Goal: Task Accomplishment & Management: Use online tool/utility

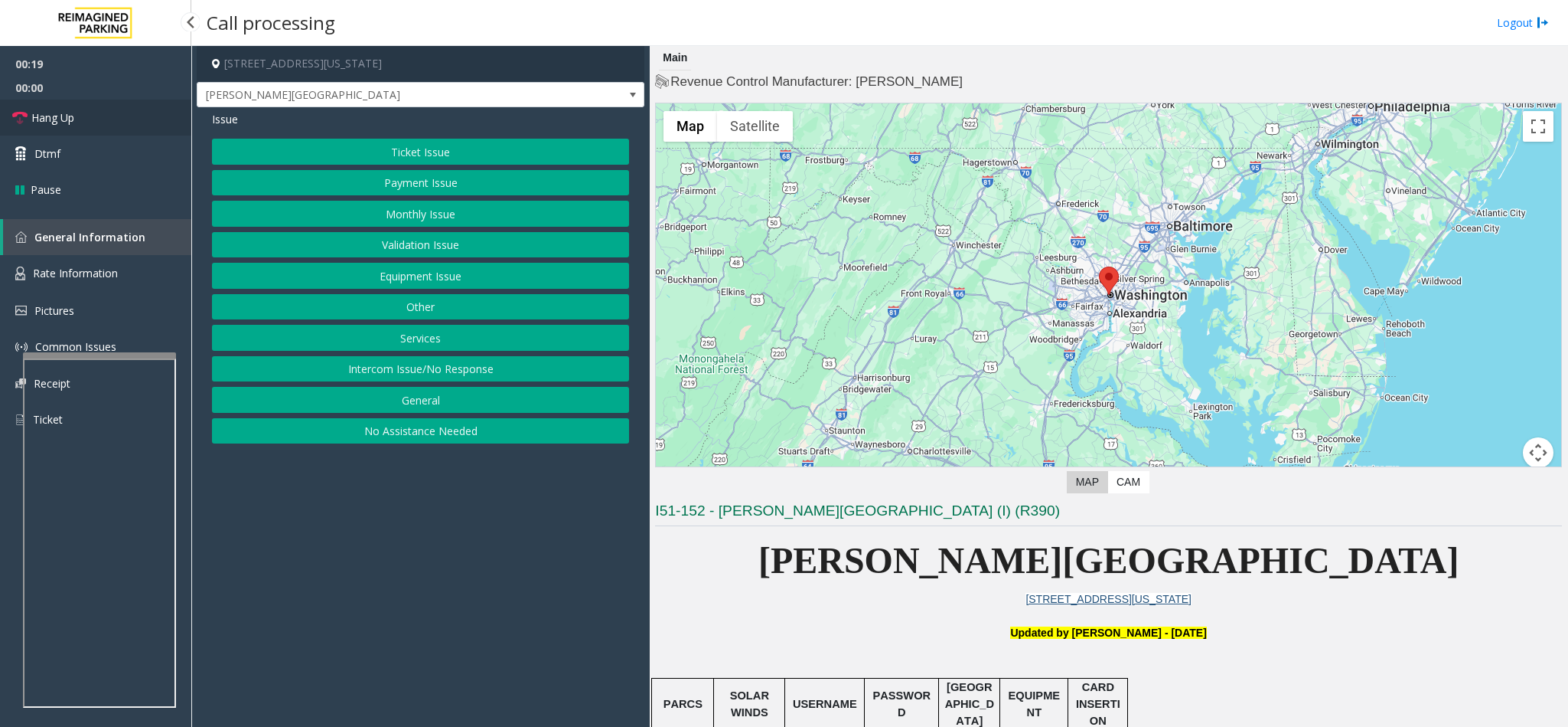
click at [55, 129] on link "Hang Up" at bounding box center [95, 117] width 191 height 36
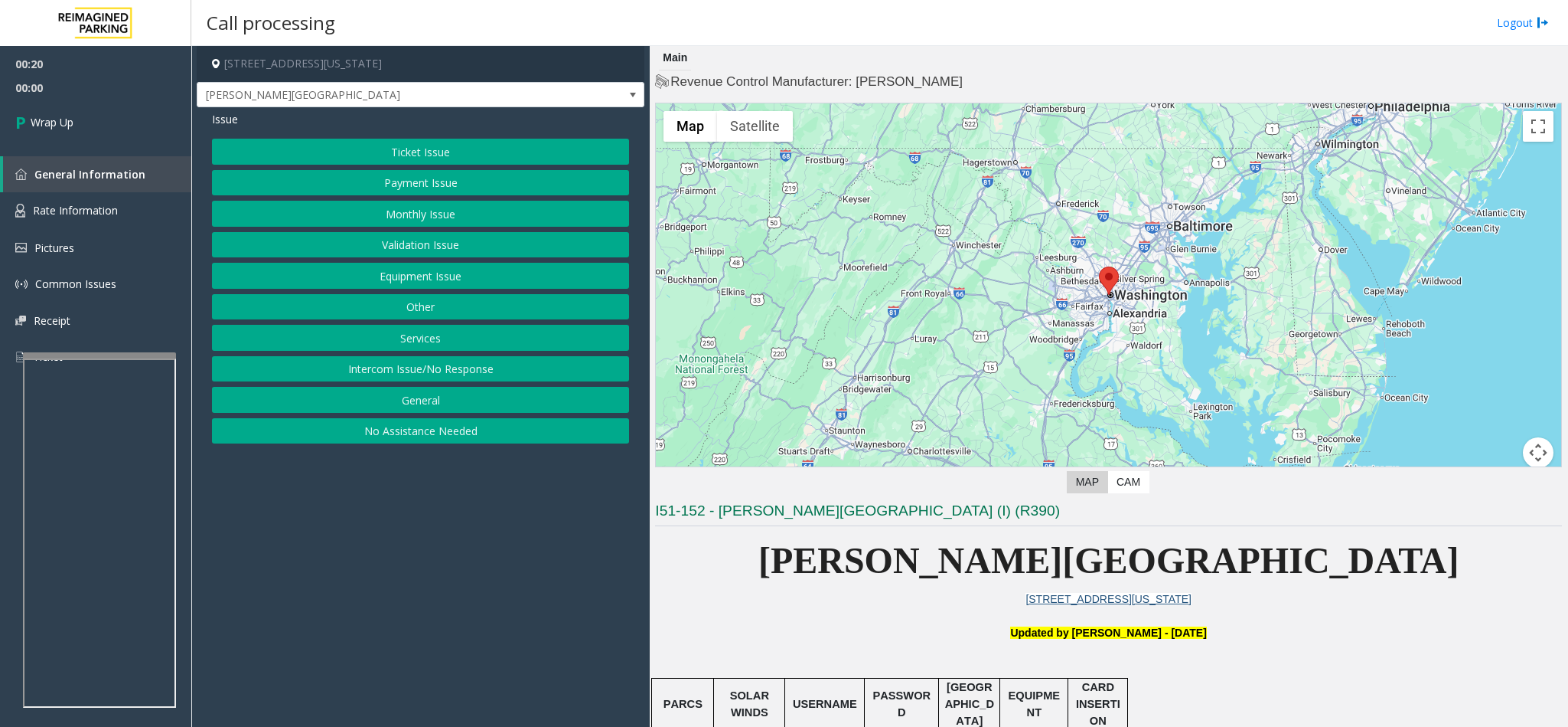
click at [374, 369] on button "Intercom Issue/No Response" at bounding box center [420, 368] width 417 height 26
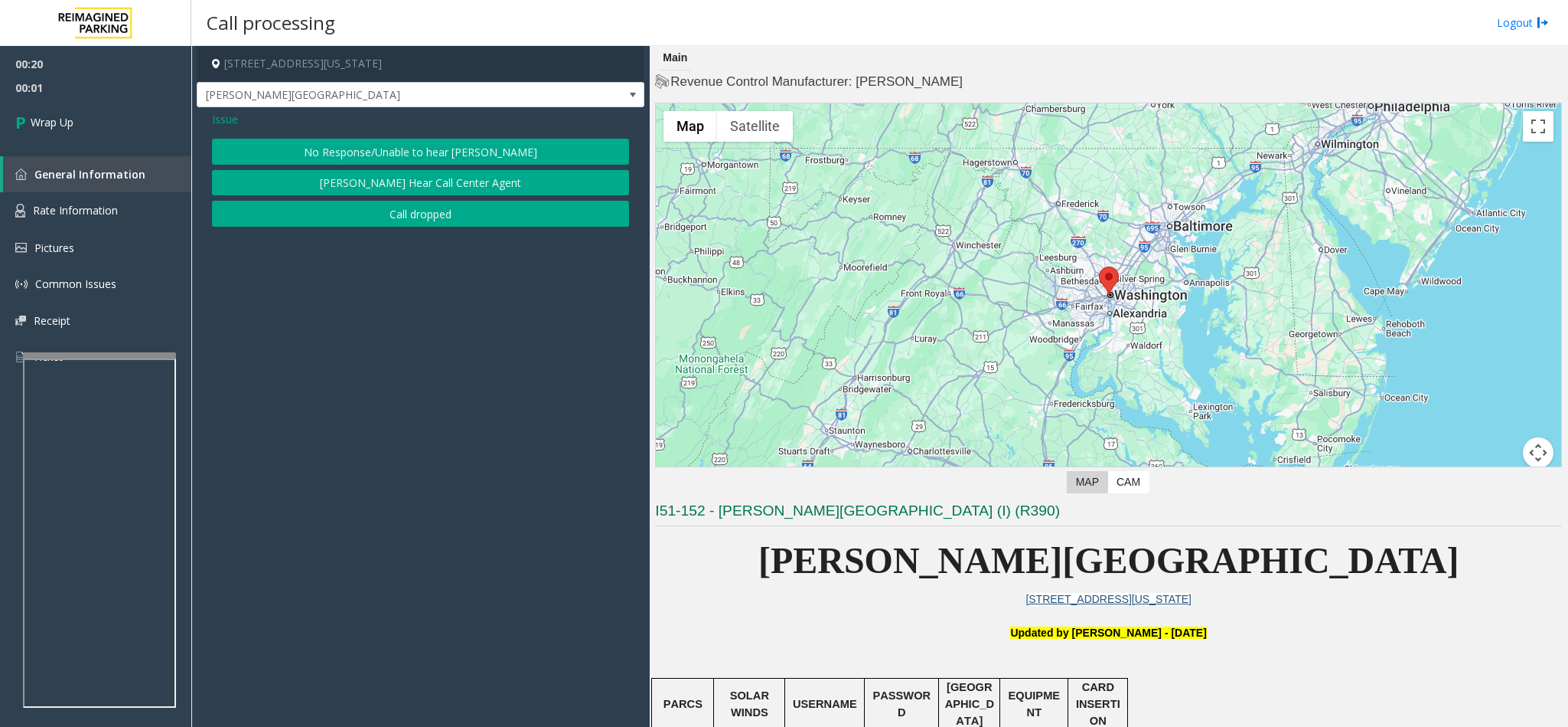
click at [335, 143] on button "No Response/Unable to hear [PERSON_NAME]" at bounding box center [420, 151] width 417 height 26
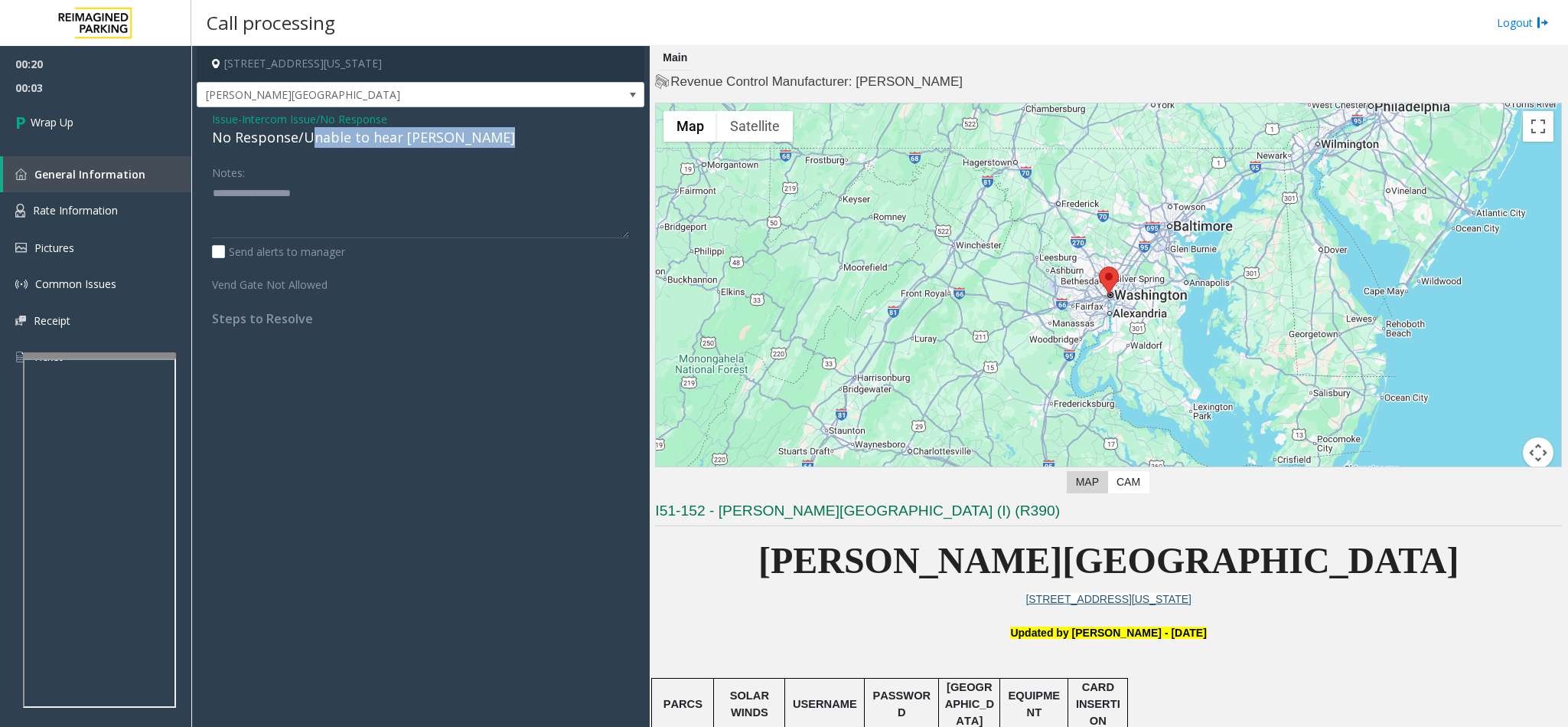
drag, startPoint x: 310, startPoint y: 132, endPoint x: 297, endPoint y: 192, distance: 61.4
click at [297, 192] on div "Issue - Intercom Issue/No Response No Response/Unable to hear parker Notes: Sen…" at bounding box center [420, 224] width 448 height 234
click at [286, 136] on div "No Response/Unable to hear [PERSON_NAME]" at bounding box center [420, 137] width 417 height 21
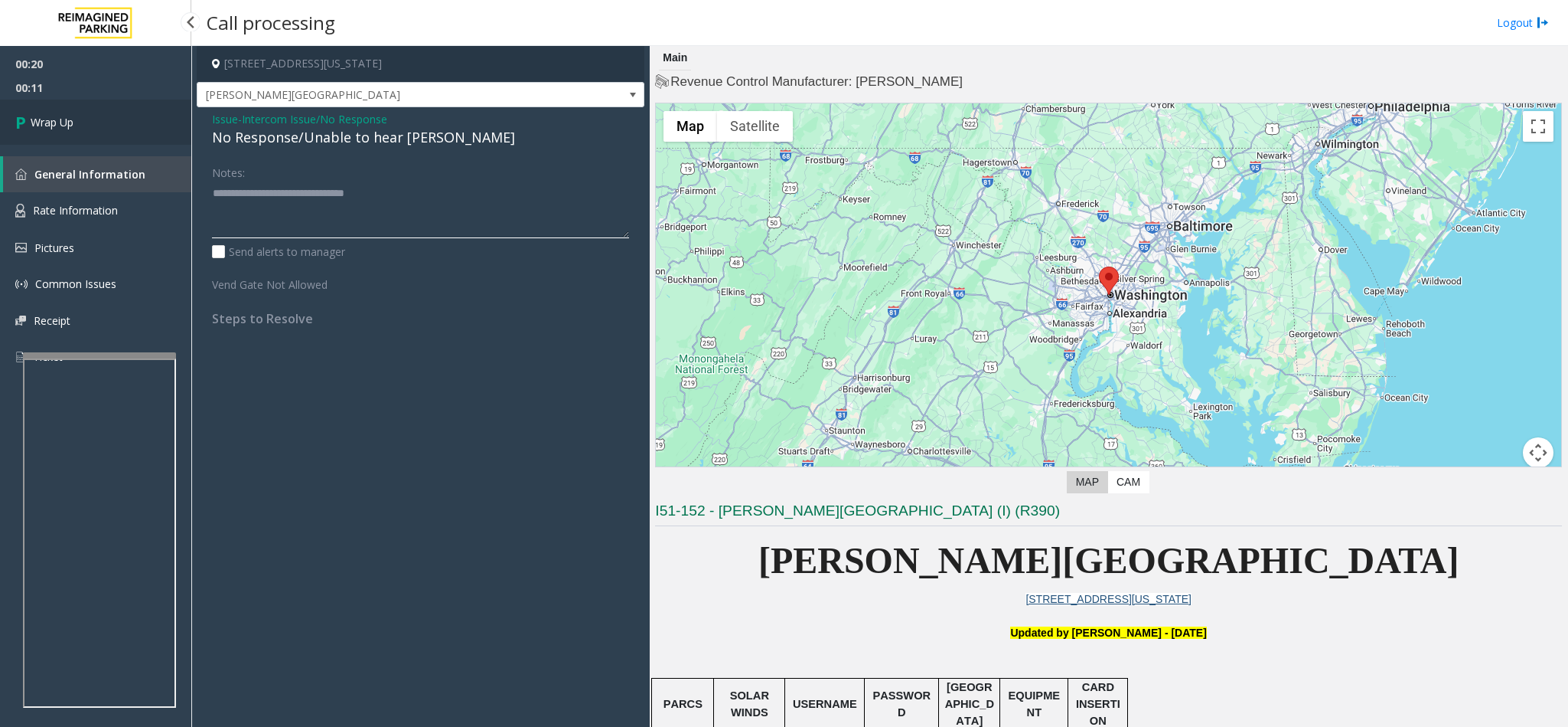
type textarea "**********"
click at [134, 132] on link "Wrap Up" at bounding box center [95, 122] width 191 height 45
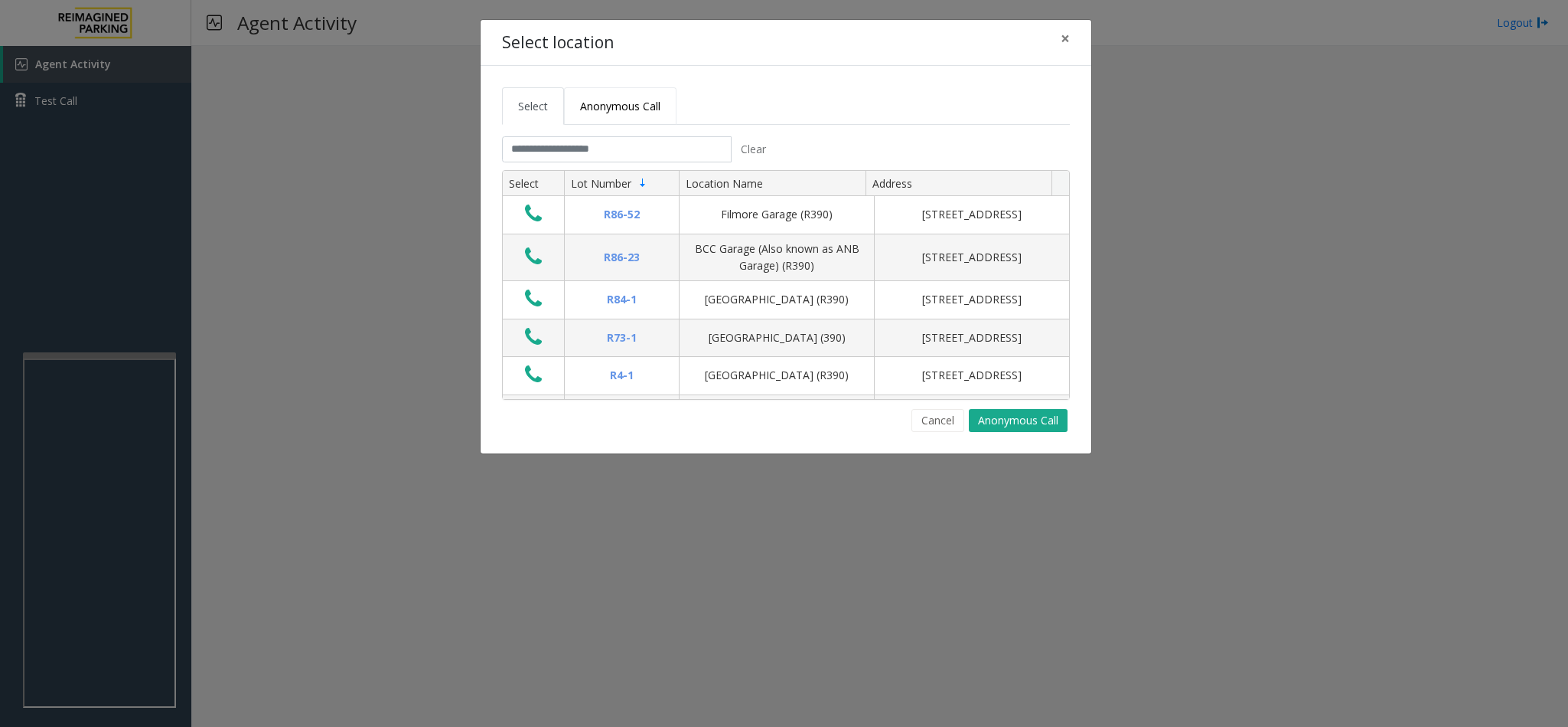
click at [639, 122] on link "Anonymous Call" at bounding box center [620, 106] width 113 height 37
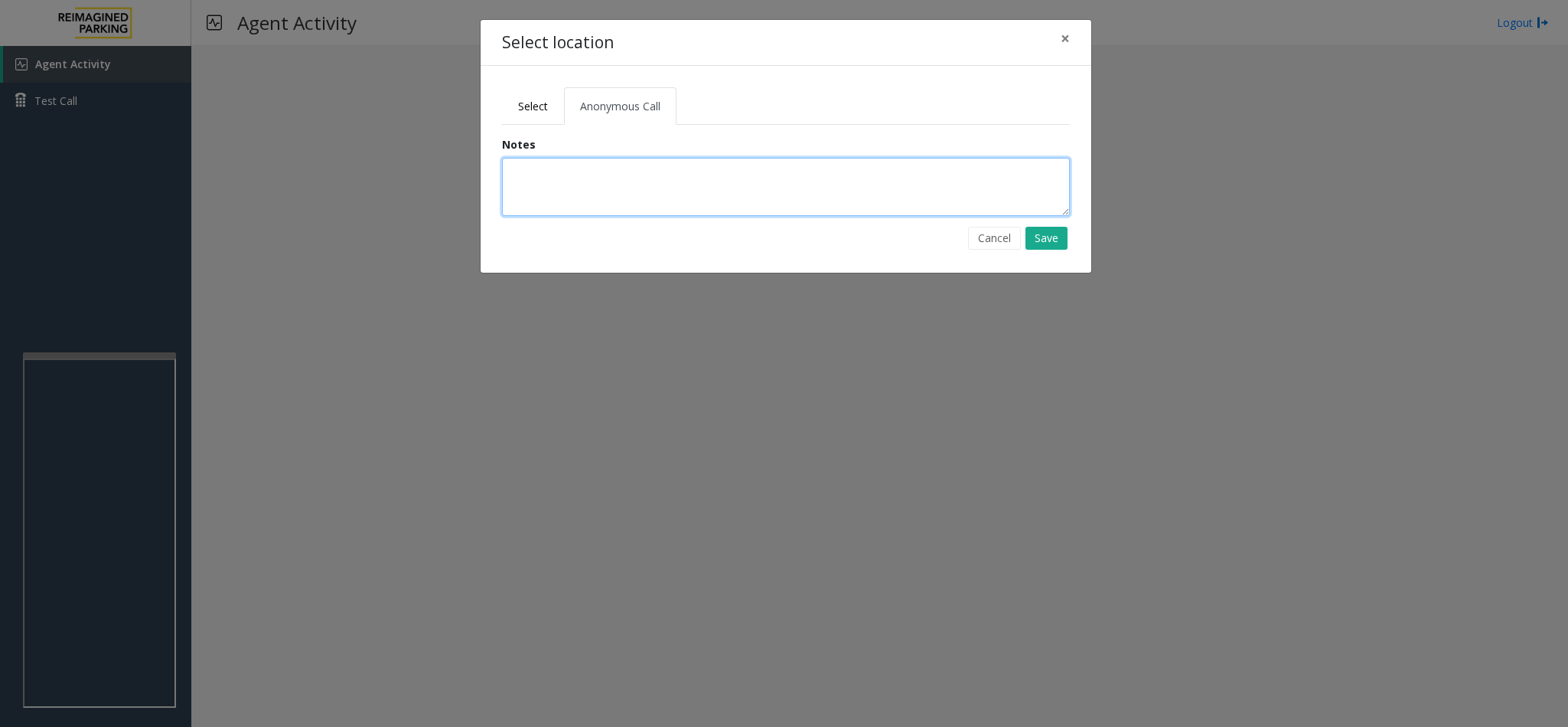
click at [569, 206] on textarea at bounding box center [785, 187] width 568 height 58
type textarea "**********"
click at [1054, 244] on button "Save" at bounding box center [1046, 238] width 42 height 23
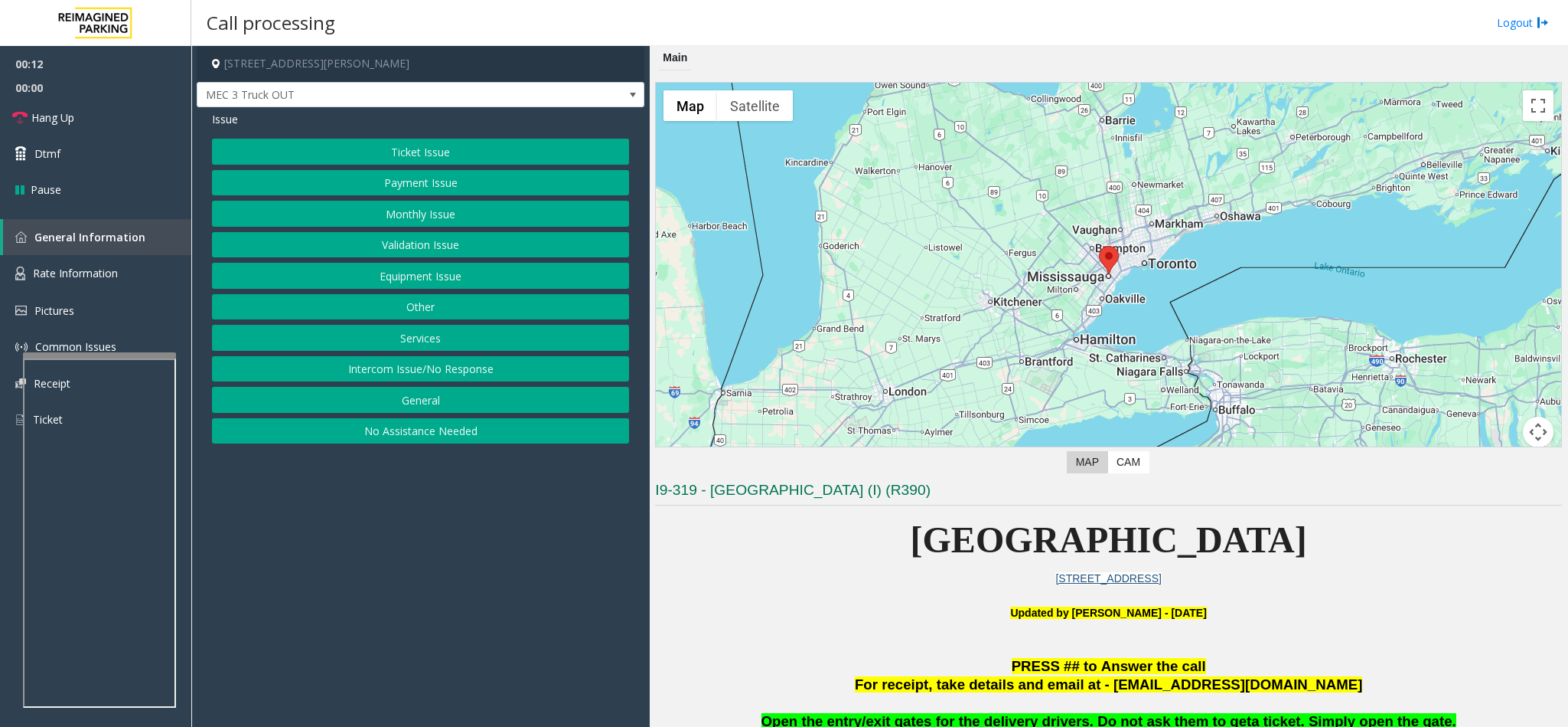
drag, startPoint x: 397, startPoint y: 375, endPoint x: 393, endPoint y: 366, distance: 9.8
click at [395, 373] on button "Intercom Issue/No Response" at bounding box center [420, 368] width 417 height 26
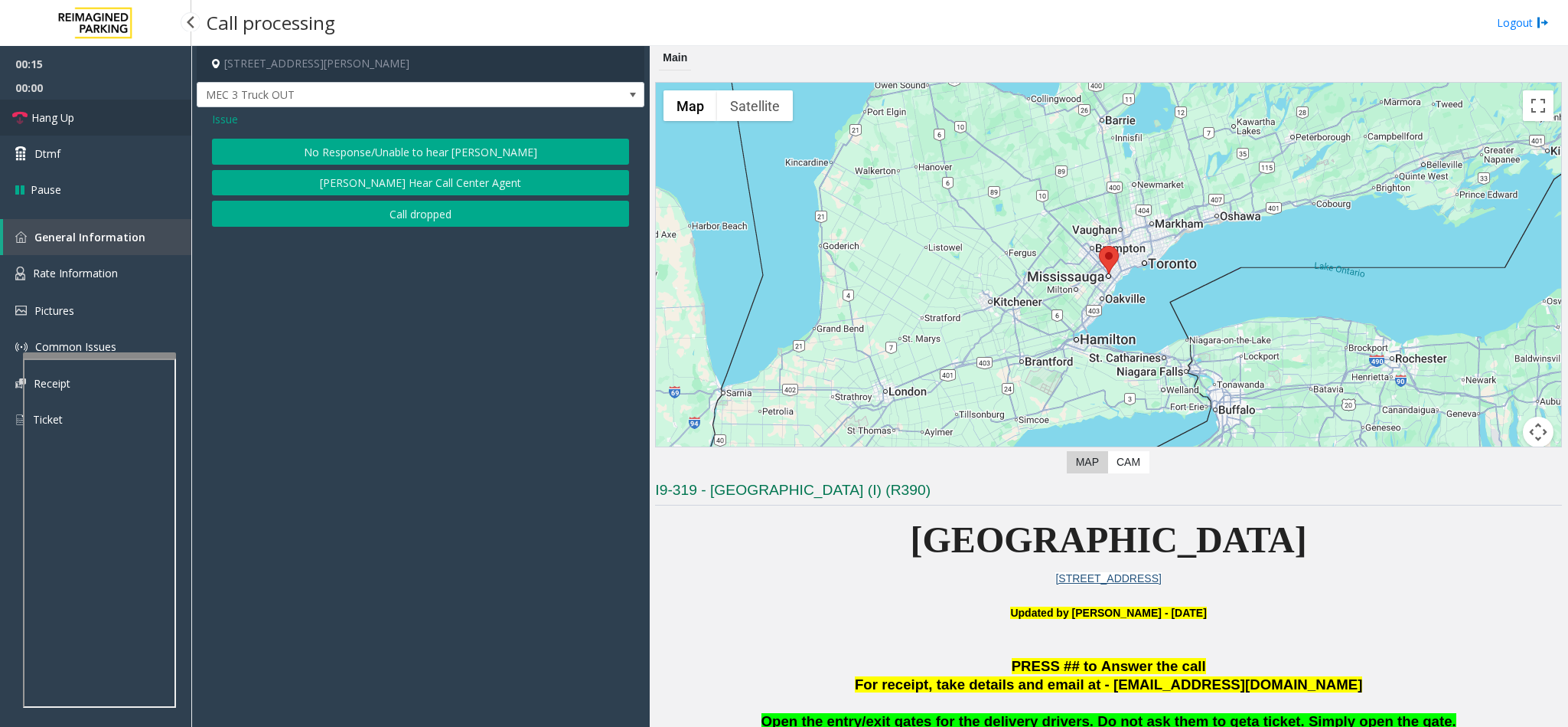
click at [115, 123] on link "Hang Up" at bounding box center [95, 117] width 191 height 36
click at [255, 149] on button "No Response/Unable to hear [PERSON_NAME]" at bounding box center [420, 151] width 417 height 26
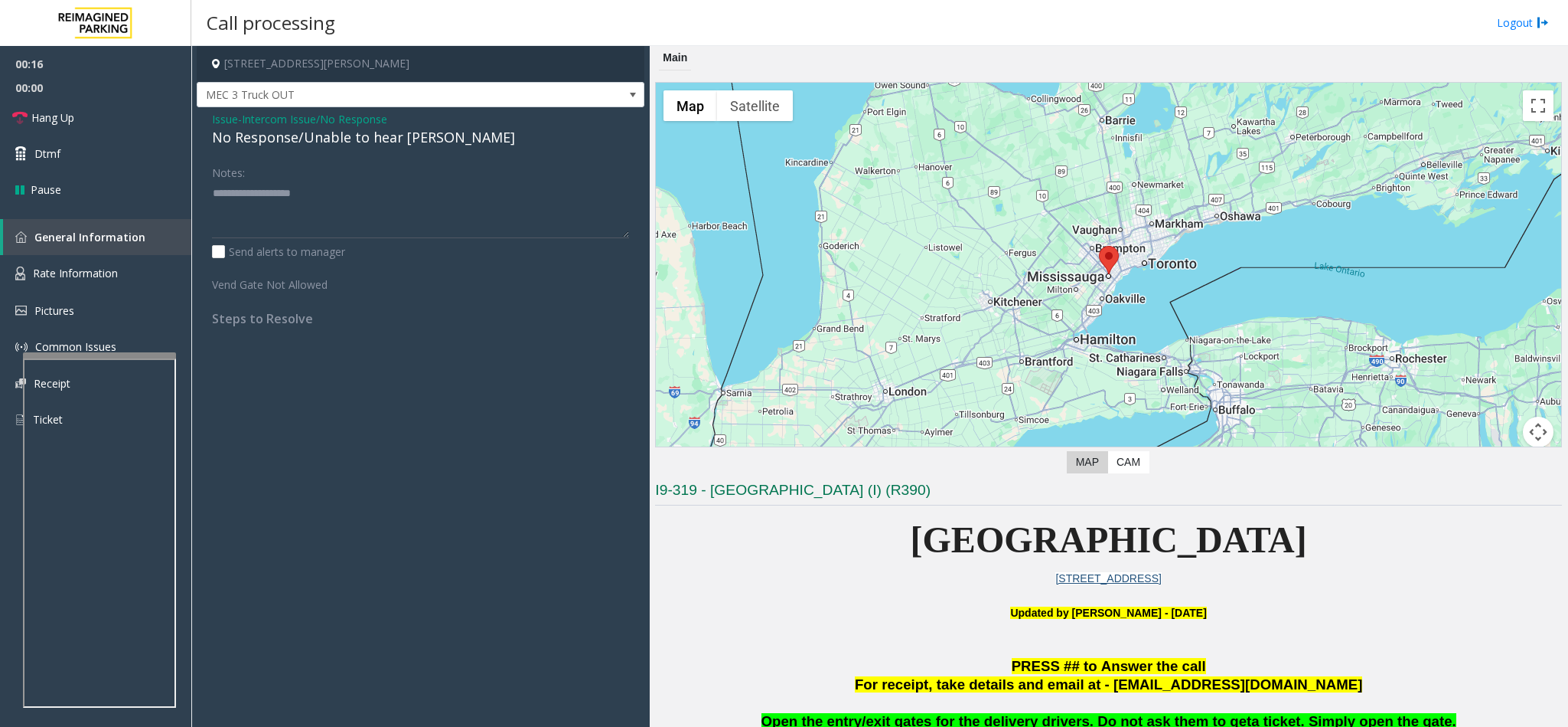
click at [237, 140] on div "No Response/Unable to hear [PERSON_NAME]" at bounding box center [420, 137] width 417 height 21
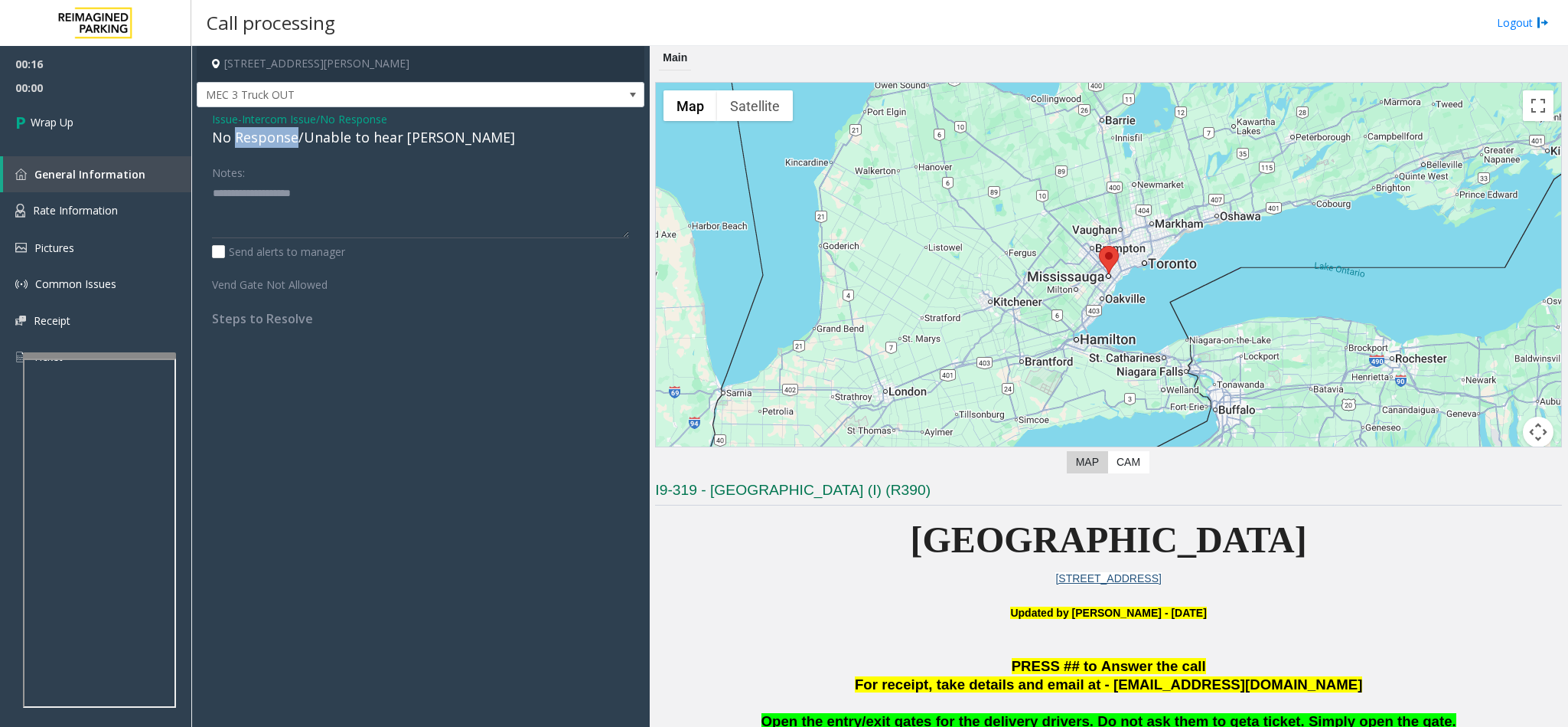
click at [237, 140] on div "No Response/Unable to hear [PERSON_NAME]" at bounding box center [420, 137] width 417 height 21
type textarea "**********"
click at [106, 113] on link "Wrap Up" at bounding box center [95, 122] width 191 height 45
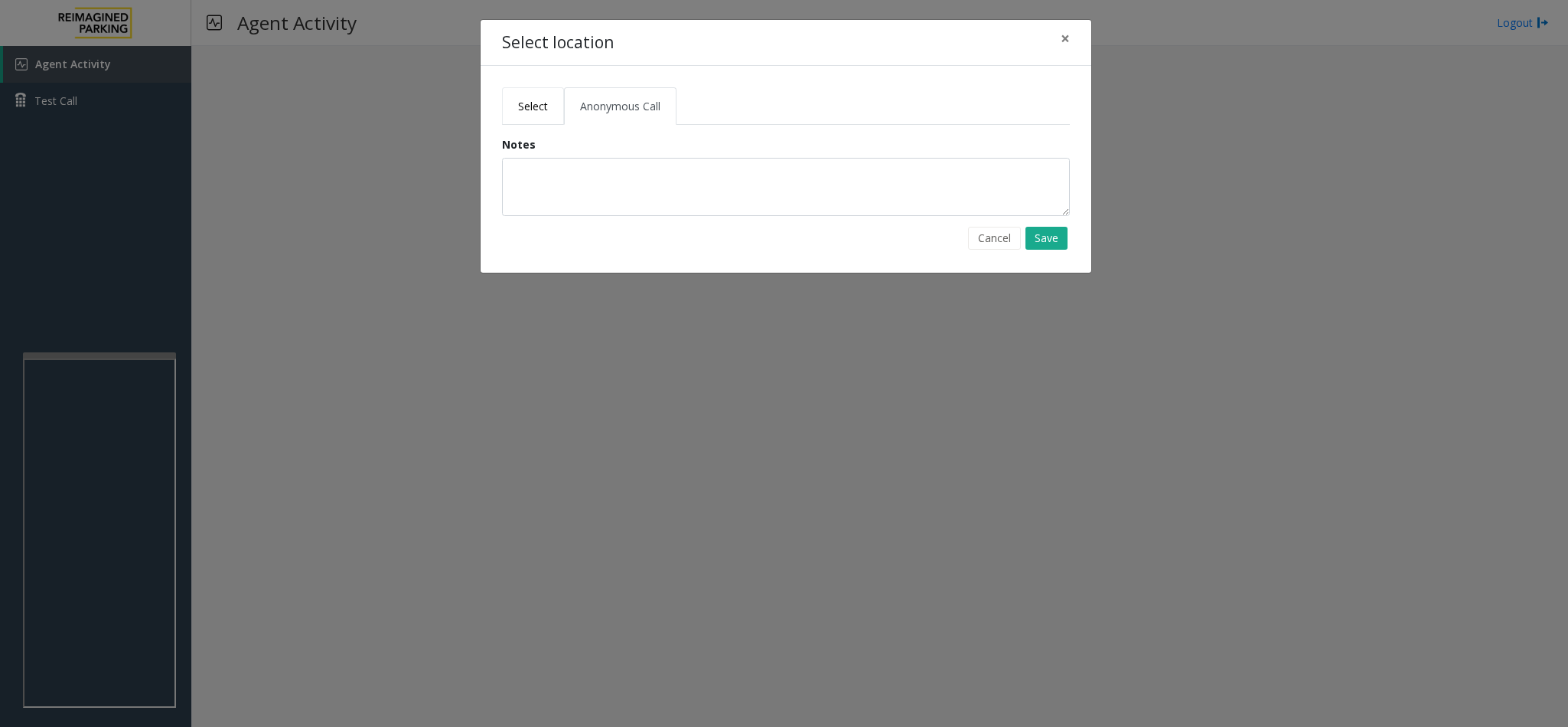
click at [513, 99] on link "Select" at bounding box center [532, 106] width 62 height 37
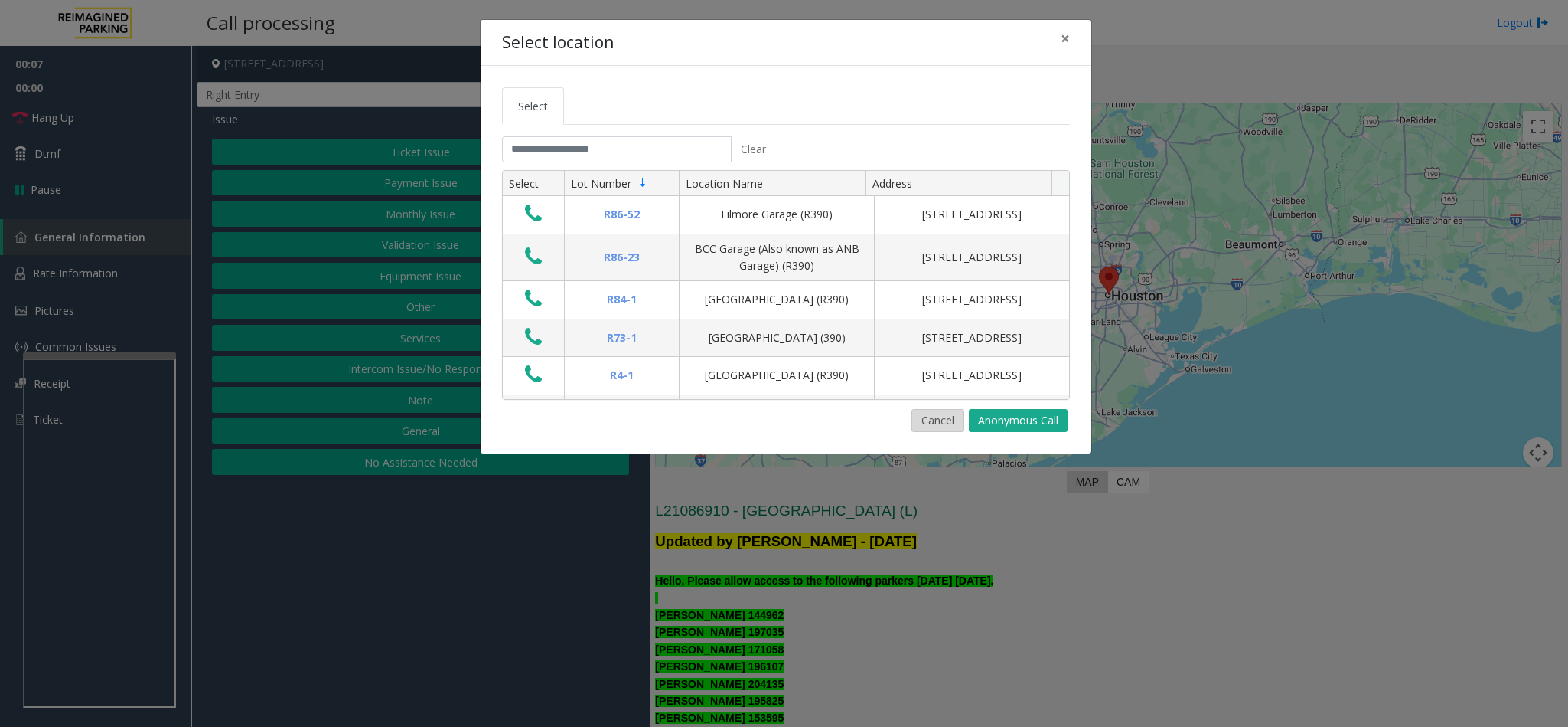
click at [933, 421] on button "Cancel" at bounding box center [938, 419] width 53 height 23
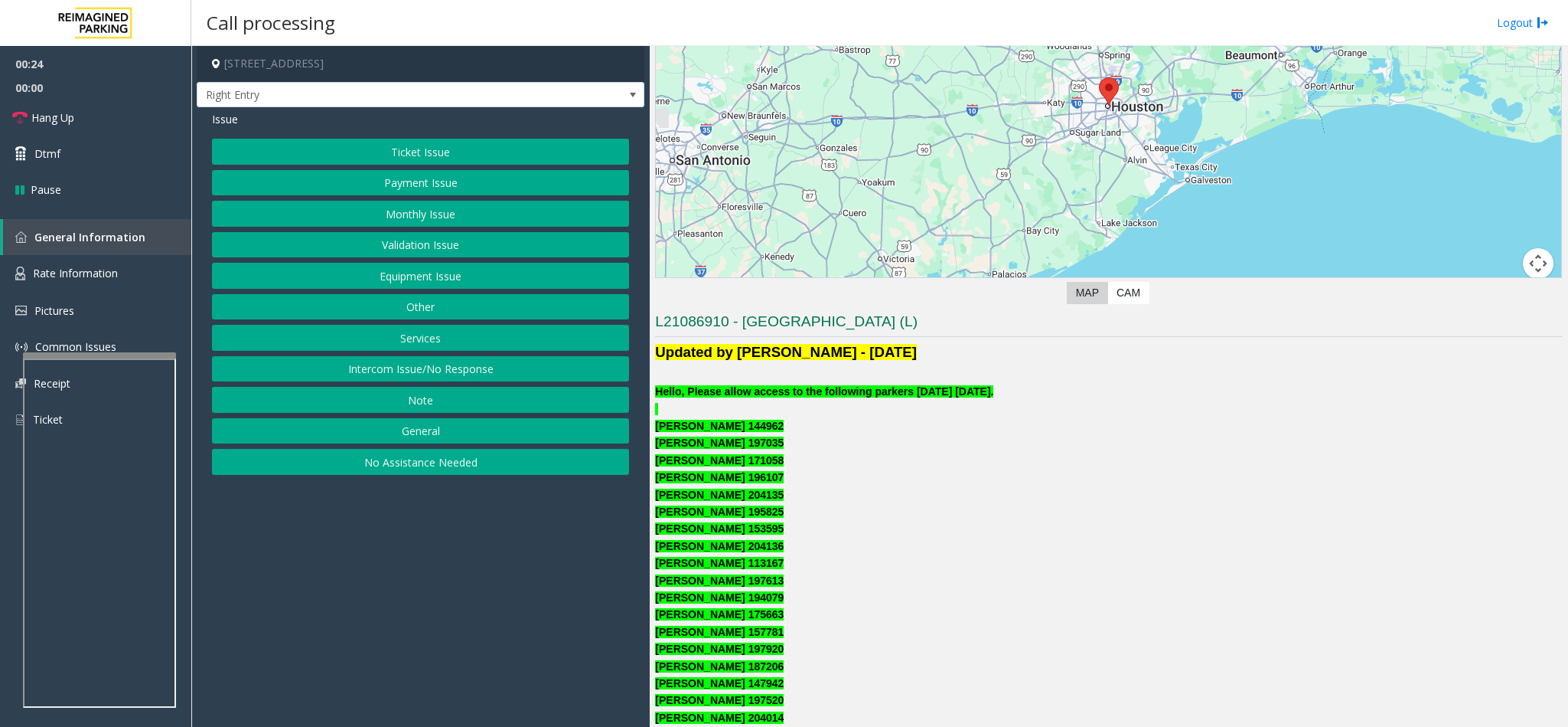
scroll to position [230, 0]
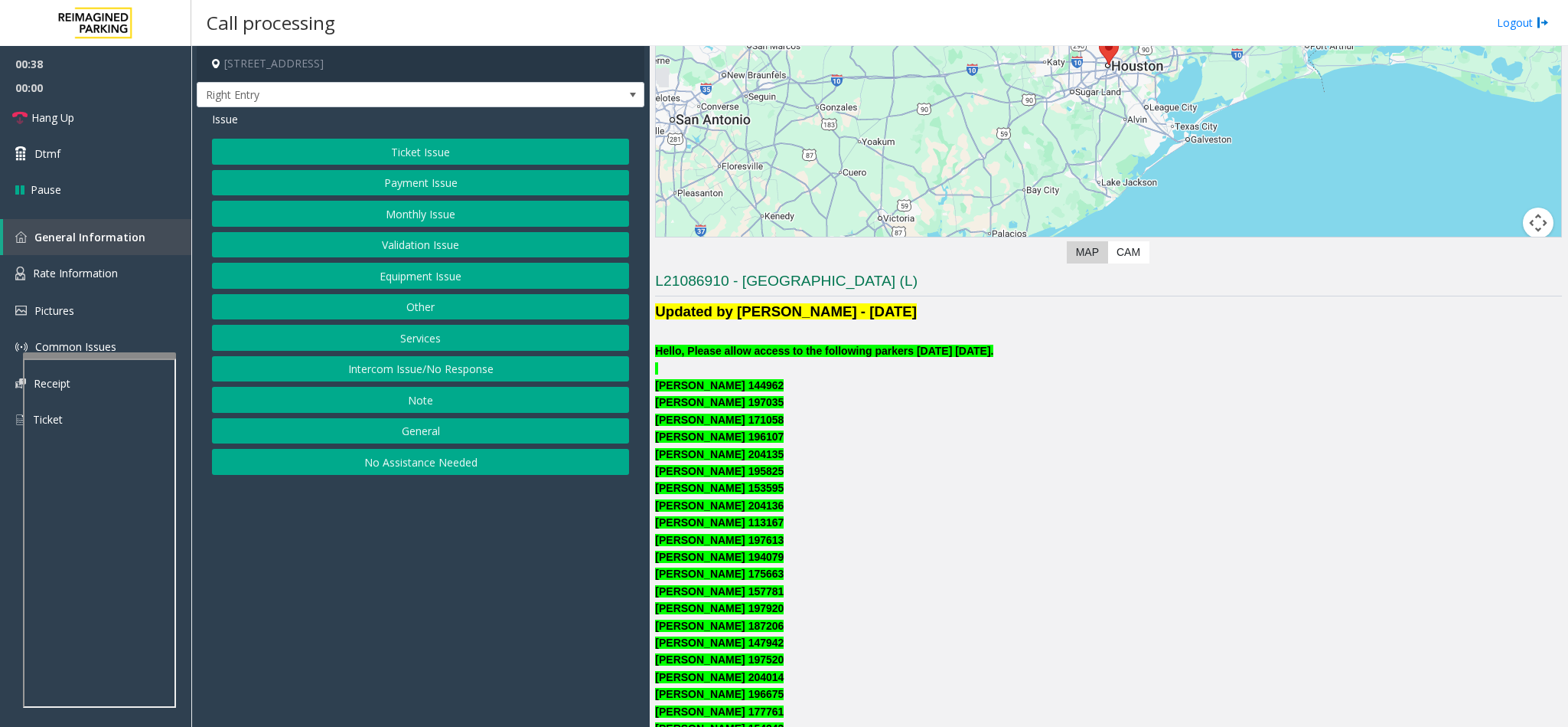
click at [379, 225] on button "Monthly Issue" at bounding box center [420, 213] width 417 height 26
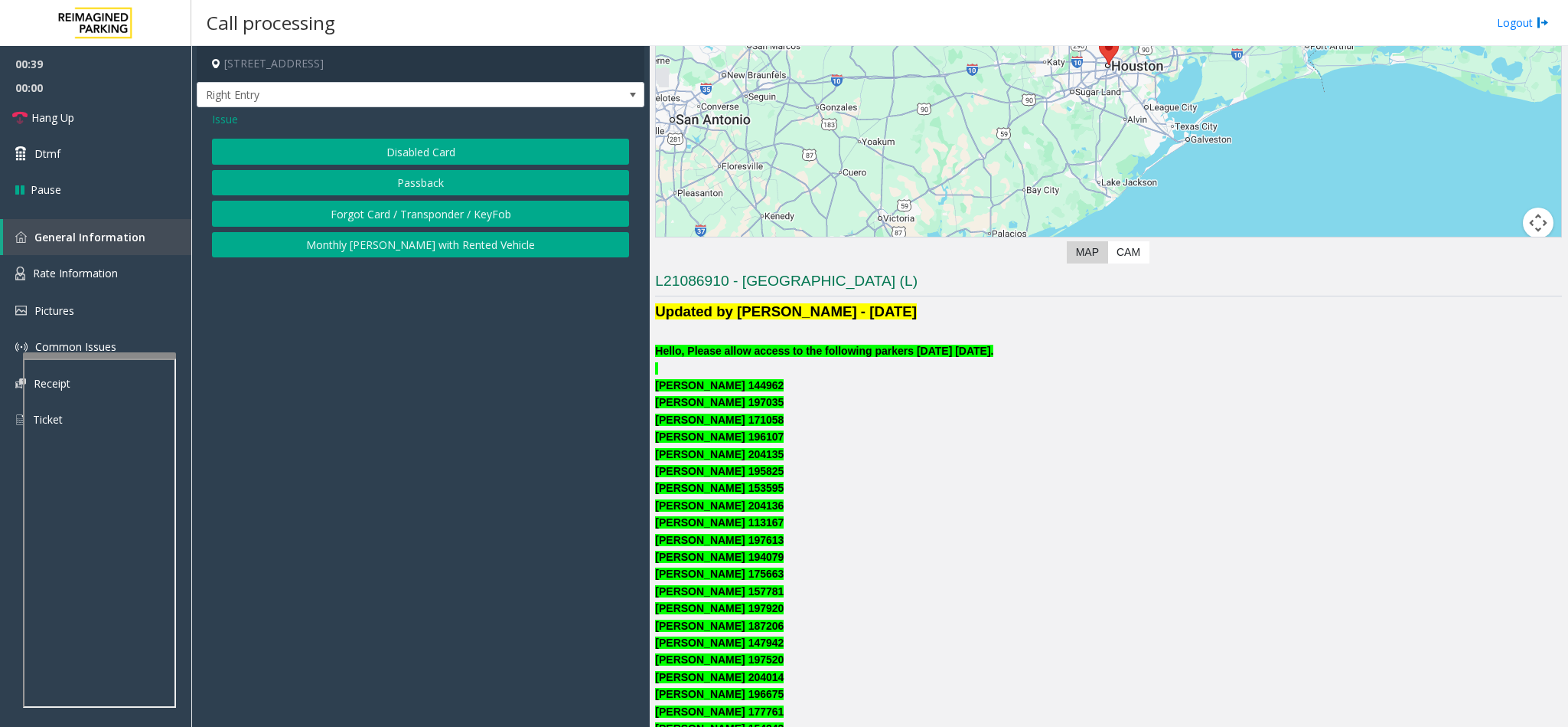
click at [369, 156] on button "Disabled Card" at bounding box center [420, 151] width 417 height 26
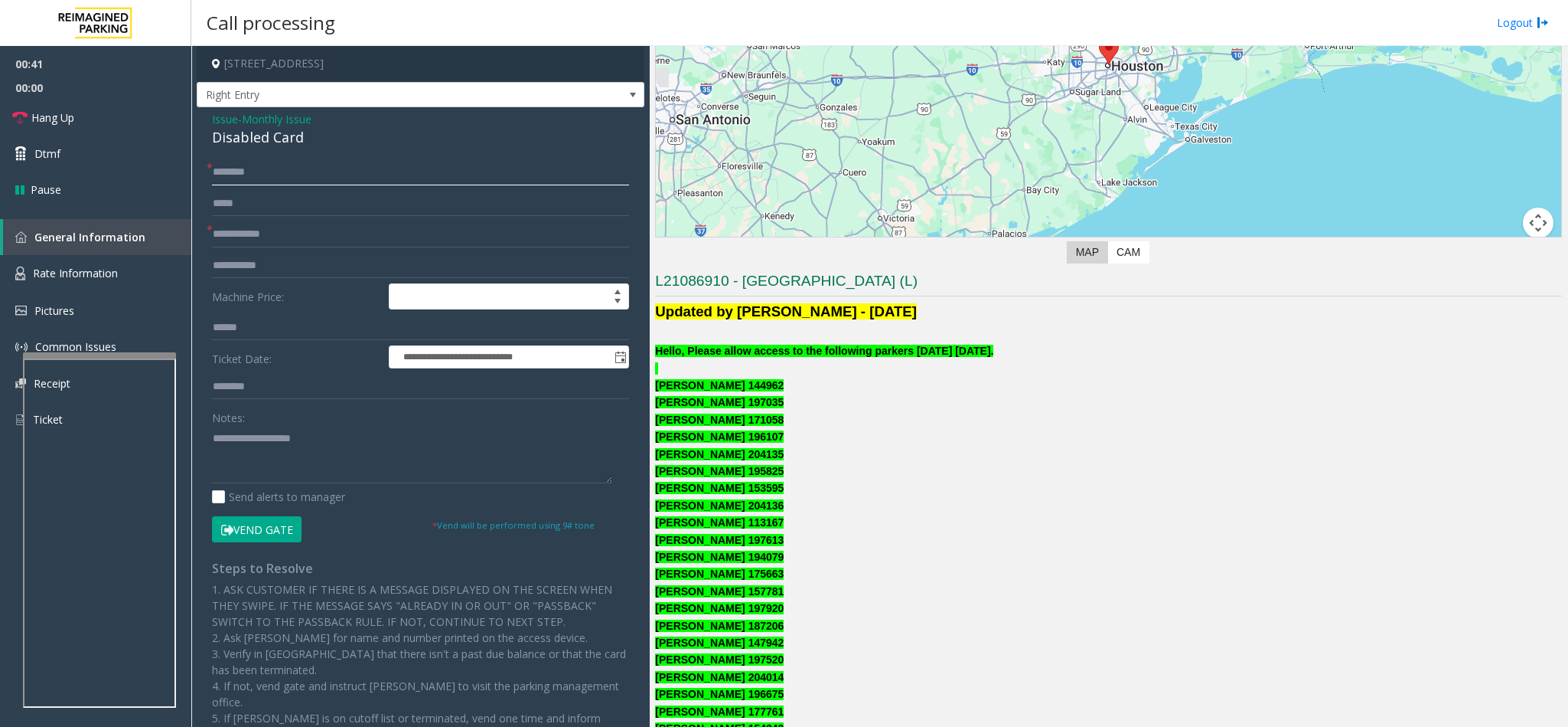
click at [240, 168] on input "text" at bounding box center [420, 172] width 417 height 26
type input "*****"
type input "******"
click at [246, 531] on button "Vend Gate" at bounding box center [256, 529] width 89 height 26
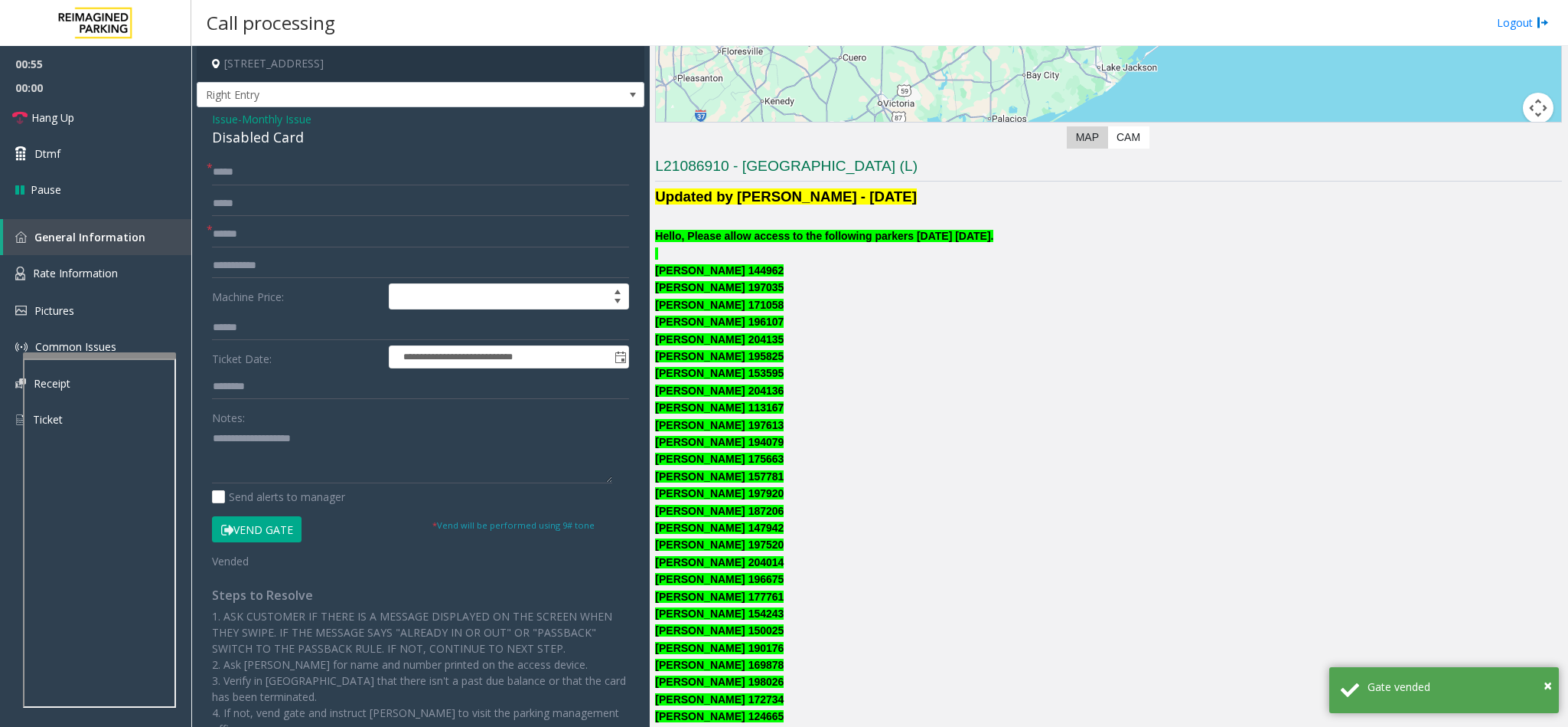
scroll to position [460, 0]
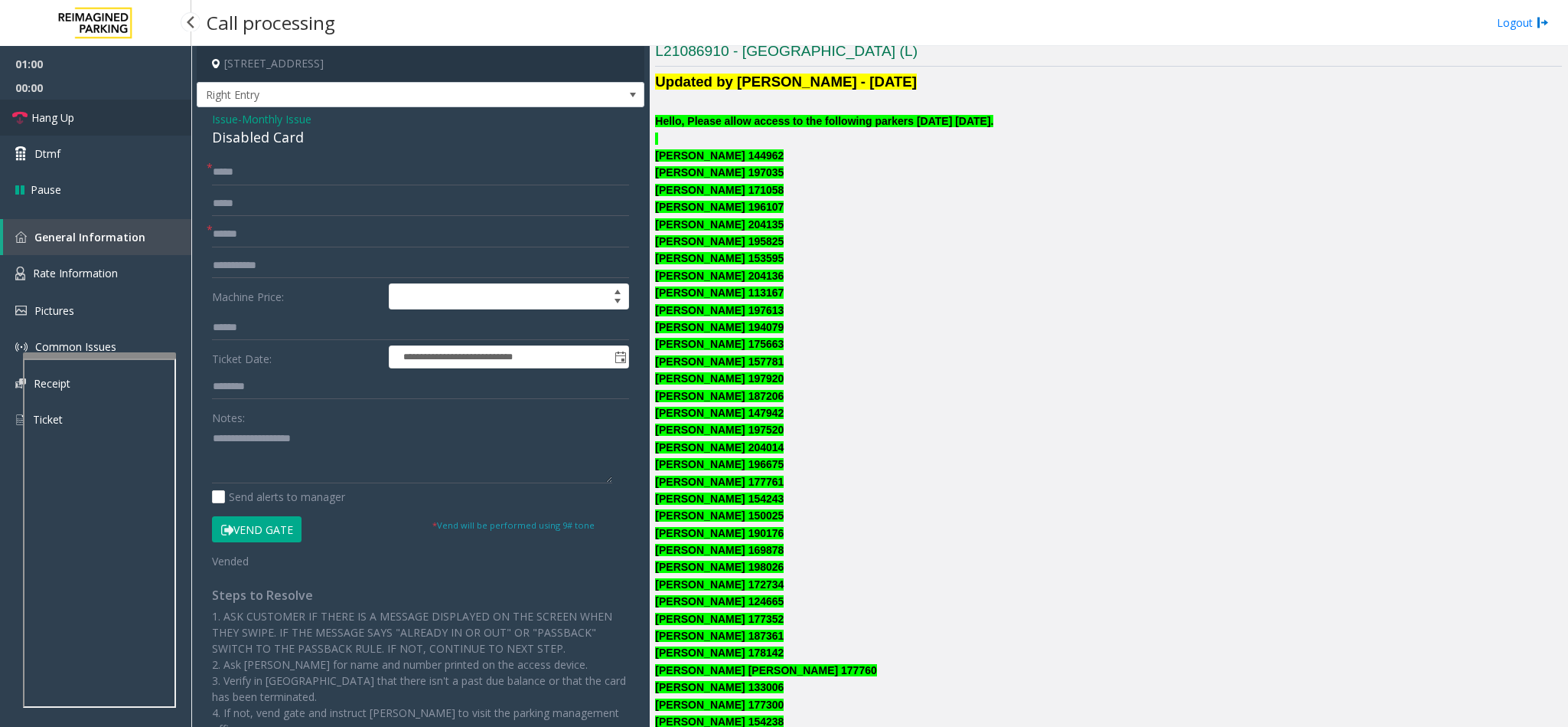
click at [103, 129] on link "Hang Up" at bounding box center [95, 117] width 191 height 36
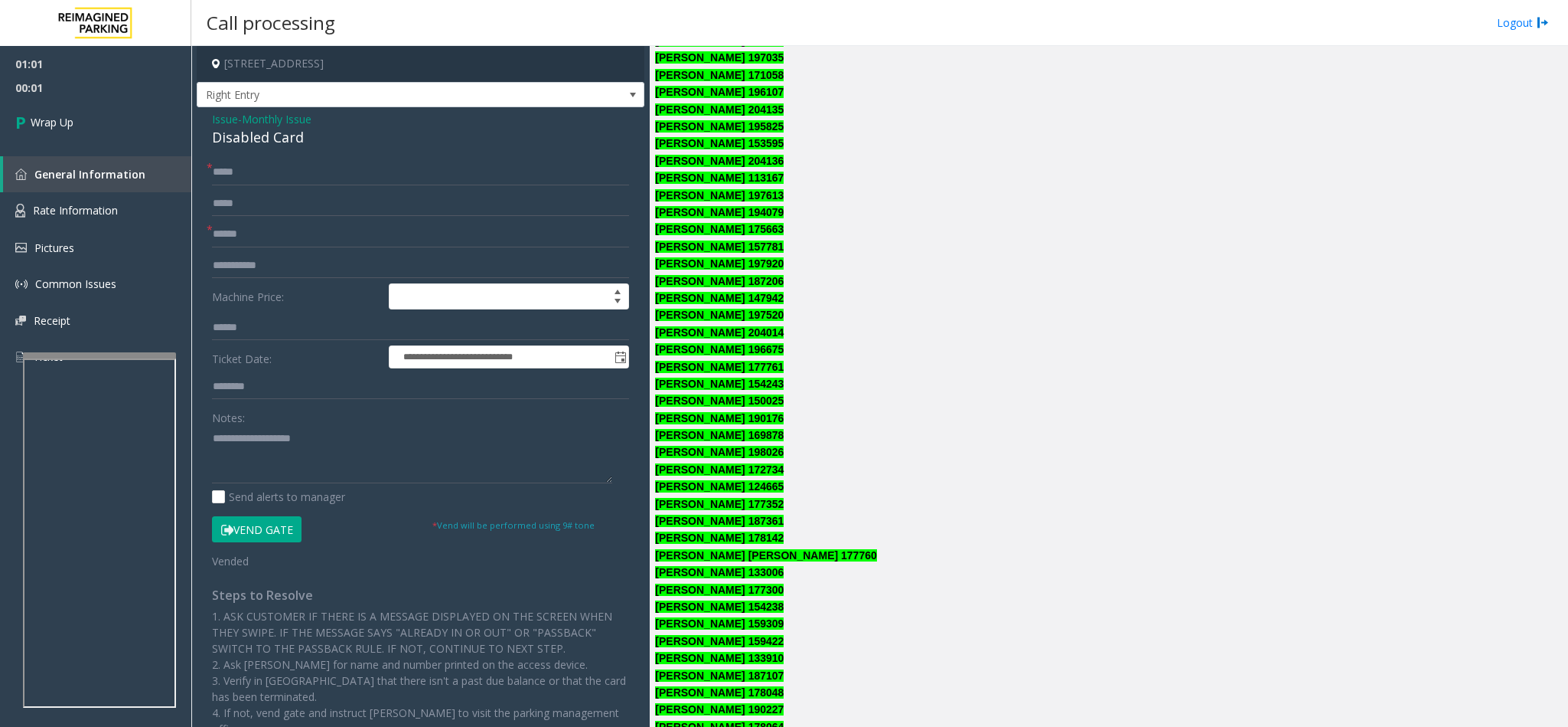
scroll to position [689, 0]
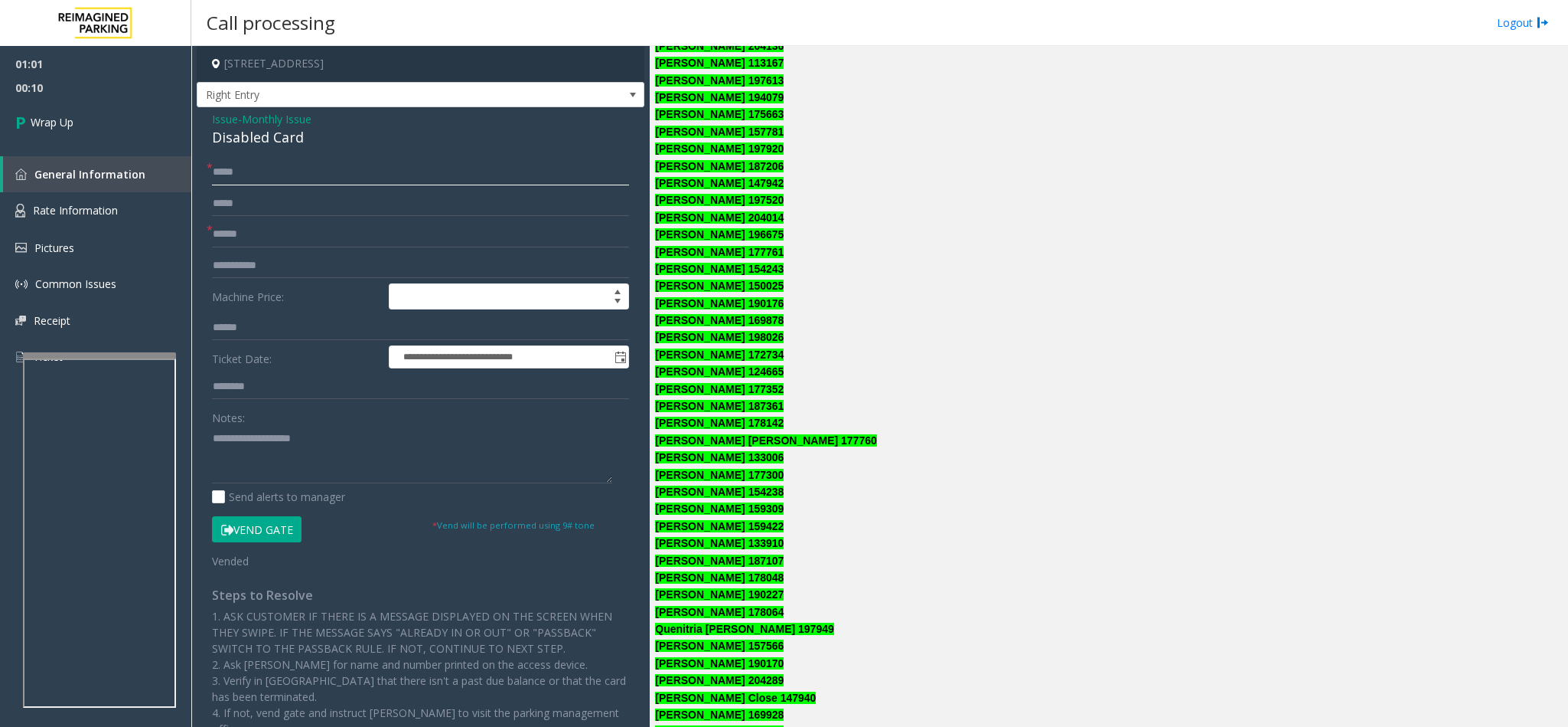
click at [295, 180] on input "*****" at bounding box center [420, 172] width 417 height 26
type input "*"
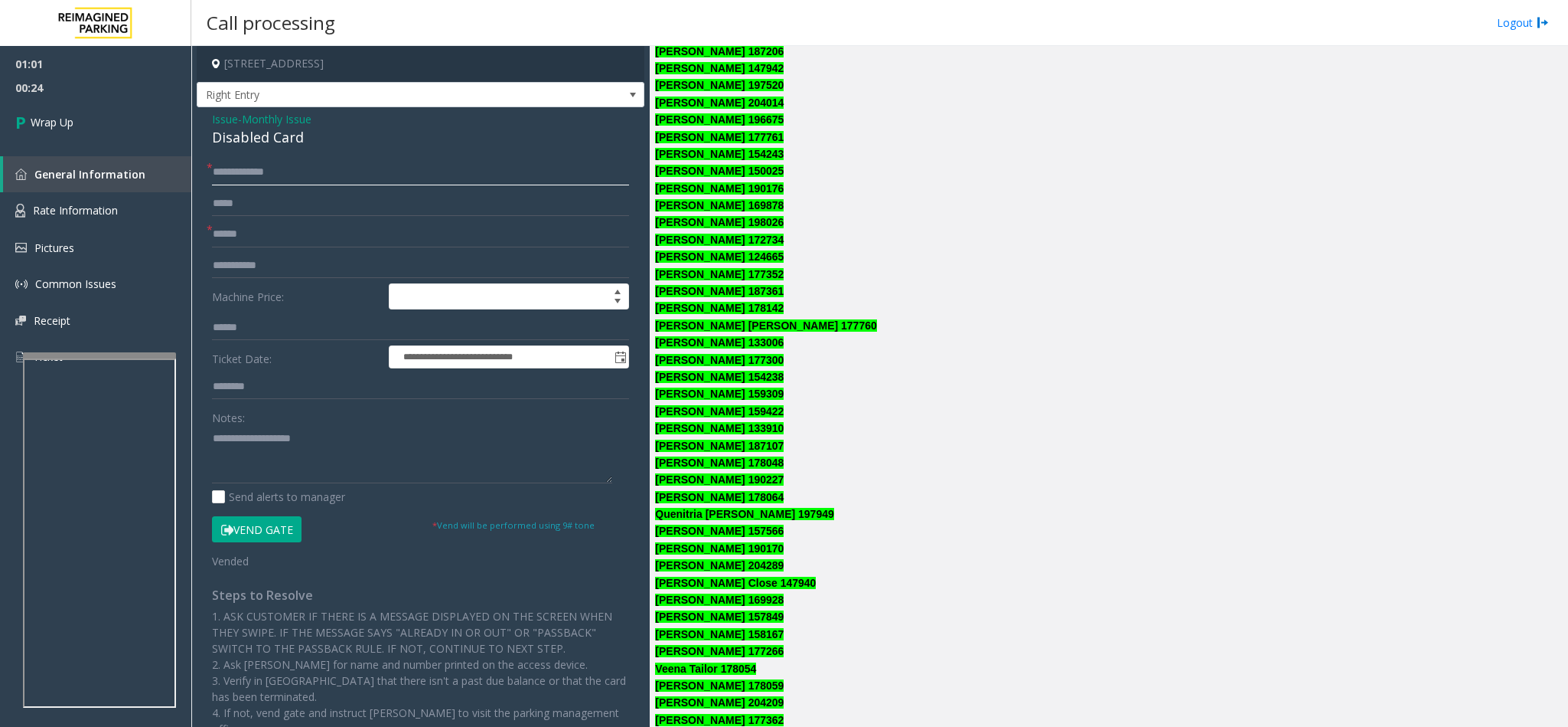
type input "**********"
click at [235, 140] on div "Disabled Card" at bounding box center [420, 137] width 417 height 21
click at [213, 435] on textarea at bounding box center [412, 454] width 401 height 57
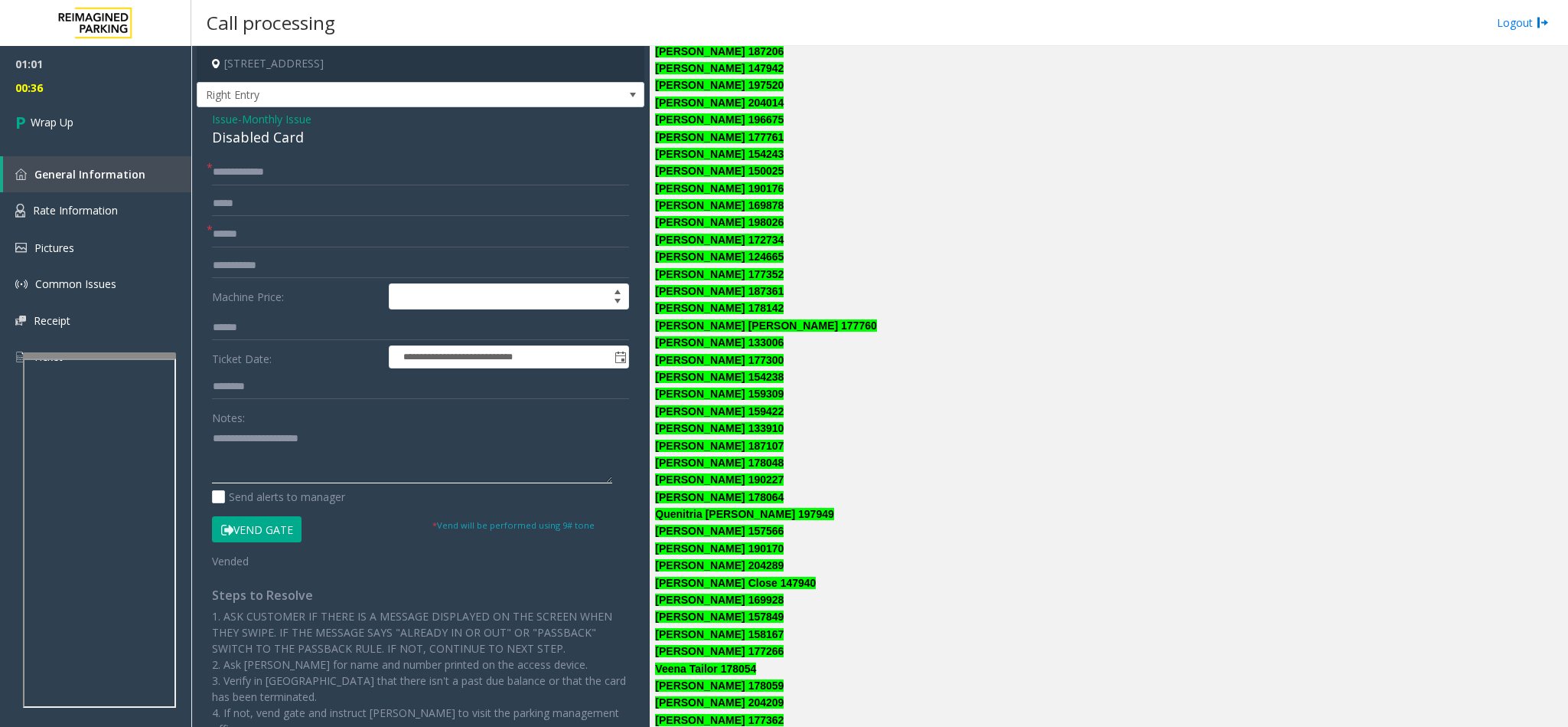
click at [343, 446] on textarea at bounding box center [412, 454] width 401 height 57
type textarea "**********"
click at [54, 117] on span "Wrap Up" at bounding box center [52, 122] width 43 height 16
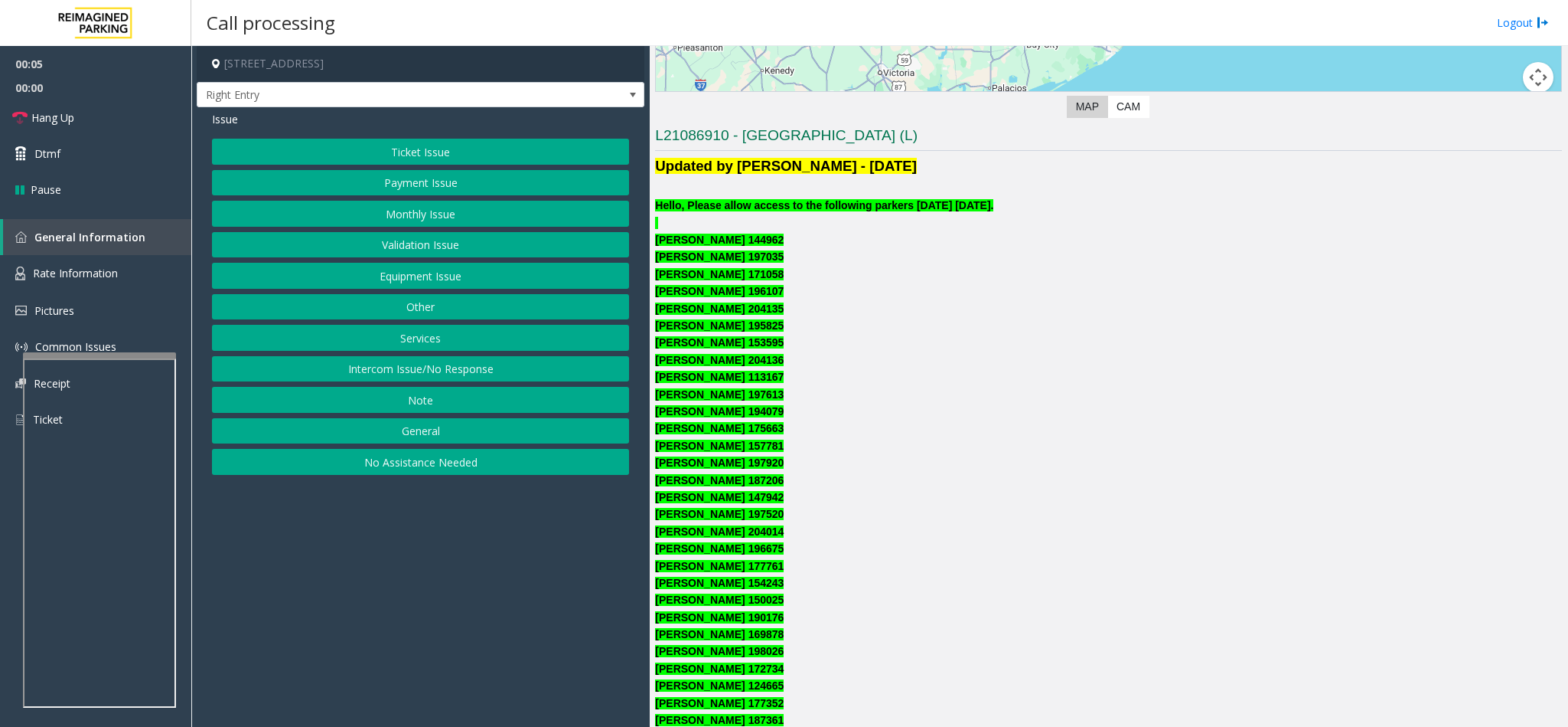
scroll to position [345, 0]
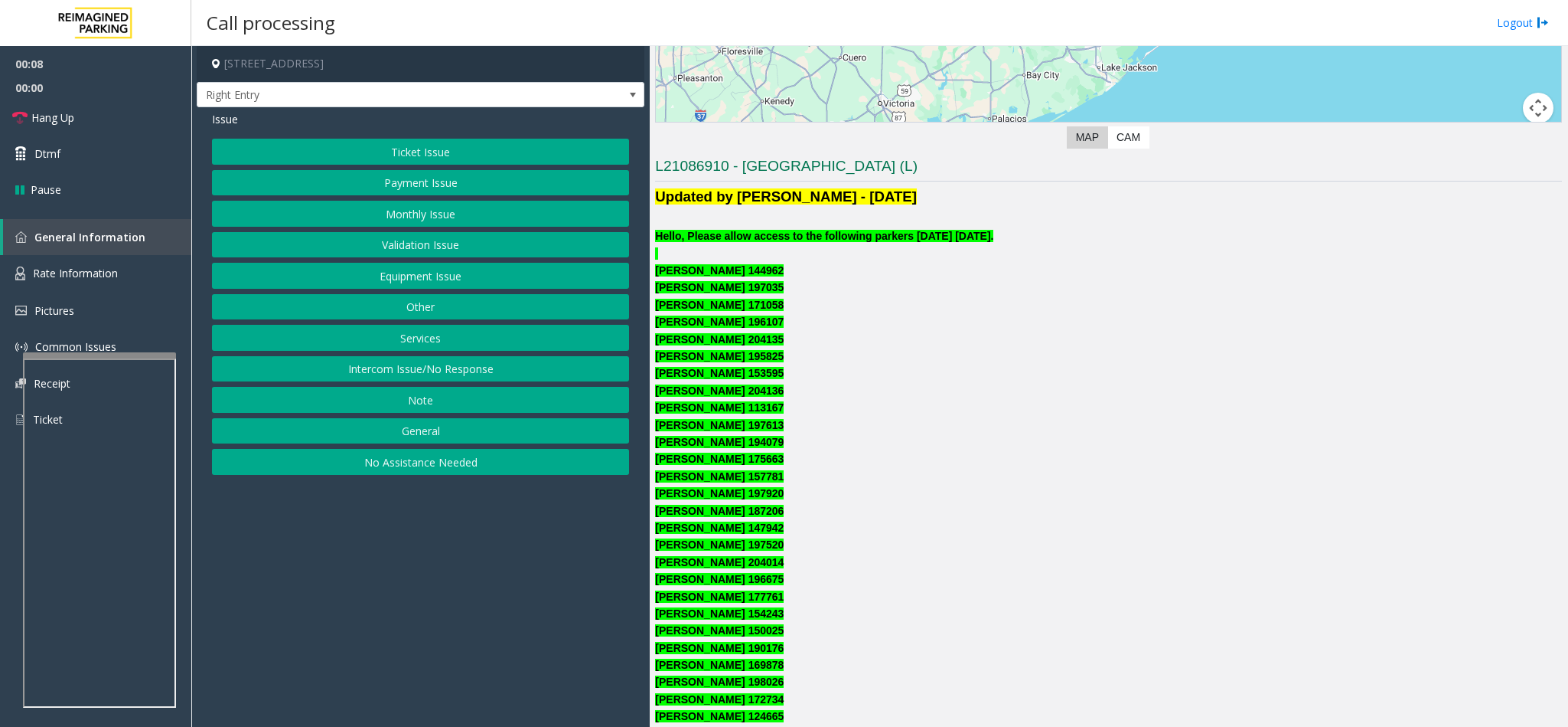
click at [391, 224] on button "Monthly Issue" at bounding box center [420, 213] width 417 height 26
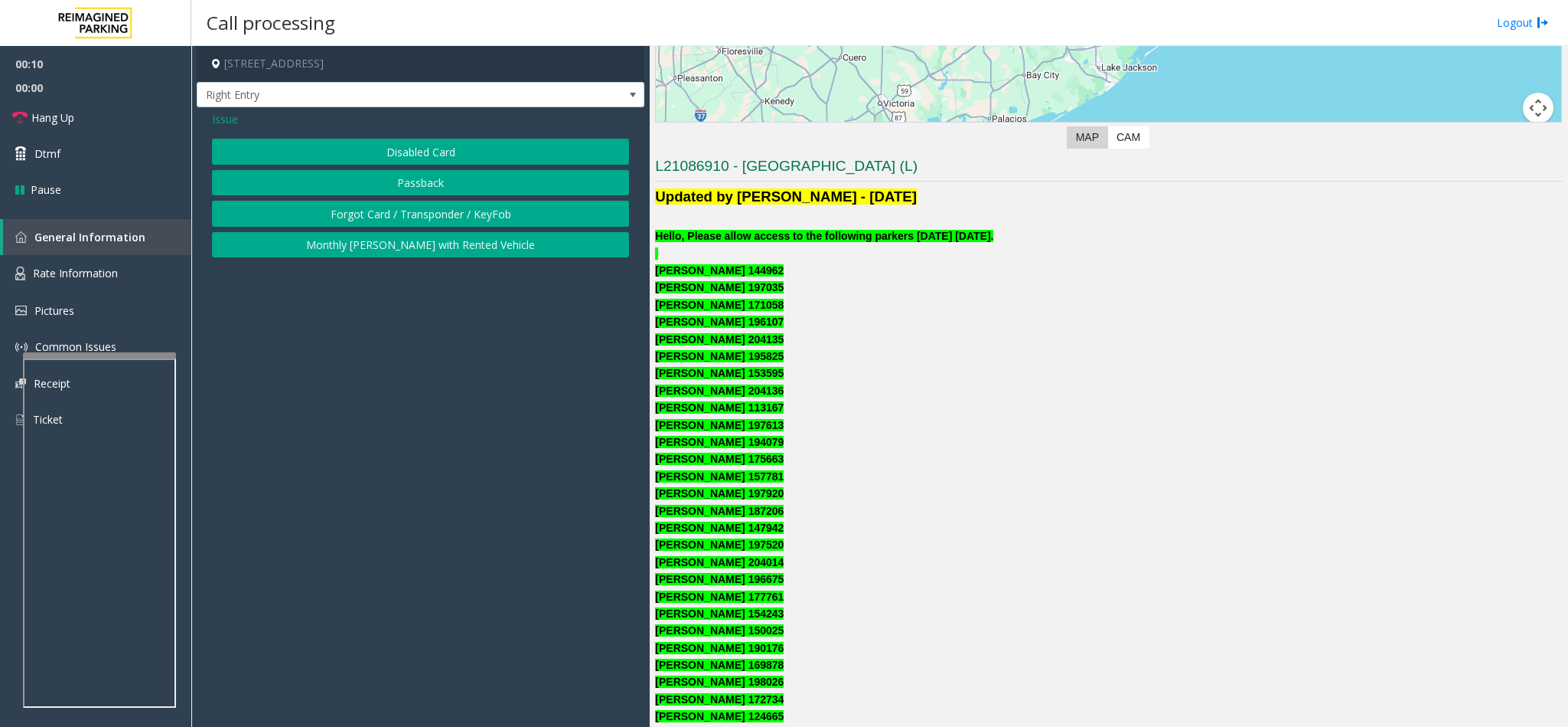
click at [397, 152] on button "Disabled Card" at bounding box center [420, 151] width 417 height 26
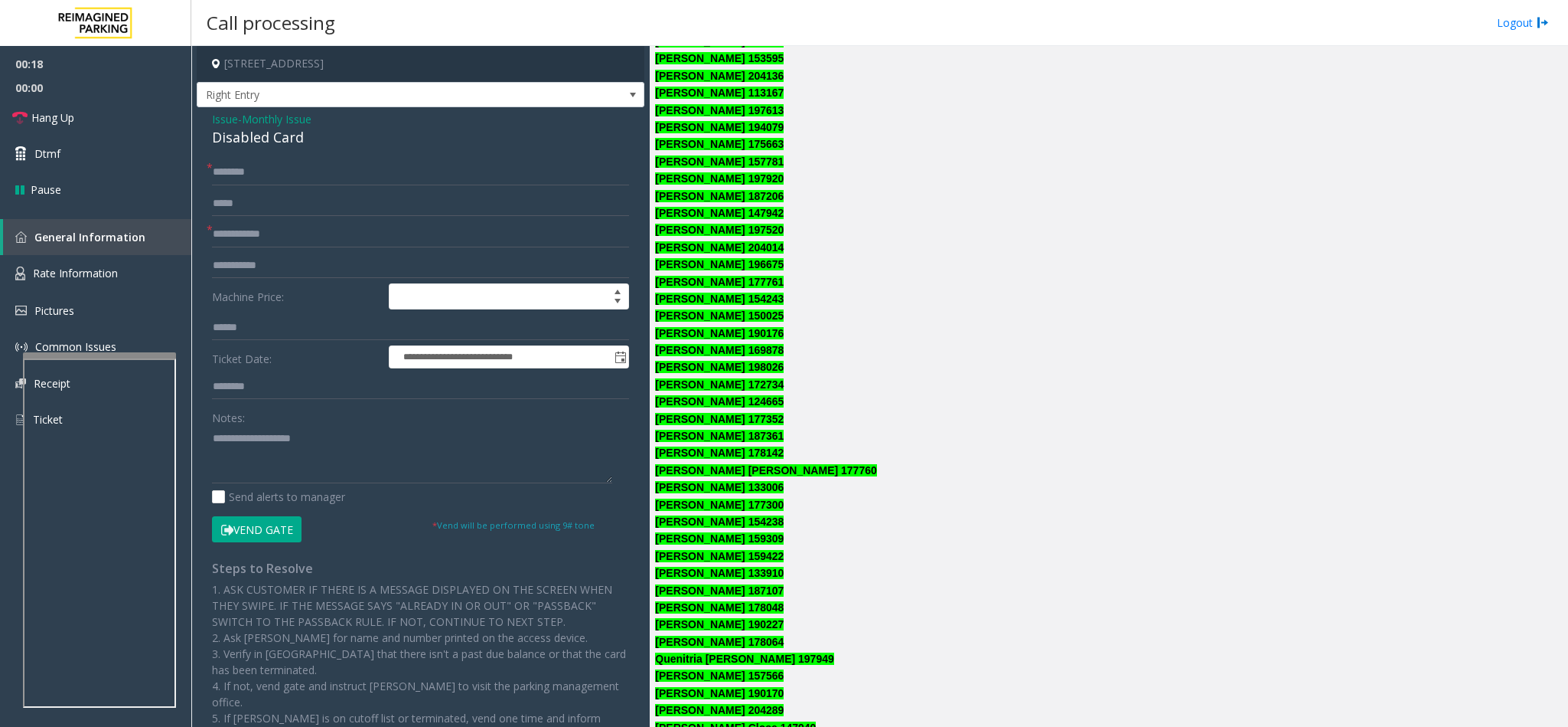
scroll to position [689, 0]
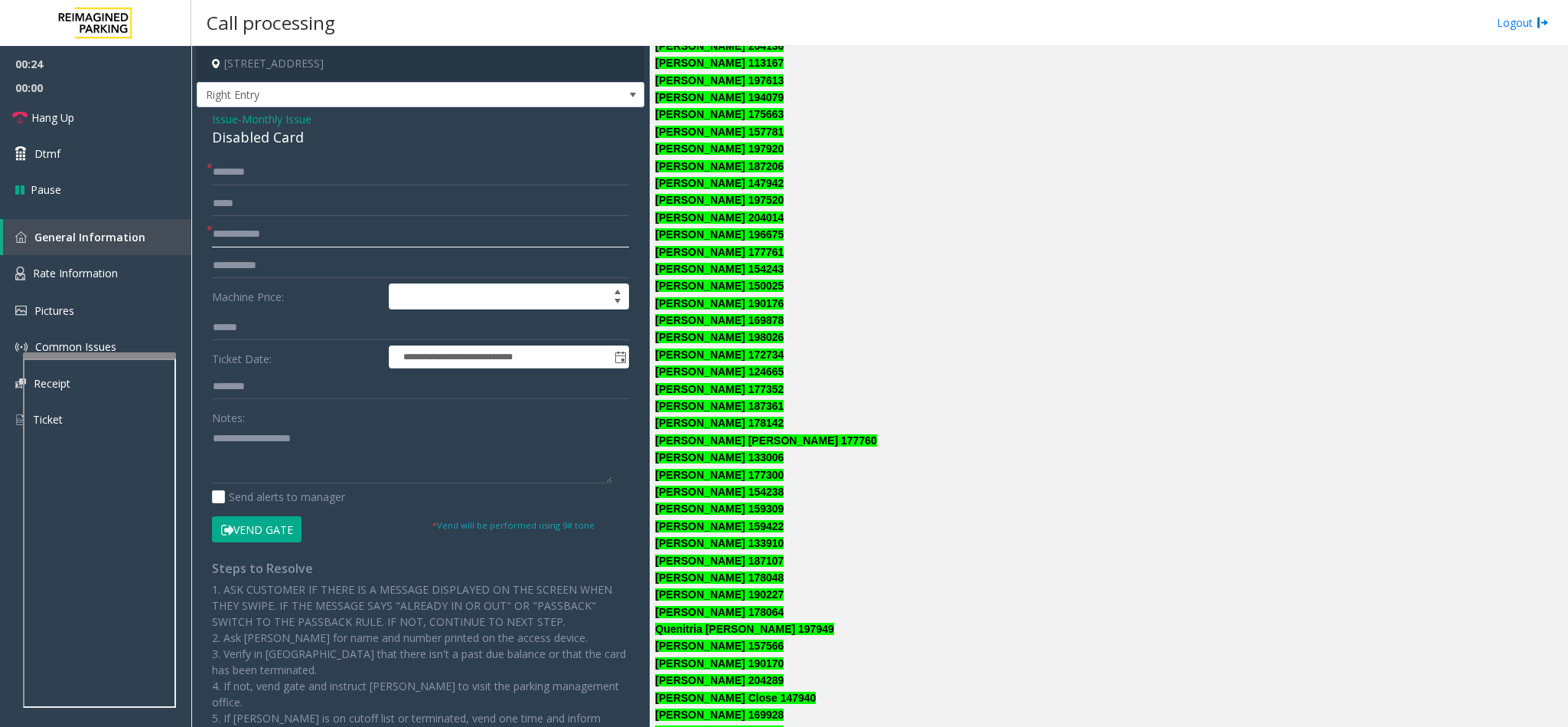
click at [310, 244] on input "text" at bounding box center [420, 234] width 417 height 26
type input "******"
click at [241, 140] on div "Disabled Card" at bounding box center [420, 137] width 417 height 21
click at [242, 140] on div "Disabled Card" at bounding box center [420, 137] width 417 height 21
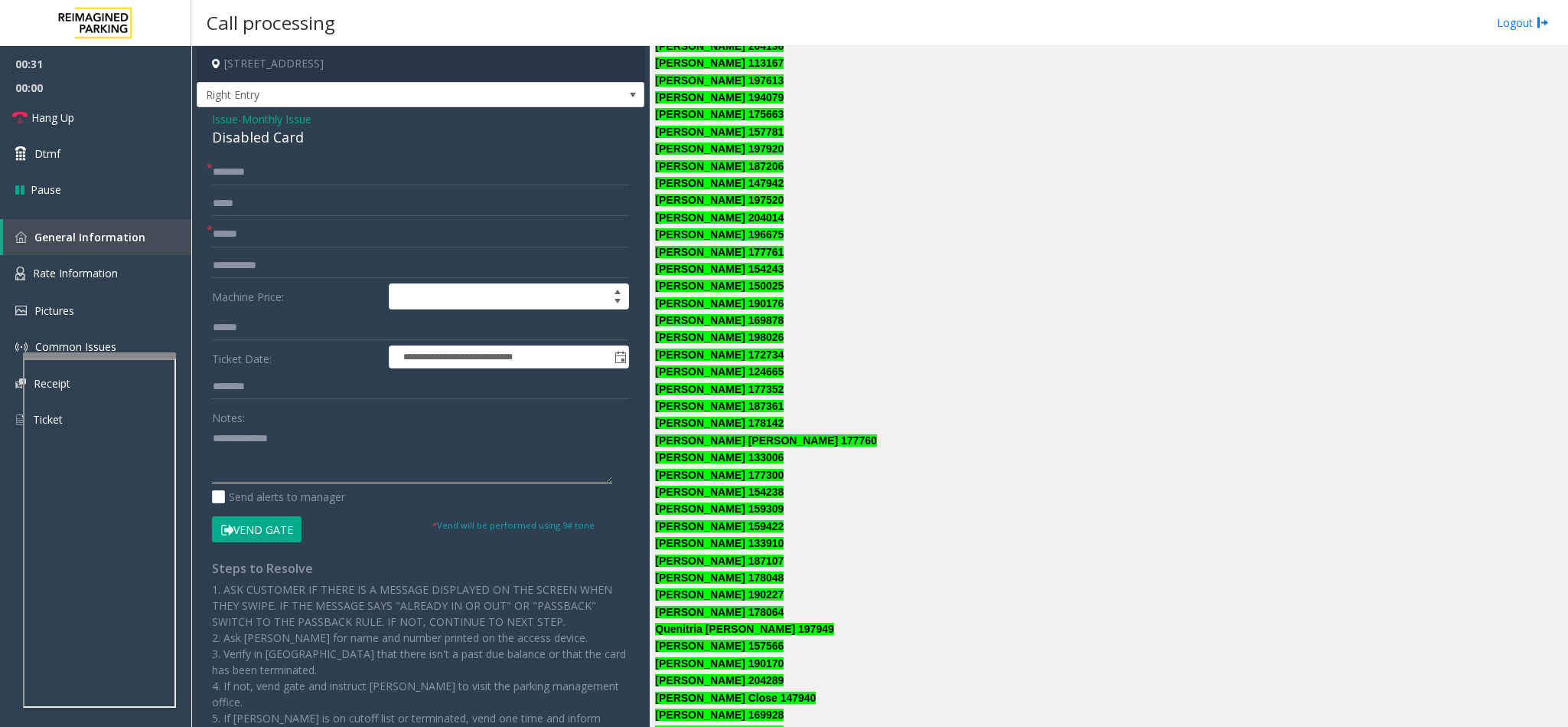
type textarea "**********"
click at [258, 170] on input "text" at bounding box center [420, 172] width 417 height 26
click at [258, 171] on input "text" at bounding box center [420, 172] width 417 height 26
type input "**********"
click at [278, 536] on button "Vend Gate" at bounding box center [256, 529] width 89 height 26
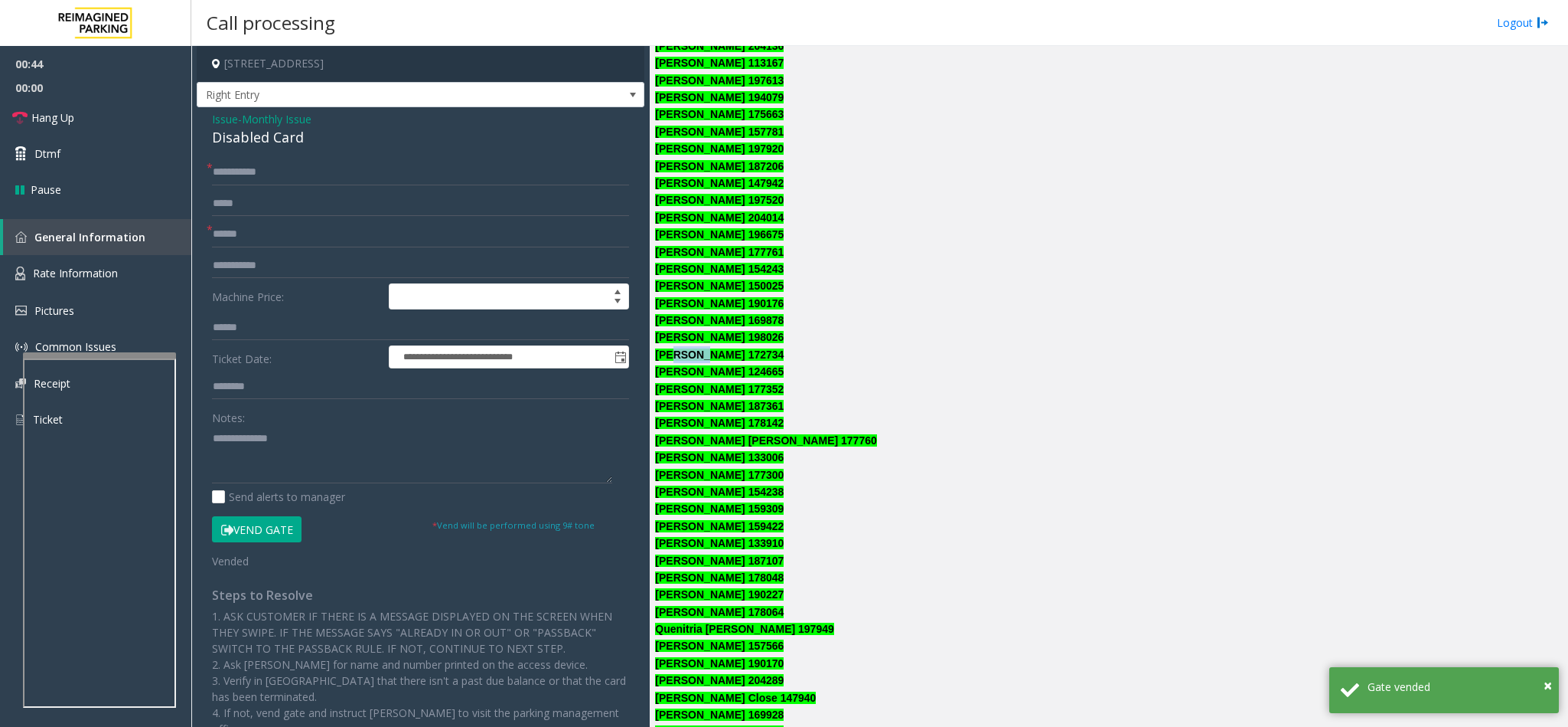
drag, startPoint x: 671, startPoint y: 354, endPoint x: 702, endPoint y: 354, distance: 31.0
click at [702, 354] on font "Luz Montano 172734" at bounding box center [719, 355] width 129 height 12
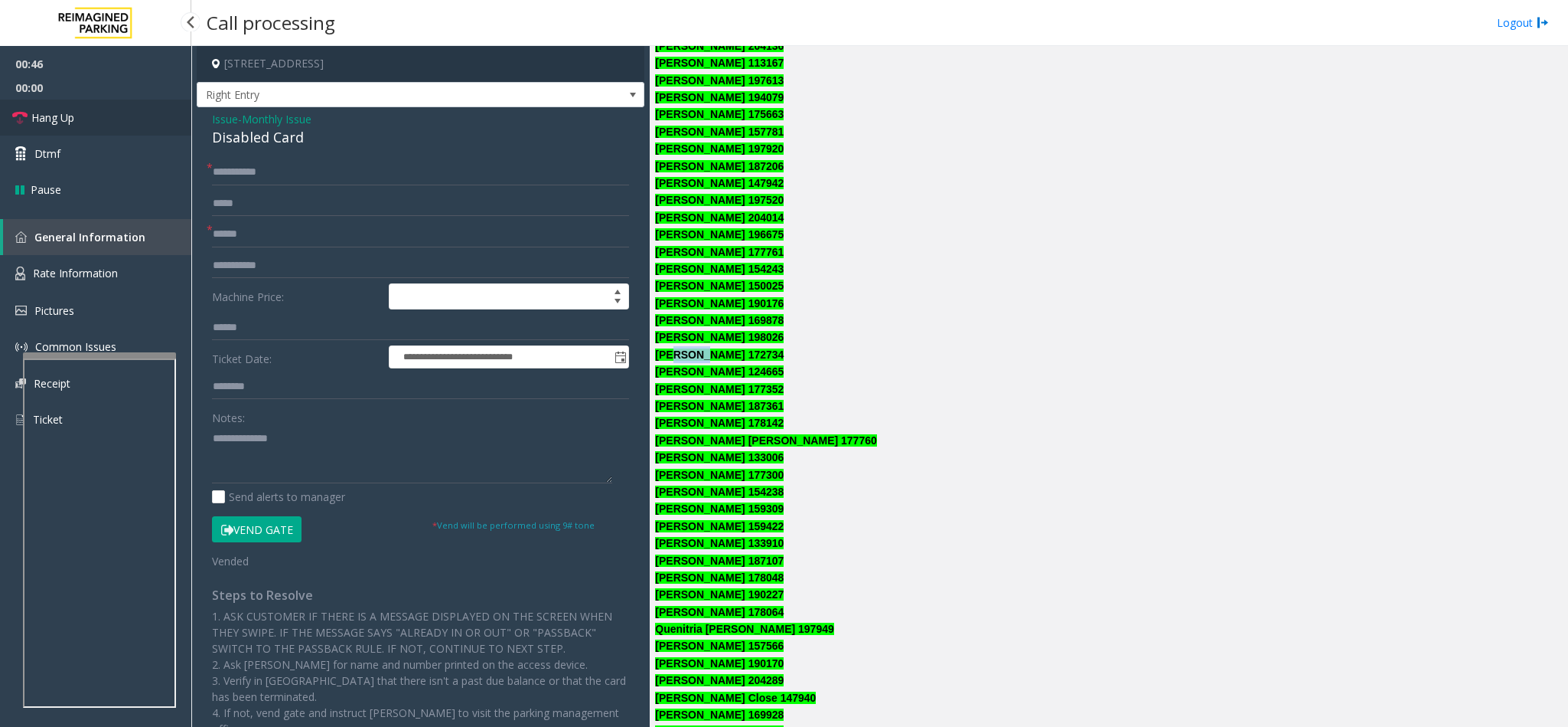
click at [142, 122] on link "Hang Up" at bounding box center [95, 117] width 191 height 36
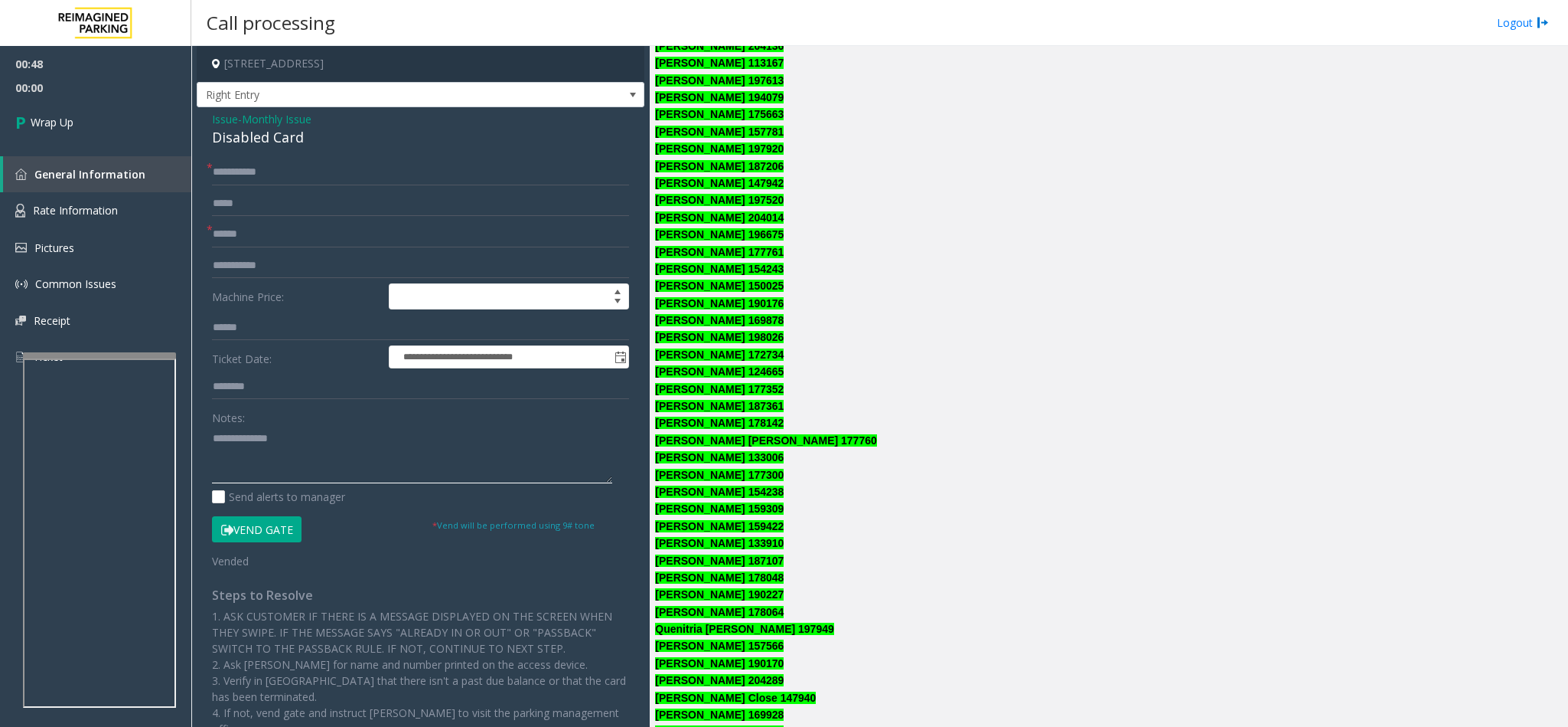
click at [213, 435] on textarea at bounding box center [412, 454] width 401 height 57
click at [327, 429] on textarea at bounding box center [412, 454] width 401 height 57
type textarea "**********"
click at [124, 129] on link "Wrap Up" at bounding box center [95, 122] width 191 height 45
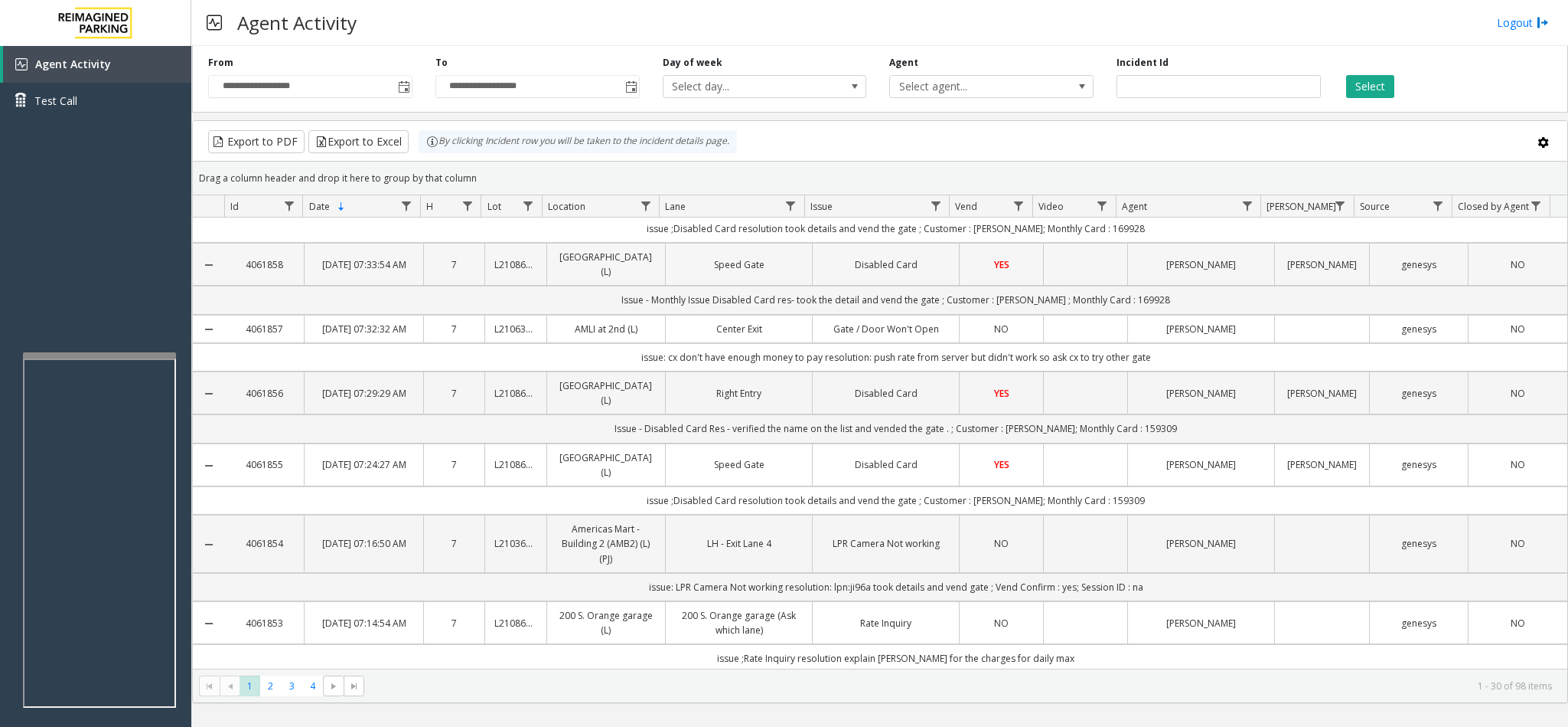
scroll to position [230, 0]
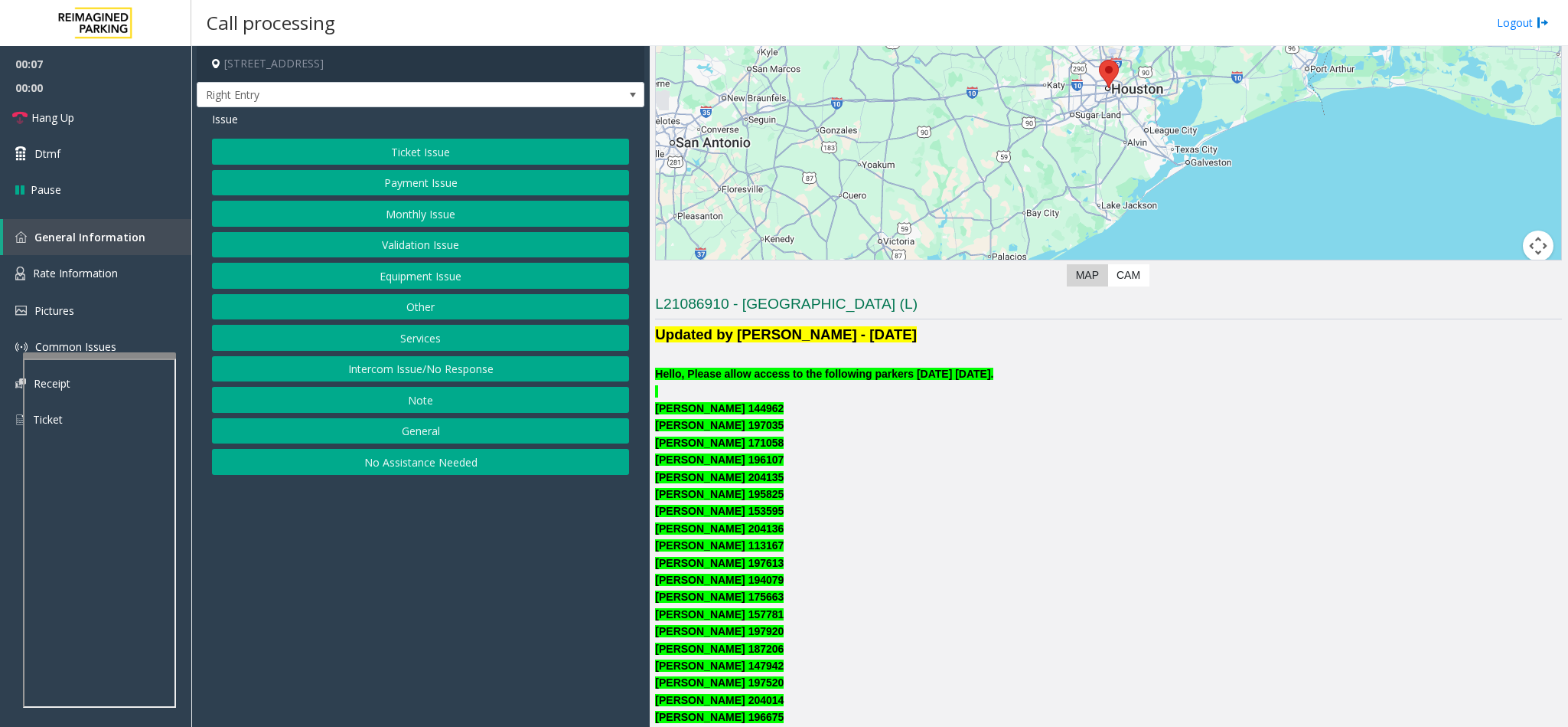
scroll to position [230, 0]
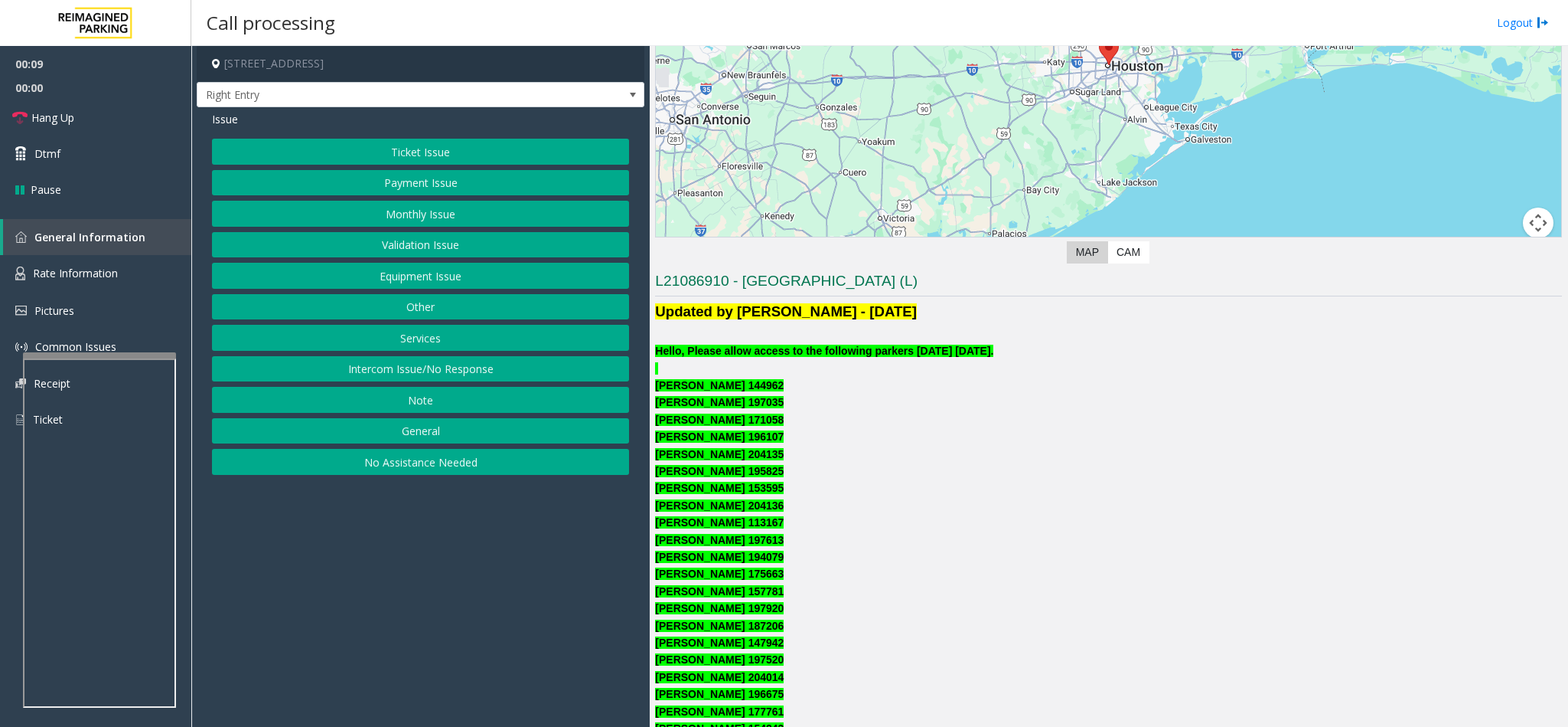
click at [422, 219] on button "Monthly Issue" at bounding box center [420, 213] width 417 height 26
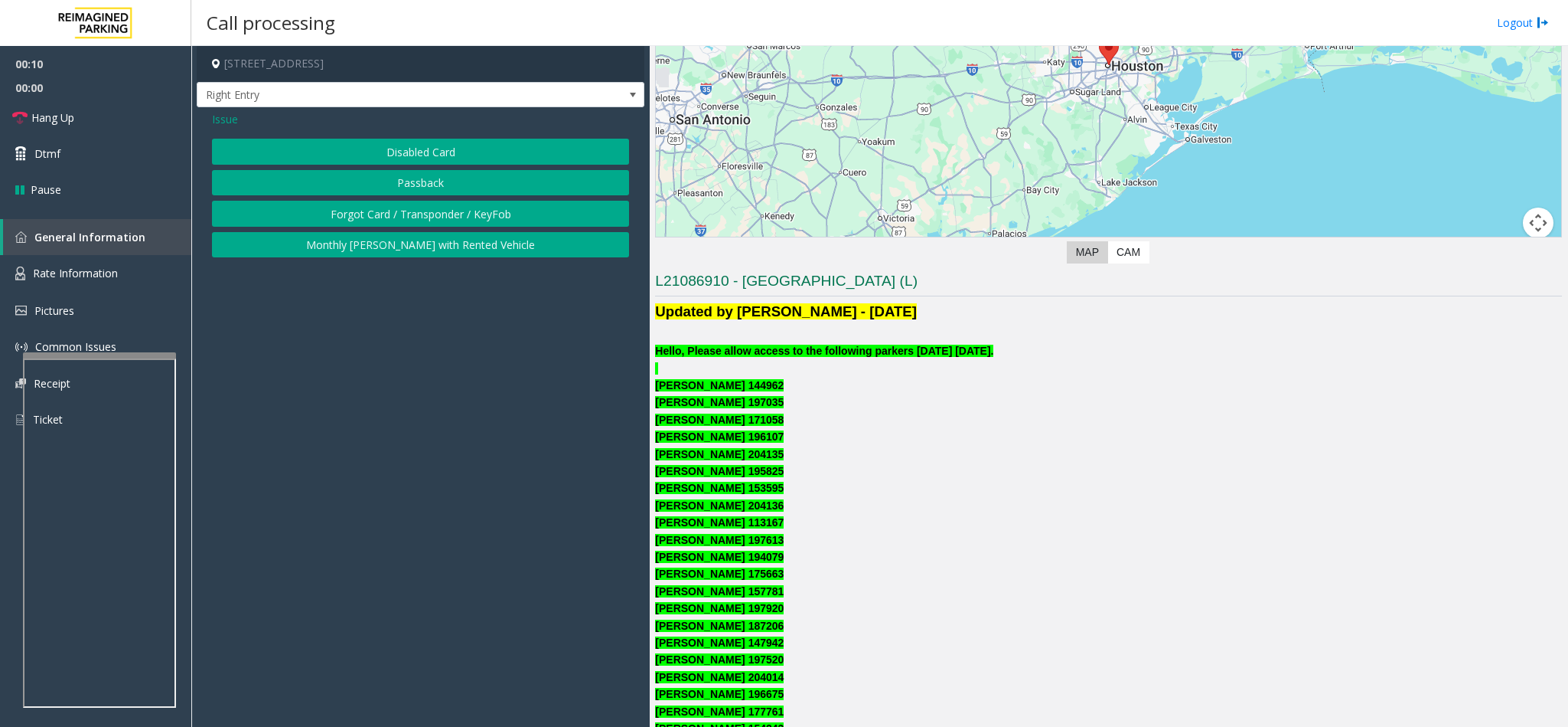
click at [394, 151] on button "Disabled Card" at bounding box center [420, 151] width 417 height 26
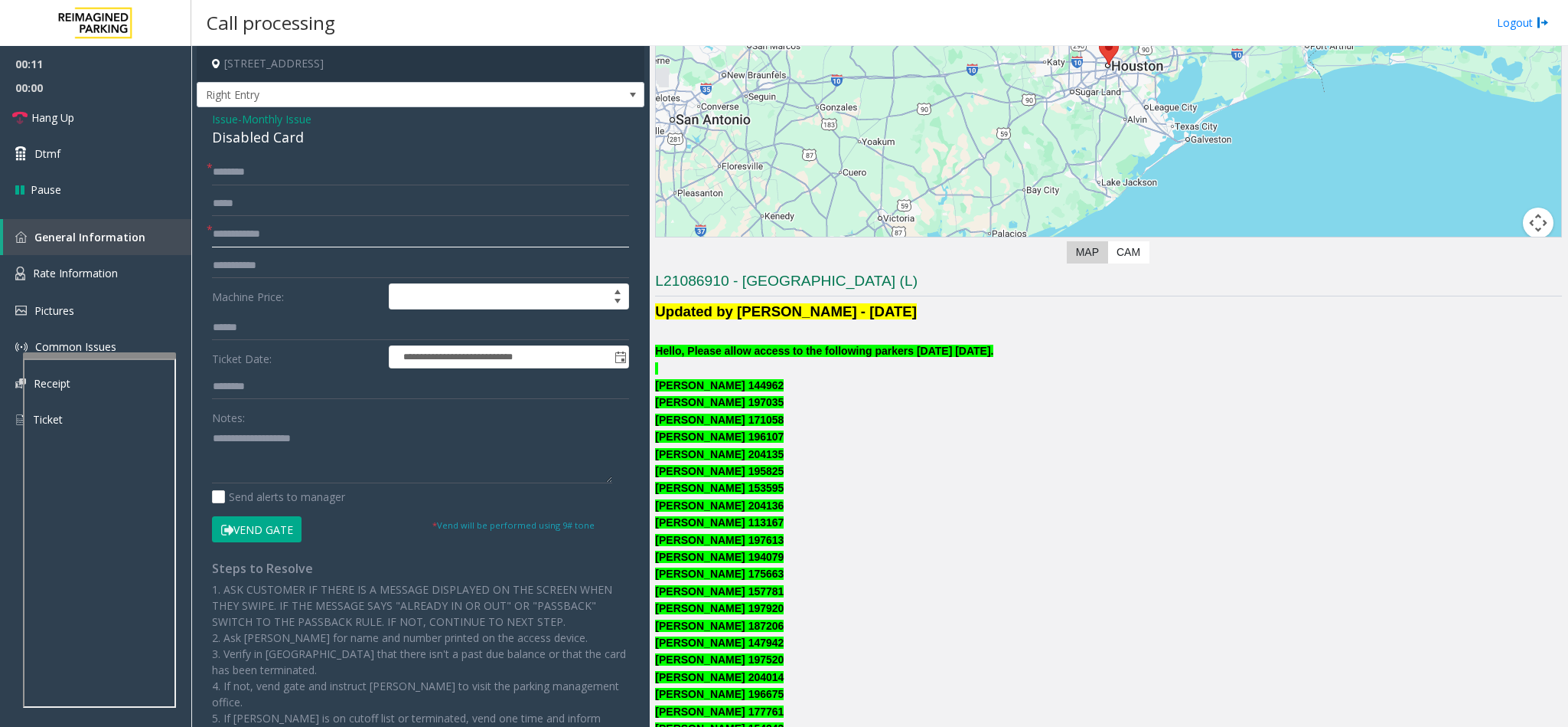
click at [238, 234] on input "text" at bounding box center [420, 234] width 417 height 26
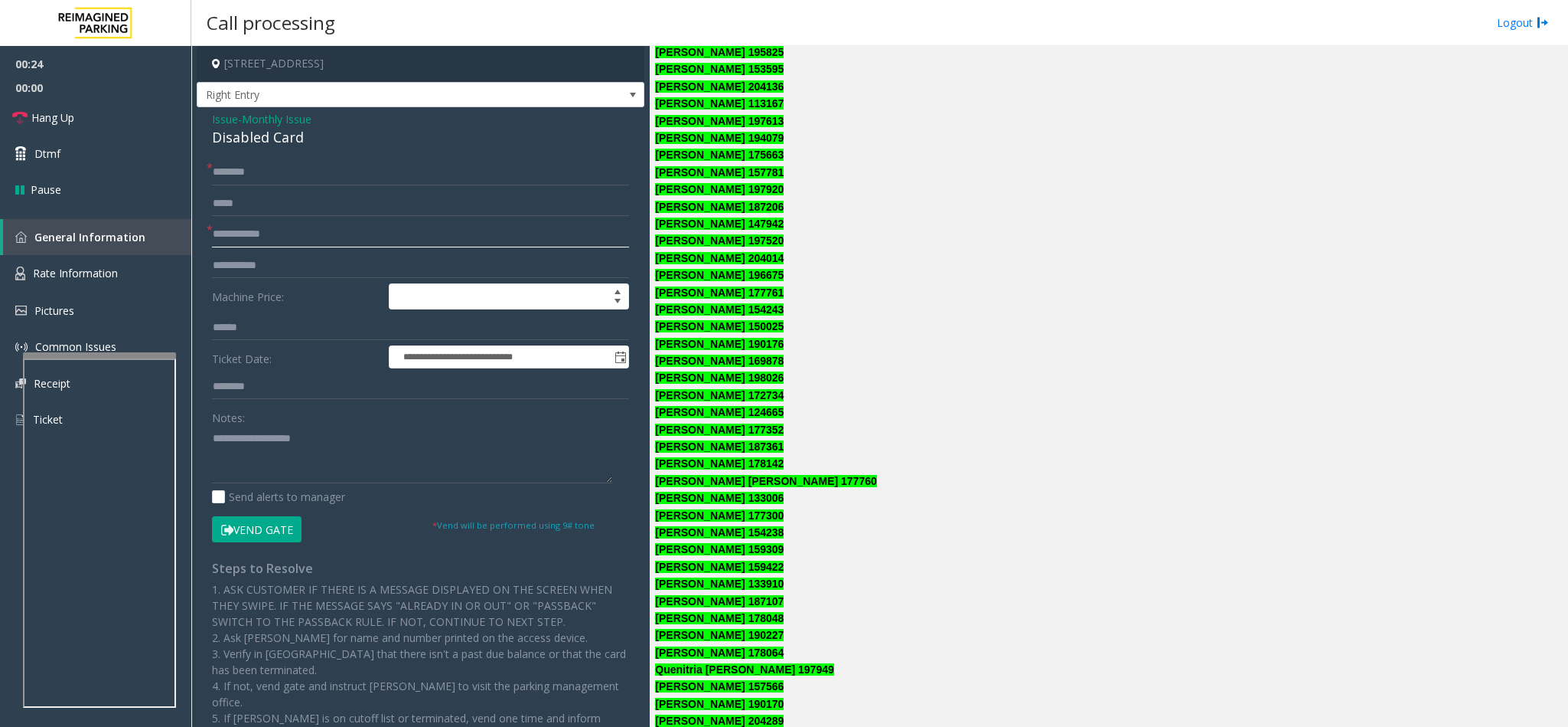
scroll to position [689, 0]
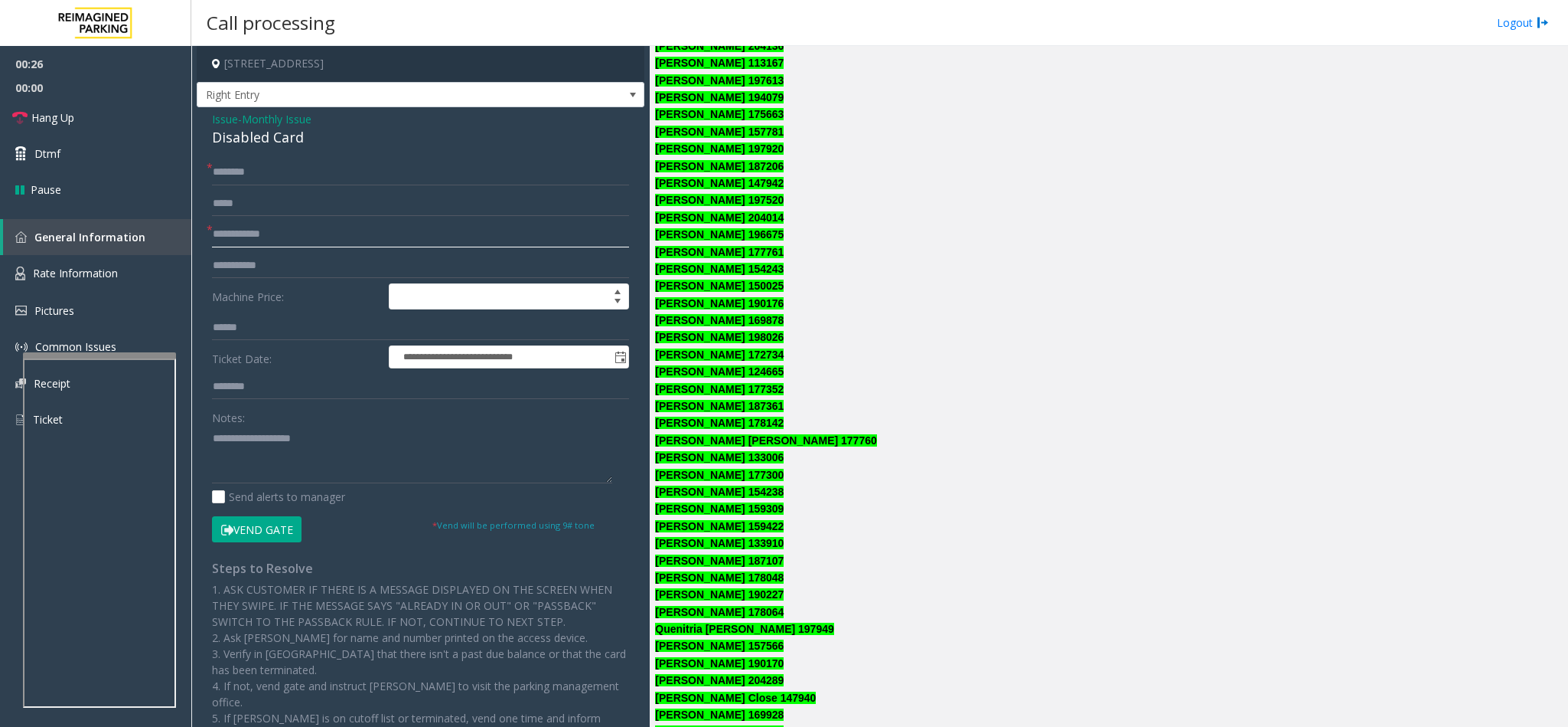
click at [278, 237] on input "text" at bounding box center [420, 234] width 417 height 26
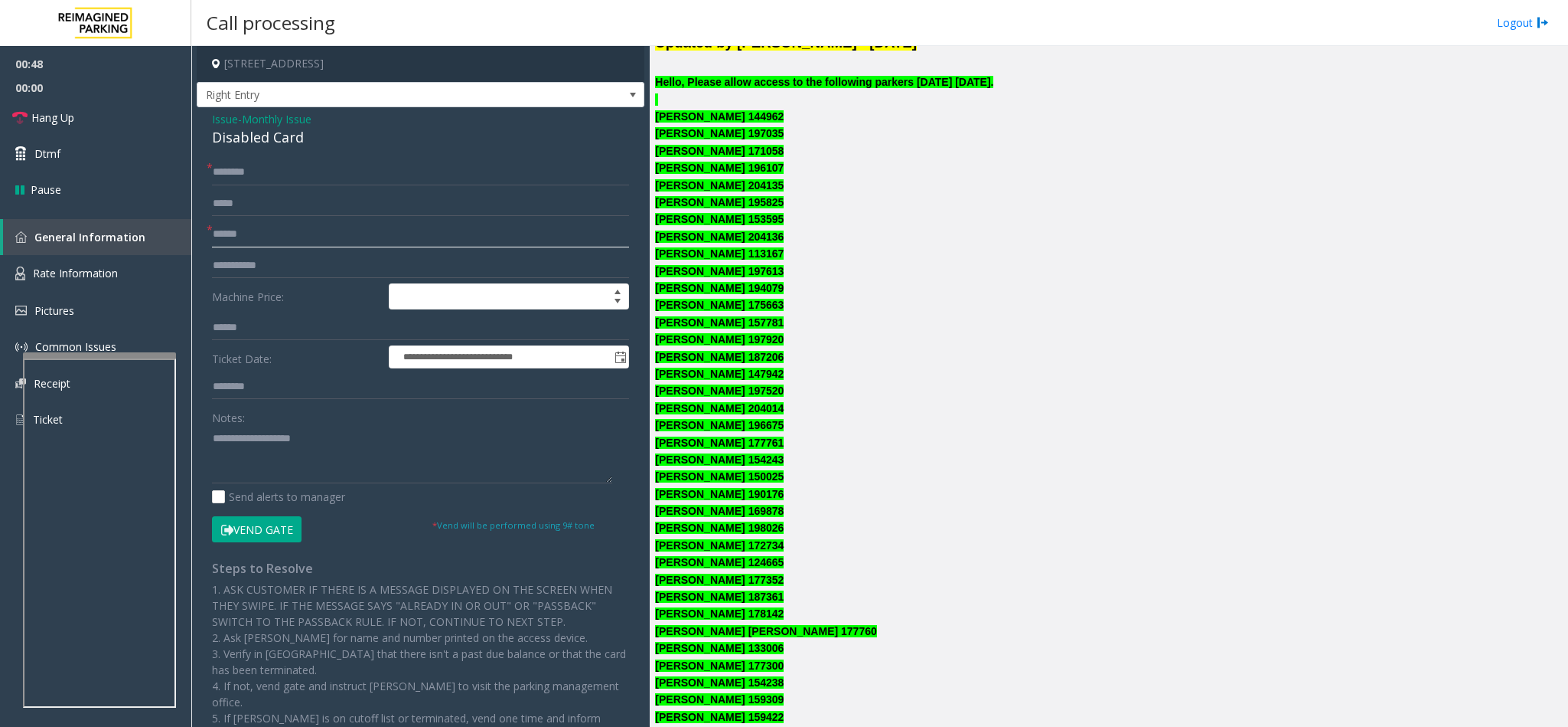
scroll to position [460, 0]
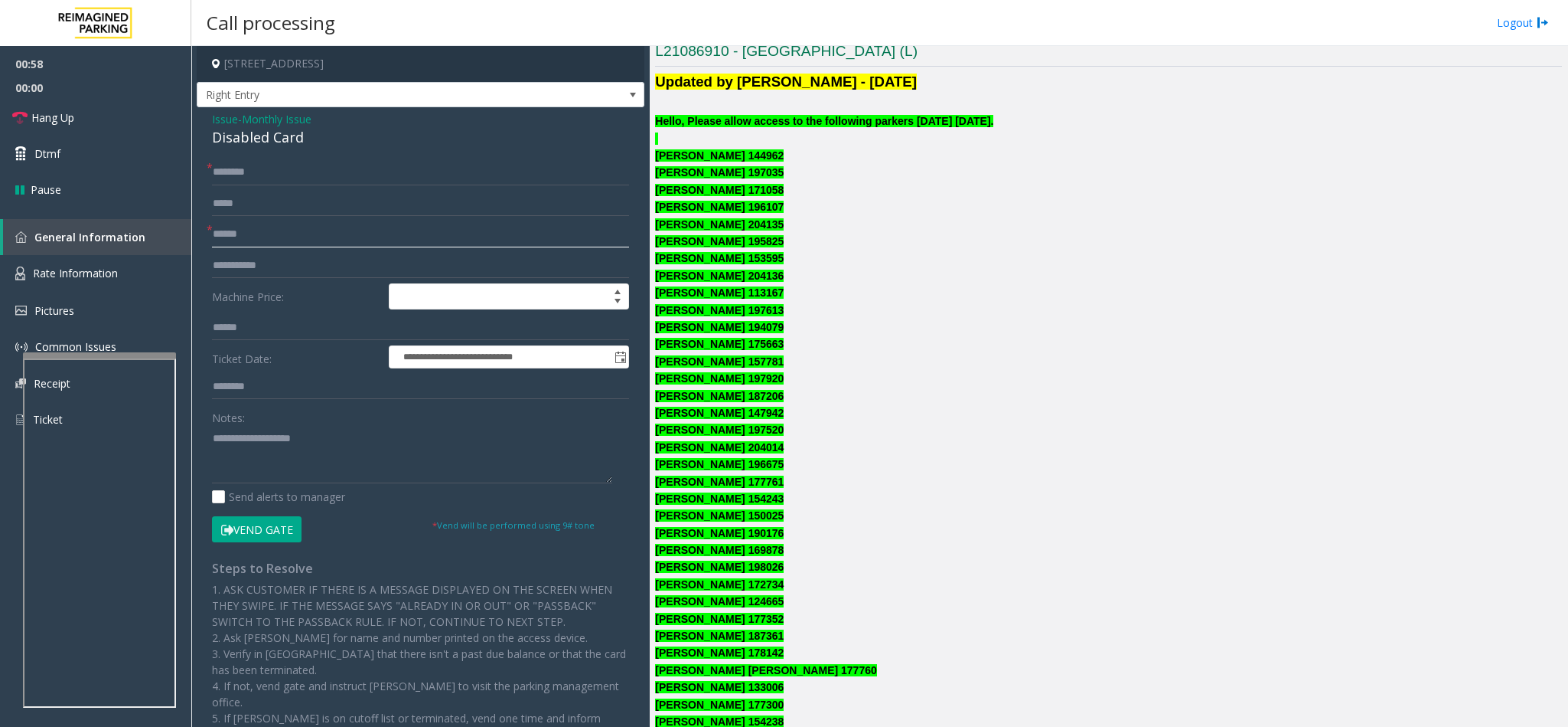
type input "******"
click at [747, 460] on font "Shoshanah Davis 196675" at bounding box center [719, 464] width 129 height 12
copy font "Shoshanah Davis 196675"
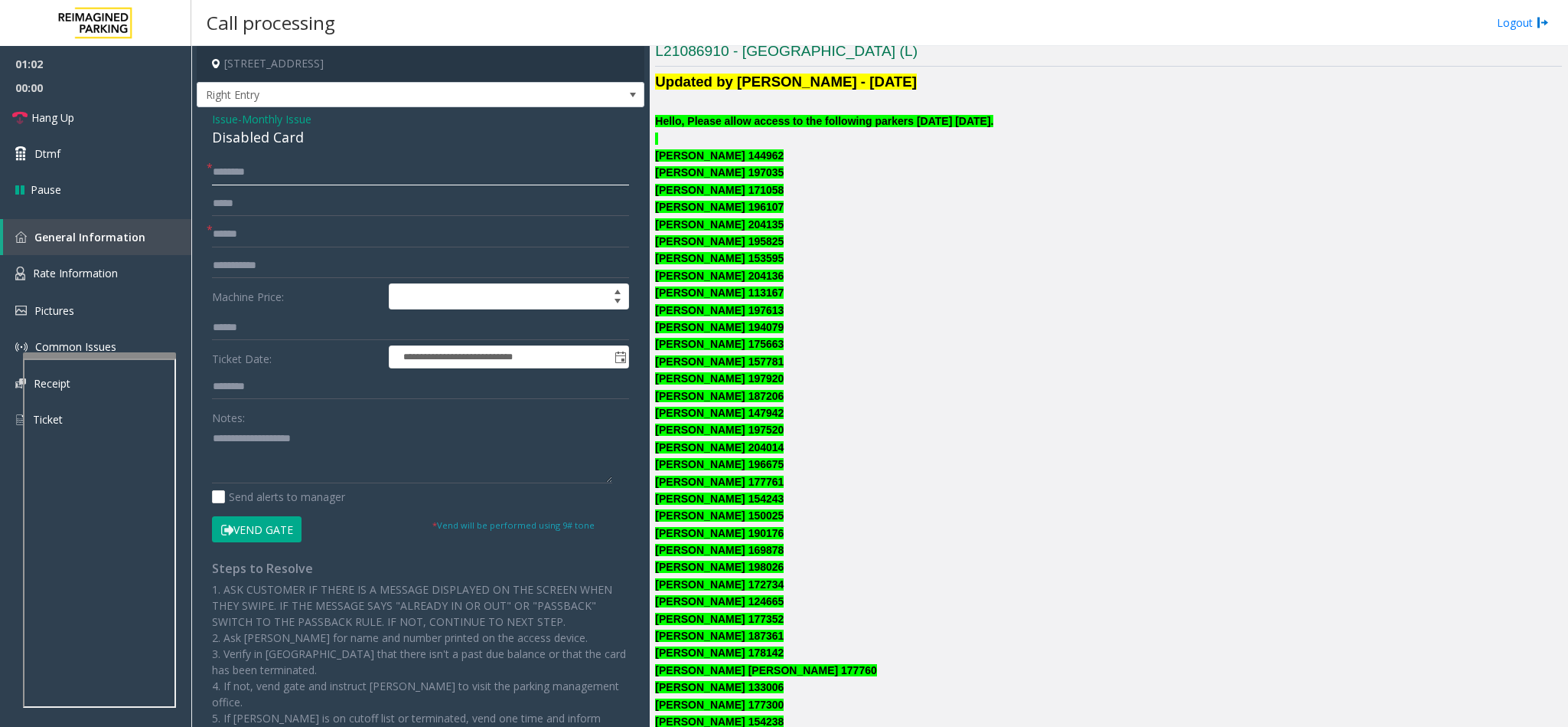
click at [353, 175] on input "text" at bounding box center [420, 172] width 417 height 26
paste input "**********"
drag, startPoint x: 305, startPoint y: 180, endPoint x: 349, endPoint y: 179, distance: 44.0
click at [349, 179] on input "**********" at bounding box center [420, 172] width 417 height 26
type input "**********"
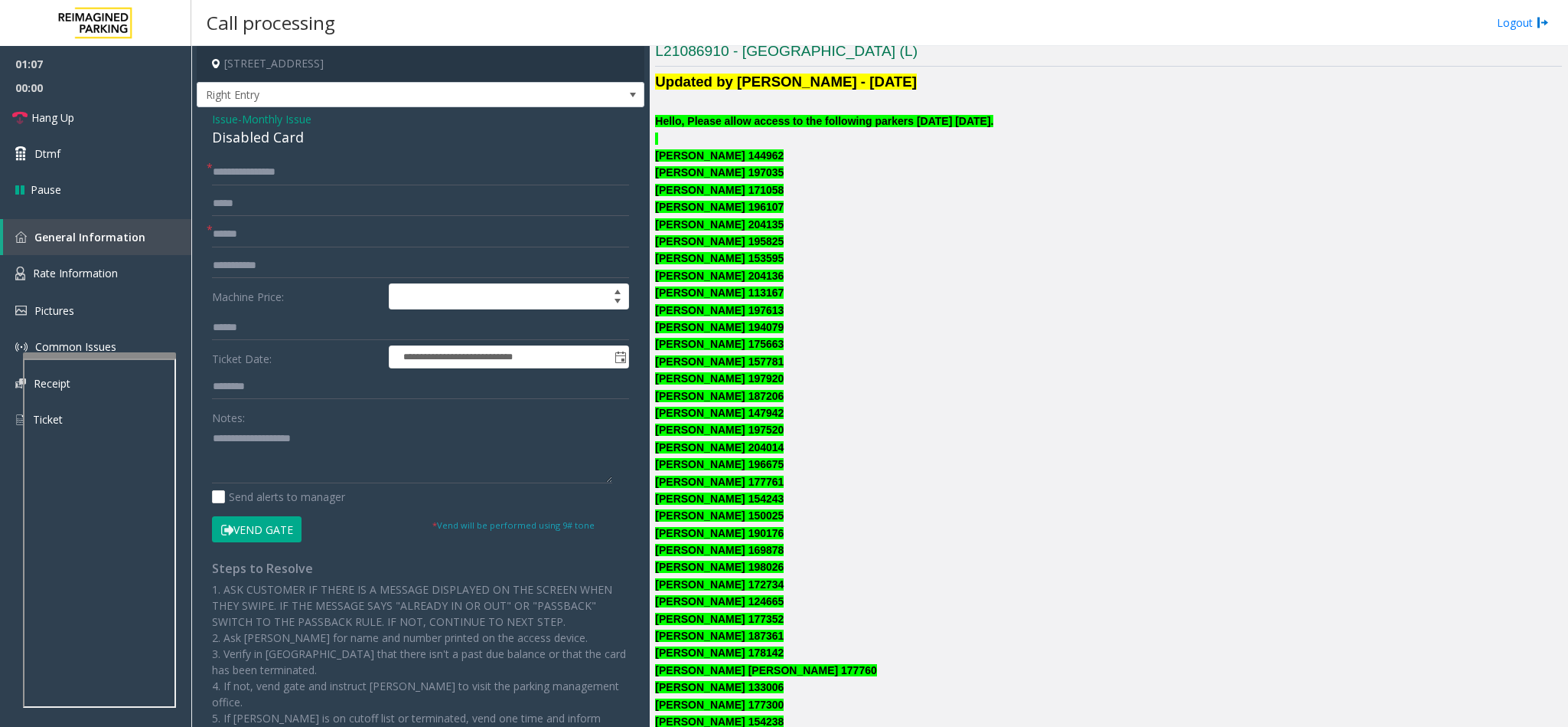
click at [269, 522] on button "Vend Gate" at bounding box center [256, 529] width 89 height 26
click at [257, 134] on div "Disabled Card" at bounding box center [420, 137] width 417 height 21
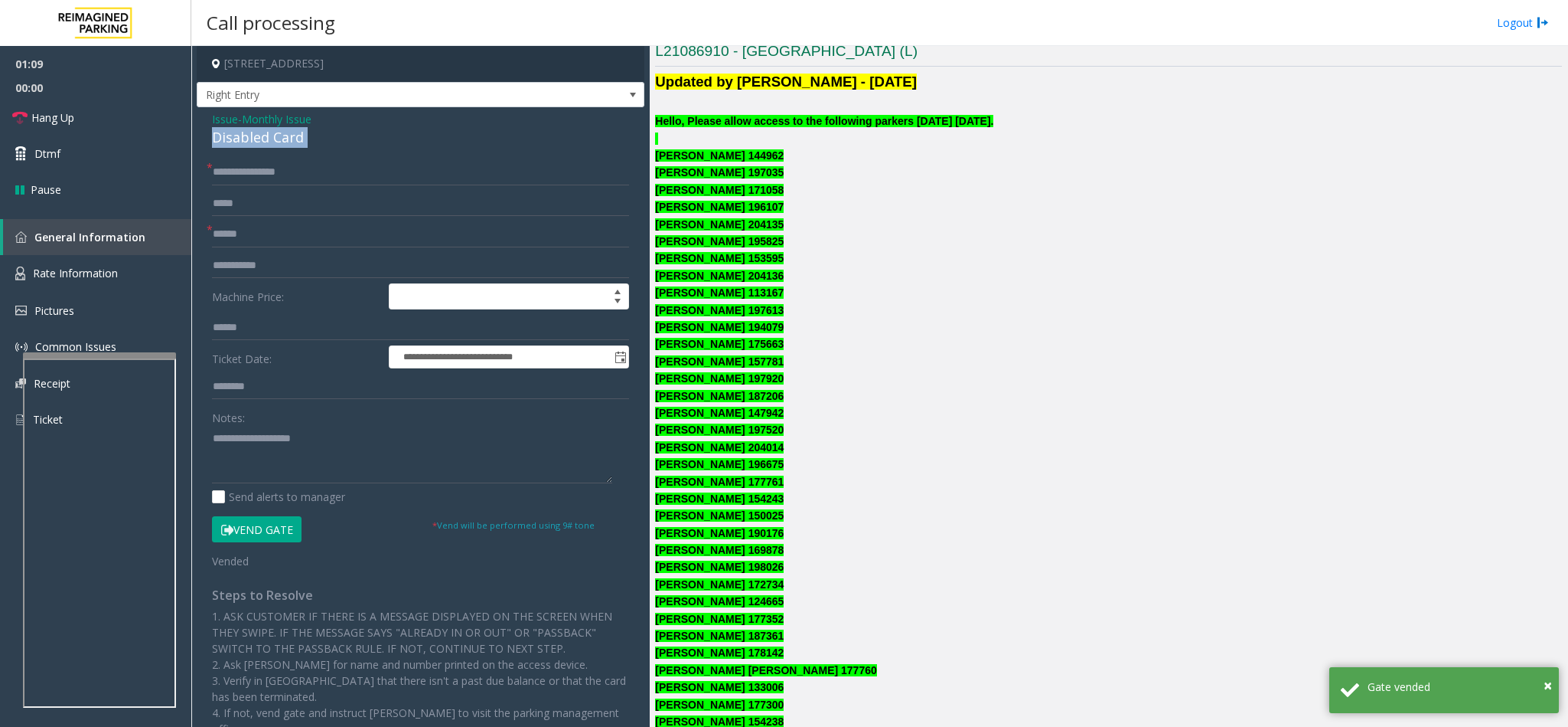
click at [257, 134] on div "Disabled Card" at bounding box center [420, 137] width 417 height 21
click at [212, 430] on textarea at bounding box center [412, 454] width 401 height 57
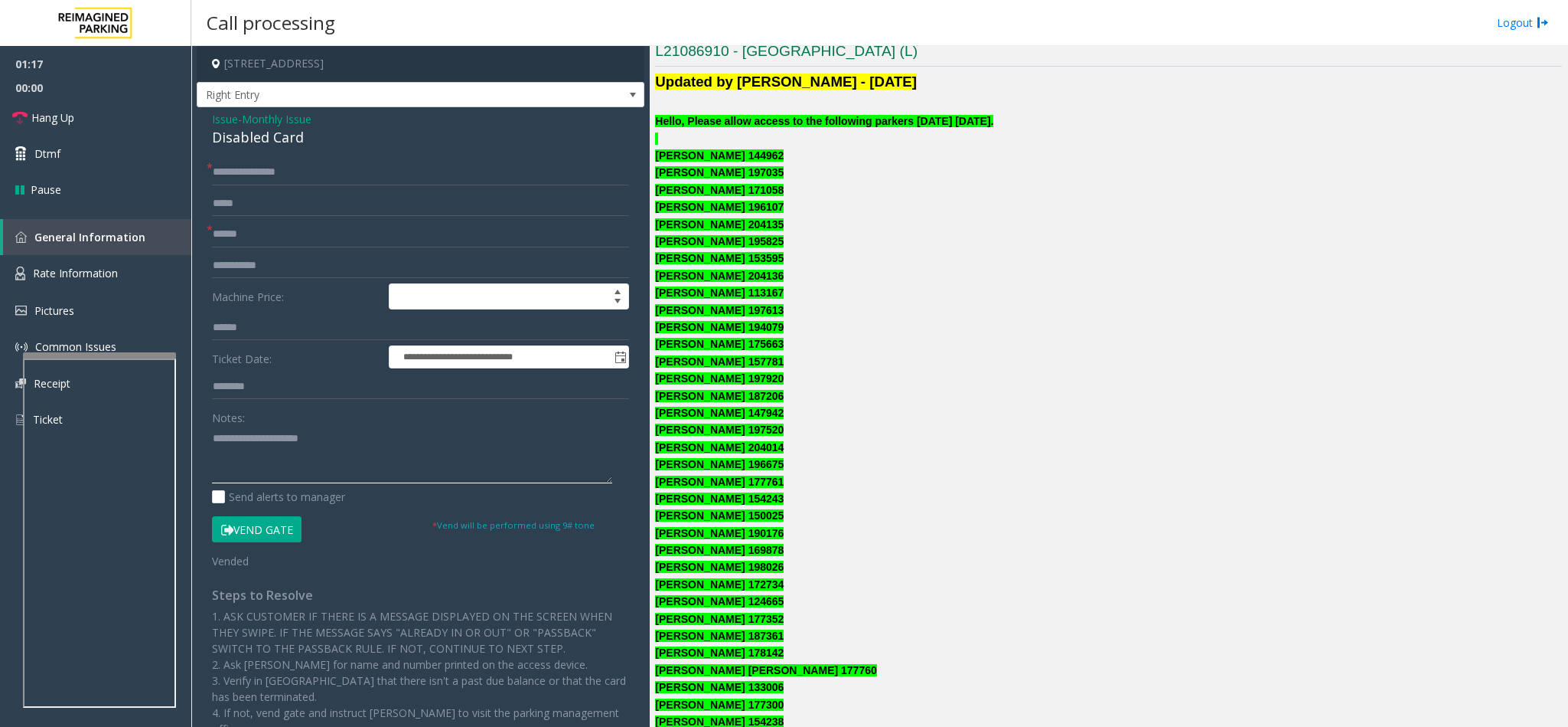
click at [422, 450] on textarea at bounding box center [412, 454] width 401 height 57
click at [115, 124] on link "Hang Up" at bounding box center [95, 117] width 191 height 36
click at [407, 453] on textarea at bounding box center [412, 454] width 401 height 57
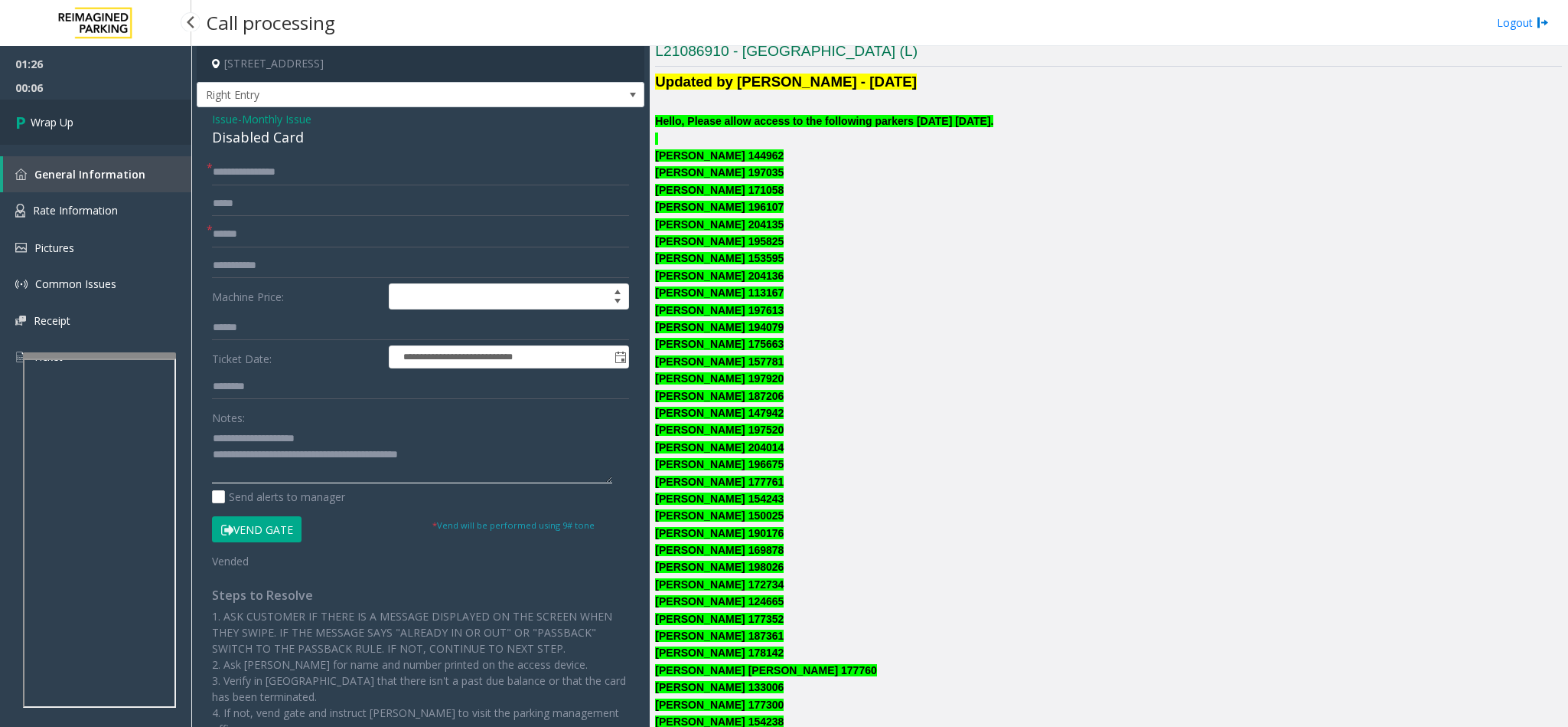
type textarea "**********"
click at [134, 117] on link "Wrap Up" at bounding box center [95, 122] width 191 height 45
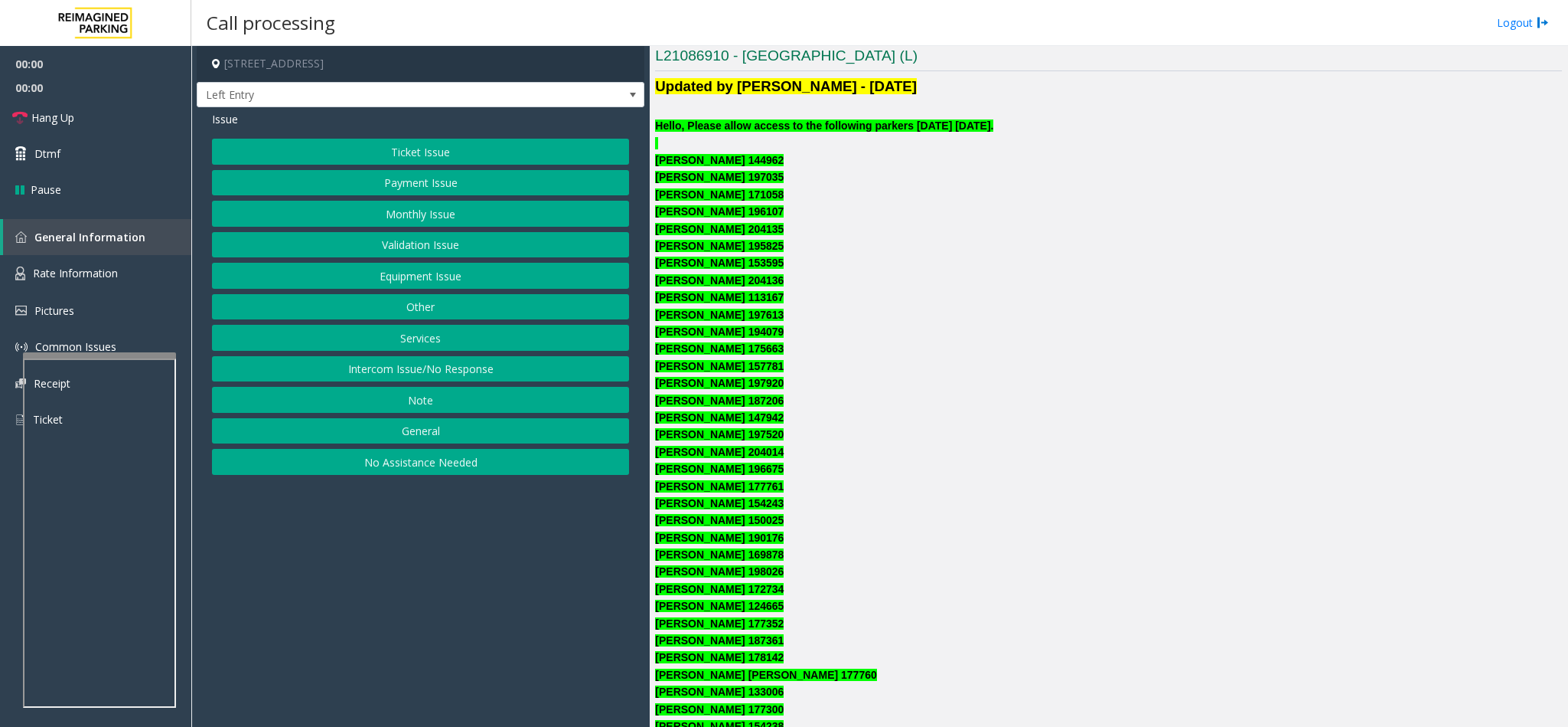
scroll to position [460, 0]
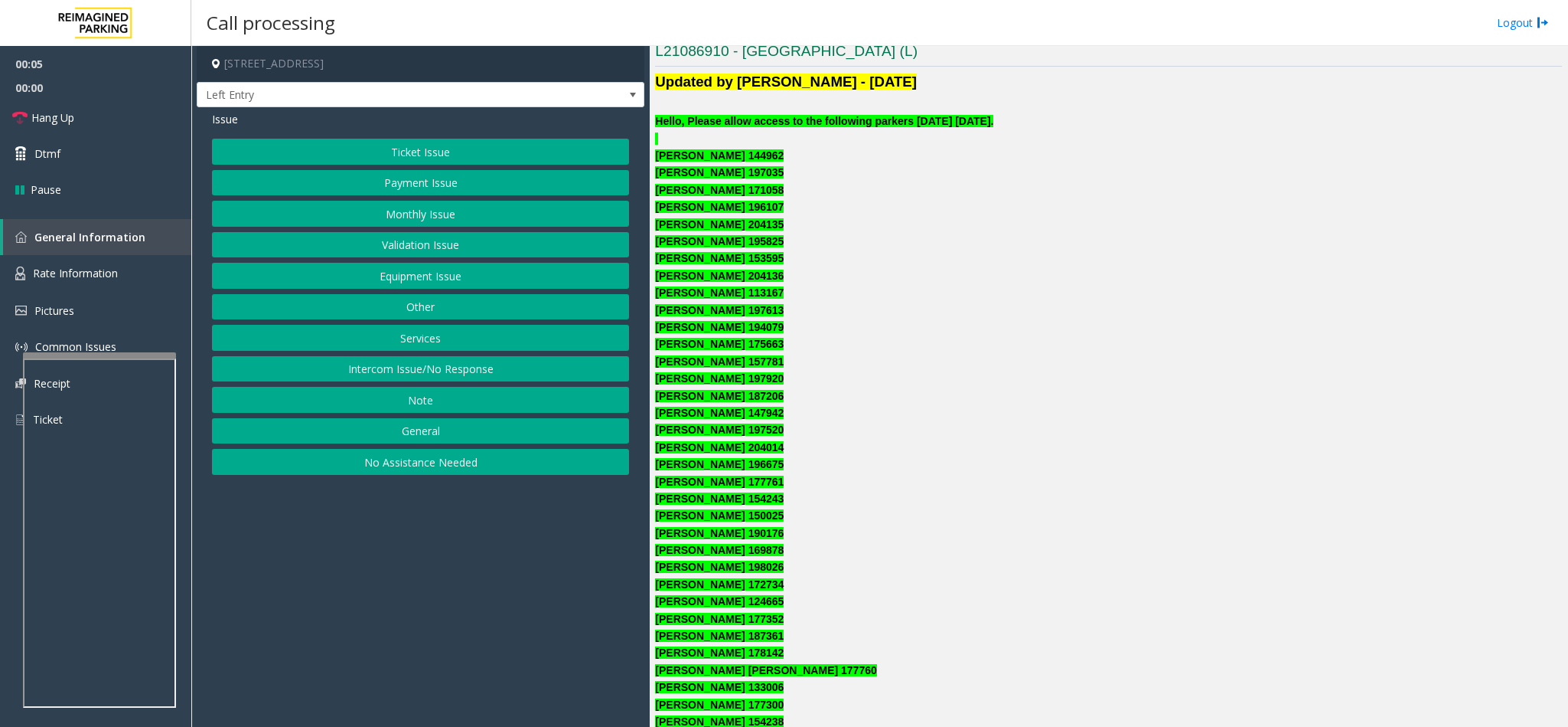
click at [396, 216] on button "Monthly Issue" at bounding box center [420, 213] width 417 height 26
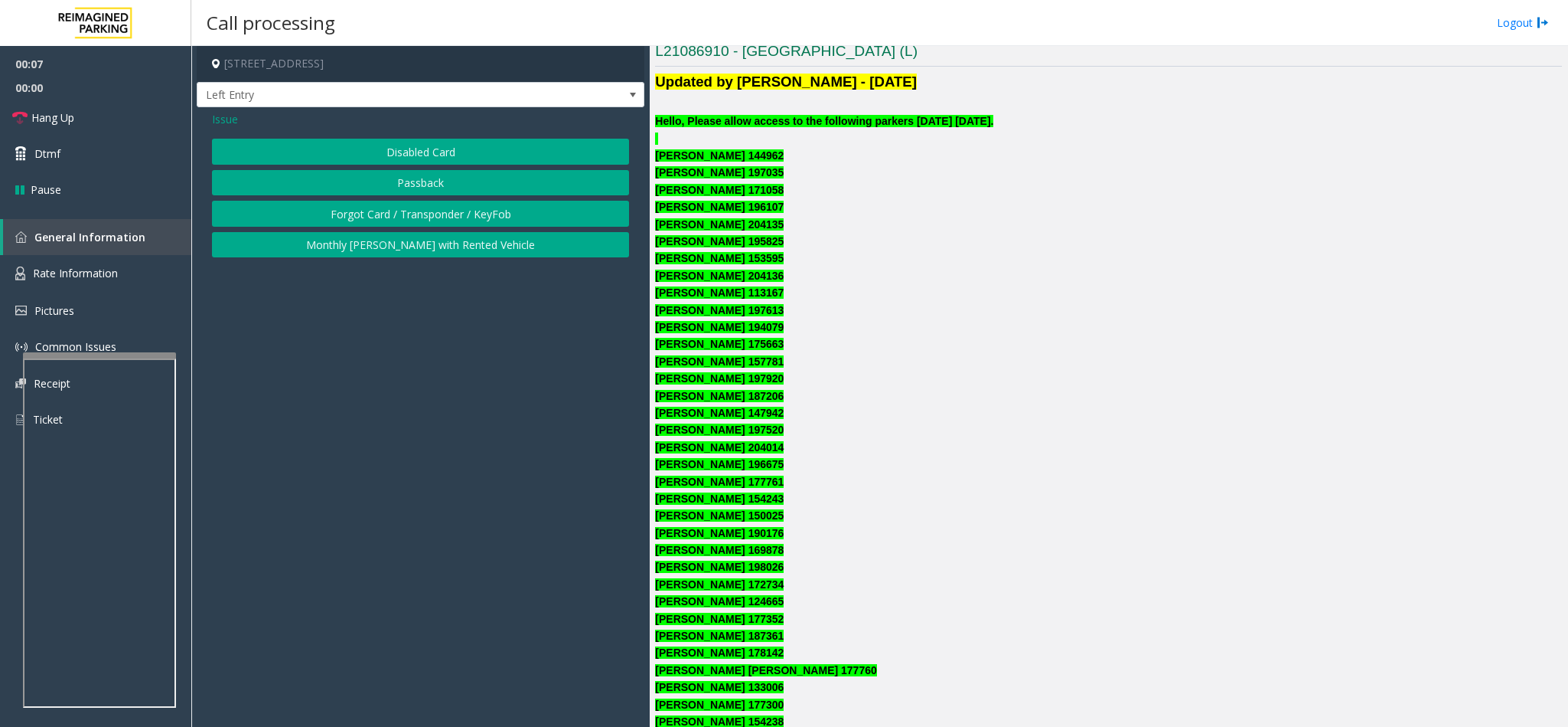
click at [381, 161] on button "Disabled Card" at bounding box center [420, 151] width 417 height 26
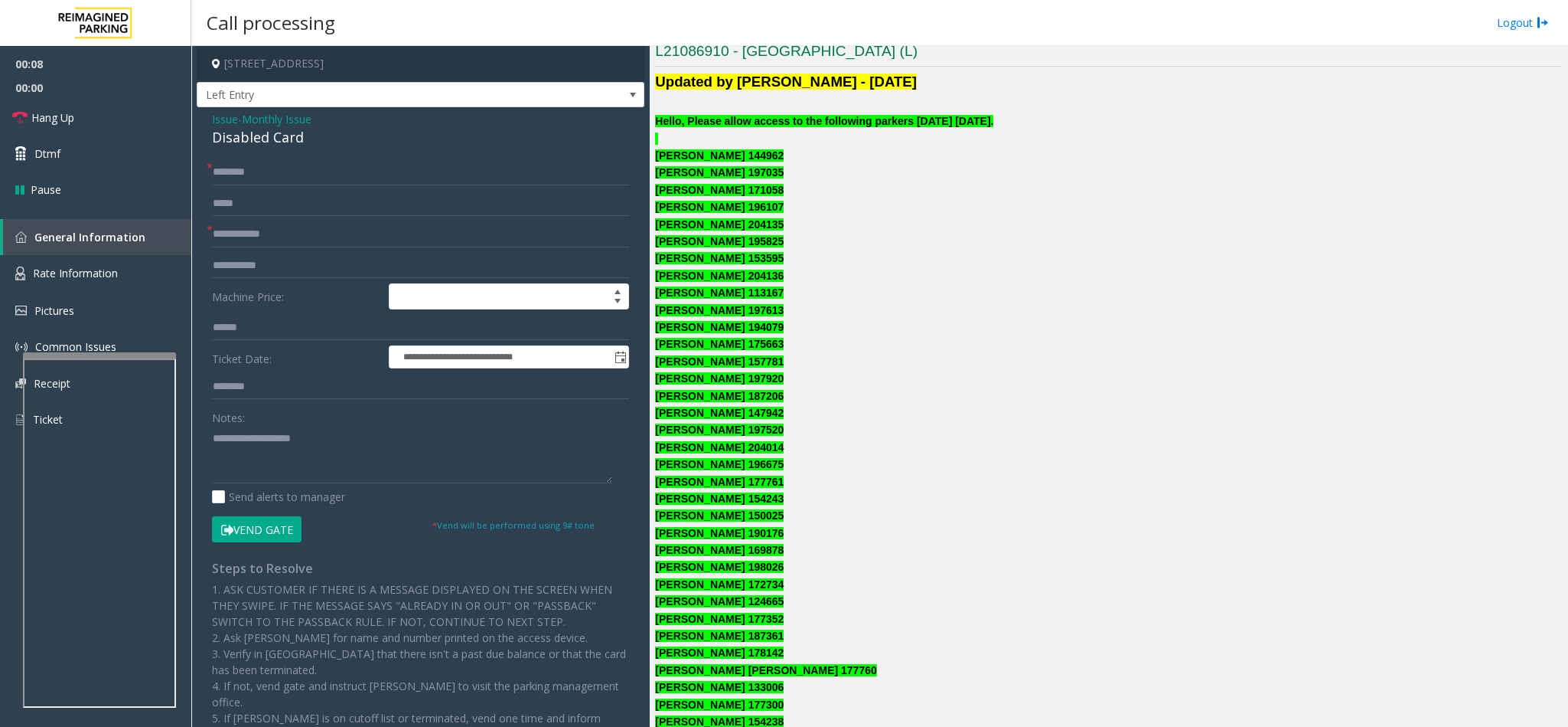
scroll to position [575, 0]
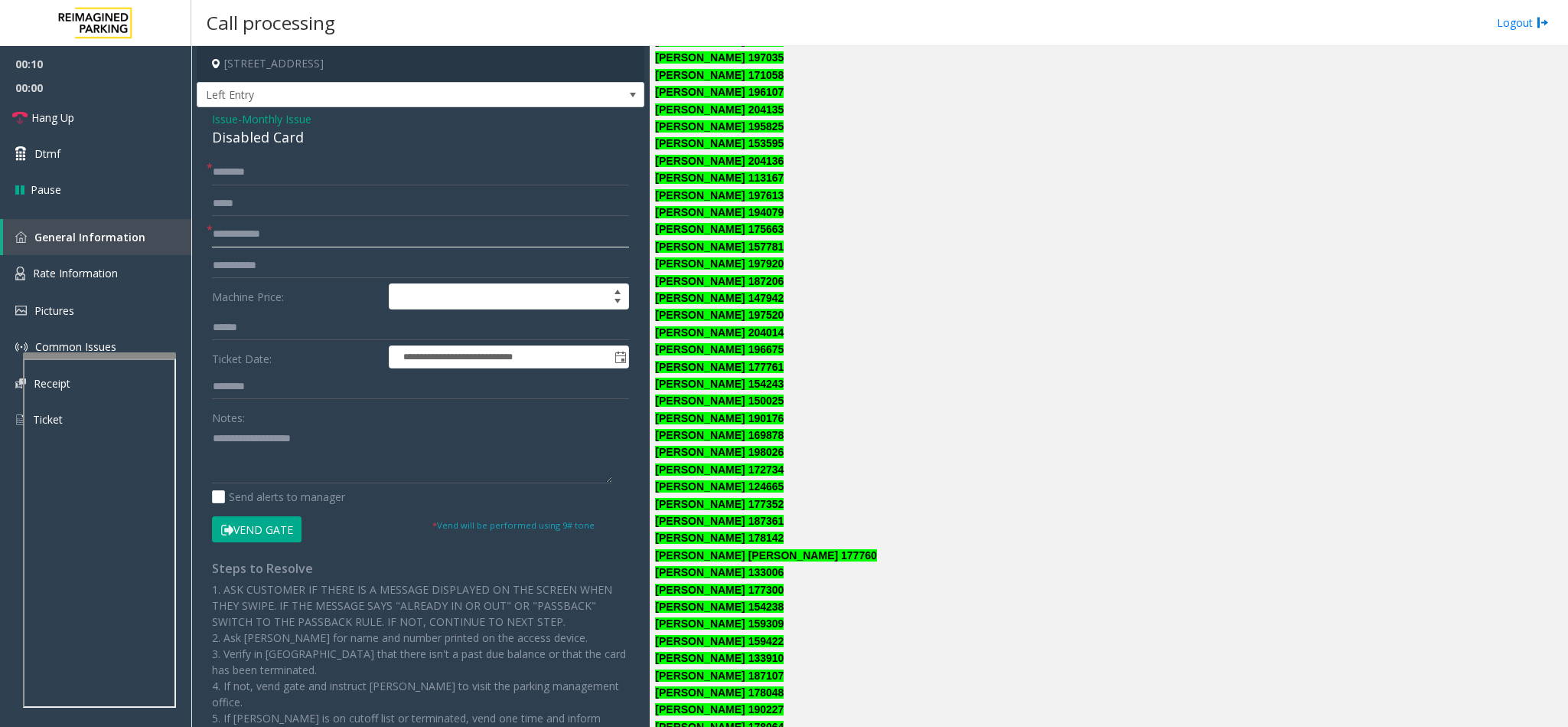
click at [301, 230] on input "text" at bounding box center [420, 234] width 417 height 26
type input "***"
click at [233, 144] on div "Disabled Card" at bounding box center [420, 137] width 417 height 21
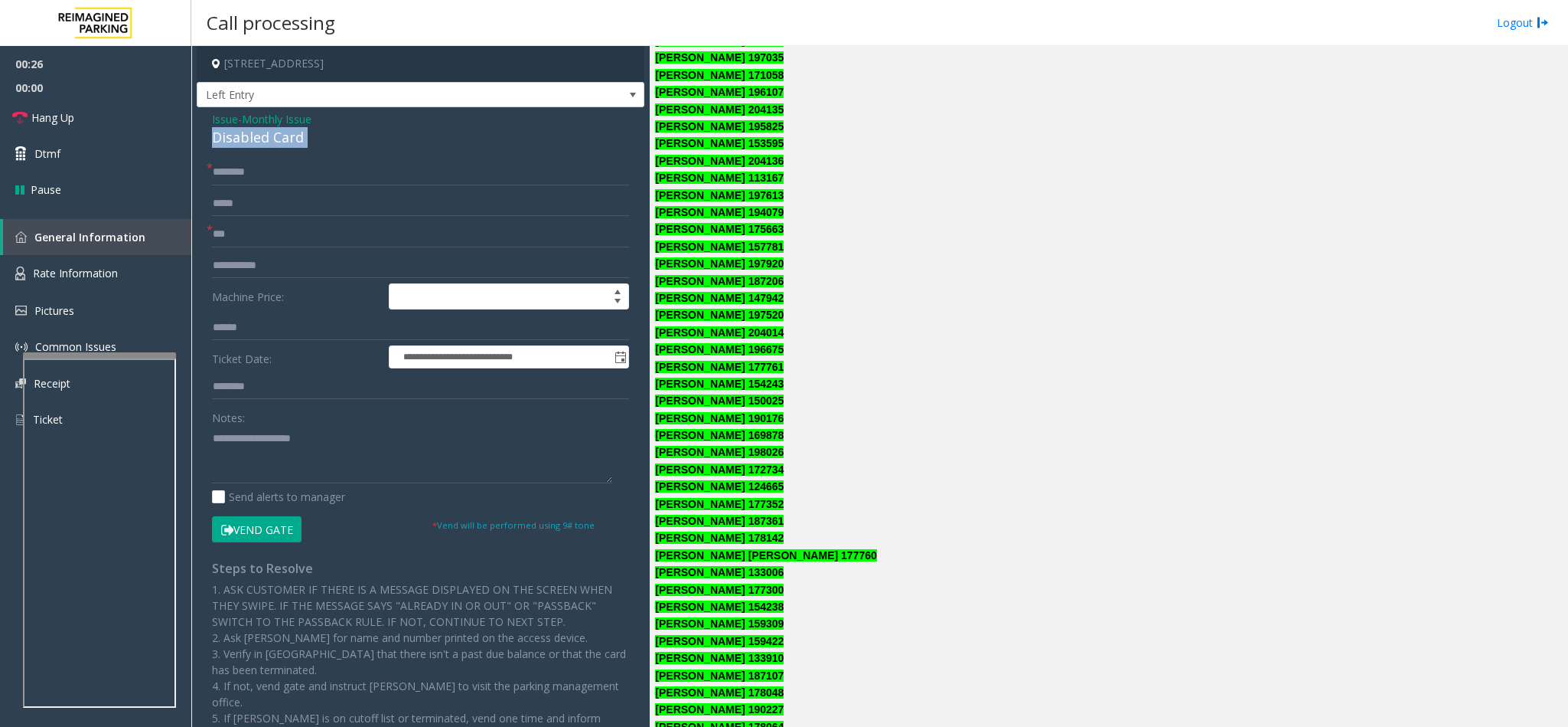
click at [233, 144] on div "Disabled Card" at bounding box center [420, 137] width 417 height 21
click at [212, 439] on textarea at bounding box center [412, 454] width 401 height 57
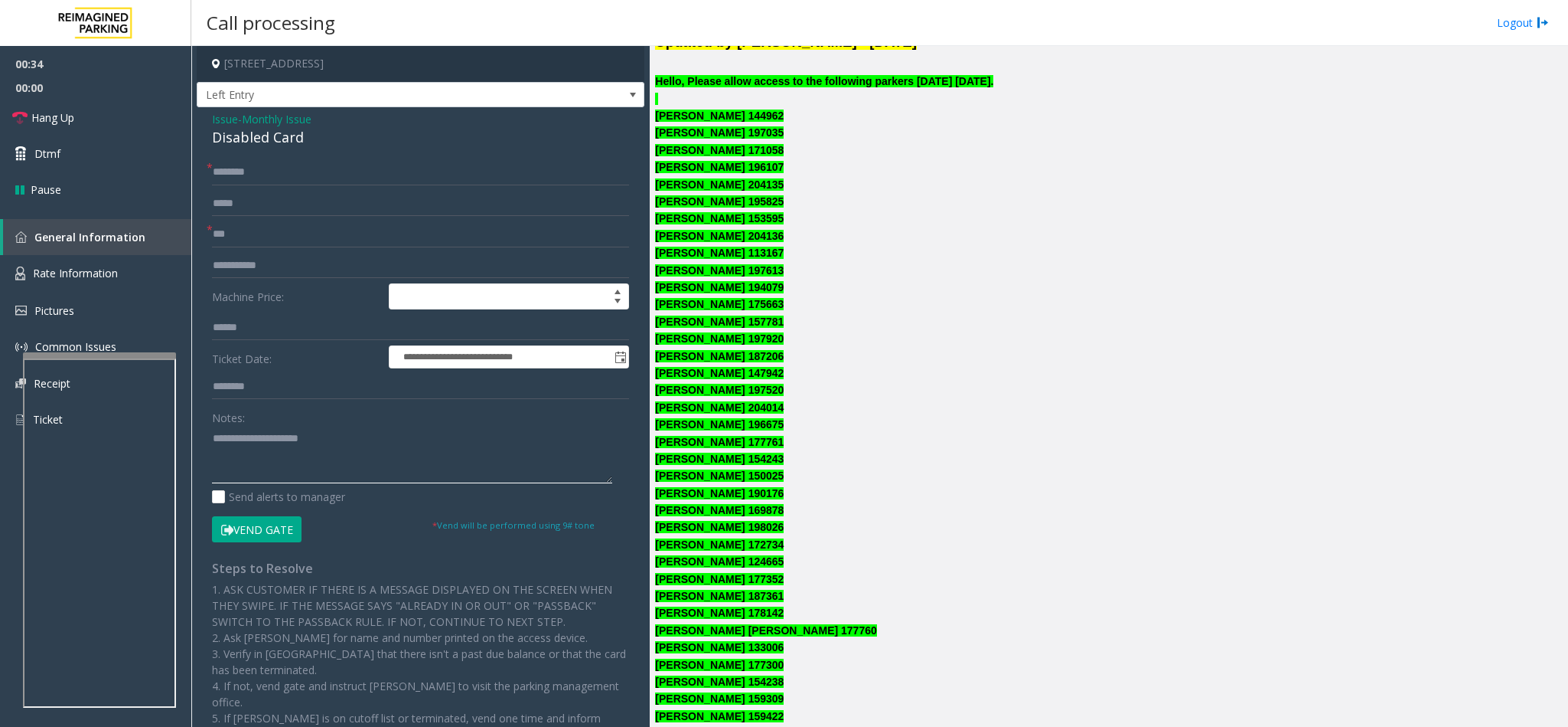
scroll to position [460, 0]
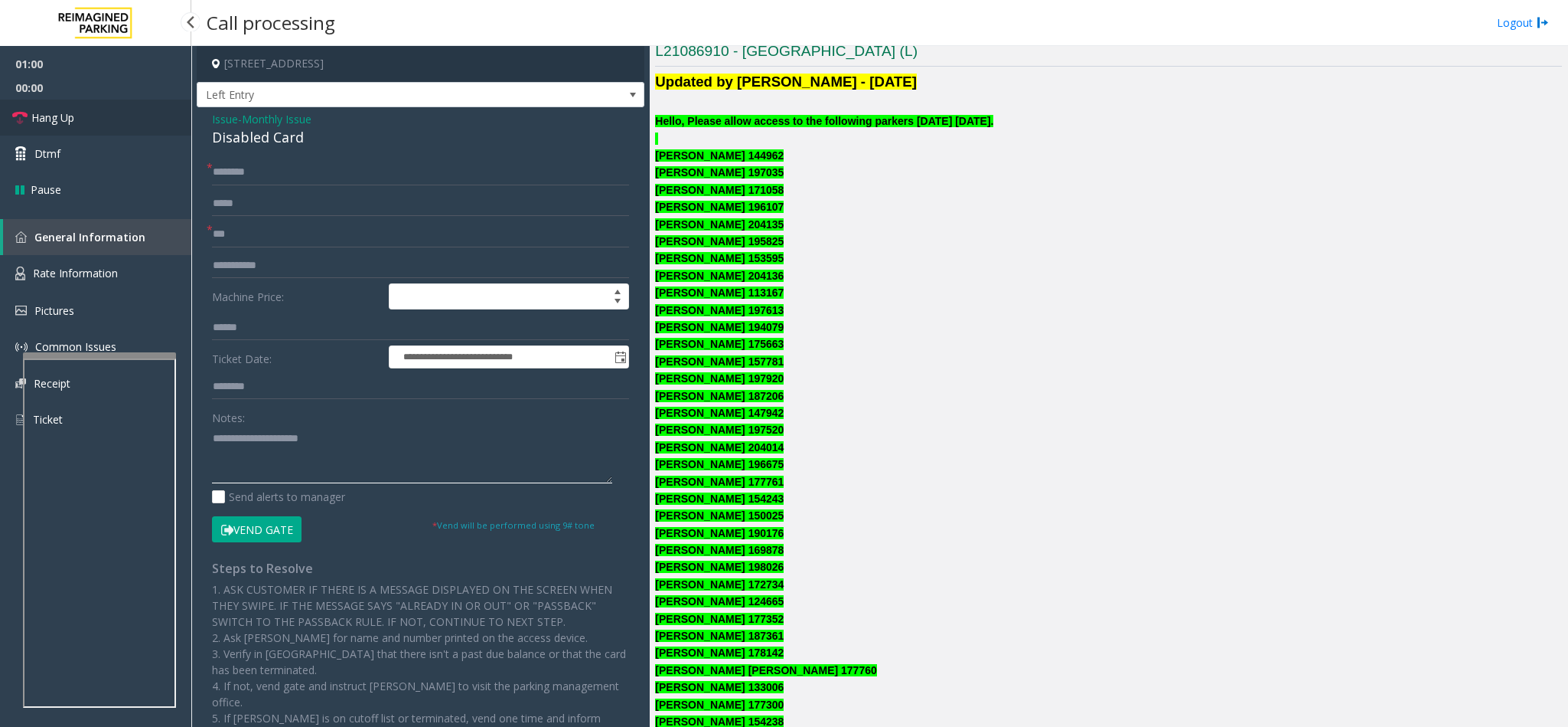
type textarea "**********"
click at [102, 110] on link "Hang Up" at bounding box center [95, 117] width 191 height 36
click at [216, 173] on input "text" at bounding box center [420, 172] width 417 height 26
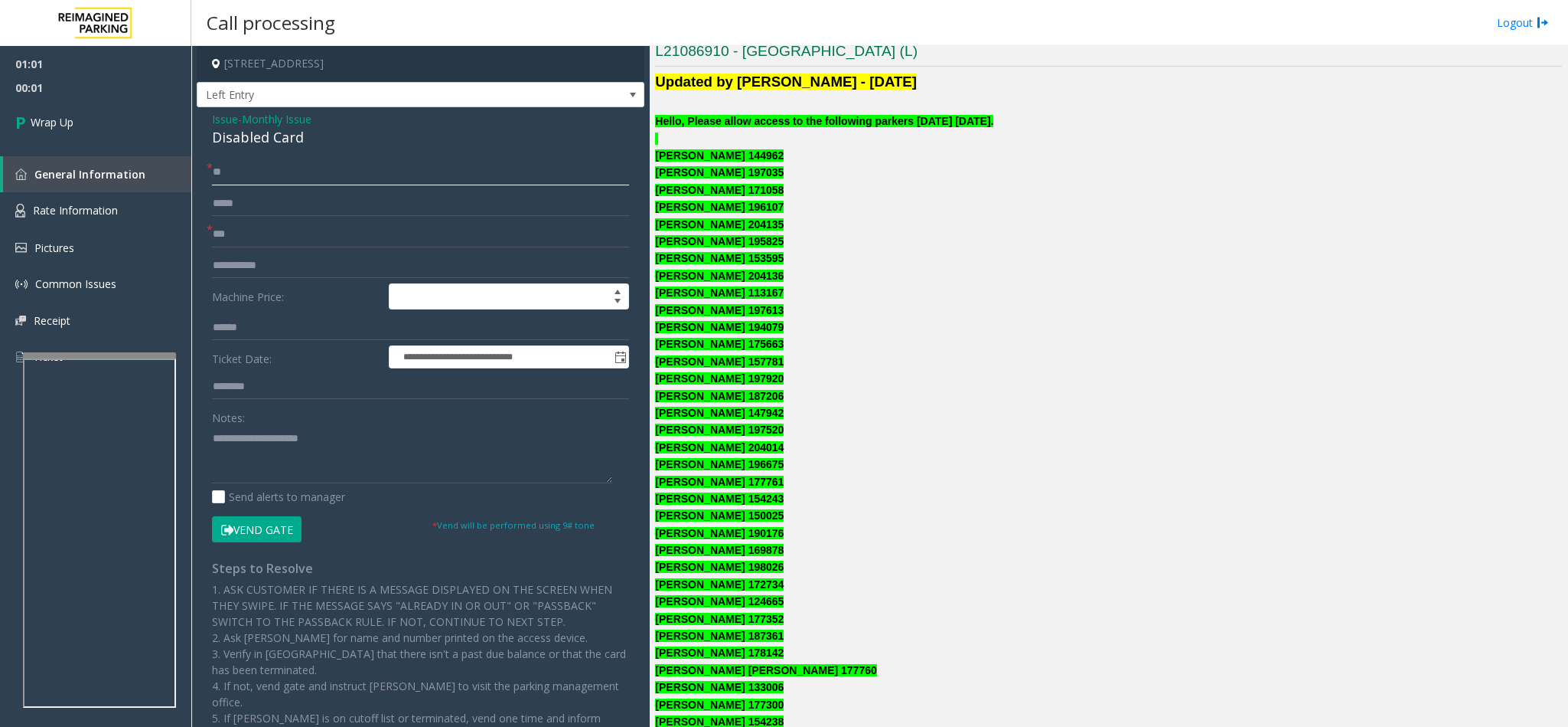
type input "**"
click at [356, 449] on textarea at bounding box center [412, 454] width 401 height 57
type textarea "**********"
click at [62, 106] on link "Wrap Up" at bounding box center [95, 122] width 191 height 45
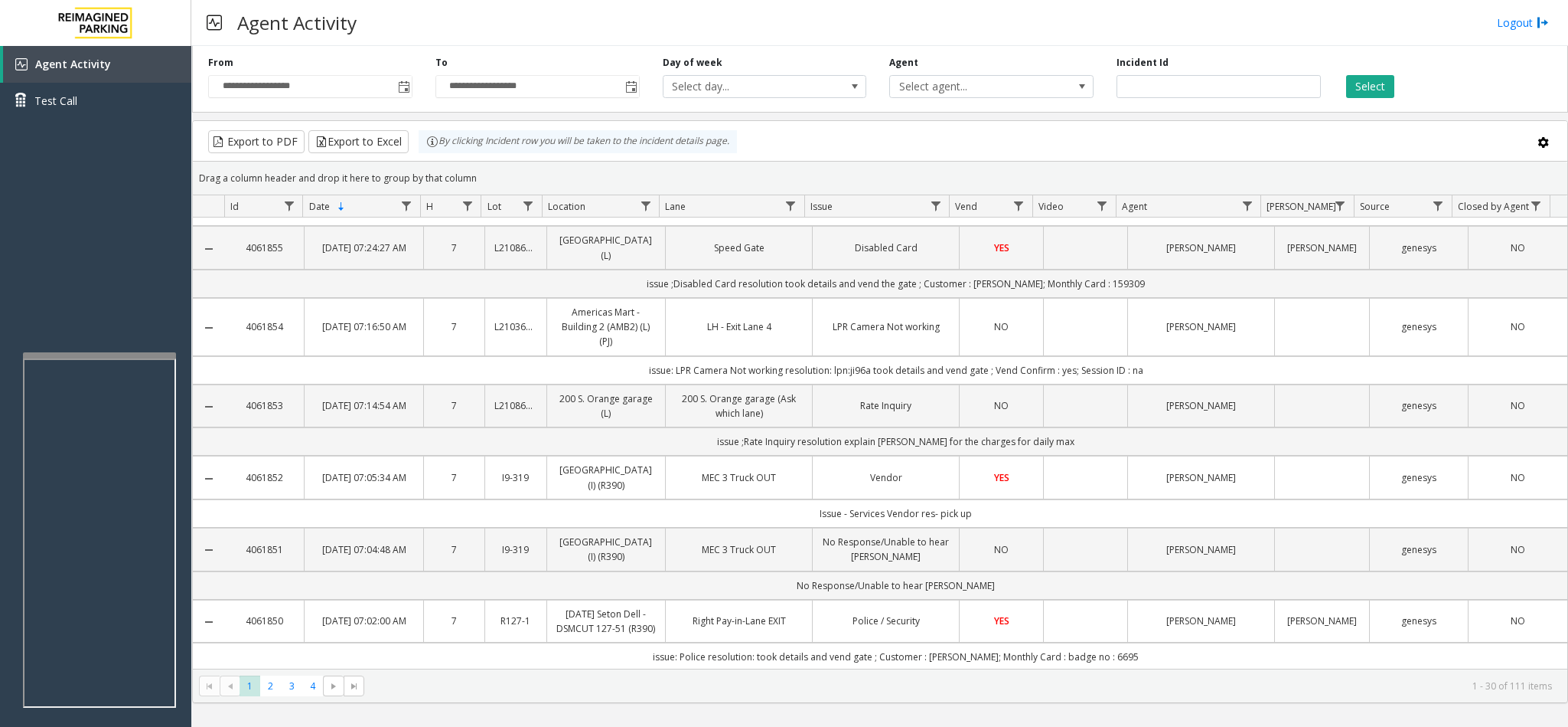
scroll to position [1378, 0]
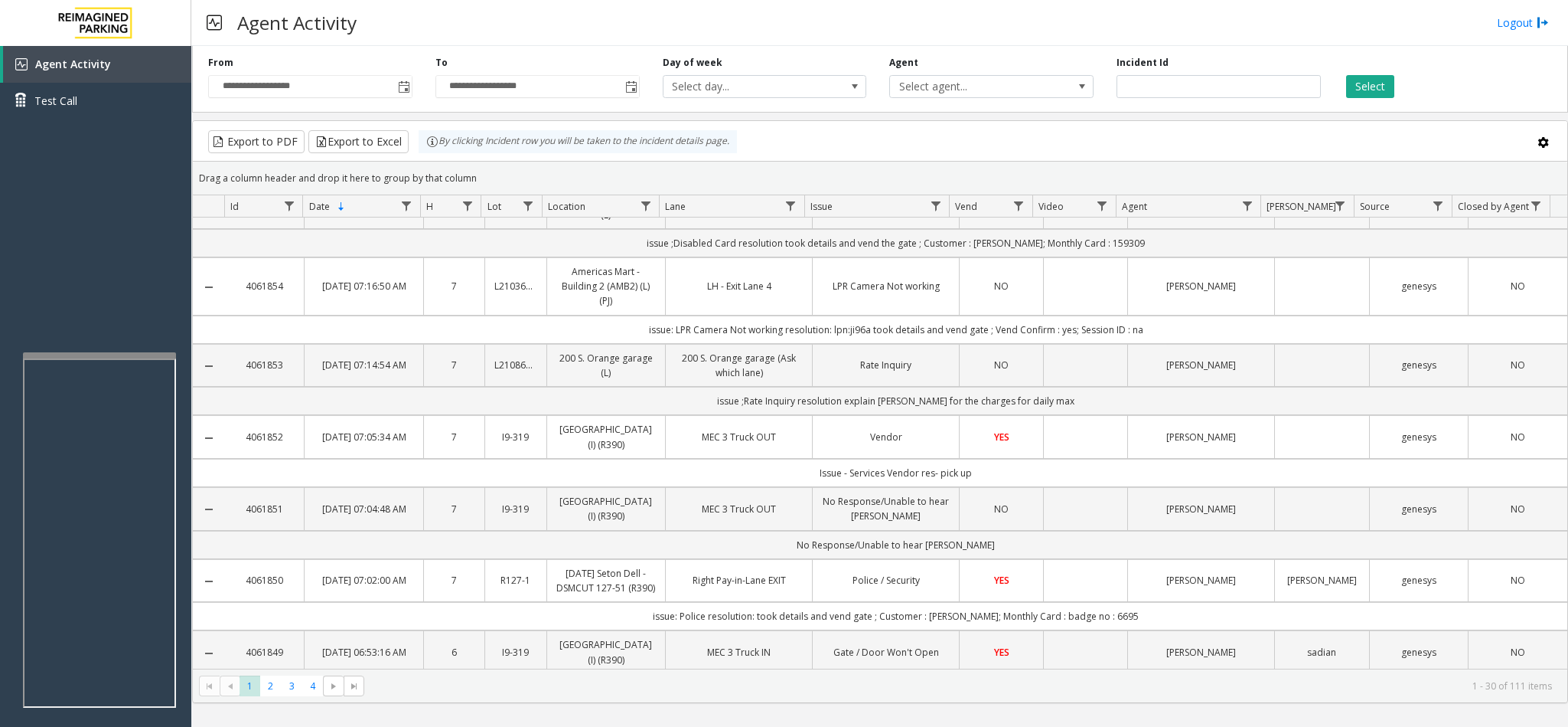
click at [681, 228] on td "Speed Gate" at bounding box center [738, 207] width 147 height 43
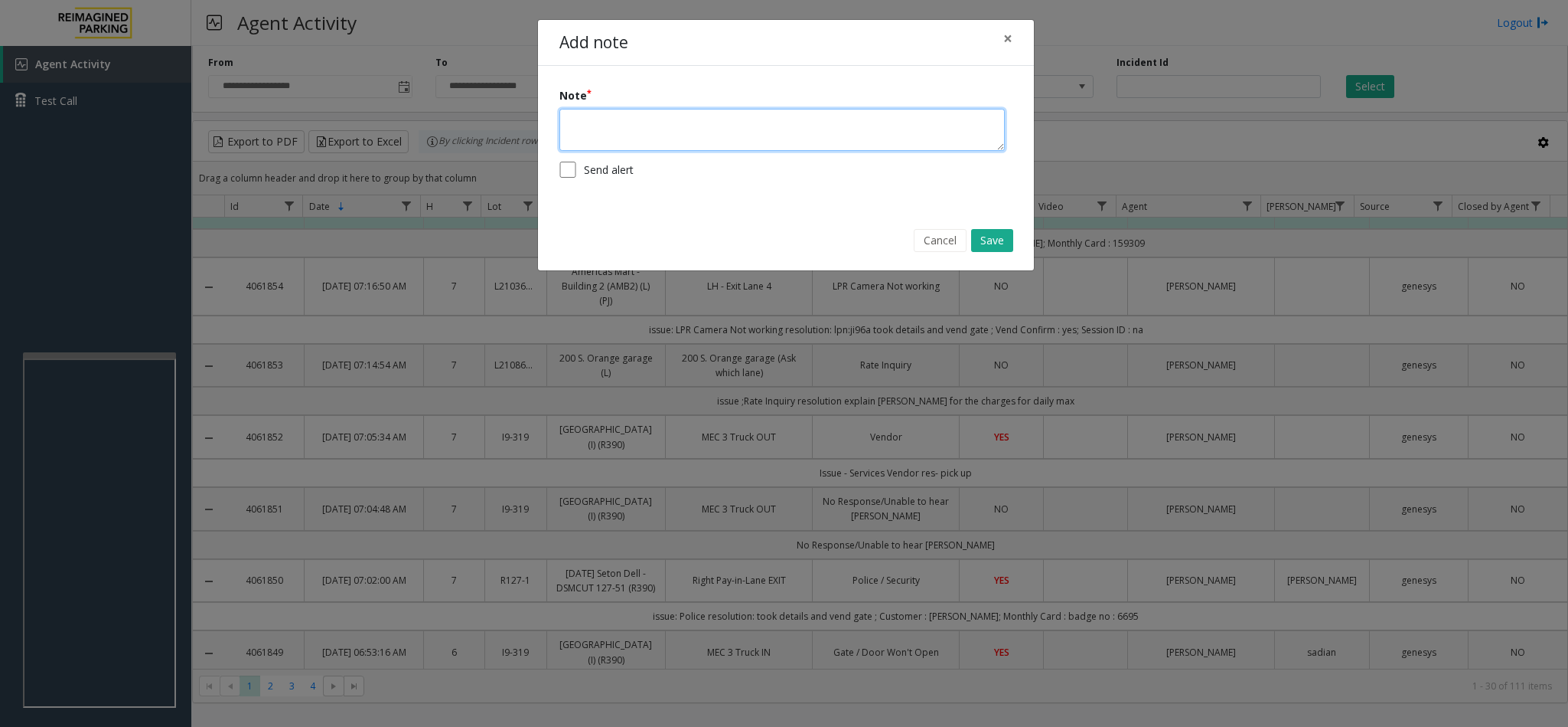
click at [609, 129] on textarea at bounding box center [783, 130] width 446 height 42
type textarea "**********"
click at [995, 237] on button "Save" at bounding box center [992, 240] width 42 height 23
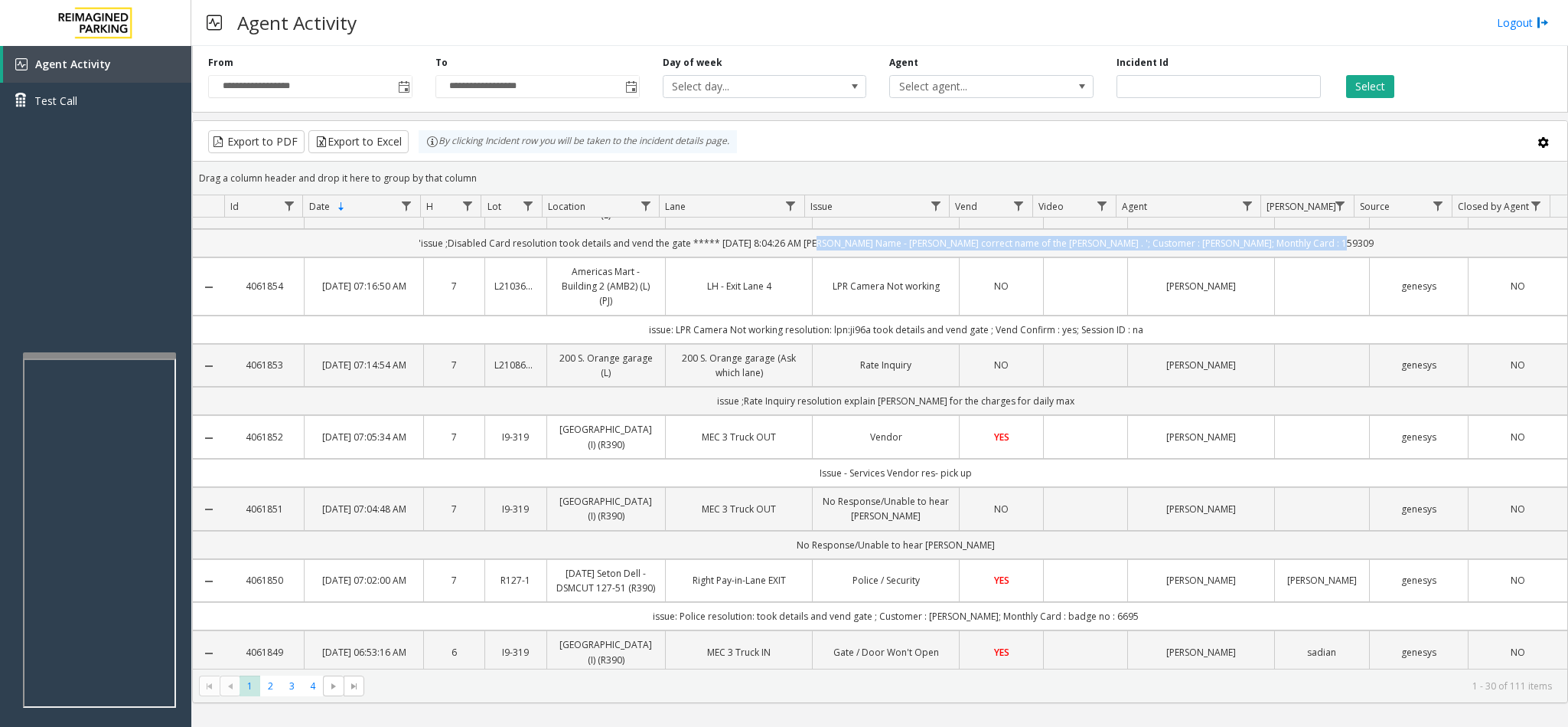
drag, startPoint x: 836, startPoint y: 520, endPoint x: 1434, endPoint y: 530, distance: 598.1
click at [1434, 257] on td "'issue ;Disabled Card resolution took details and vend the gate ***** 8/23/2025…" at bounding box center [895, 243] width 1343 height 28
click at [1427, 257] on td "'issue ;Disabled Card resolution took details and vend the gate ***** 8/23/2025…" at bounding box center [895, 243] width 1343 height 28
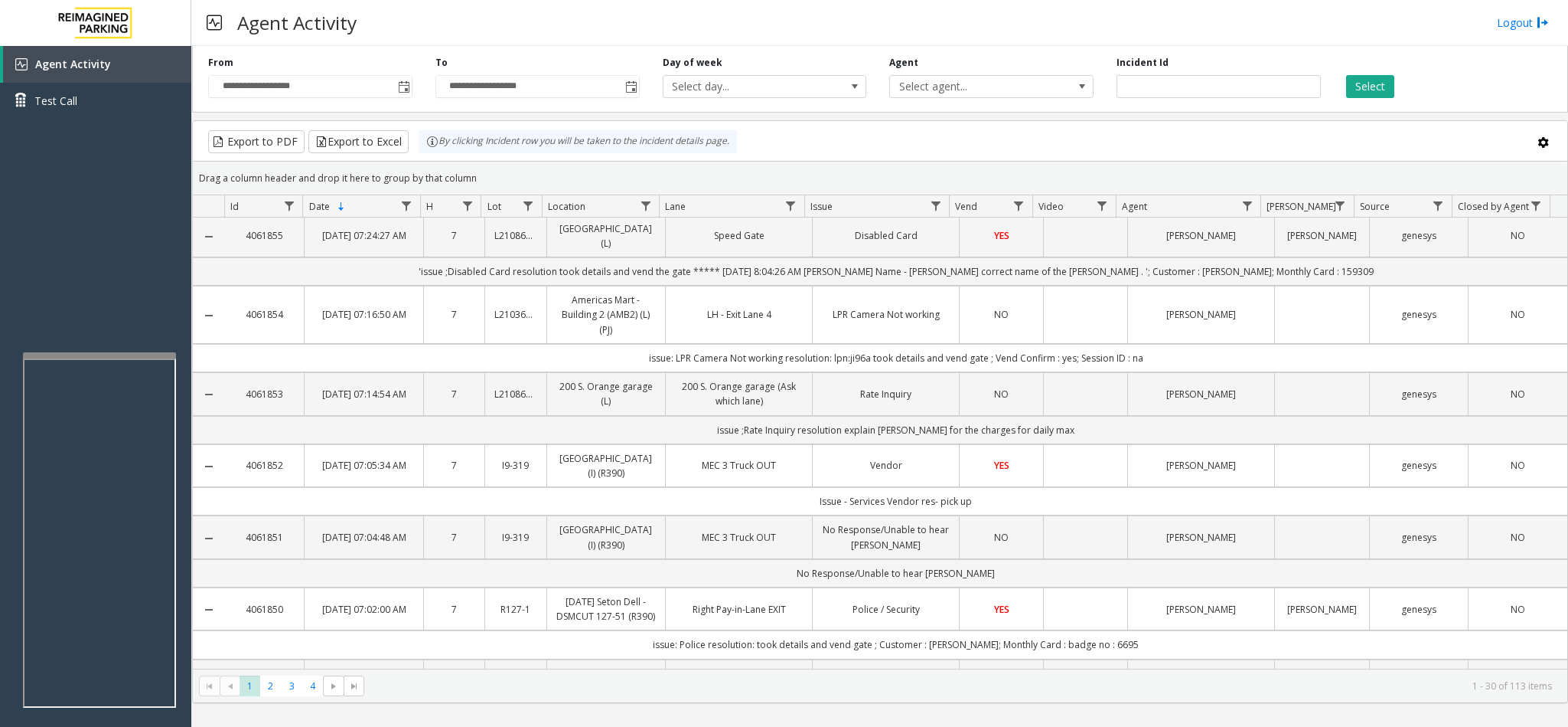
scroll to position [1608, 0]
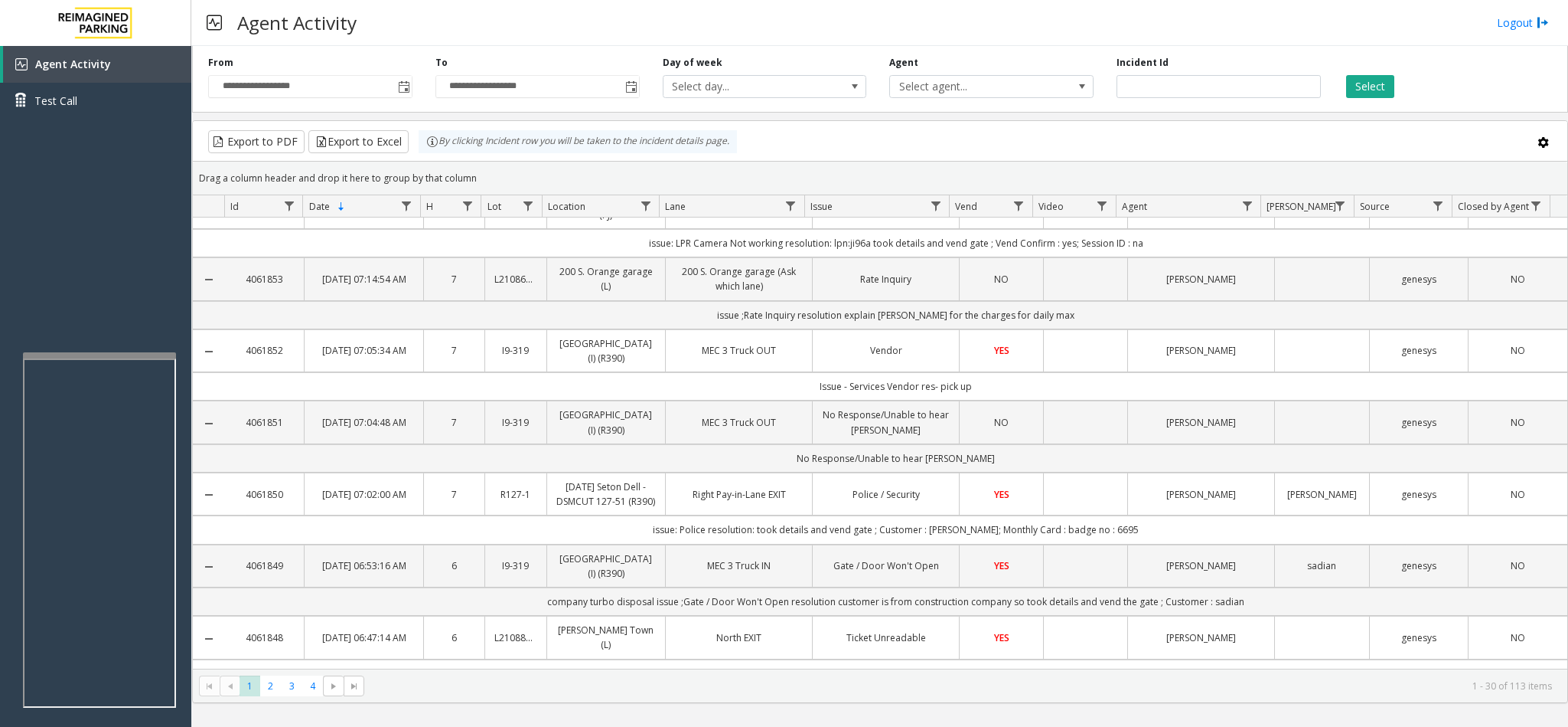
drag, startPoint x: 842, startPoint y: 467, endPoint x: 1107, endPoint y: 474, distance: 265.1
click at [1107, 171] on td "'issue ;Disabled Card resolution took details and vend the gate ***** 8/23/2025…" at bounding box center [895, 156] width 1343 height 28
click at [883, 142] on td "Disabled Card" at bounding box center [886, 121] width 147 height 43
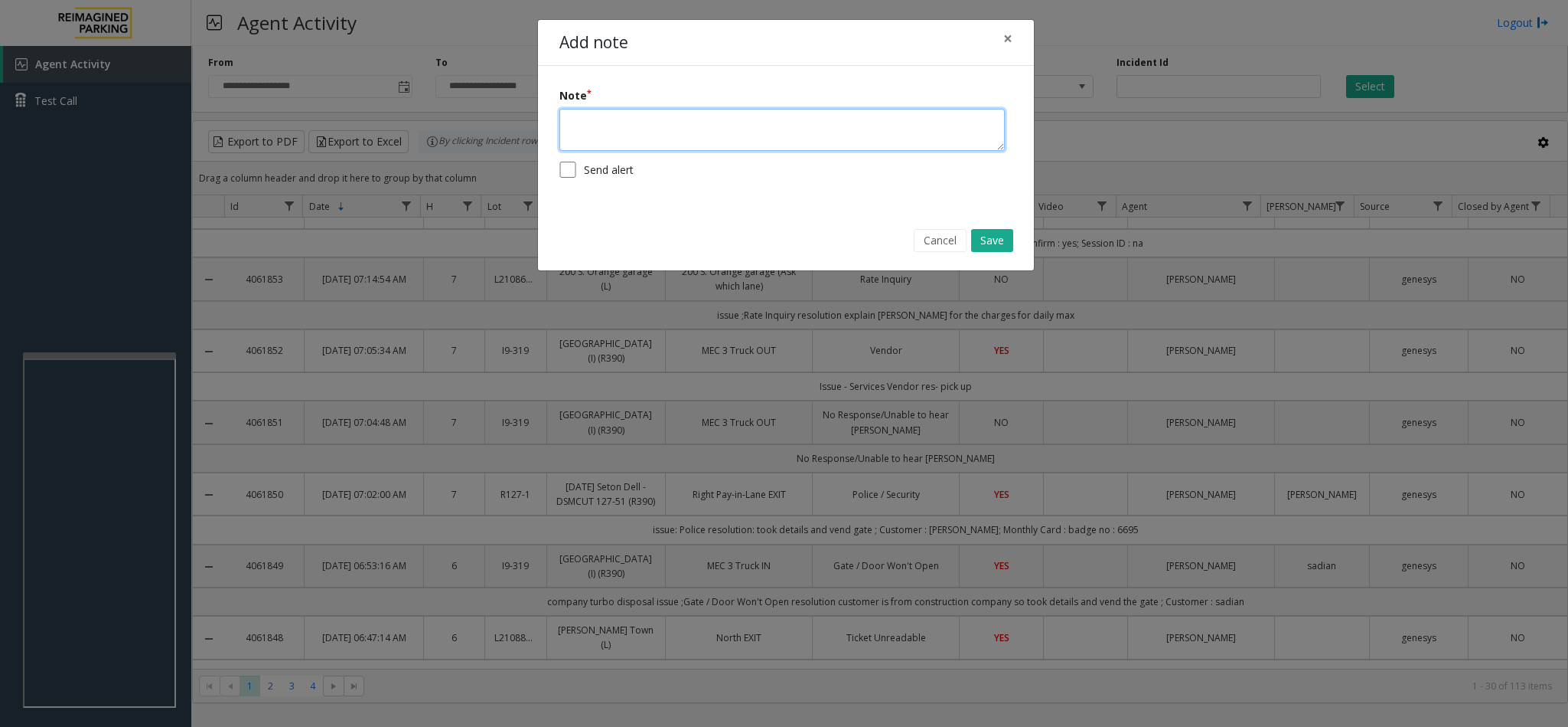
click at [677, 134] on textarea at bounding box center [783, 130] width 446 height 42
type textarea "*"
click at [994, 249] on button "Save" at bounding box center [992, 240] width 42 height 23
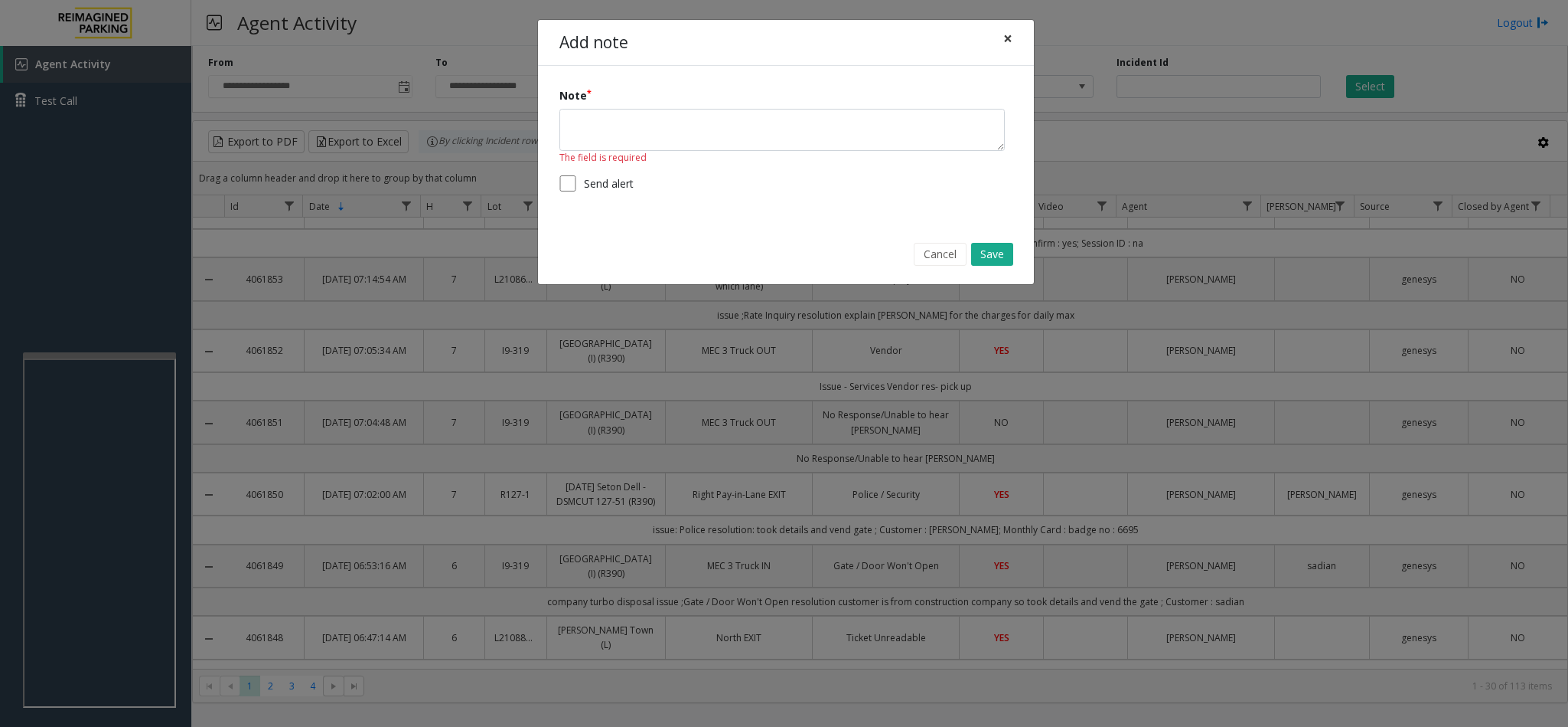
click at [1010, 41] on span "×" at bounding box center [1007, 38] width 9 height 22
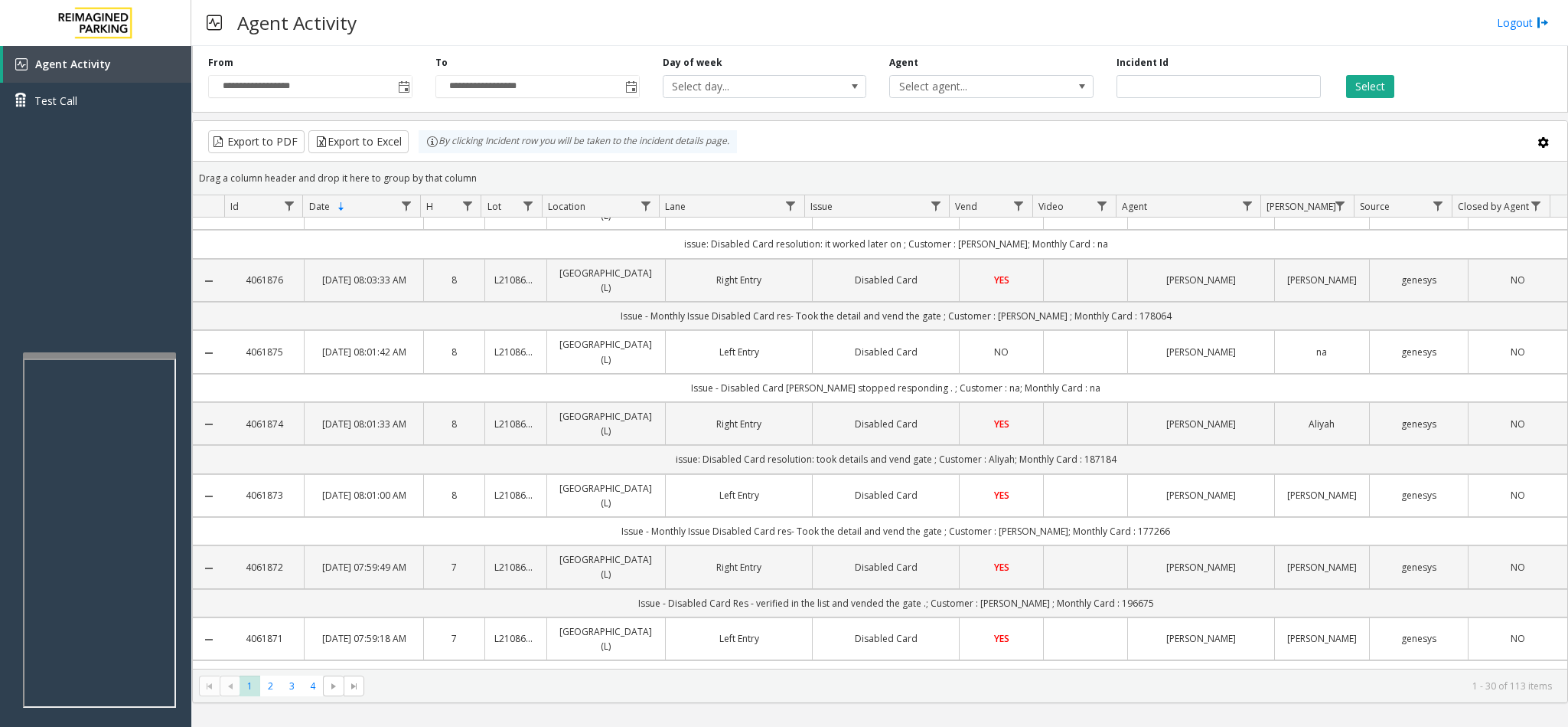
scroll to position [0, 0]
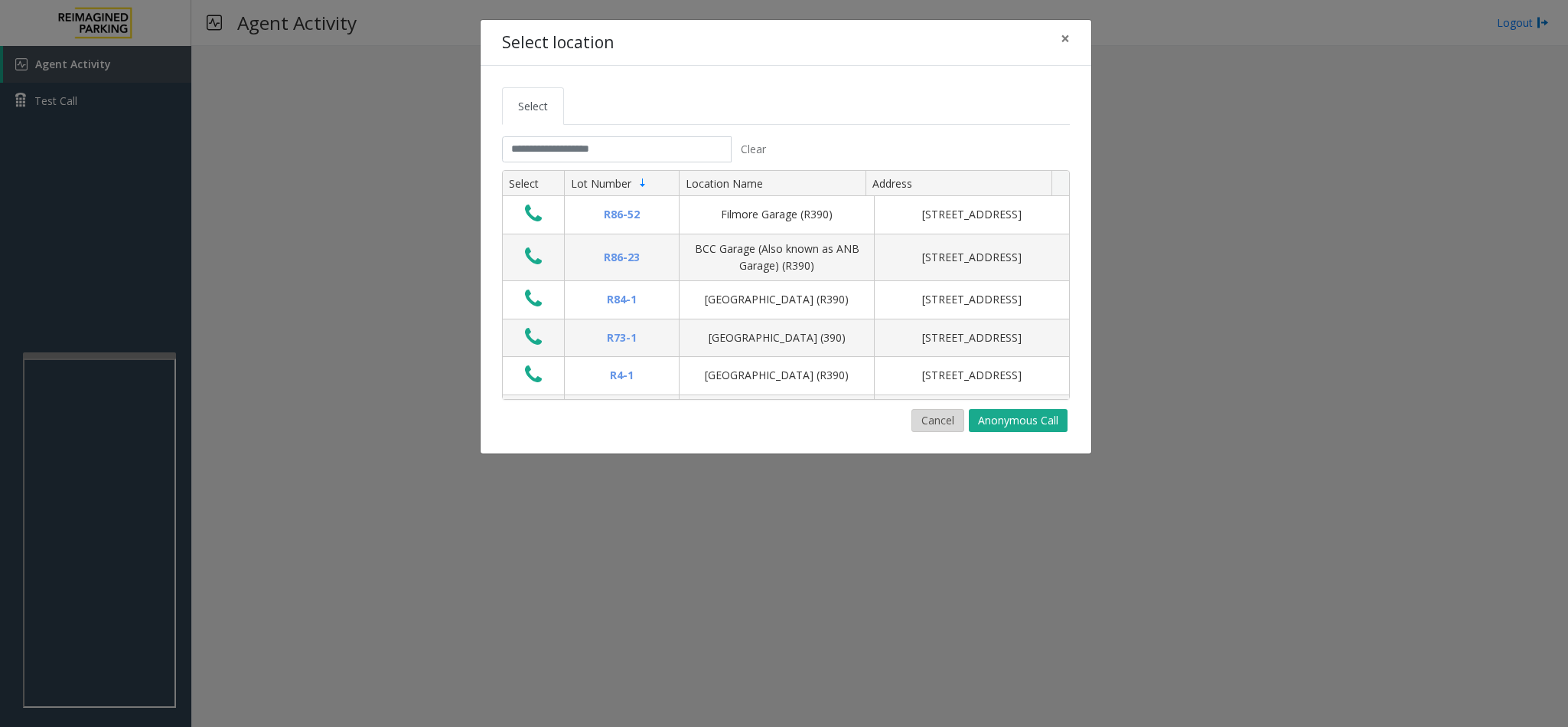
click at [940, 421] on button "Cancel" at bounding box center [938, 419] width 53 height 23
click at [924, 420] on button "Cancel" at bounding box center [938, 419] width 53 height 23
click at [932, 425] on button "Cancel" at bounding box center [938, 419] width 53 height 23
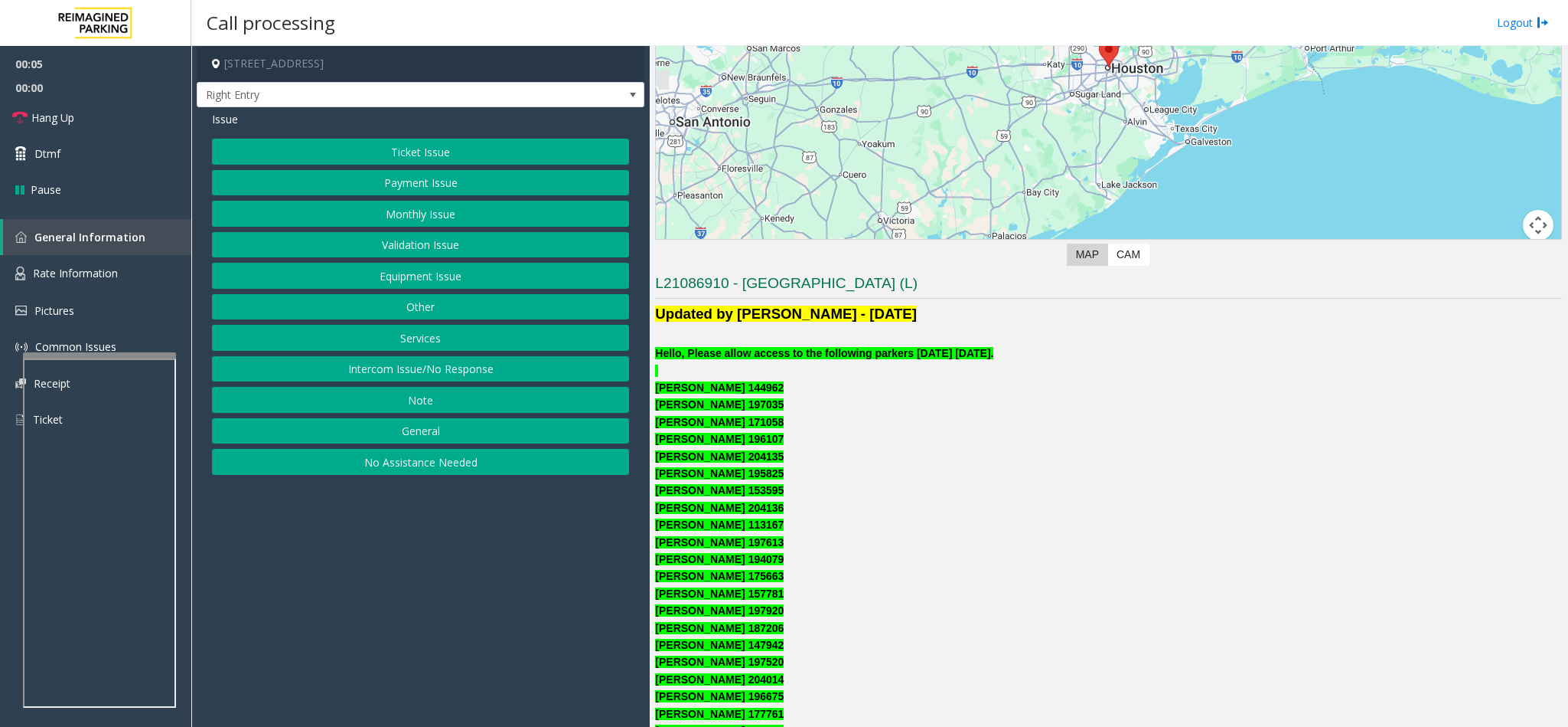
scroll to position [230, 0]
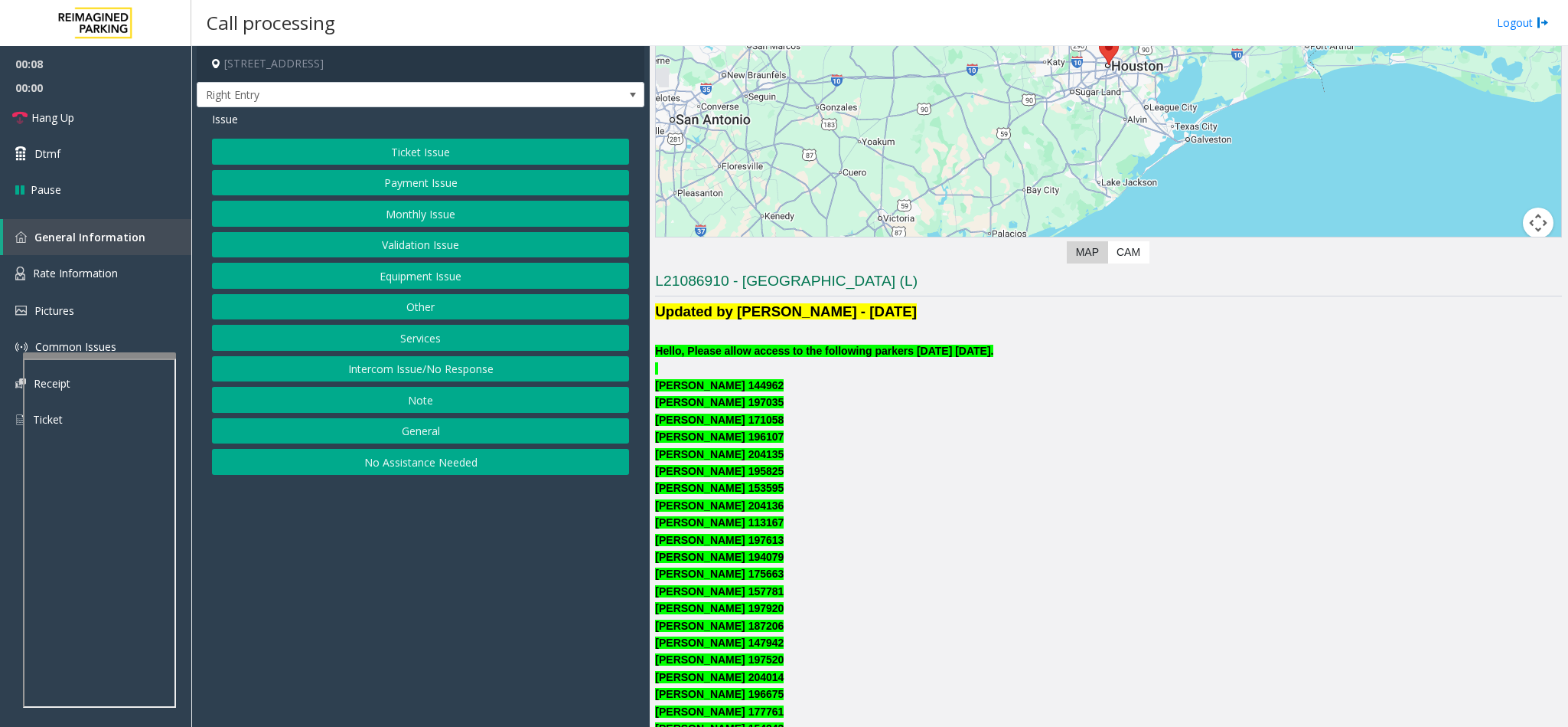
click at [411, 372] on button "Intercom Issue/No Response" at bounding box center [420, 368] width 417 height 26
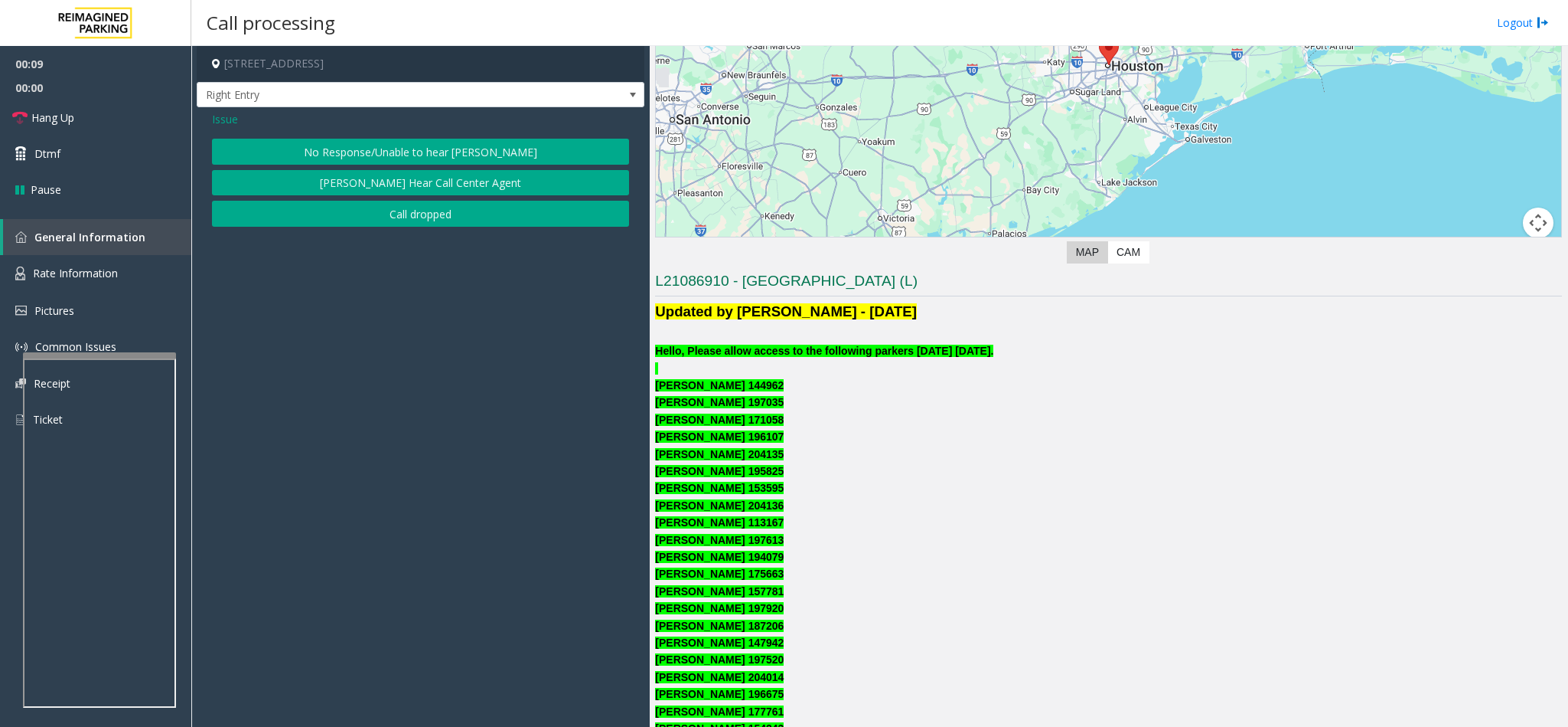
click at [370, 143] on button "No Response/Unable to hear [PERSON_NAME]" at bounding box center [420, 151] width 417 height 26
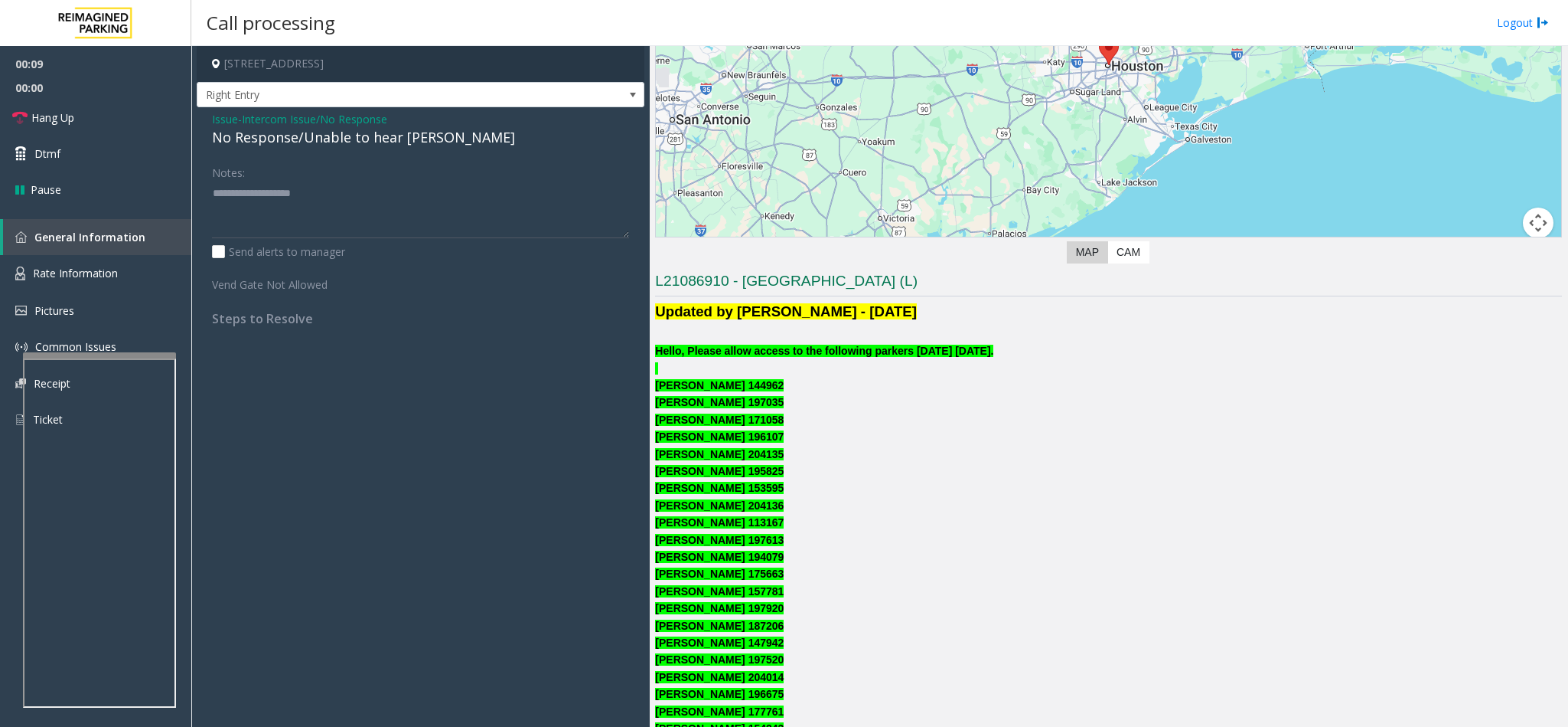
click at [303, 140] on div "No Response/Unable to hear [PERSON_NAME]" at bounding box center [420, 137] width 417 height 21
click at [402, 191] on textarea at bounding box center [420, 209] width 417 height 57
type textarea "**********"
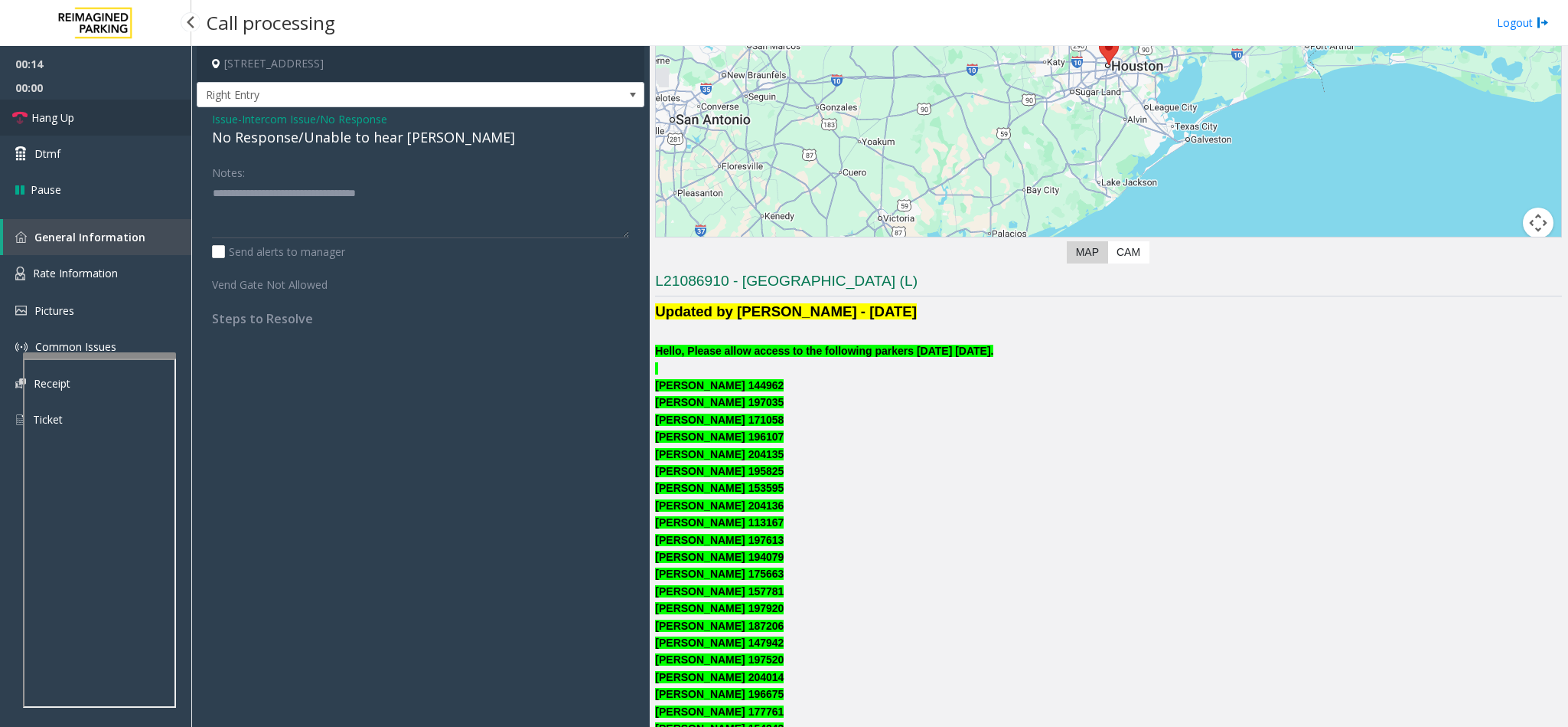
click at [161, 123] on link "Hang Up" at bounding box center [95, 117] width 191 height 36
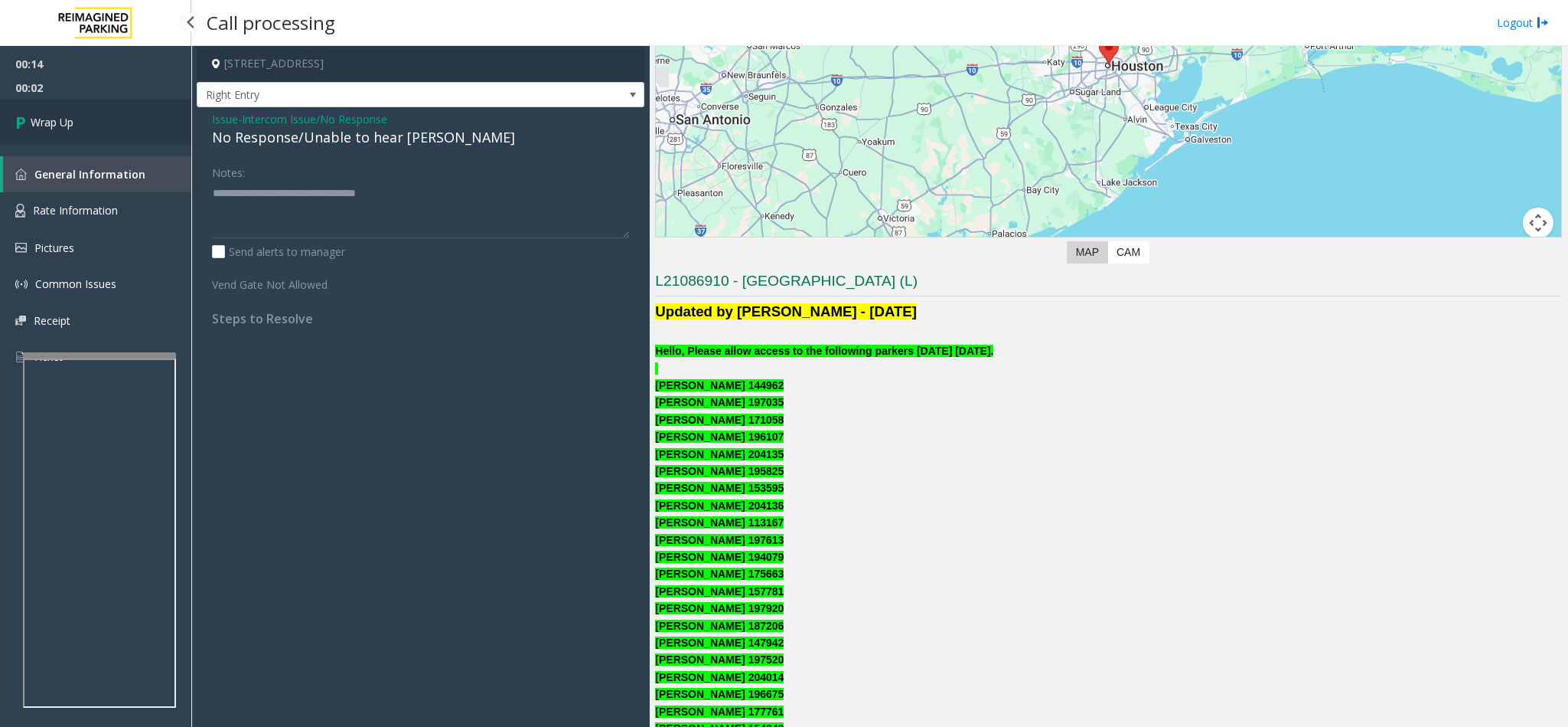
click at [158, 123] on link "Wrap Up" at bounding box center [95, 122] width 191 height 45
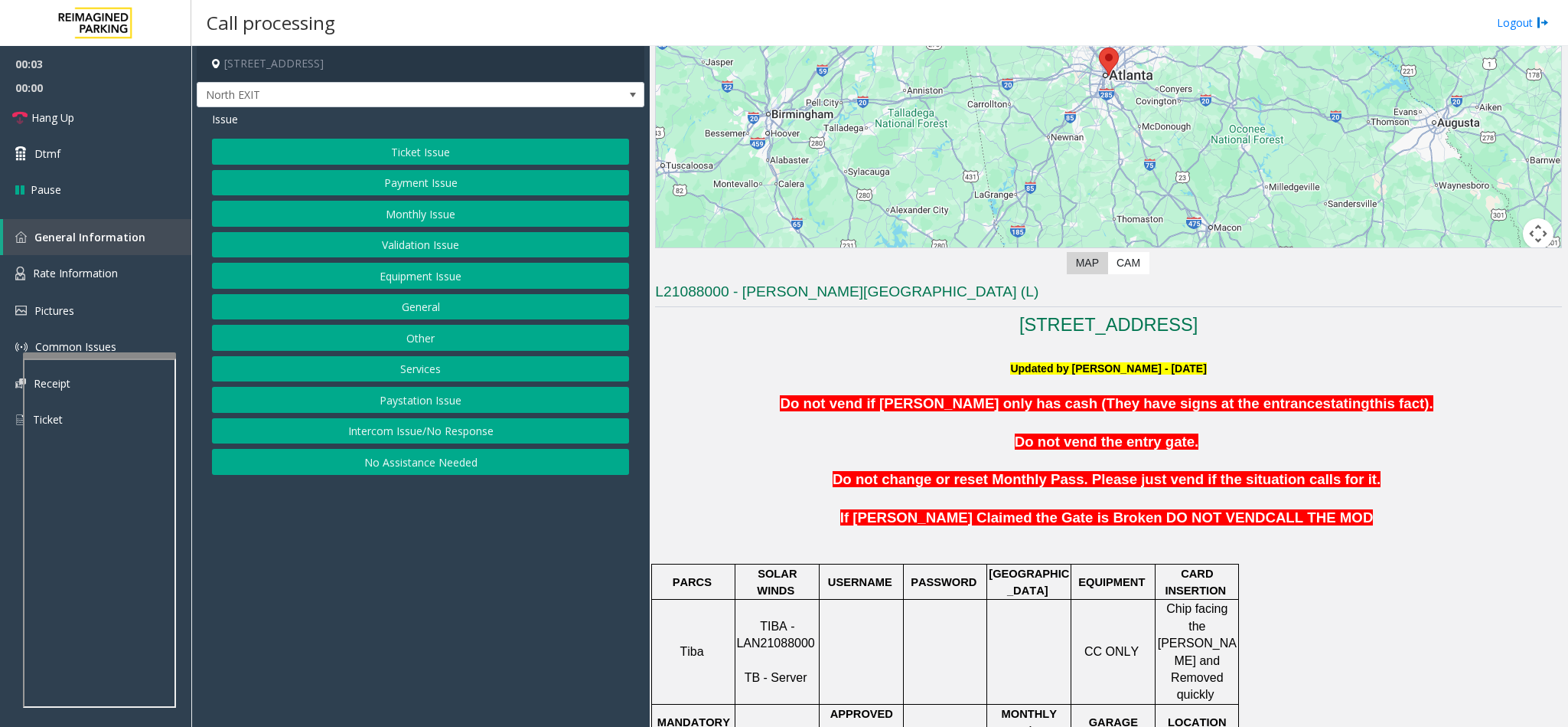
scroll to position [460, 0]
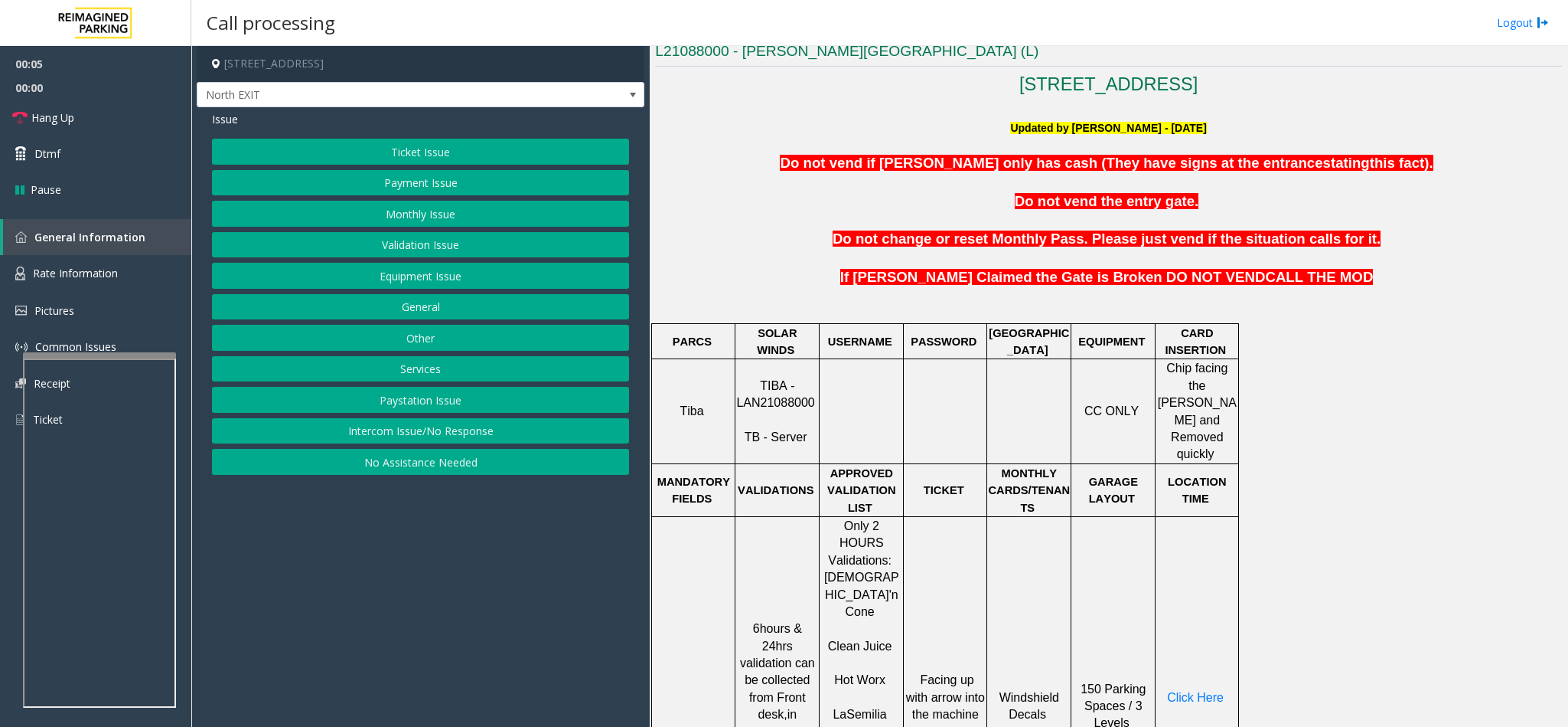
click at [781, 396] on span "TIBA - LAN21088000" at bounding box center [775, 394] width 78 height 29
copy p "LAN21088000"
click at [427, 147] on button "Ticket Issue" at bounding box center [420, 151] width 417 height 26
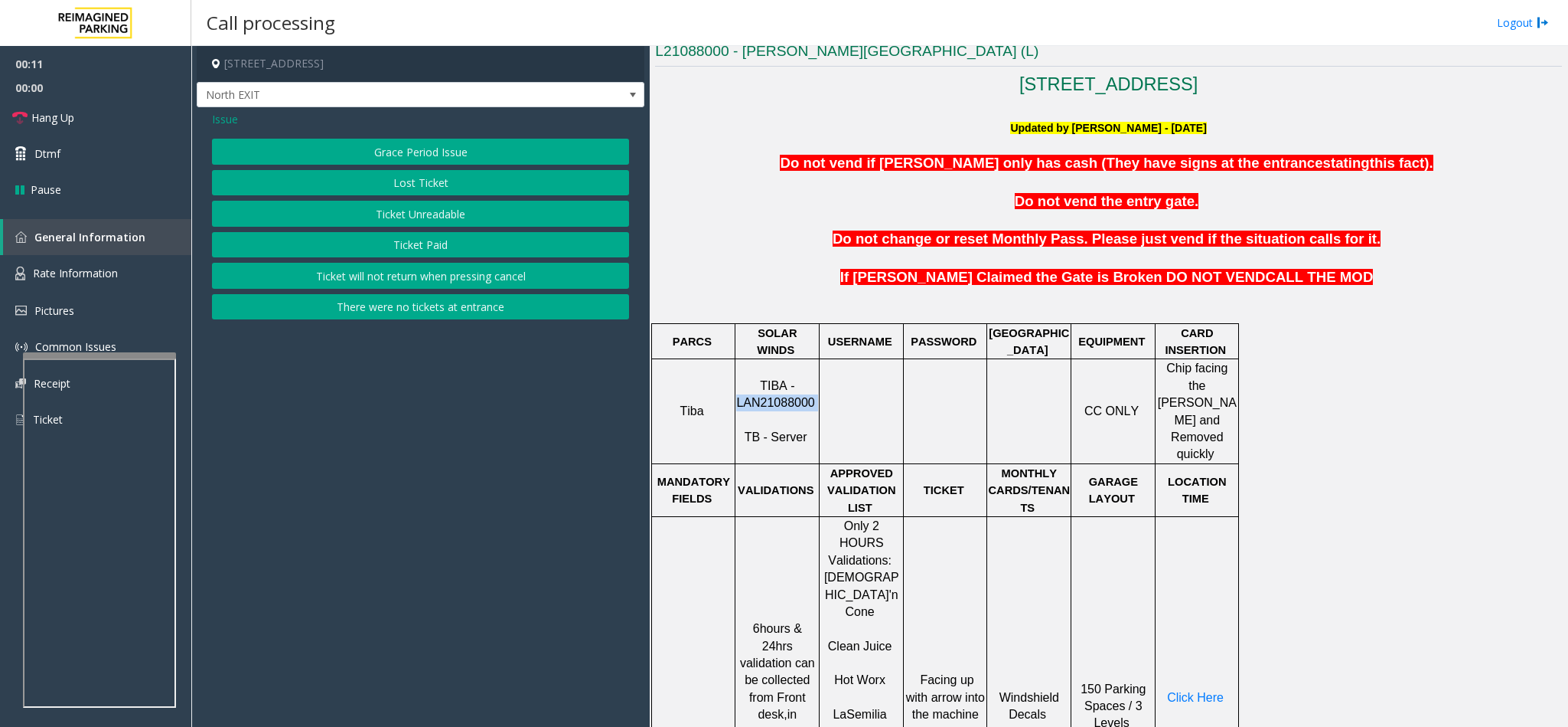
click at [404, 221] on button "Ticket Unreadable" at bounding box center [420, 213] width 417 height 26
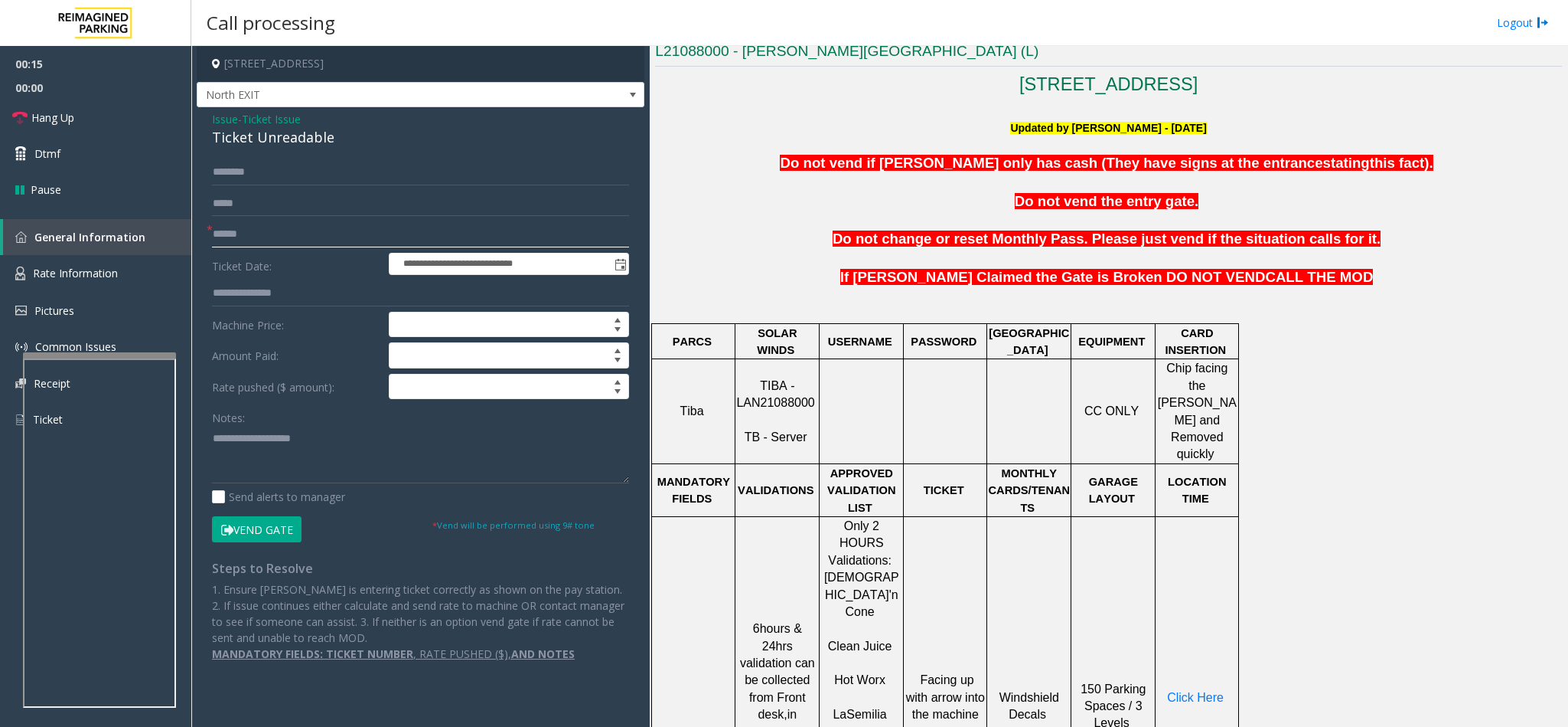
click at [221, 237] on input "text" at bounding box center [420, 234] width 417 height 26
click at [267, 240] on input "text" at bounding box center [420, 234] width 417 height 26
type input "**"
click at [213, 120] on span "Issue" at bounding box center [225, 119] width 26 height 16
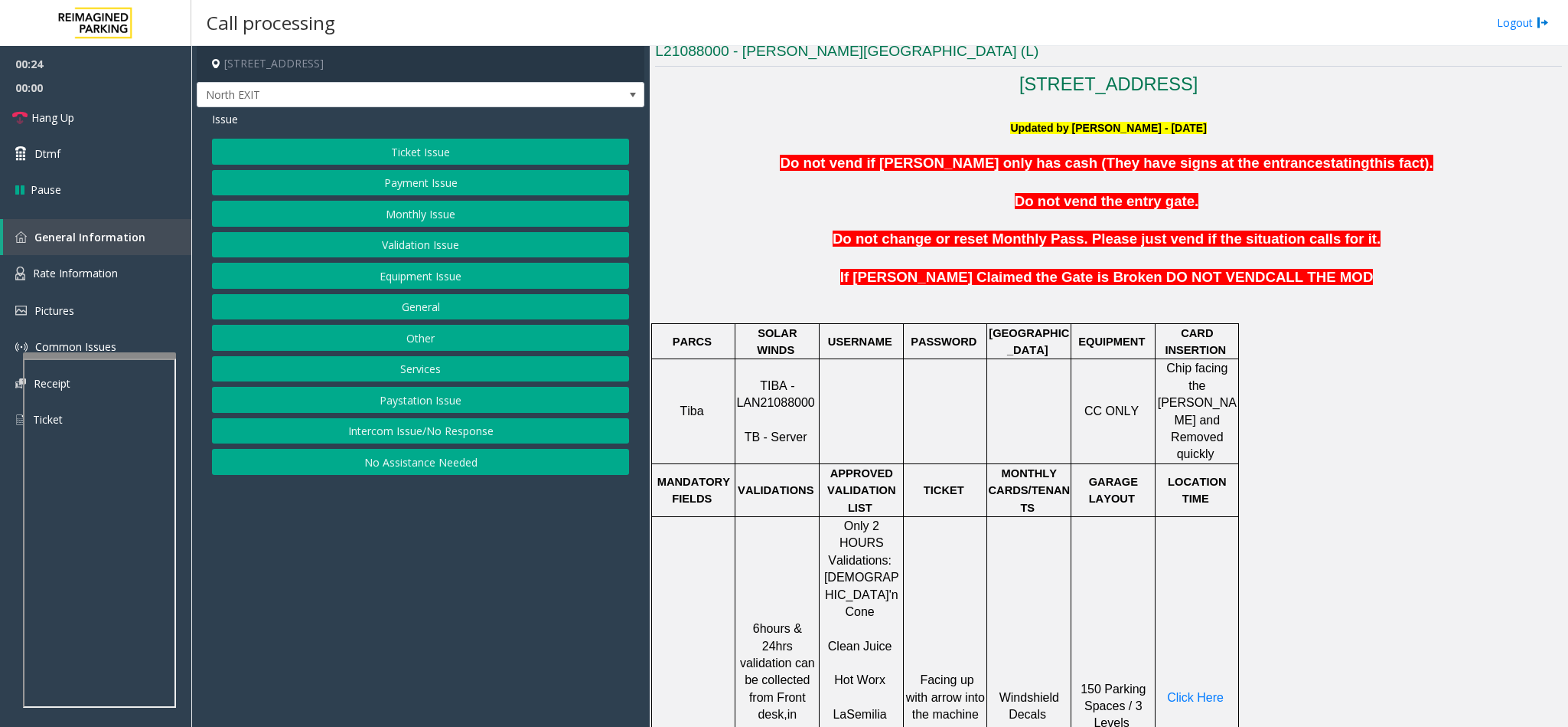
click at [415, 249] on button "Validation Issue" at bounding box center [420, 245] width 417 height 26
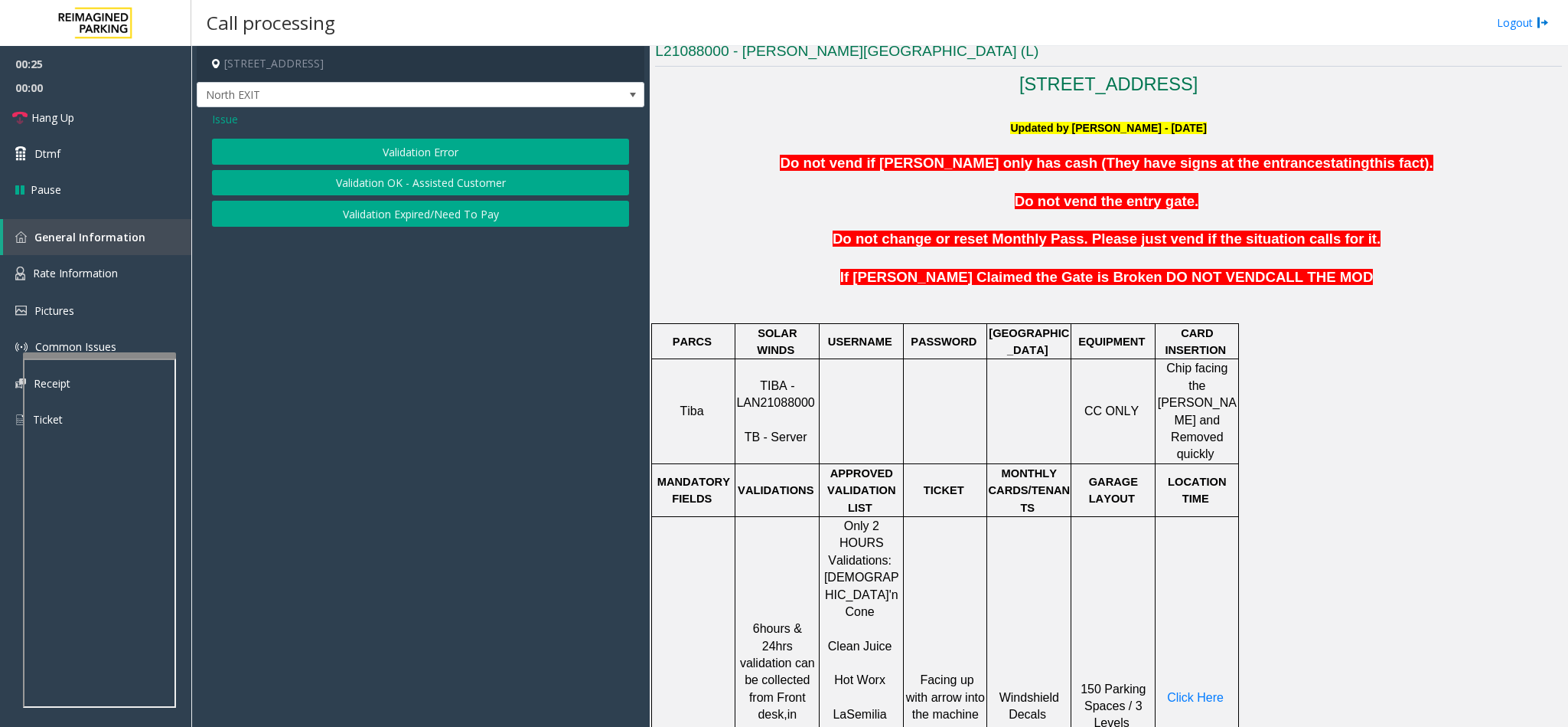
click at [382, 136] on div "Issue Validation Error Validation OK - Assisted Customer Validation Expired/Nee…" at bounding box center [420, 170] width 448 height 127
click at [380, 144] on button "Validation Error" at bounding box center [420, 151] width 417 height 26
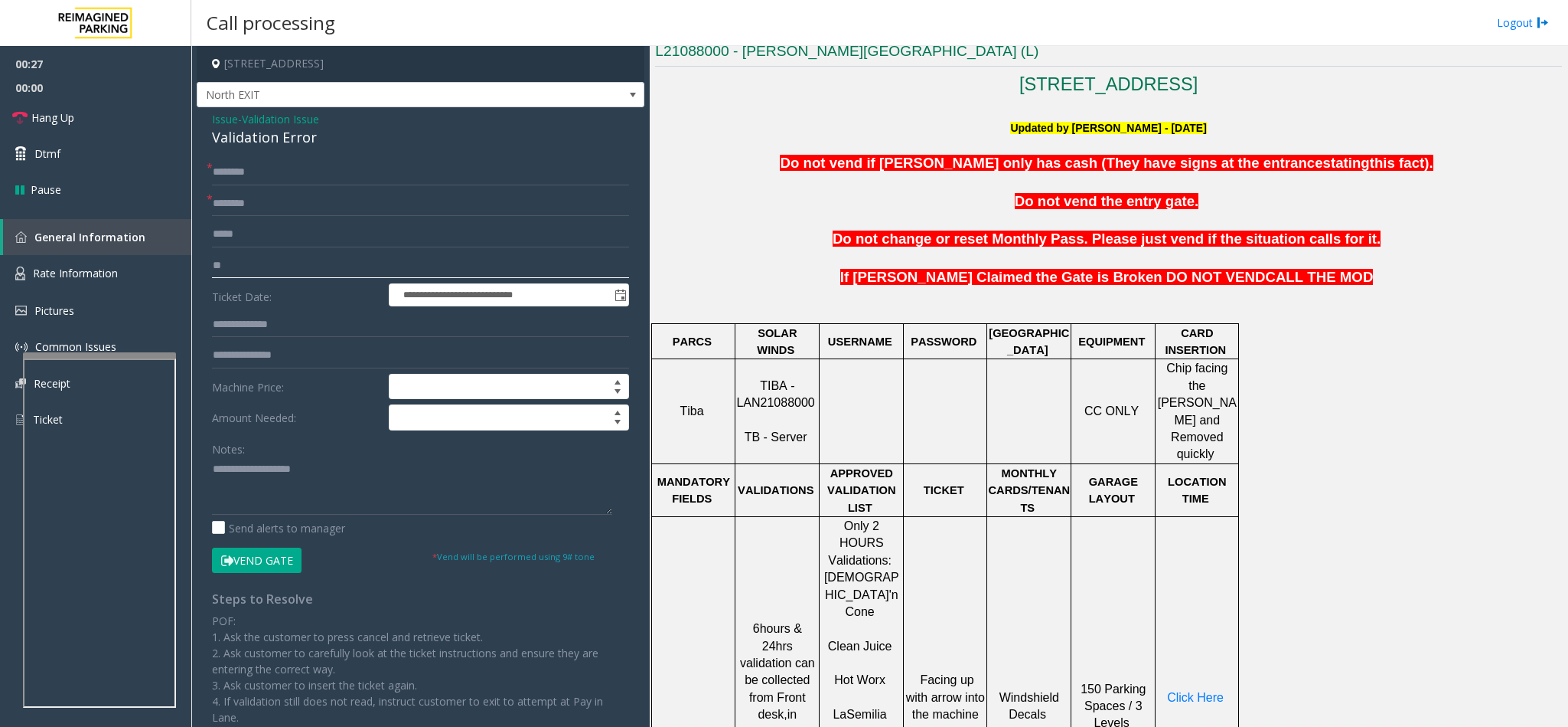
click at [243, 276] on input "**" at bounding box center [420, 265] width 417 height 26
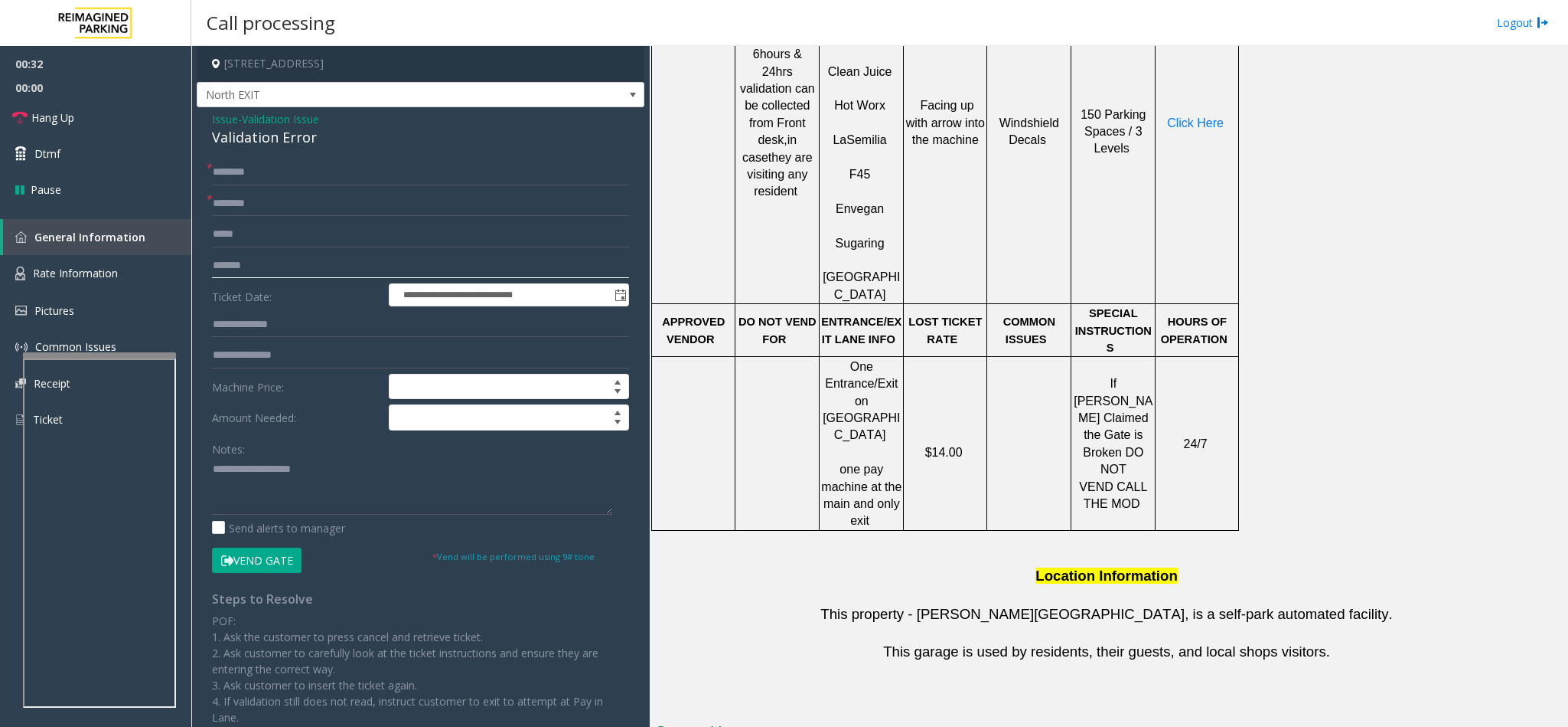
scroll to position [919, 0]
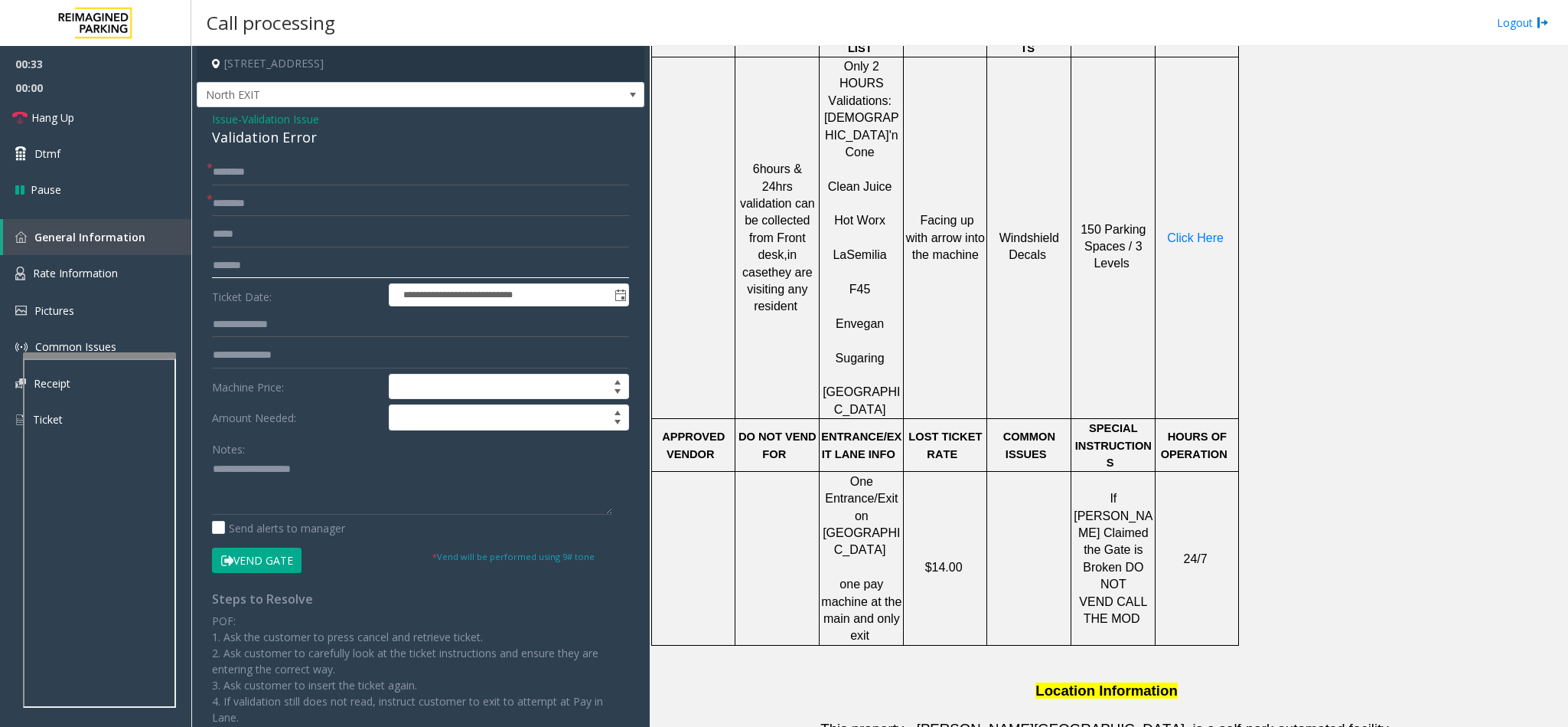
type input "*******"
click at [257, 199] on input "text" at bounding box center [420, 203] width 417 height 26
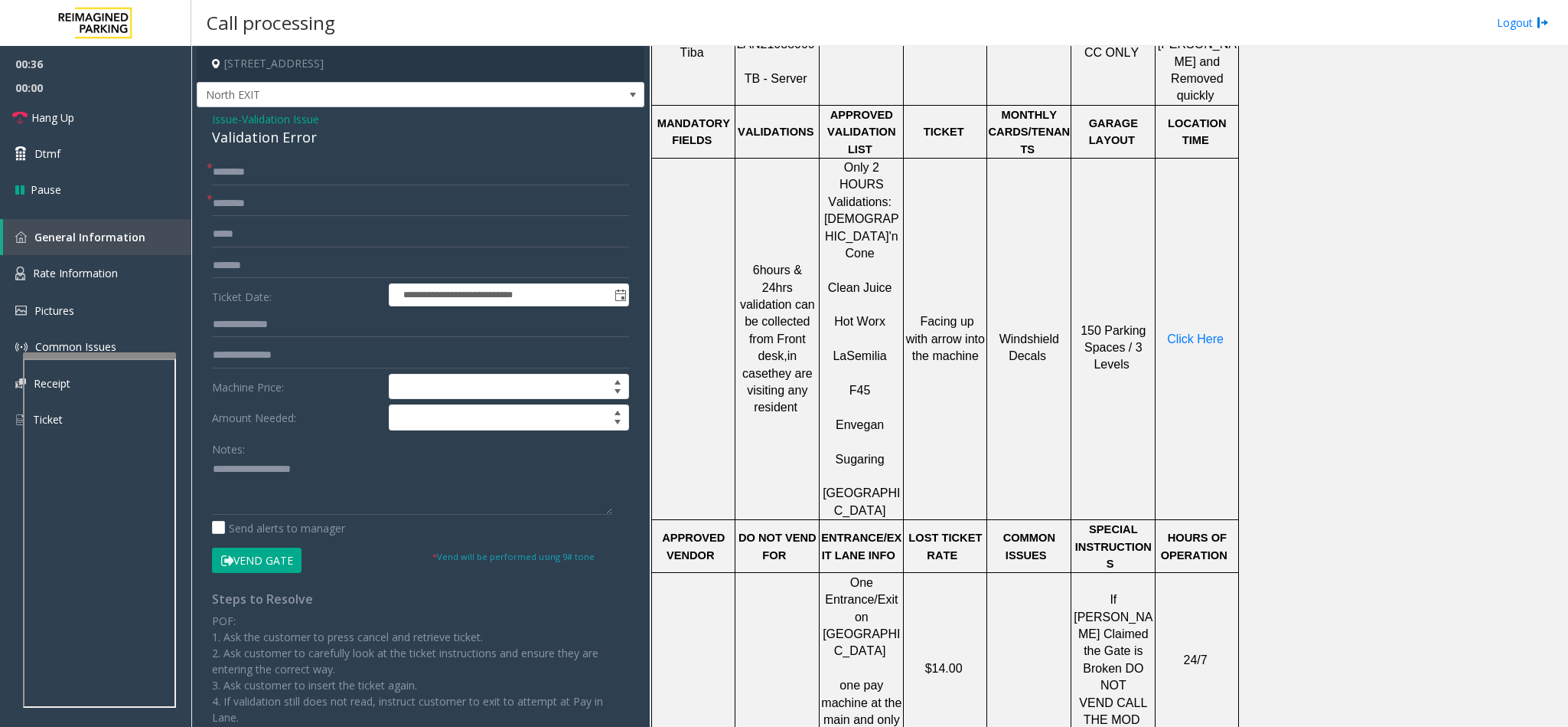
scroll to position [689, 0]
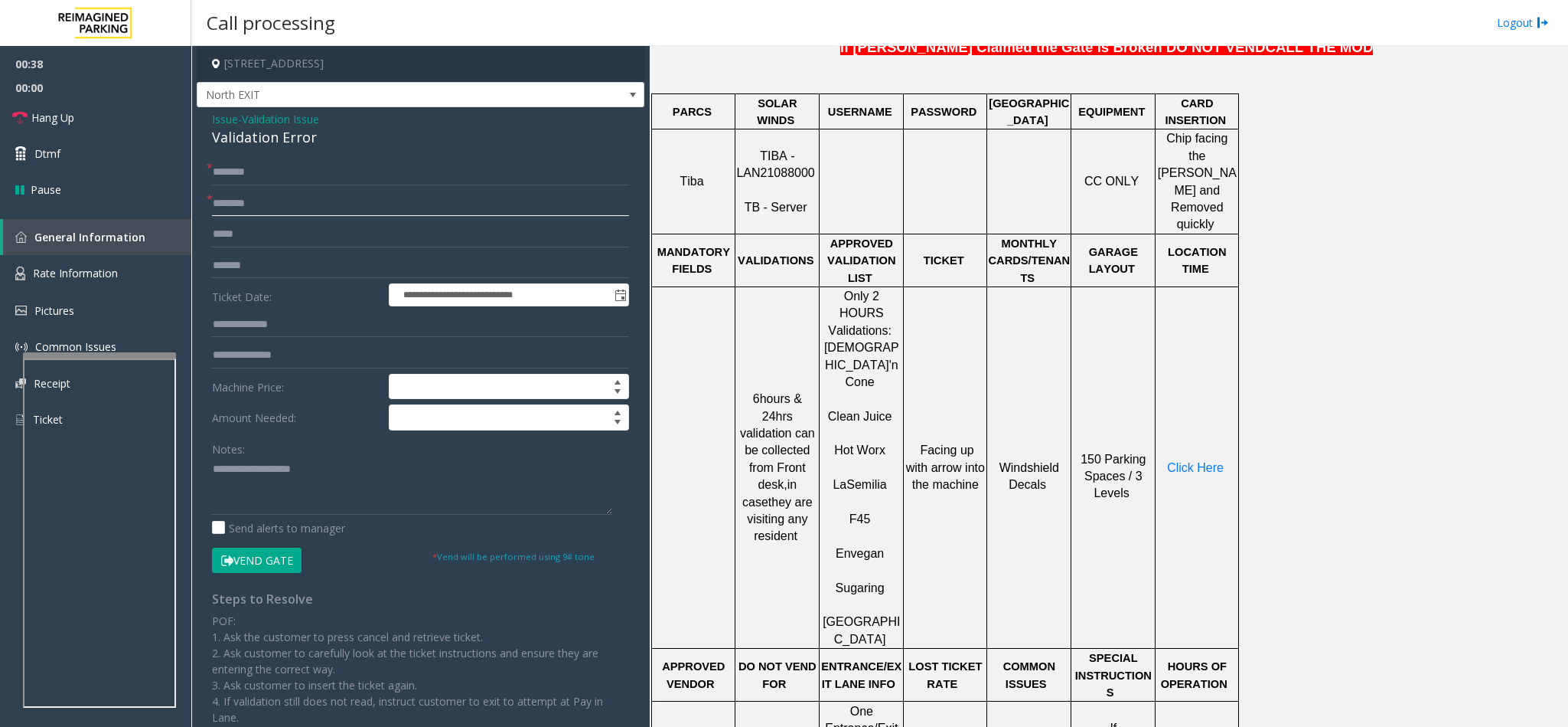
click at [252, 193] on input "text" at bounding box center [420, 203] width 417 height 26
type input "***"
click at [255, 170] on input "text" at bounding box center [420, 172] width 417 height 26
type input "******"
click at [242, 134] on div "Validation Error" at bounding box center [420, 137] width 417 height 21
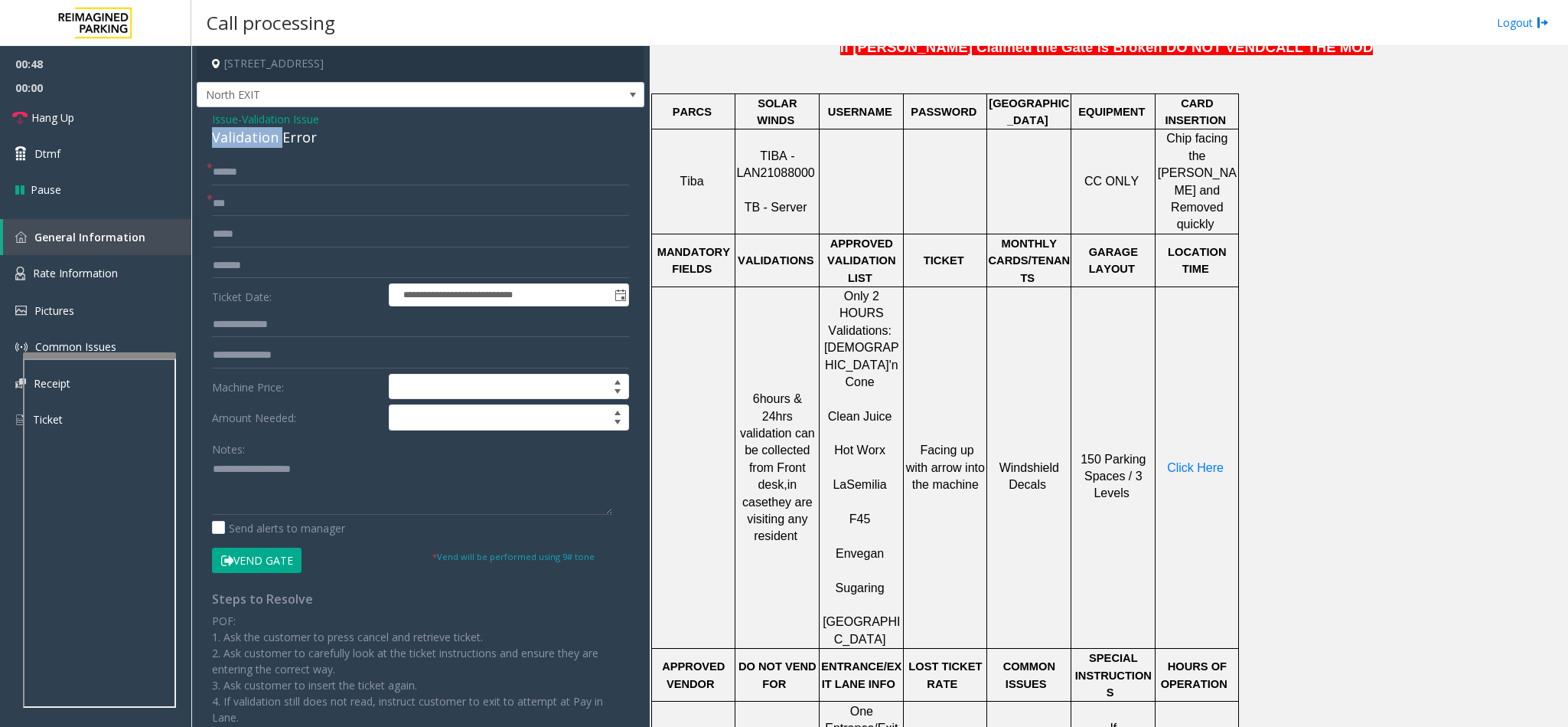
click at [242, 134] on div "Validation Error" at bounding box center [420, 137] width 417 height 21
click at [212, 472] on textarea at bounding box center [412, 485] width 401 height 57
click at [326, 472] on textarea at bounding box center [412, 485] width 401 height 57
click at [1188, 461] on span "Click Here" at bounding box center [1195, 467] width 57 height 13
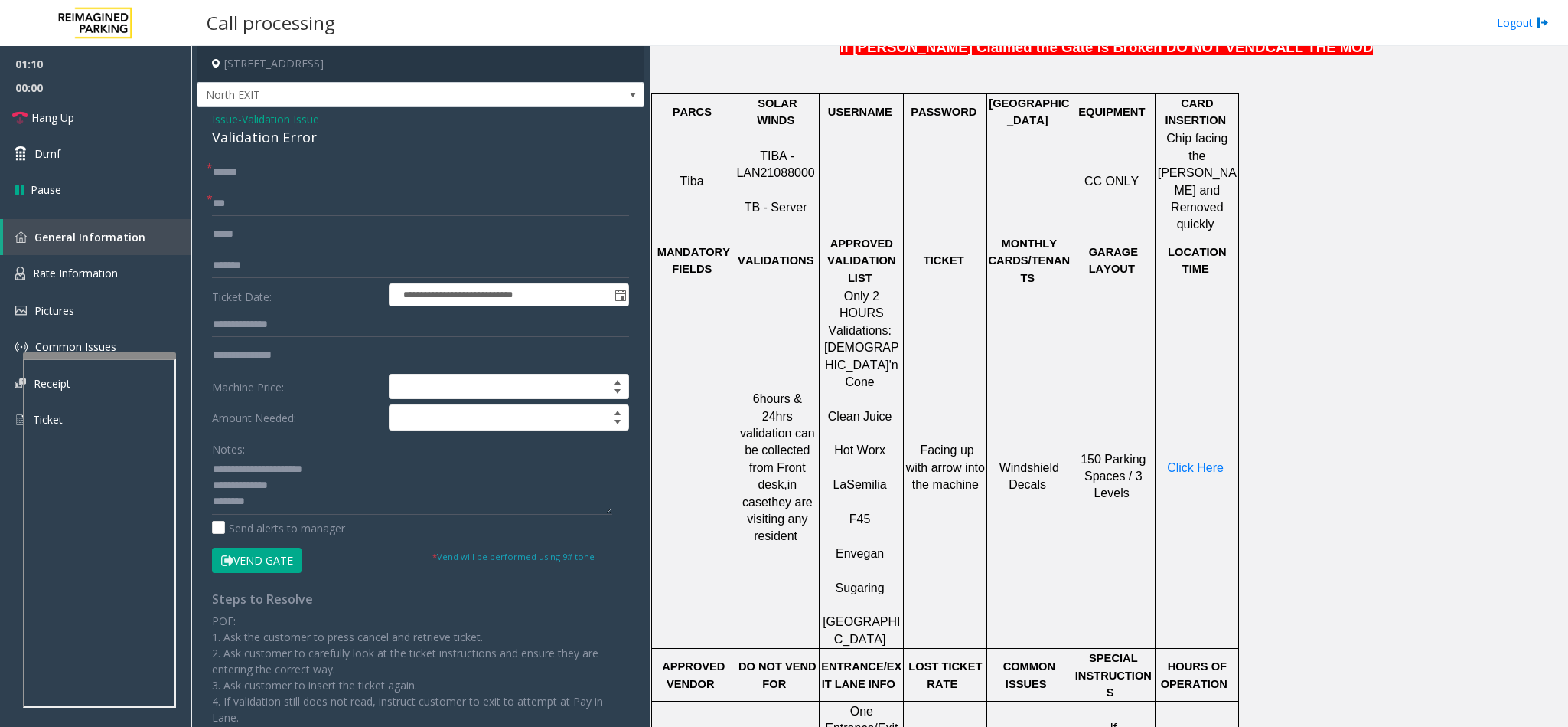
click at [288, 557] on button "Vend Gate" at bounding box center [256, 560] width 89 height 26
click at [271, 501] on textarea at bounding box center [412, 485] width 401 height 57
click at [288, 508] on textarea at bounding box center [412, 485] width 401 height 57
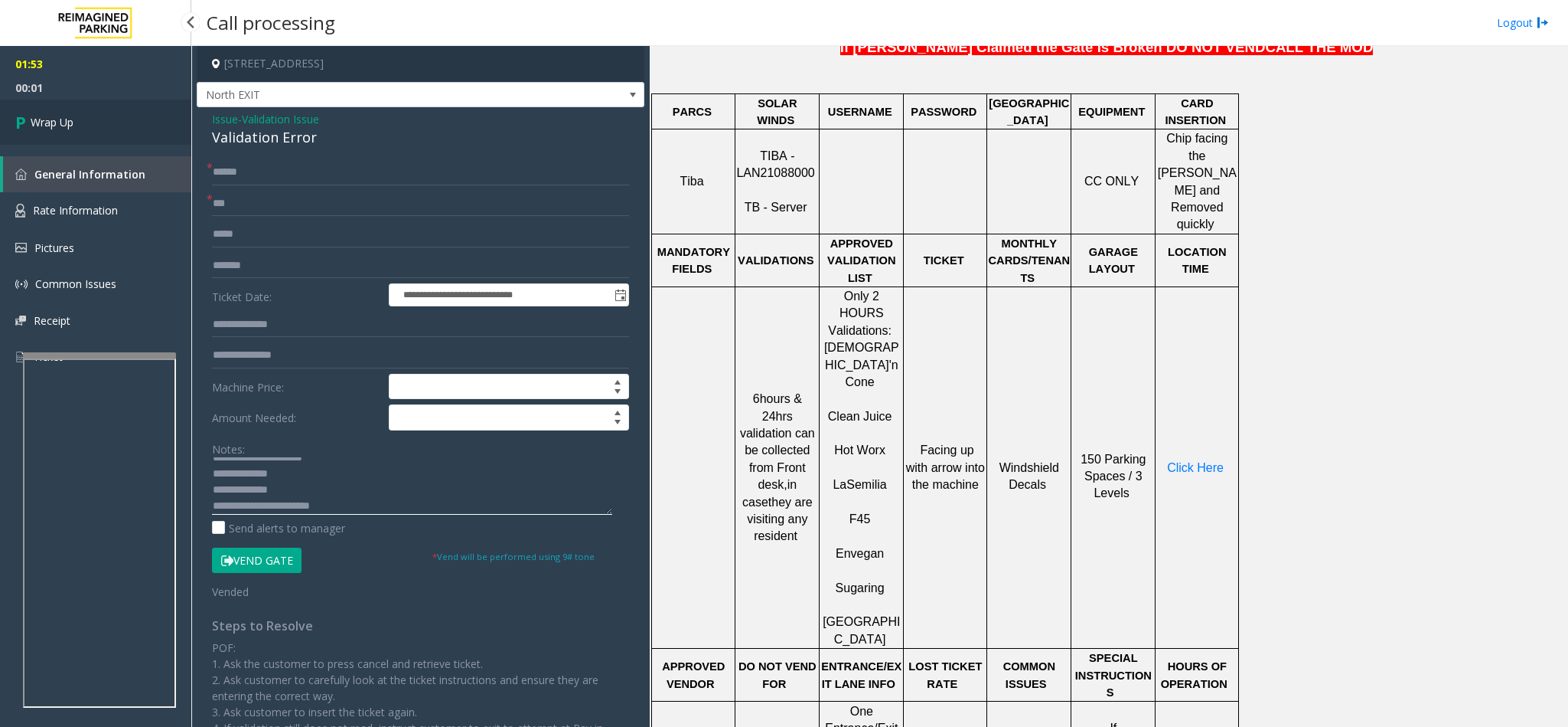
type textarea "**********"
click at [118, 134] on link "Wrap Up" at bounding box center [95, 122] width 191 height 45
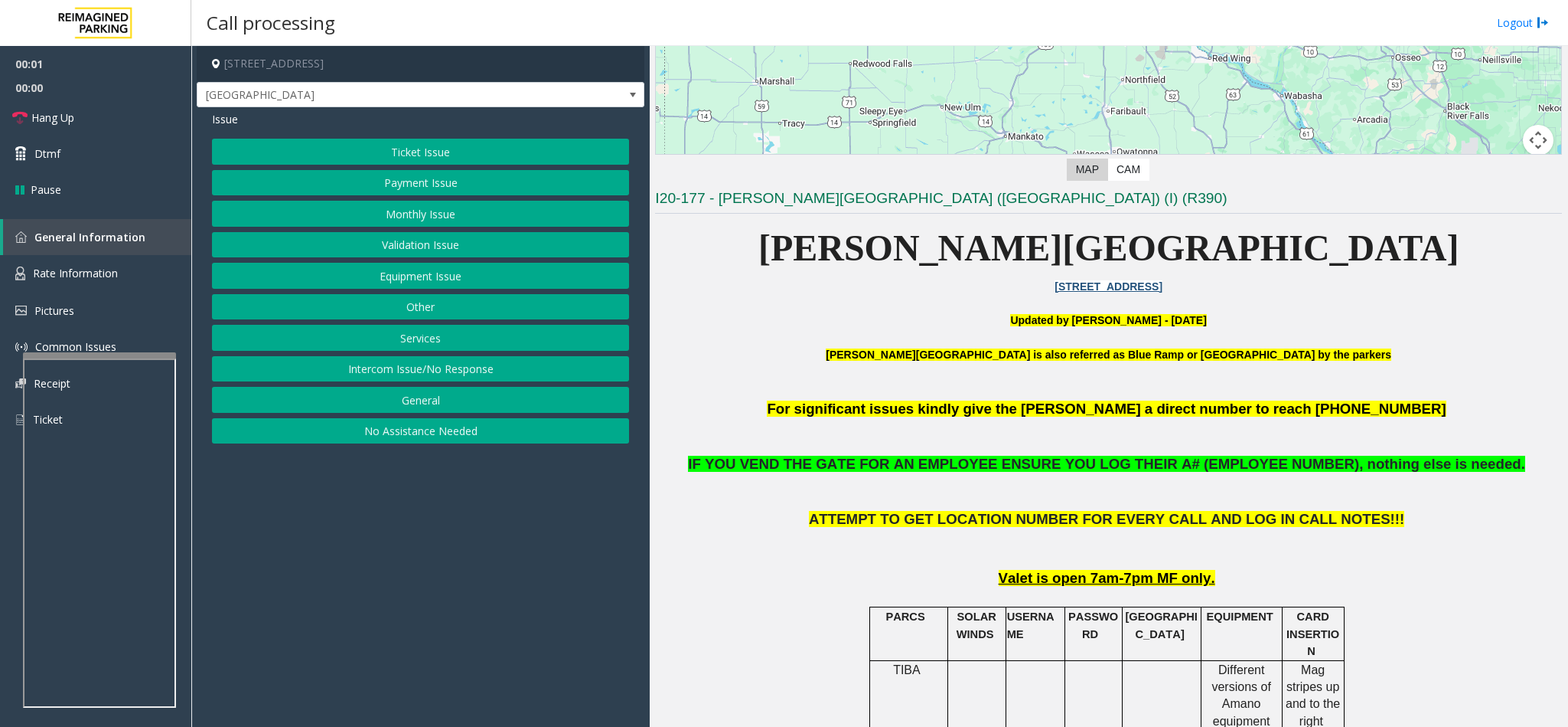
scroll to position [345, 0]
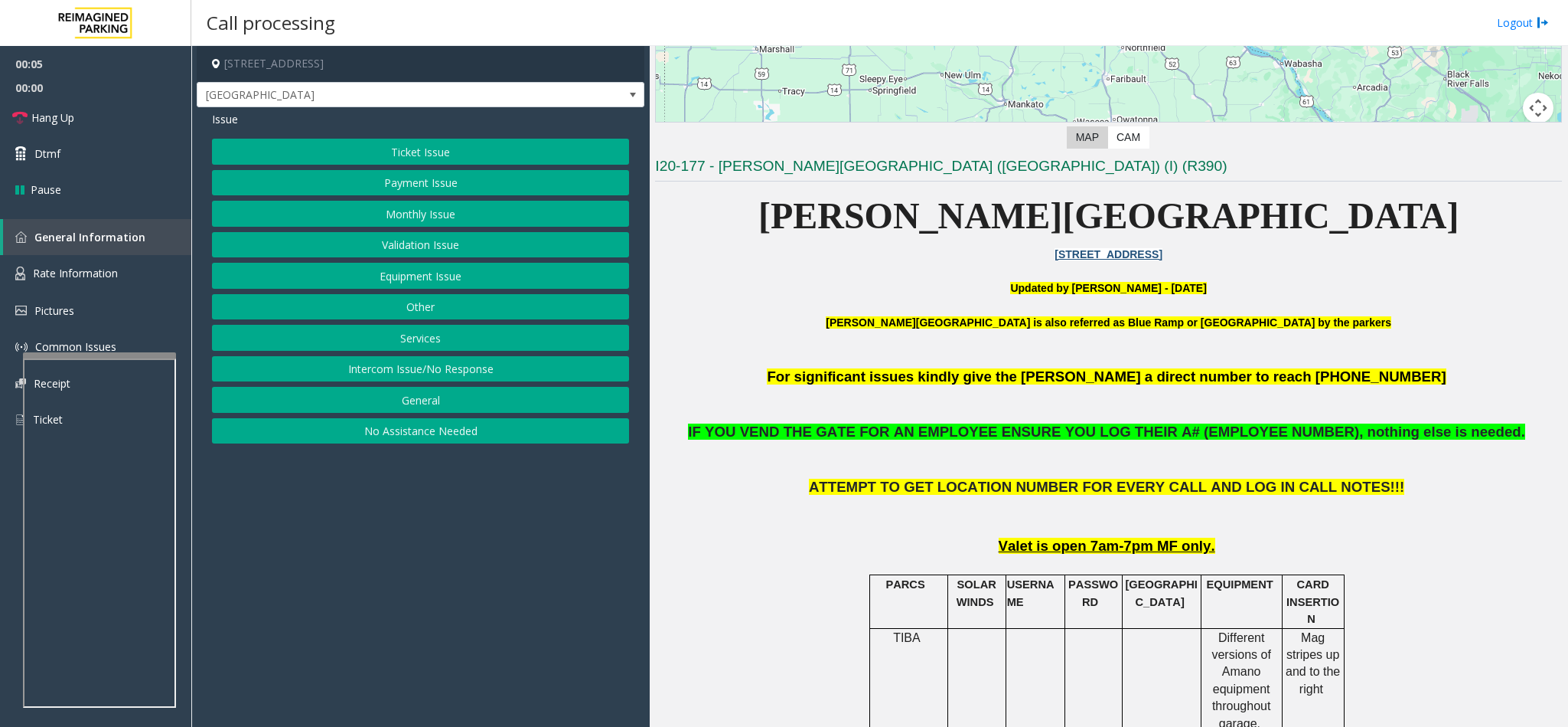
click at [398, 210] on button "Monthly Issue" at bounding box center [420, 213] width 417 height 26
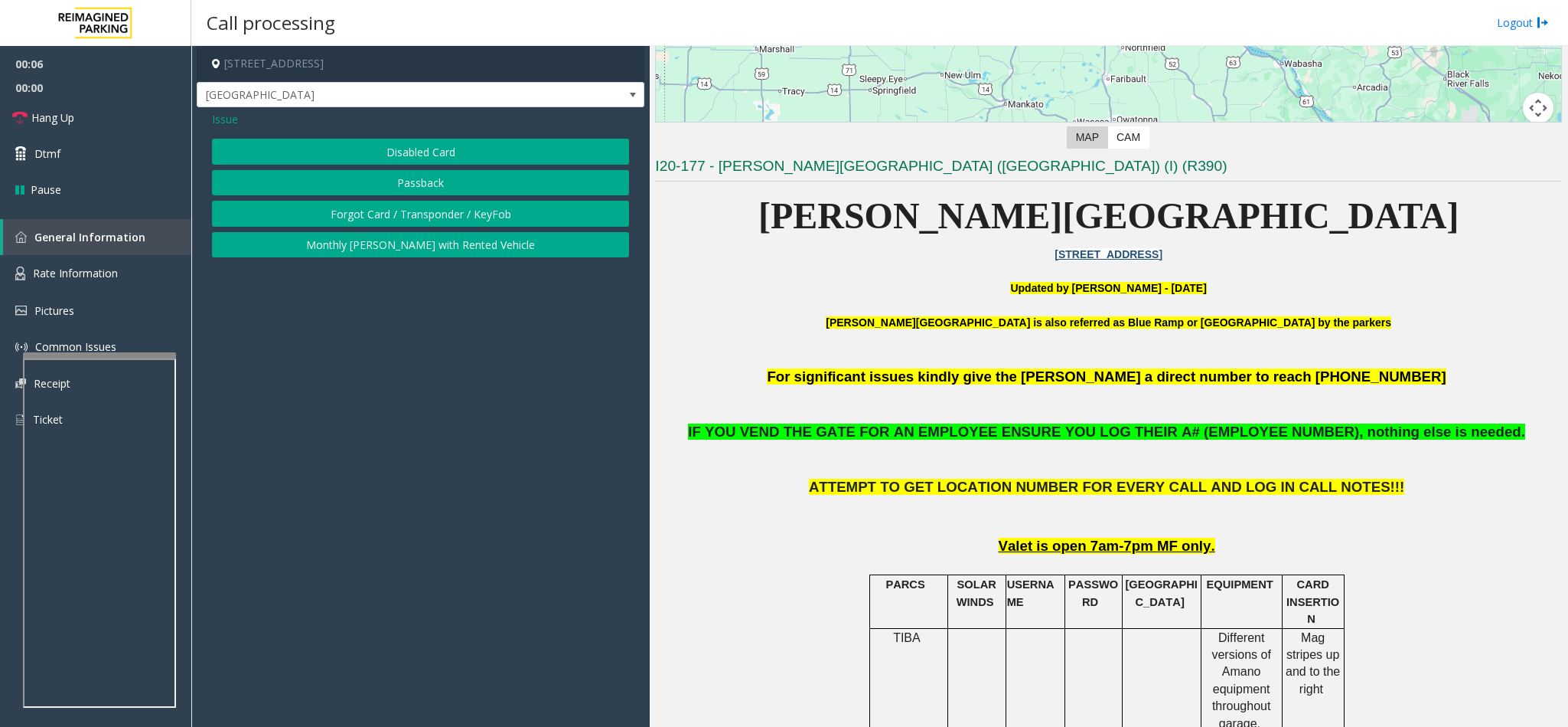
click at [400, 144] on button "Disabled Card" at bounding box center [420, 151] width 417 height 26
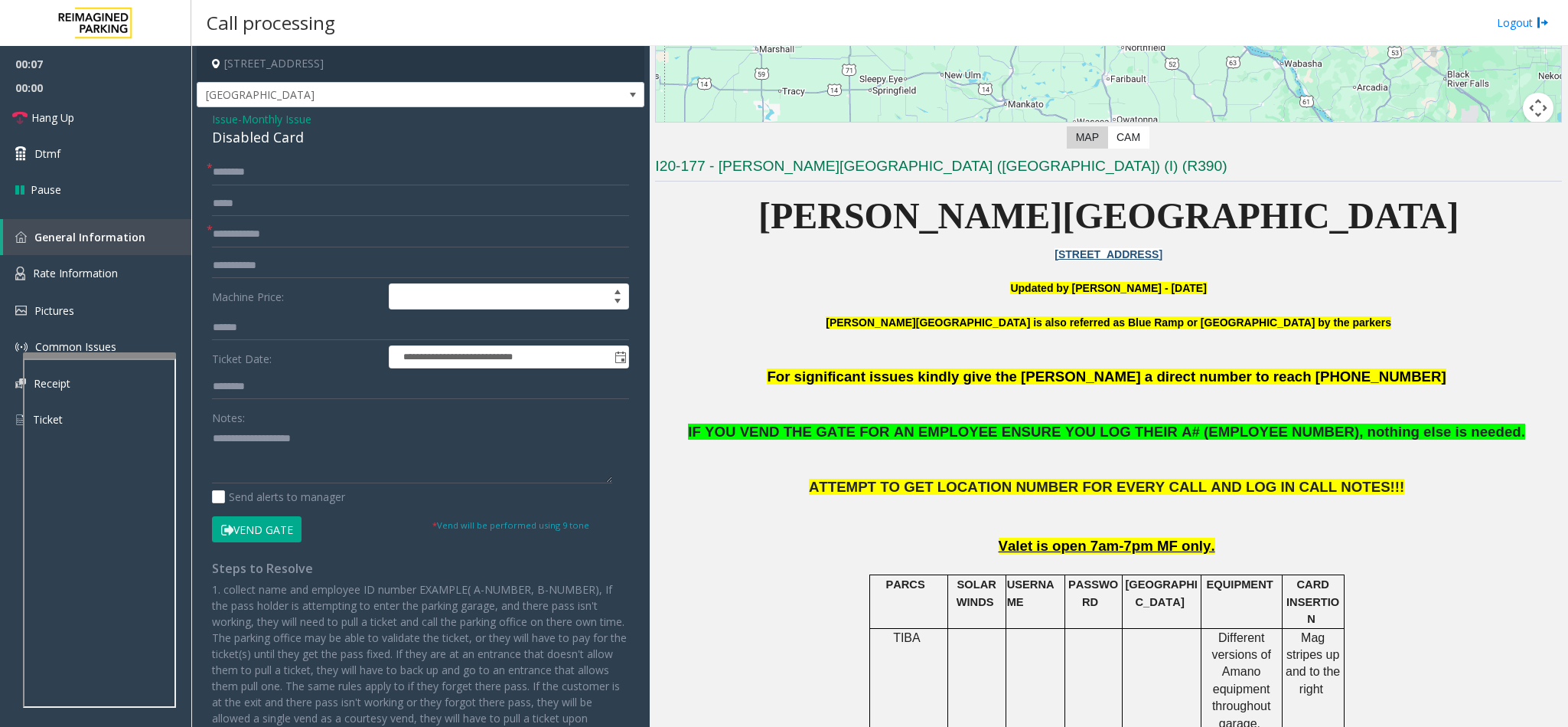
click at [219, 115] on span "Issue" at bounding box center [225, 119] width 26 height 16
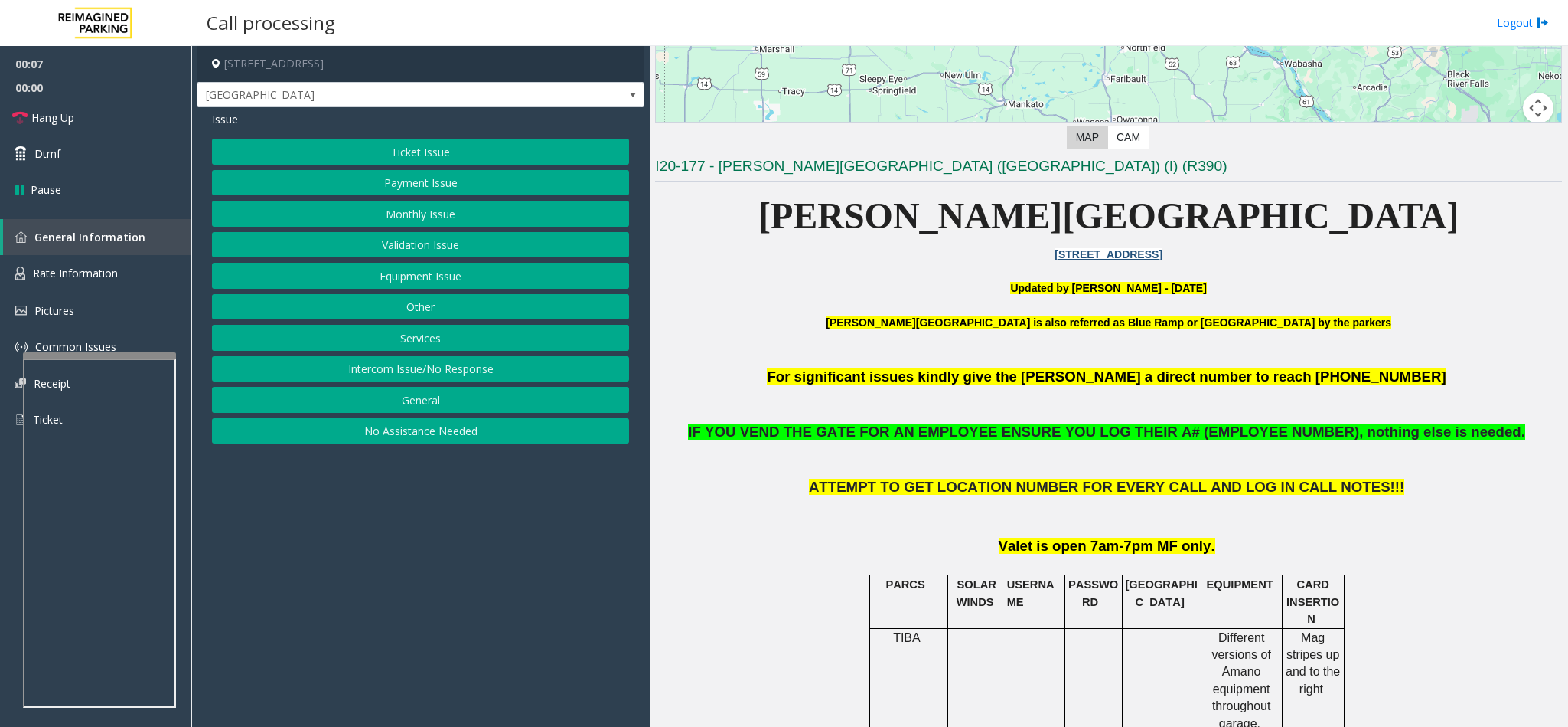
click at [389, 223] on button "Monthly Issue" at bounding box center [420, 213] width 417 height 26
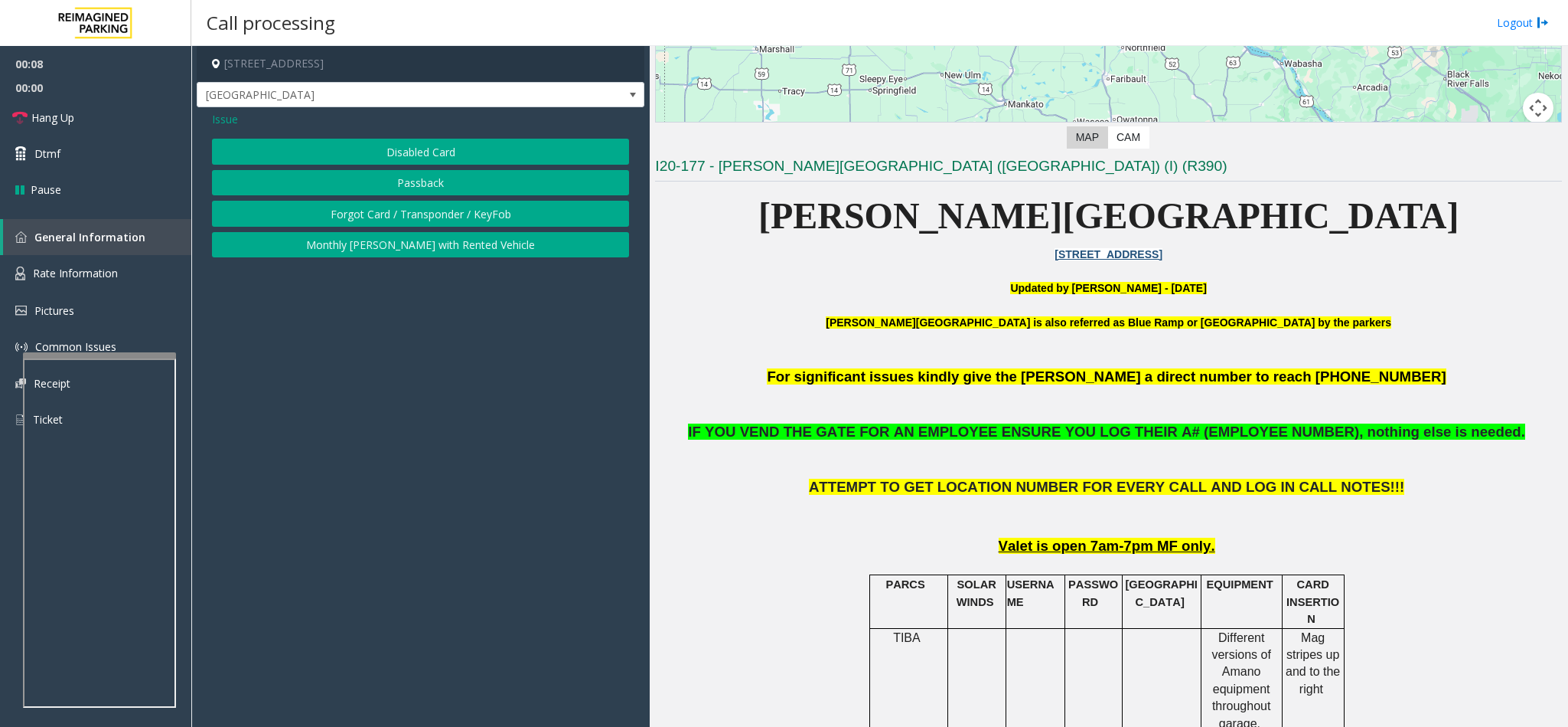
click at [394, 185] on button "Passback" at bounding box center [420, 183] width 417 height 26
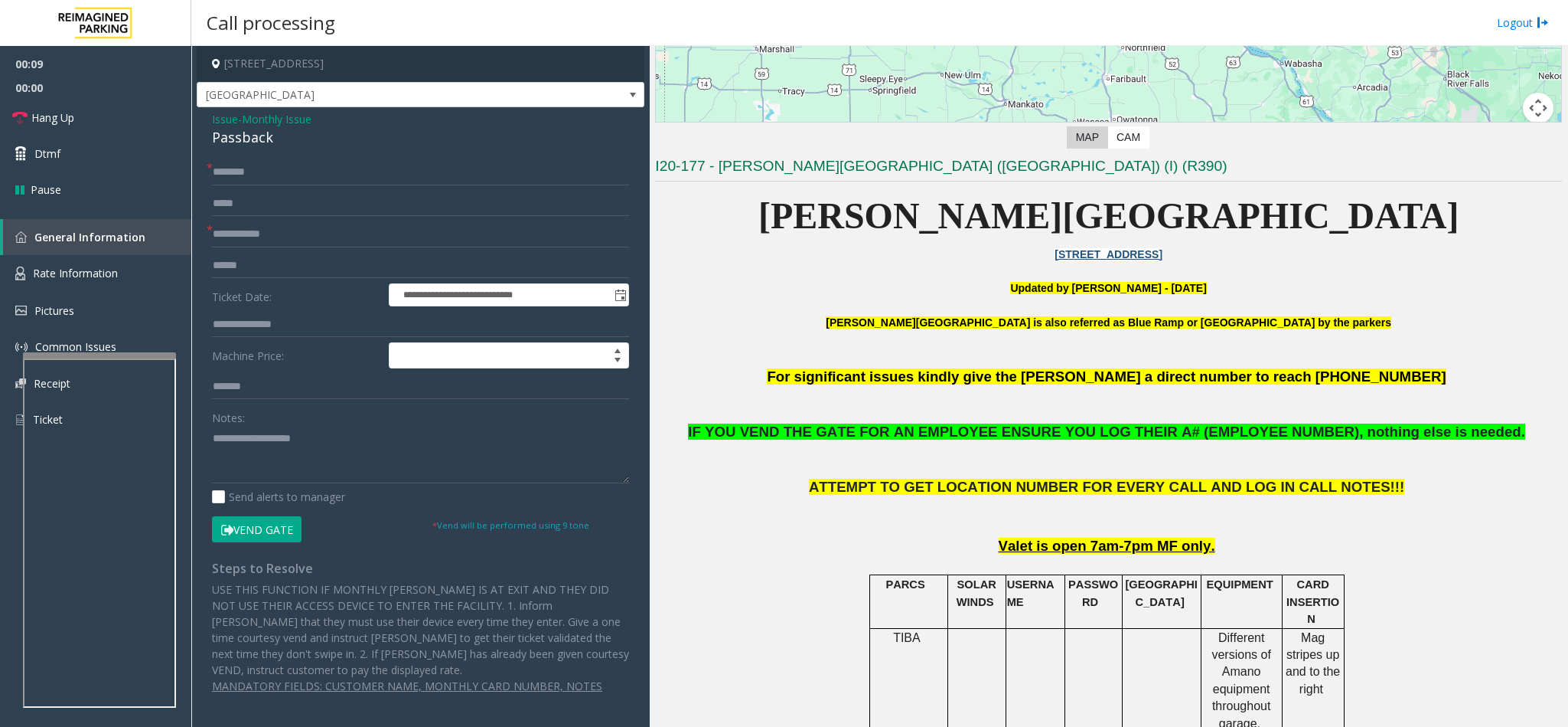
click at [245, 134] on div "Passback" at bounding box center [420, 137] width 417 height 21
click at [212, 436] on textarea at bounding box center [420, 454] width 417 height 57
type textarea "**********"
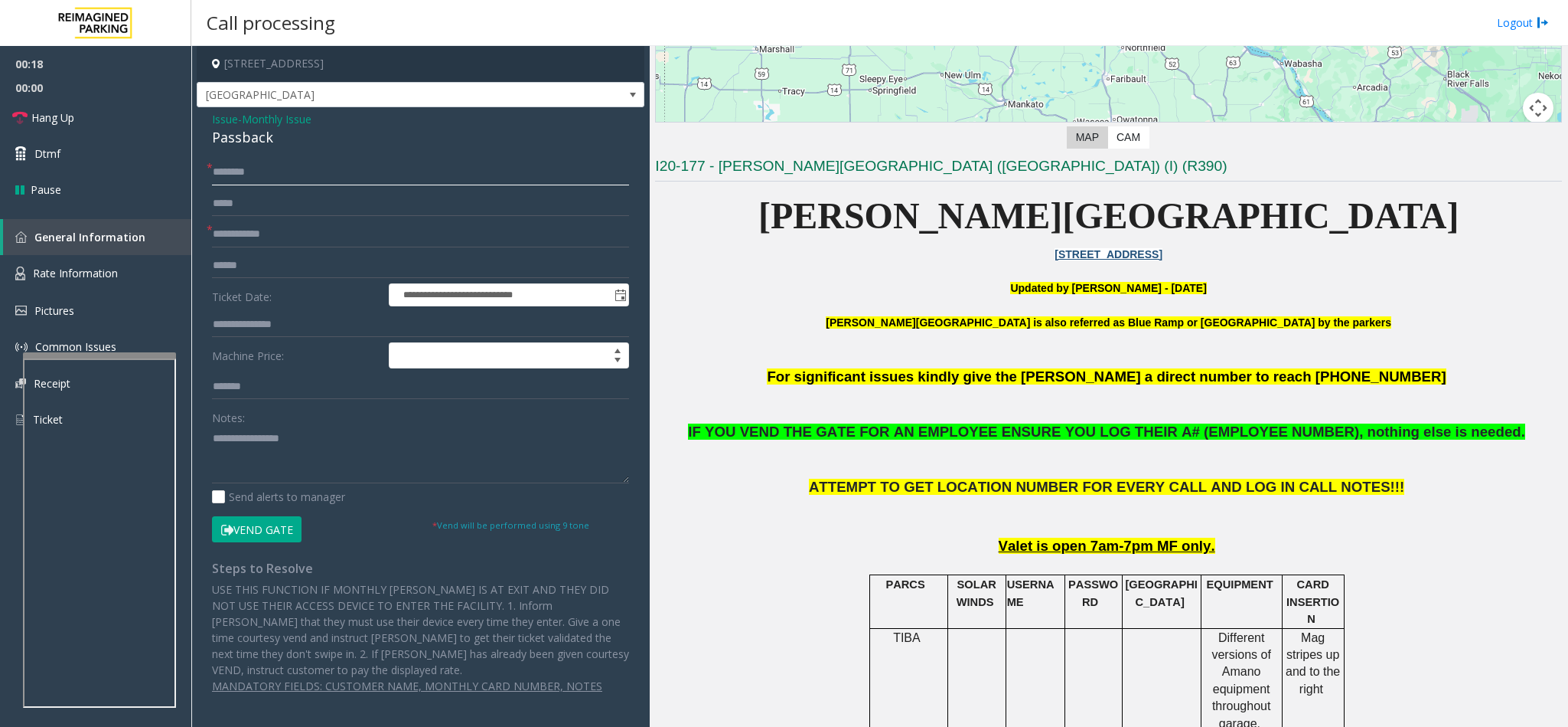
click at [265, 180] on input "text" at bounding box center [420, 172] width 417 height 26
click at [253, 328] on input "text" at bounding box center [420, 324] width 417 height 26
type input "**********"
click at [223, 175] on input "text" at bounding box center [420, 172] width 417 height 26
type input "**"
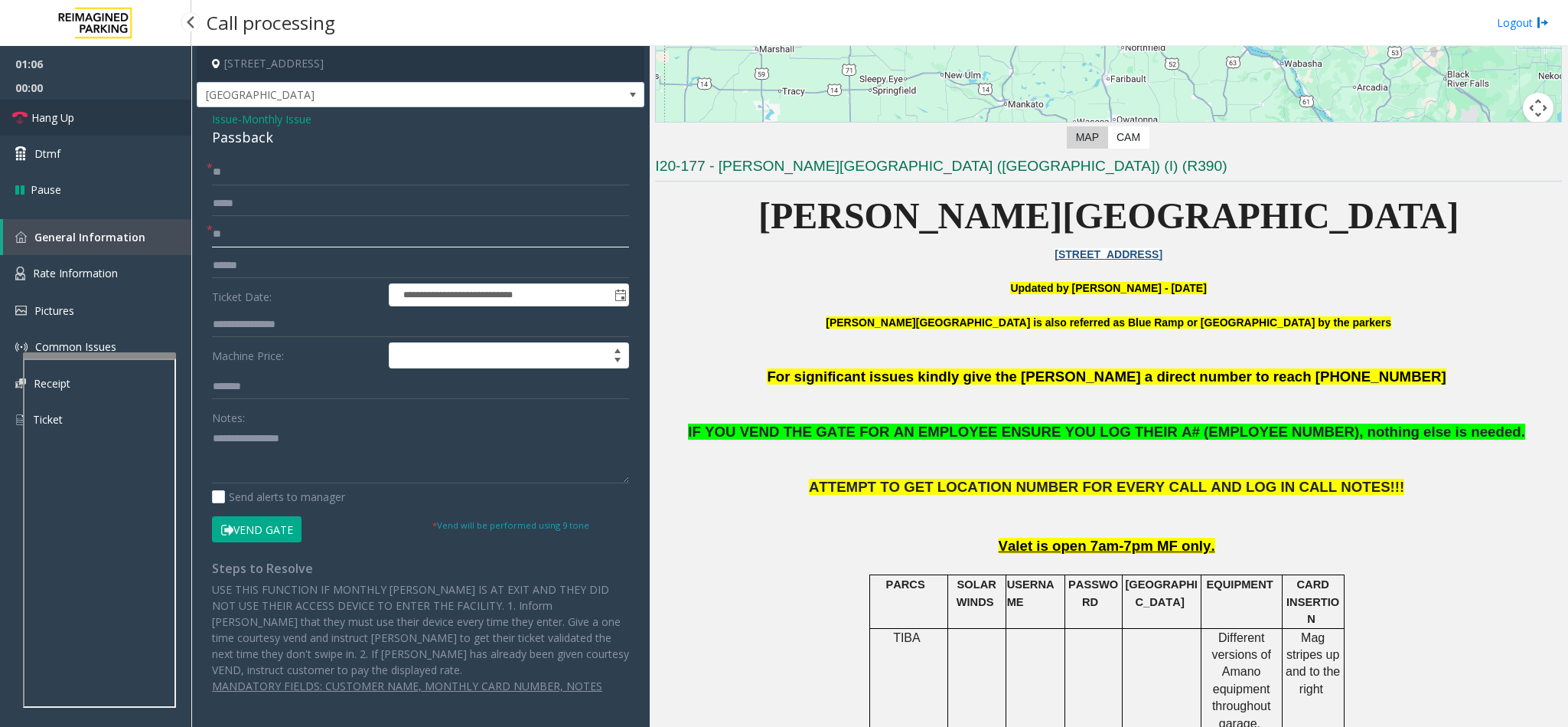
type input "**"
click at [123, 120] on link "Hang Up" at bounding box center [95, 117] width 191 height 36
click at [305, 423] on div "Notes:" at bounding box center [420, 443] width 417 height 79
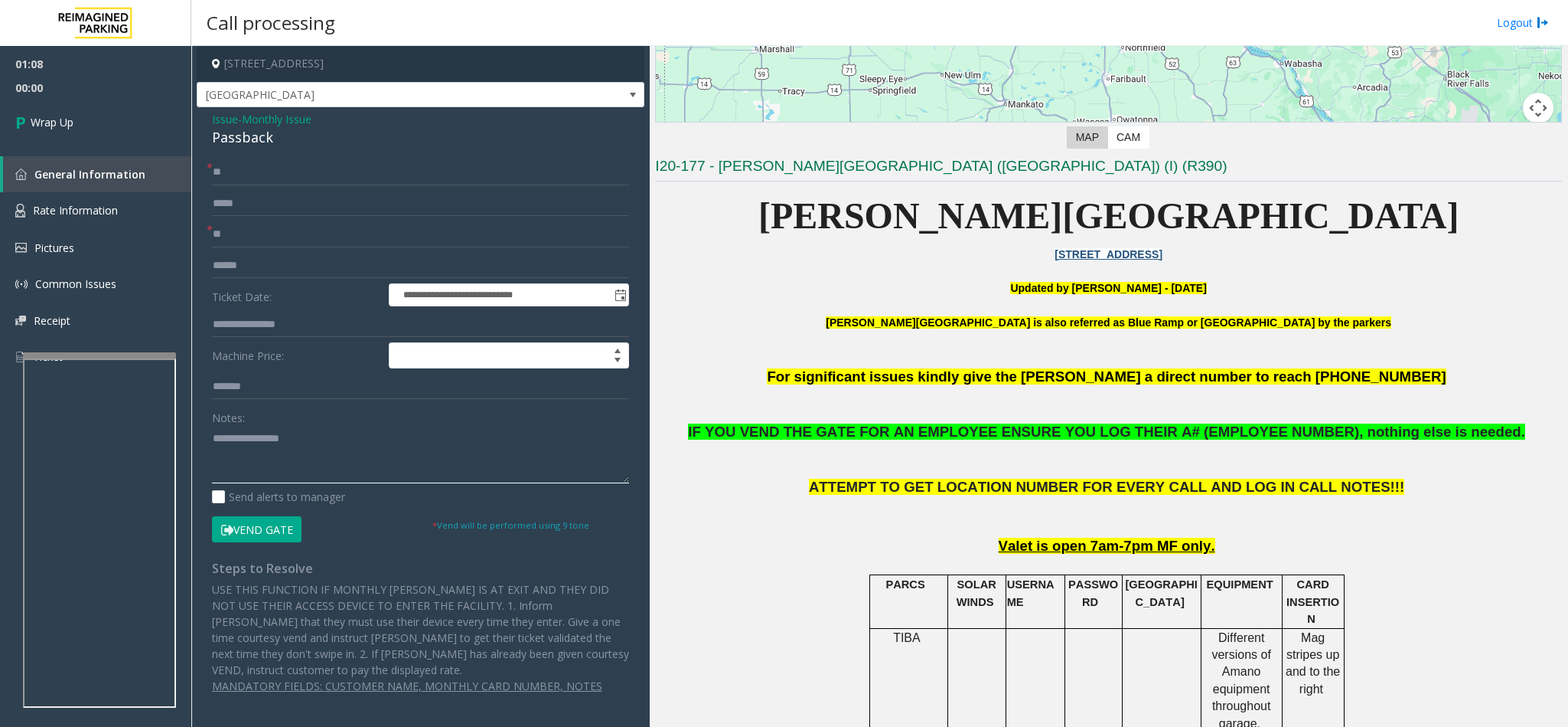
click at [303, 443] on textarea at bounding box center [420, 454] width 417 height 57
type textarea "**********"
click at [151, 118] on link "Wrap Up" at bounding box center [95, 122] width 191 height 45
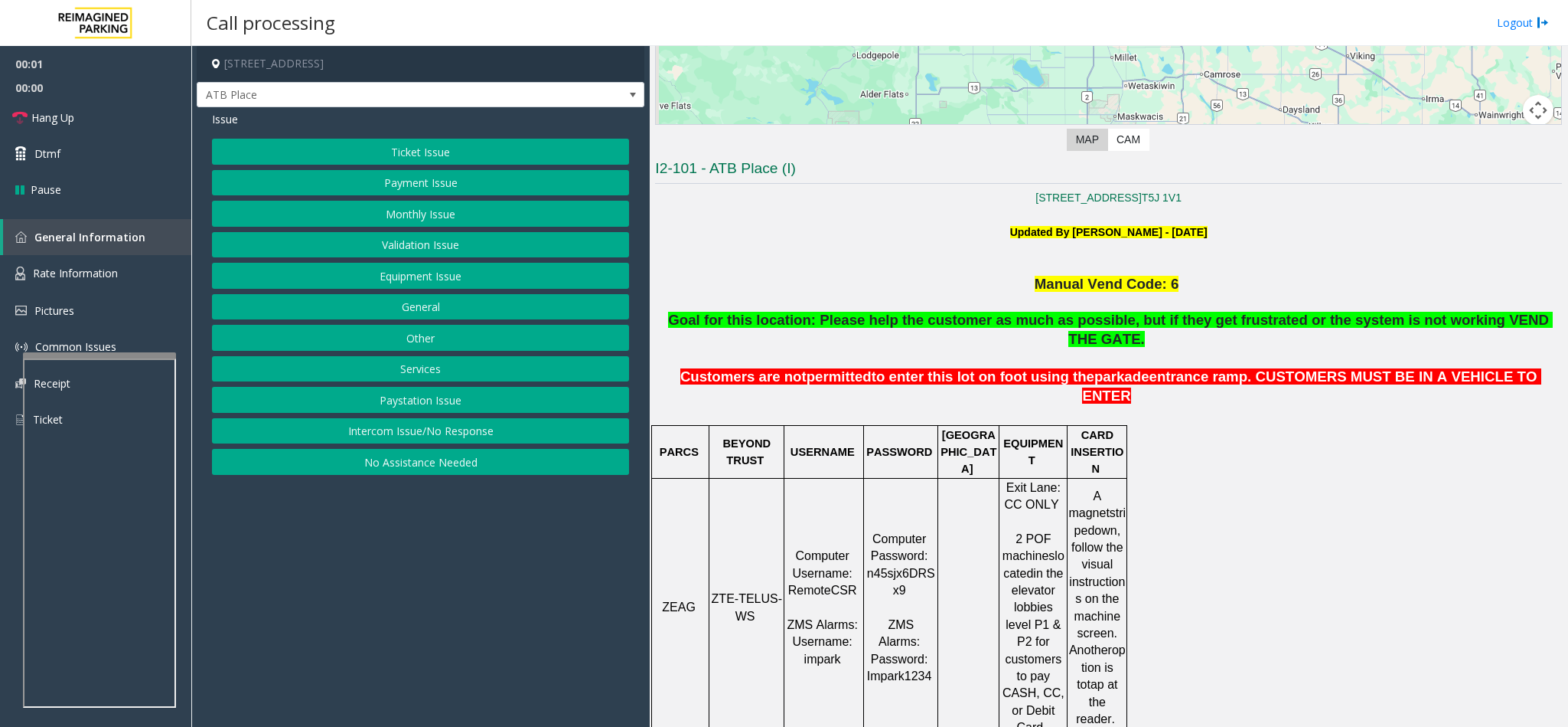
scroll to position [345, 0]
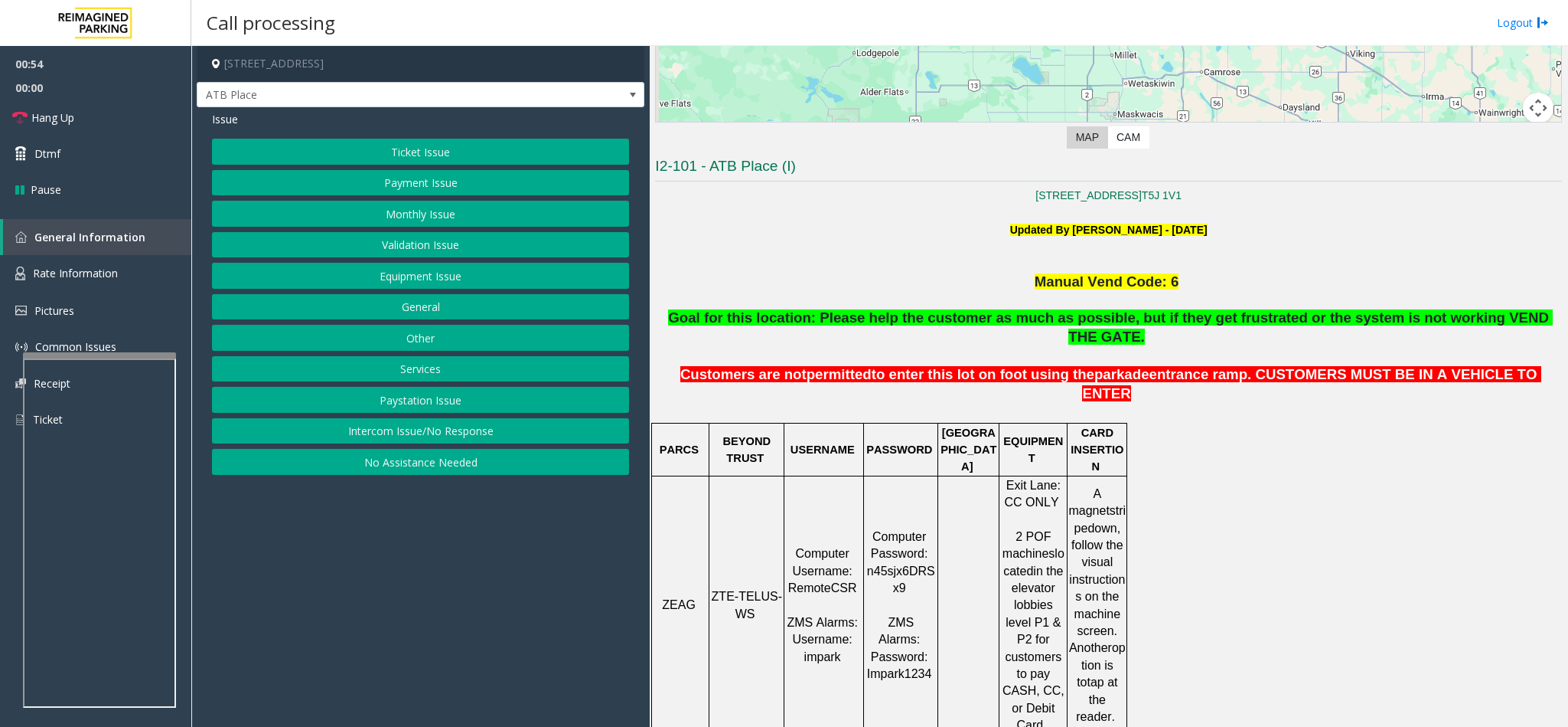
click at [429, 210] on button "Monthly Issue" at bounding box center [420, 213] width 417 height 26
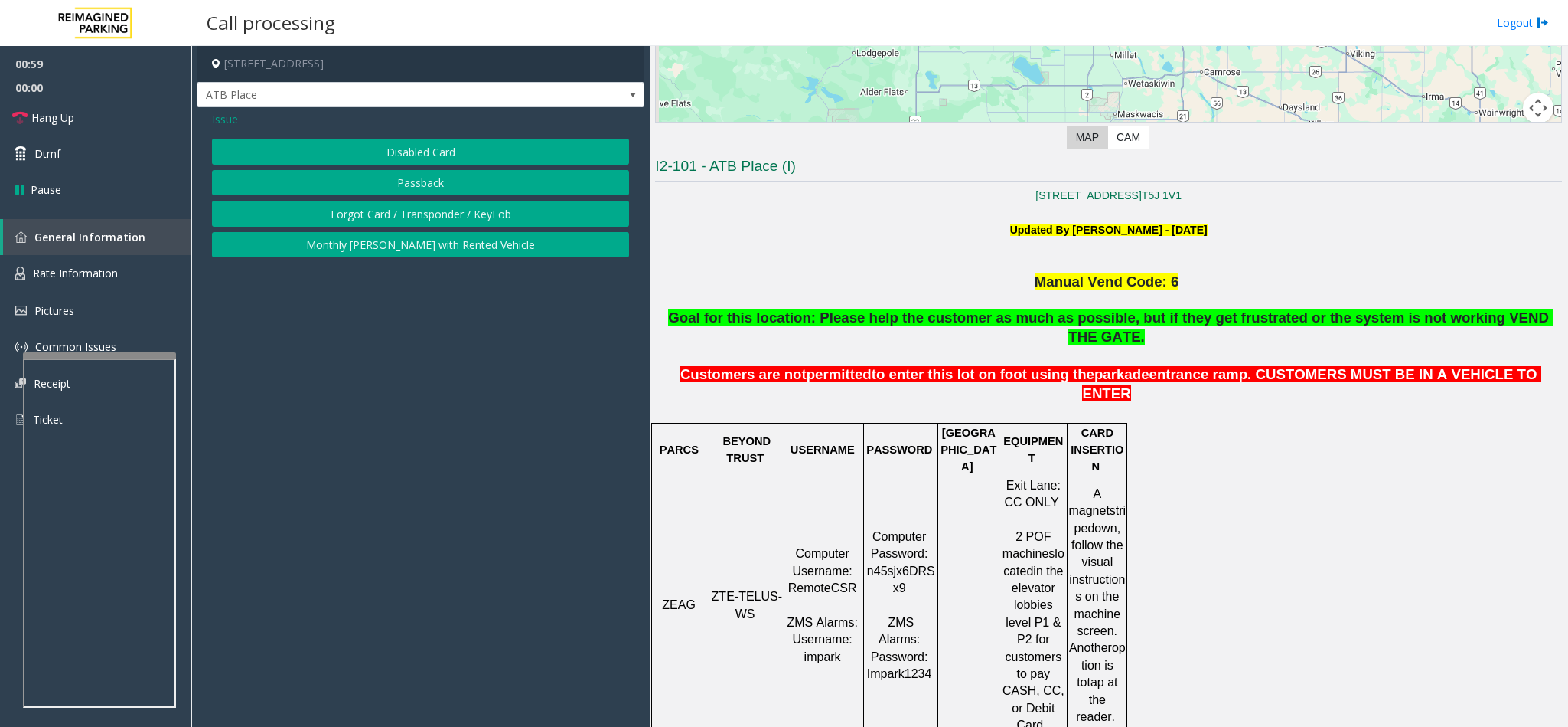
drag, startPoint x: 398, startPoint y: 152, endPoint x: 382, endPoint y: 152, distance: 16.0
click at [397, 152] on button "Disabled Card" at bounding box center [420, 151] width 417 height 26
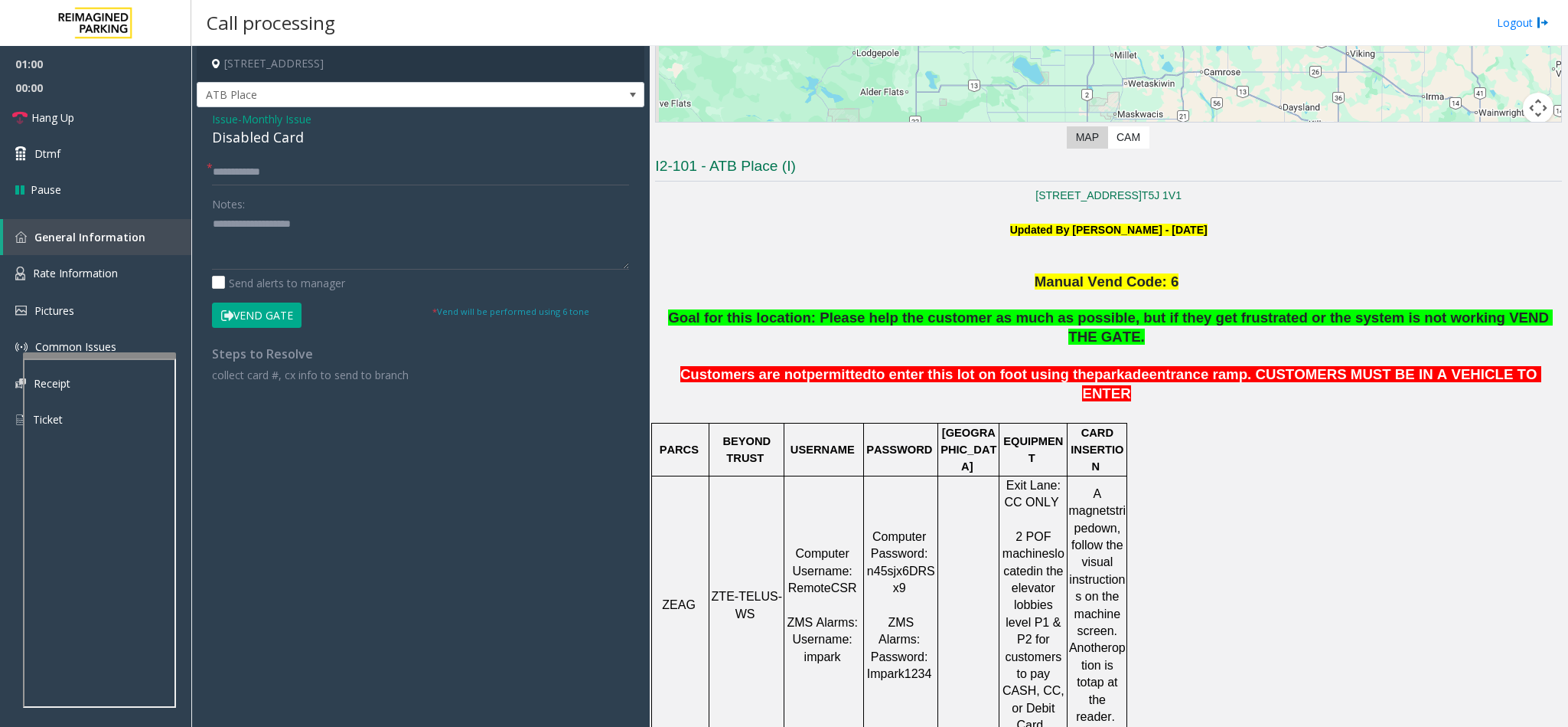
click at [228, 142] on div "Disabled Card" at bounding box center [420, 137] width 417 height 21
click at [216, 226] on textarea at bounding box center [420, 241] width 417 height 57
click at [226, 173] on input "text" at bounding box center [420, 172] width 417 height 26
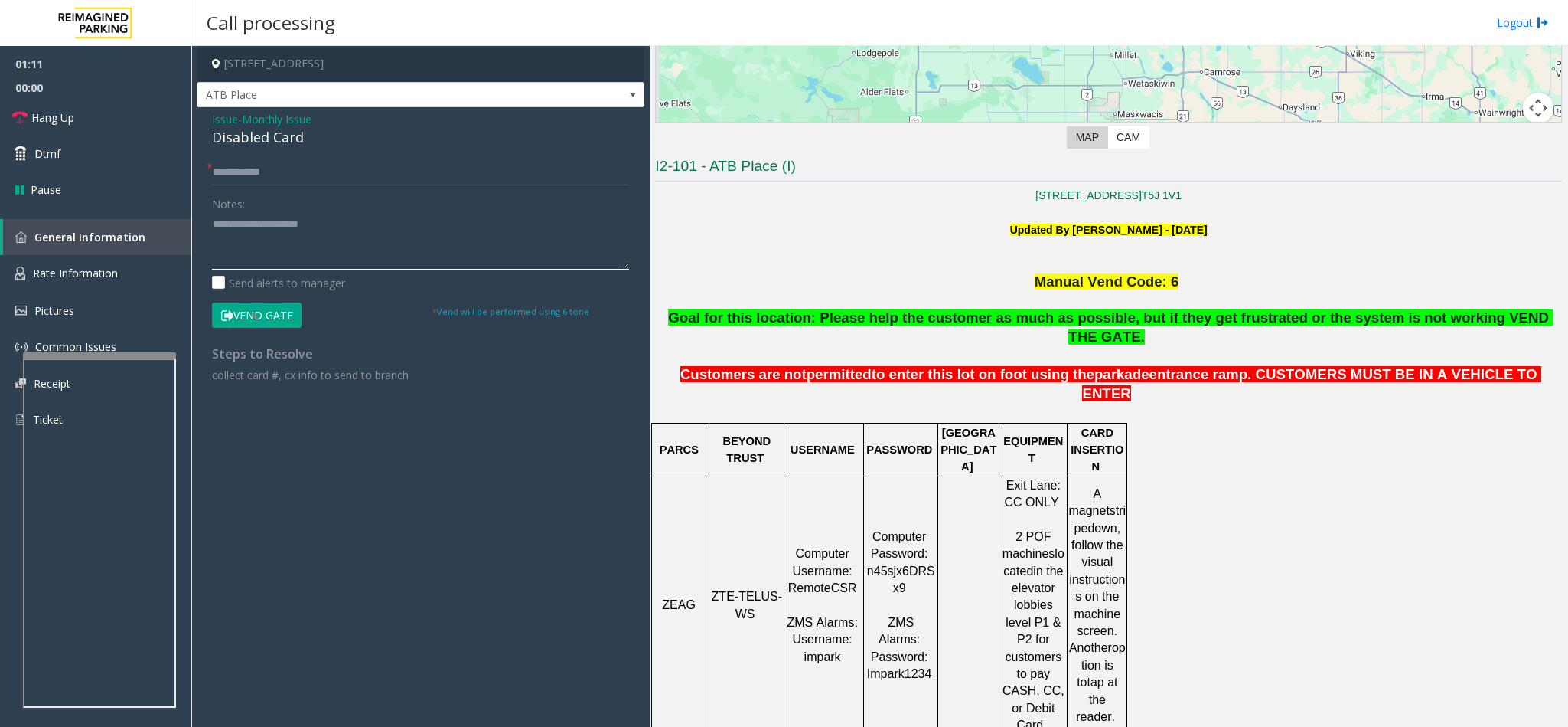
click at [382, 239] on textarea at bounding box center [420, 241] width 417 height 57
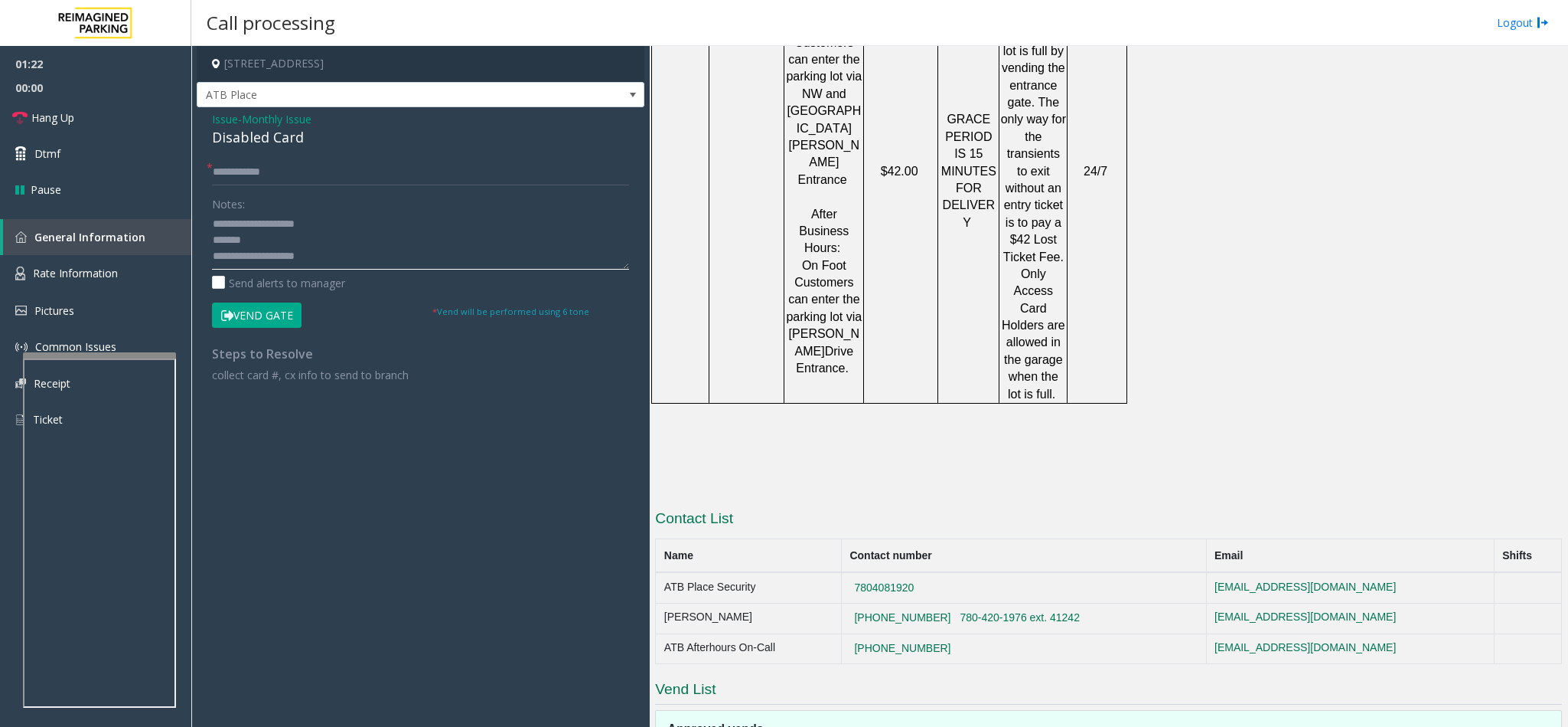
scroll to position [2020, 0]
type textarea "**********"
click at [305, 173] on input "text" at bounding box center [420, 172] width 417 height 26
type input "***"
click at [260, 245] on textarea at bounding box center [420, 241] width 417 height 57
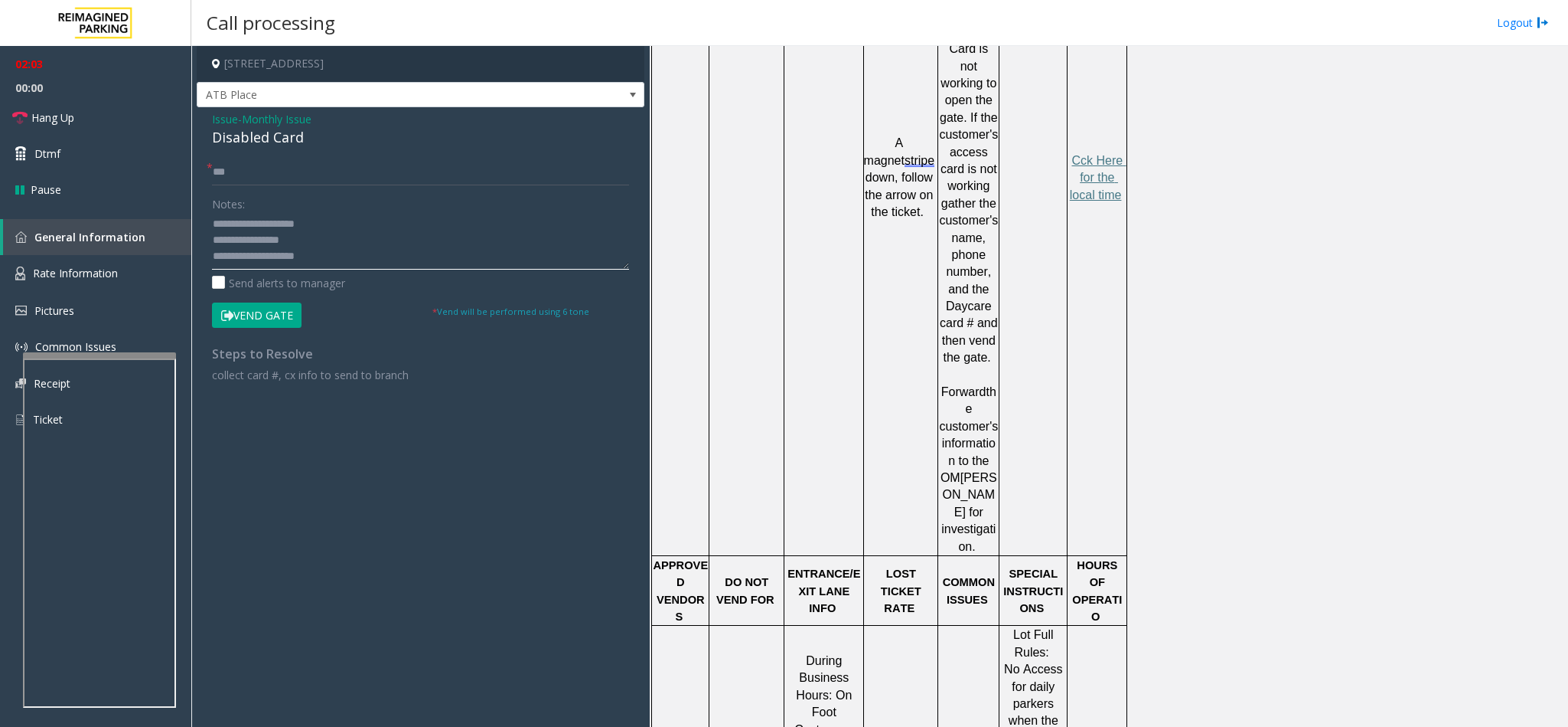
scroll to position [1330, 0]
click at [1089, 155] on span "Cck Here for the local time" at bounding box center [1099, 179] width 57 height 47
click at [321, 245] on textarea at bounding box center [420, 241] width 417 height 57
click at [258, 310] on button "Vend Gate" at bounding box center [256, 315] width 89 height 26
click at [341, 253] on textarea at bounding box center [420, 241] width 417 height 57
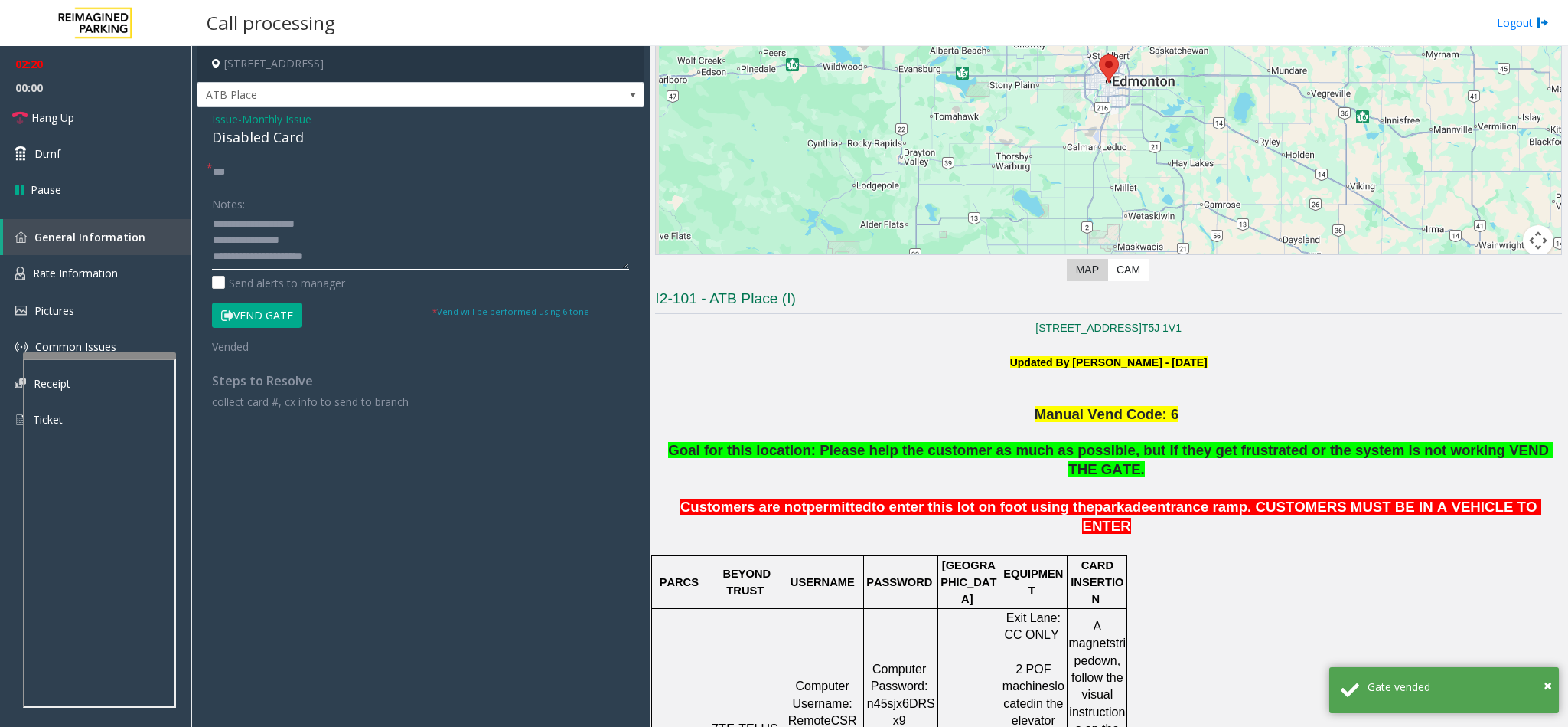
scroll to position [182, 0]
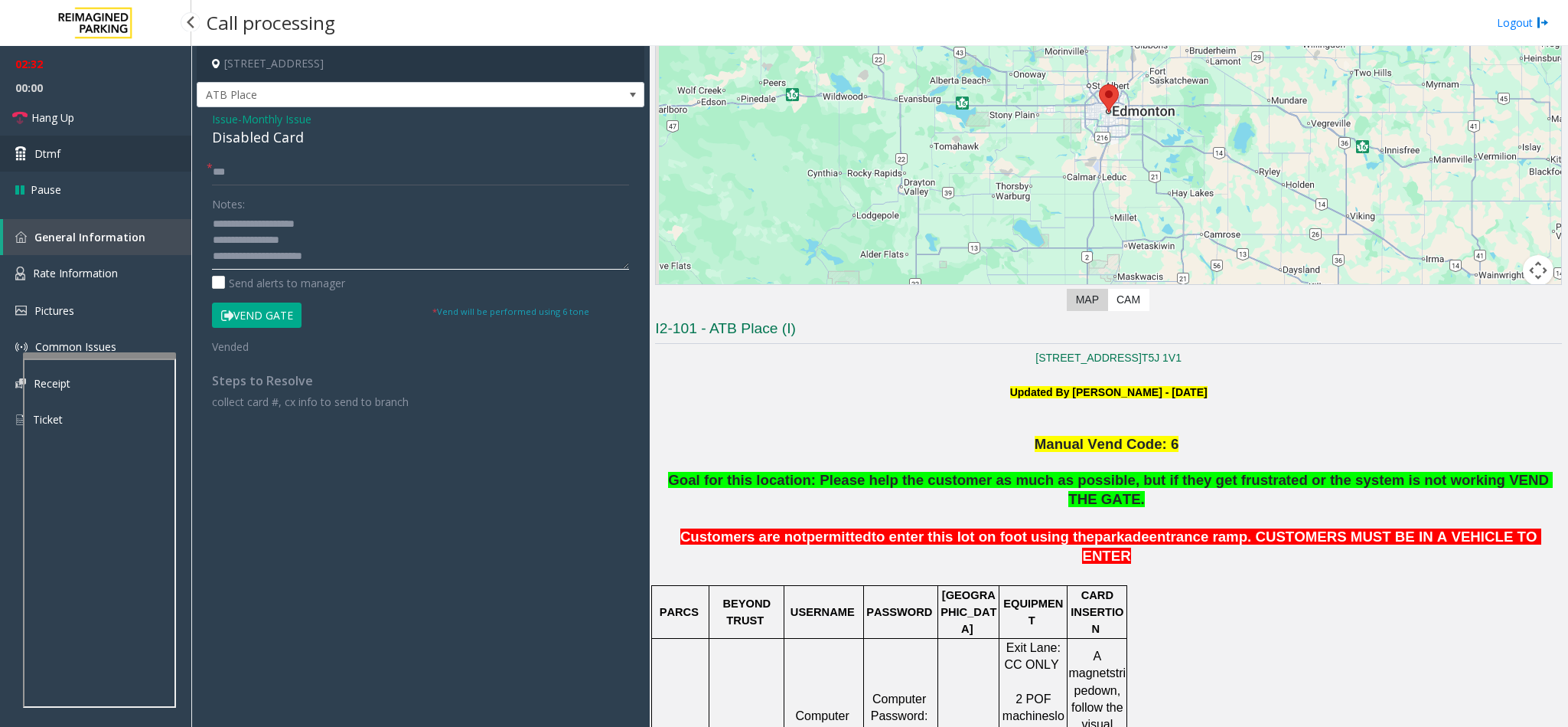
type textarea "**********"
click at [69, 168] on link "Dtmf" at bounding box center [95, 153] width 191 height 36
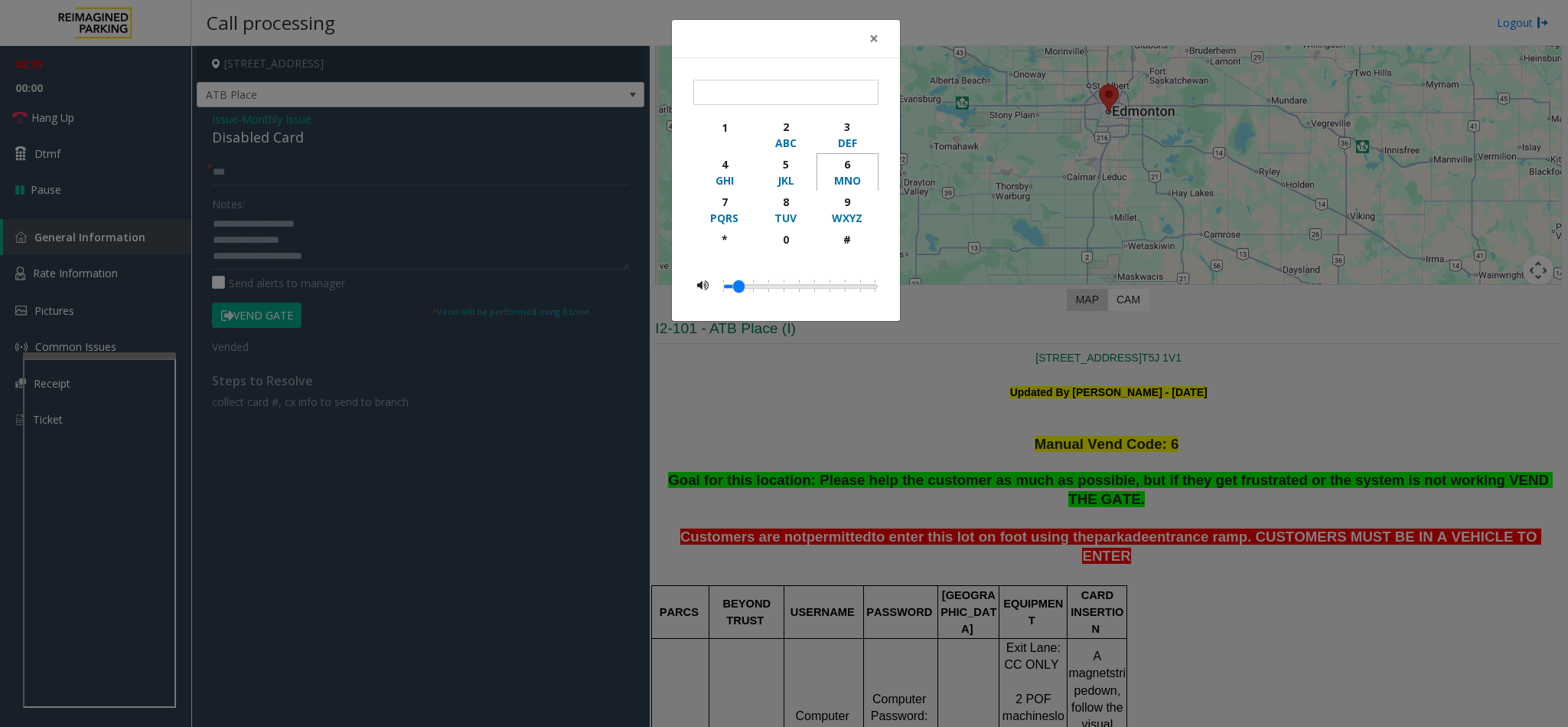
click at [834, 168] on div "6" at bounding box center [847, 164] width 42 height 16
type input "*"
click at [873, 30] on span "×" at bounding box center [873, 38] width 9 height 22
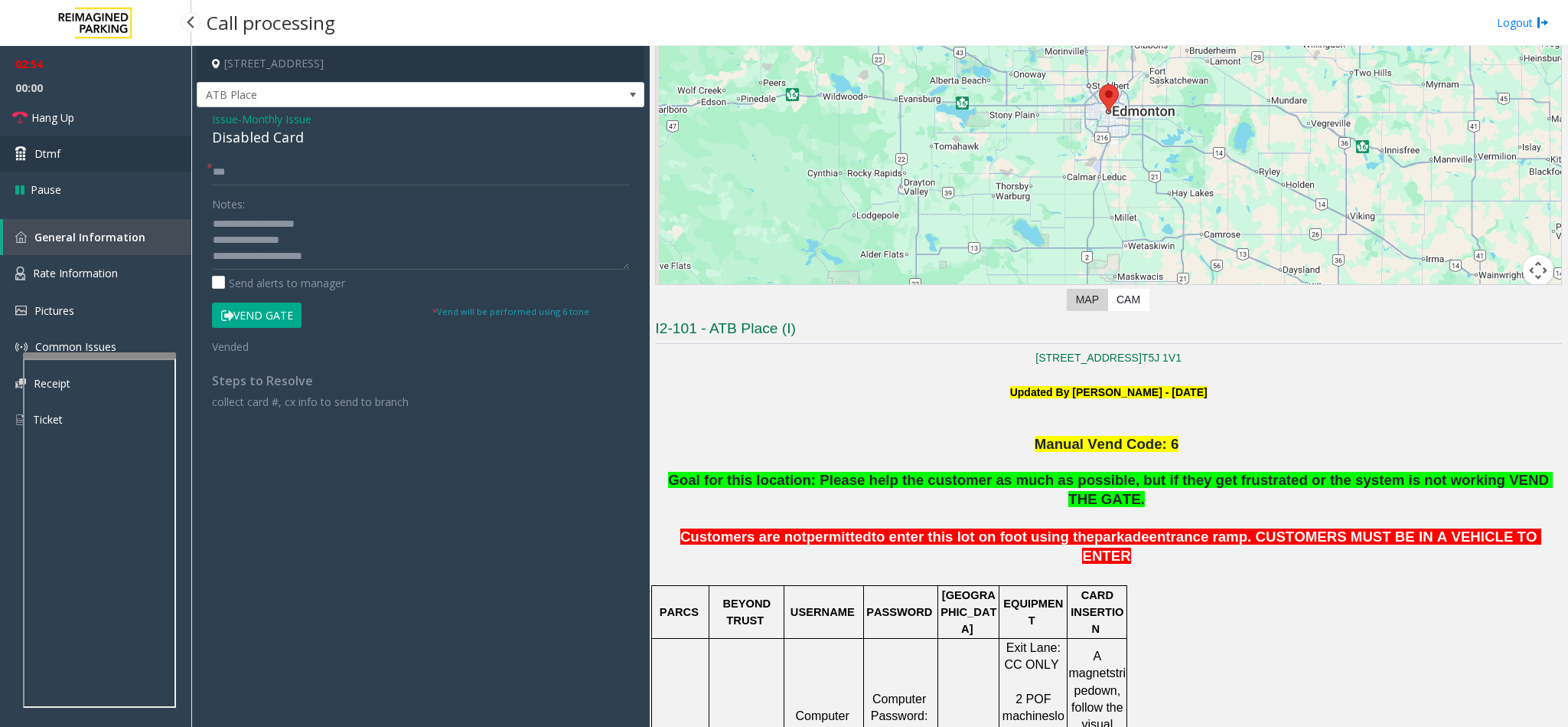
click at [103, 168] on link "Dtmf" at bounding box center [95, 153] width 191 height 36
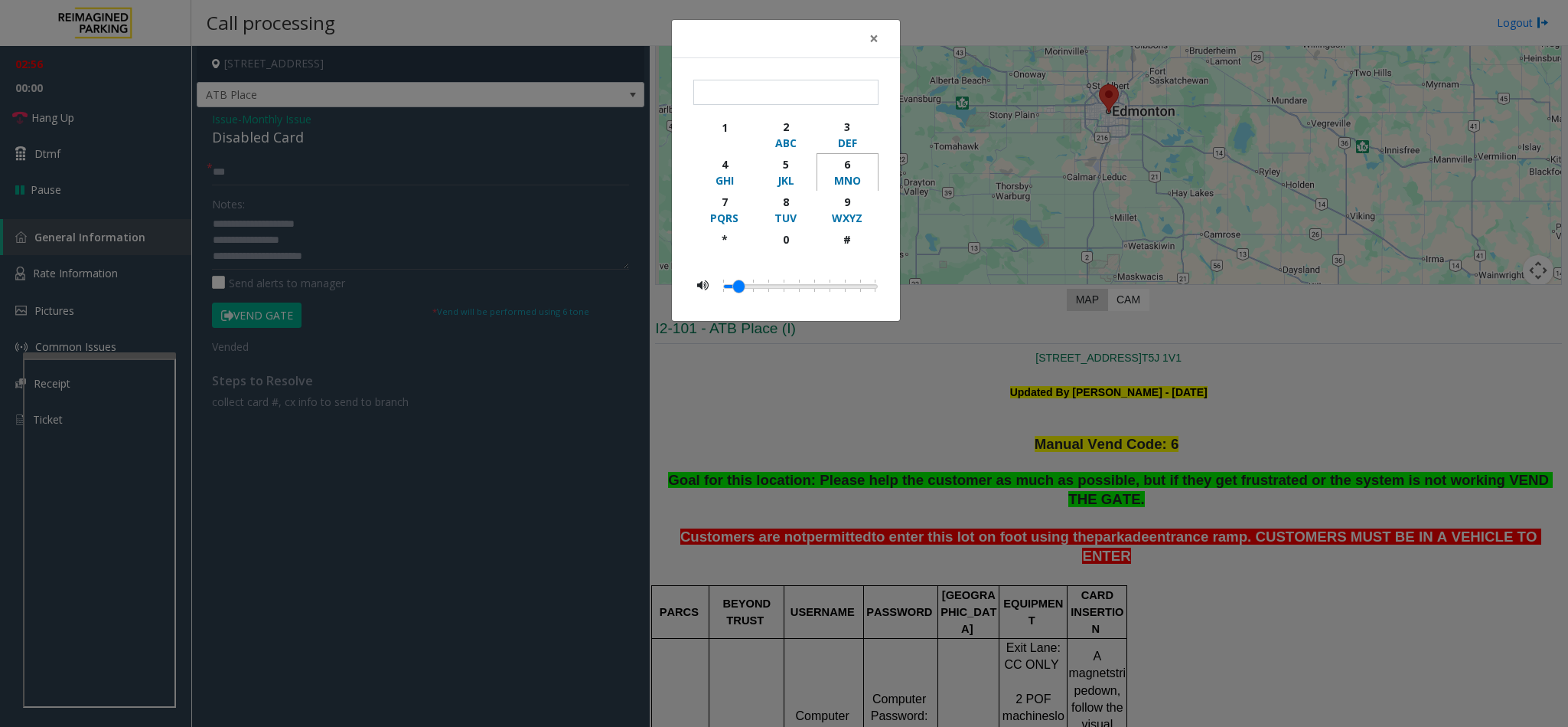
click at [834, 171] on div "6" at bounding box center [847, 164] width 42 height 16
type input "*"
click at [870, 41] on span "×" at bounding box center [873, 38] width 9 height 22
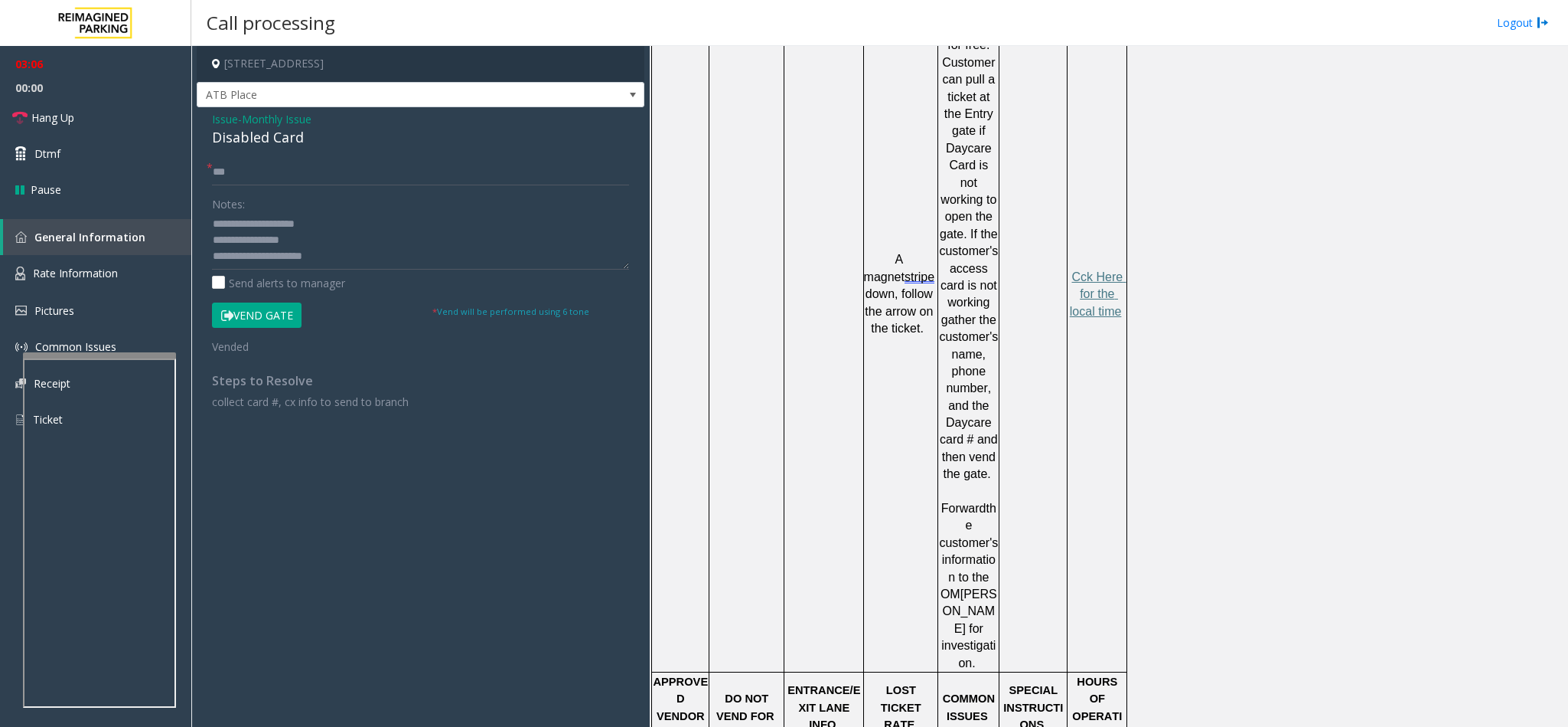
scroll to position [2020, 0]
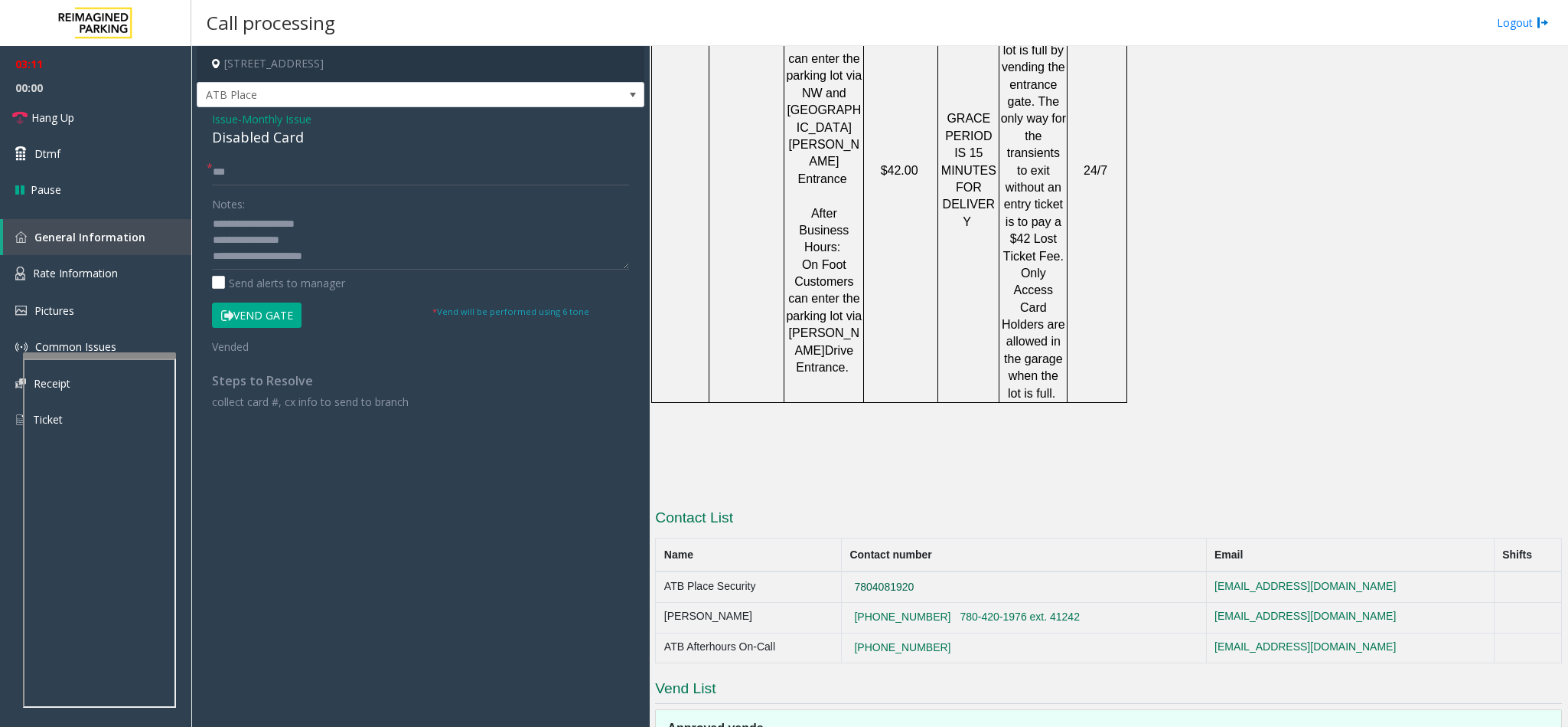
copy button "7804081920"
drag, startPoint x: 980, startPoint y: 407, endPoint x: 886, endPoint y: 414, distance: 94.3
click at [886, 571] on td "7804081920" at bounding box center [1023, 586] width 365 height 30
click at [242, 92] on span "ATB Place" at bounding box center [376, 94] width 357 height 25
click at [729, 421] on p at bounding box center [1108, 429] width 907 height 17
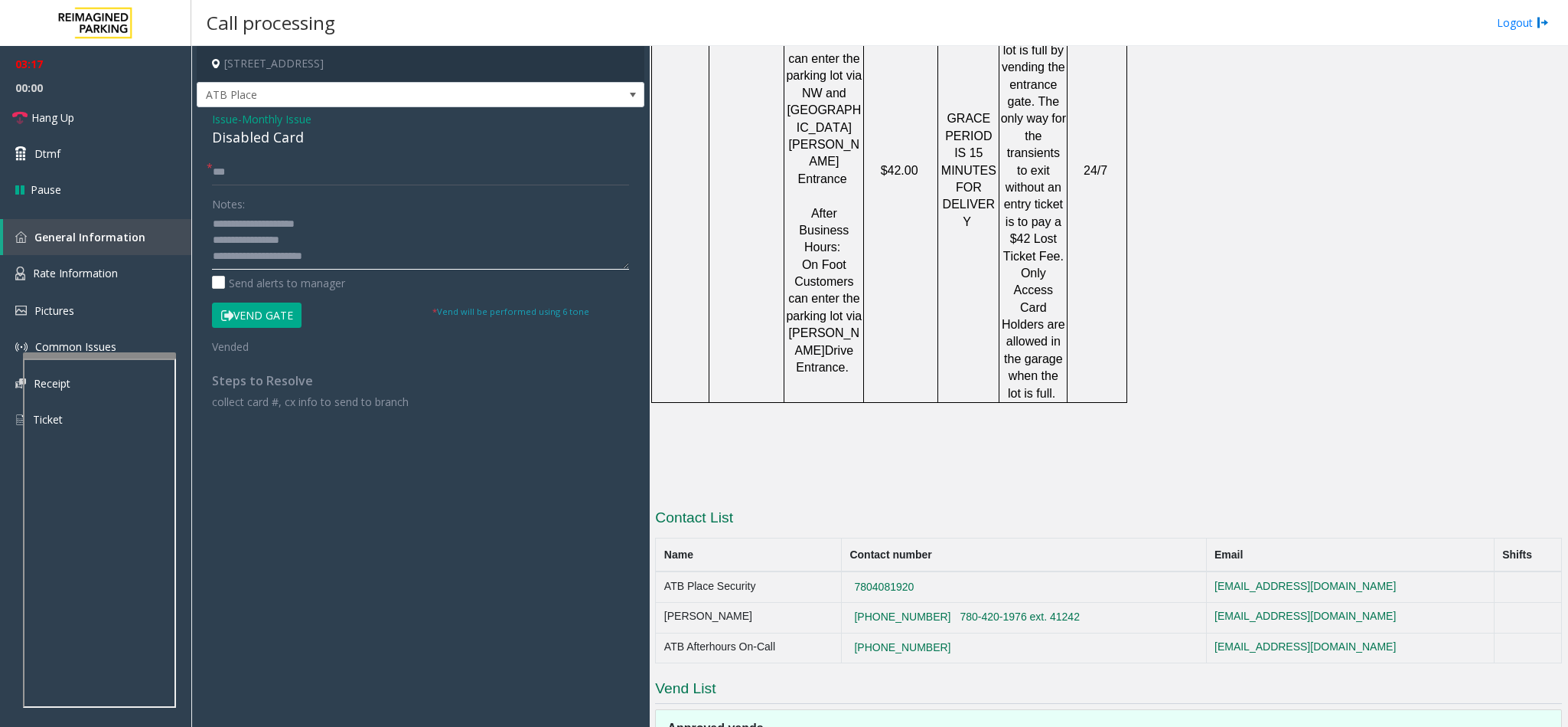
click at [359, 252] on textarea at bounding box center [420, 241] width 417 height 57
click at [120, 111] on link "Hang Up" at bounding box center [95, 117] width 191 height 36
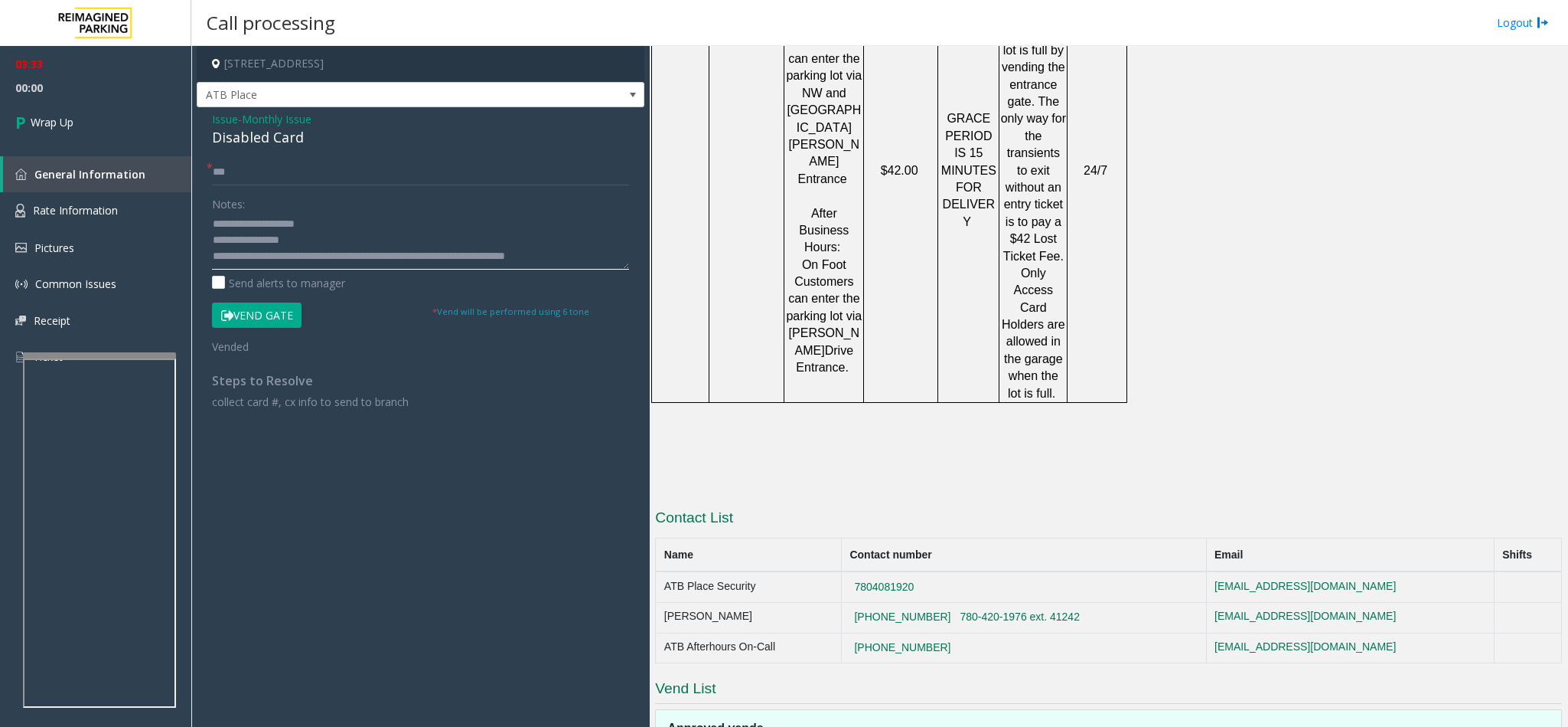
click at [523, 255] on textarea at bounding box center [420, 241] width 417 height 57
type textarea "**********"
click at [170, 130] on link "Wrap Up" at bounding box center [95, 122] width 191 height 45
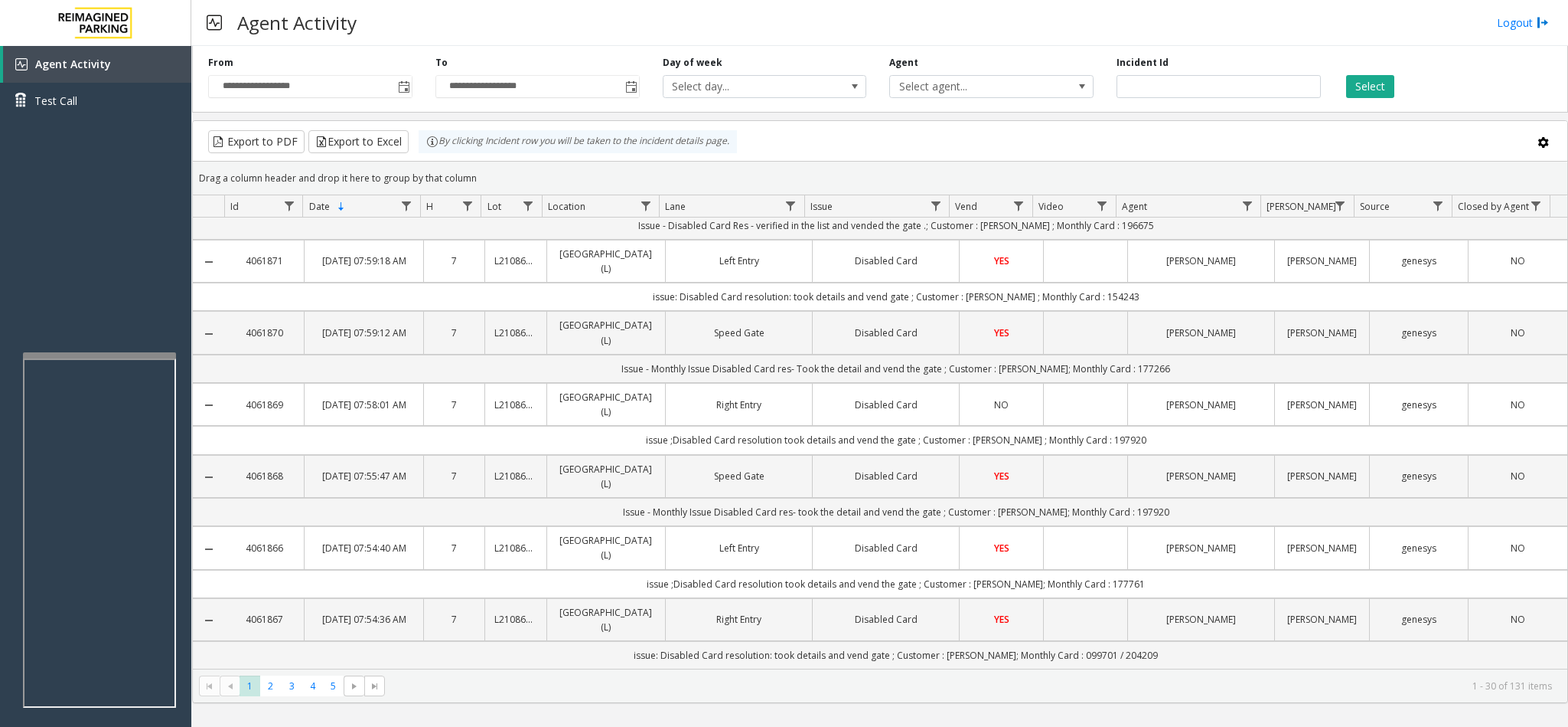
scroll to position [1993, 0]
click at [269, 686] on span "2" at bounding box center [270, 685] width 21 height 21
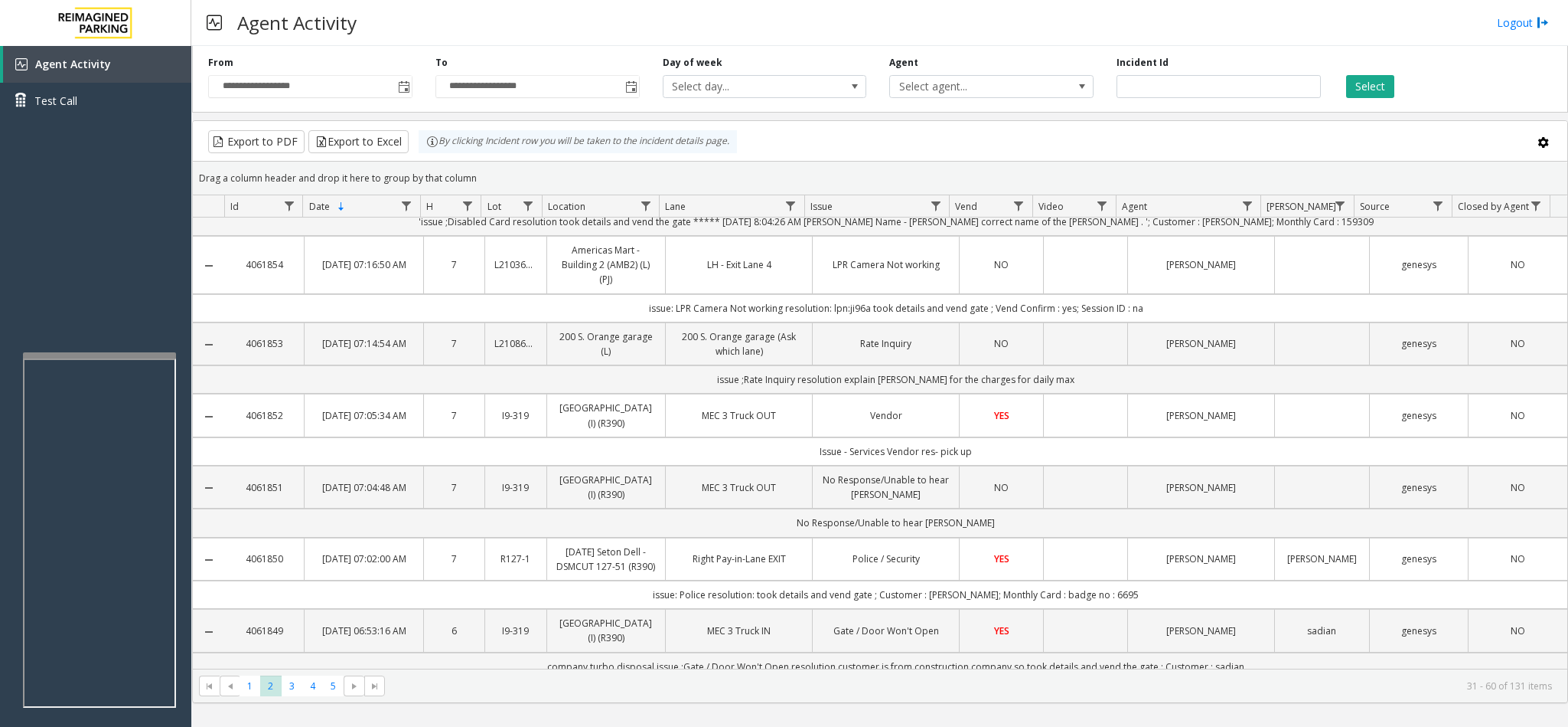
scroll to position [627, 0]
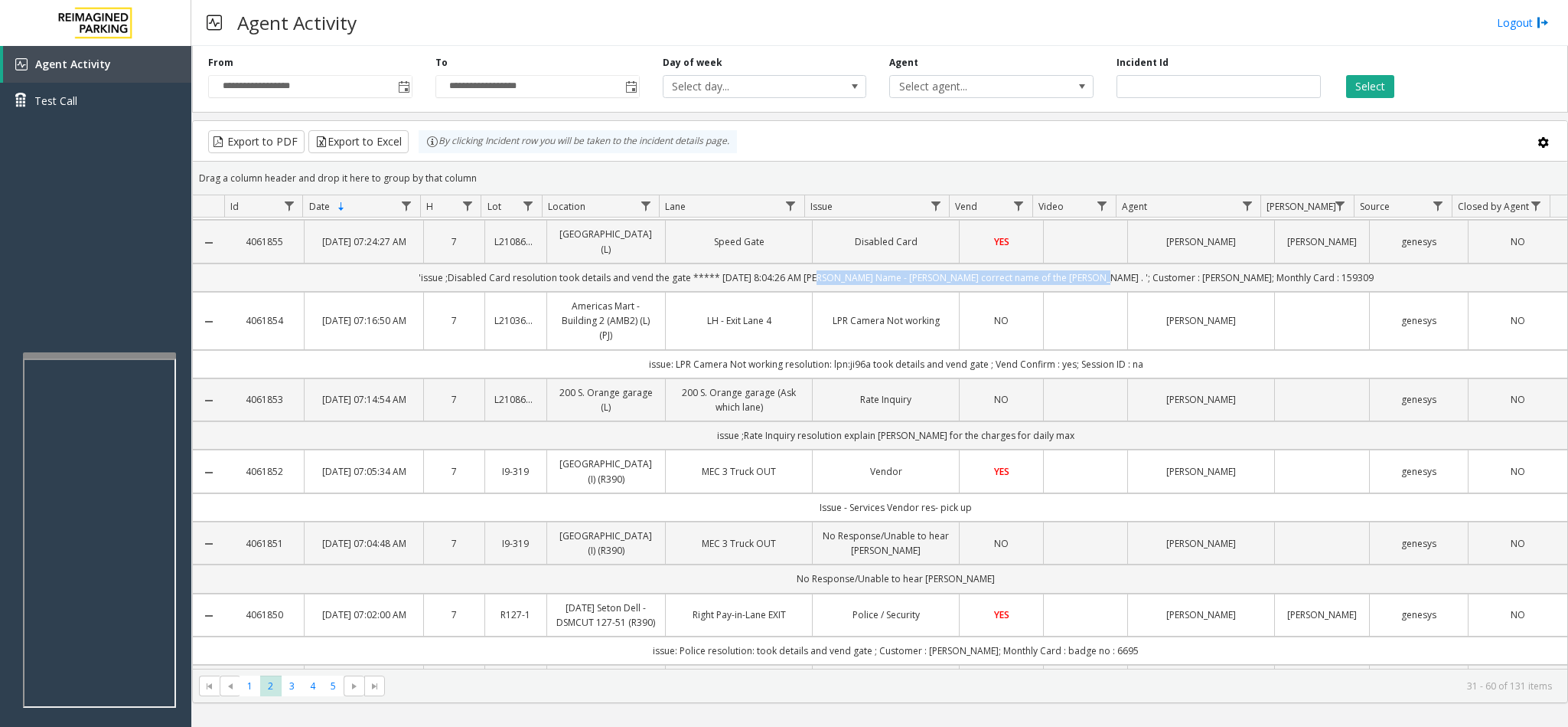
drag, startPoint x: 838, startPoint y: 398, endPoint x: 1105, endPoint y: 401, distance: 267.0
click at [1105, 292] on td "'issue ;Disabled Card resolution took details and vend the gate ***** 8/23/2025…" at bounding box center [895, 277] width 1343 height 28
drag, startPoint x: 1088, startPoint y: 401, endPoint x: 892, endPoint y: 395, distance: 196.1
click at [892, 292] on td "'issue ;Disabled Card resolution took details and vend the gate ***** 8/23/2025…" at bounding box center [895, 277] width 1343 height 28
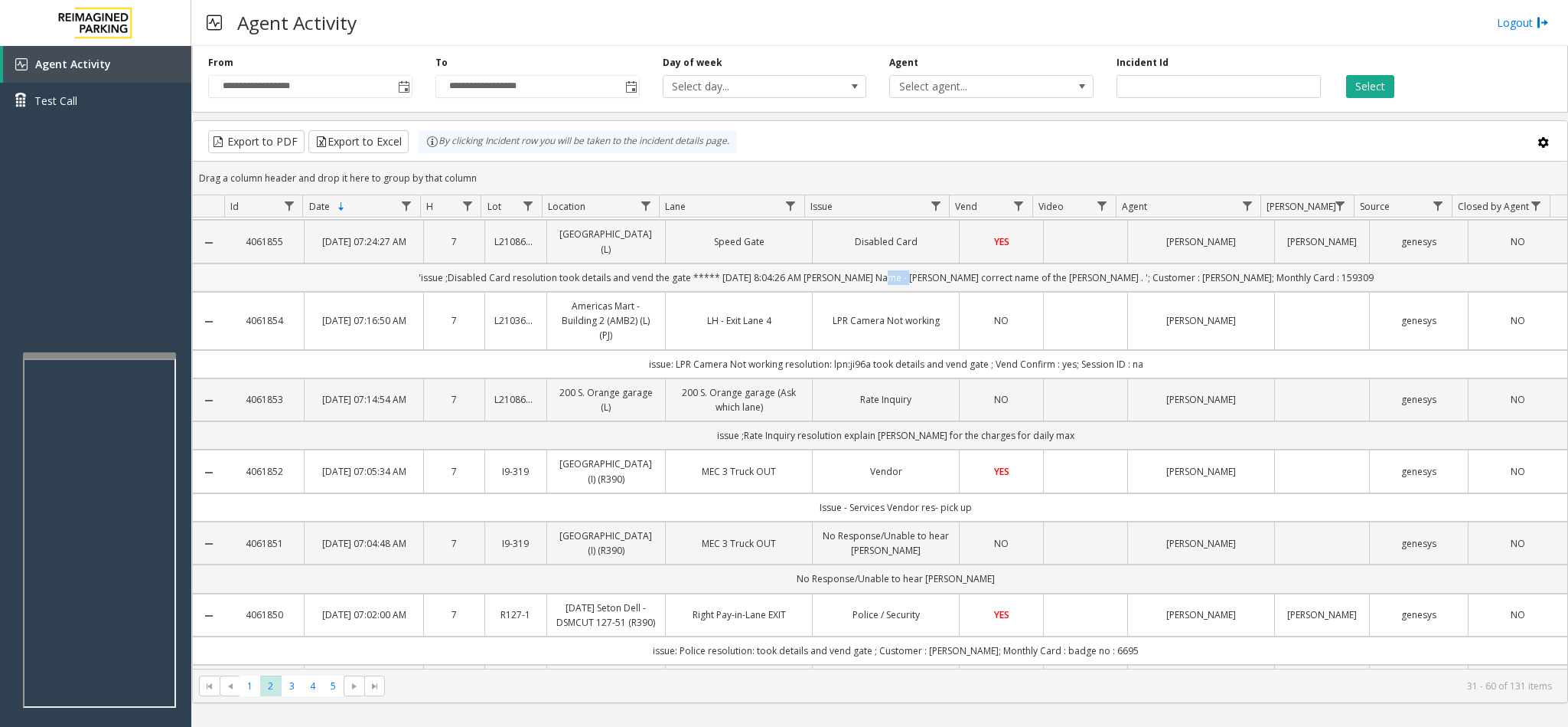
click at [892, 292] on td "'issue ;Disabled Card resolution took details and vend the gate ***** 8/23/2025…" at bounding box center [895, 277] width 1343 height 28
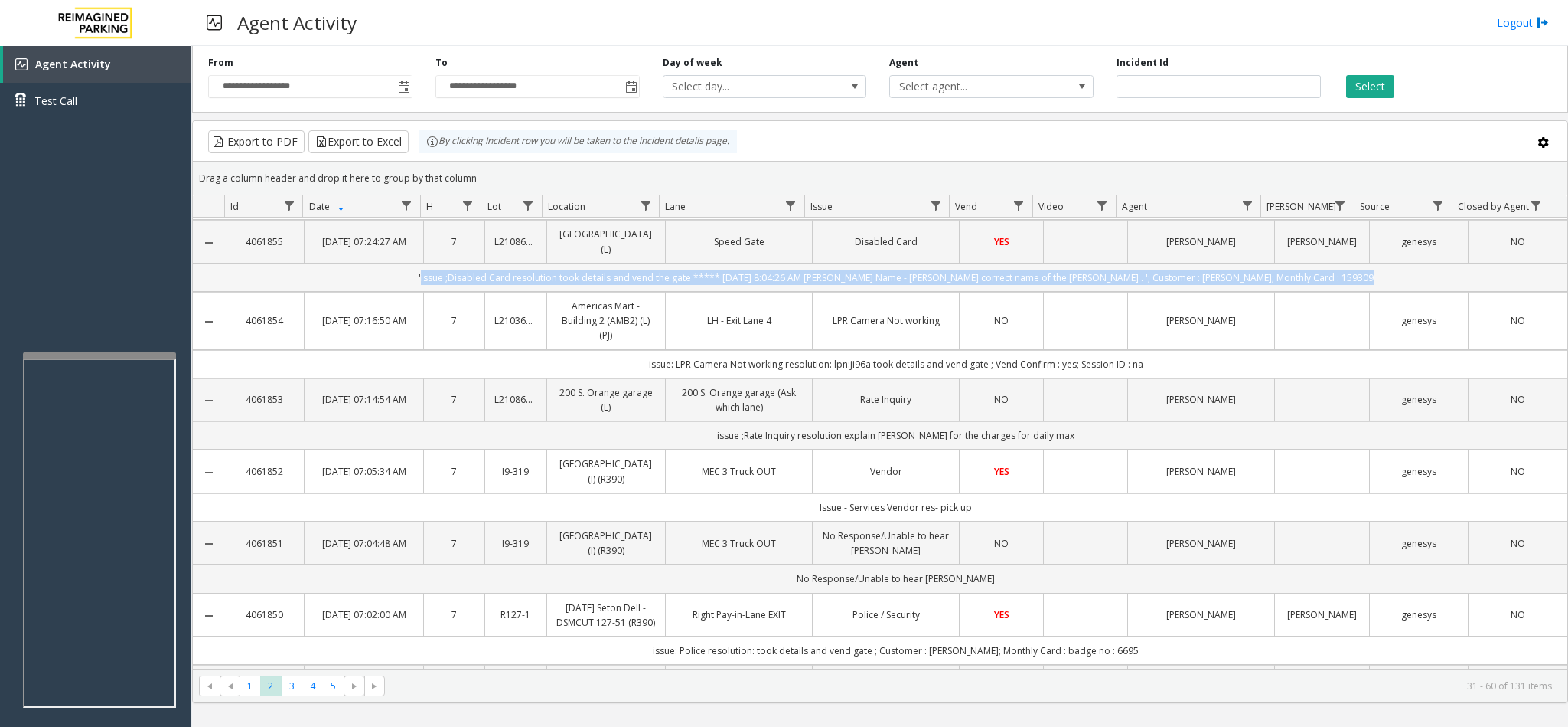
click at [892, 292] on td "'issue ;Disabled Card resolution took details and vend the gate ***** 8/23/2025…" at bounding box center [895, 277] width 1343 height 28
click at [209, 249] on link "Collapse Details" at bounding box center [208, 243] width 31 height 12
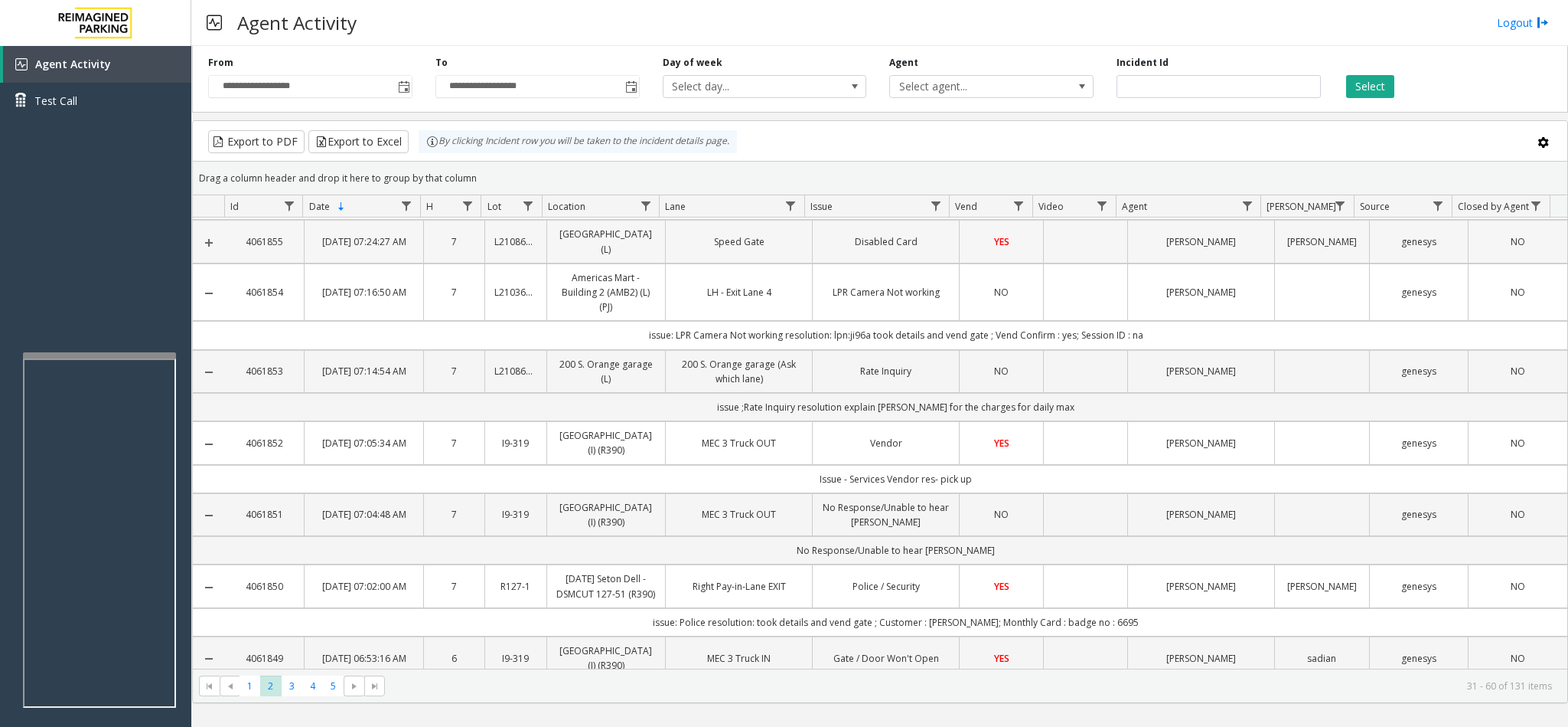
click at [209, 249] on link "Expand Details" at bounding box center [208, 243] width 31 height 12
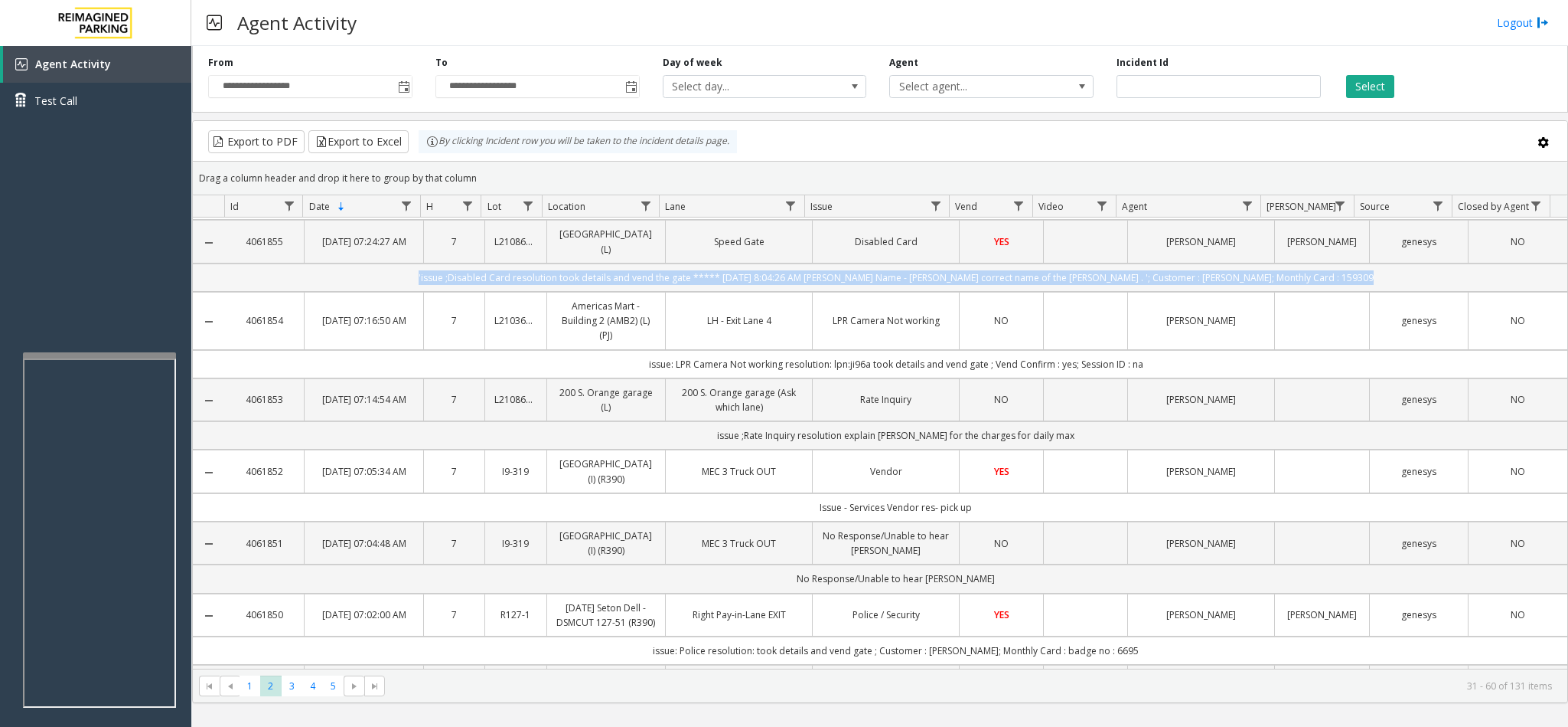
drag, startPoint x: 783, startPoint y: 350, endPoint x: 1067, endPoint y: 397, distance: 287.9
click at [1067, 292] on td "'issue ;Disabled Card resolution took details and vend the gate ***** 8/23/2025…" at bounding box center [895, 277] width 1343 height 28
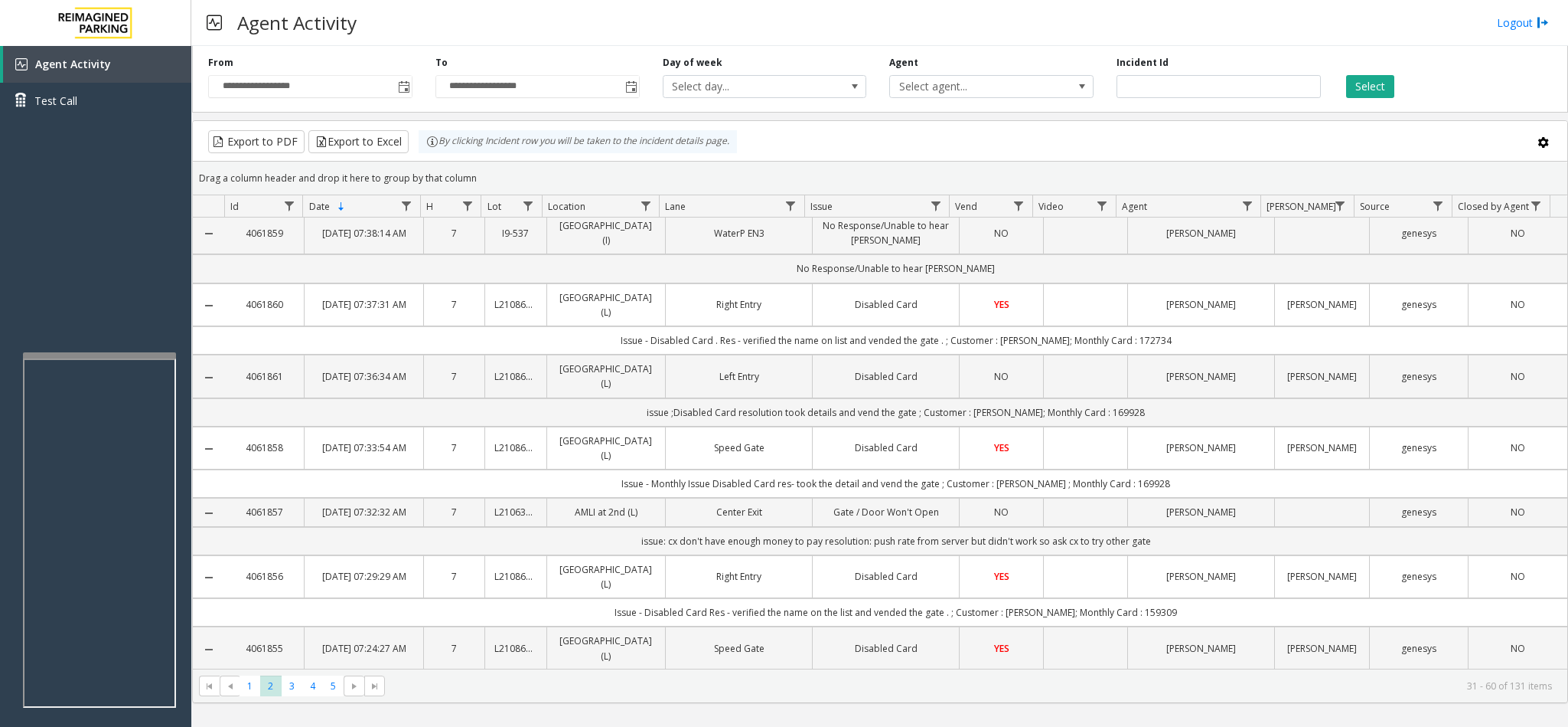
scroll to position [0, 0]
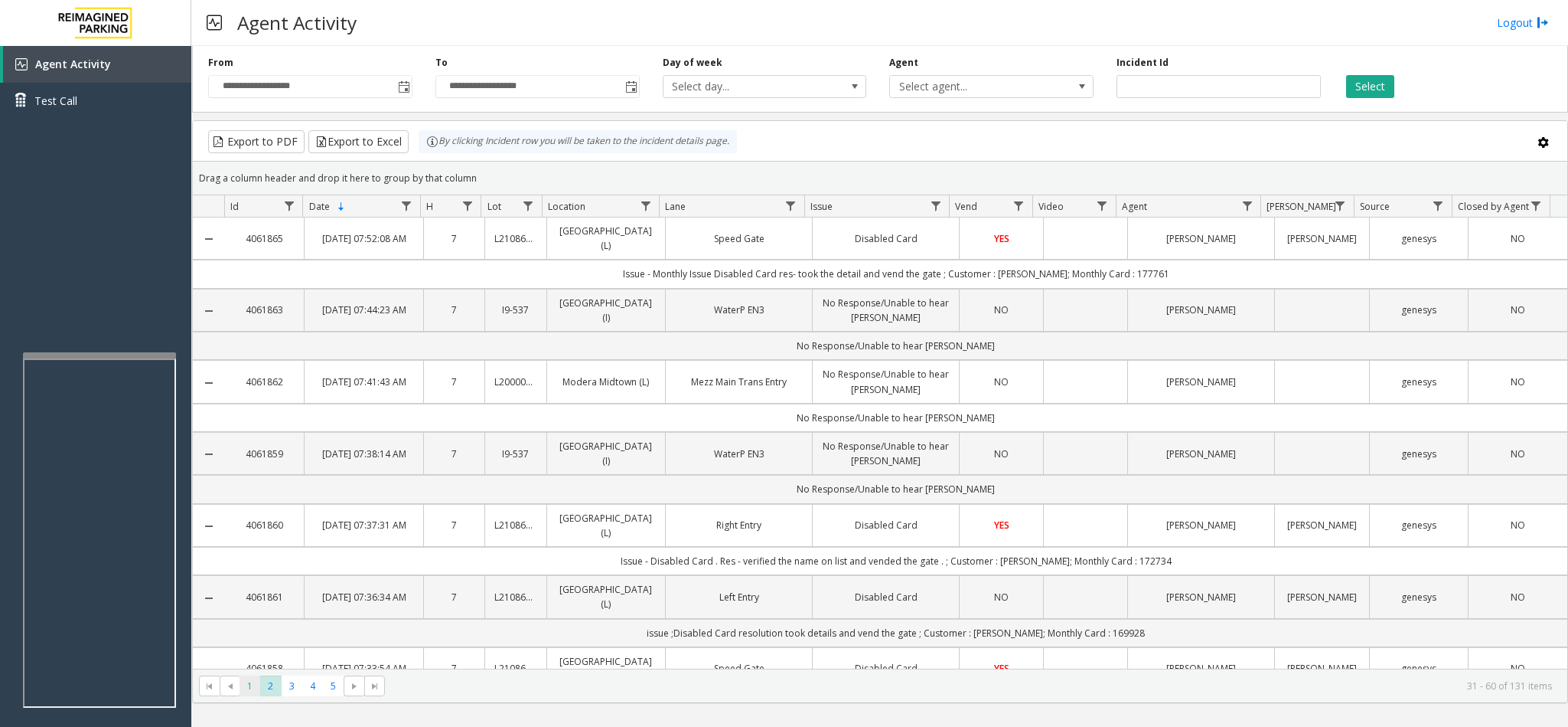
click at [255, 692] on span "1" at bounding box center [249, 685] width 21 height 21
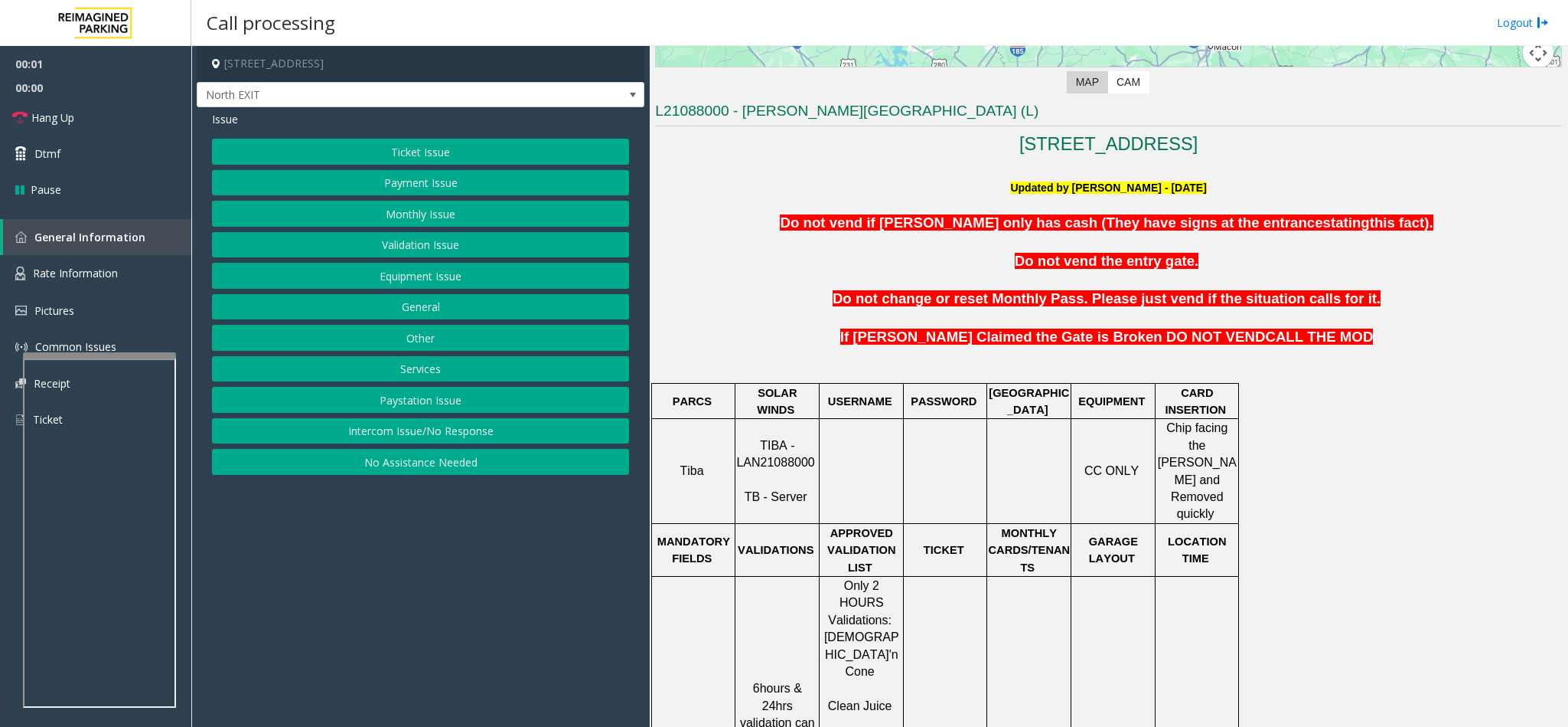
scroll to position [460, 0]
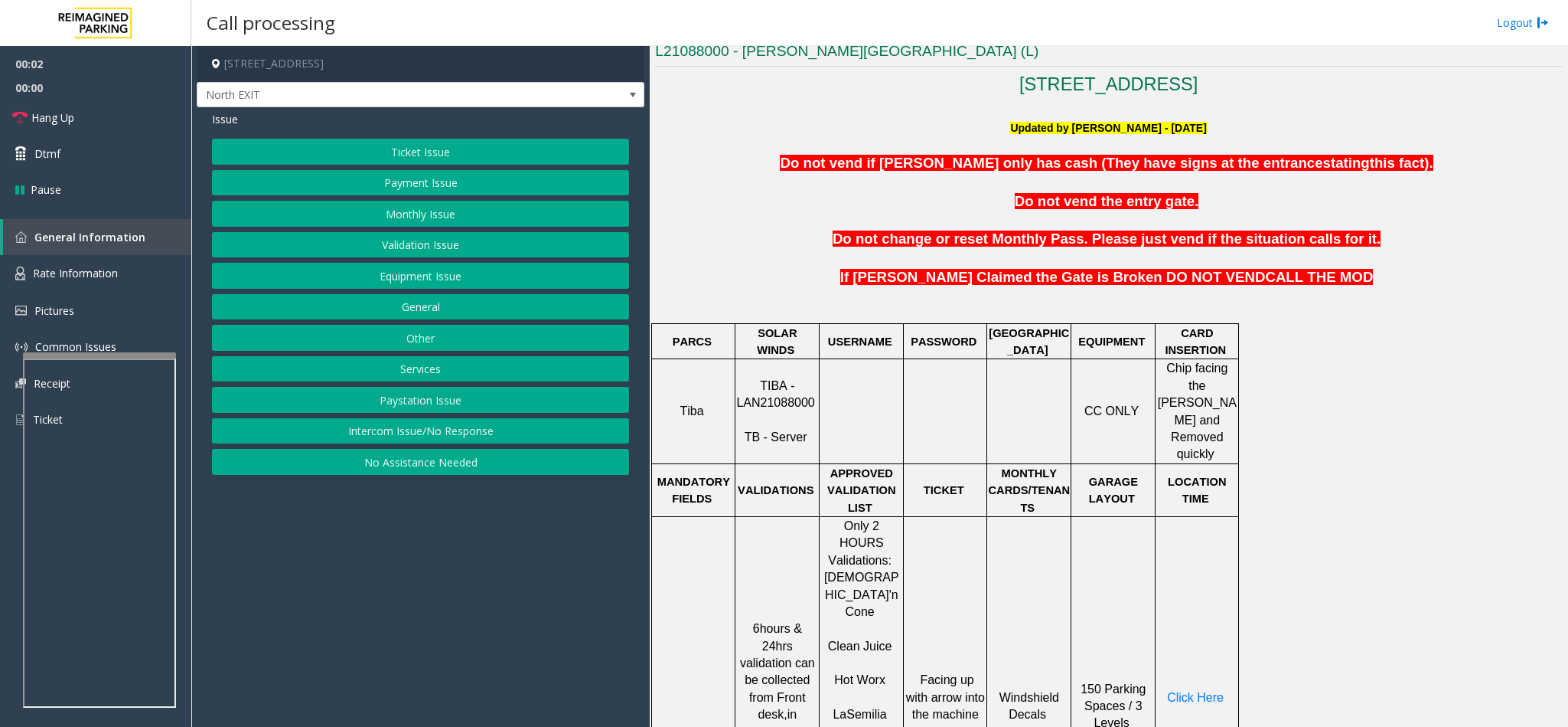
click at [758, 391] on span "TIBA - LAN21088000" at bounding box center [775, 394] width 78 height 29
copy p "LAN21088000"
click at [408, 145] on button "Ticket Issue" at bounding box center [420, 151] width 417 height 26
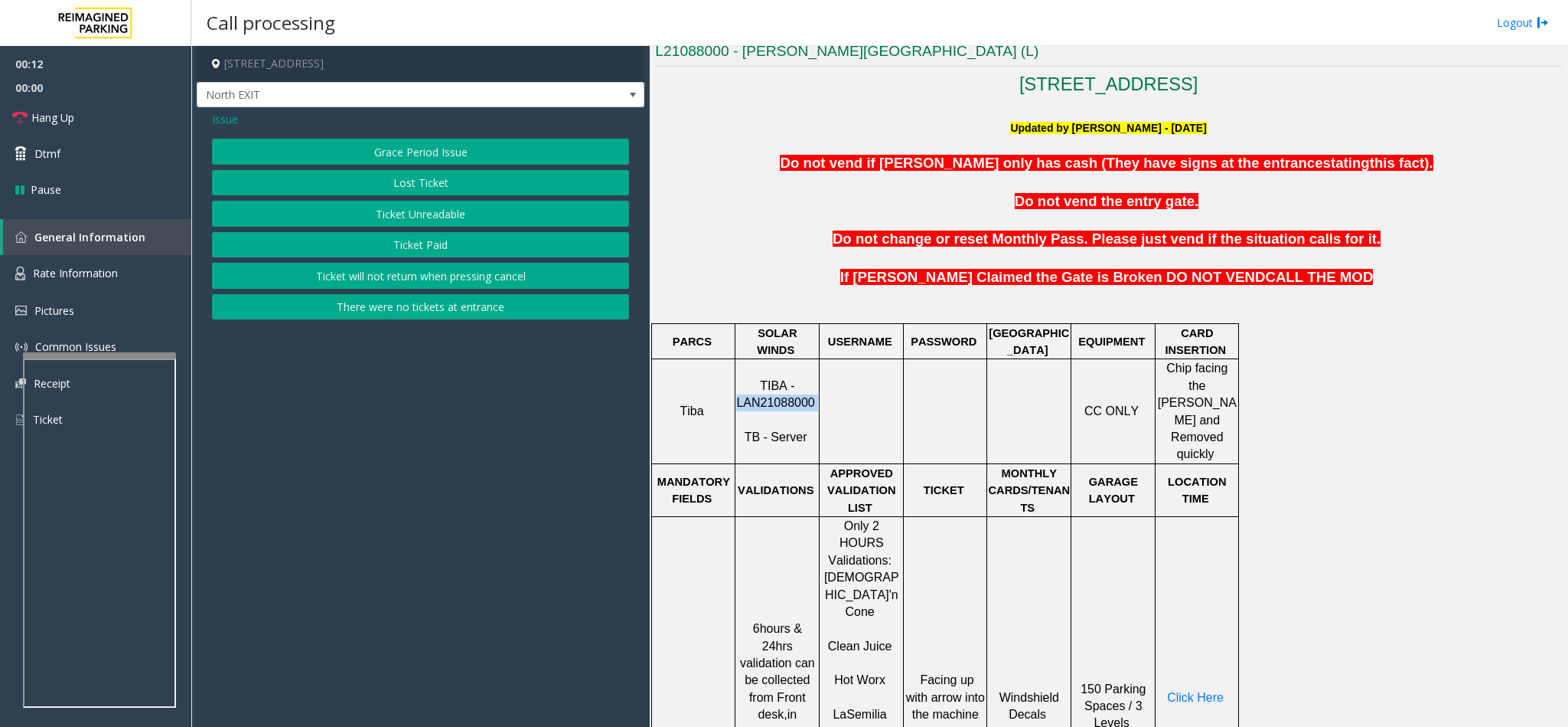
click at [425, 218] on button "Ticket Unreadable" at bounding box center [420, 213] width 417 height 26
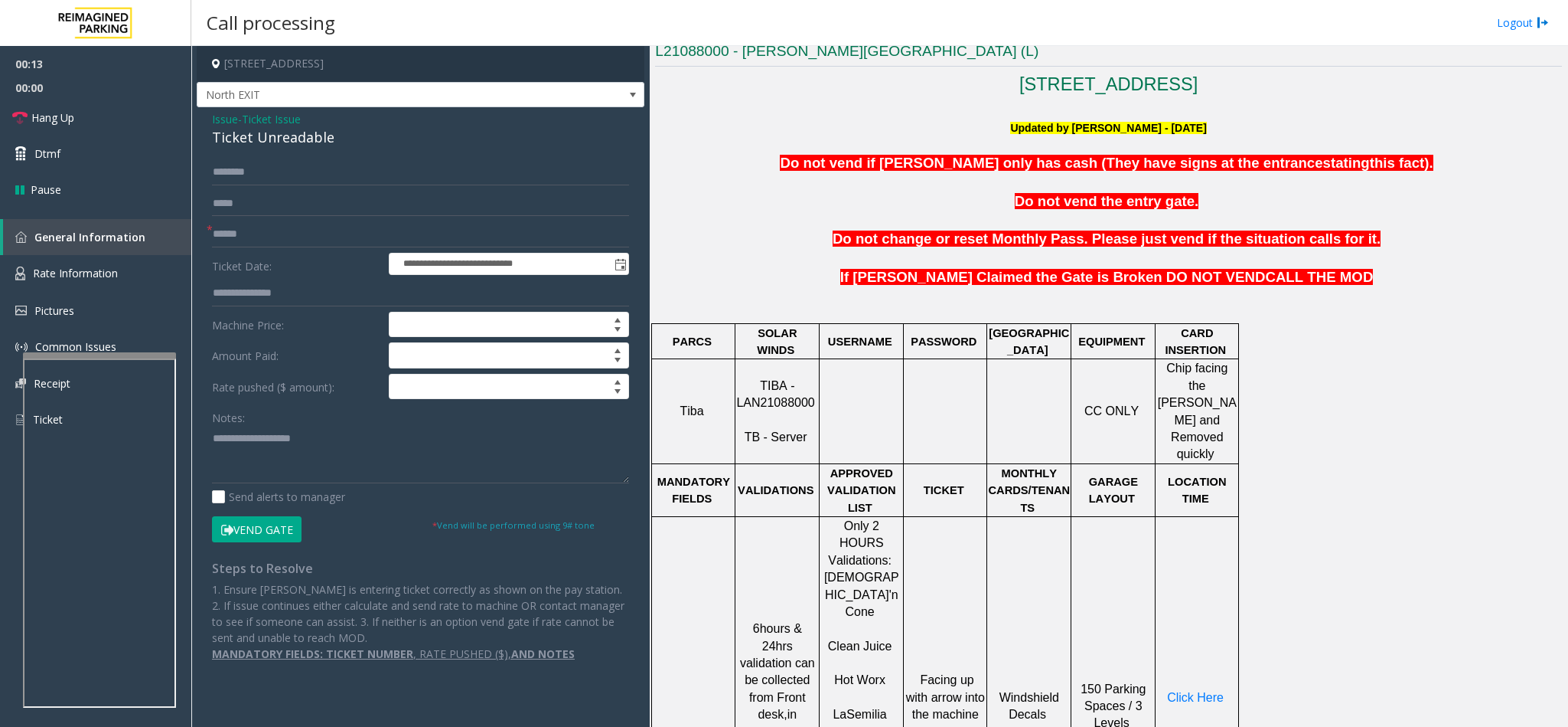
click at [262, 143] on div "Ticket Unreadable" at bounding box center [420, 137] width 417 height 21
click at [266, 140] on div "Ticket Unreadable" at bounding box center [420, 137] width 417 height 21
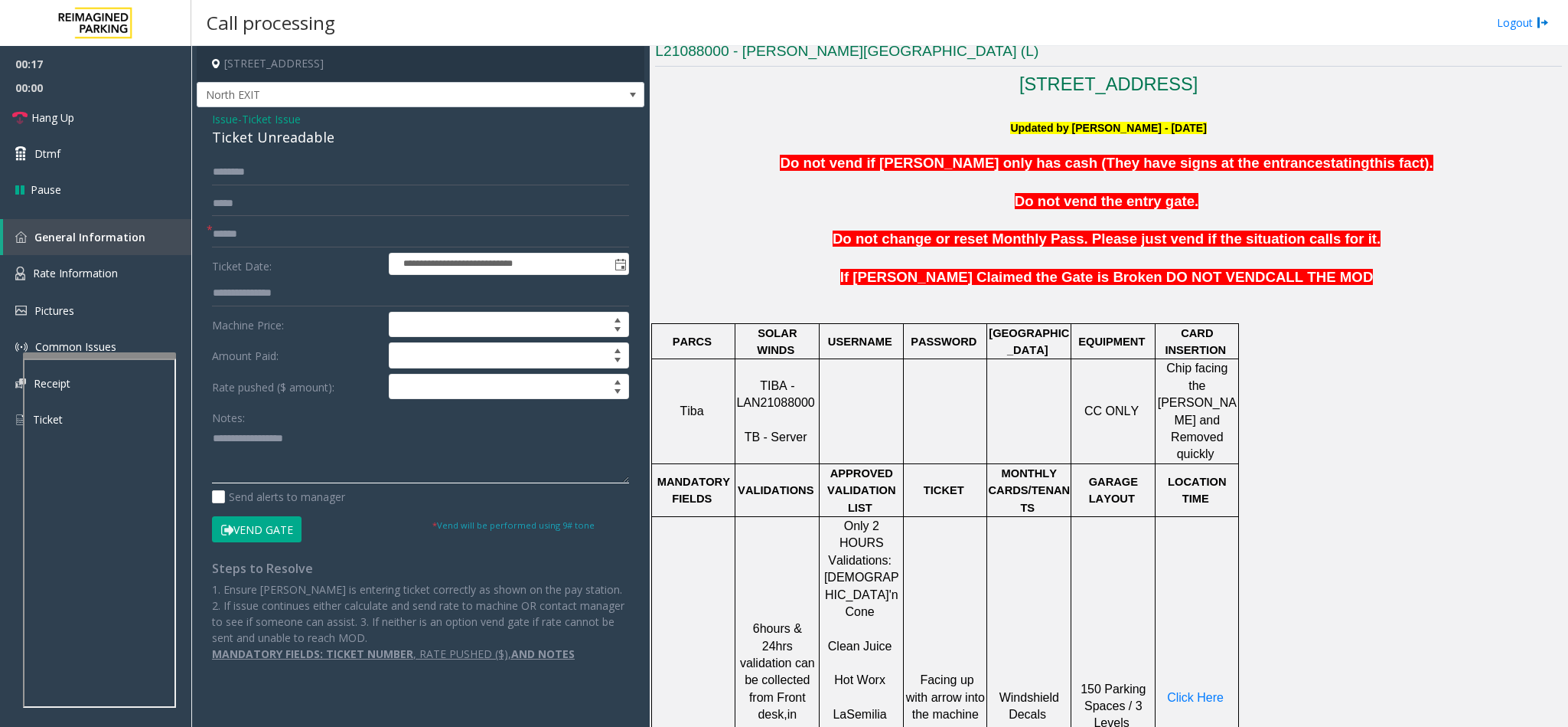
type textarea "**********"
click at [251, 231] on input "text" at bounding box center [420, 234] width 417 height 26
click at [294, 232] on input "text" at bounding box center [420, 234] width 417 height 26
click at [260, 240] on input "text" at bounding box center [420, 234] width 417 height 26
type input "*******"
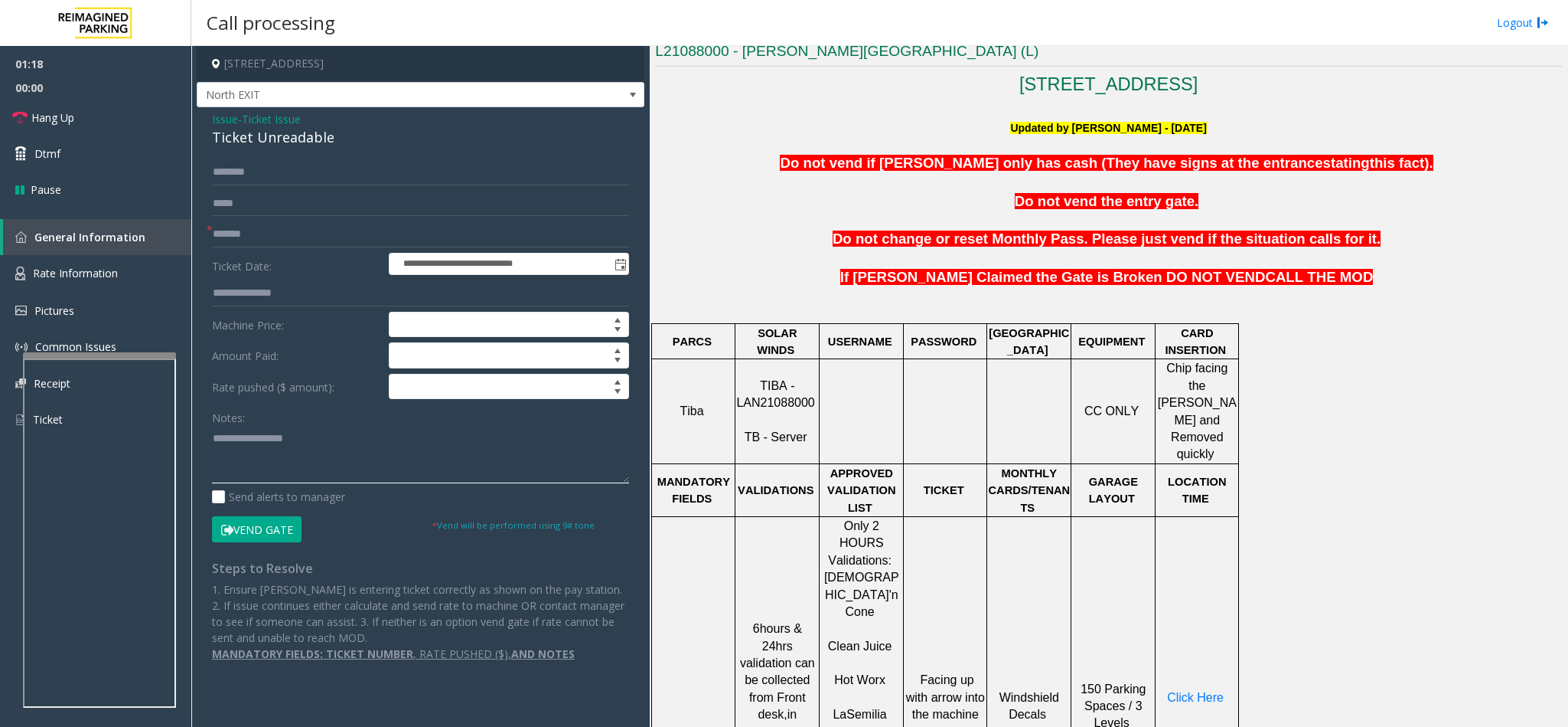
click at [216, 446] on textarea at bounding box center [420, 454] width 417 height 57
click at [361, 442] on textarea at bounding box center [420, 454] width 417 height 57
click at [1188, 691] on span "Click Here" at bounding box center [1195, 697] width 57 height 13
click at [276, 475] on textarea at bounding box center [420, 454] width 417 height 57
click at [288, 483] on textarea at bounding box center [420, 454] width 417 height 57
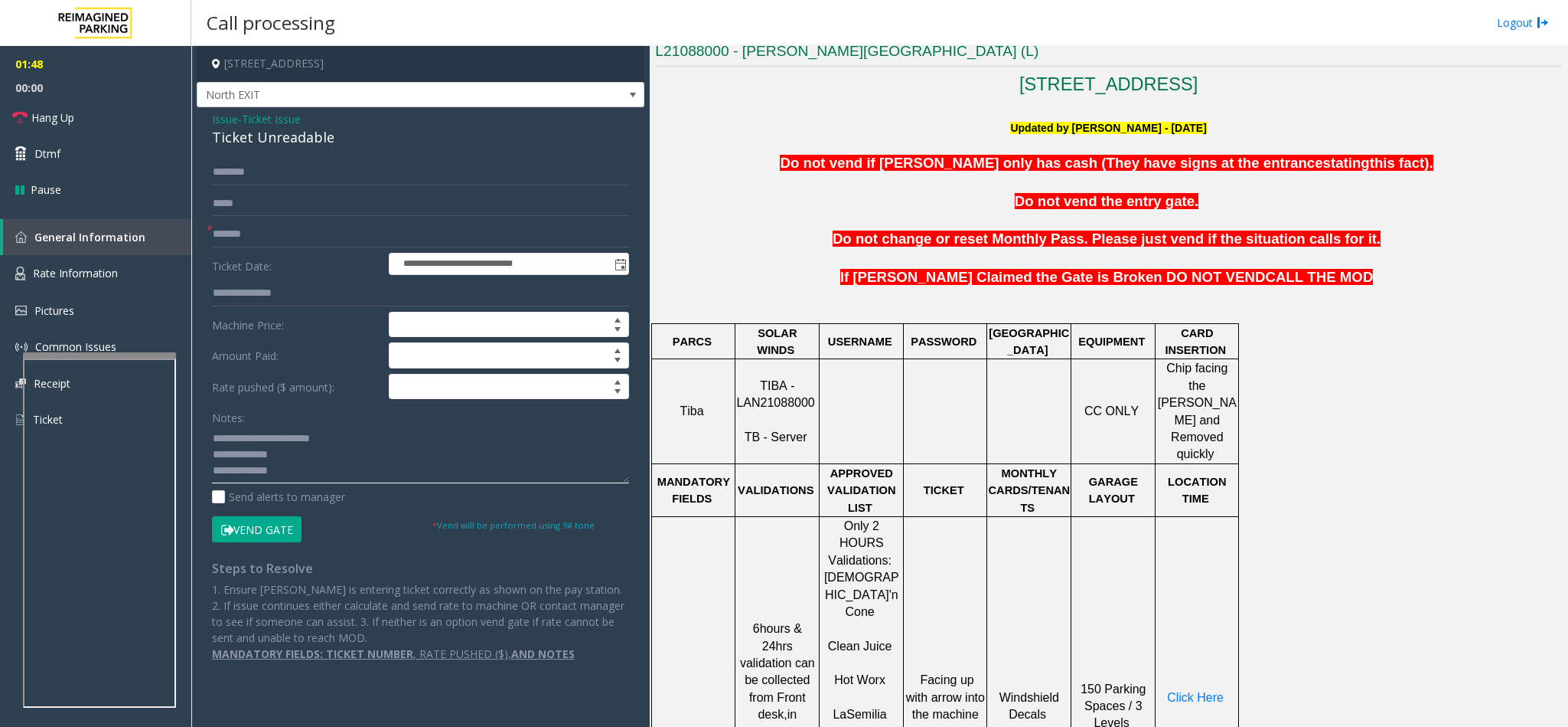
scroll to position [12, 0]
click at [259, 529] on button "Vend Gate" at bounding box center [256, 529] width 89 height 26
click at [347, 478] on textarea at bounding box center [420, 454] width 417 height 57
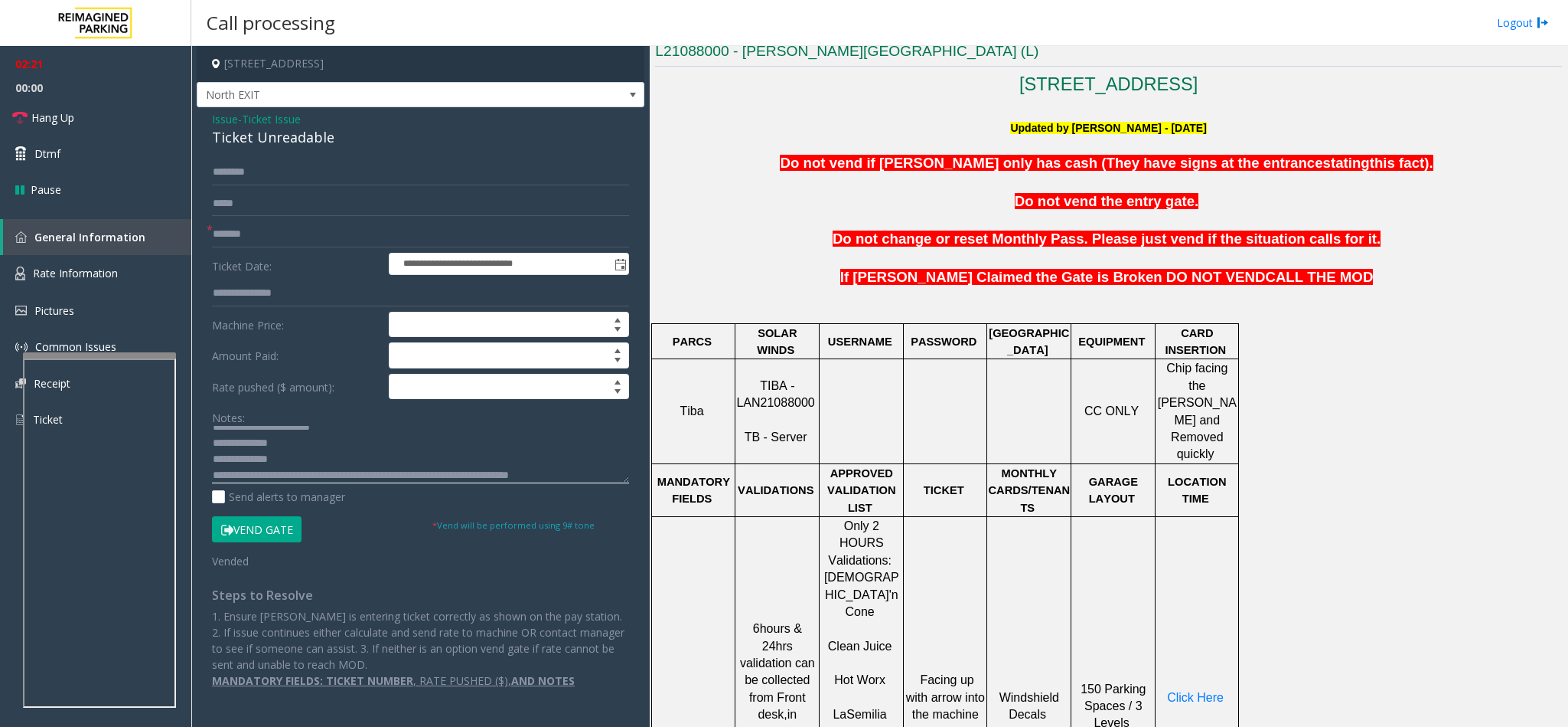
scroll to position [28, 0]
type textarea "**********"
click at [130, 106] on link "Hang Up" at bounding box center [95, 117] width 191 height 36
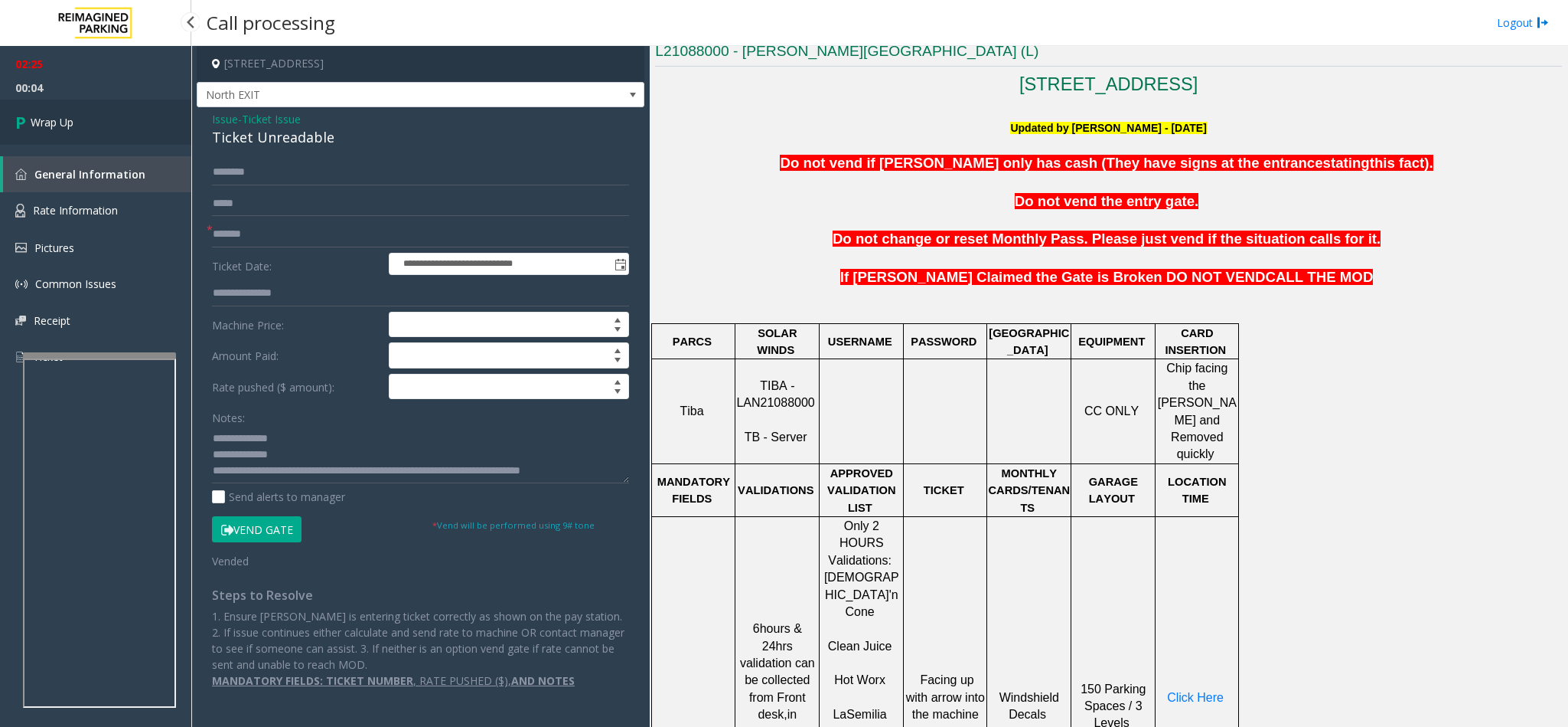
click at [130, 106] on link "Wrap Up" at bounding box center [95, 122] width 191 height 45
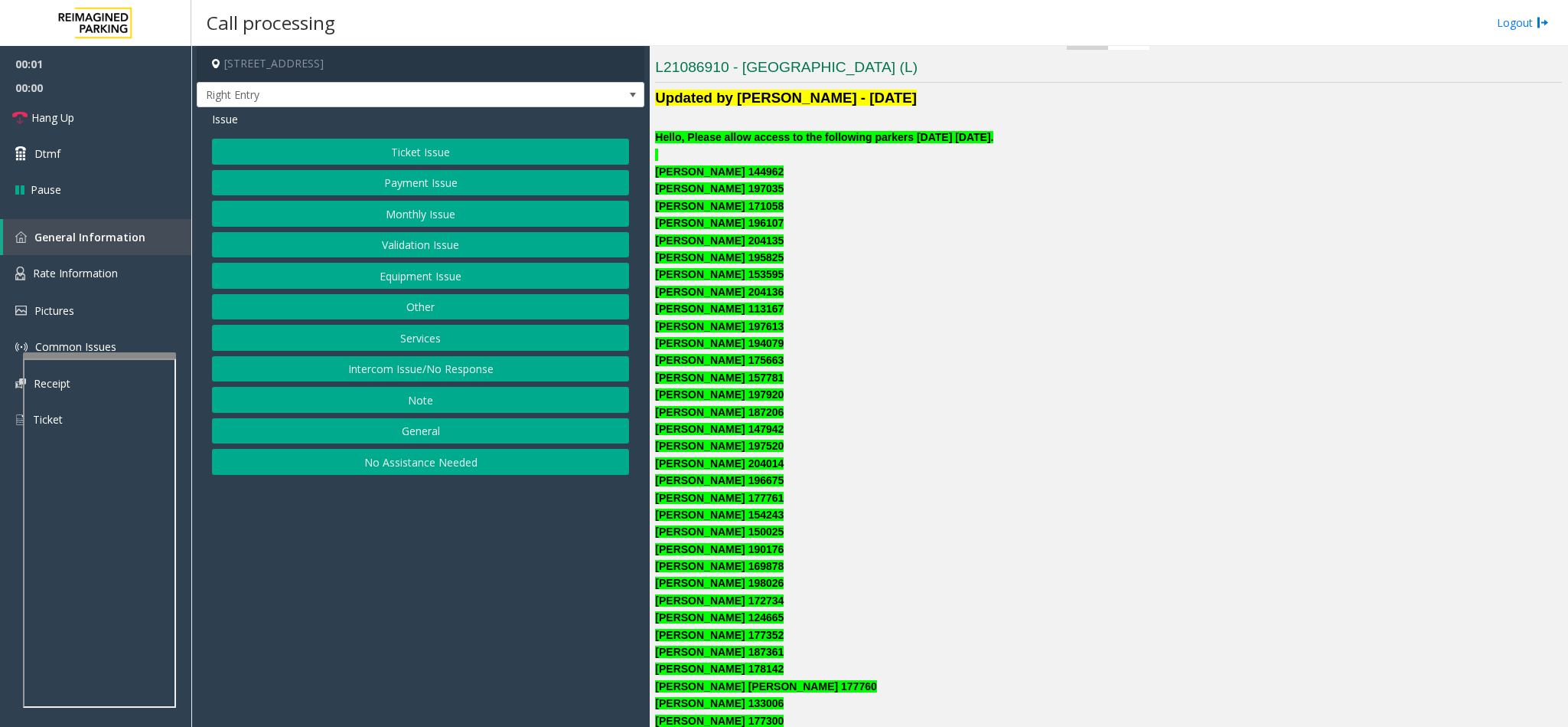
scroll to position [460, 0]
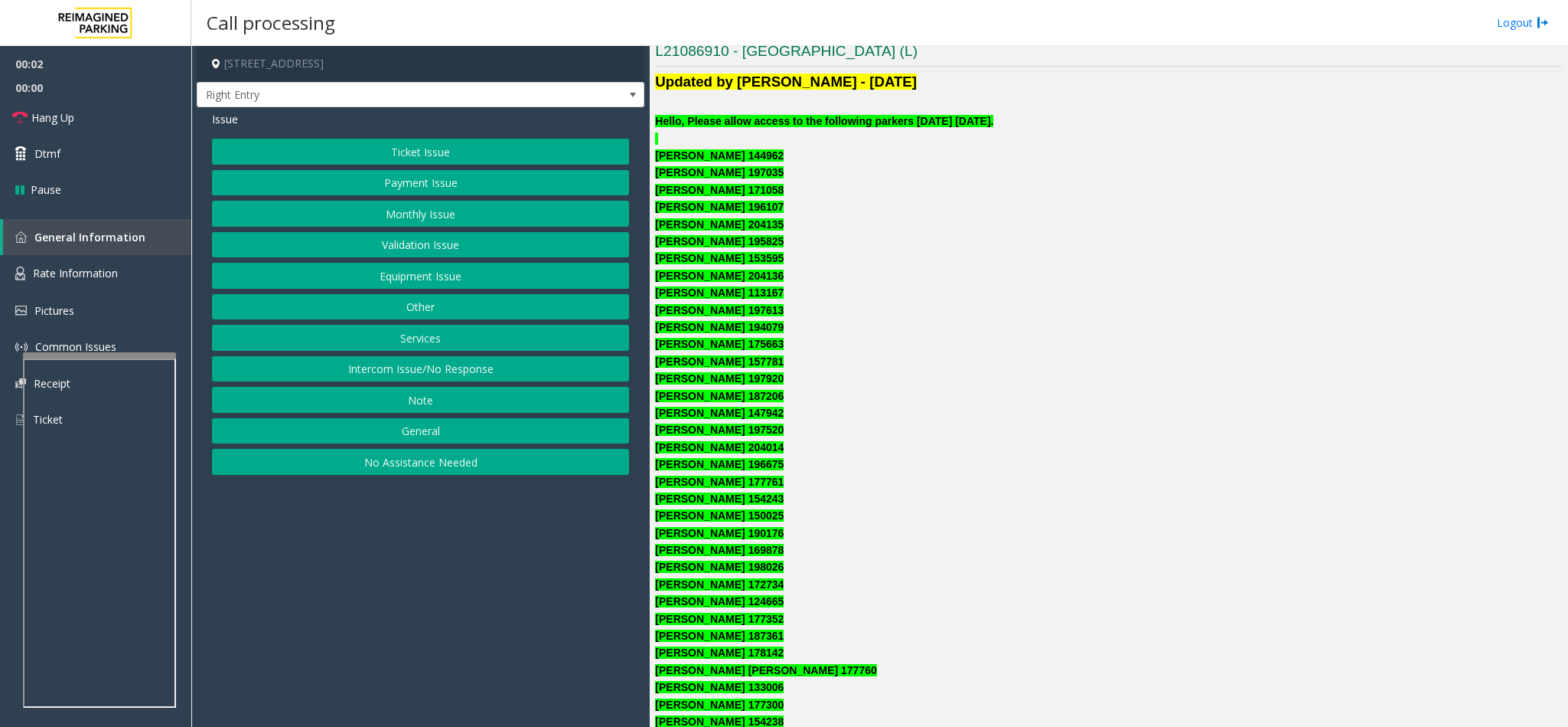
click at [442, 216] on button "Monthly Issue" at bounding box center [420, 213] width 417 height 26
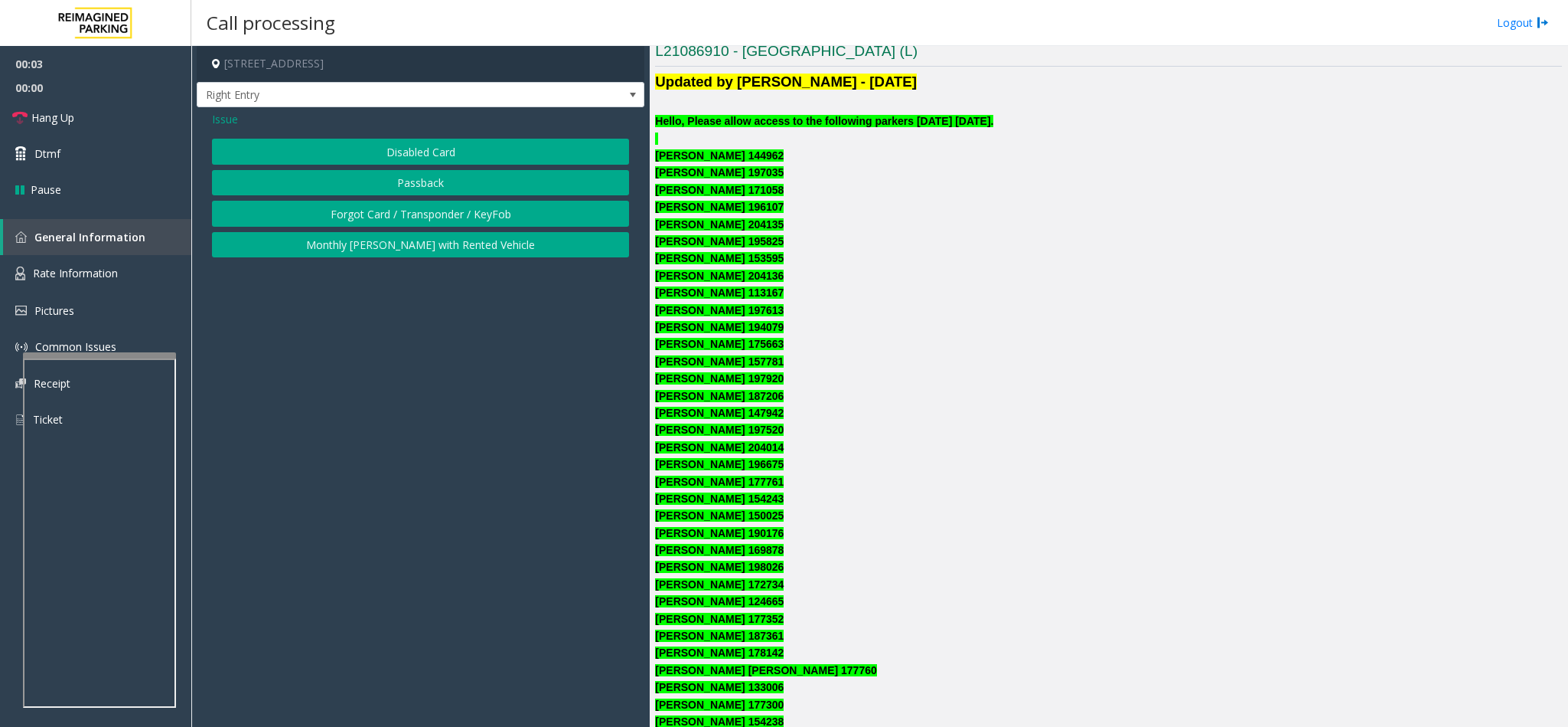
click at [420, 140] on button "Disabled Card" at bounding box center [420, 151] width 417 height 26
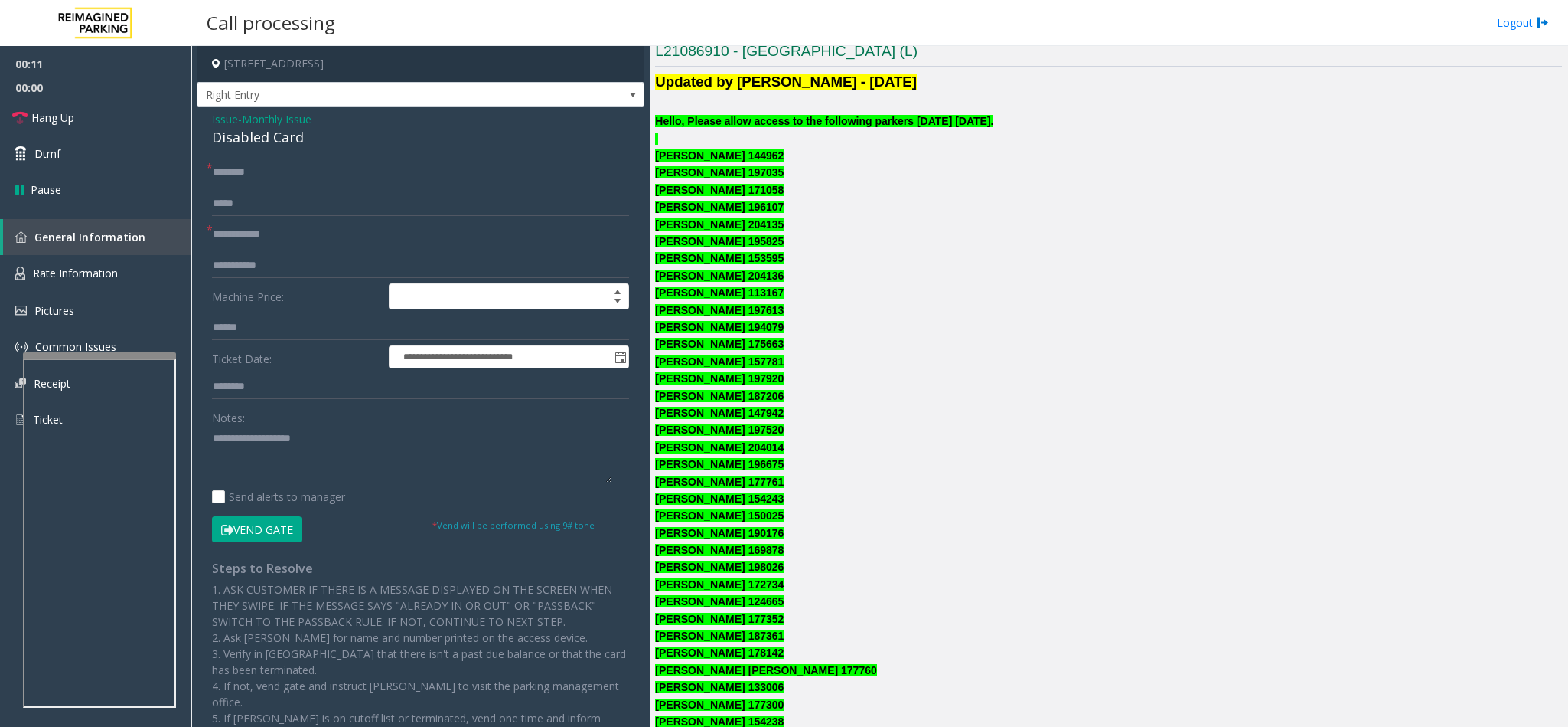
click at [245, 134] on div "Disabled Card" at bounding box center [420, 137] width 417 height 21
click at [212, 434] on textarea at bounding box center [412, 454] width 401 height 57
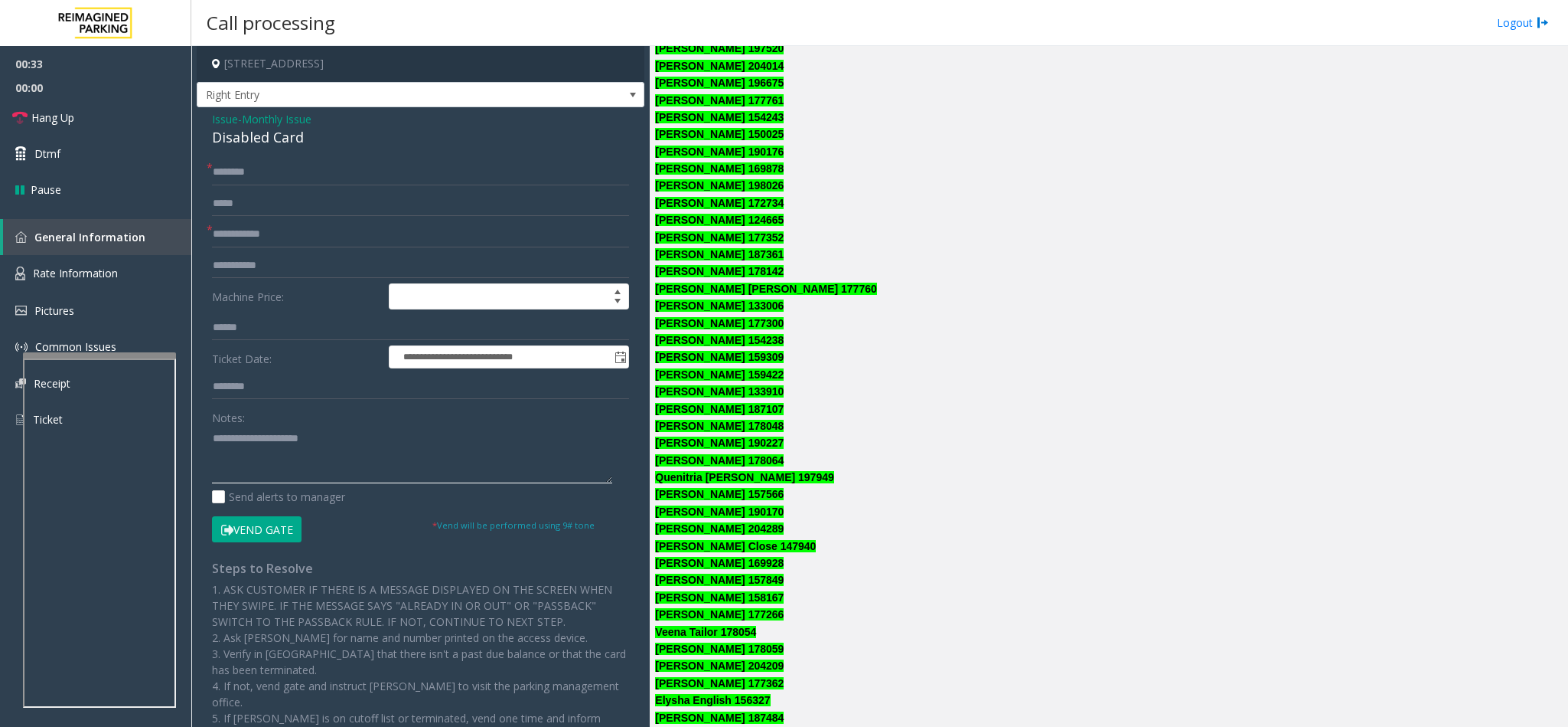
scroll to position [919, 0]
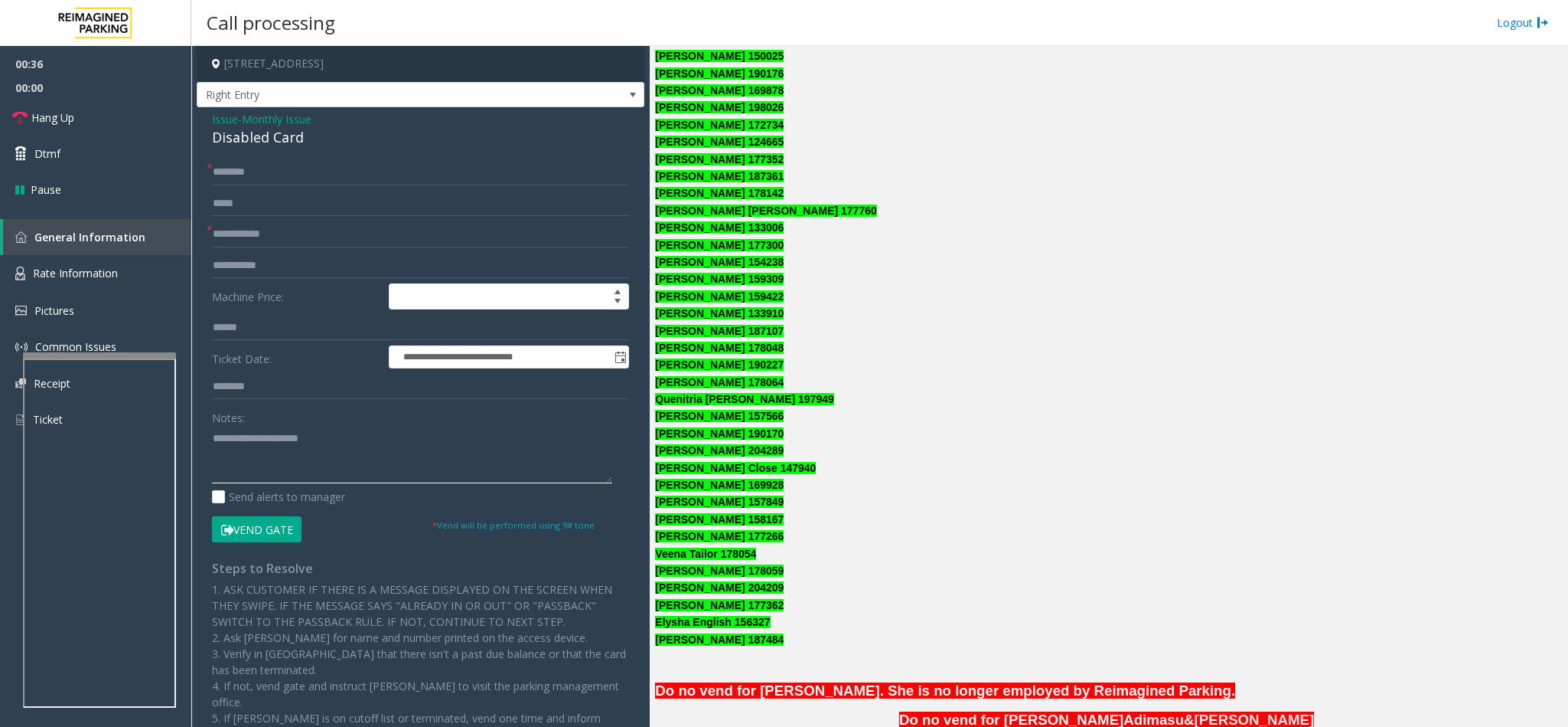
type textarea "**********"
click at [245, 228] on input "text" at bounding box center [420, 234] width 417 height 26
type input "******"
click at [252, 173] on input "text" at bounding box center [420, 172] width 417 height 26
click at [685, 470] on font "Sharre Close 147940" at bounding box center [735, 468] width 161 height 12
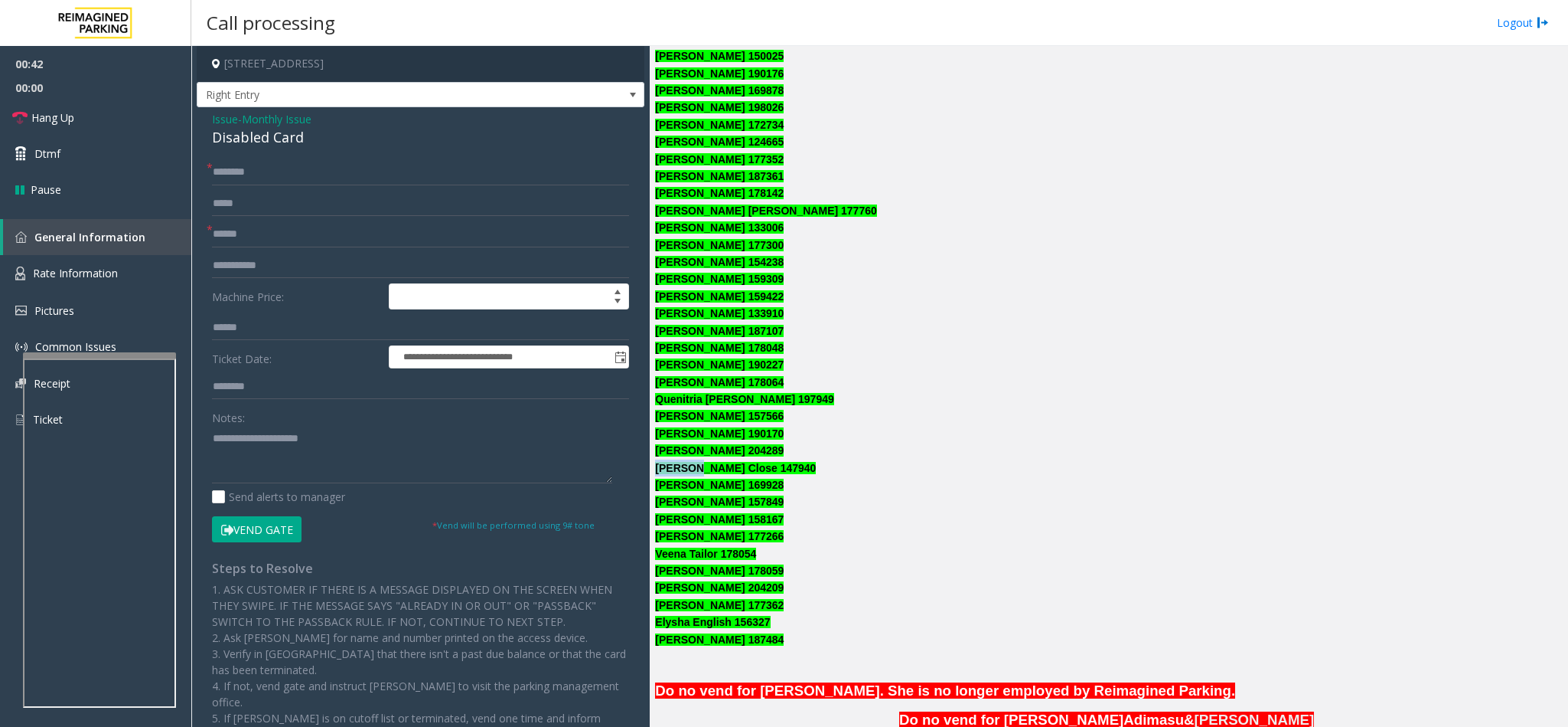
click at [685, 470] on font "Sharre Close 147940" at bounding box center [735, 468] width 161 height 12
copy font "Sharre Close 147940"
paste input "**********"
click at [235, 172] on input "text" at bounding box center [420, 172] width 417 height 26
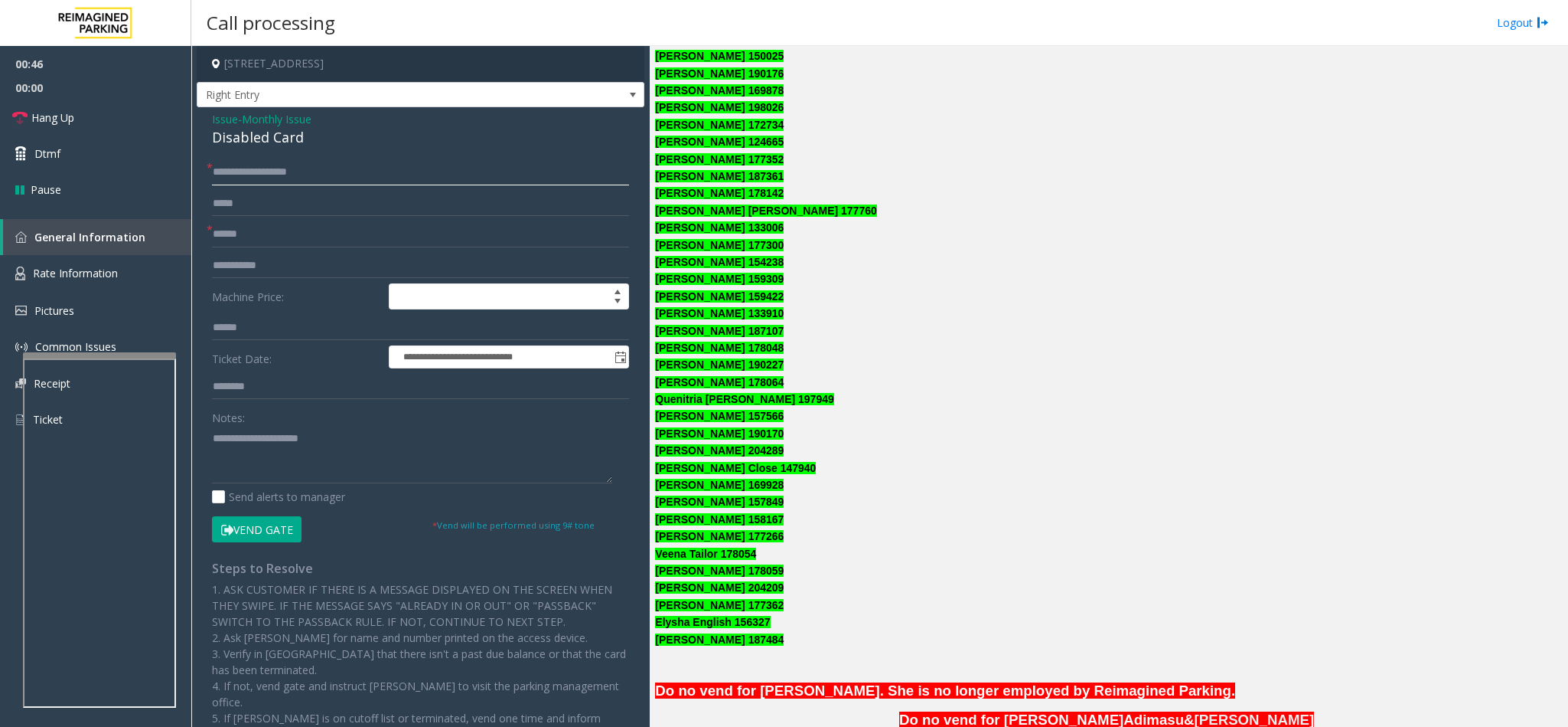
type input "**********"
click at [362, 435] on textarea at bounding box center [412, 454] width 401 height 57
type textarea "**********"
click at [705, 470] on font "Sharre Close 147940" at bounding box center [735, 468] width 161 height 12
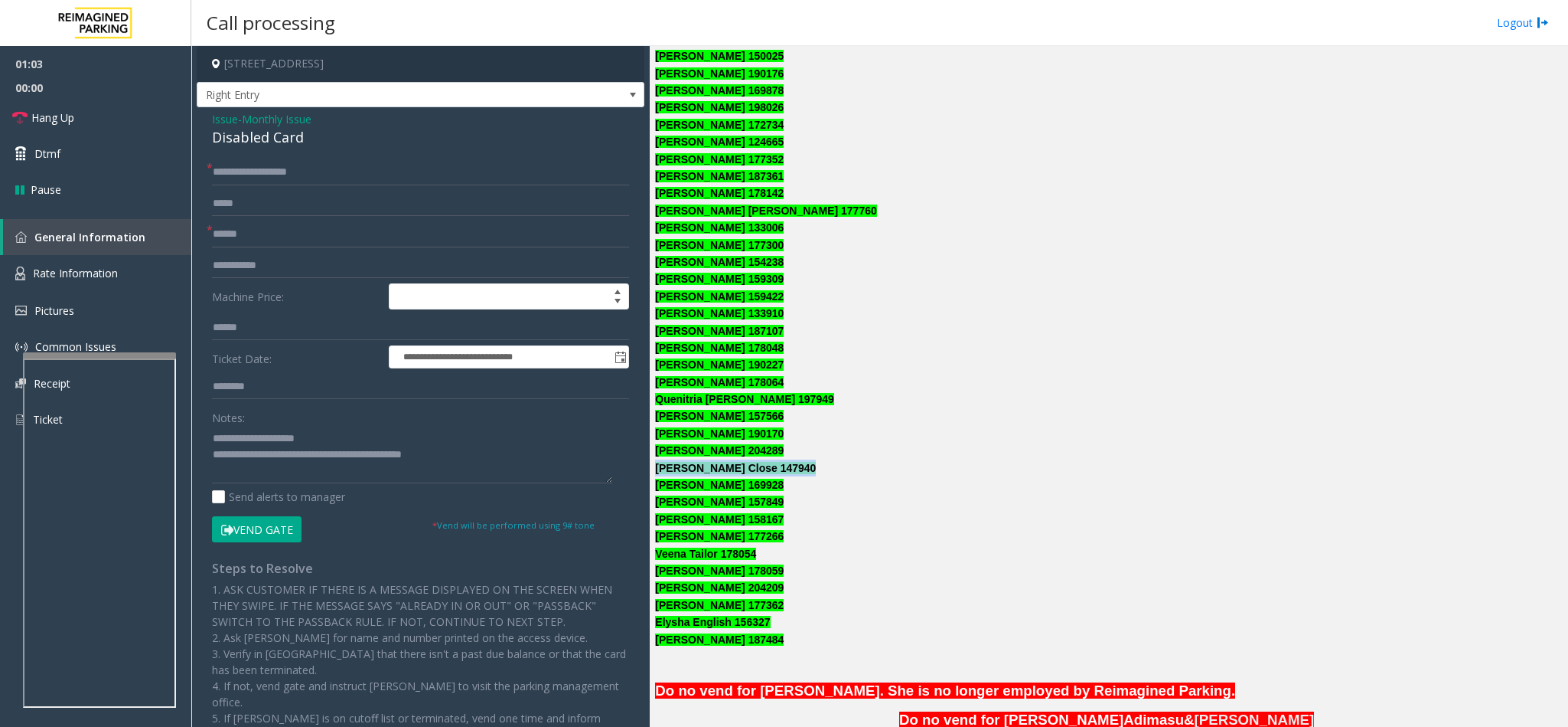
click at [705, 470] on font "Sharre Close 147940" at bounding box center [735, 468] width 161 height 12
click at [972, 439] on p "Lizett Gomez 190170" at bounding box center [1108, 433] width 907 height 17
click at [262, 530] on button "Vend Gate" at bounding box center [256, 529] width 89 height 26
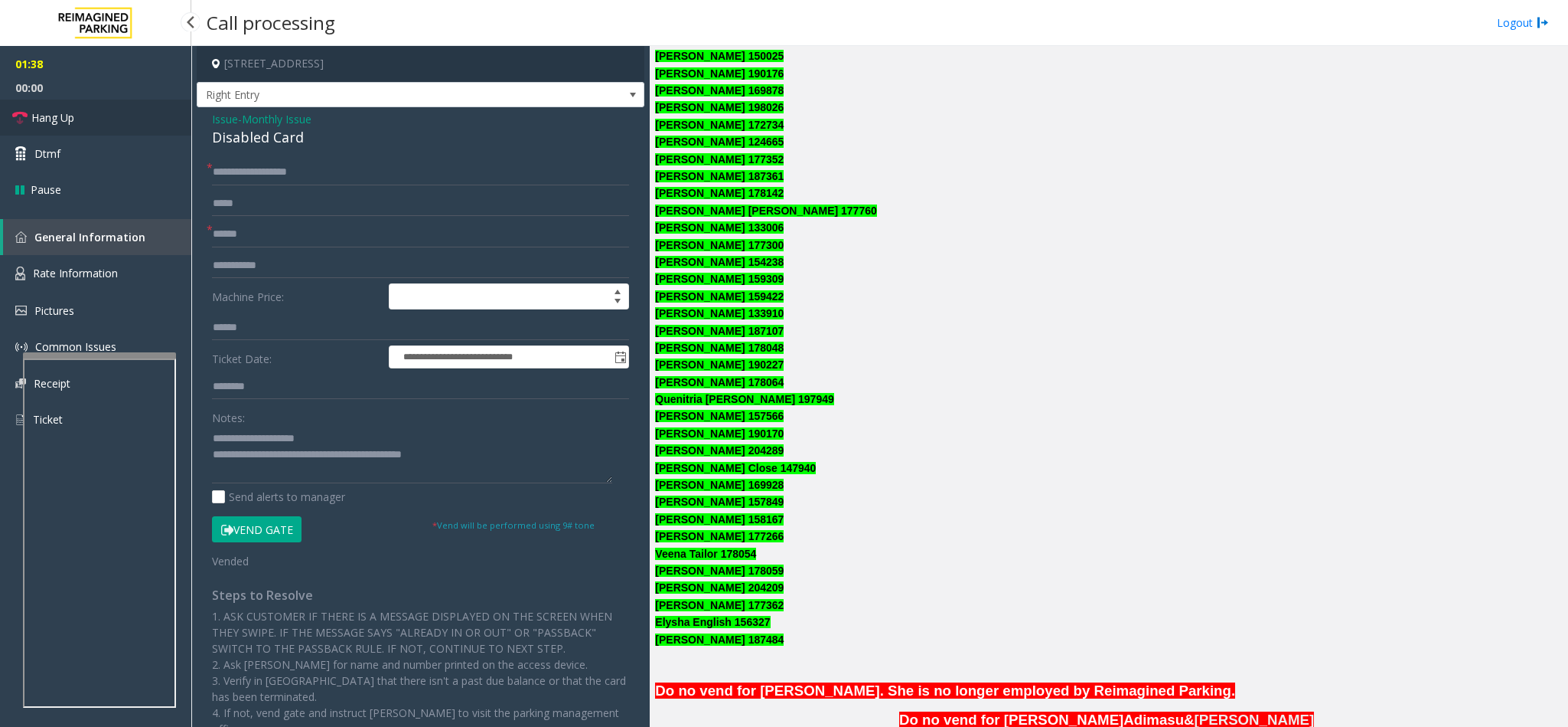
click at [71, 122] on span "Hang Up" at bounding box center [53, 117] width 43 height 16
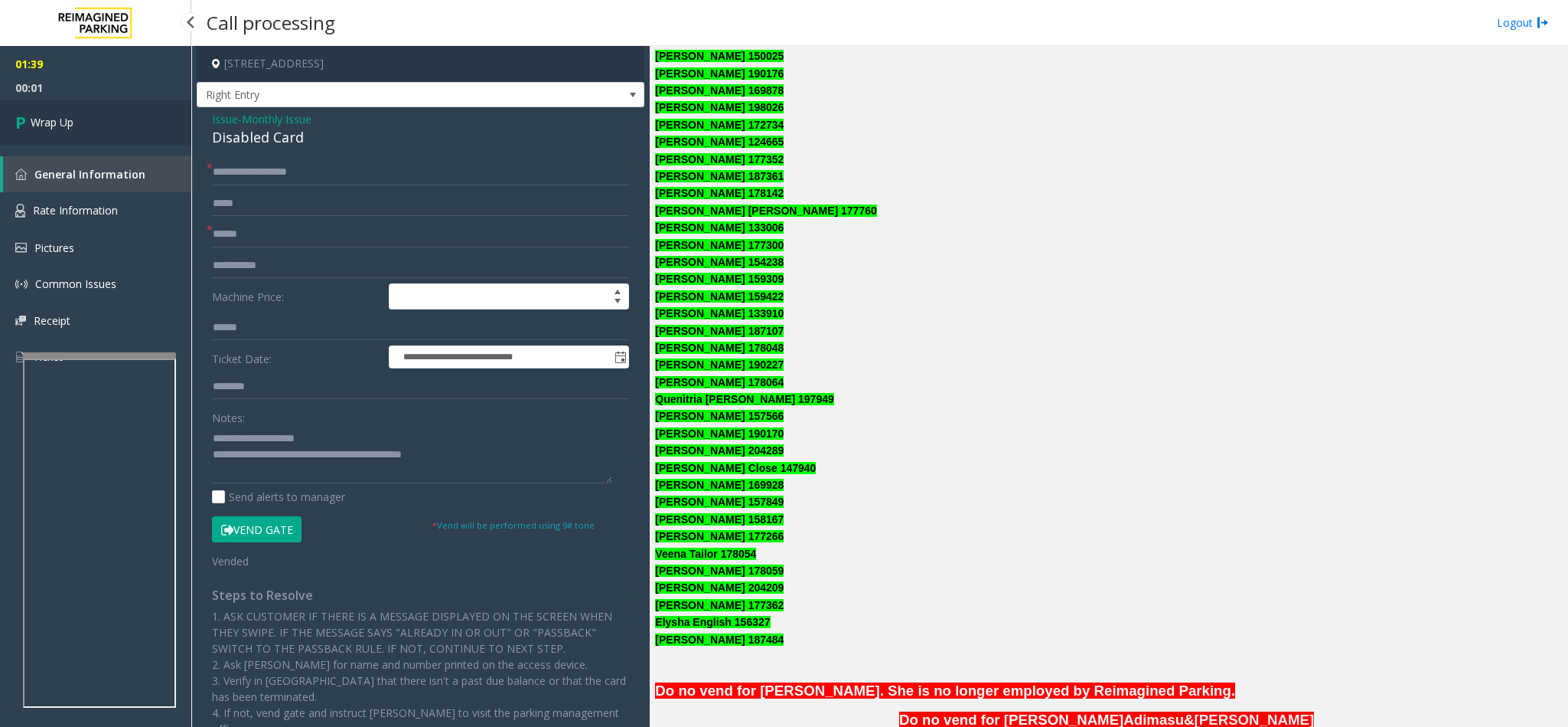
click at [71, 122] on span "Wrap Up" at bounding box center [52, 122] width 43 height 16
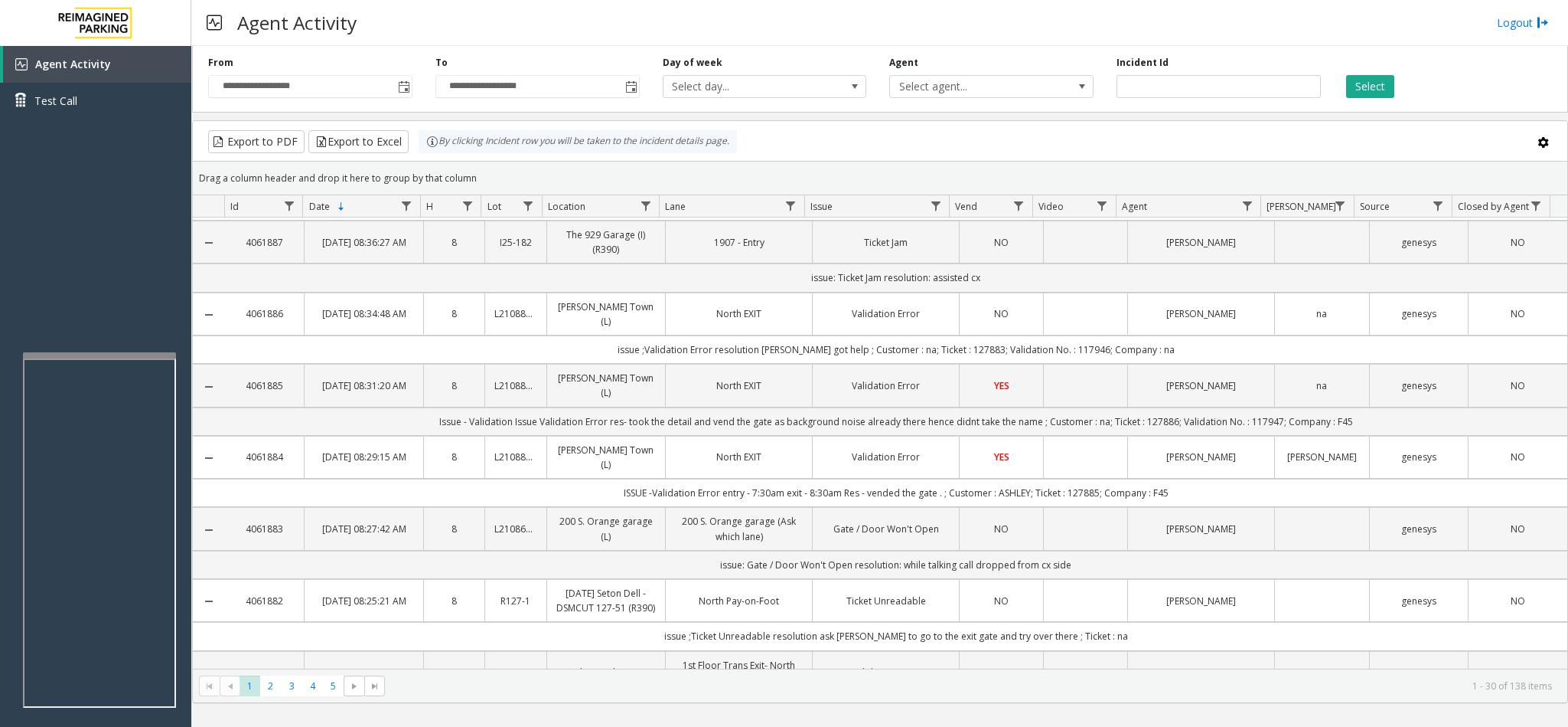
scroll to position [1934, 0]
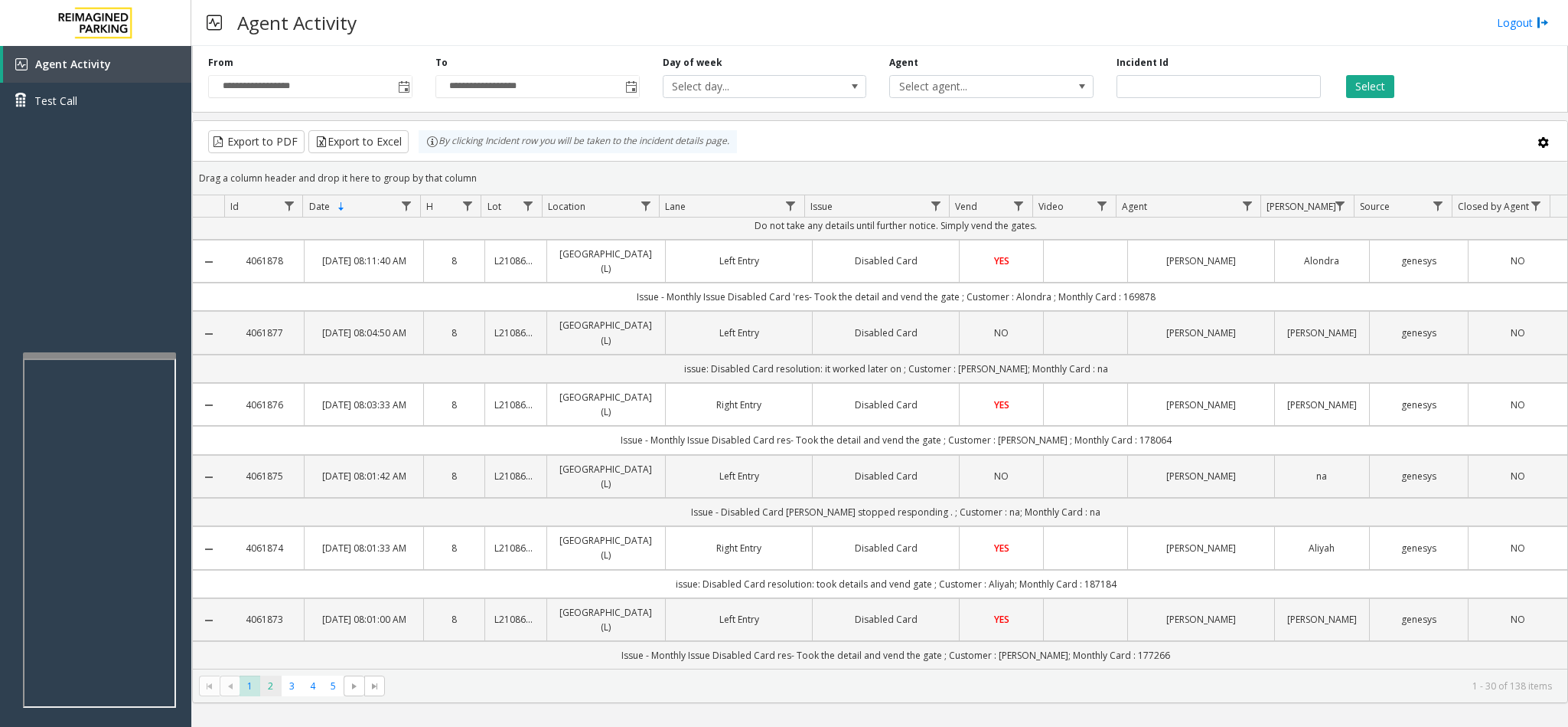
click at [265, 685] on span "2" at bounding box center [270, 685] width 21 height 21
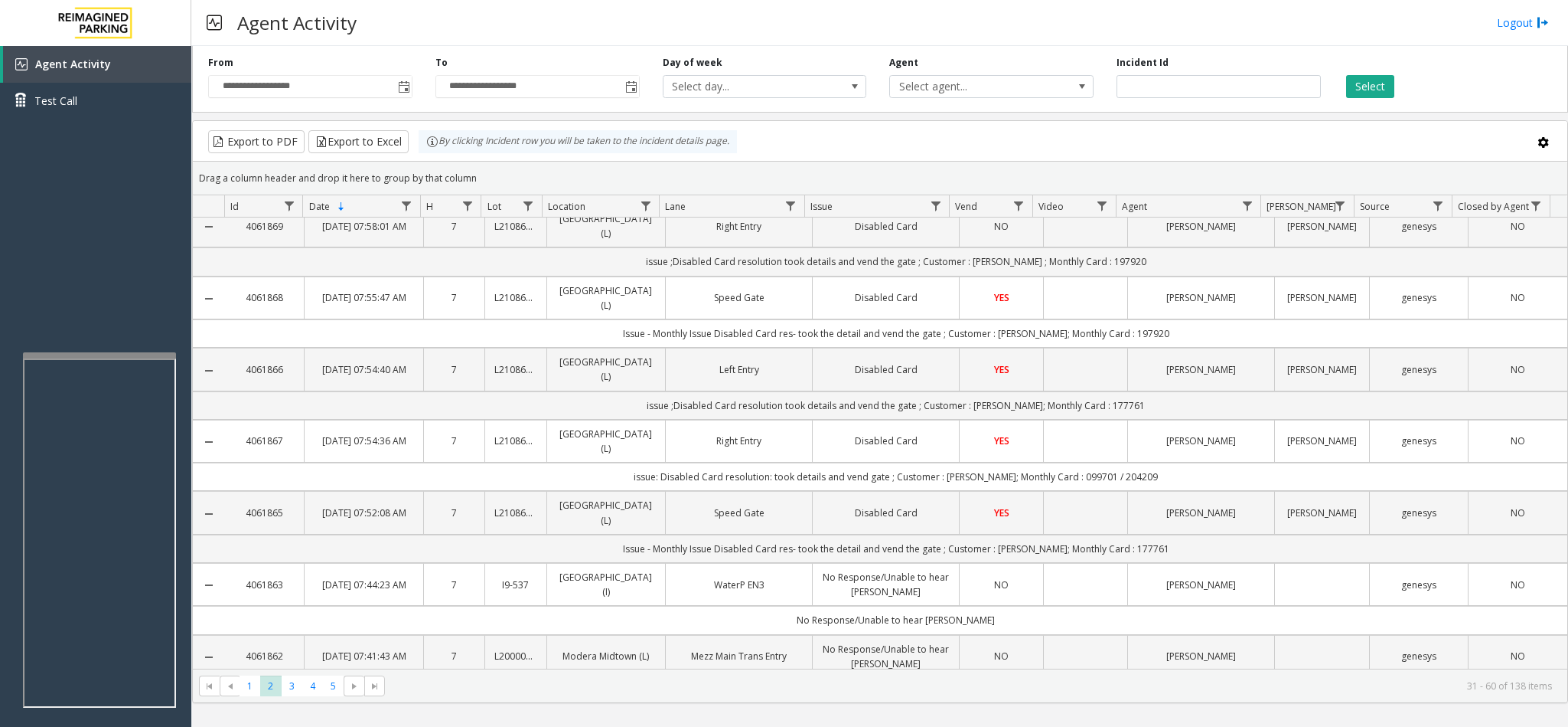
scroll to position [0, 0]
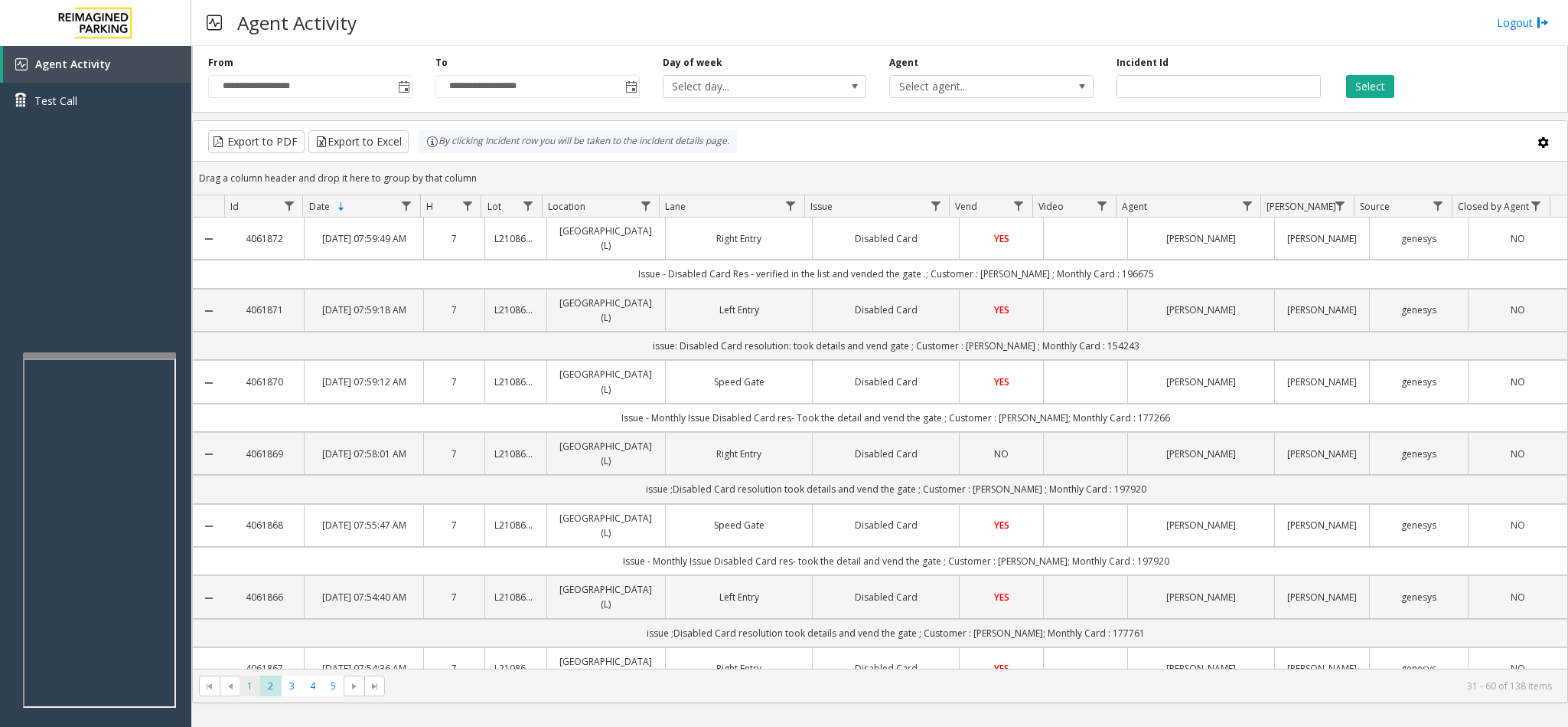
click at [257, 680] on span "1" at bounding box center [249, 685] width 21 height 21
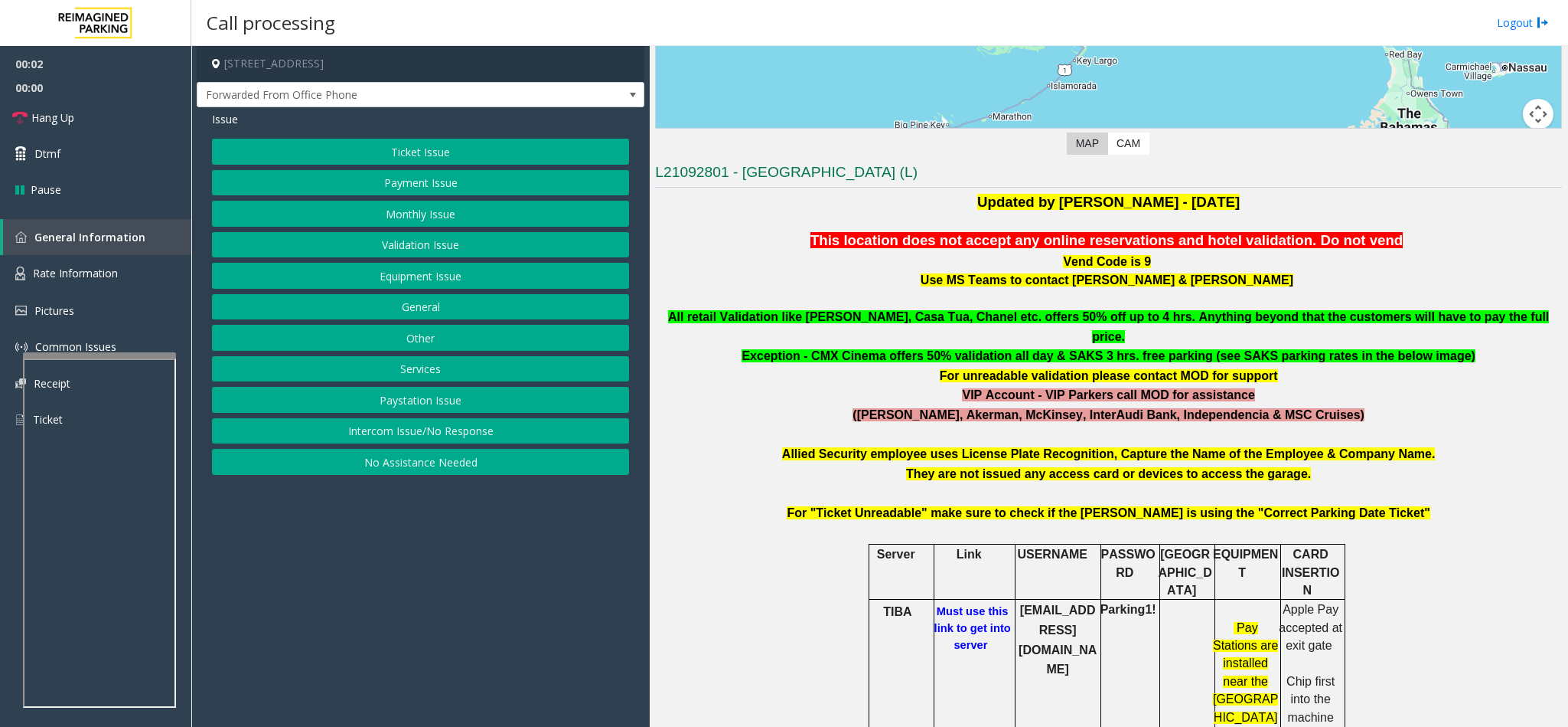
scroll to position [345, 0]
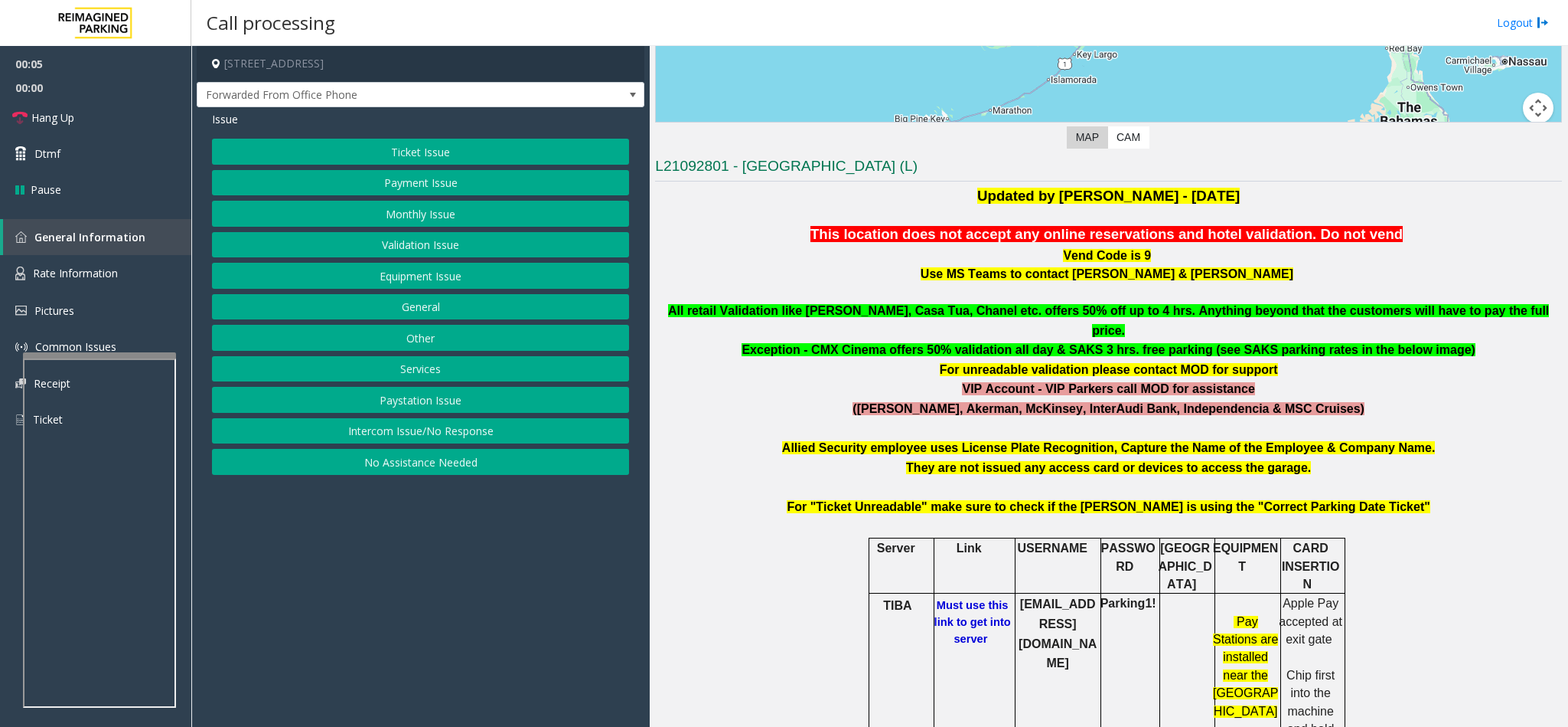
click at [962, 604] on b "Must use this link to get into server" at bounding box center [973, 621] width 77 height 46
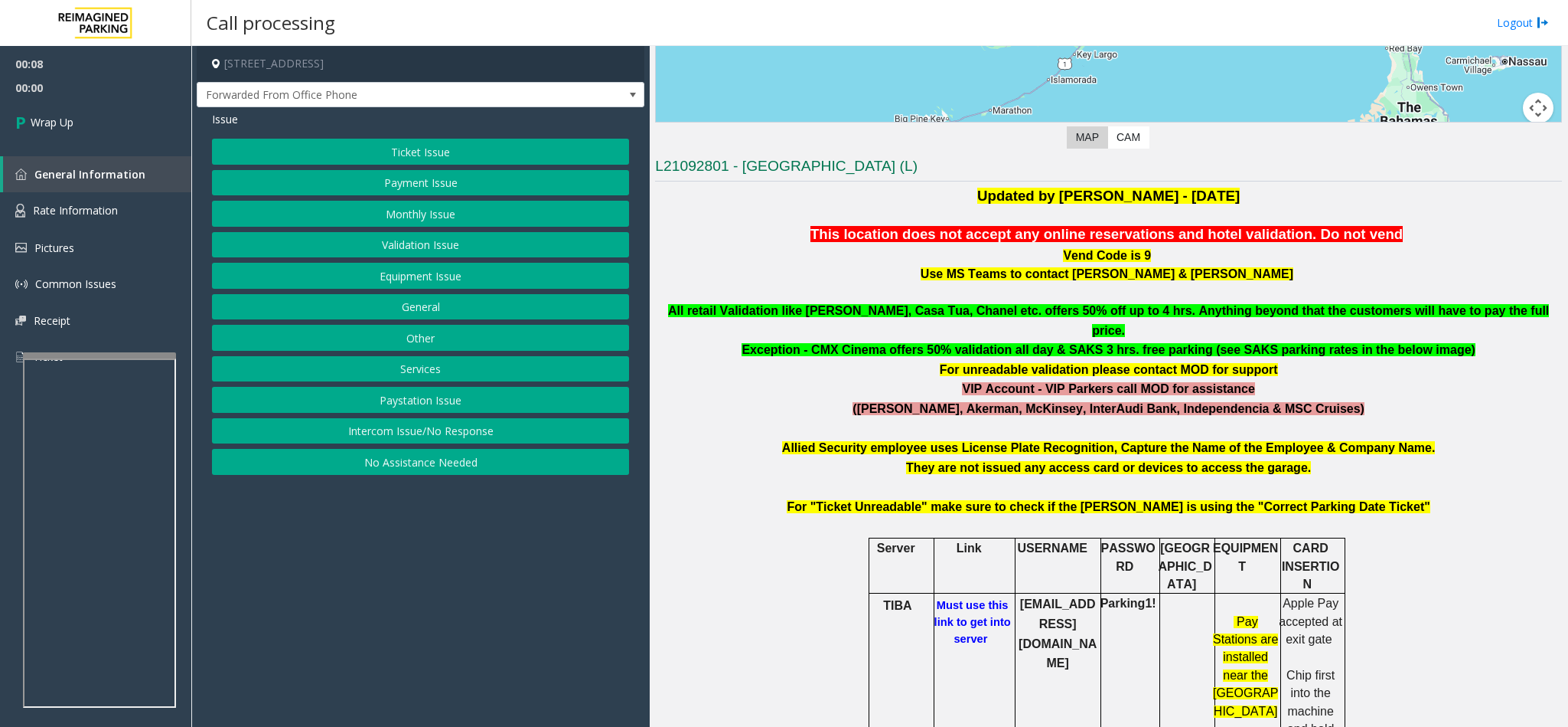
click at [387, 436] on button "Intercom Issue/No Response" at bounding box center [420, 431] width 417 height 26
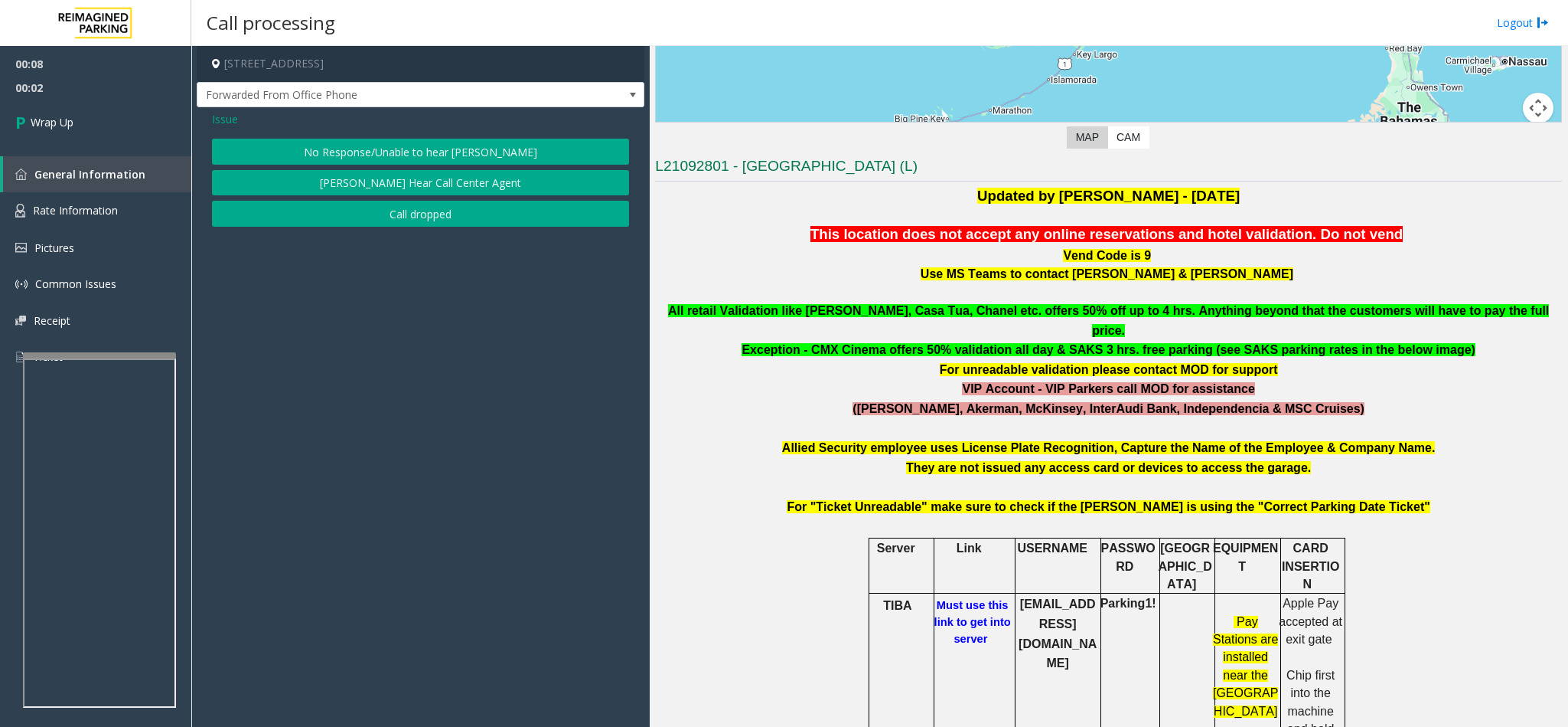
click at [361, 213] on button "Call dropped" at bounding box center [420, 213] width 417 height 26
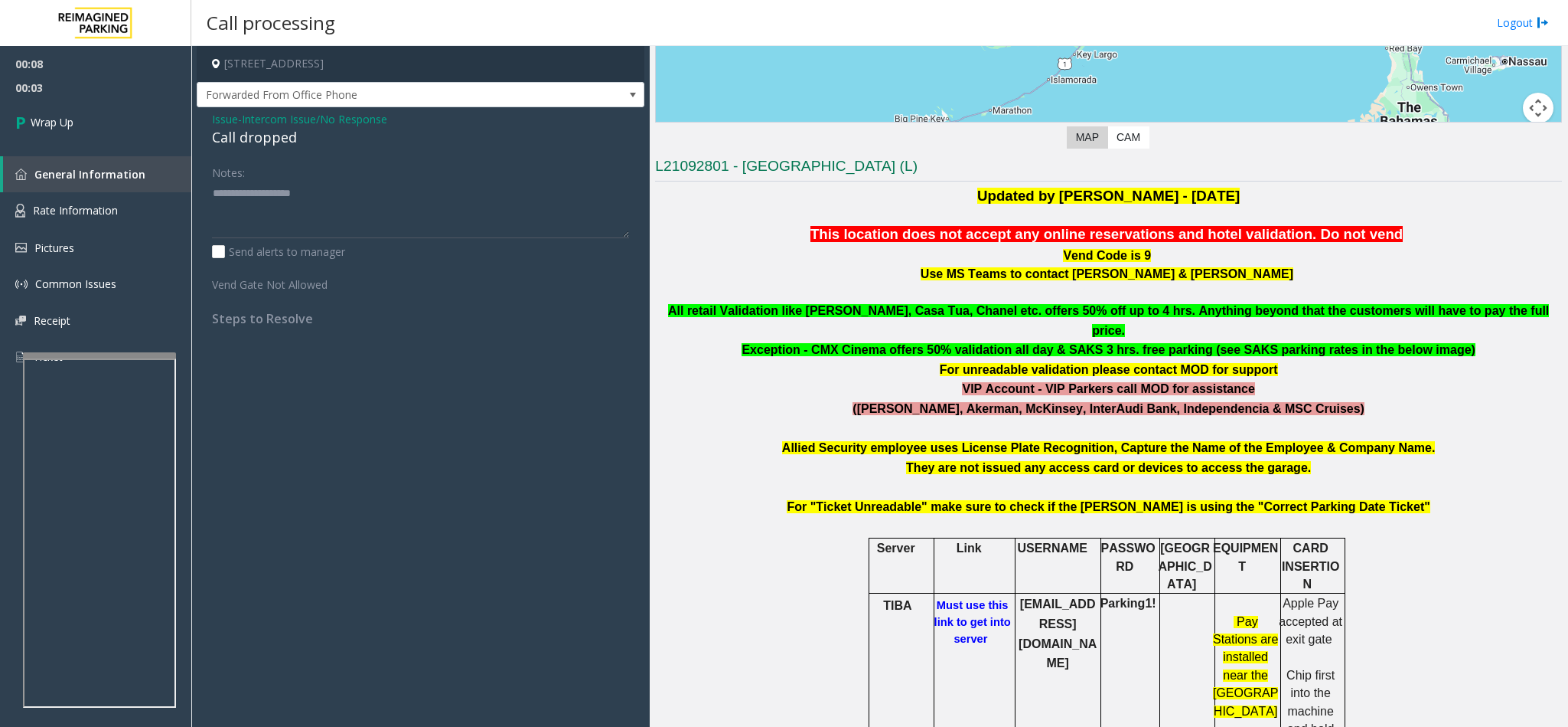
click at [230, 137] on div "Call dropped" at bounding box center [420, 137] width 417 height 21
type textarea "**********"
click at [131, 134] on link "Wrap Up" at bounding box center [95, 122] width 191 height 45
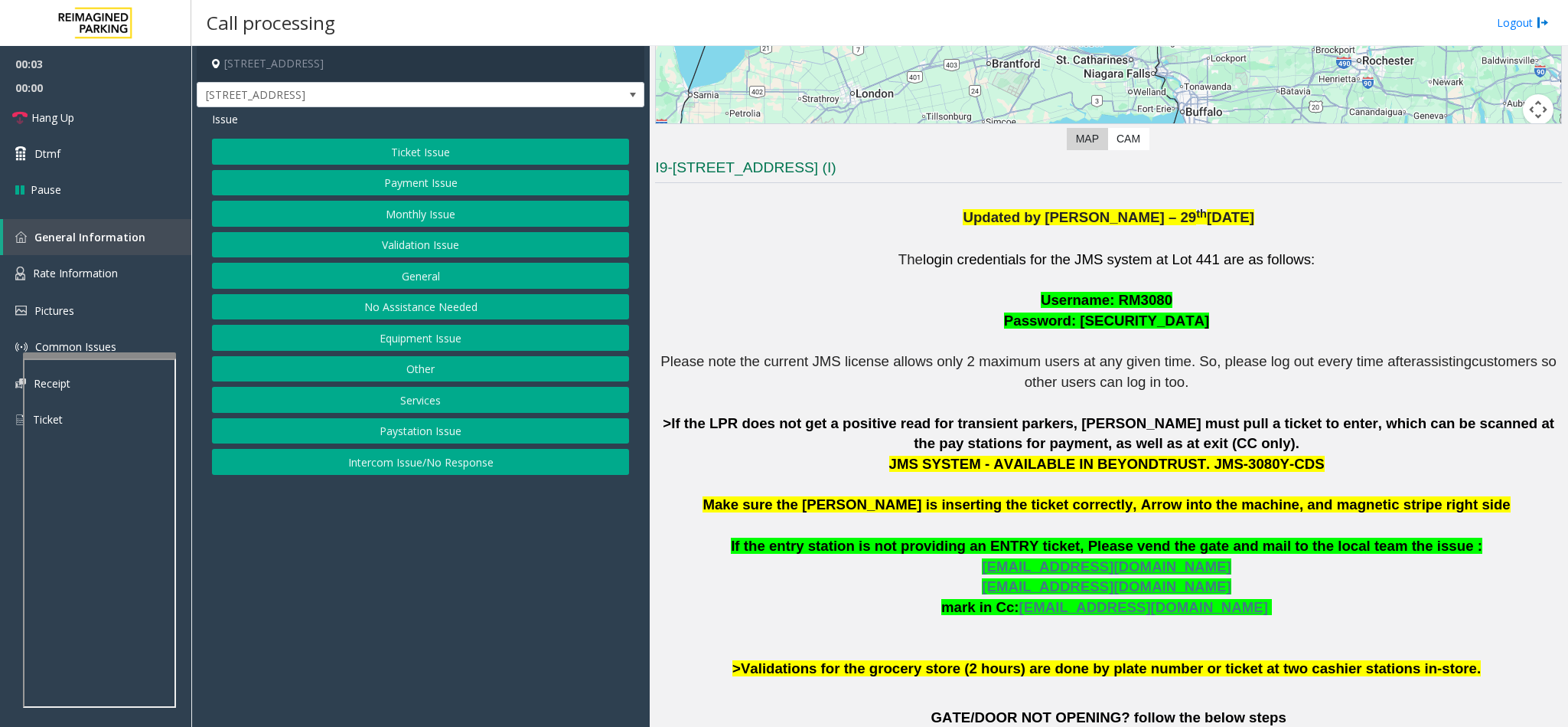
scroll to position [345, 0]
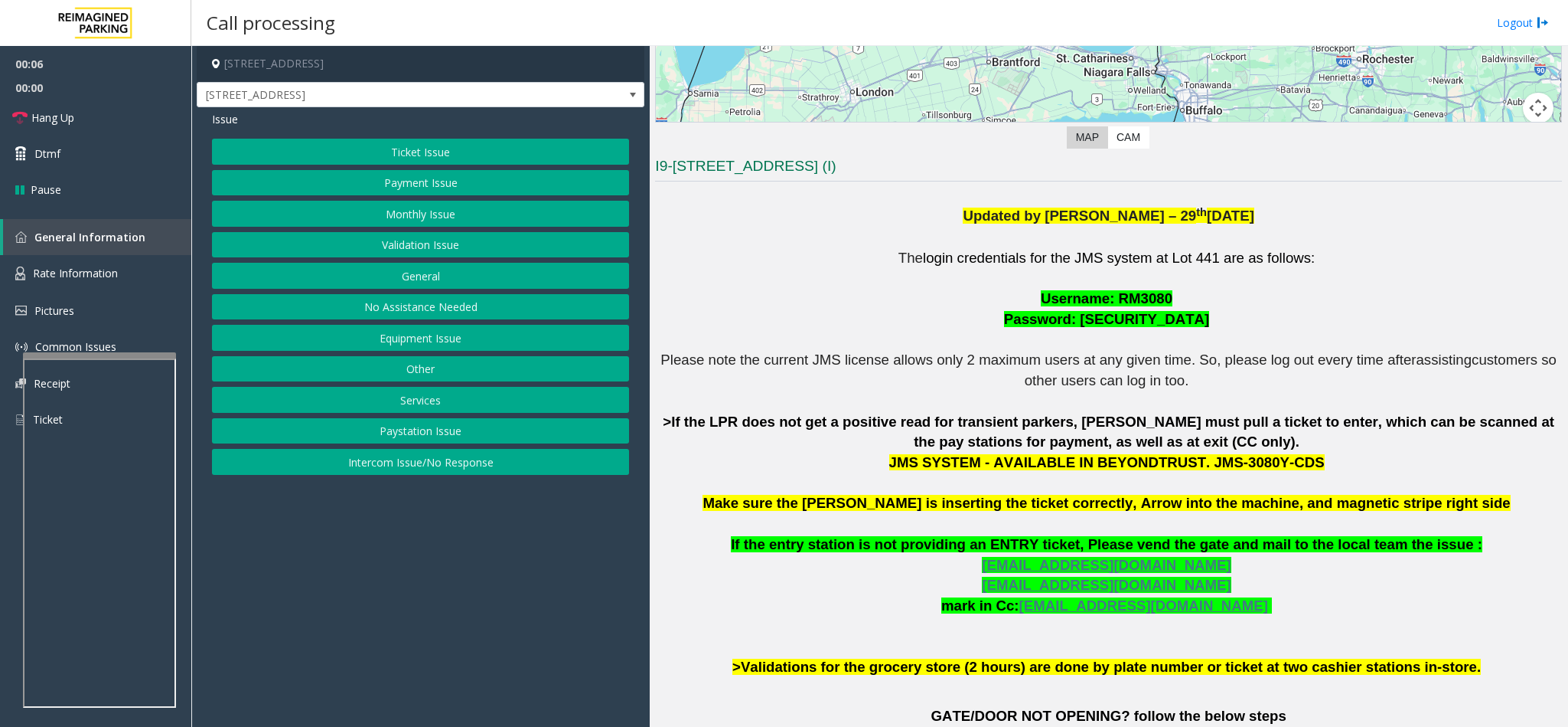
click at [413, 140] on button "Ticket Issue" at bounding box center [420, 151] width 417 height 26
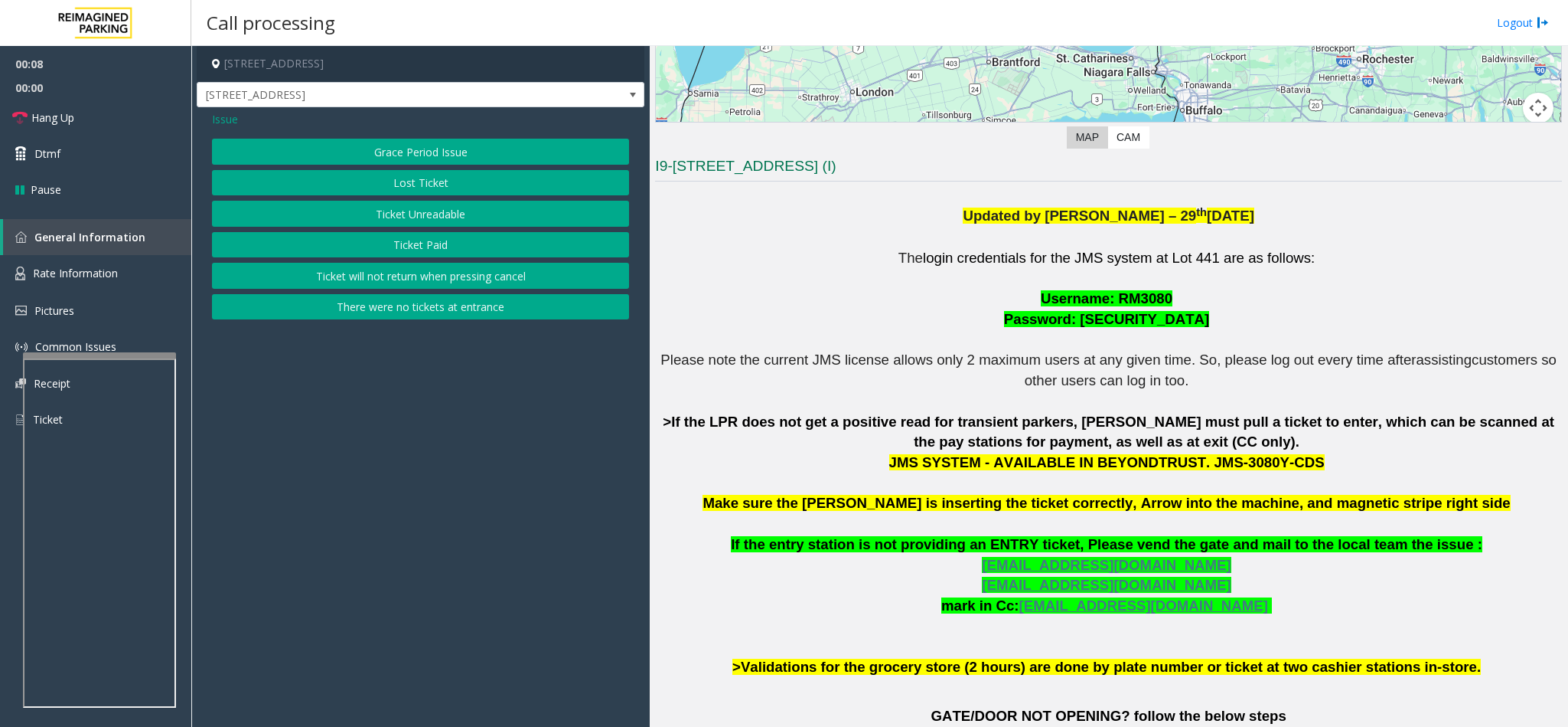
click at [405, 217] on button "Ticket Unreadable" at bounding box center [420, 213] width 417 height 26
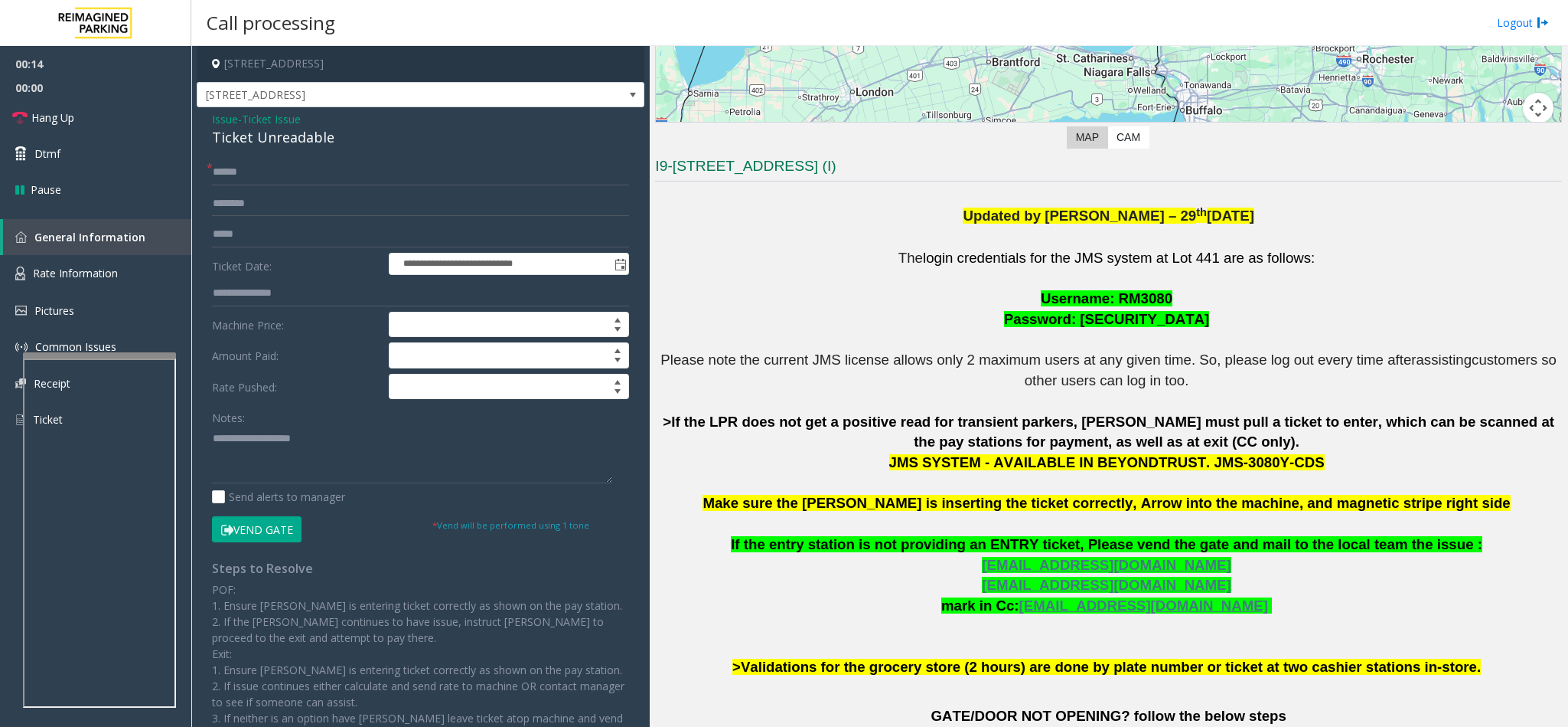
click at [243, 138] on div "Ticket Unreadable" at bounding box center [420, 137] width 417 height 21
click at [212, 439] on textarea at bounding box center [412, 454] width 401 height 57
click at [376, 453] on textarea at bounding box center [412, 454] width 401 height 57
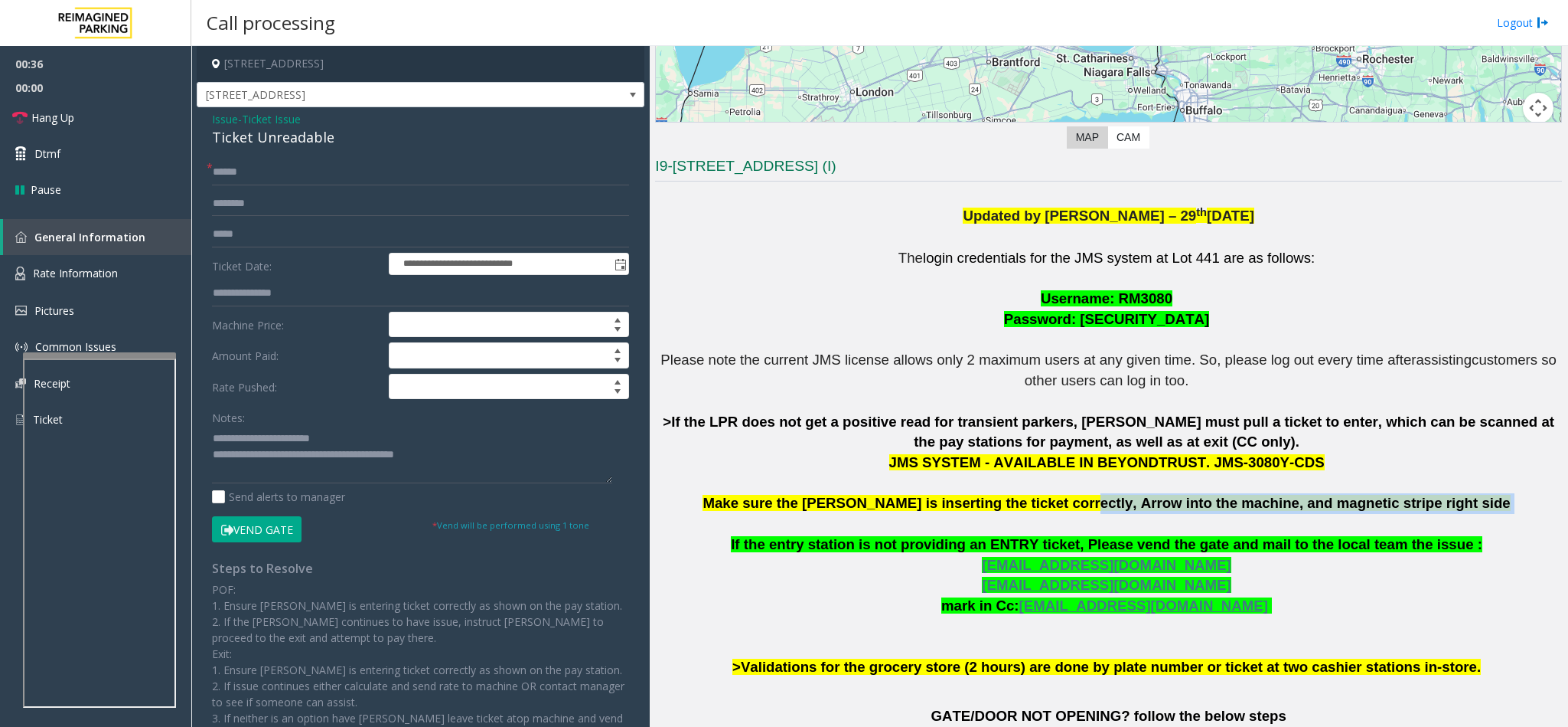
copy p "Arrow into the machine, and magnetic stripe right side"
drag, startPoint x: 1096, startPoint y: 501, endPoint x: 1421, endPoint y: 512, distance: 325.2
click at [1421, 512] on p "The login credentials for the JMS system at Lot 441 are as follows: Username: R…" at bounding box center [1108, 463] width 907 height 429
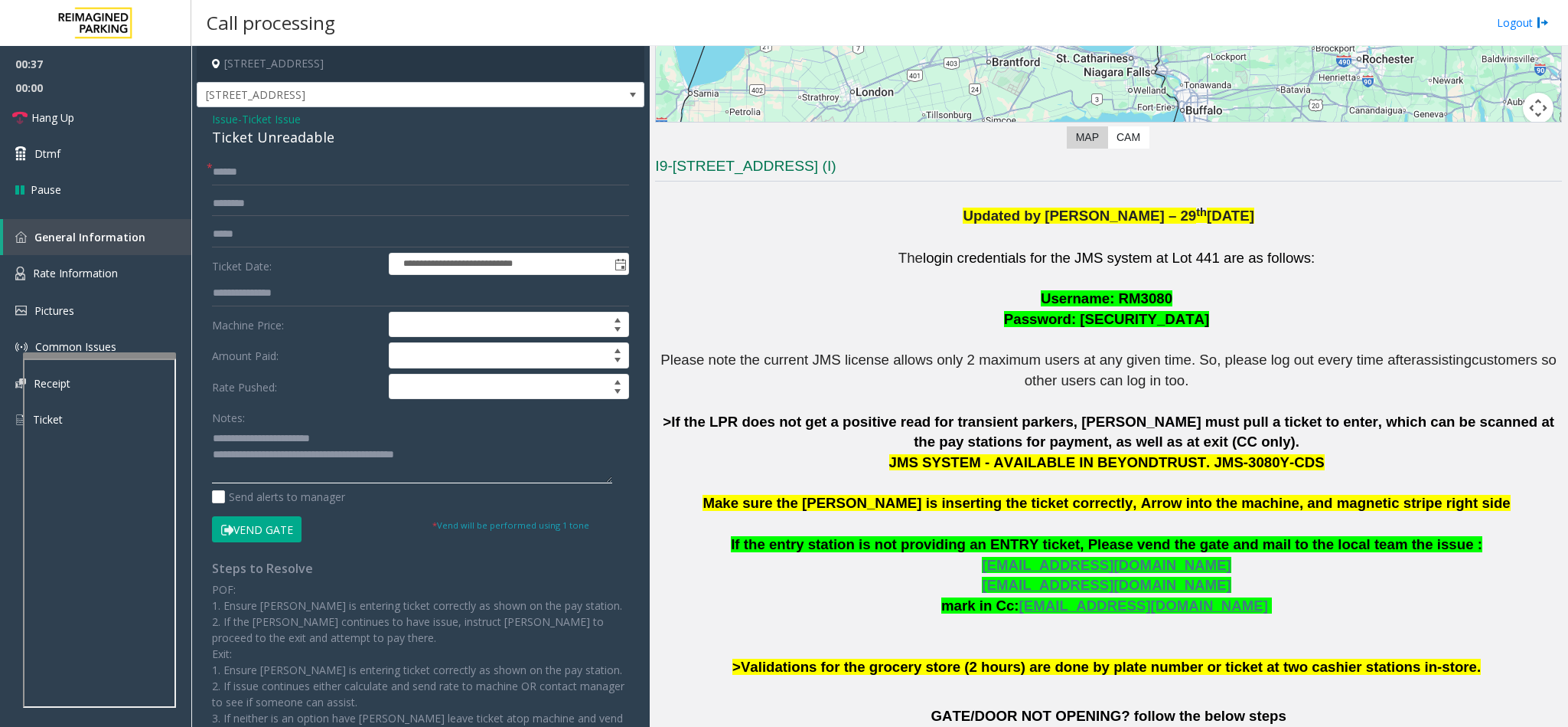
paste textarea "**********"
click at [457, 463] on textarea at bounding box center [412, 454] width 401 height 57
type textarea "**********"
click at [232, 166] on input "text" at bounding box center [420, 172] width 417 height 26
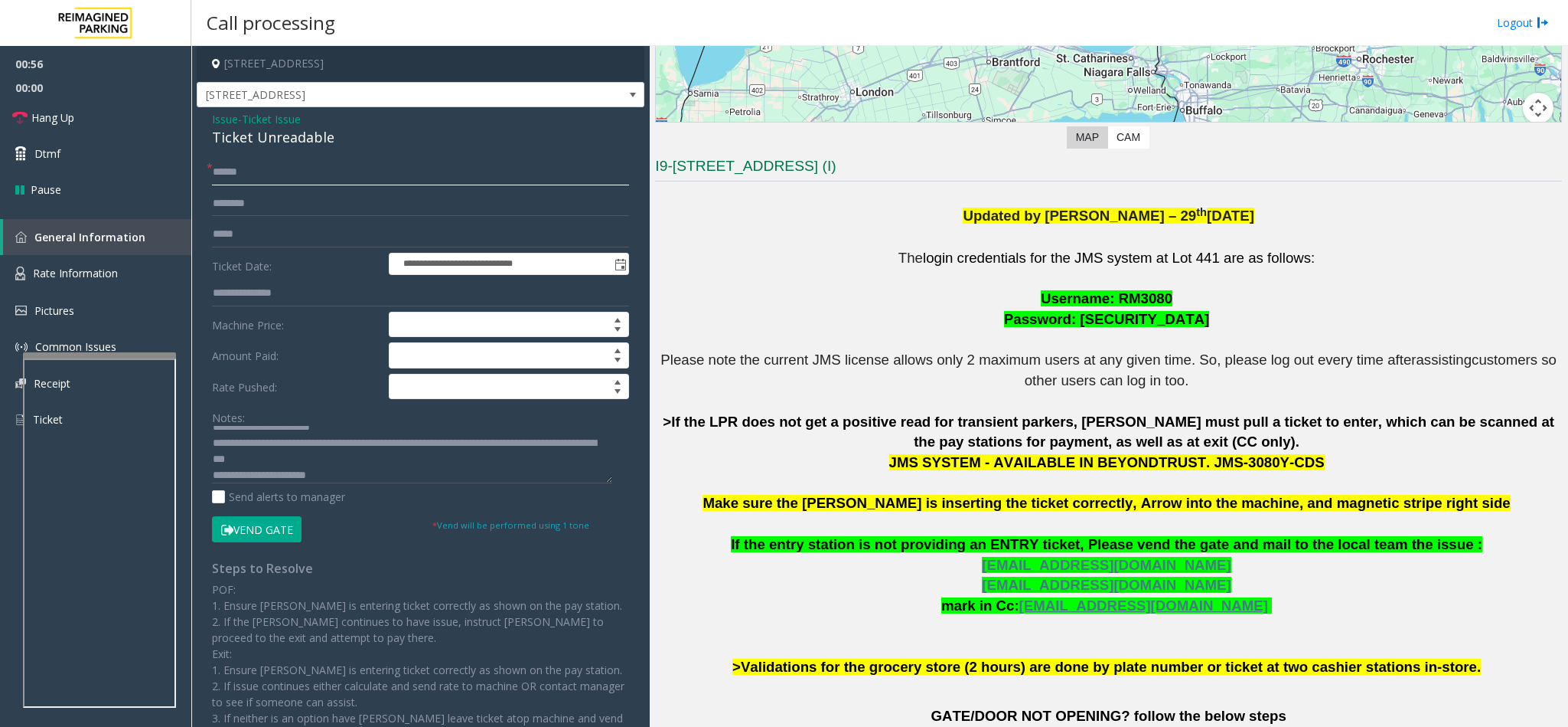
type input "******"
click at [269, 531] on button "Vend Gate" at bounding box center [256, 529] width 89 height 26
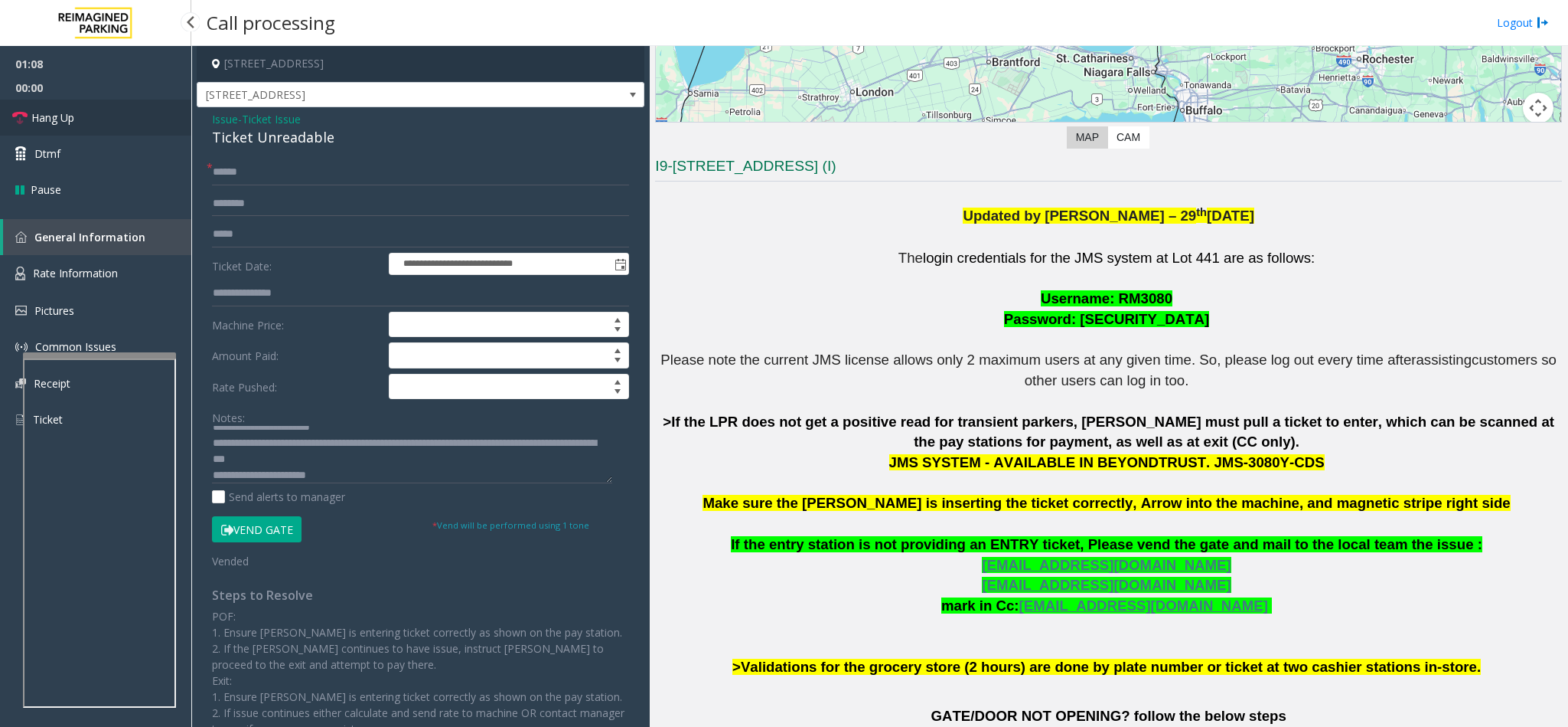
click at [111, 115] on link "Hang Up" at bounding box center [95, 117] width 191 height 36
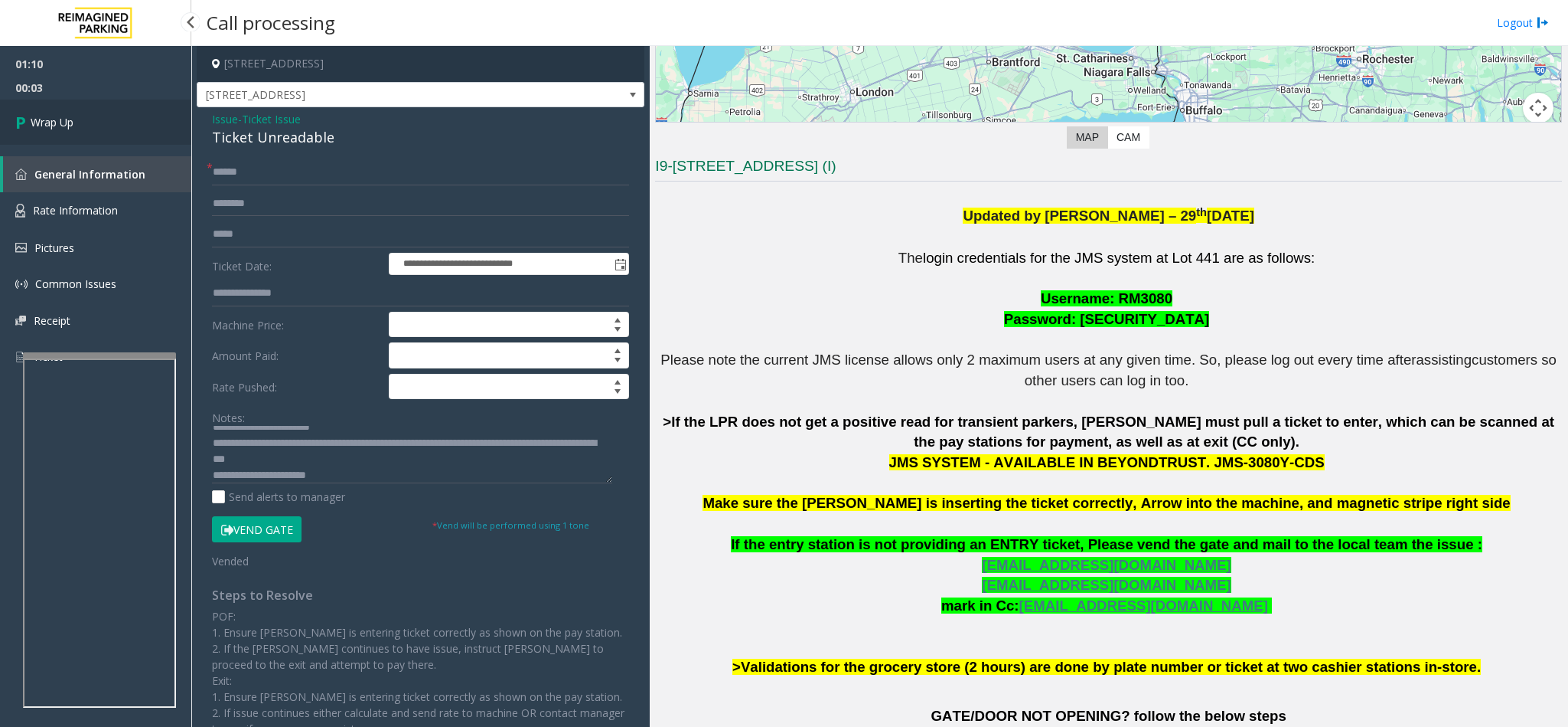
click at [111, 115] on link "Wrap Up" at bounding box center [95, 122] width 191 height 45
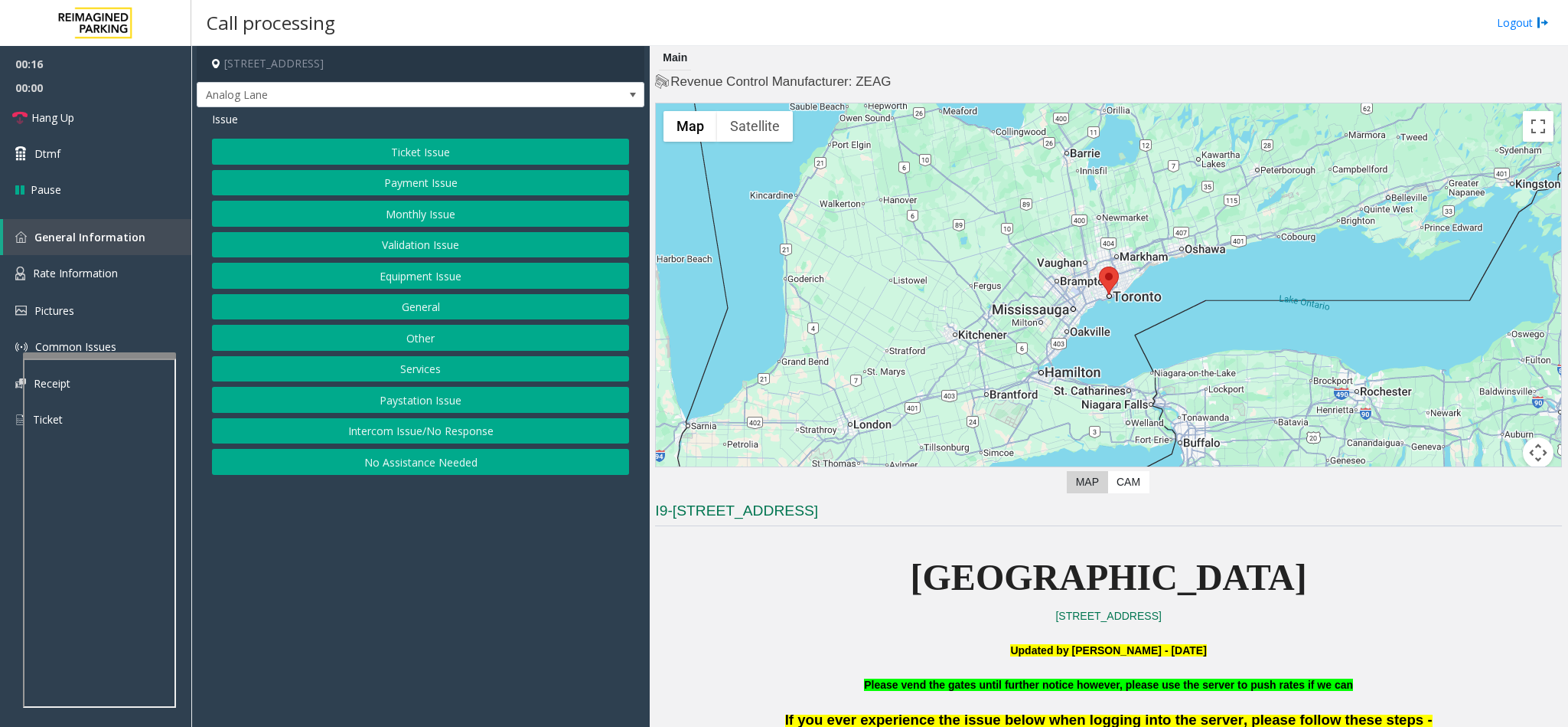
click at [402, 144] on button "Ticket Issue" at bounding box center [420, 151] width 417 height 26
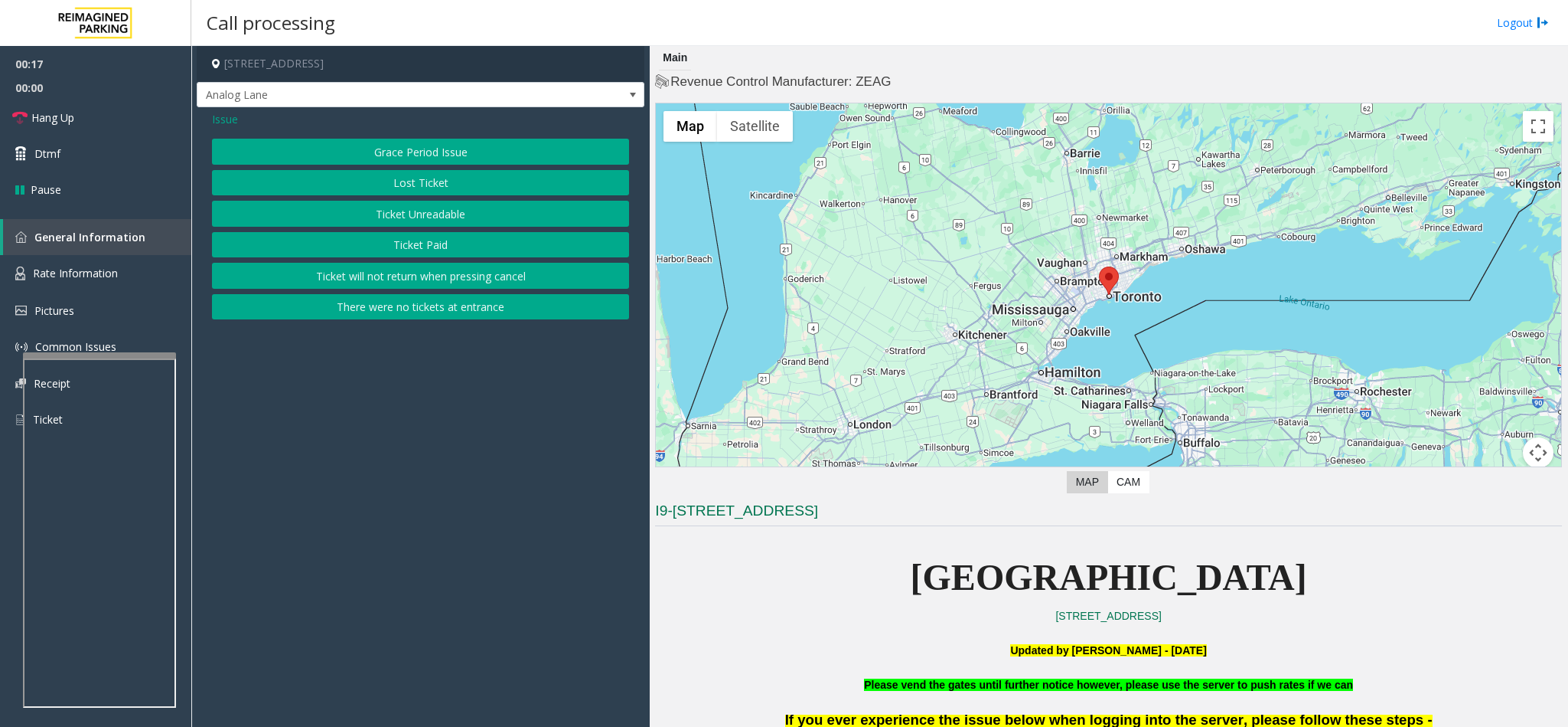
click at [414, 211] on button "Ticket Unreadable" at bounding box center [420, 213] width 417 height 26
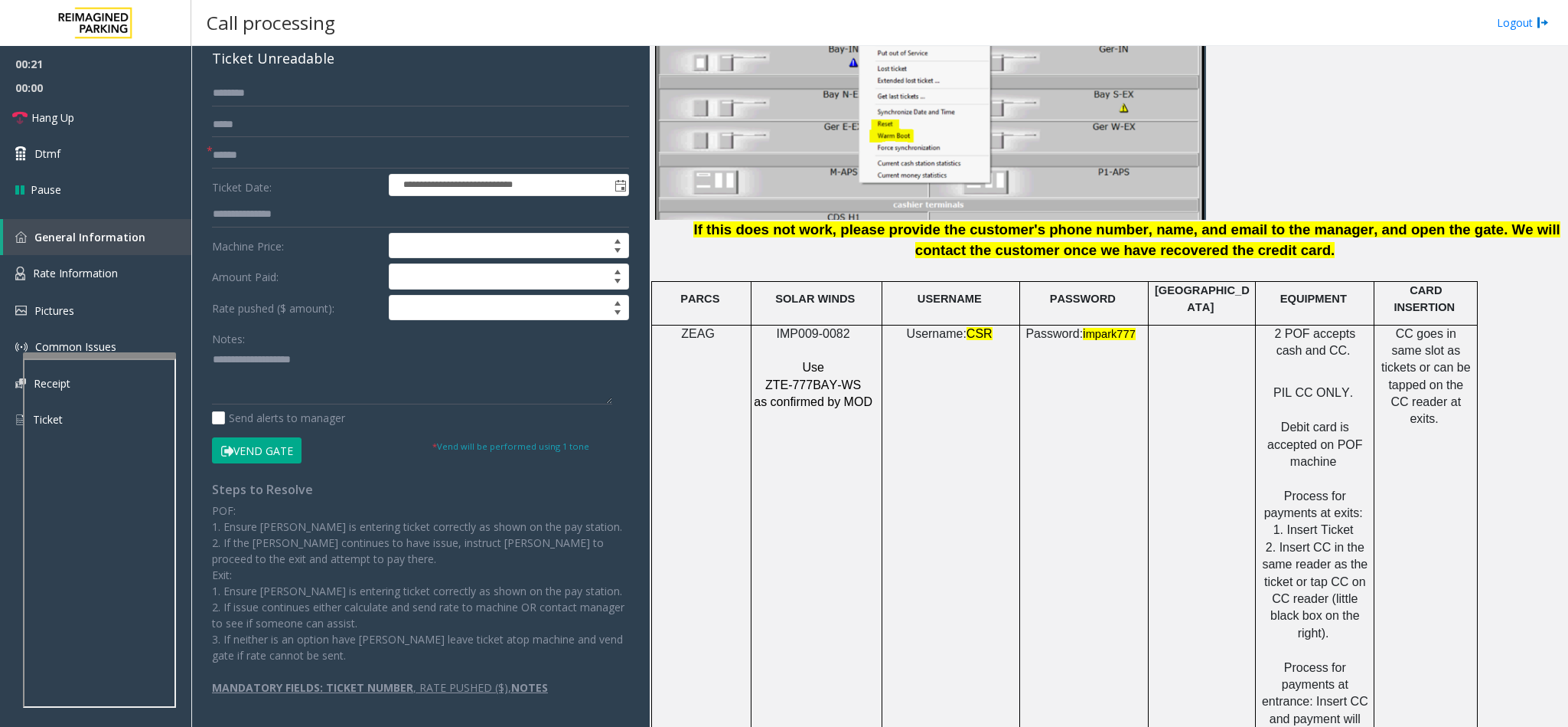
scroll to position [1952, 0]
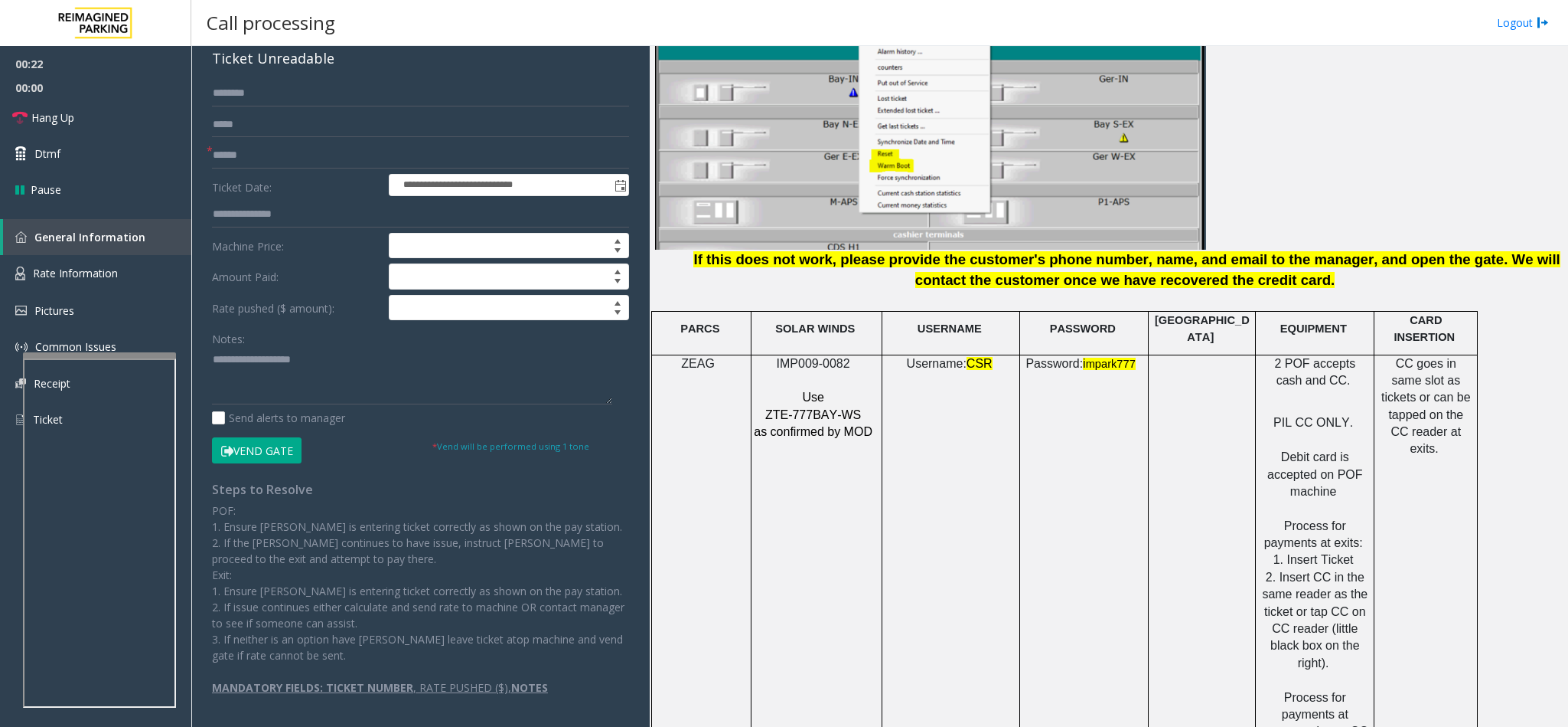
click at [824, 357] on span "IMP009-0082" at bounding box center [813, 363] width 74 height 13
copy p "IMP009-0082"
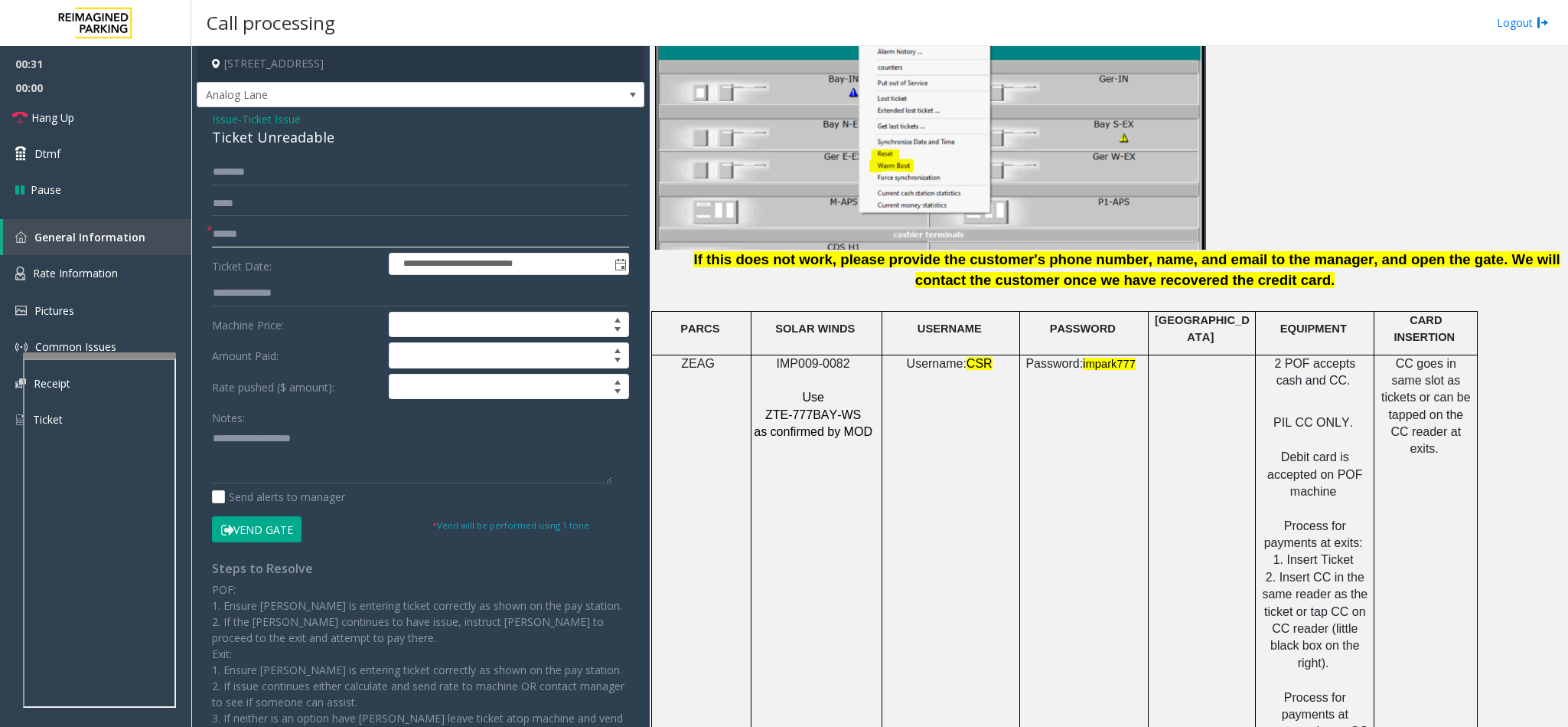
click at [287, 234] on input "text" at bounding box center [420, 234] width 417 height 26
type input "********"
click at [255, 137] on div "Ticket Unreadable" at bounding box center [420, 137] width 417 height 21
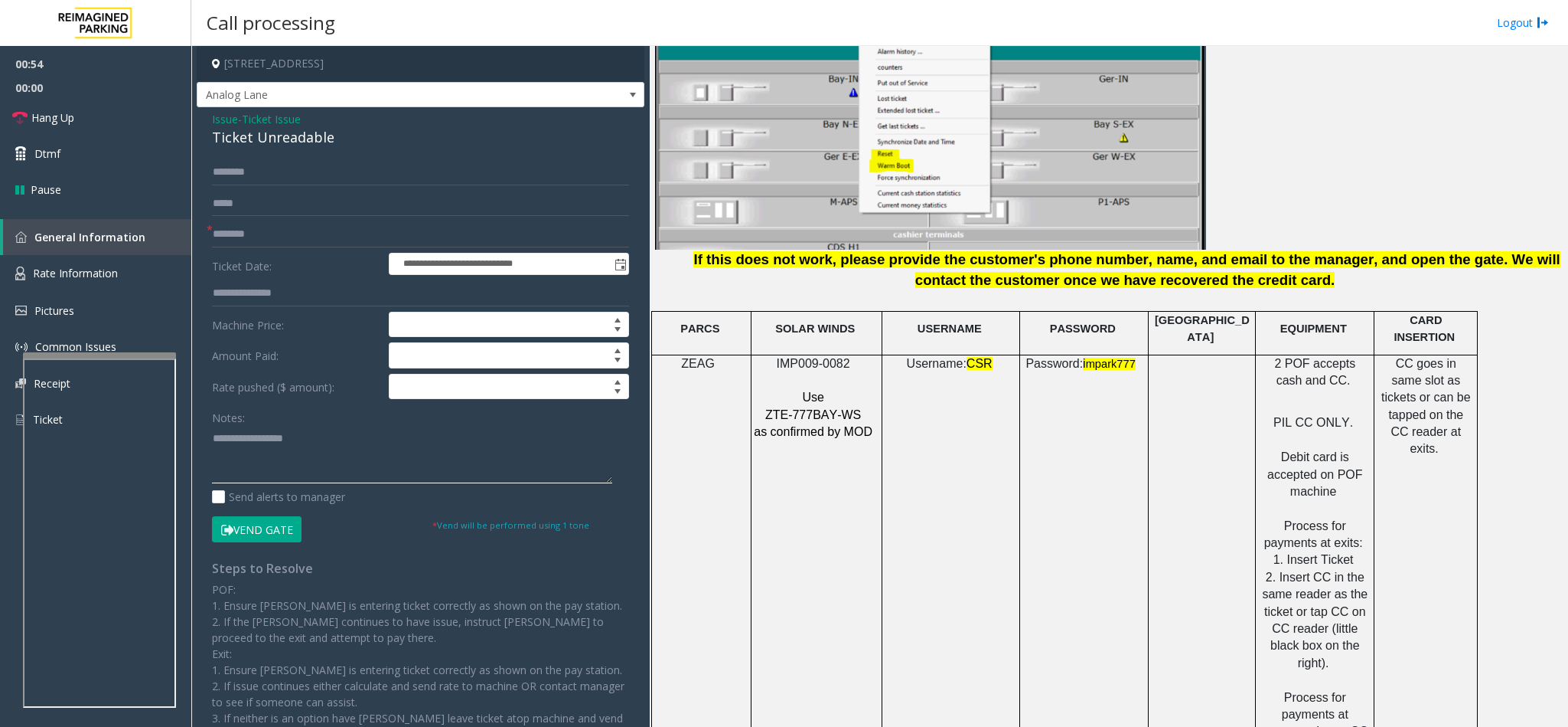
type textarea "**********"
drag, startPoint x: 402, startPoint y: 393, endPoint x: 394, endPoint y: 389, distance: 8.9
click at [402, 393] on input at bounding box center [509, 386] width 239 height 25
type input "****"
click at [212, 439] on textarea at bounding box center [412, 454] width 401 height 57
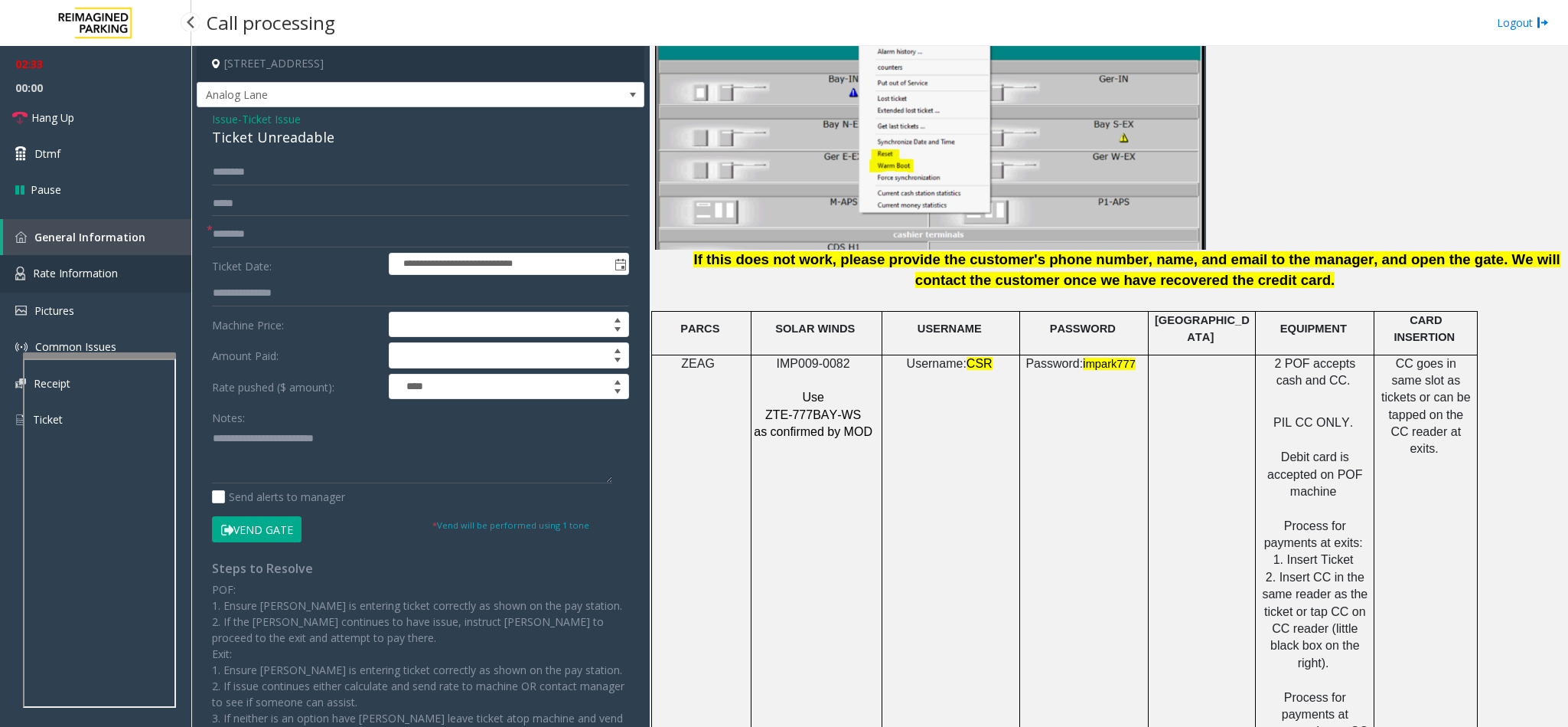
click at [166, 281] on link "Rate Information" at bounding box center [95, 274] width 191 height 37
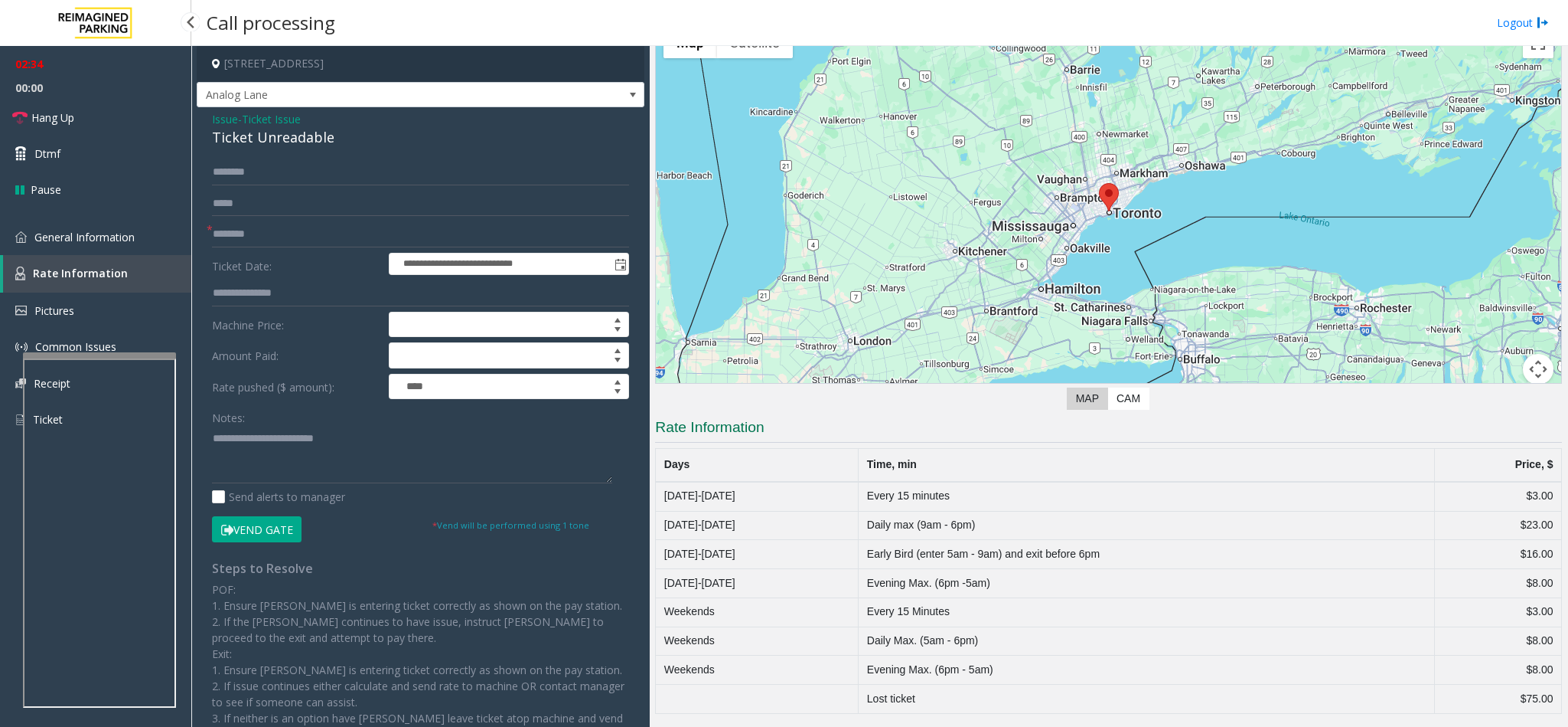
scroll to position [88, 0]
click at [135, 249] on link "General Information" at bounding box center [95, 237] width 191 height 36
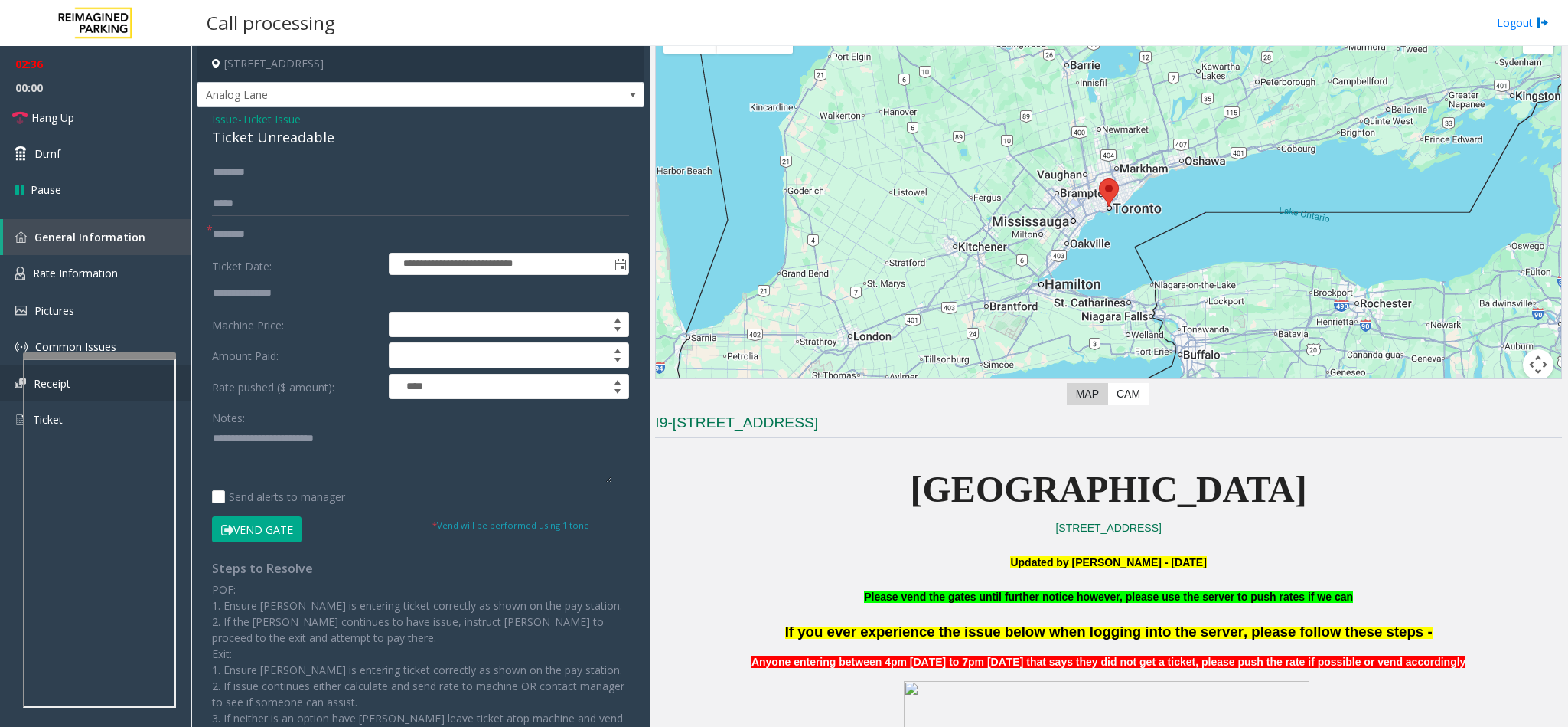
scroll to position [1952, 0]
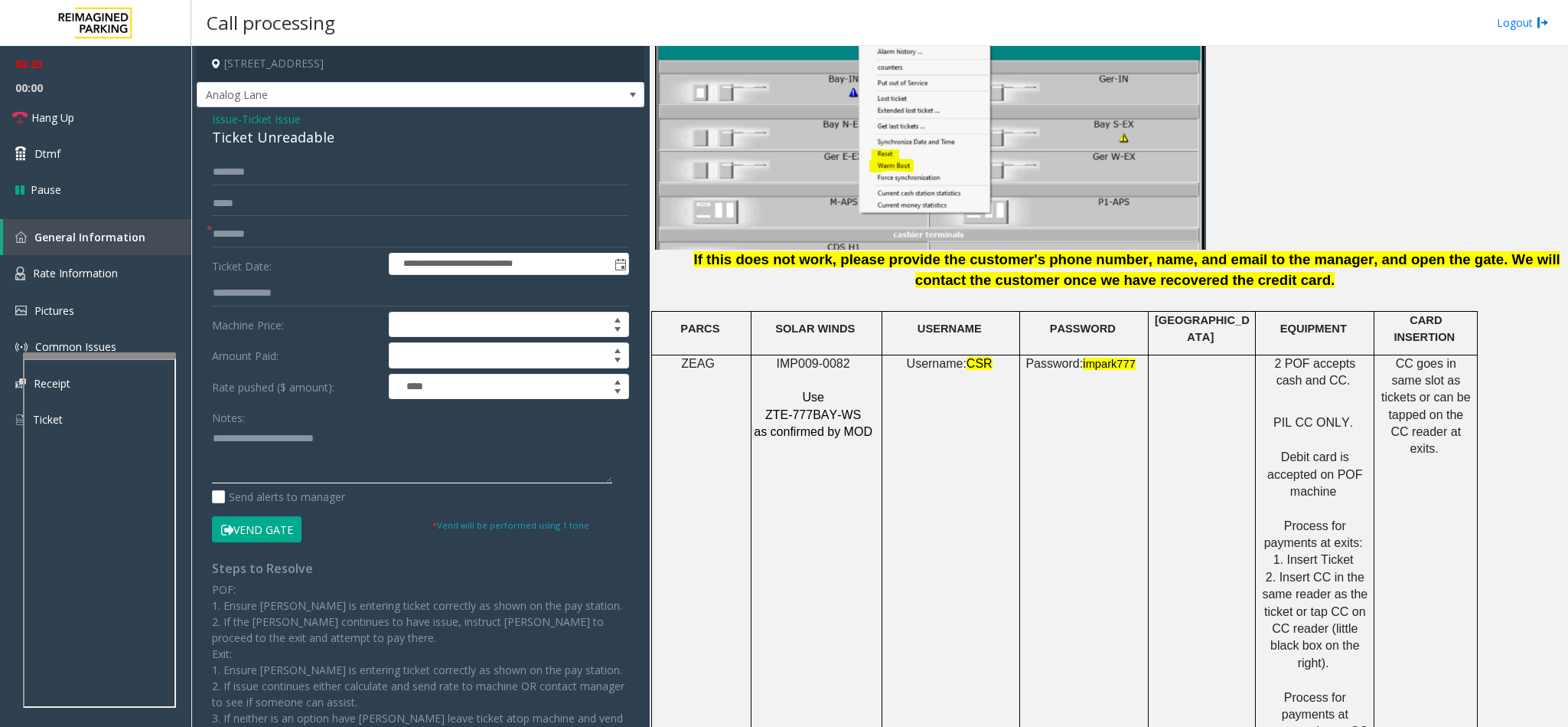
click at [407, 451] on textarea at bounding box center [412, 454] width 401 height 57
click at [271, 536] on button "Vend Gate" at bounding box center [256, 529] width 89 height 26
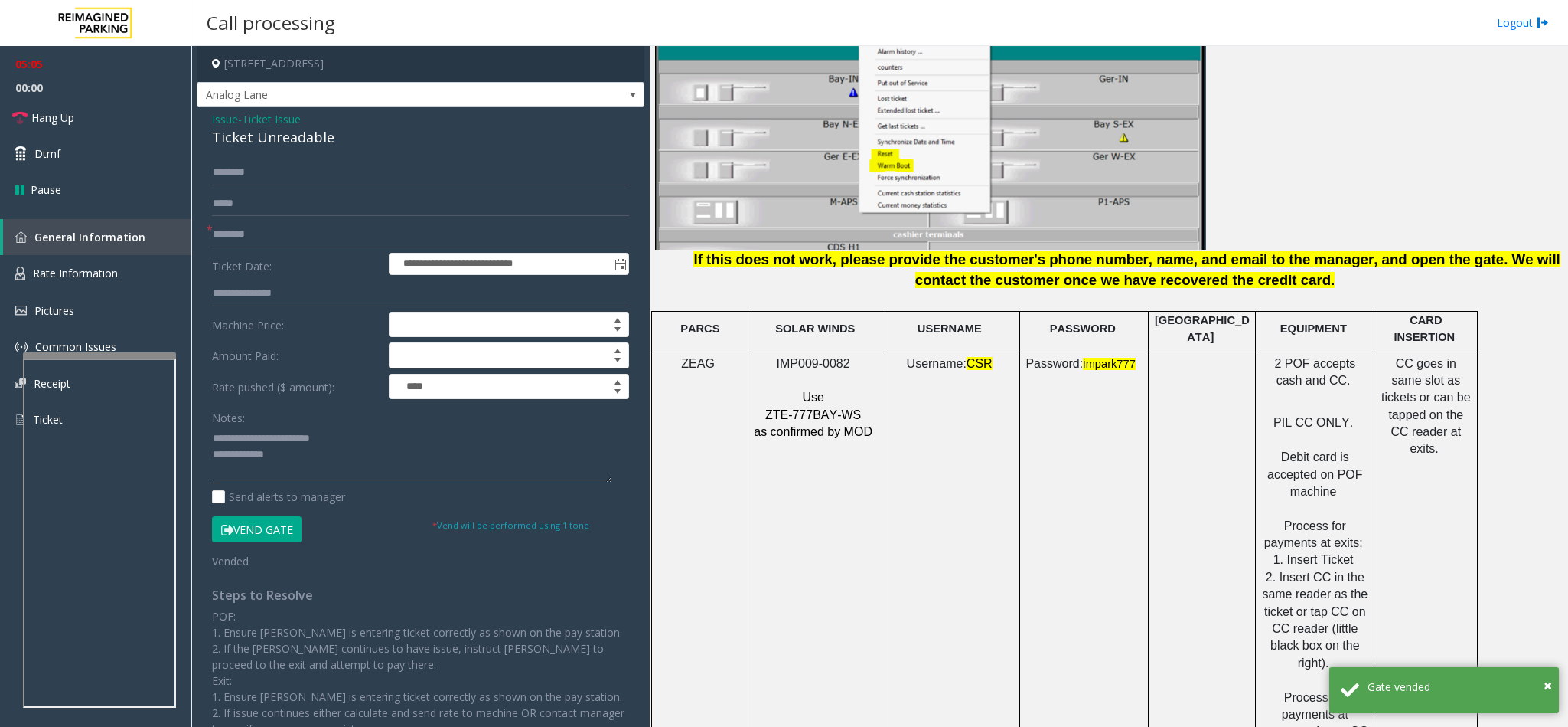
click at [301, 471] on textarea at bounding box center [412, 454] width 401 height 57
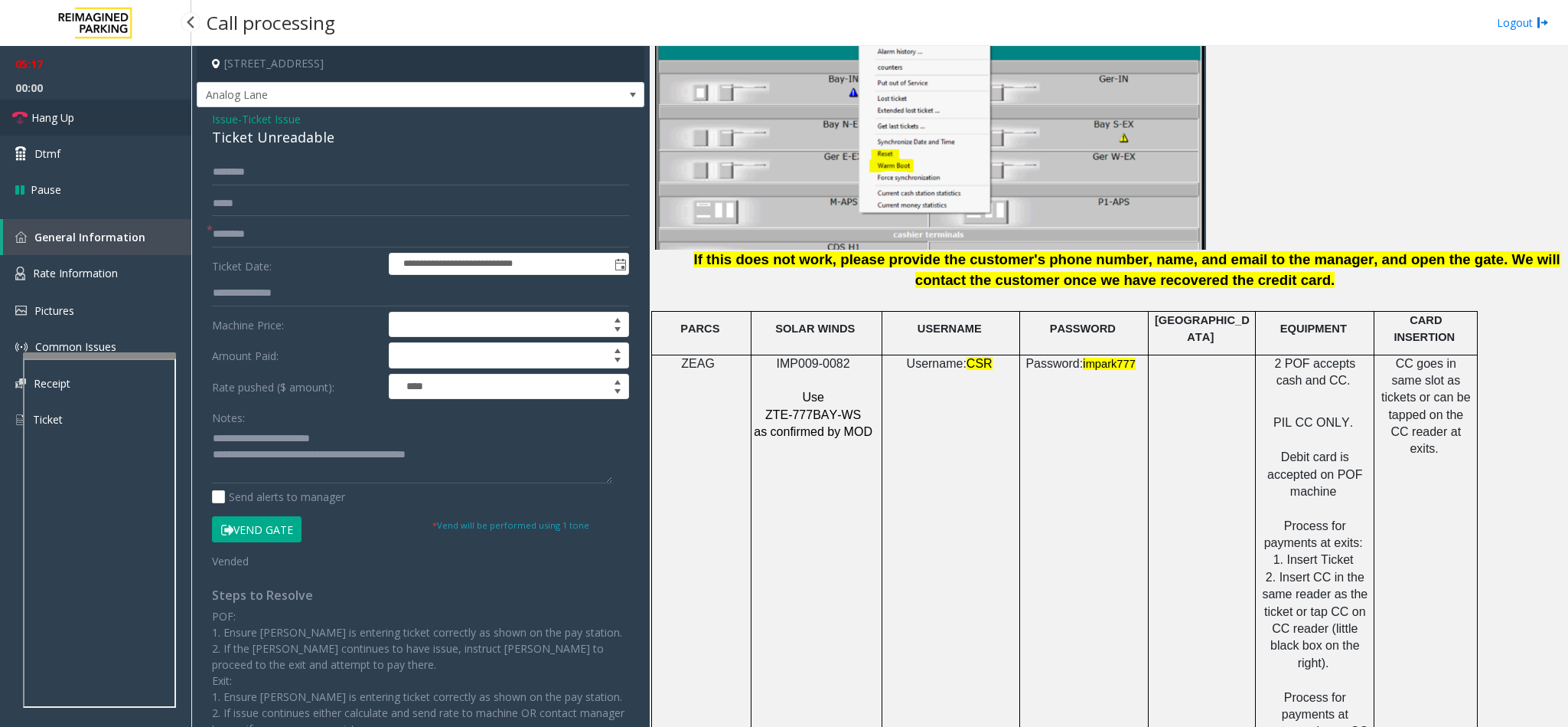
click at [101, 109] on link "Hang Up" at bounding box center [95, 117] width 191 height 36
click at [359, 455] on textarea at bounding box center [412, 454] width 401 height 57
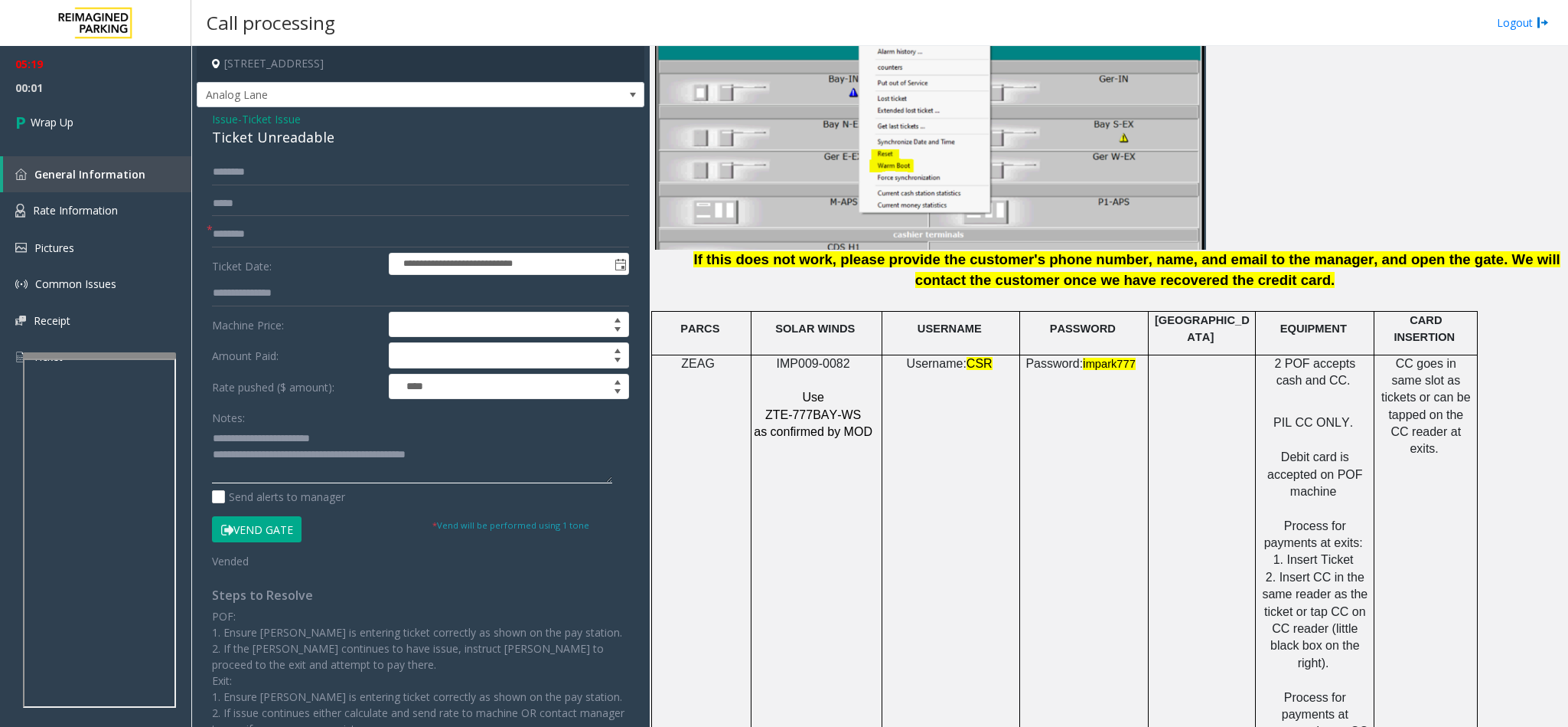
click at [463, 453] on textarea at bounding box center [412, 454] width 401 height 57
type textarea "**********"
click at [110, 113] on link "Wrap Up" at bounding box center [95, 122] width 191 height 45
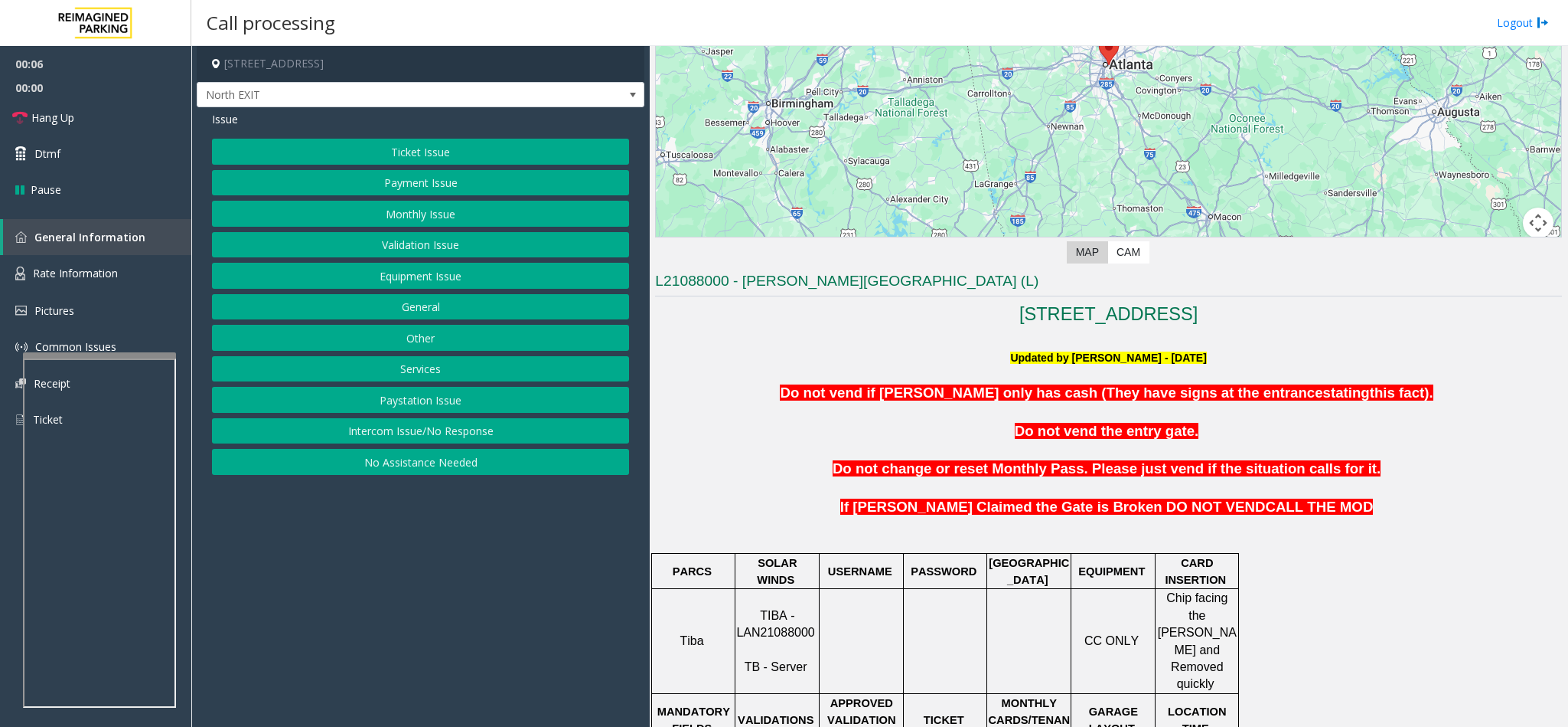
scroll to position [345, 0]
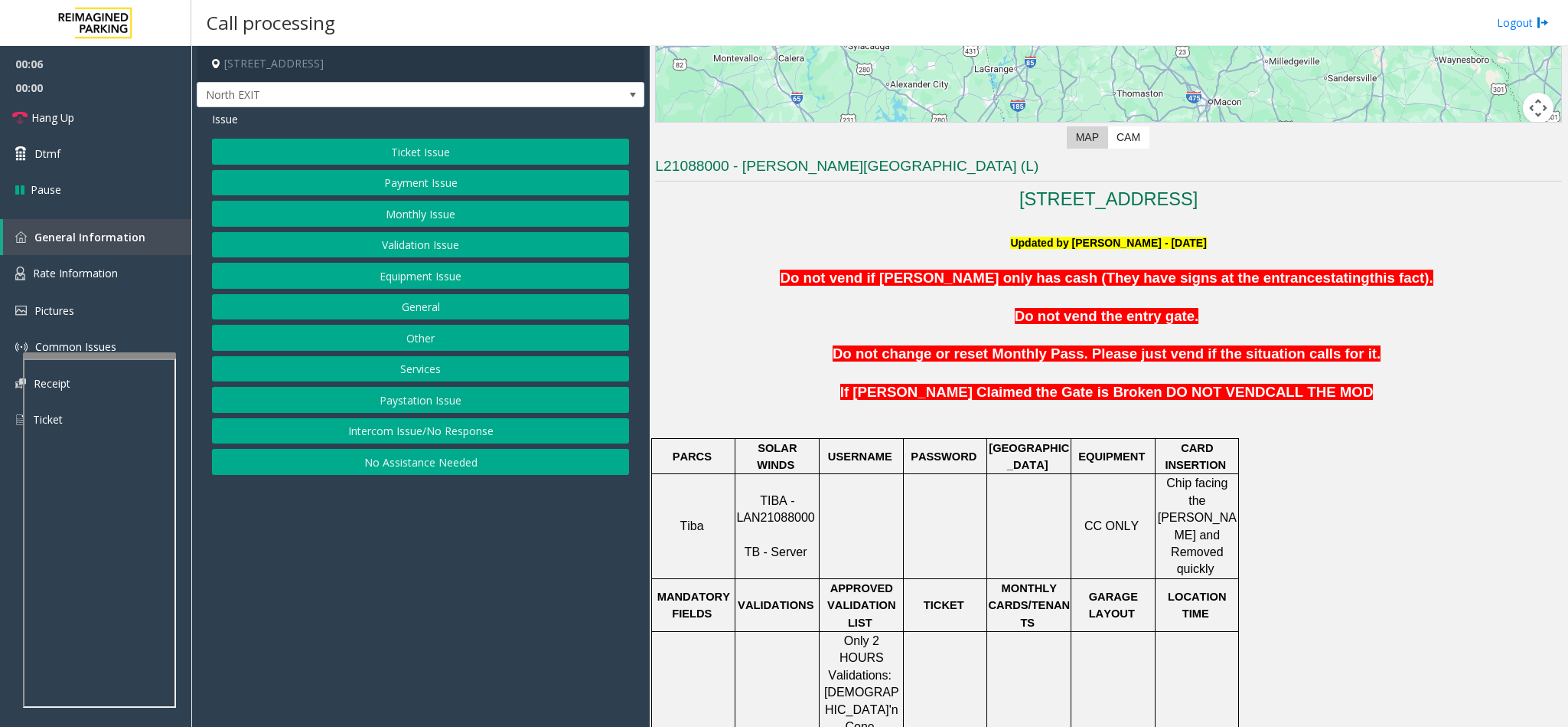
click at [769, 508] on span "TIBA - LAN21088000" at bounding box center [775, 509] width 78 height 29
copy p "LAN21088000"
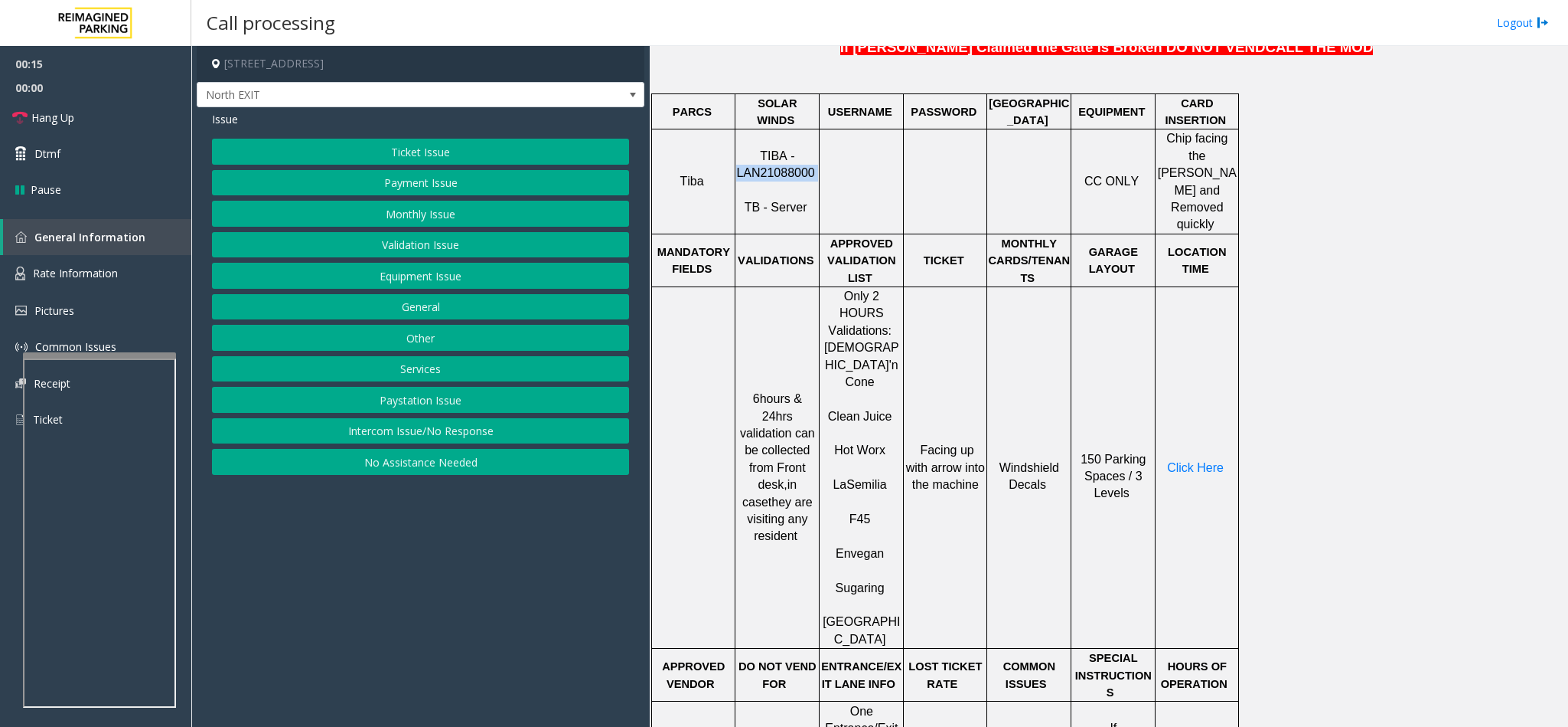
click at [393, 154] on button "Ticket Issue" at bounding box center [420, 151] width 417 height 26
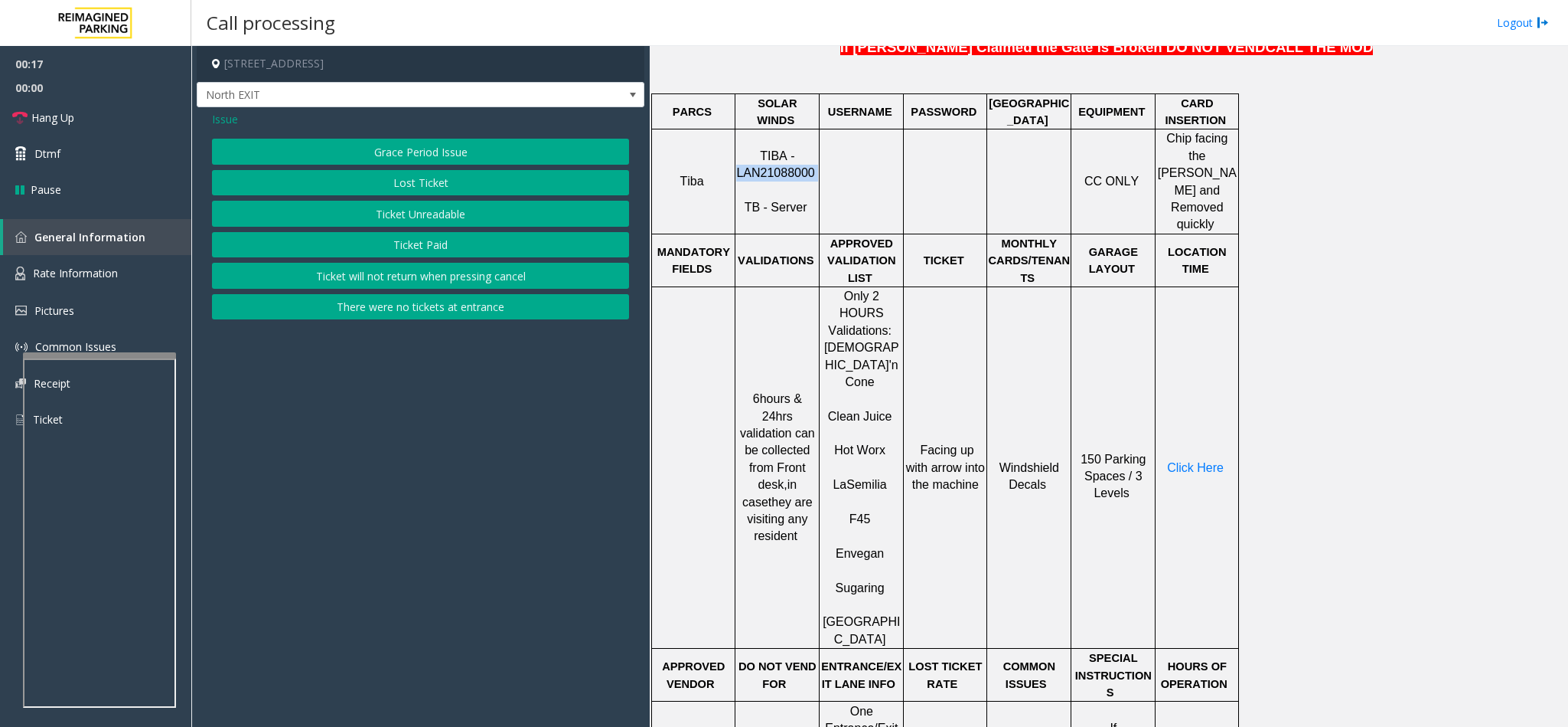
click at [394, 224] on button "Ticket Unreadable" at bounding box center [420, 213] width 417 height 26
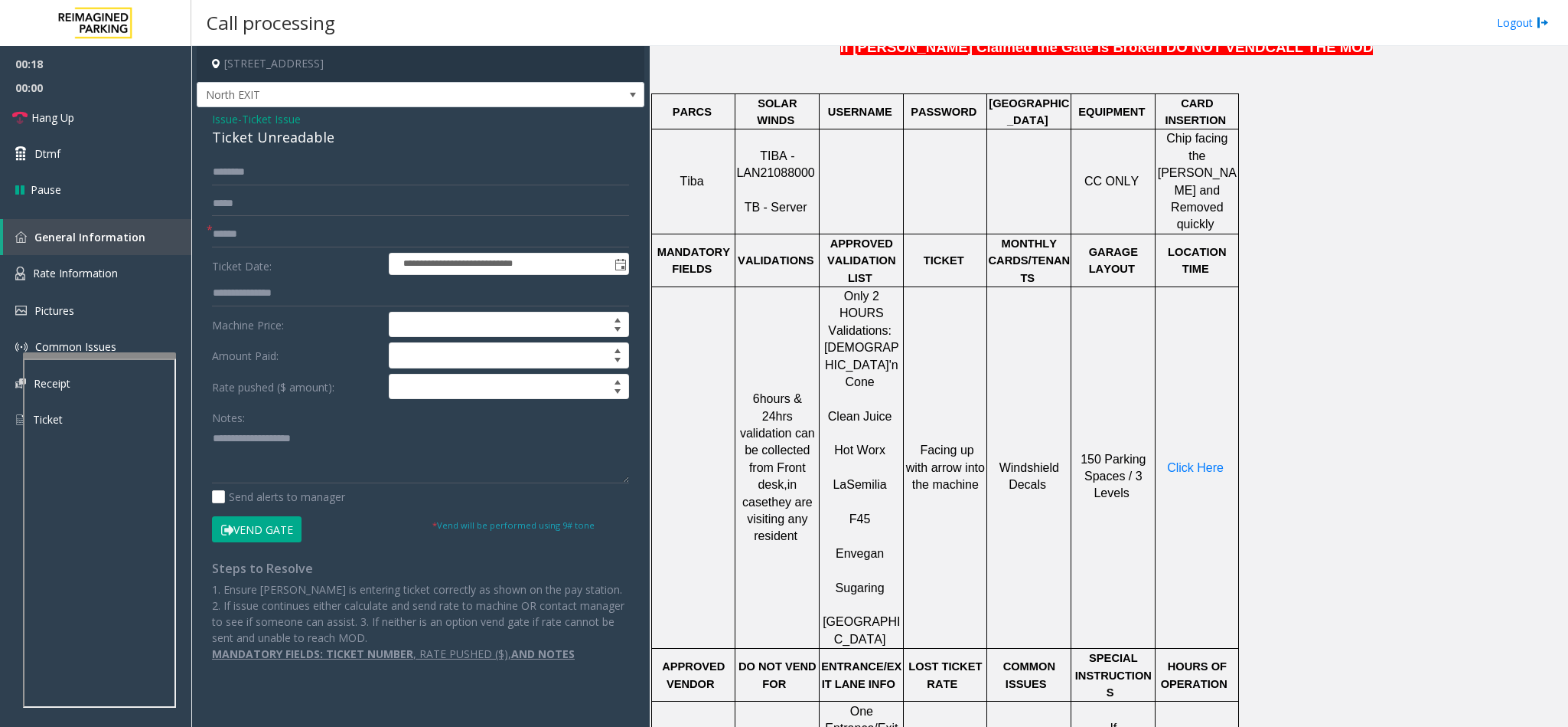
click at [235, 127] on span "Issue" at bounding box center [225, 119] width 26 height 16
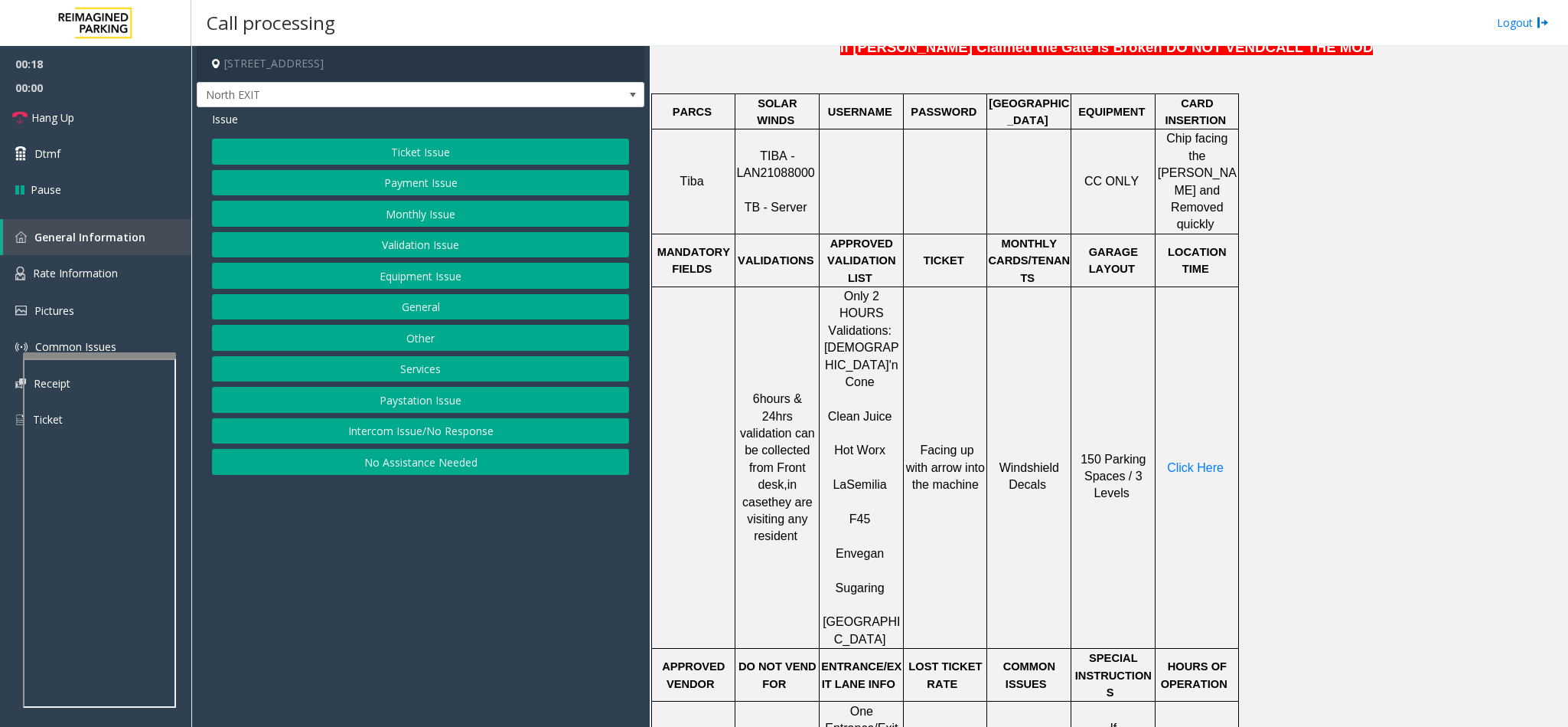
click at [401, 154] on button "Ticket Issue" at bounding box center [420, 151] width 417 height 26
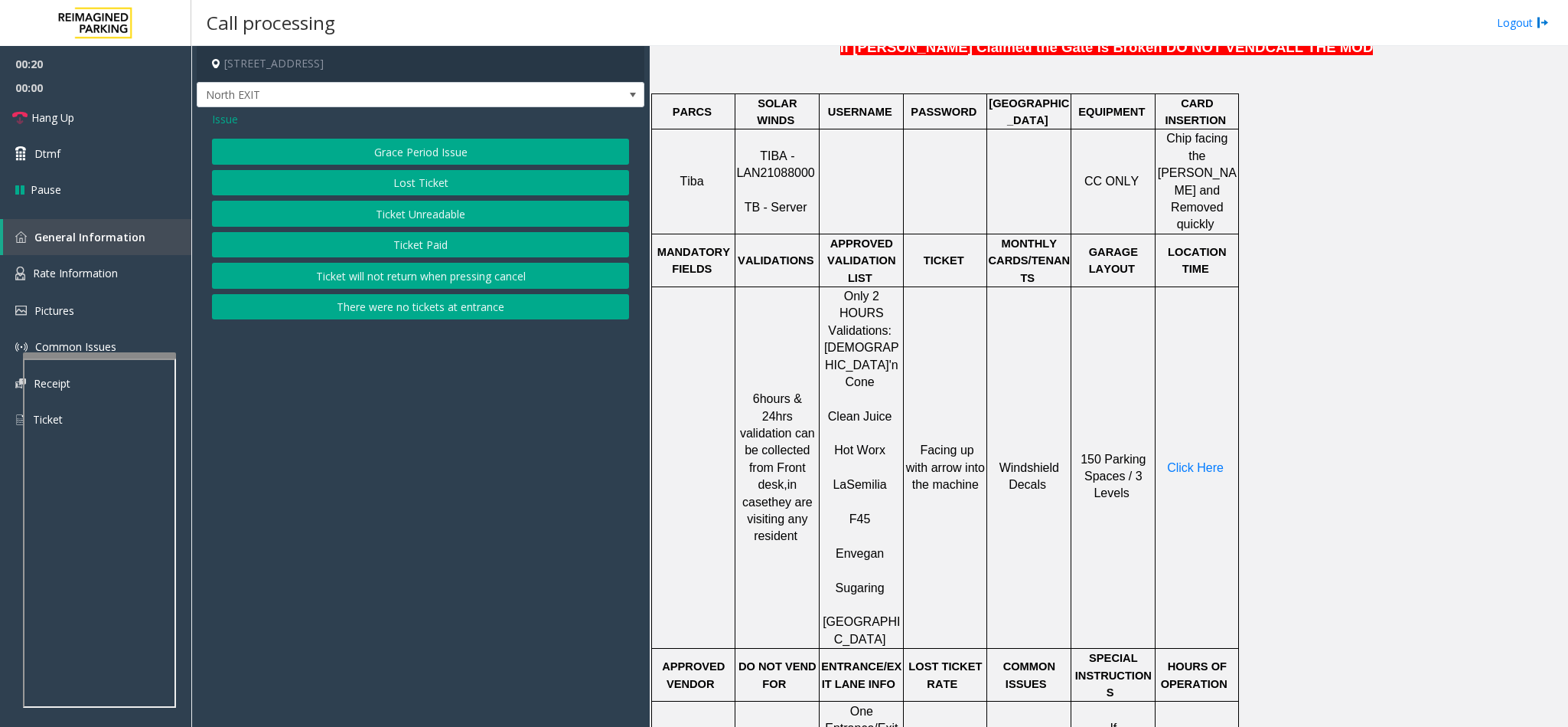
click at [379, 207] on button "Ticket Unreadable" at bounding box center [420, 213] width 417 height 26
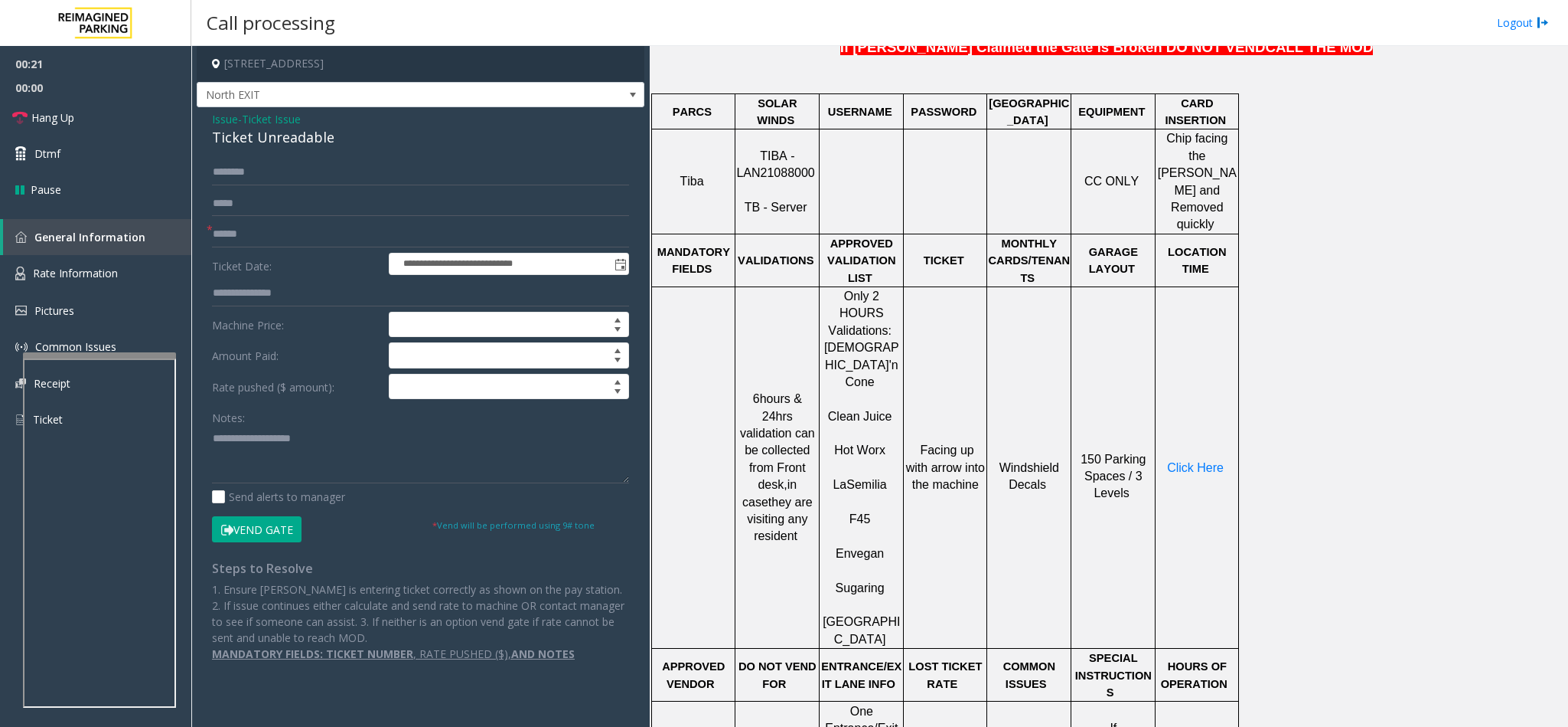
click at [241, 143] on div "Ticket Unreadable" at bounding box center [420, 137] width 417 height 21
type textarea "**********"
click at [237, 226] on input "text" at bounding box center [420, 234] width 417 height 26
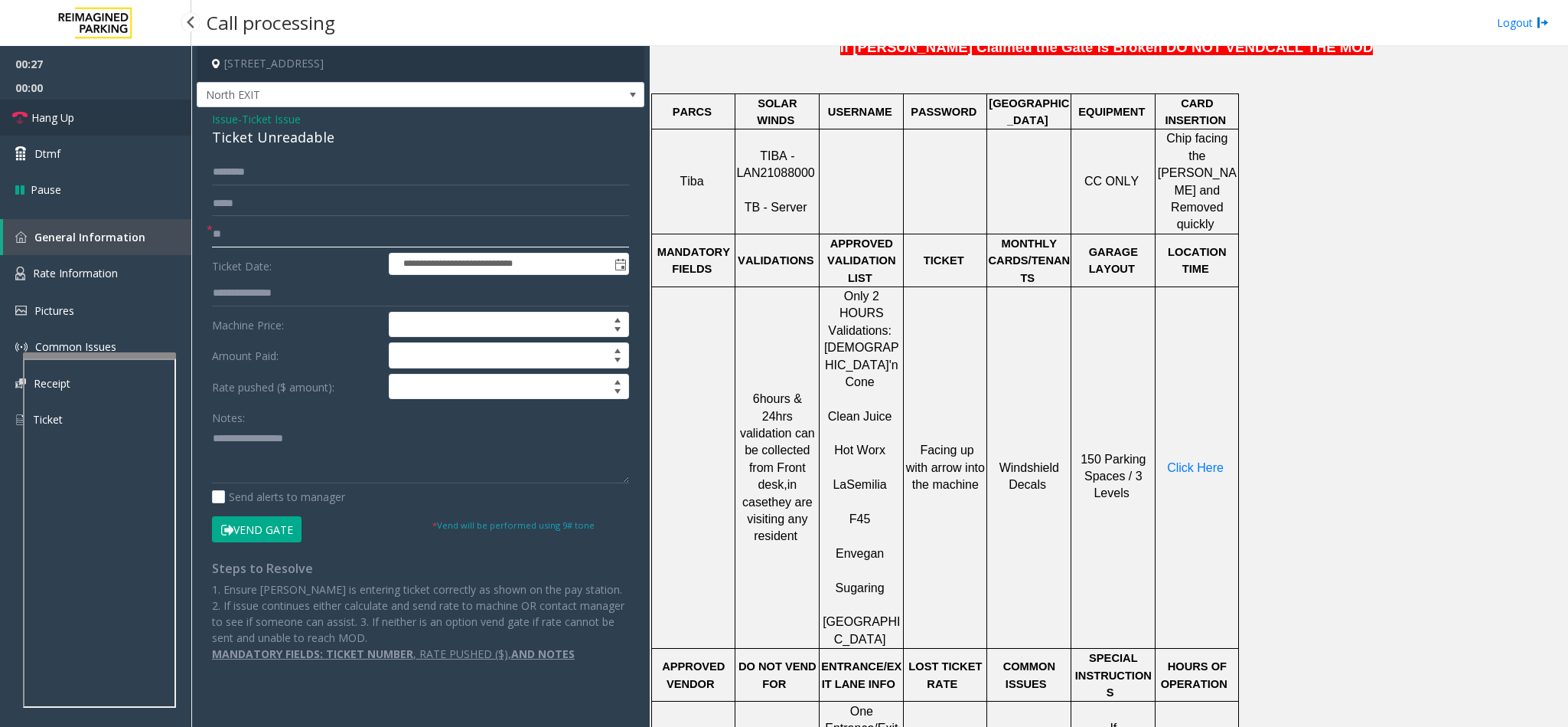
type input "**"
click at [92, 127] on link "Hang Up" at bounding box center [95, 117] width 191 height 36
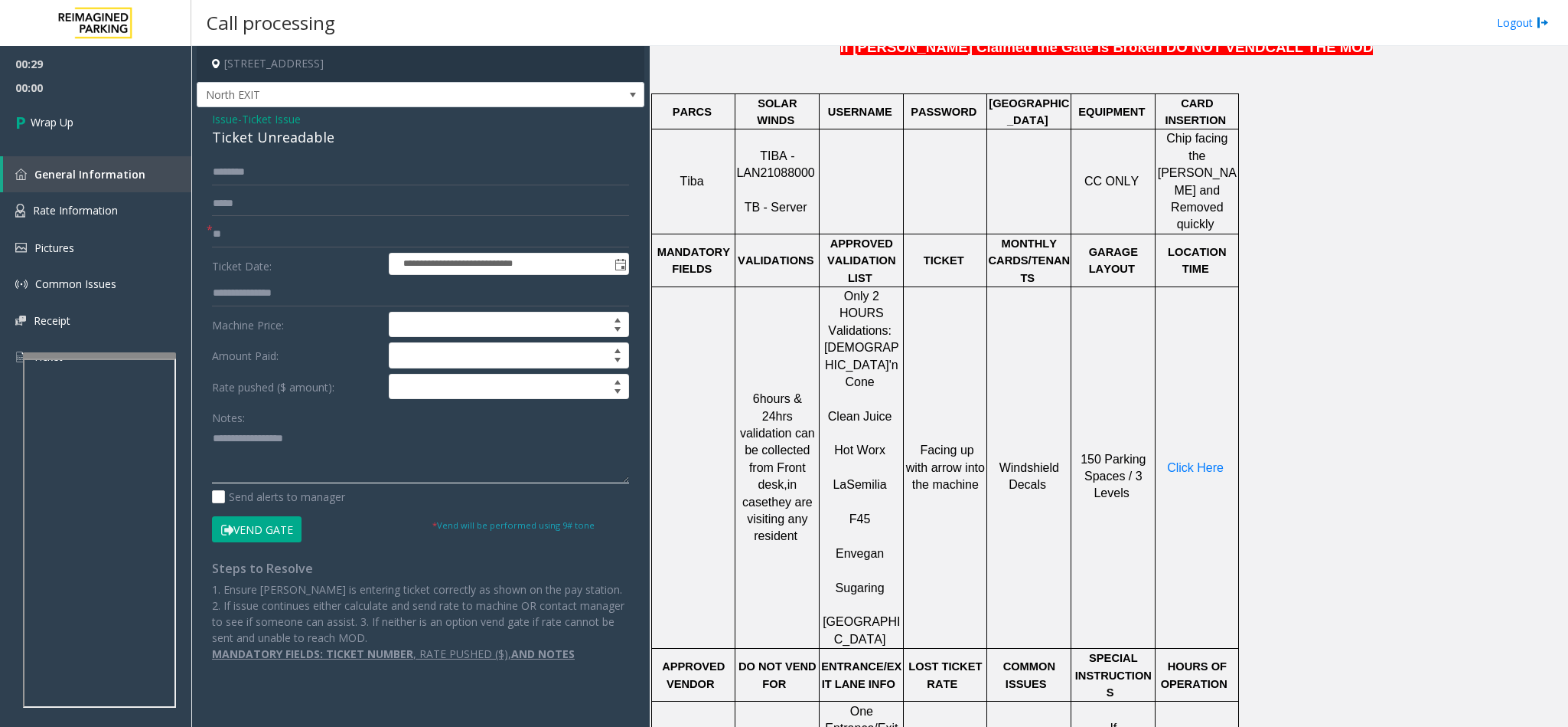
click at [214, 441] on textarea at bounding box center [420, 454] width 417 height 57
click at [388, 446] on textarea at bounding box center [420, 454] width 417 height 57
type textarea "**********"
click at [85, 110] on link "Wrap Up" at bounding box center [95, 122] width 191 height 45
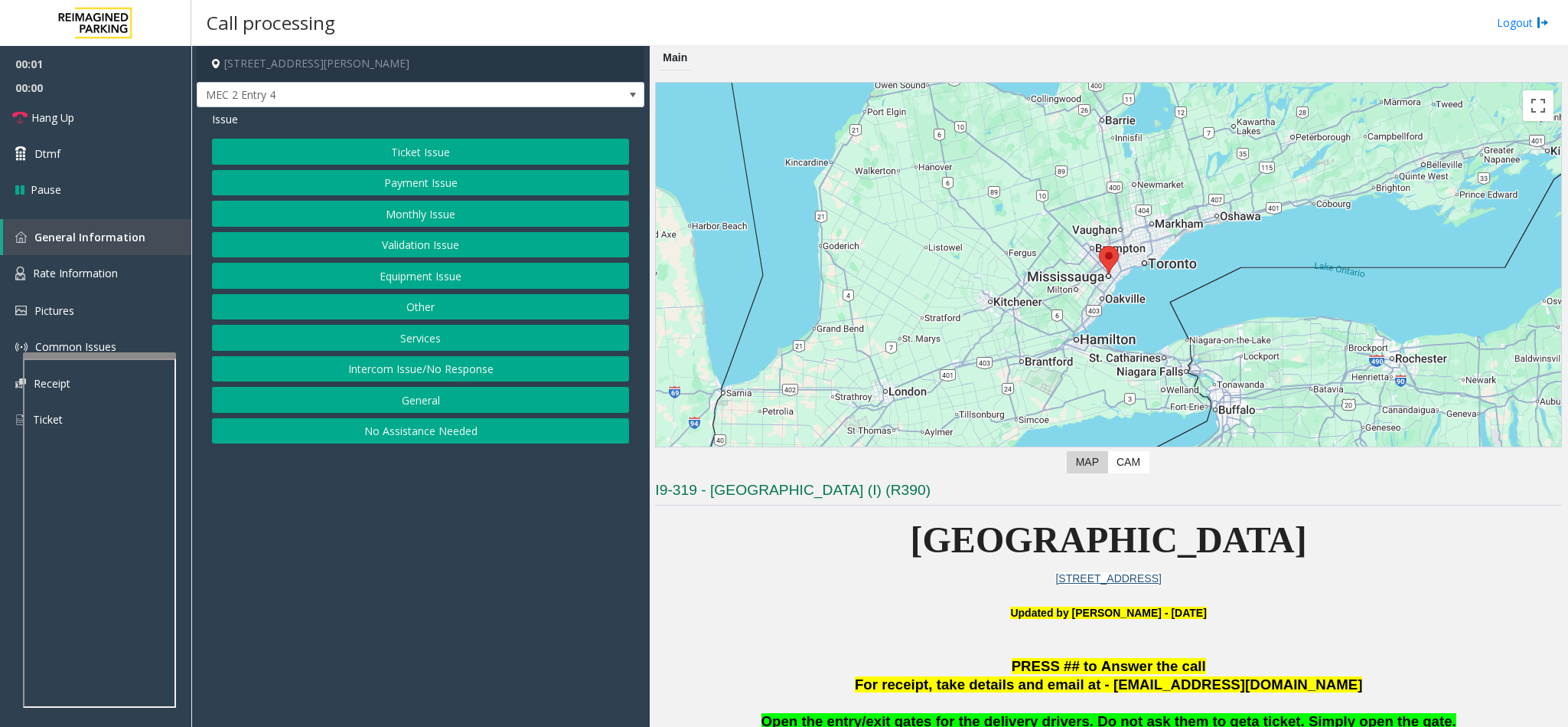
scroll to position [460, 0]
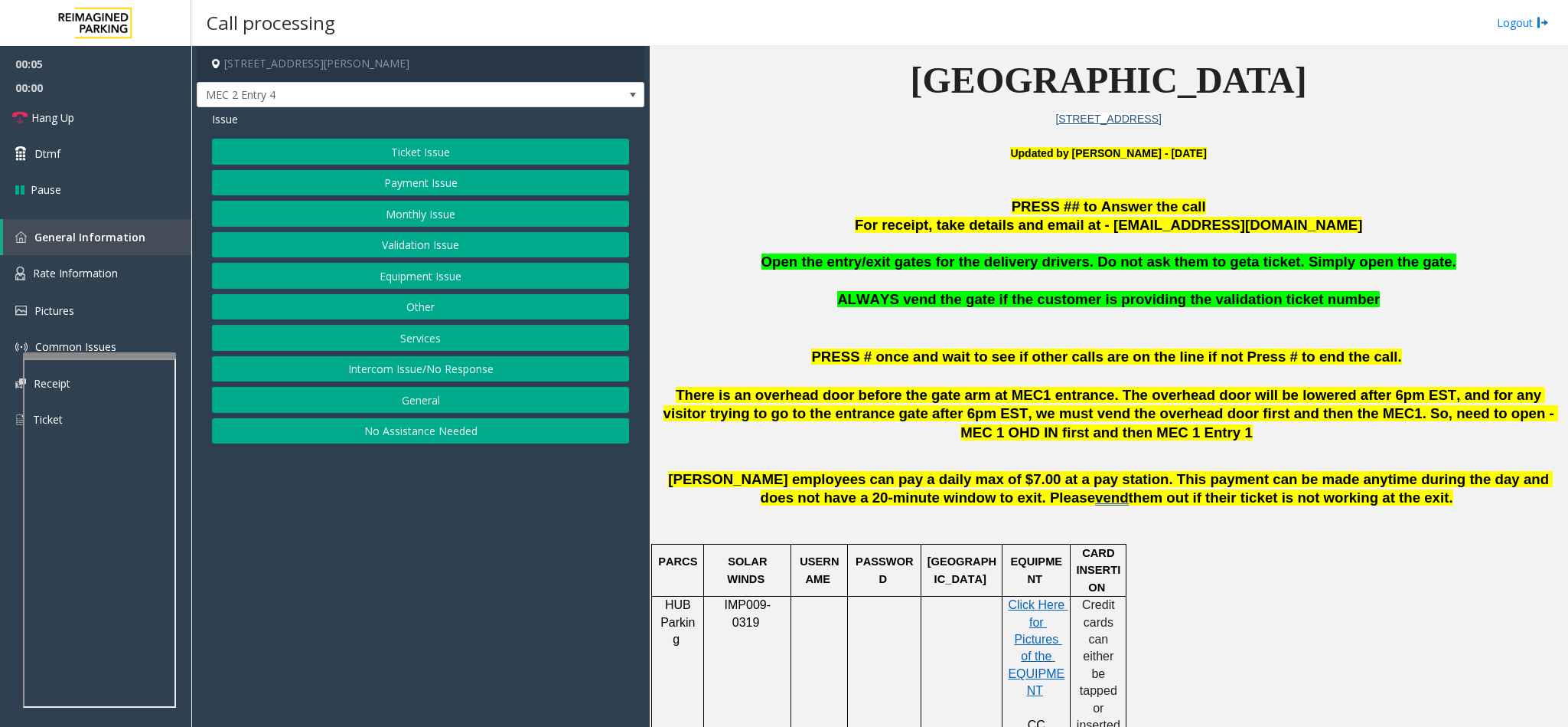
click at [432, 340] on button "Services" at bounding box center [420, 337] width 417 height 26
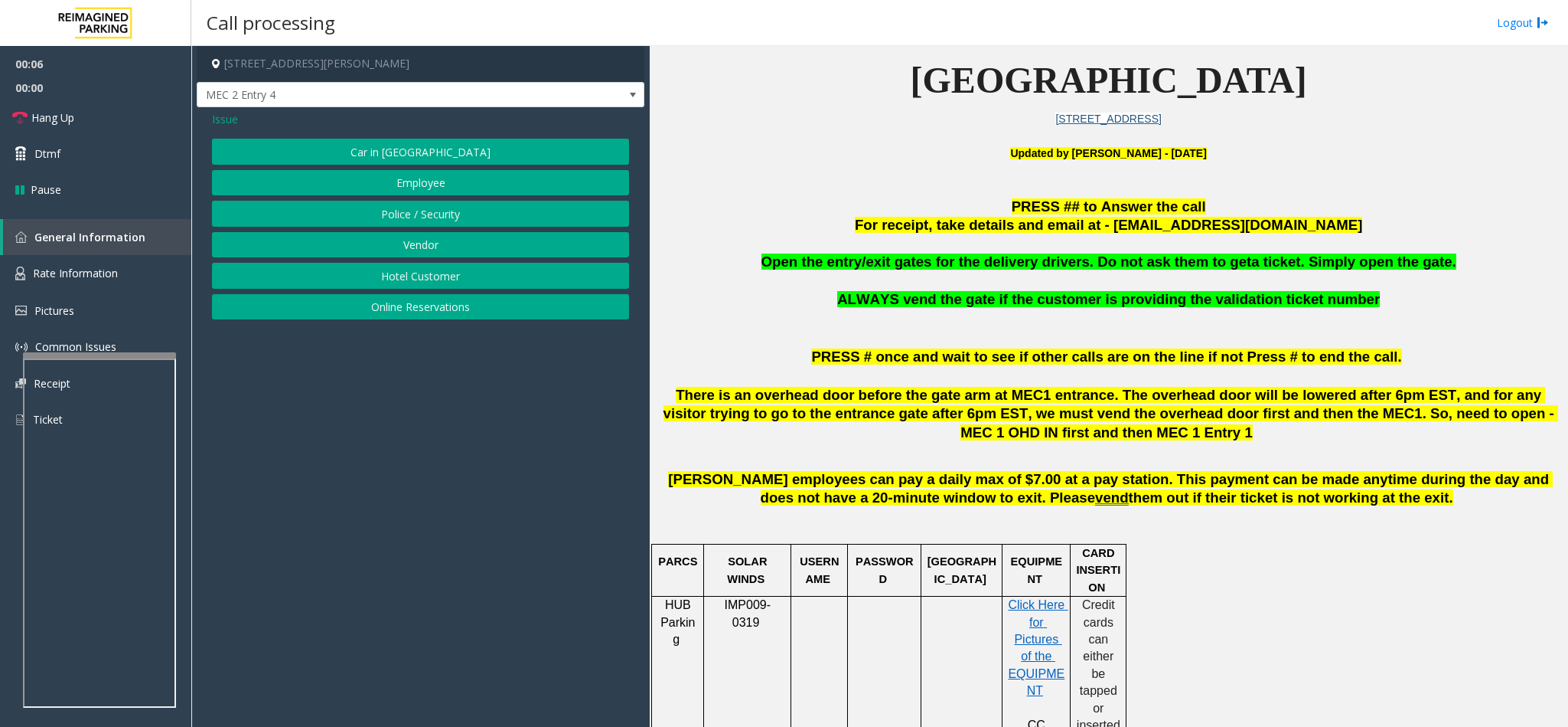
click at [422, 252] on button "Vendor" at bounding box center [420, 245] width 417 height 26
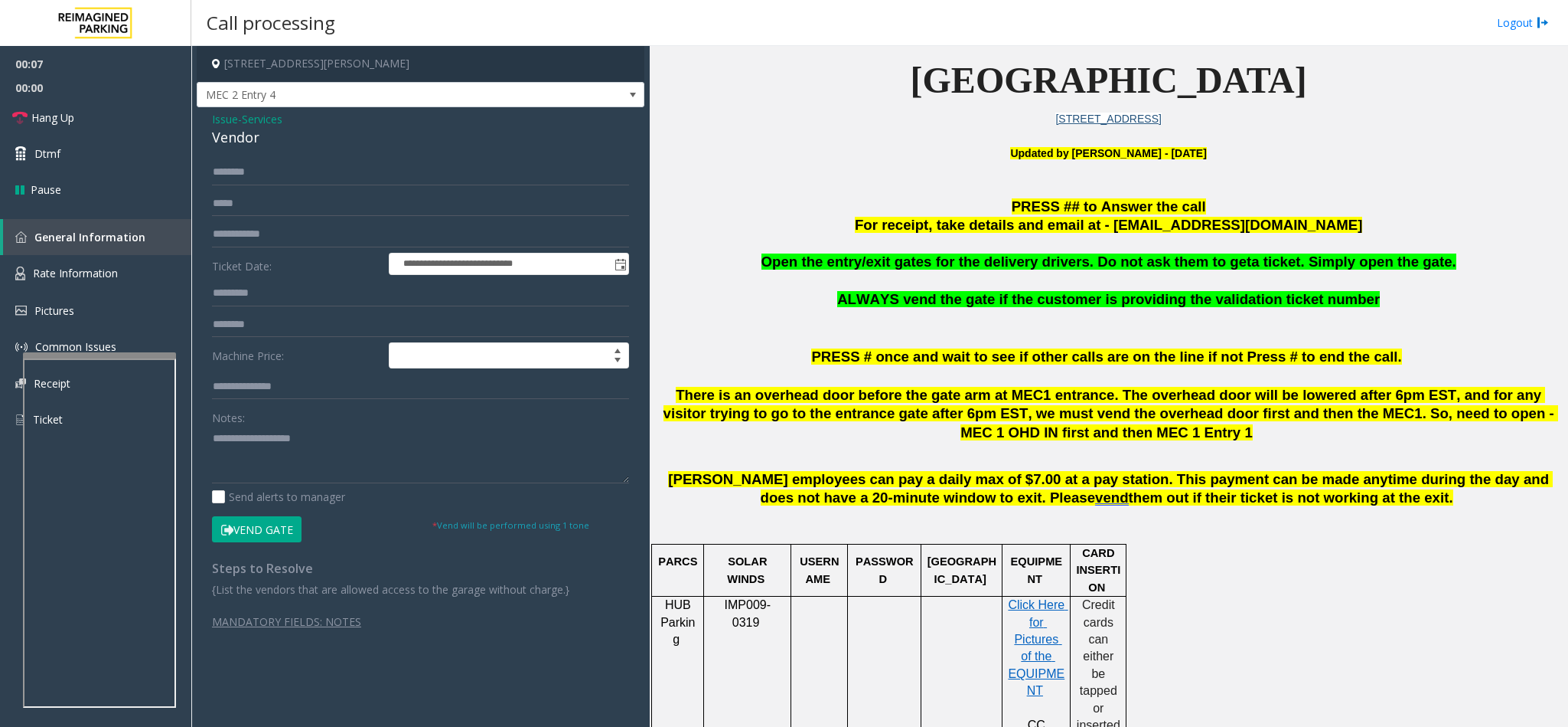
click at [248, 535] on button "Vend Gate" at bounding box center [256, 529] width 89 height 26
click at [257, 444] on textarea at bounding box center [420, 454] width 417 height 57
click at [129, 123] on link "Hang Up" at bounding box center [95, 117] width 191 height 36
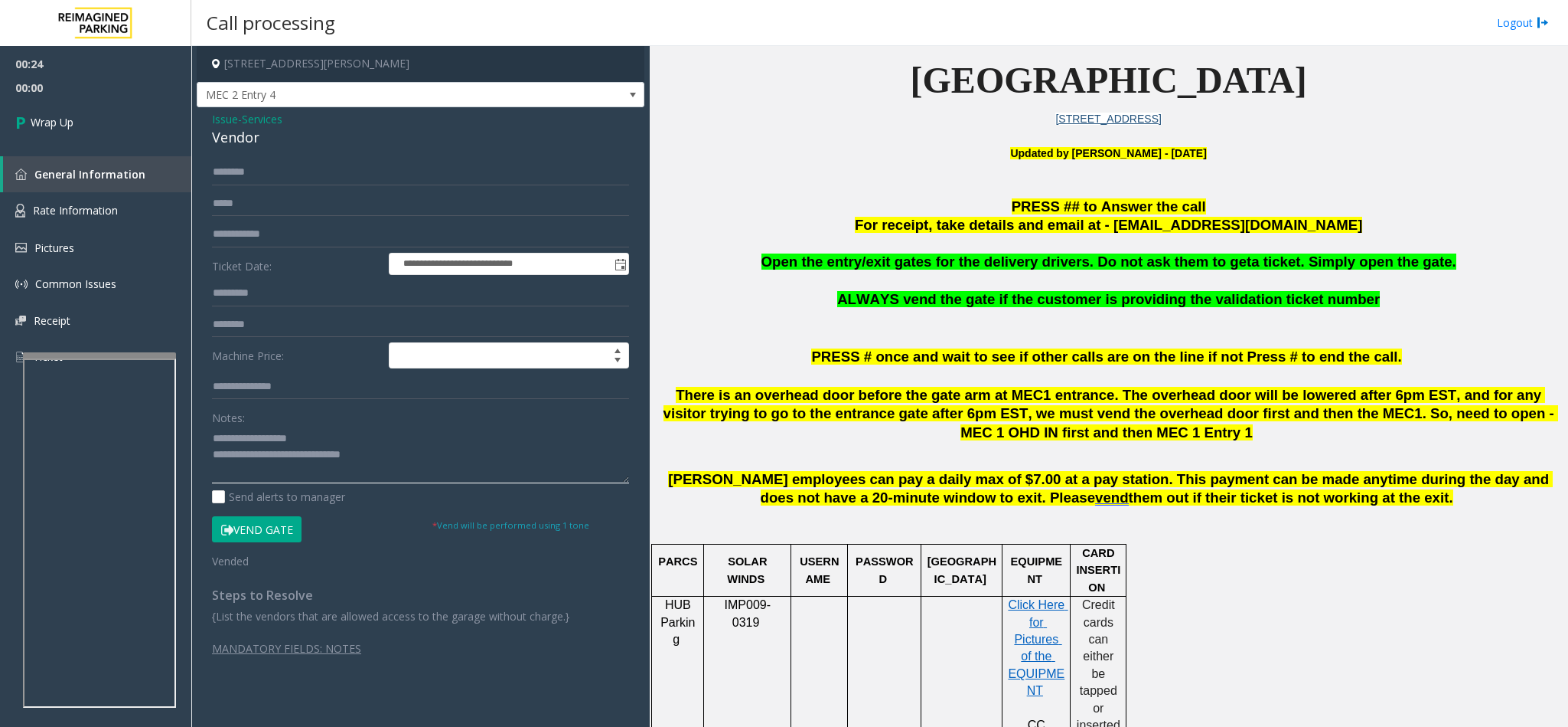
click at [335, 465] on textarea at bounding box center [420, 454] width 417 height 57
click at [336, 457] on textarea at bounding box center [420, 454] width 417 height 57
click at [418, 463] on textarea at bounding box center [420, 454] width 417 height 57
click at [1038, 255] on span "Open the entry/exit gates for the delivery drivers. Do not ask them to get" at bounding box center [1006, 261] width 491 height 16
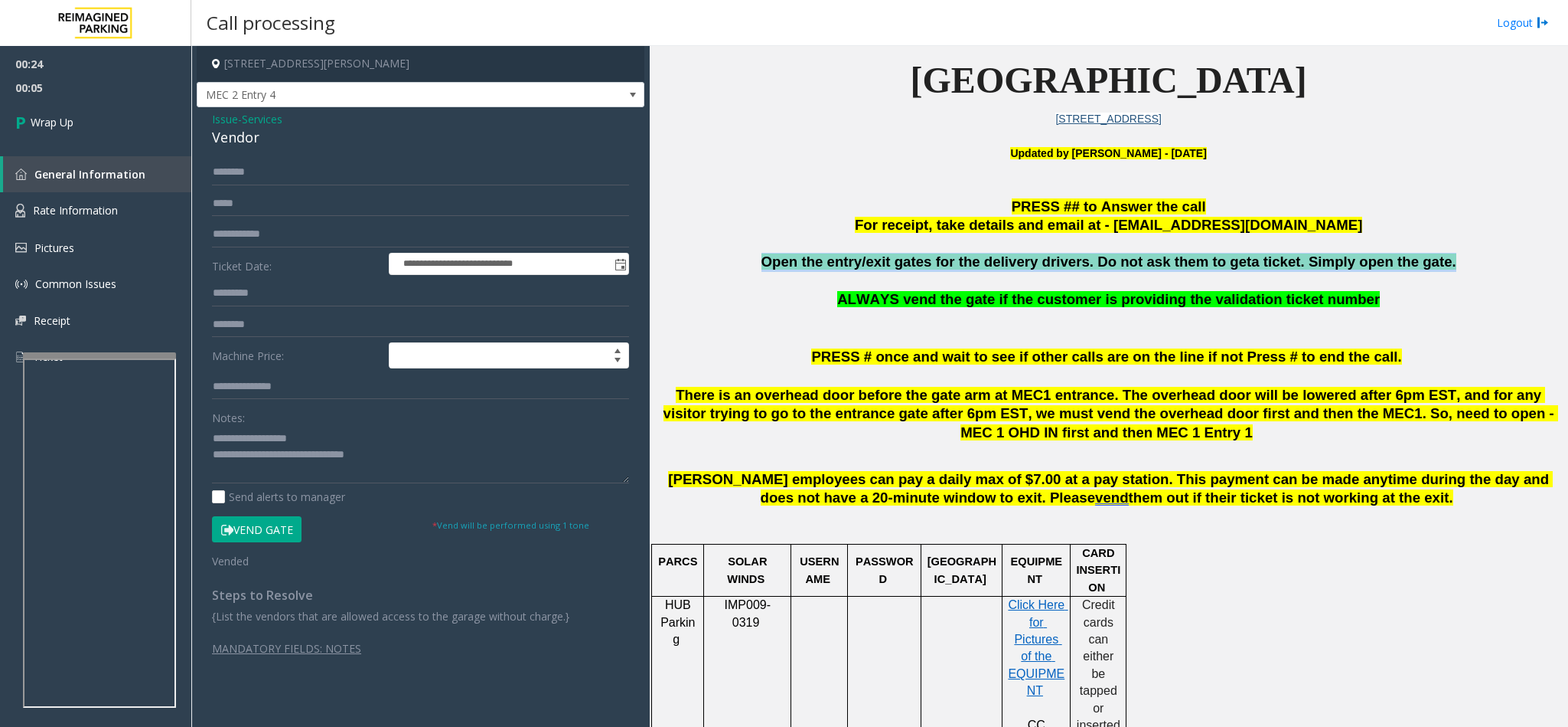
click at [1038, 255] on span "Open the entry/exit gates for the delivery drivers. Do not ask them to get" at bounding box center [1006, 261] width 491 height 16
copy span "Open the entry/exit gates for the delivery drivers. Do not ask them to get a ti…"
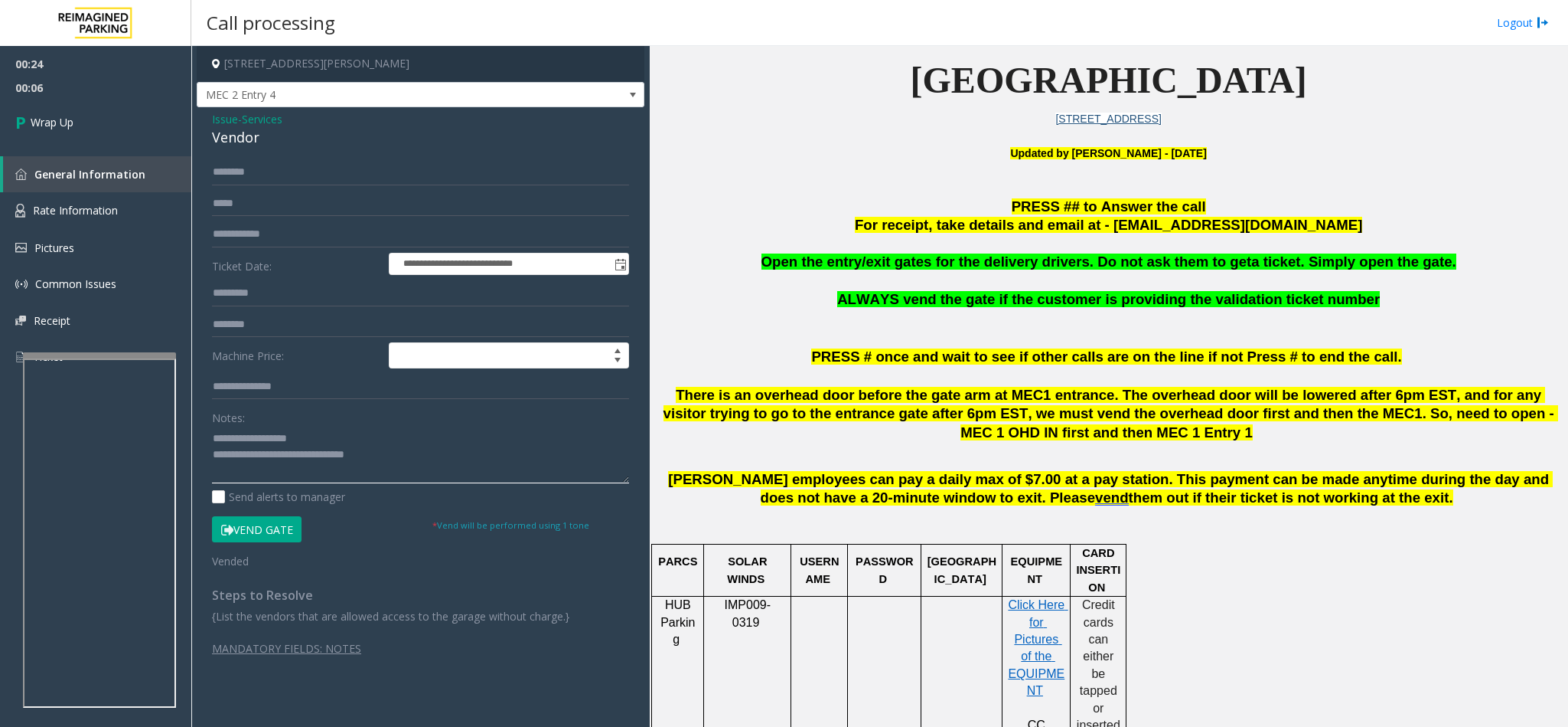
click at [400, 456] on textarea at bounding box center [420, 454] width 417 height 57
paste textarea "**********"
type textarea "**********"
click at [111, 108] on link "Wrap Up" at bounding box center [95, 122] width 191 height 45
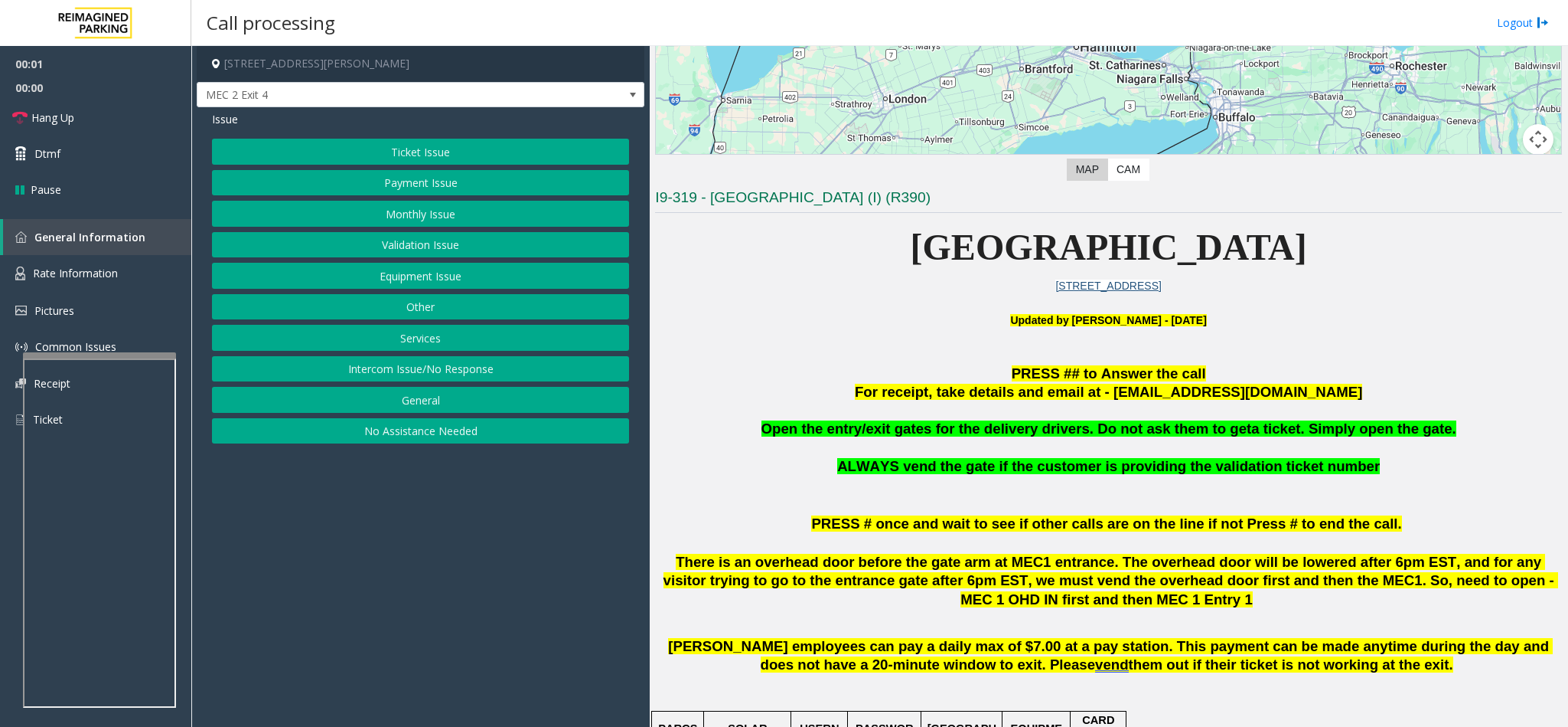
scroll to position [345, 0]
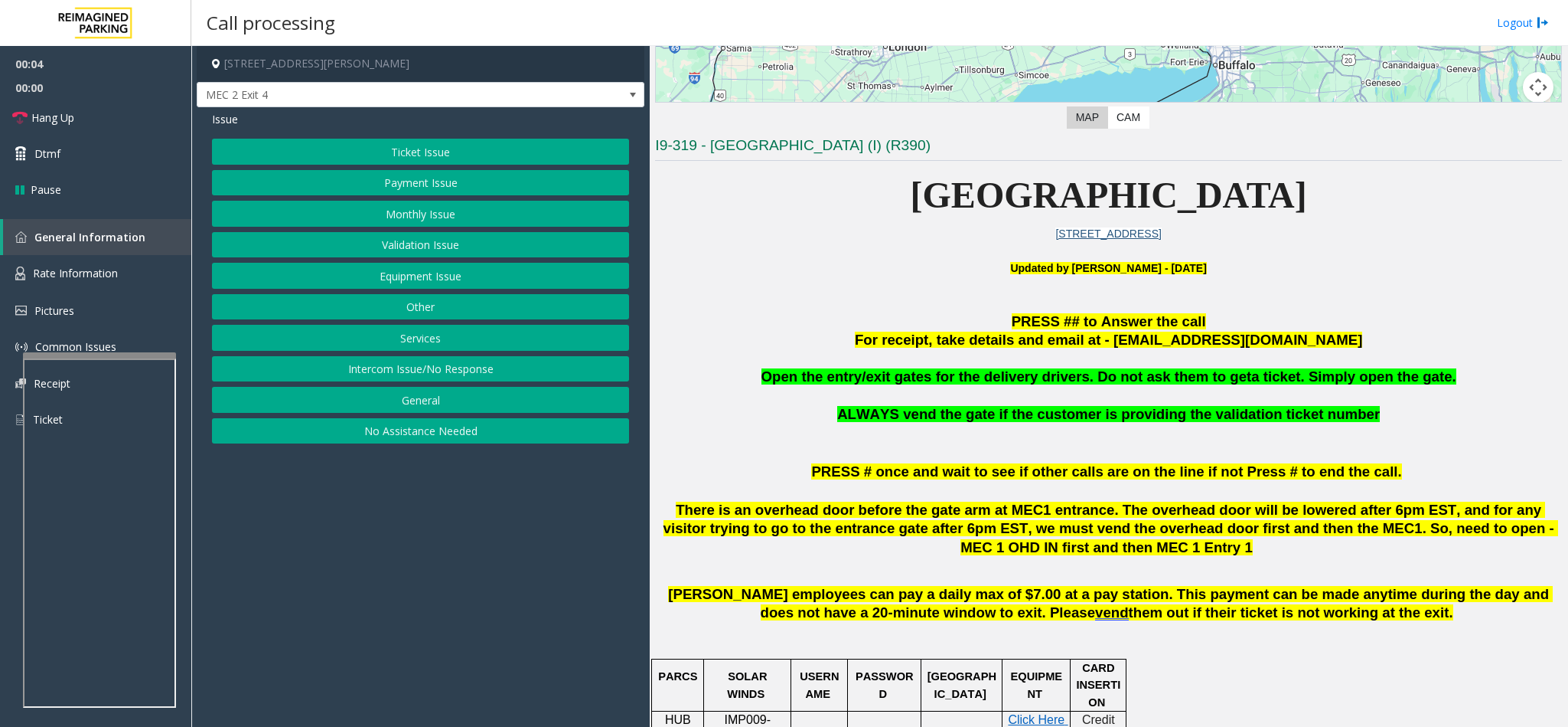
click at [439, 335] on button "Services" at bounding box center [420, 337] width 417 height 26
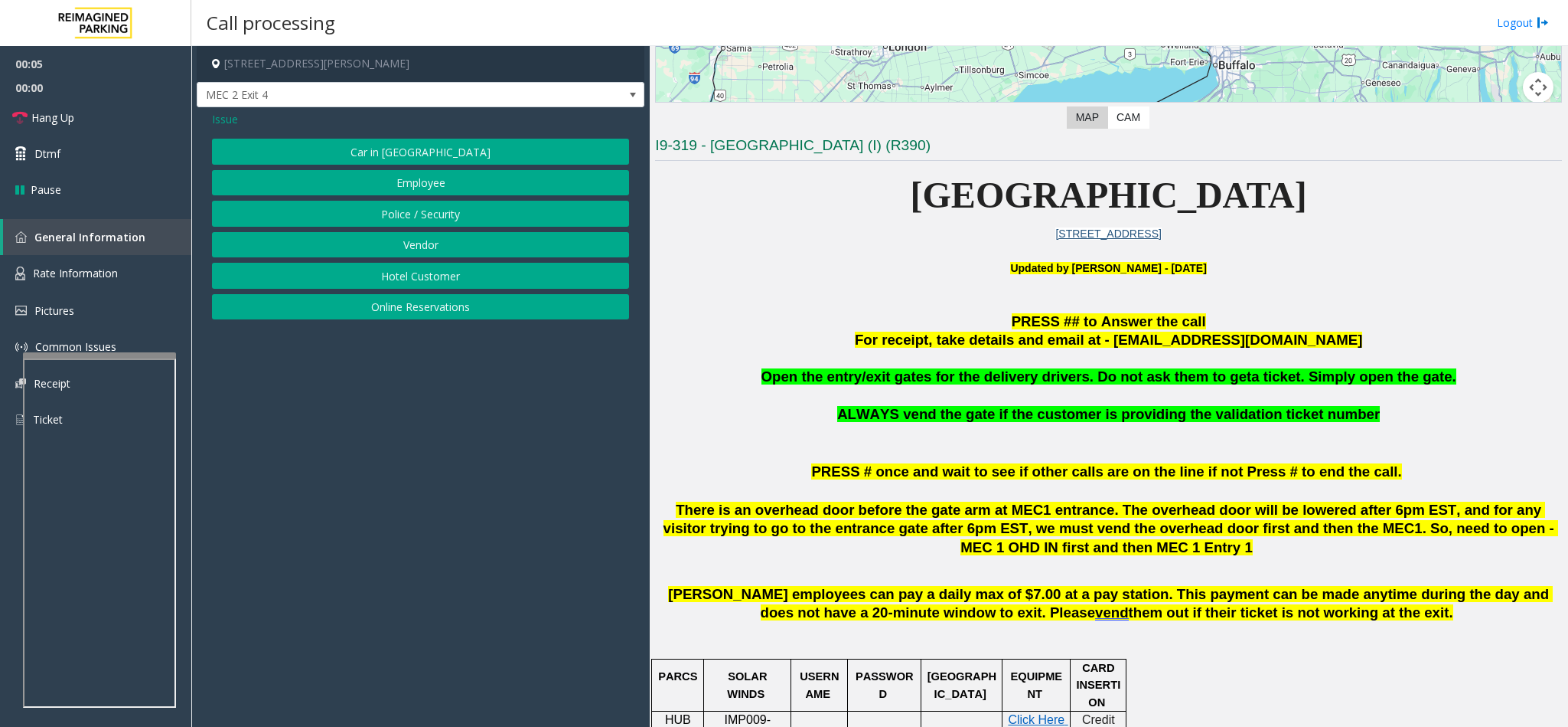
click at [461, 239] on button "Vendor" at bounding box center [420, 245] width 417 height 26
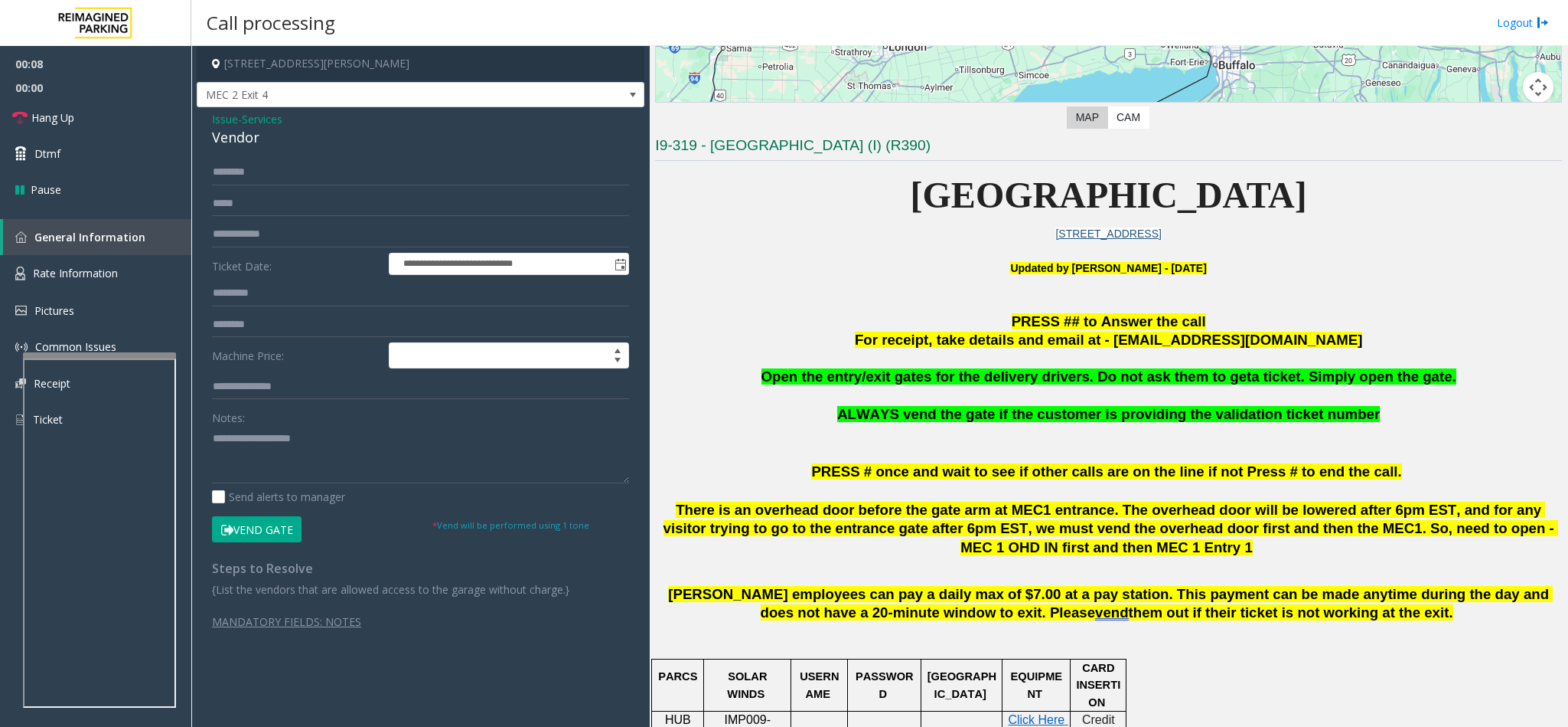
click at [262, 526] on button "Vend Gate" at bounding box center [256, 529] width 89 height 26
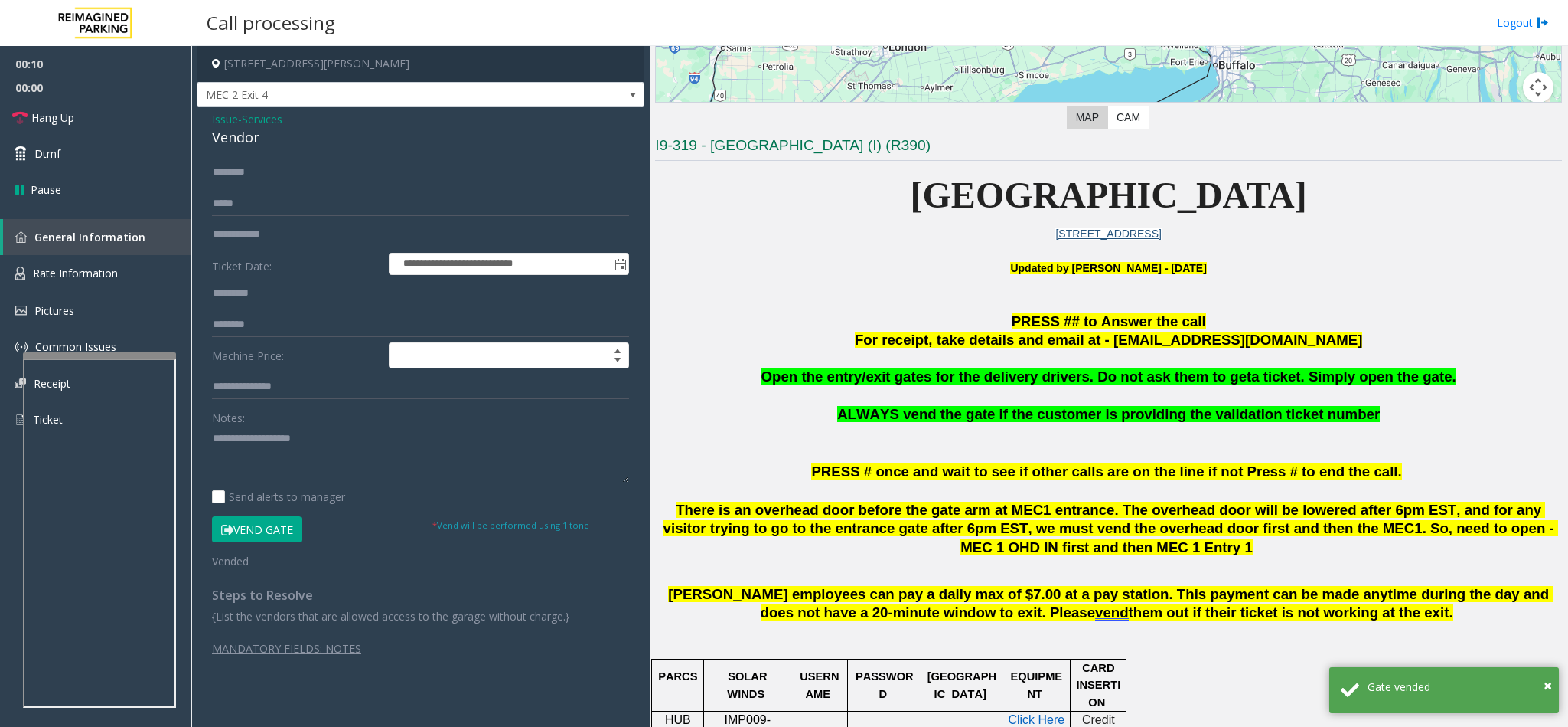
click at [232, 134] on div "Vendor" at bounding box center [420, 137] width 417 height 21
click at [233, 134] on div "Vendor" at bounding box center [420, 137] width 417 height 21
click at [213, 437] on textarea at bounding box center [420, 454] width 417 height 57
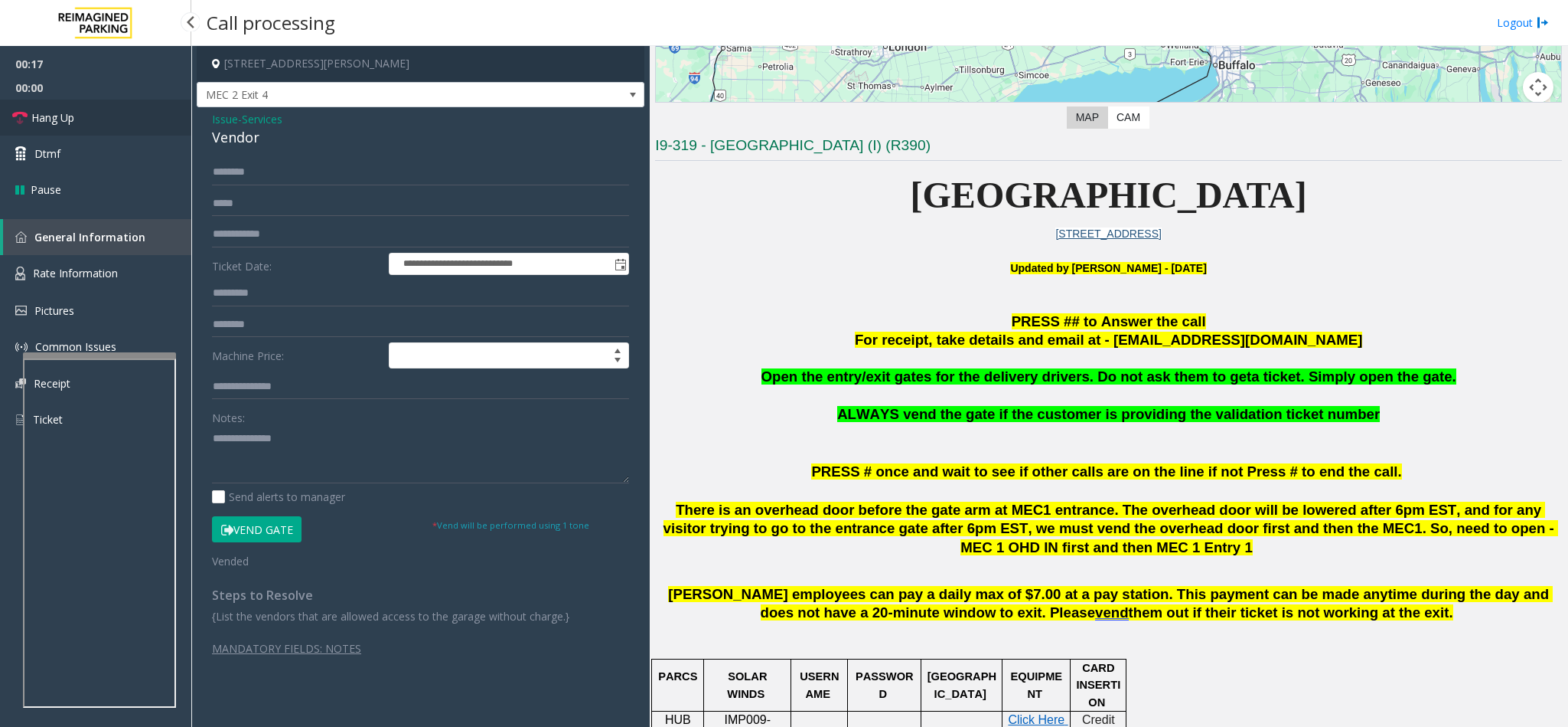
click at [109, 120] on link "Hang Up" at bounding box center [95, 117] width 191 height 36
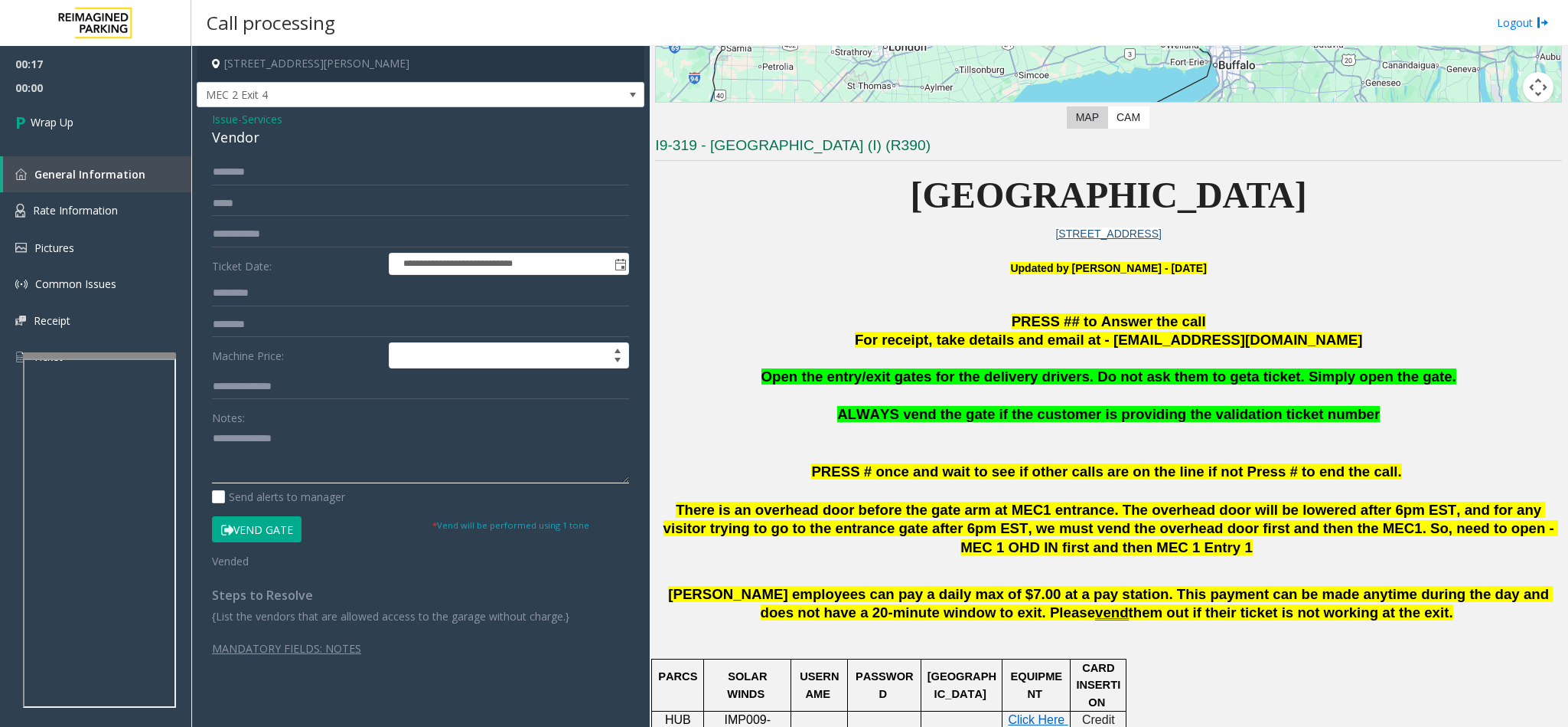
click at [306, 451] on textarea at bounding box center [420, 454] width 417 height 57
click at [983, 375] on span "Open the entry/exit gates for the delivery drivers. Do not ask them to get" at bounding box center [1006, 376] width 491 height 16
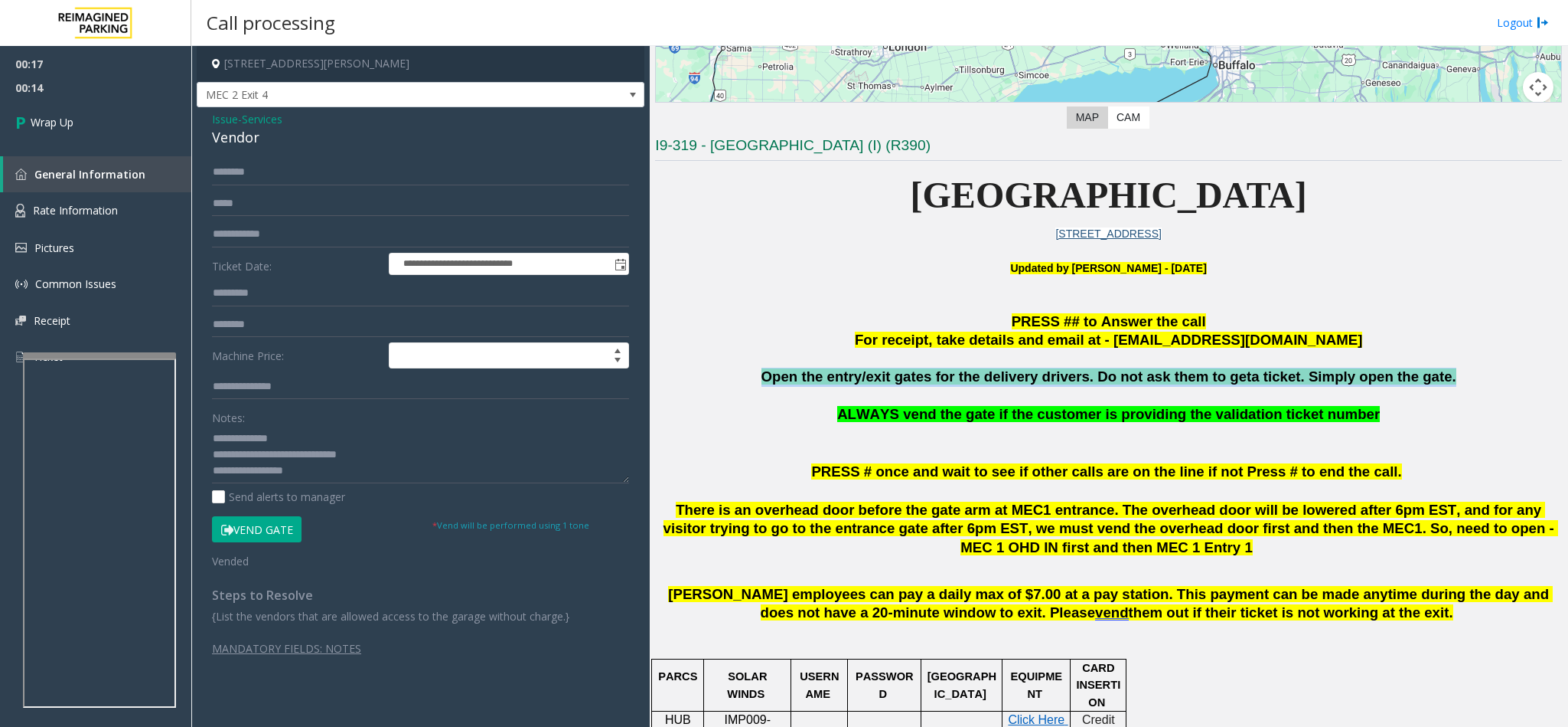
click at [983, 375] on span "Open the entry/exit gates for the delivery drivers. Do not ask them to get" at bounding box center [1006, 376] width 491 height 16
copy span "Open the entry/exit gates for the delivery drivers. Do not ask them to get a ti…"
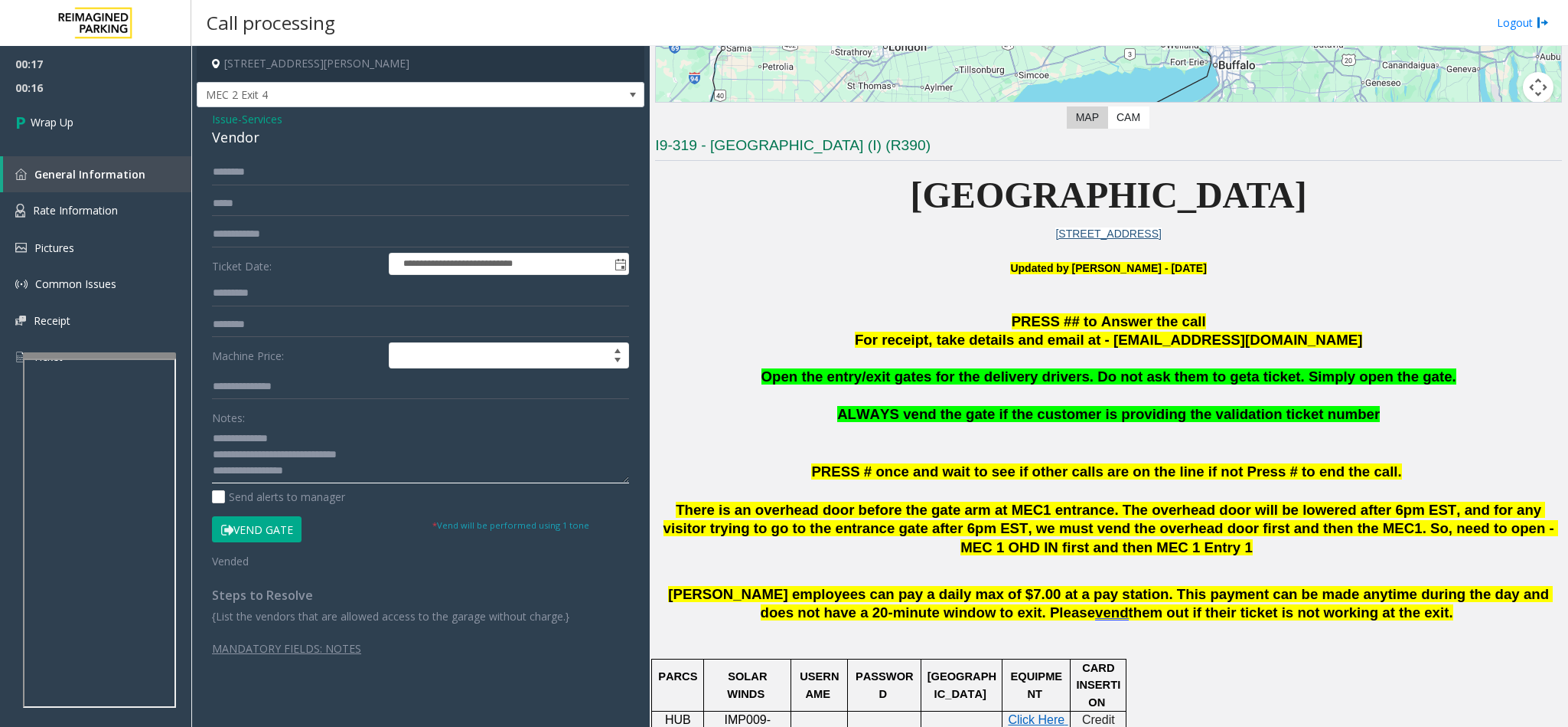
click at [322, 474] on textarea at bounding box center [420, 454] width 417 height 57
paste textarea "**********"
type textarea "**********"
click at [109, 130] on link "Wrap Up" at bounding box center [95, 122] width 191 height 45
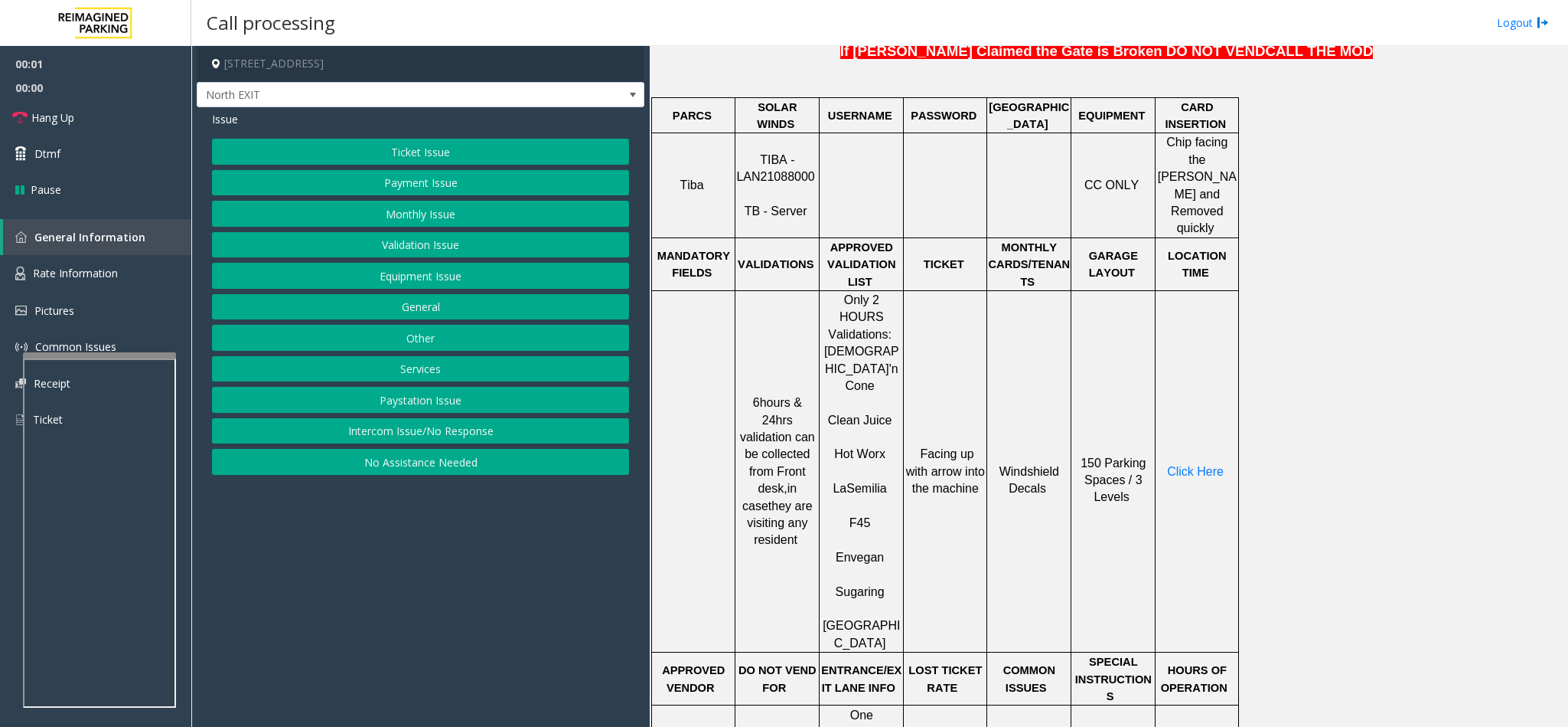
scroll to position [689, 0]
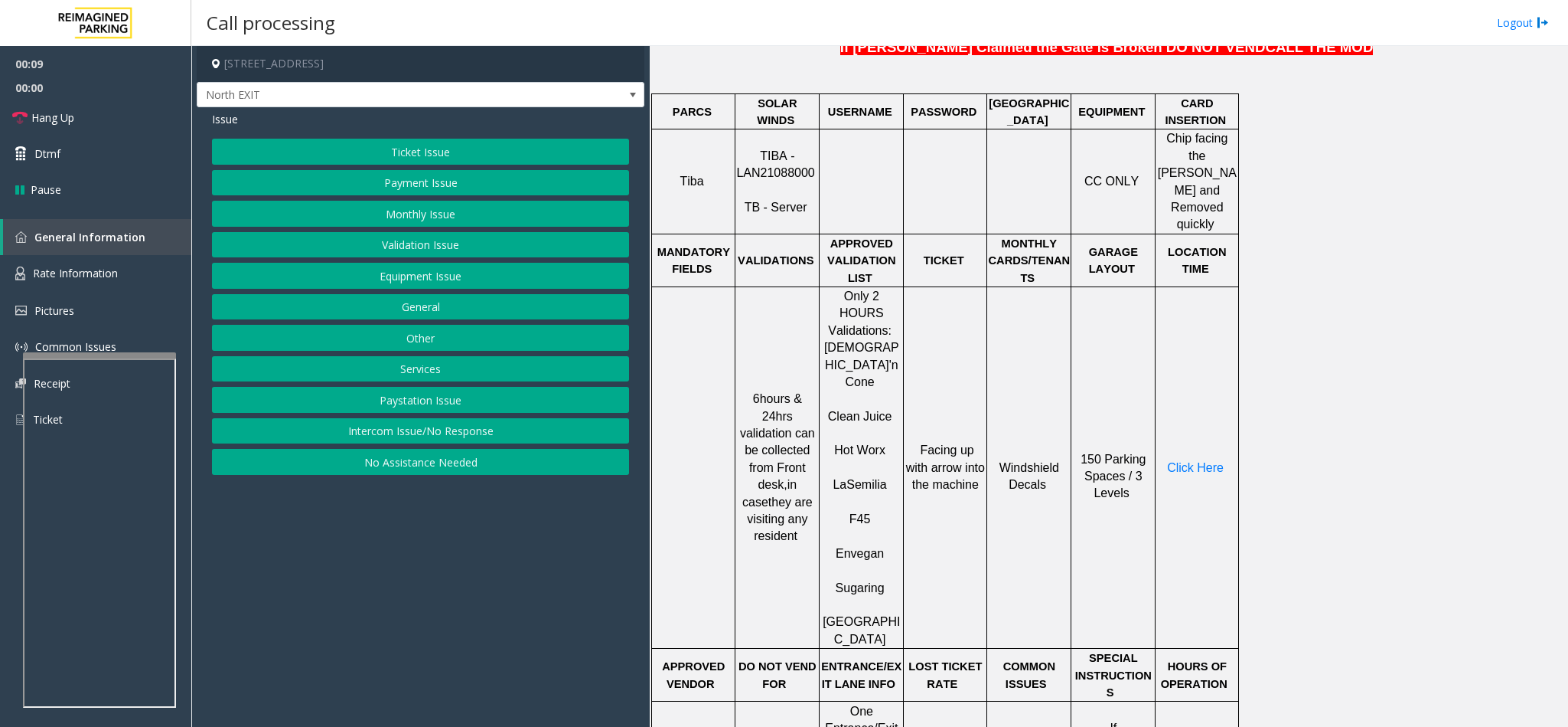
click at [423, 157] on button "Ticket Issue" at bounding box center [420, 151] width 417 height 26
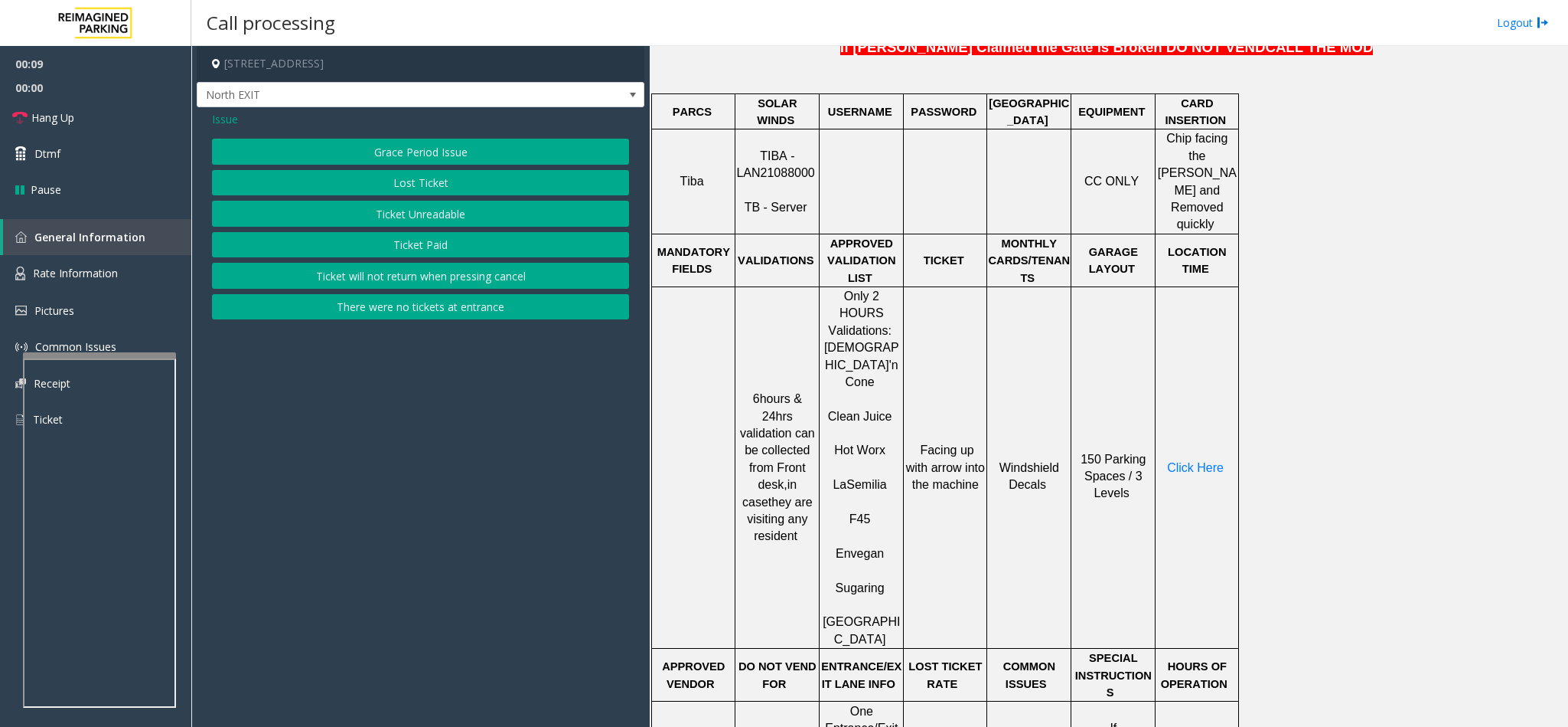
click at [425, 213] on button "Ticket Unreadable" at bounding box center [420, 213] width 417 height 26
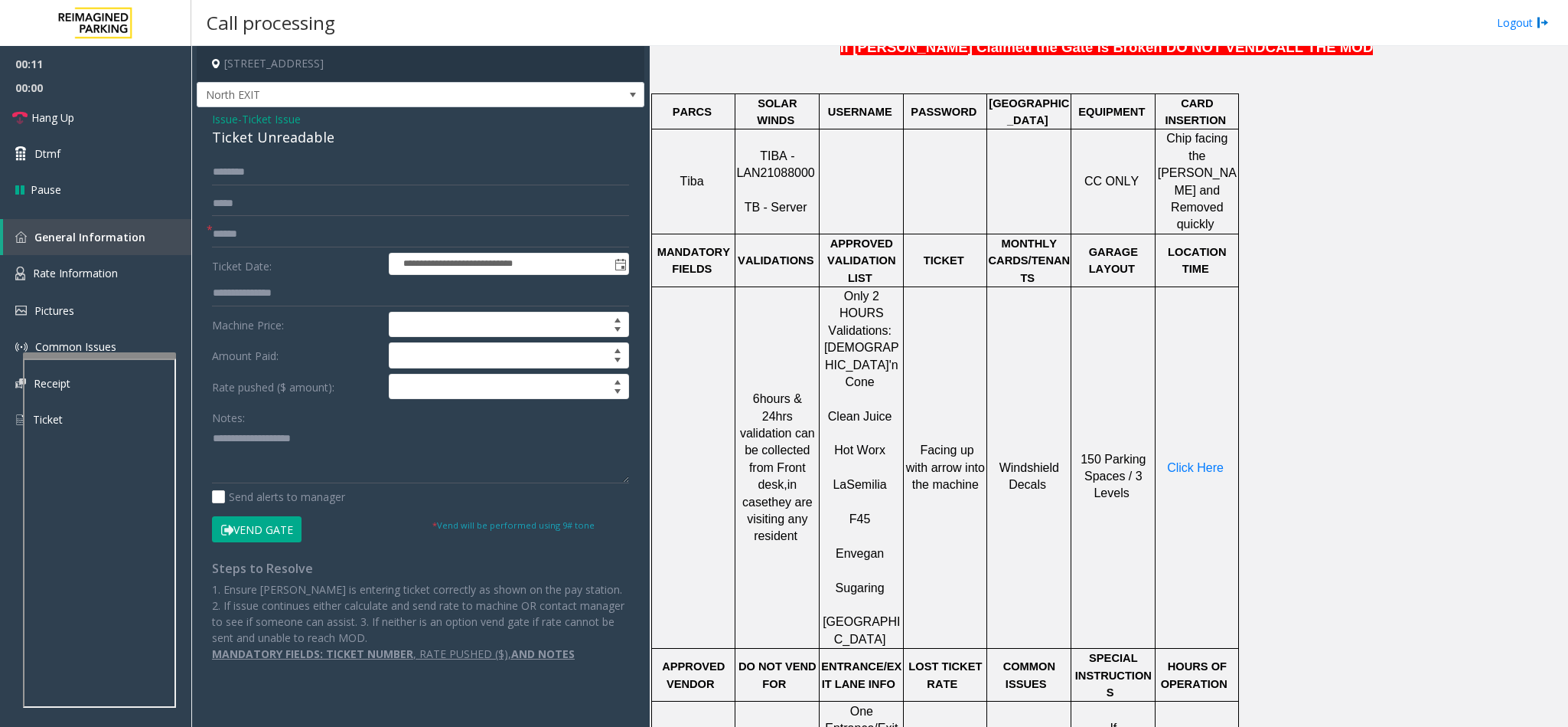
click at [248, 138] on div "Ticket Unreadable" at bounding box center [420, 137] width 417 height 21
click at [216, 439] on textarea at bounding box center [420, 454] width 417 height 57
type textarea "**********"
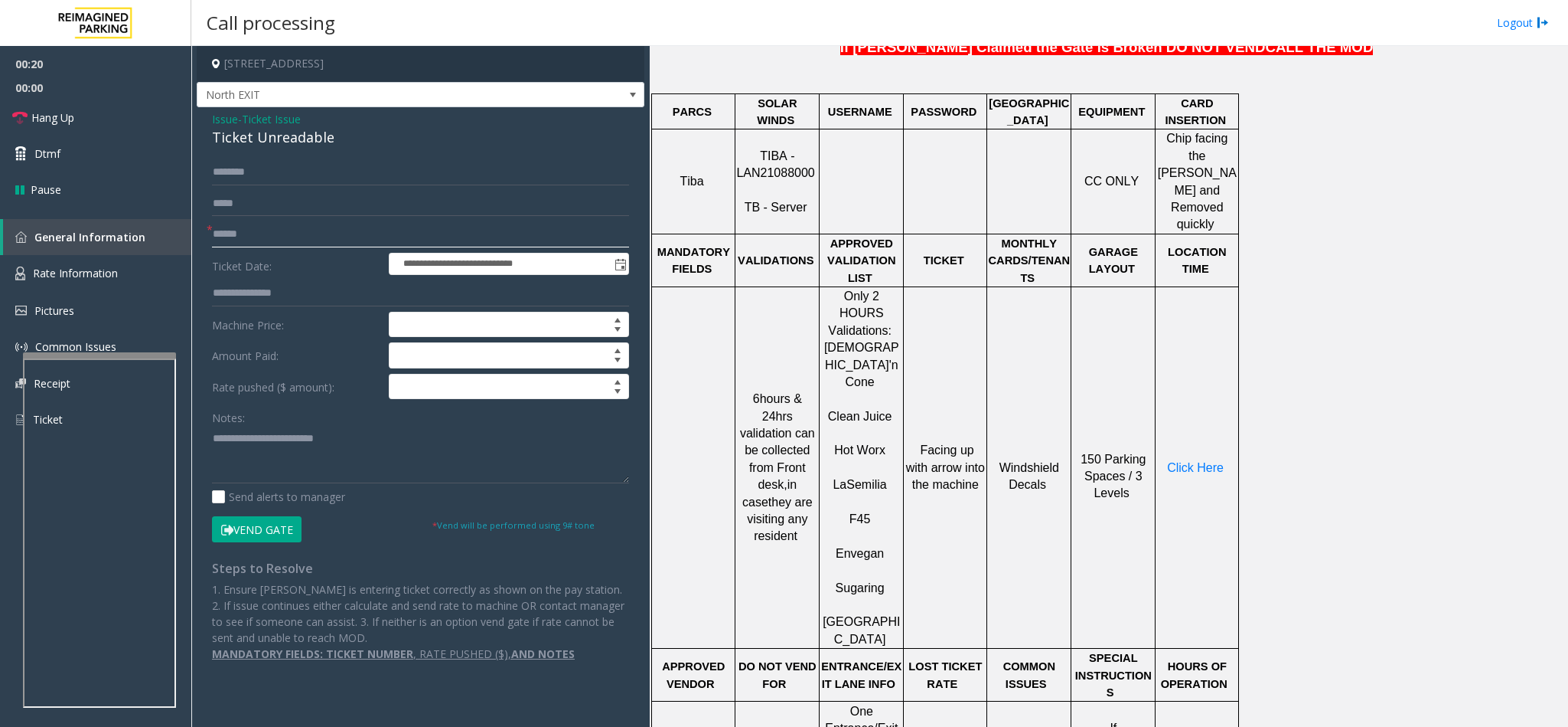
click at [257, 227] on input "text" at bounding box center [420, 234] width 417 height 26
type input "*******"
click at [241, 444] on textarea at bounding box center [420, 454] width 417 height 57
type textarea "**********"
click at [213, 116] on span "Issue" at bounding box center [225, 119] width 26 height 16
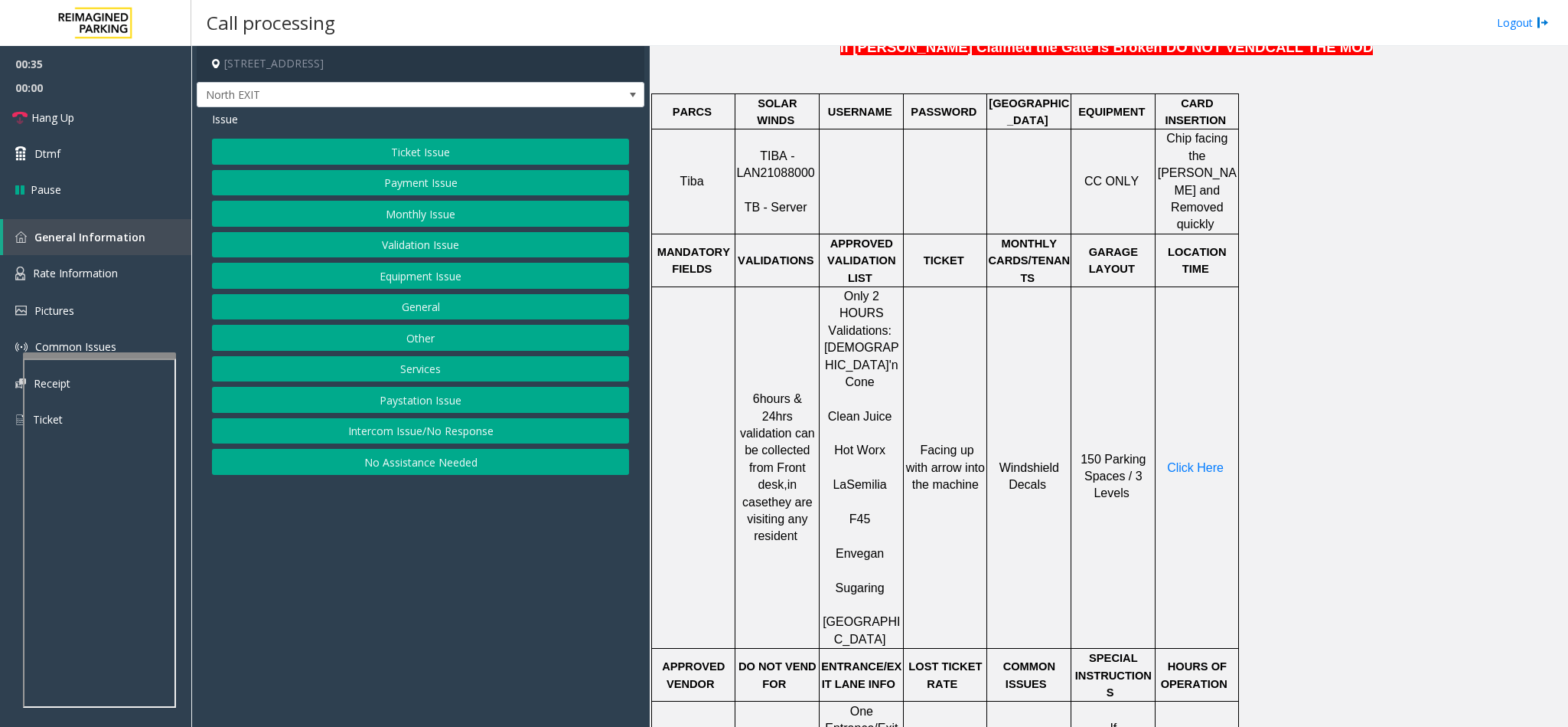
click at [437, 241] on button "Validation Issue" at bounding box center [420, 245] width 417 height 26
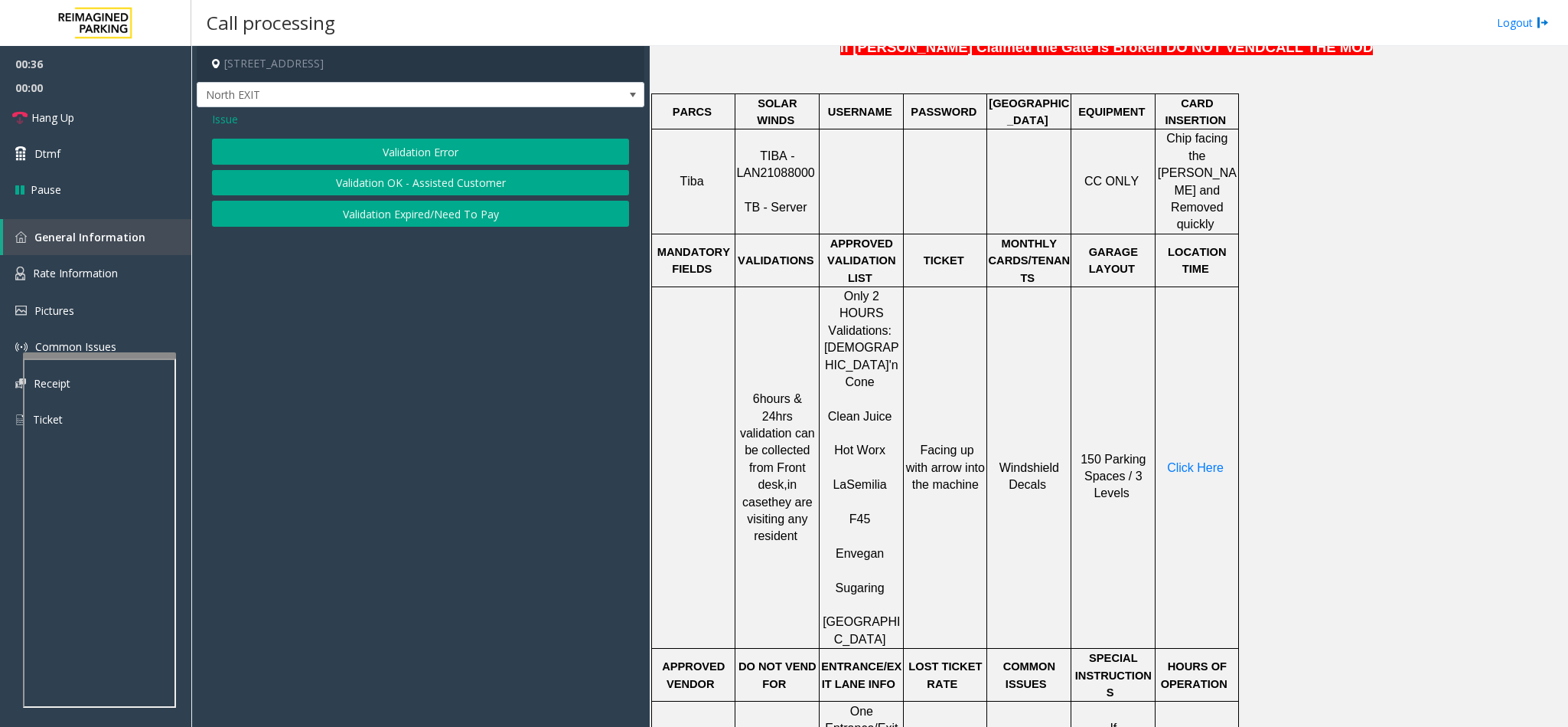
click at [423, 139] on button "Validation Error" at bounding box center [420, 151] width 417 height 26
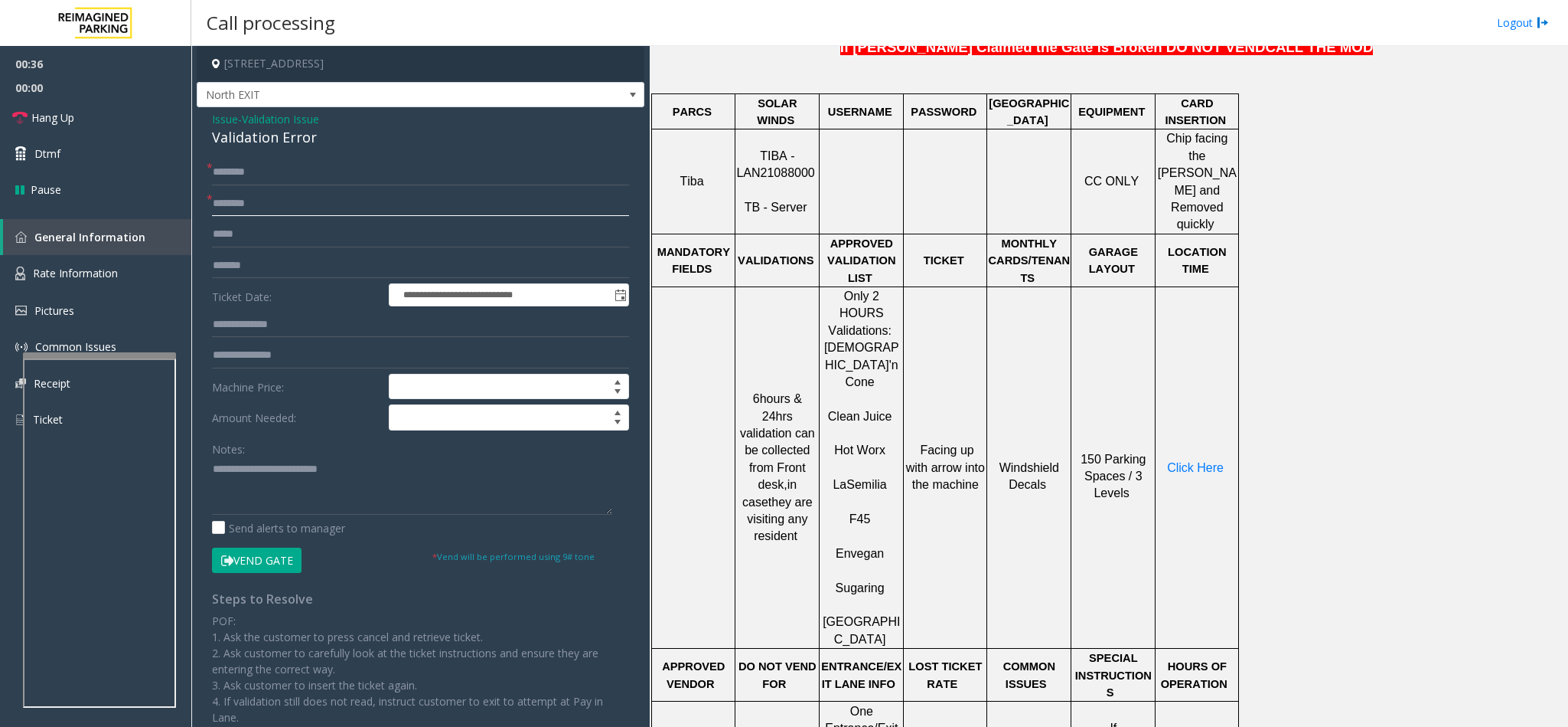
click at [345, 200] on input "text" at bounding box center [420, 203] width 417 height 26
type input "***"
click at [315, 168] on input "text" at bounding box center [420, 172] width 417 height 26
type input "********"
click at [232, 314] on input "text" at bounding box center [420, 324] width 417 height 26
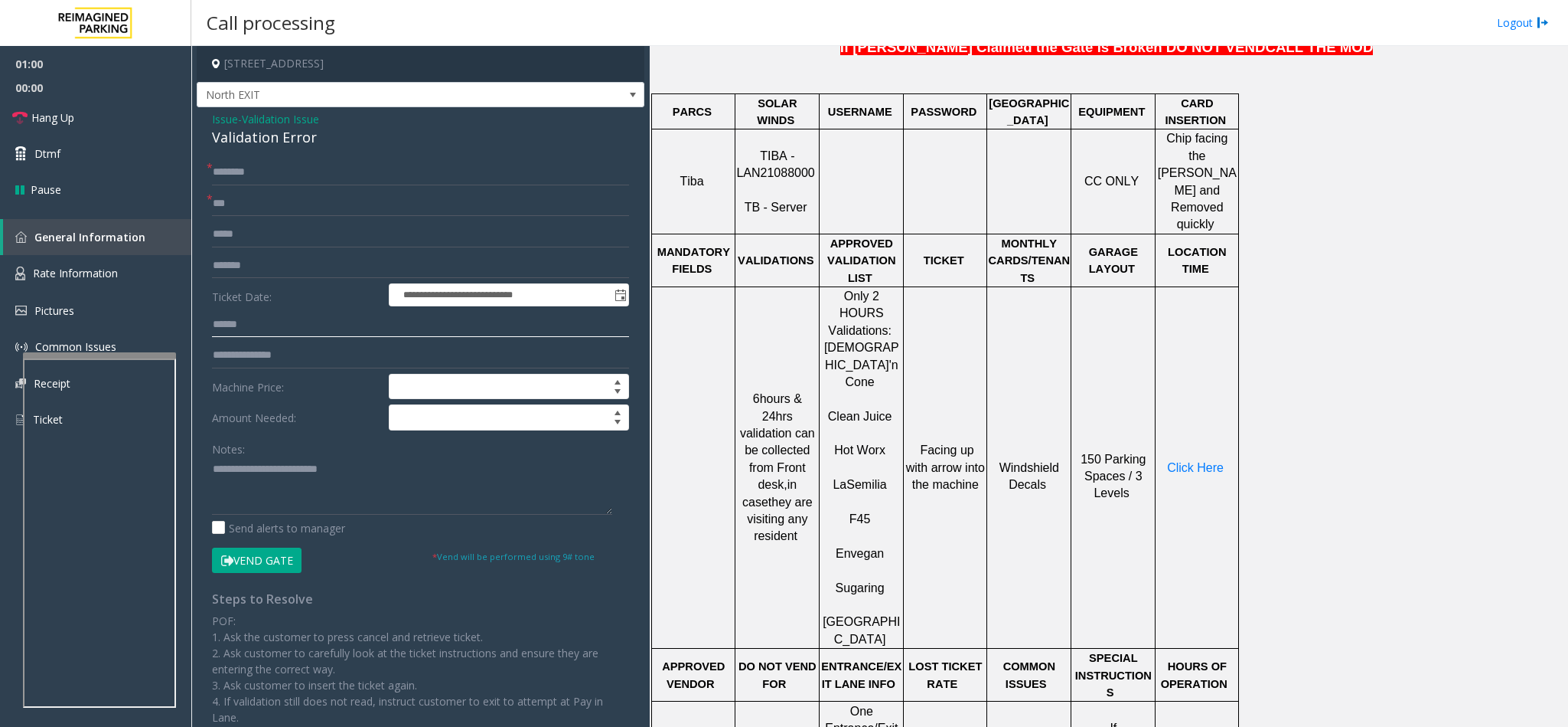
type input "******"
click at [393, 464] on textarea at bounding box center [412, 485] width 401 height 57
click at [338, 499] on textarea at bounding box center [412, 485] width 401 height 57
click at [326, 487] on textarea at bounding box center [412, 485] width 401 height 57
click at [1206, 461] on span "Click Here" at bounding box center [1195, 467] width 57 height 13
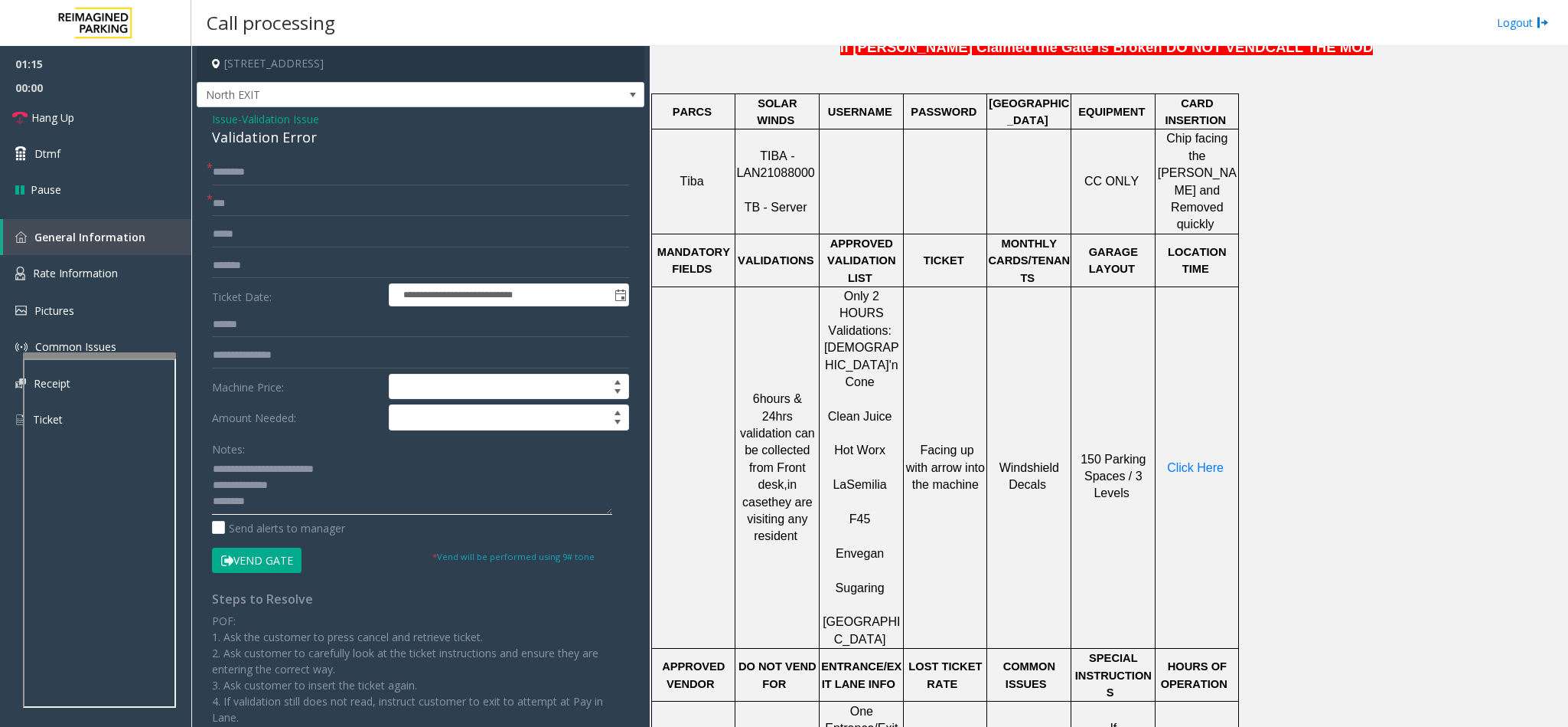
click at [258, 508] on textarea at bounding box center [412, 485] width 401 height 57
click at [276, 553] on button "Vend Gate" at bounding box center [256, 560] width 89 height 26
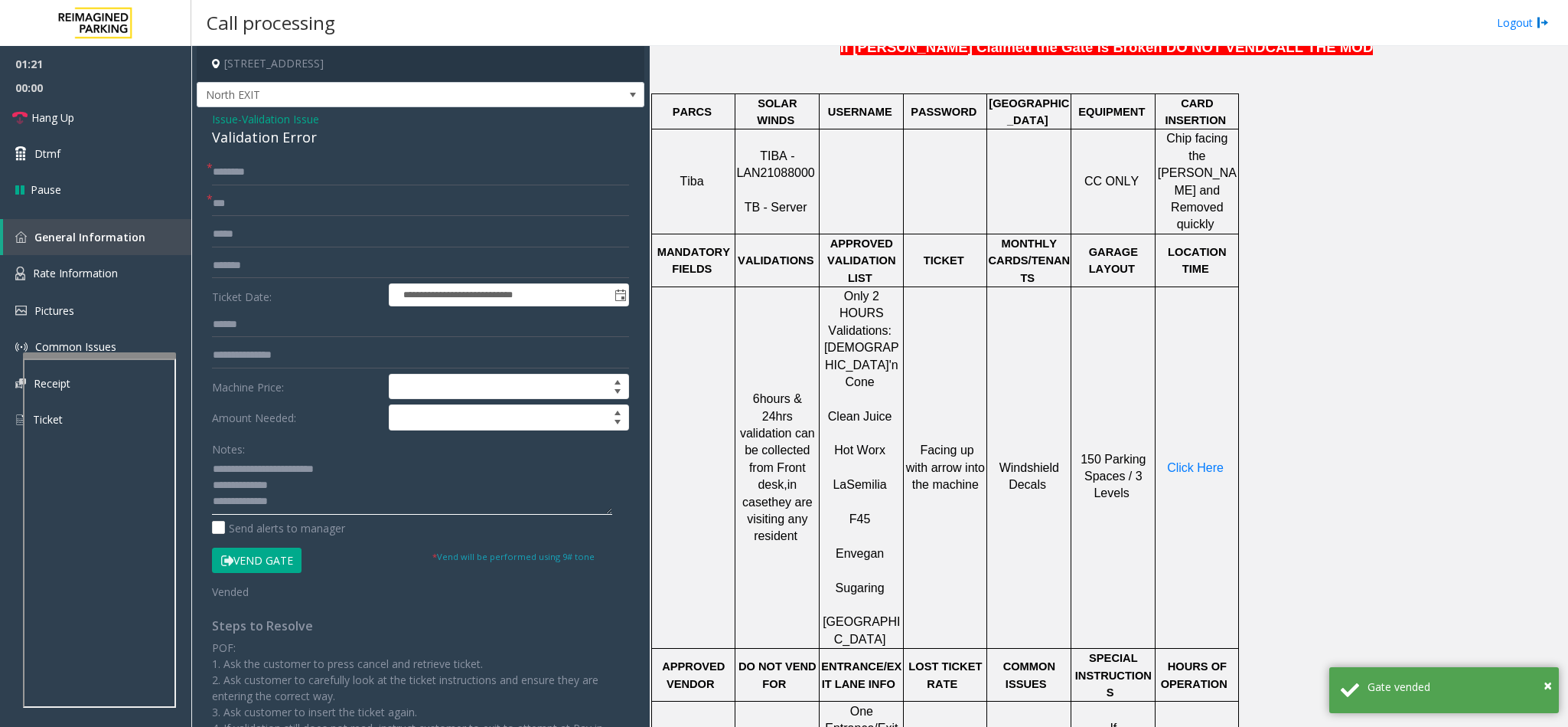
click at [324, 505] on textarea at bounding box center [412, 485] width 401 height 57
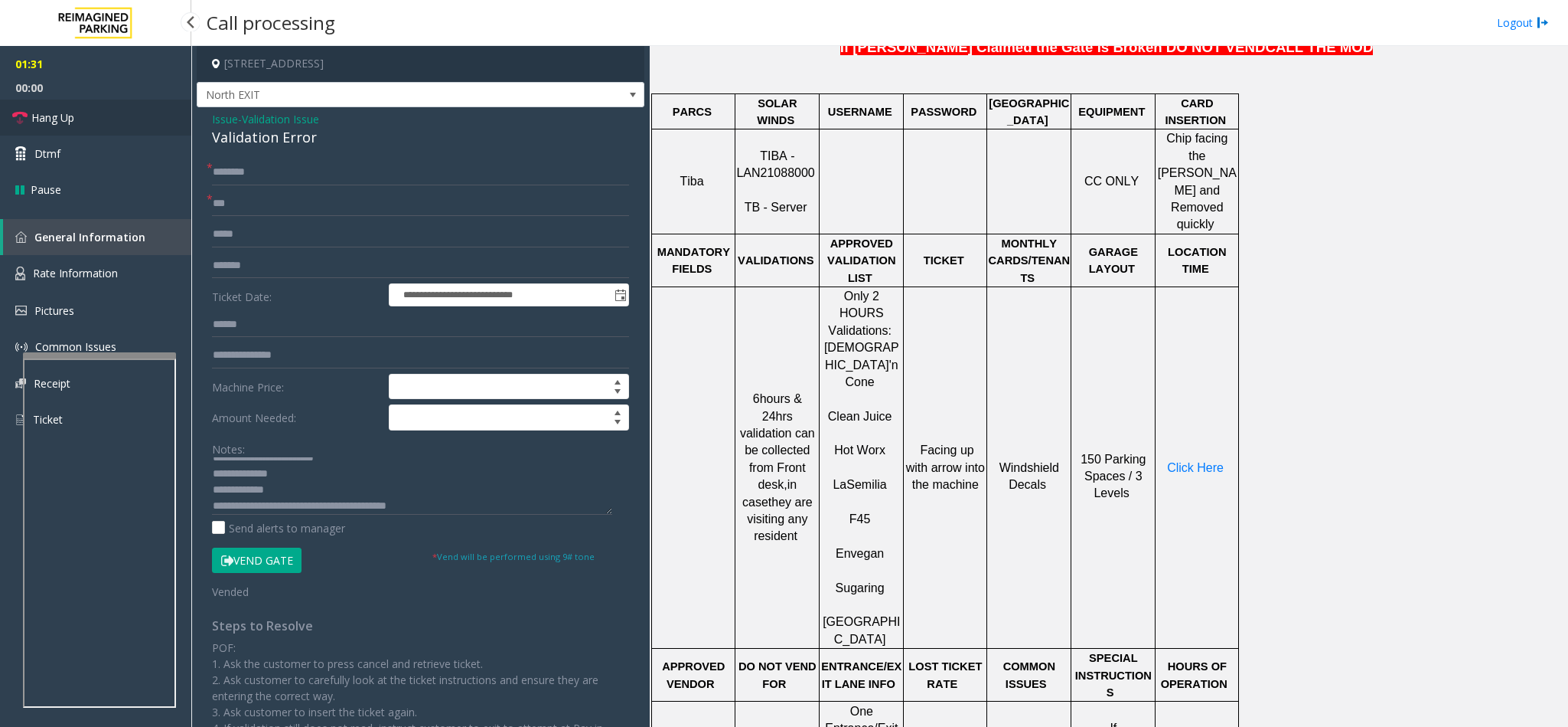
click at [149, 131] on link "Hang Up" at bounding box center [95, 117] width 191 height 36
click at [149, 127] on link "Hang Up" at bounding box center [95, 117] width 191 height 36
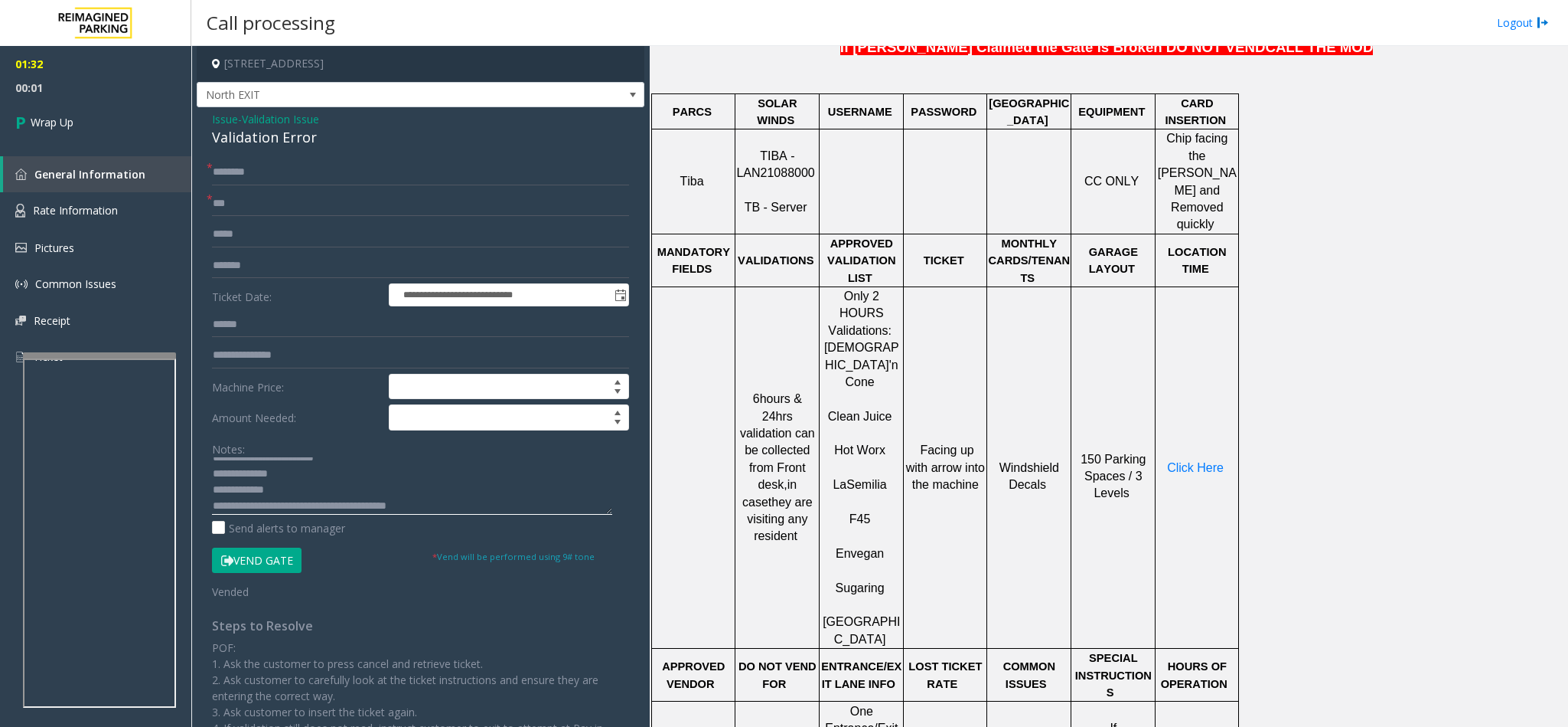
click at [441, 511] on textarea at bounding box center [412, 485] width 401 height 57
type textarea "**********"
click at [117, 140] on link "Wrap Up" at bounding box center [95, 122] width 191 height 45
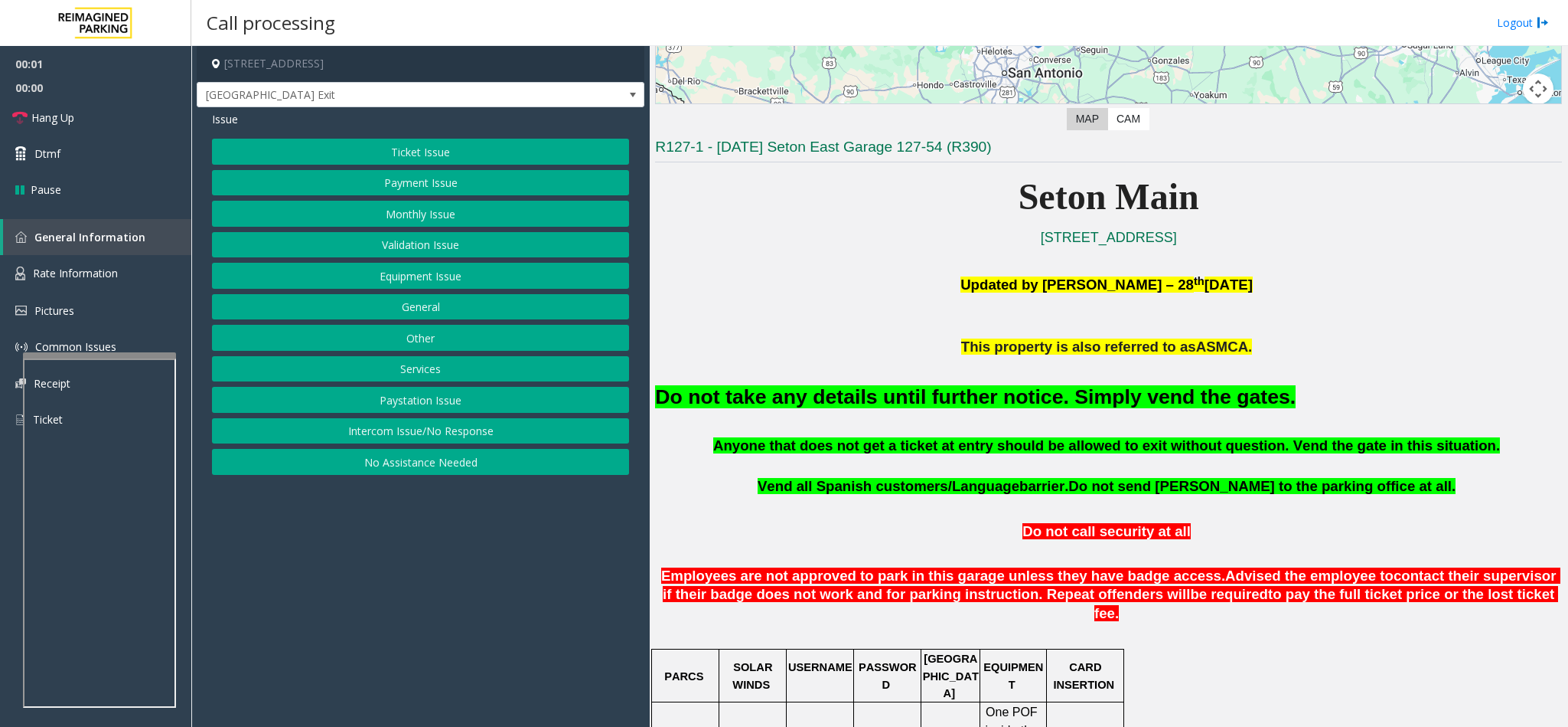
scroll to position [345, 0]
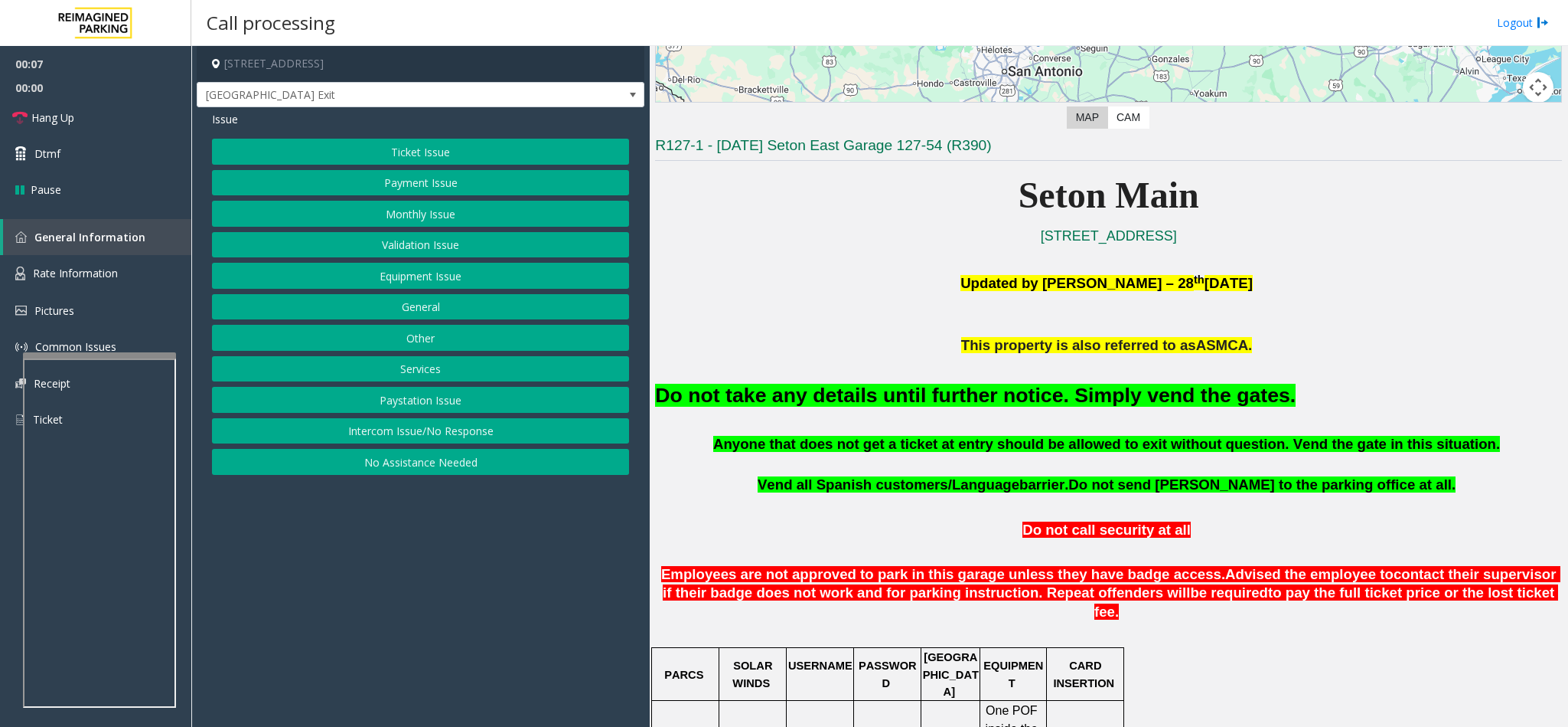
click at [439, 439] on button "Intercom Issue/No Response" at bounding box center [420, 431] width 417 height 26
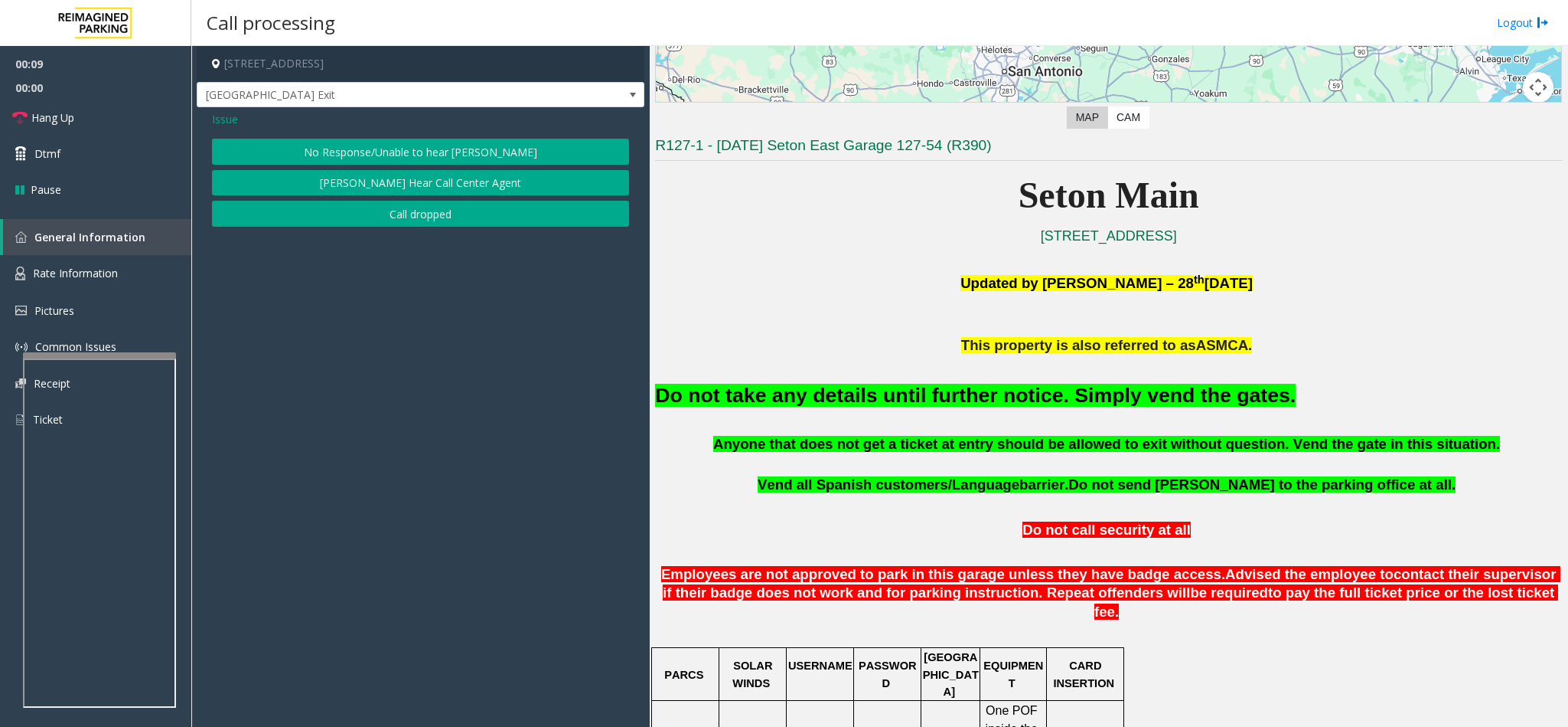
click at [354, 154] on button "No Response/Unable to hear [PERSON_NAME]" at bounding box center [420, 151] width 417 height 26
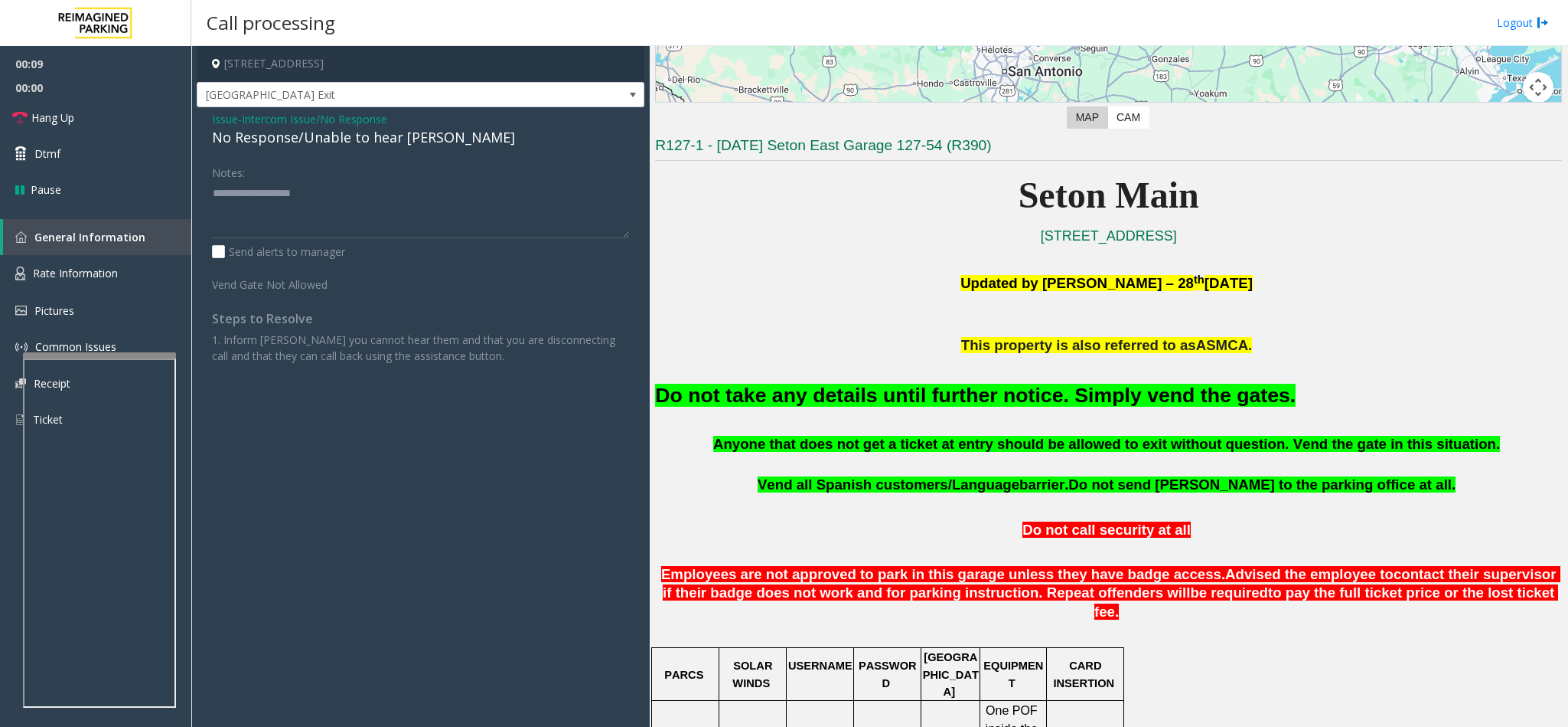
click at [286, 140] on div "No Response/Unable to hear [PERSON_NAME]" at bounding box center [420, 137] width 417 height 21
click at [286, 139] on div "No Response/Unable to hear [PERSON_NAME]" at bounding box center [420, 137] width 417 height 21
click at [287, 138] on div "No Response/Unable to hear [PERSON_NAME]" at bounding box center [420, 137] width 417 height 21
click at [398, 180] on div "Notes:" at bounding box center [420, 198] width 417 height 79
click at [402, 194] on textarea at bounding box center [420, 209] width 417 height 57
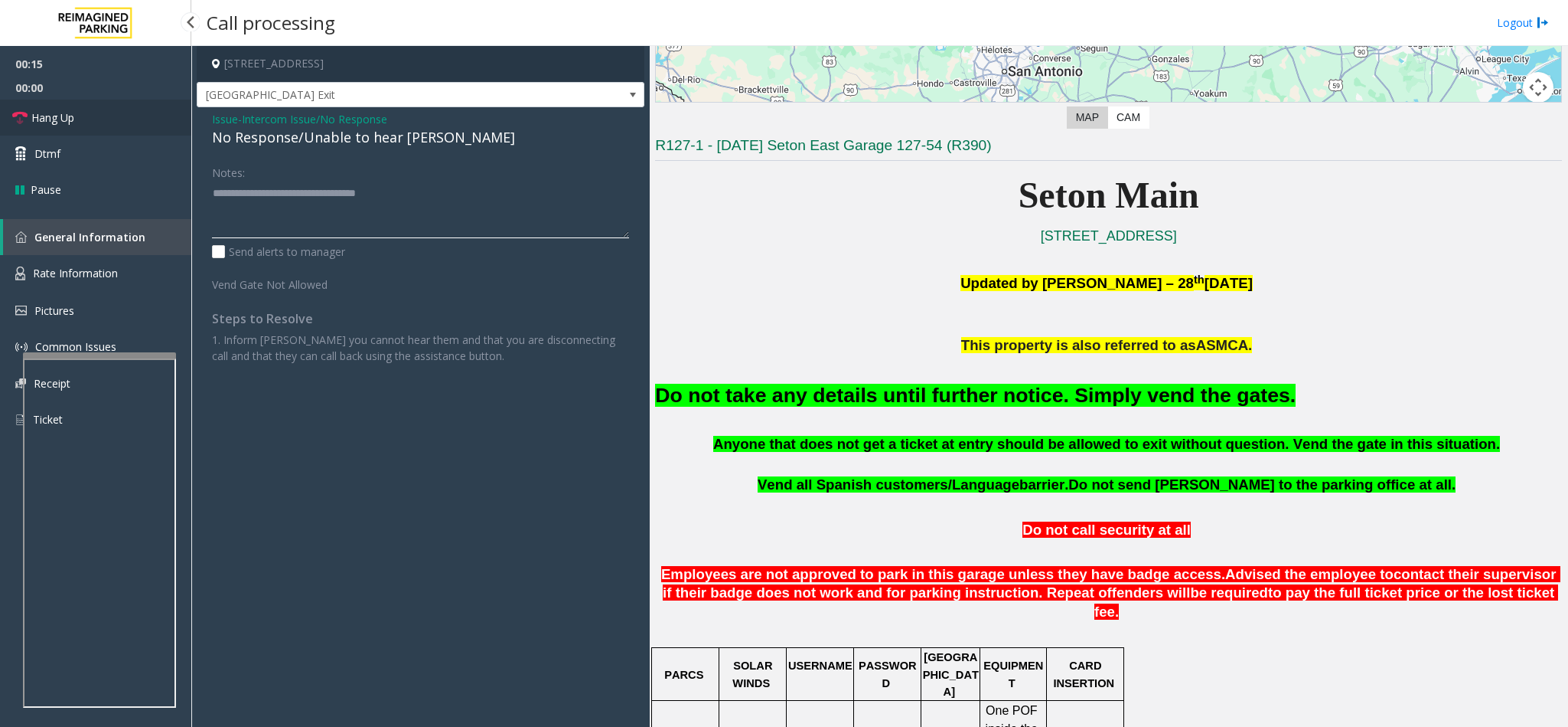
type textarea "**********"
click at [106, 99] on link "Hang Up" at bounding box center [95, 117] width 191 height 36
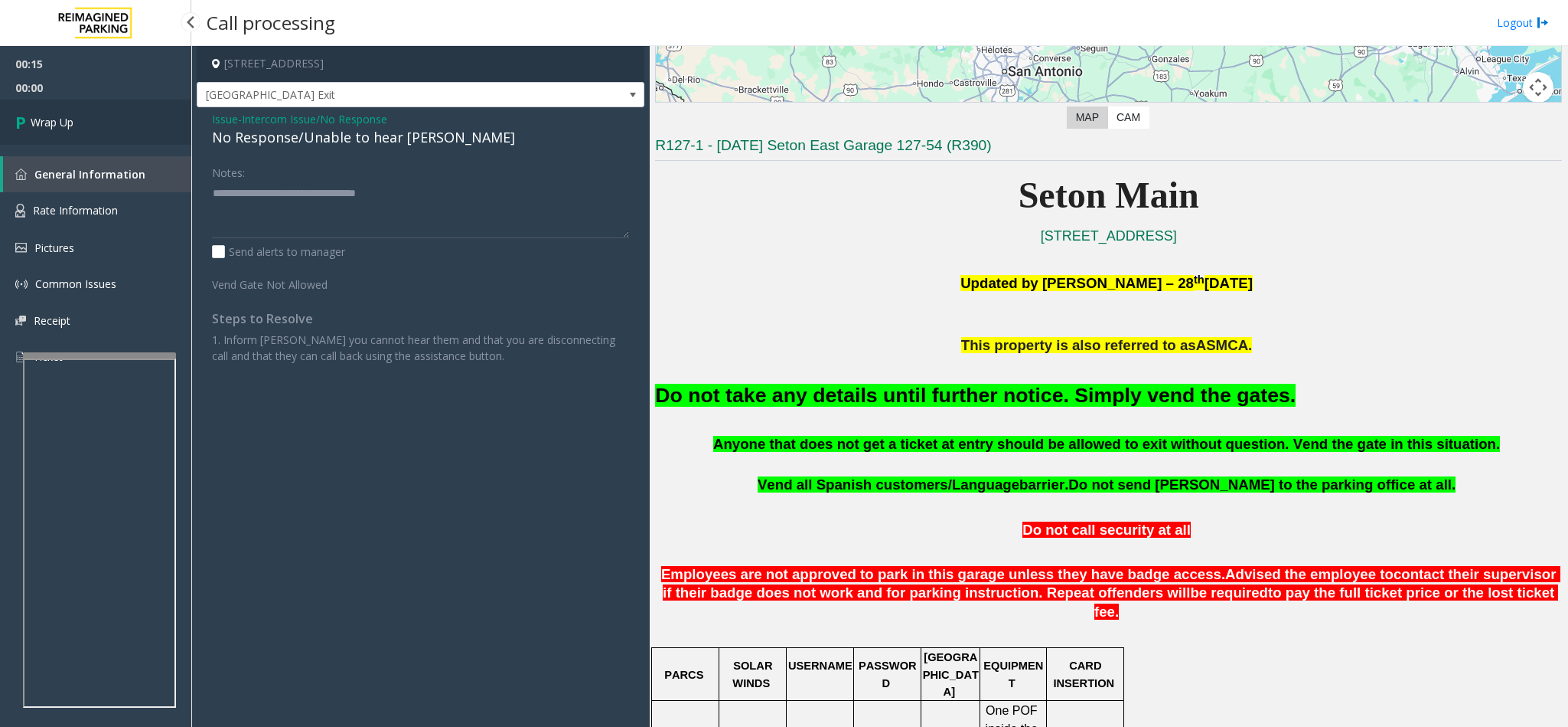
click at [127, 113] on link "Wrap Up" at bounding box center [95, 122] width 191 height 45
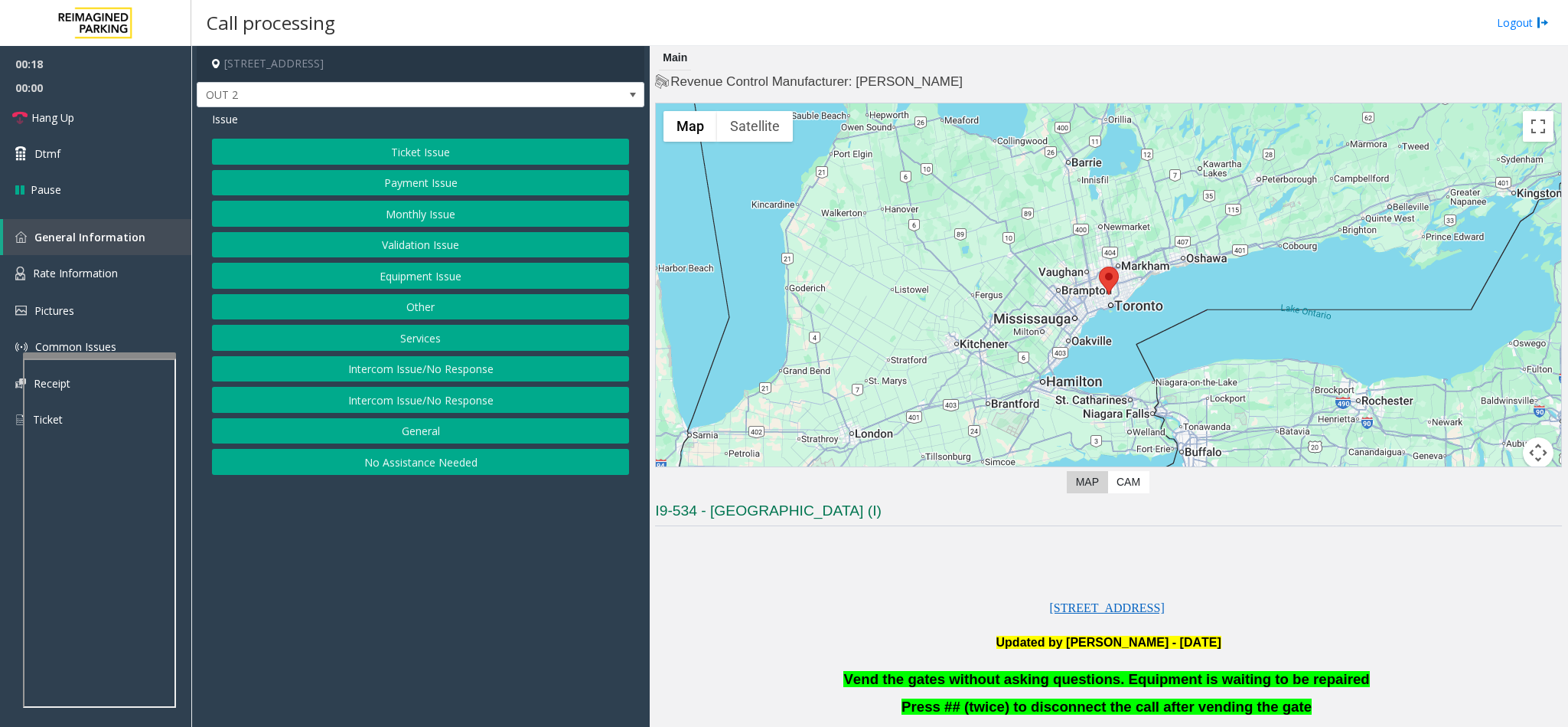
click at [403, 217] on button "Monthly Issue" at bounding box center [420, 213] width 417 height 26
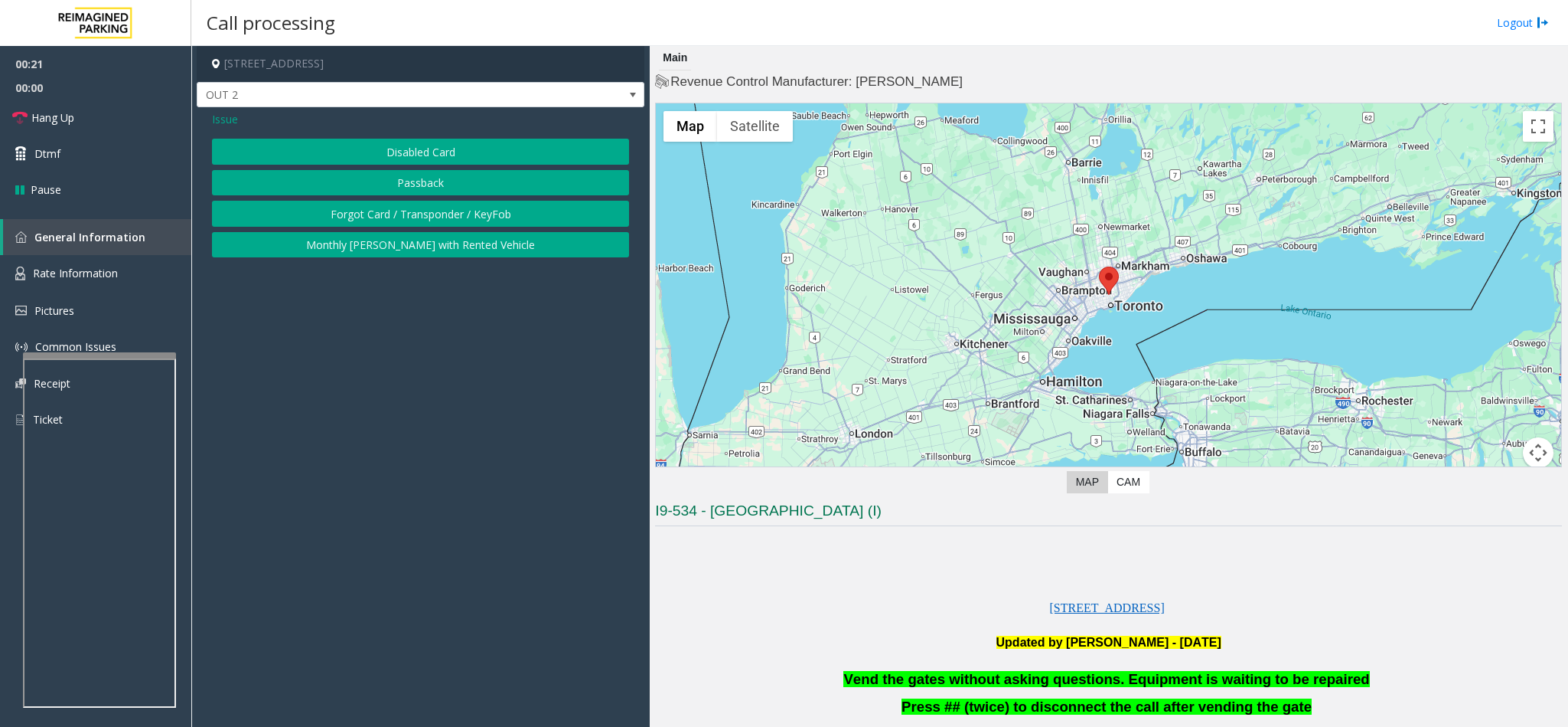
click at [401, 150] on button "Disabled Card" at bounding box center [420, 151] width 417 height 26
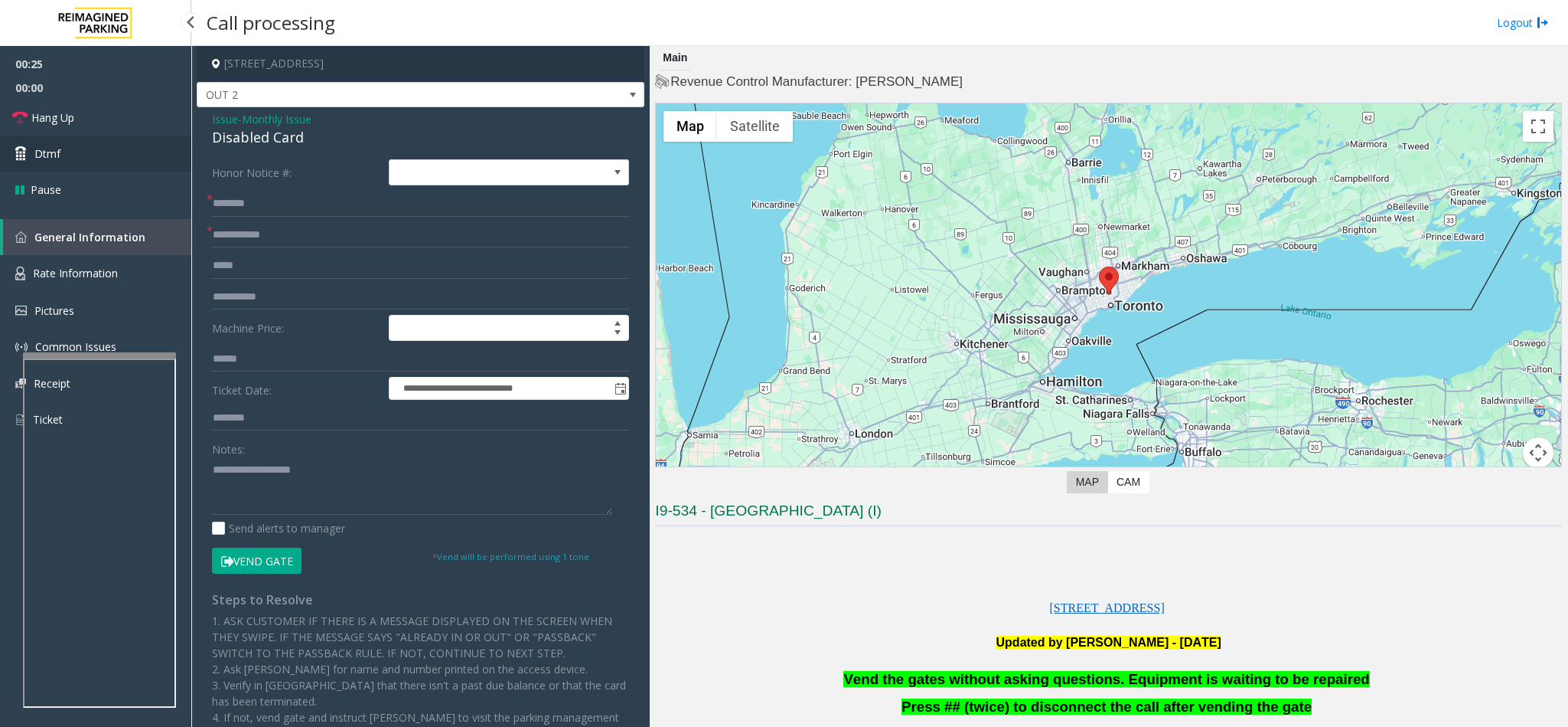
click at [99, 161] on link "Dtmf" at bounding box center [95, 153] width 191 height 36
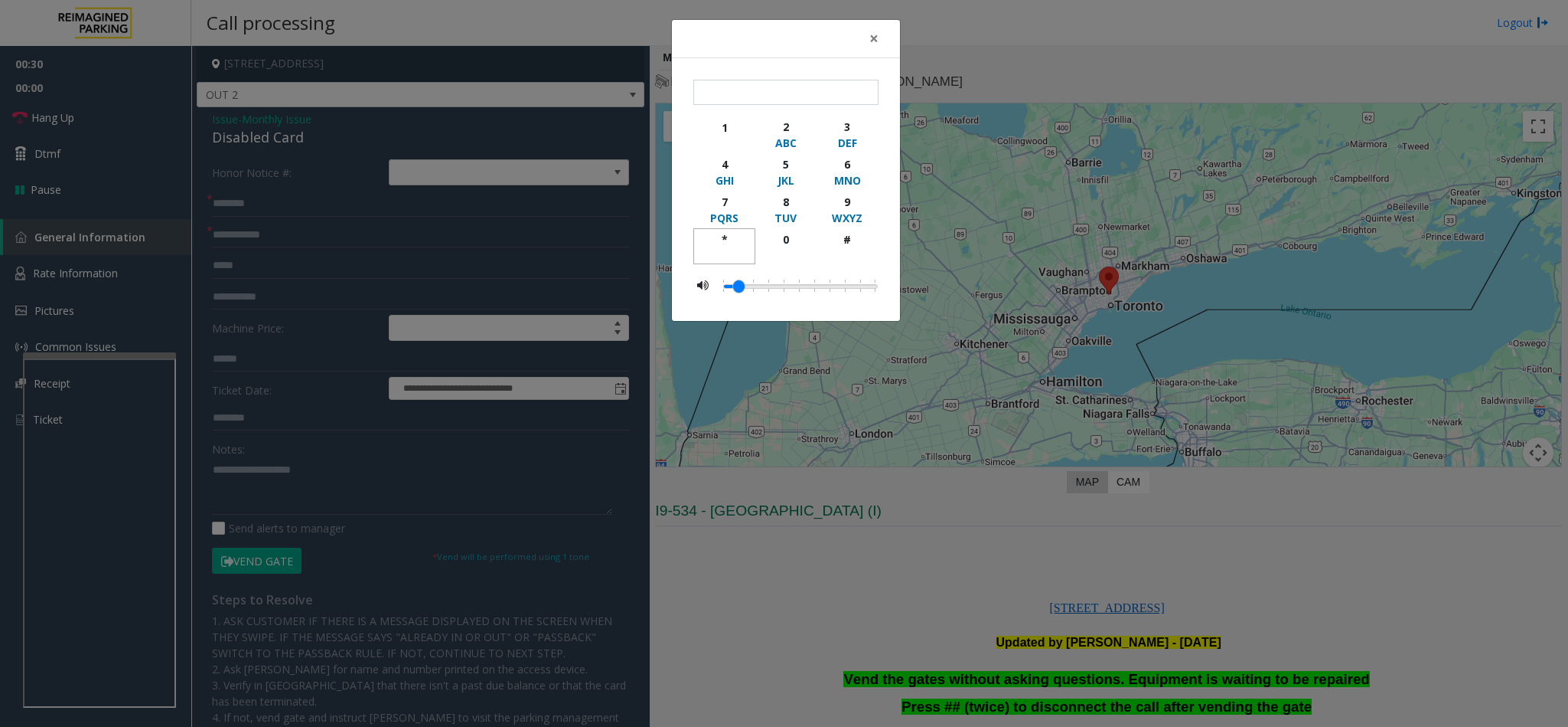
click at [735, 245] on div "*" at bounding box center [724, 239] width 42 height 16
click at [834, 214] on div "WXYZ" at bounding box center [847, 218] width 42 height 16
click at [843, 247] on div "#" at bounding box center [847, 239] width 42 height 16
type input "***"
click at [869, 35] on span "×" at bounding box center [873, 38] width 9 height 22
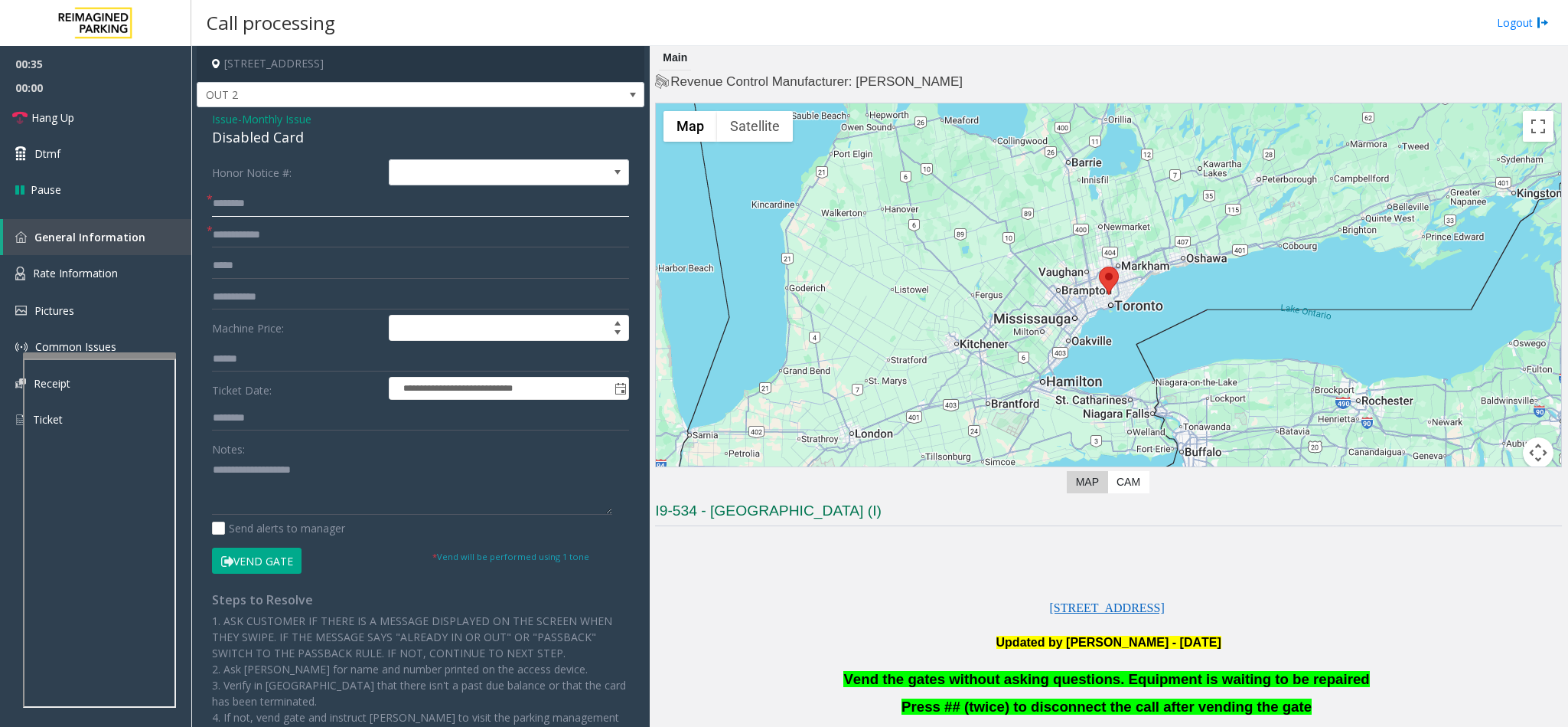
click at [252, 213] on input "text" at bounding box center [420, 203] width 417 height 26
type input "**"
click at [217, 467] on textarea at bounding box center [412, 485] width 401 height 57
click at [1054, 678] on span "Vend the gates without asking questions. Equipment is waiting to be repaired" at bounding box center [1106, 679] width 525 height 16
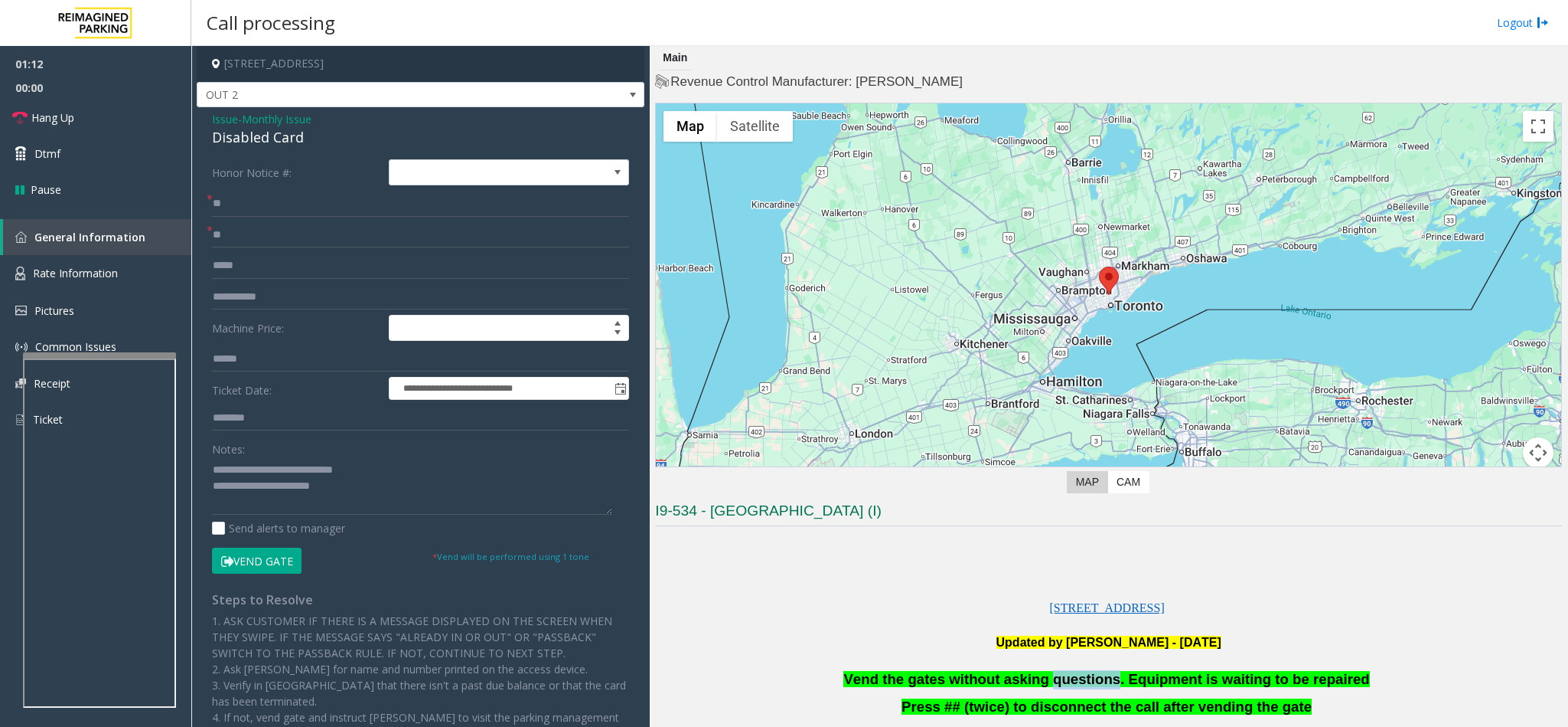
click at [1054, 678] on span "Vend the gates without asking questions. Equipment is waiting to be repaired" at bounding box center [1106, 679] width 525 height 16
copy p "Vend the gates without asking questions. Equipment is waiting to be repaired"
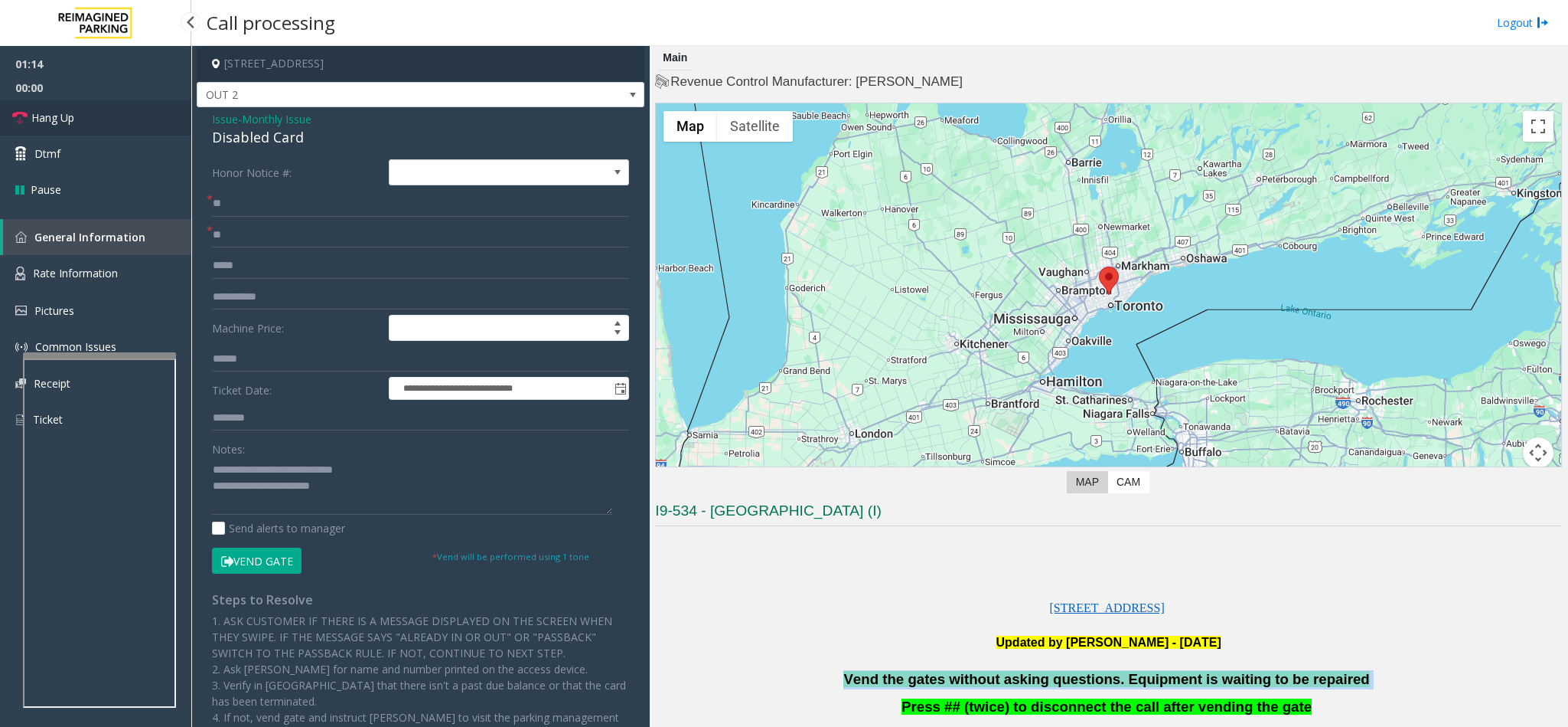
click at [131, 108] on link "Hang Up" at bounding box center [95, 117] width 191 height 36
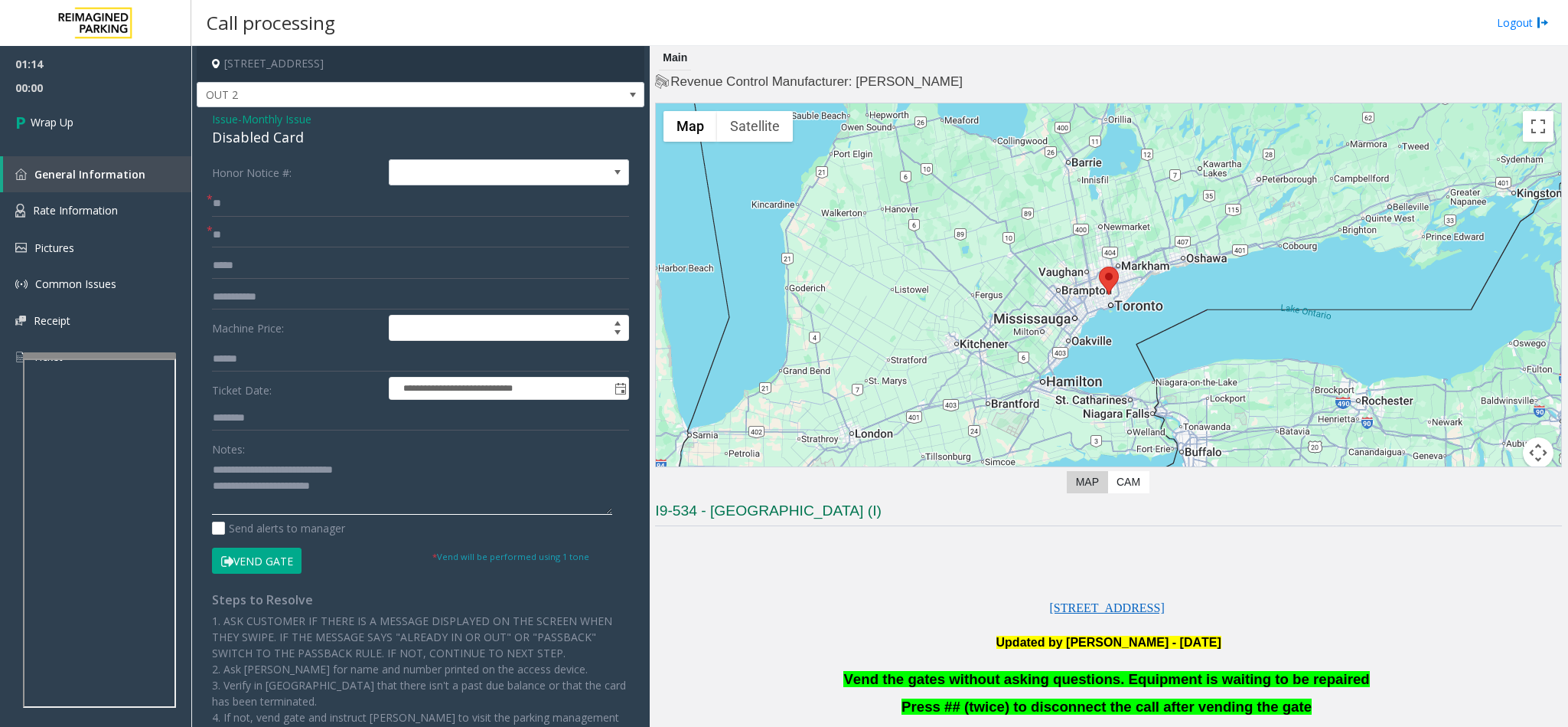
click at [369, 480] on textarea at bounding box center [412, 485] width 401 height 57
paste textarea "**********"
type textarea "**********"
click at [118, 102] on link "Wrap Up" at bounding box center [95, 122] width 191 height 45
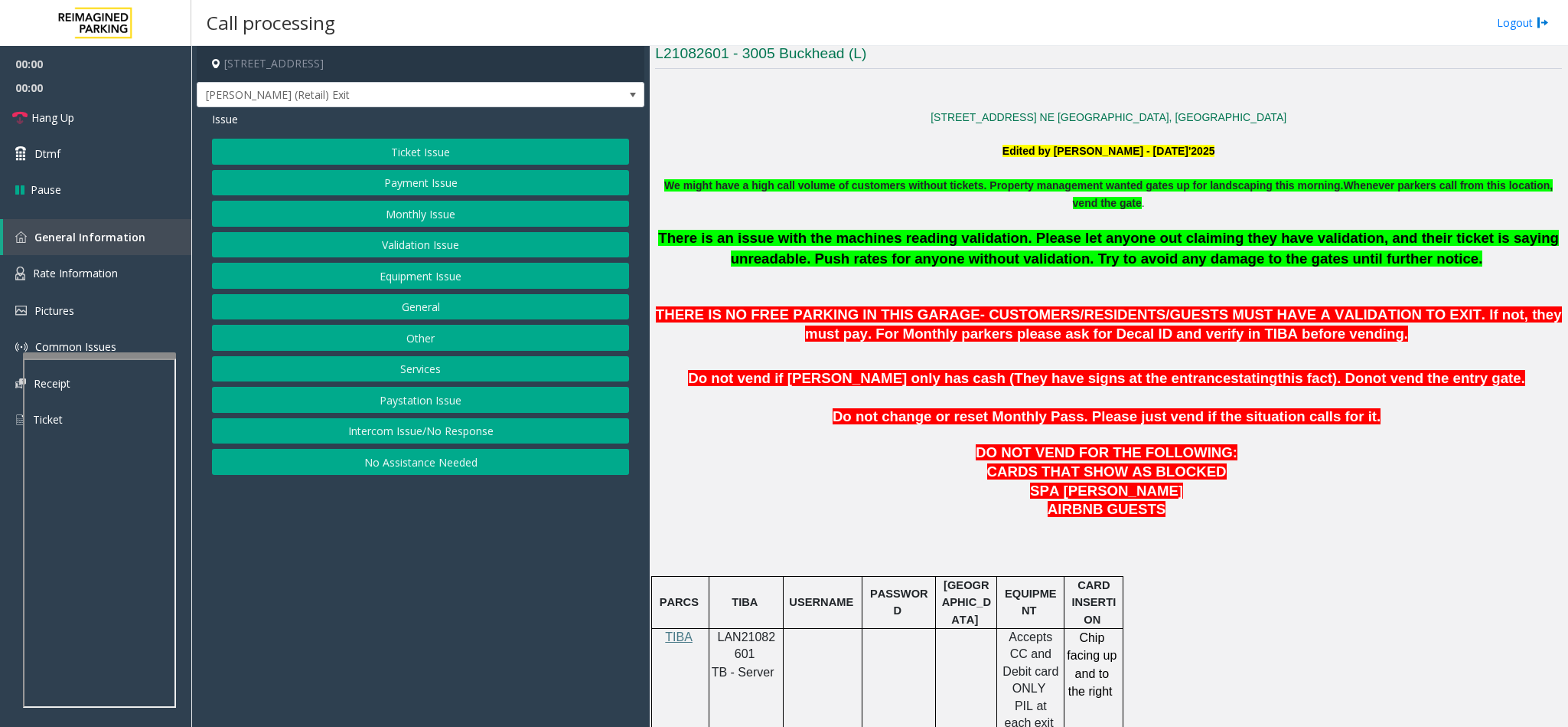
scroll to position [460, 0]
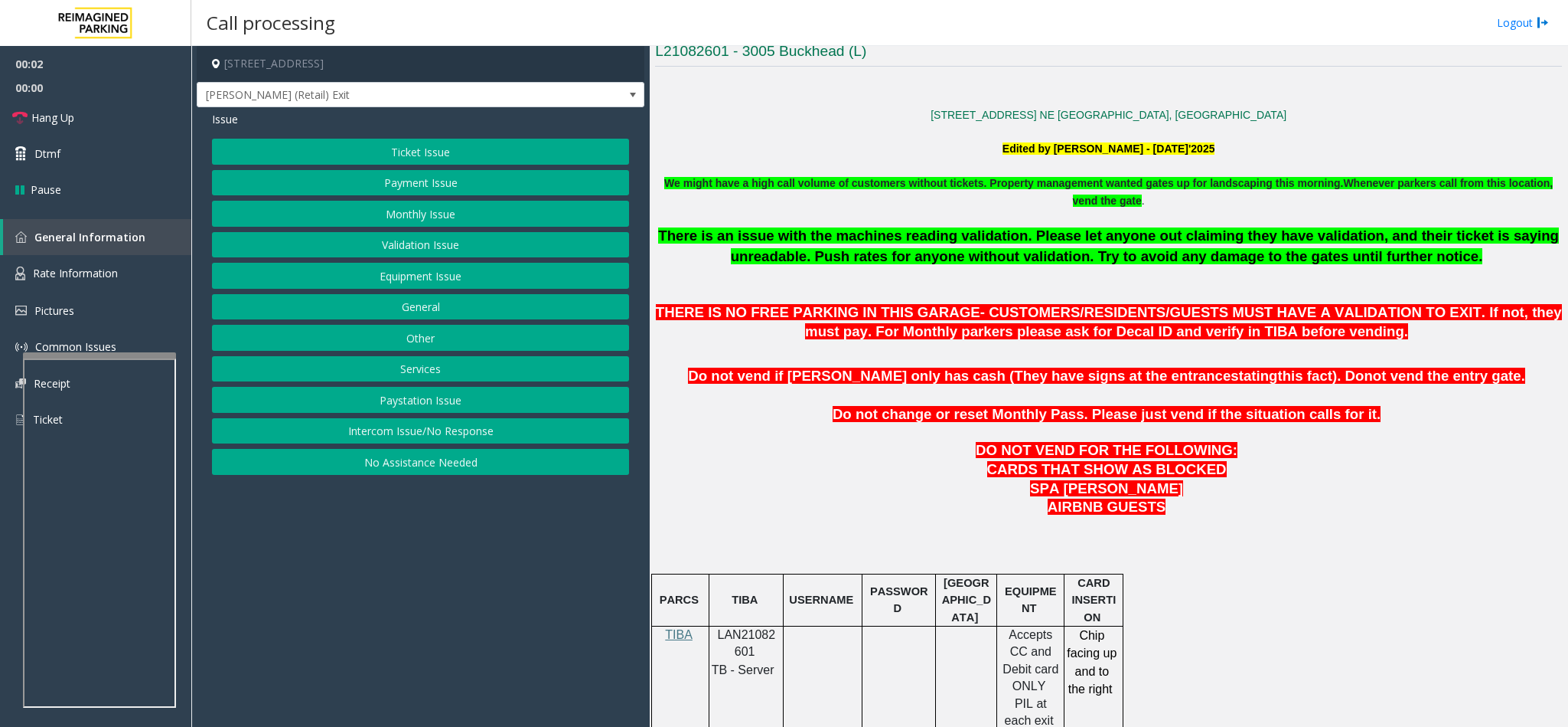
click at [751, 639] on span "LAN21082601" at bounding box center [746, 643] width 58 height 29
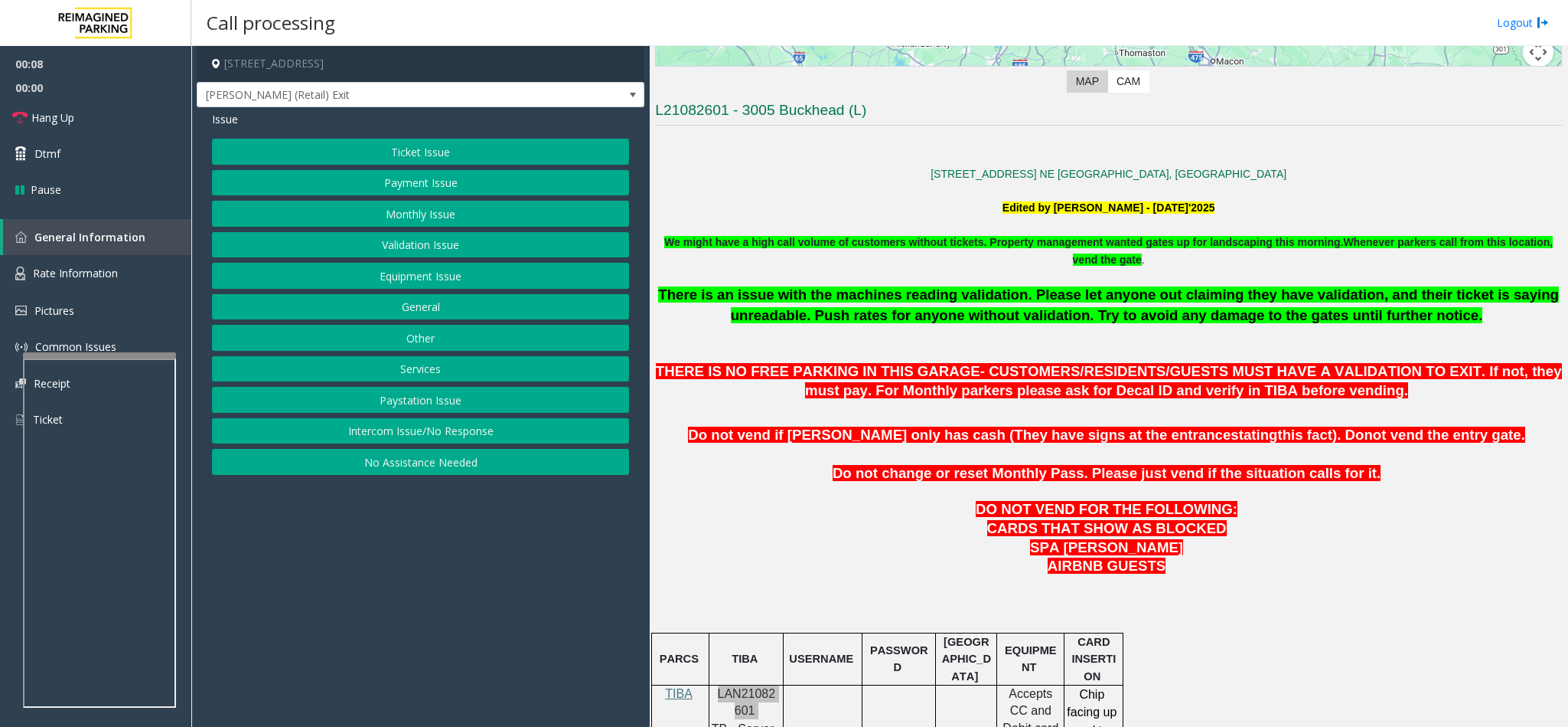
scroll to position [345, 0]
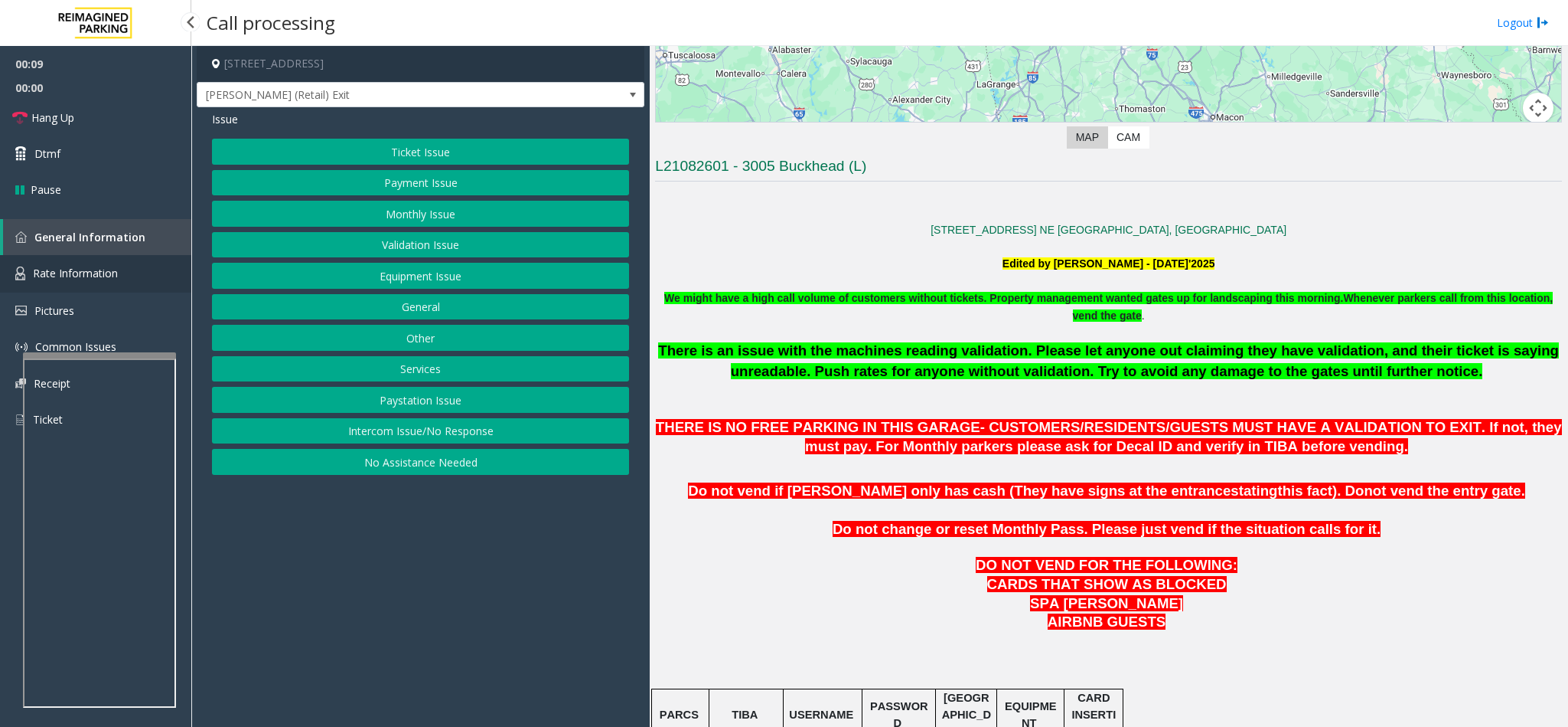
click at [143, 267] on link "Rate Information" at bounding box center [95, 274] width 191 height 37
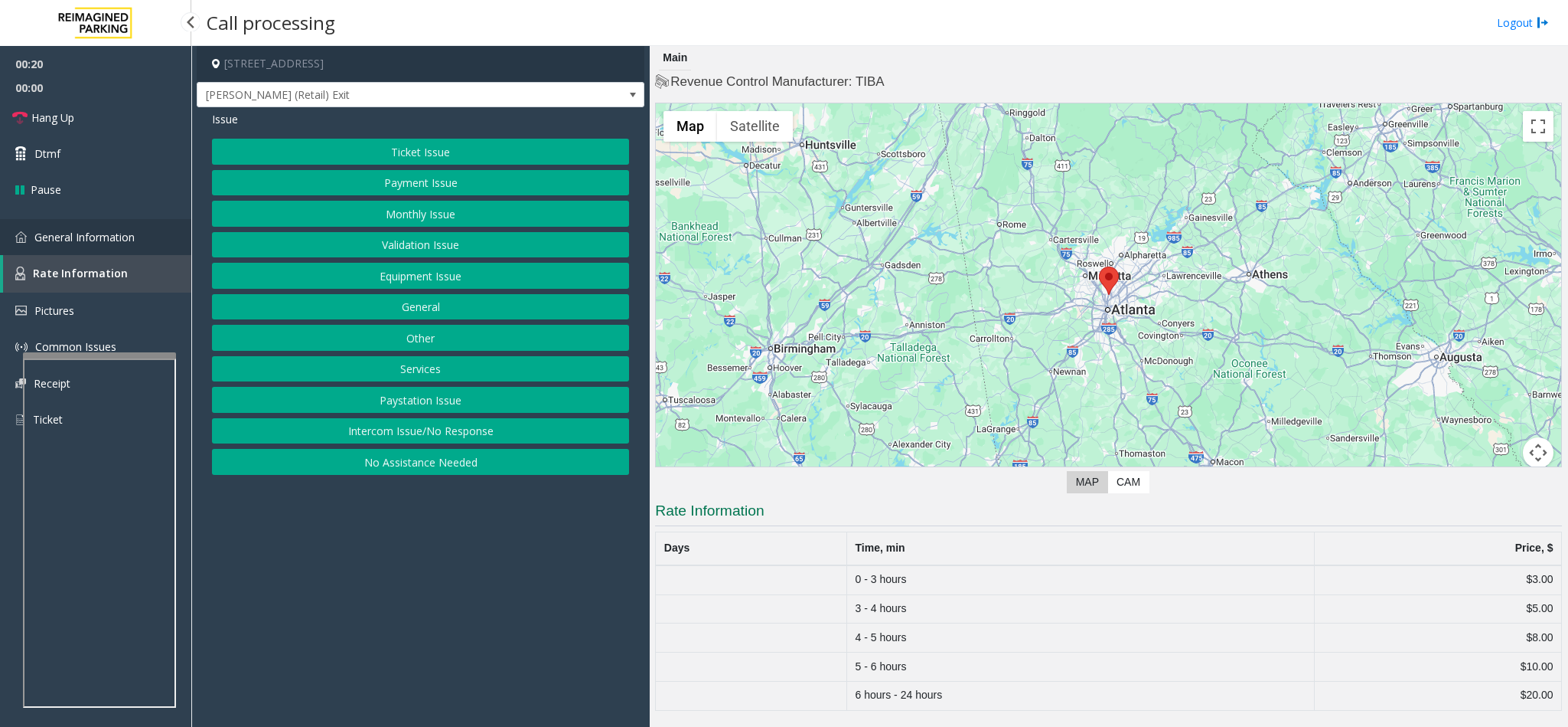
click at [83, 232] on span "General Information" at bounding box center [84, 237] width 100 height 15
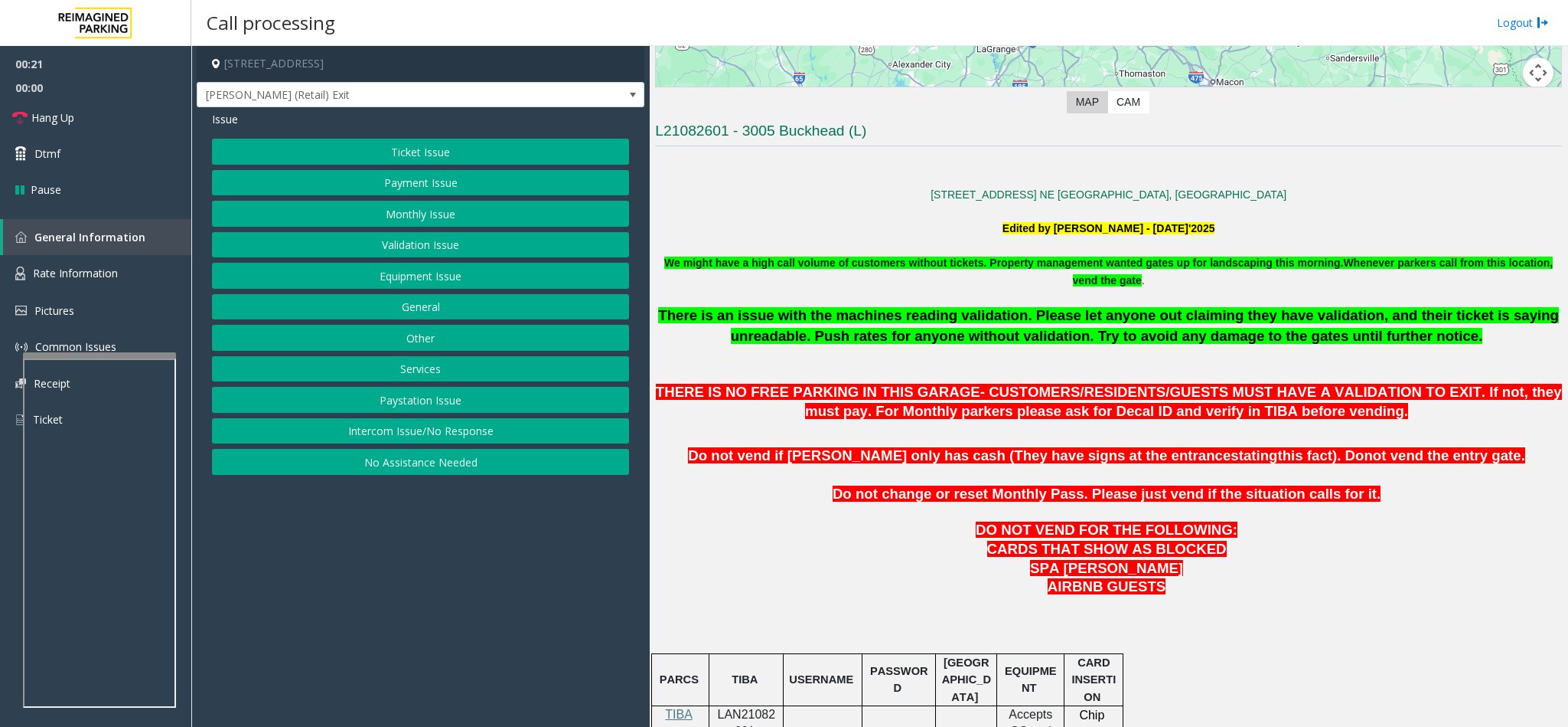
scroll to position [460, 0]
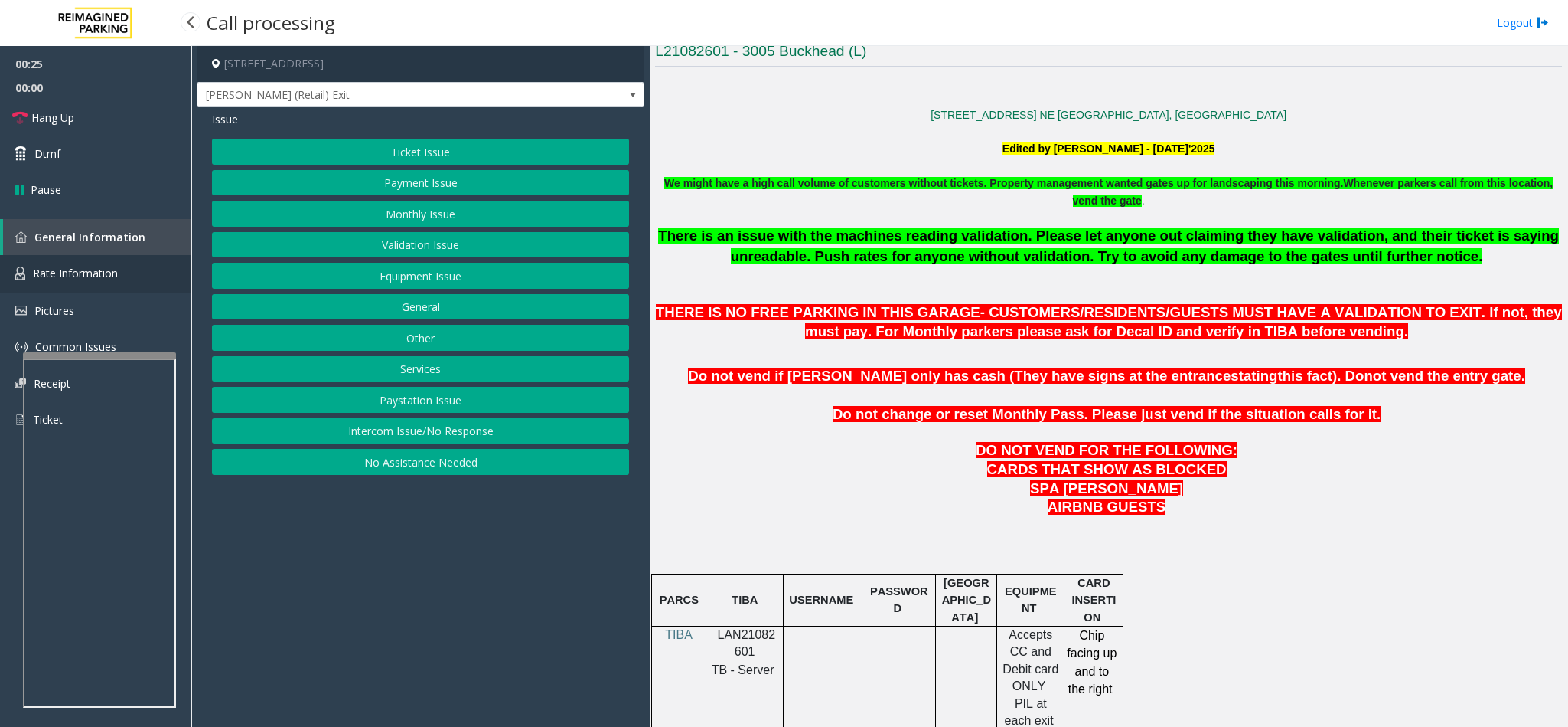
click at [168, 280] on link "Rate Information" at bounding box center [95, 274] width 191 height 37
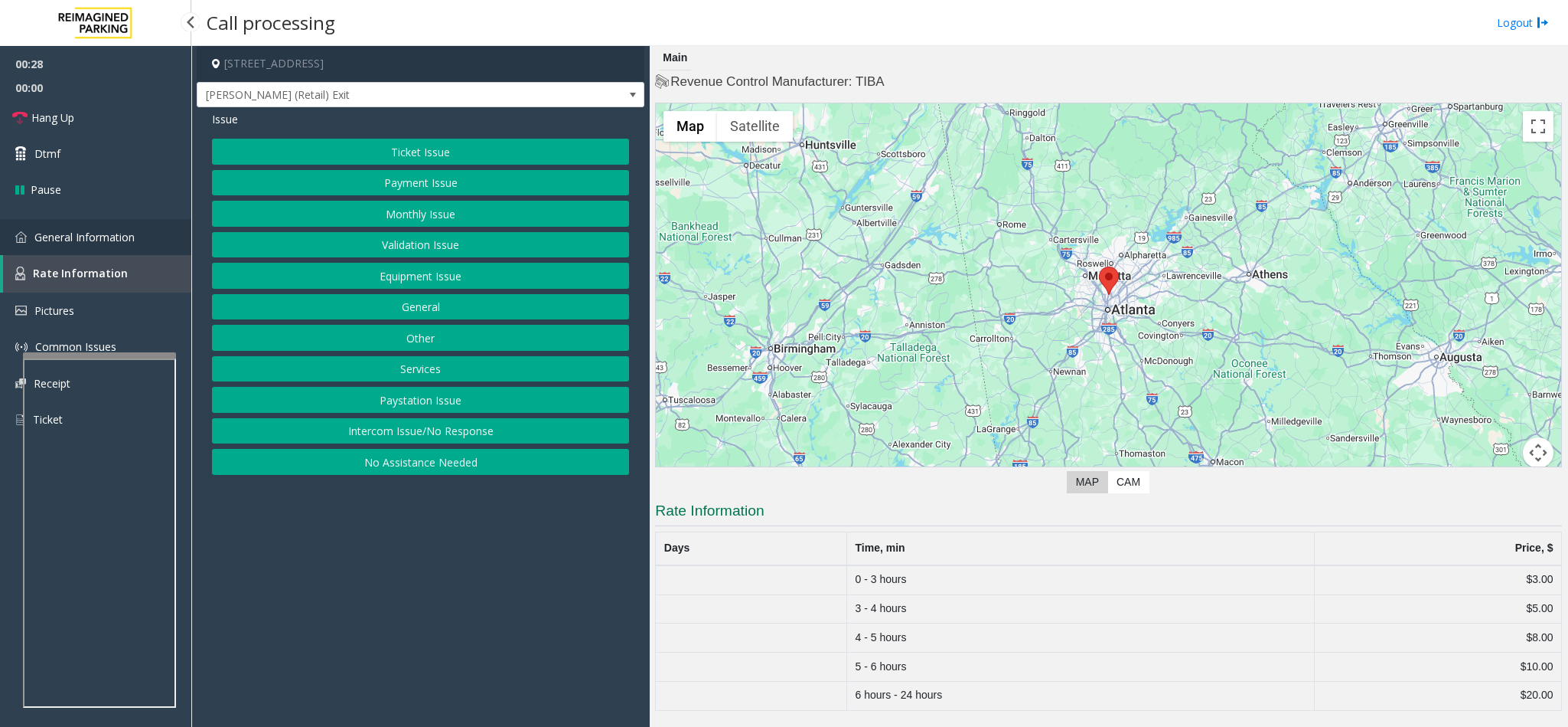
click at [157, 235] on link "General Information" at bounding box center [95, 237] width 191 height 36
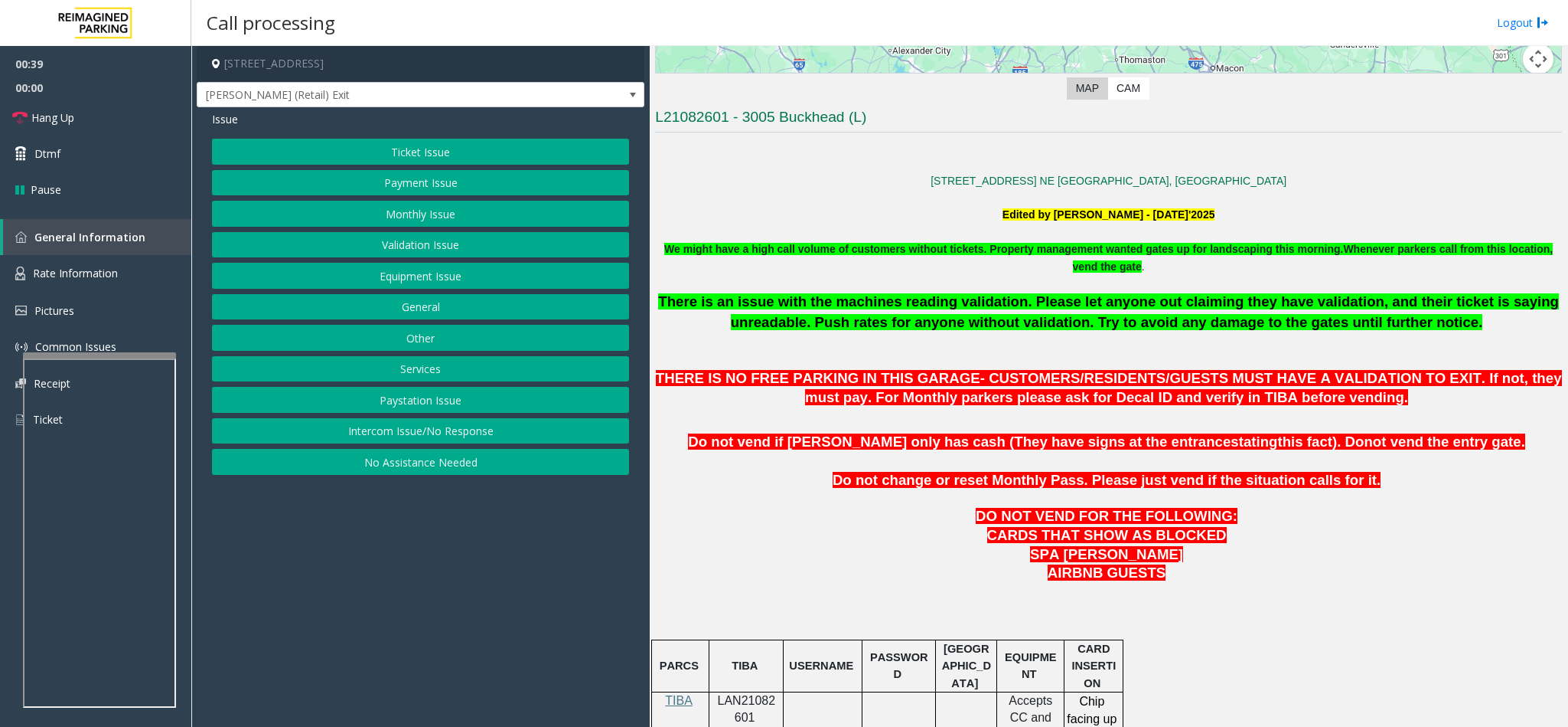
scroll to position [401, 0]
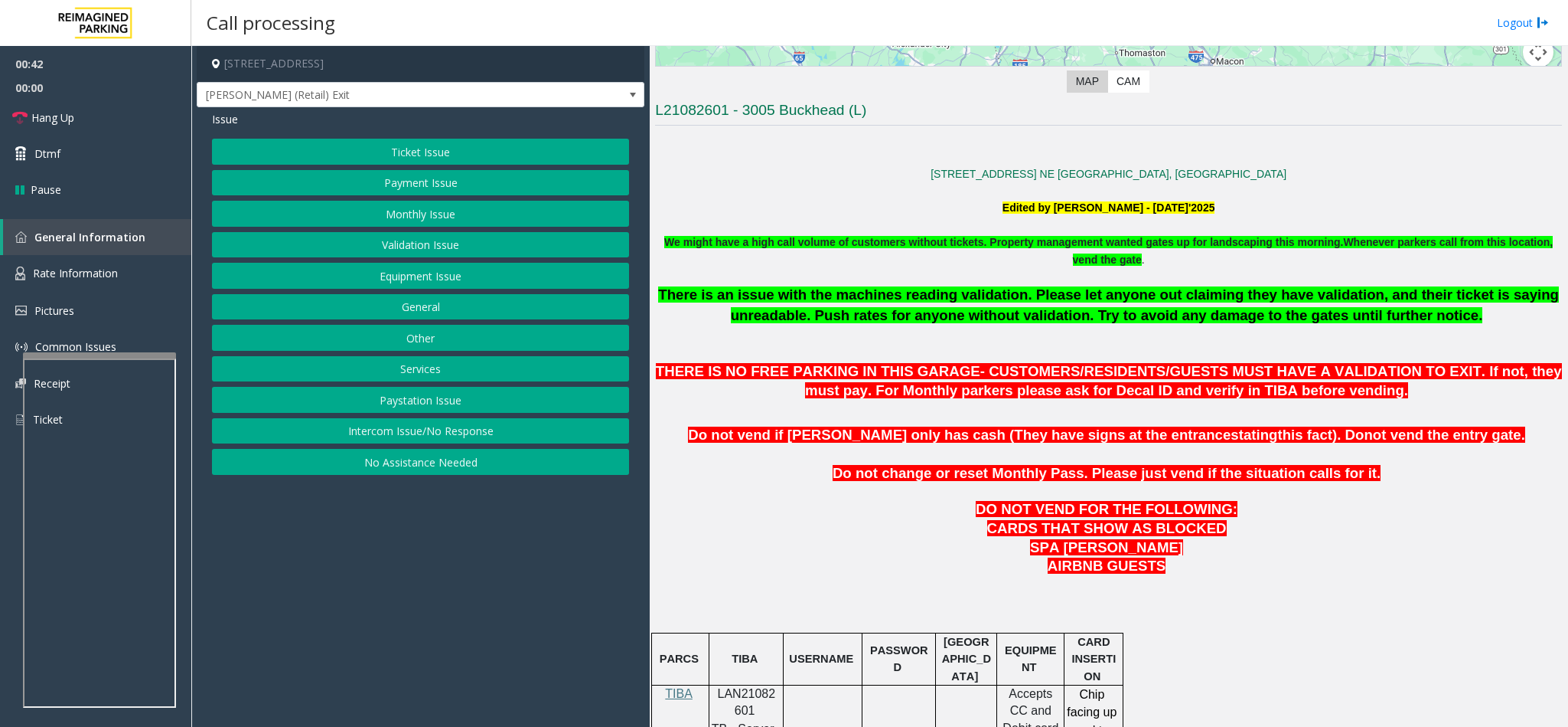
click at [413, 376] on button "Services" at bounding box center [420, 368] width 417 height 26
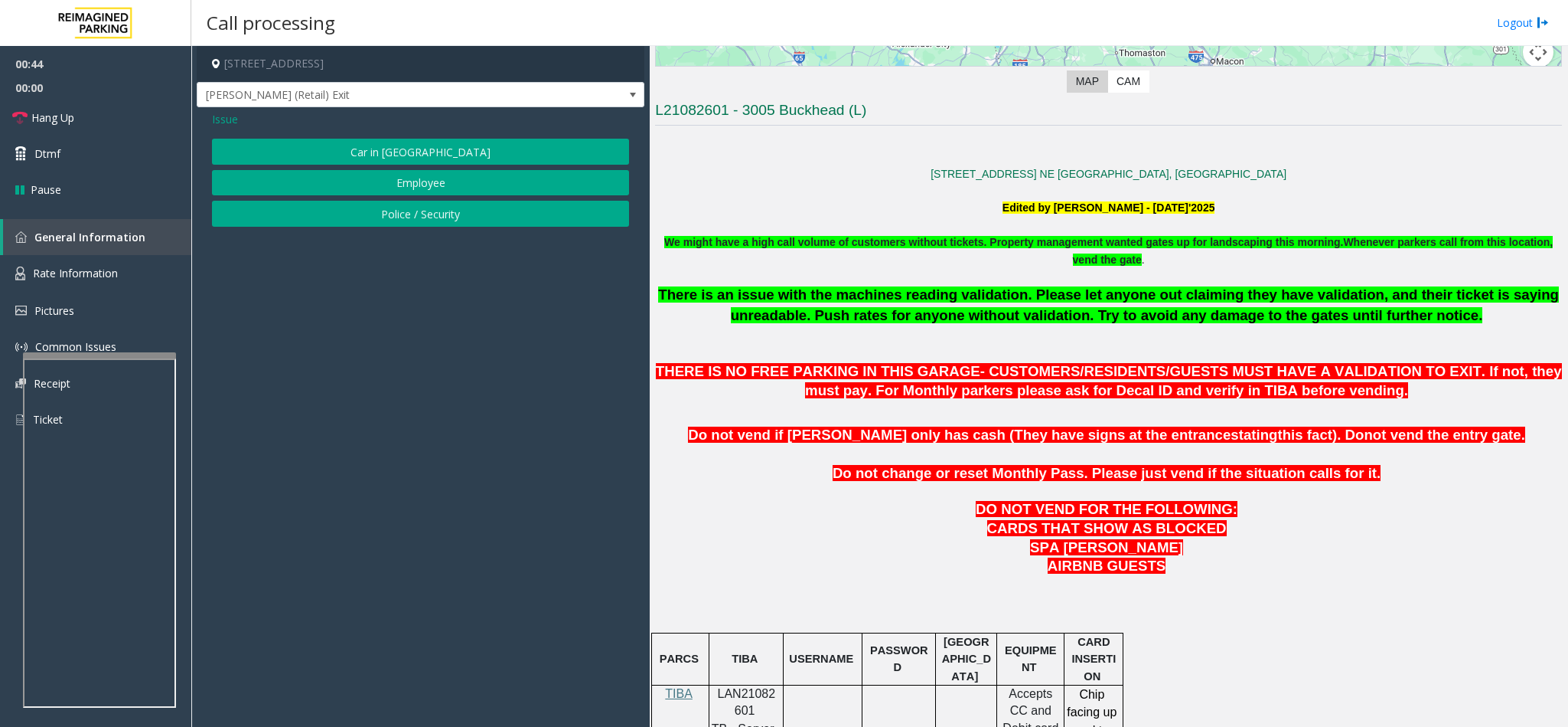
click at [217, 122] on span "Issue" at bounding box center [225, 119] width 26 height 16
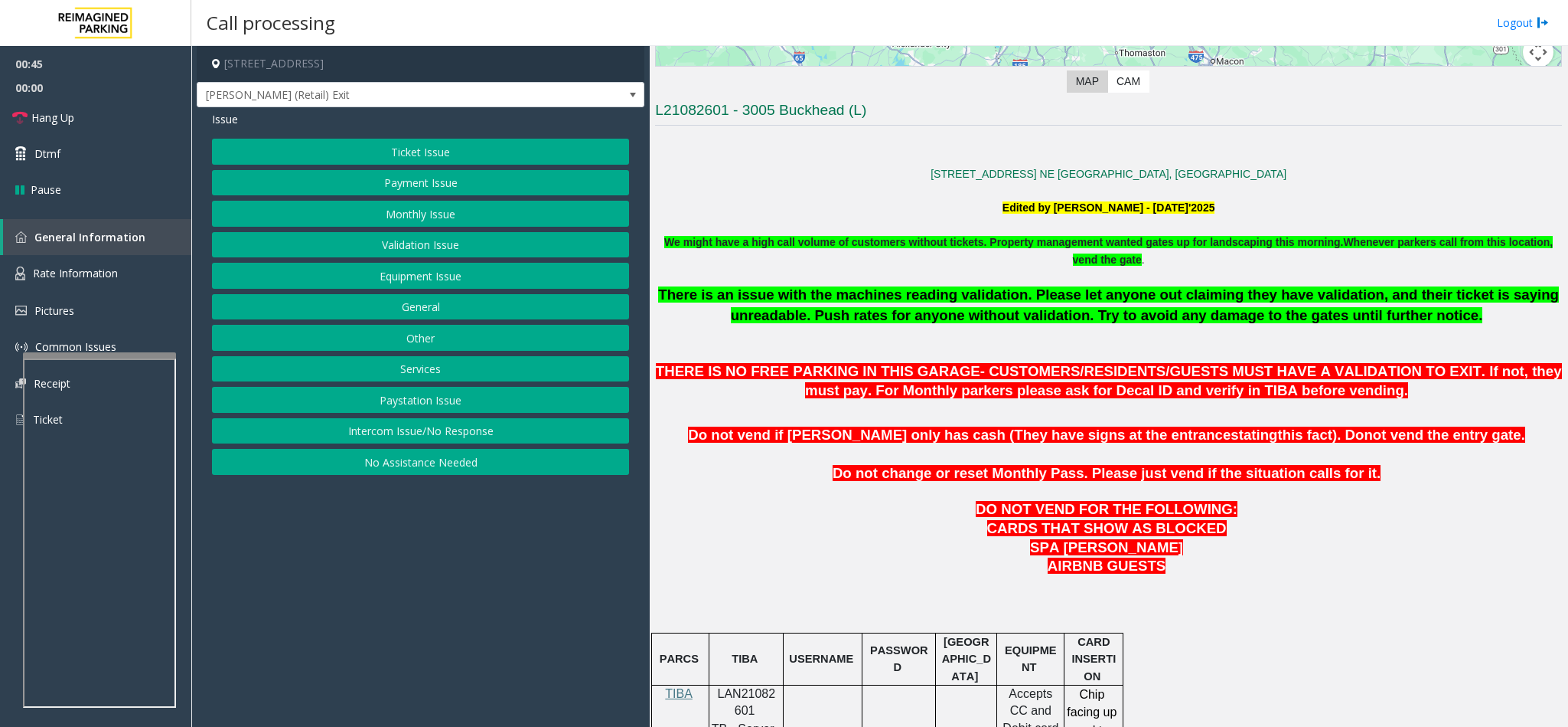
click at [409, 351] on button "Other" at bounding box center [420, 337] width 417 height 26
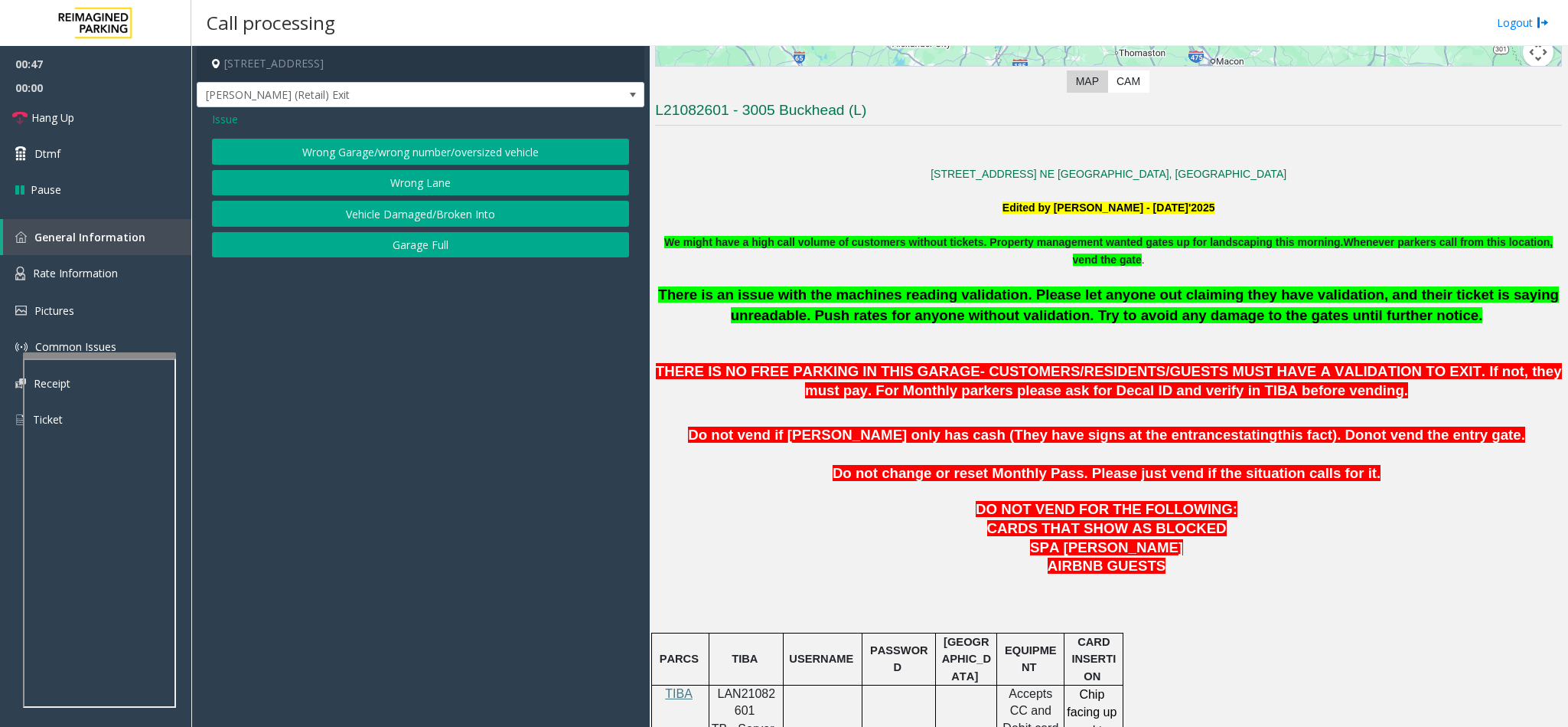
click at [230, 127] on span "Issue" at bounding box center [225, 119] width 26 height 16
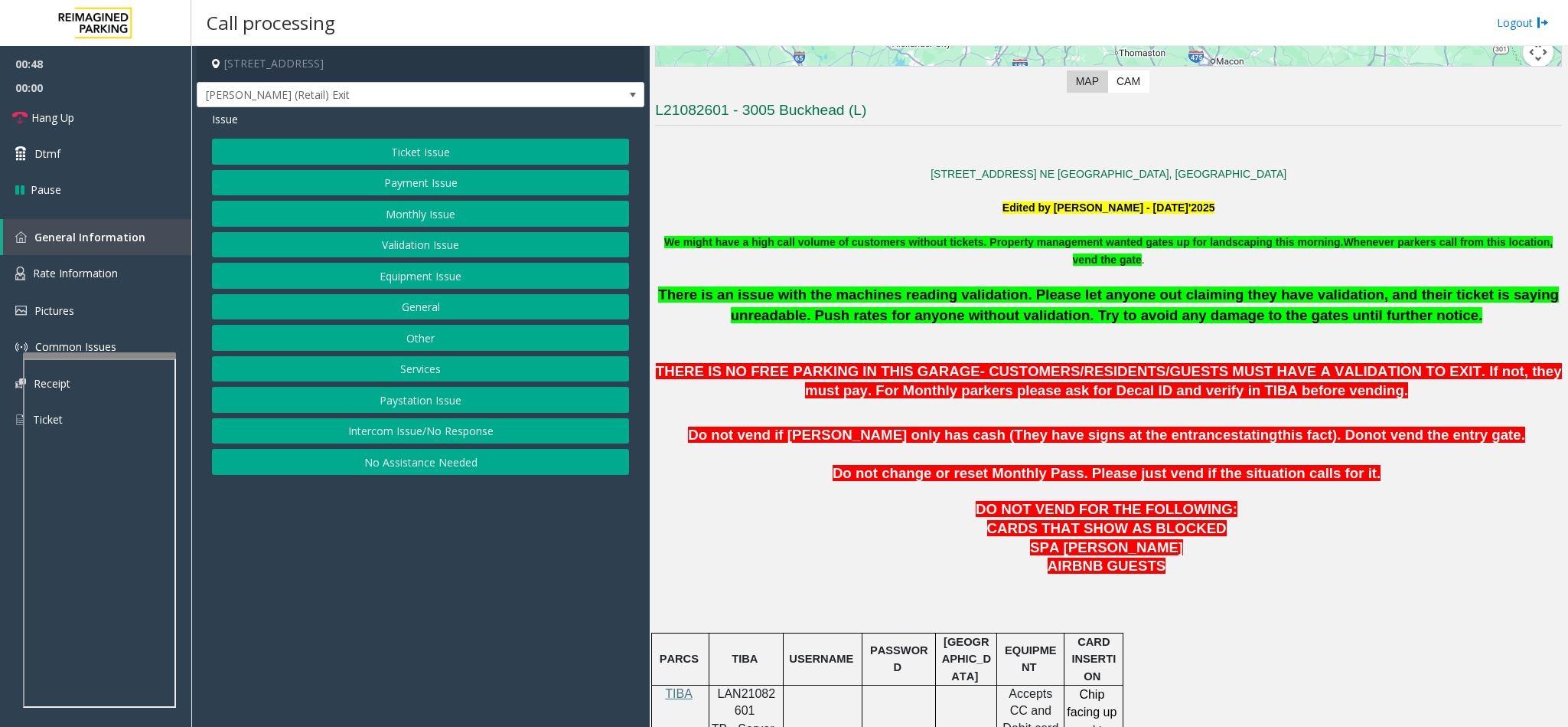
click at [383, 320] on button "General" at bounding box center [420, 307] width 417 height 26
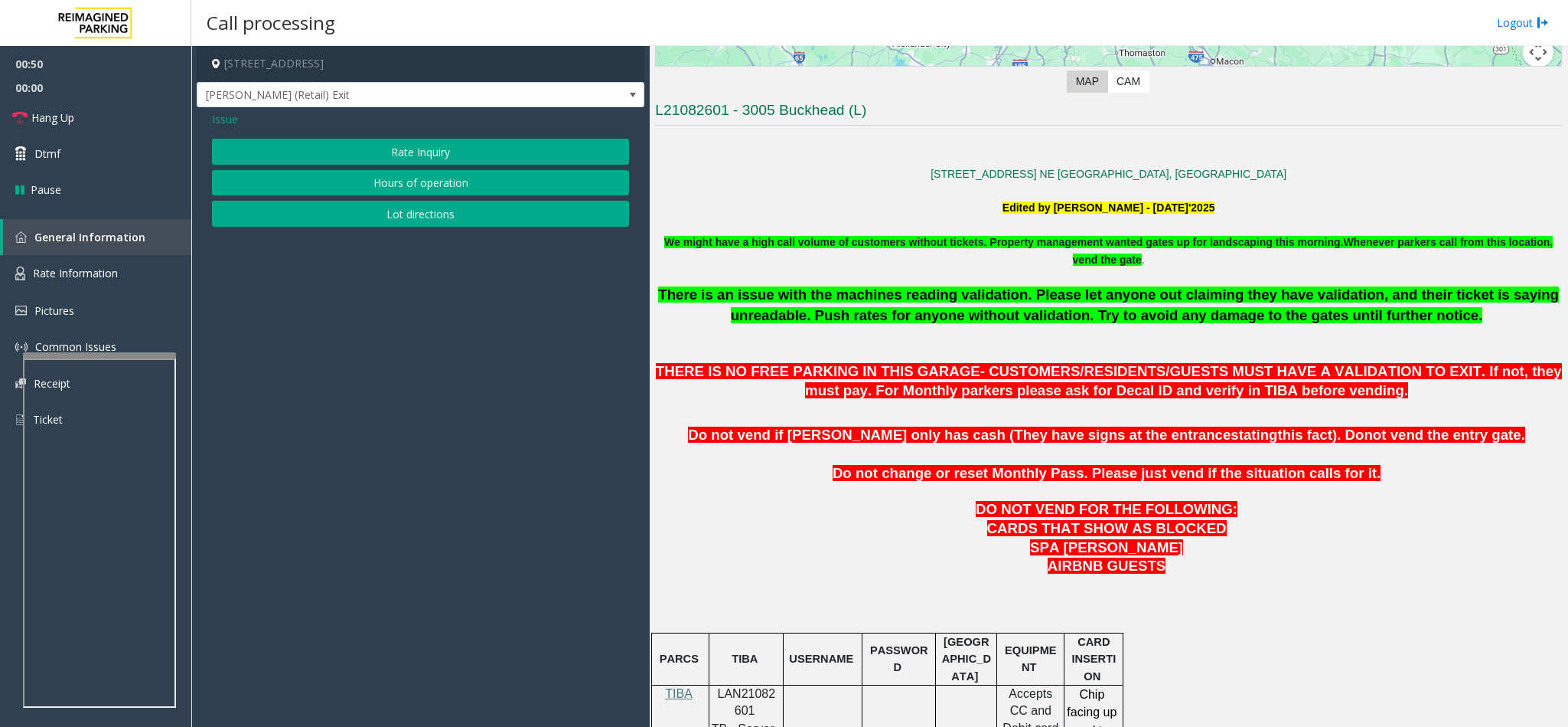
click at [220, 111] on span "Issue" at bounding box center [225, 119] width 26 height 16
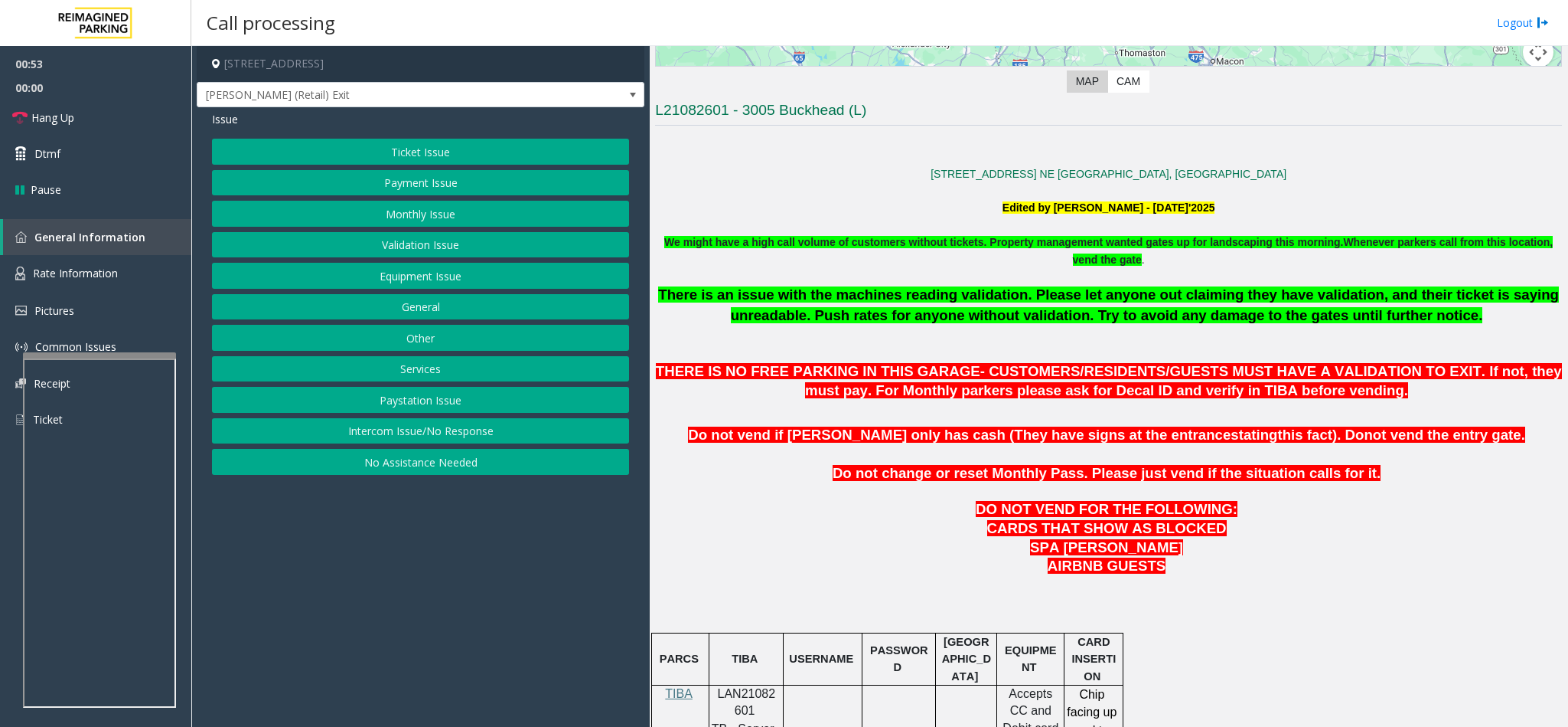
click at [415, 280] on button "Equipment Issue" at bounding box center [420, 275] width 417 height 26
click at [418, 280] on button "Gate / Door Won't Open" at bounding box center [420, 275] width 417 height 26
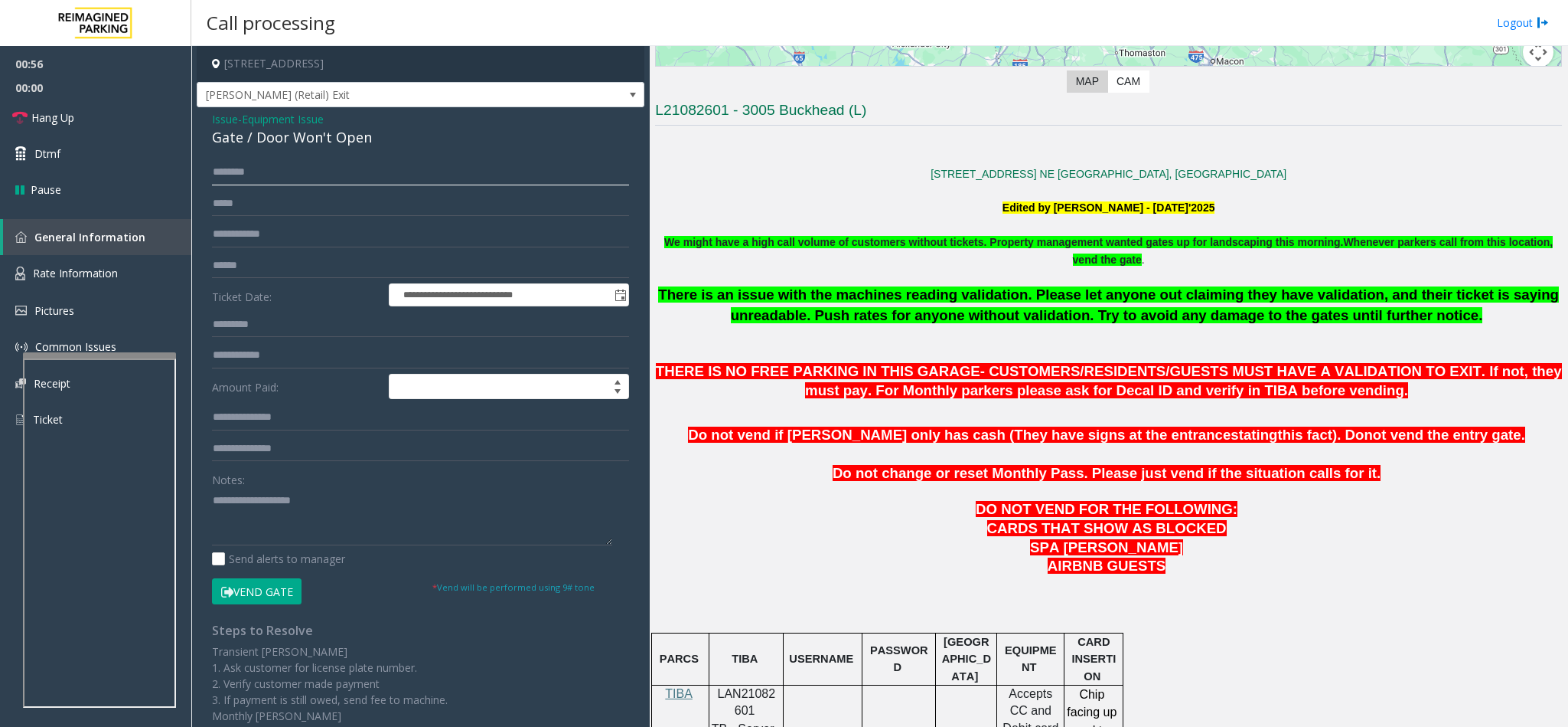
click at [224, 177] on input "text" at bounding box center [420, 172] width 417 height 26
type input "*******"
click at [257, 505] on textarea at bounding box center [412, 516] width 401 height 57
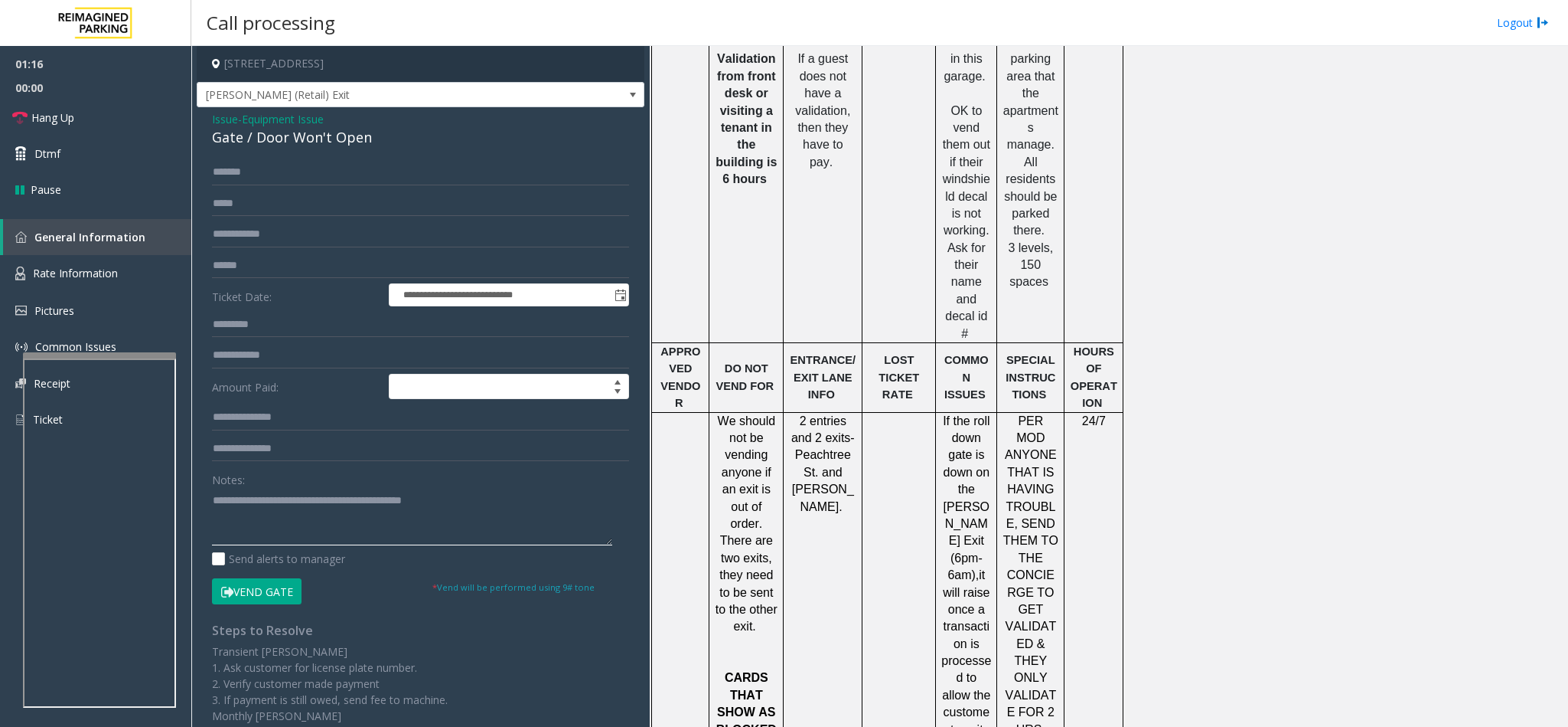
scroll to position [2008, 0]
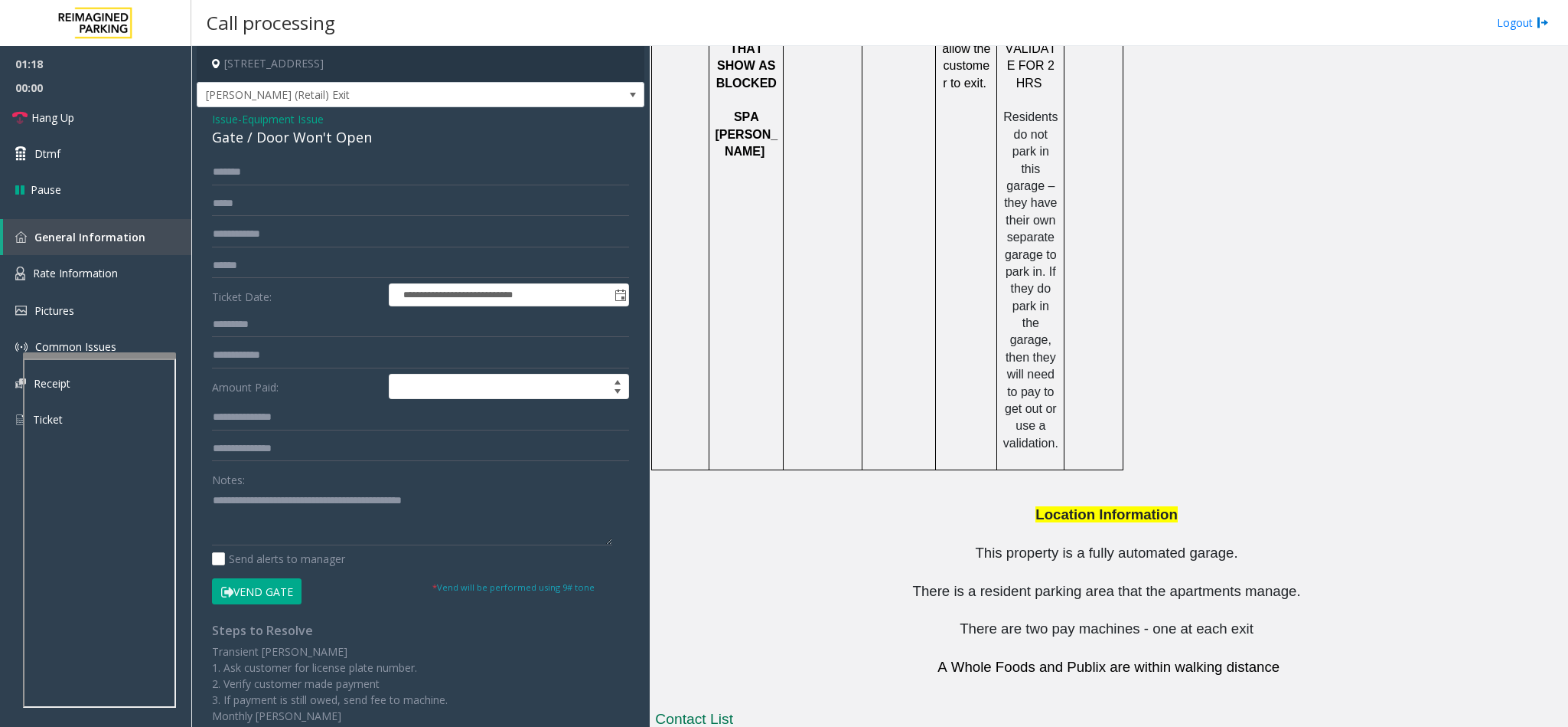
drag, startPoint x: 1029, startPoint y: 689, endPoint x: 974, endPoint y: 697, distance: 55.6
drag, startPoint x: 1050, startPoint y: 694, endPoint x: 935, endPoint y: 695, distance: 115.0
click at [460, 504] on textarea at bounding box center [412, 516] width 401 height 57
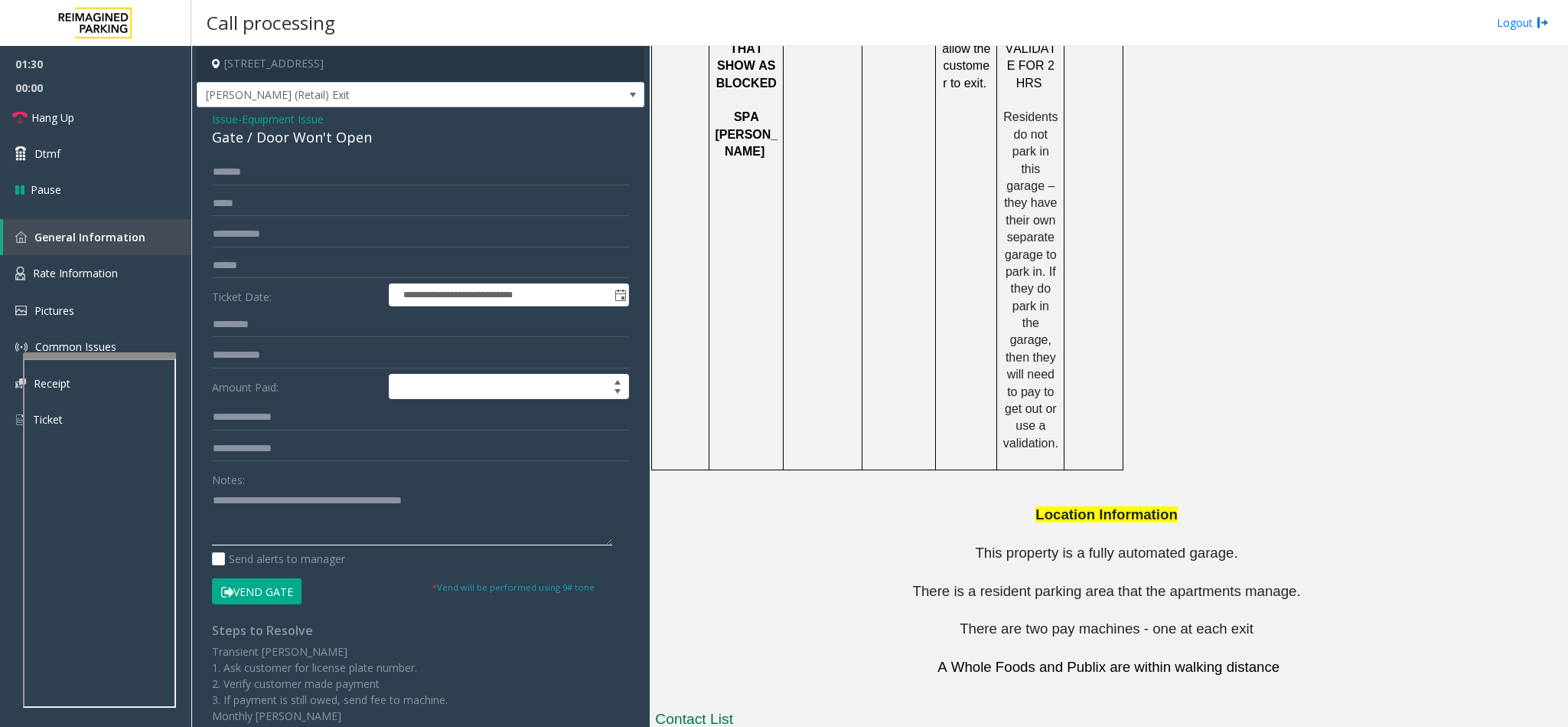
click at [514, 499] on textarea at bounding box center [412, 516] width 401 height 57
drag, startPoint x: 1038, startPoint y: 660, endPoint x: 942, endPoint y: 669, distance: 96.4
click at [595, 501] on textarea at bounding box center [412, 516] width 401 height 57
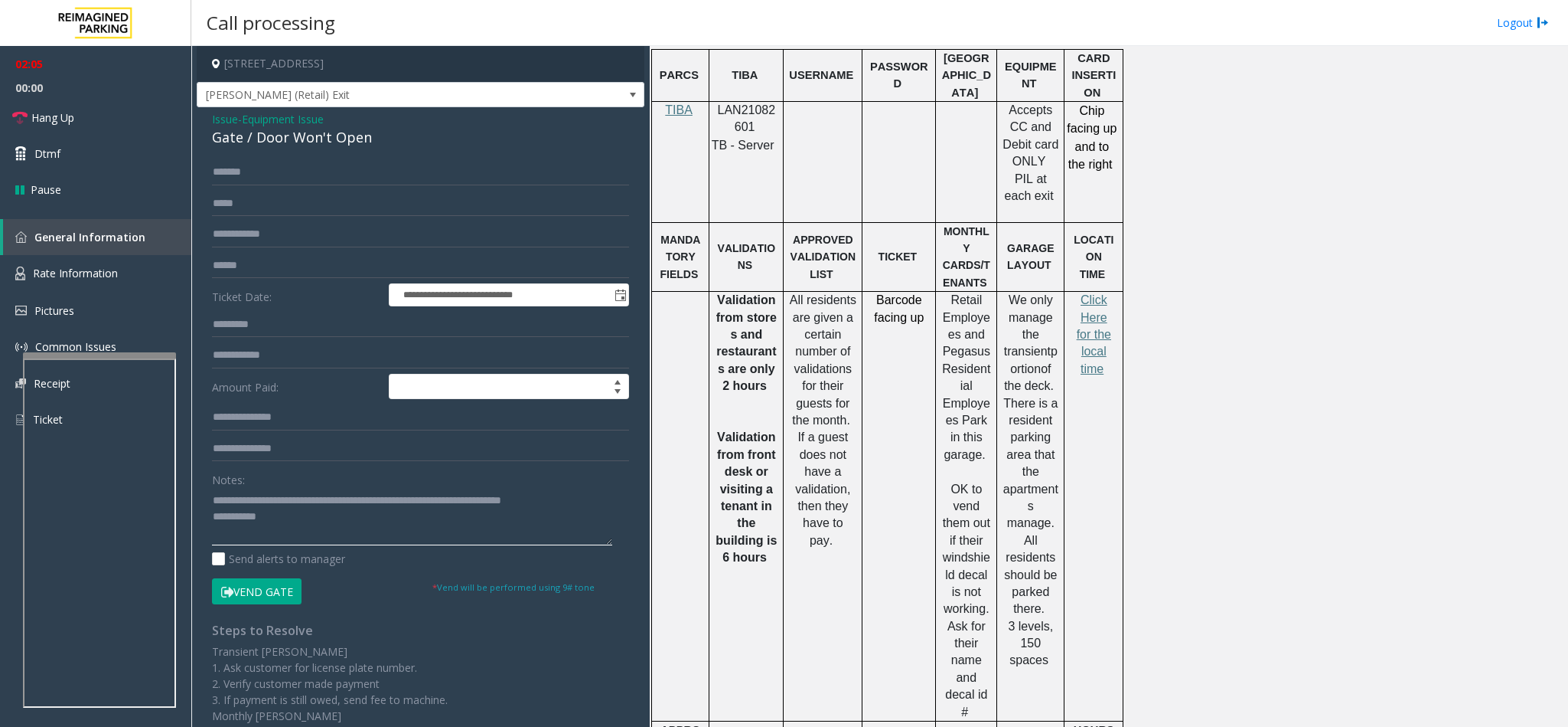
scroll to position [975, 0]
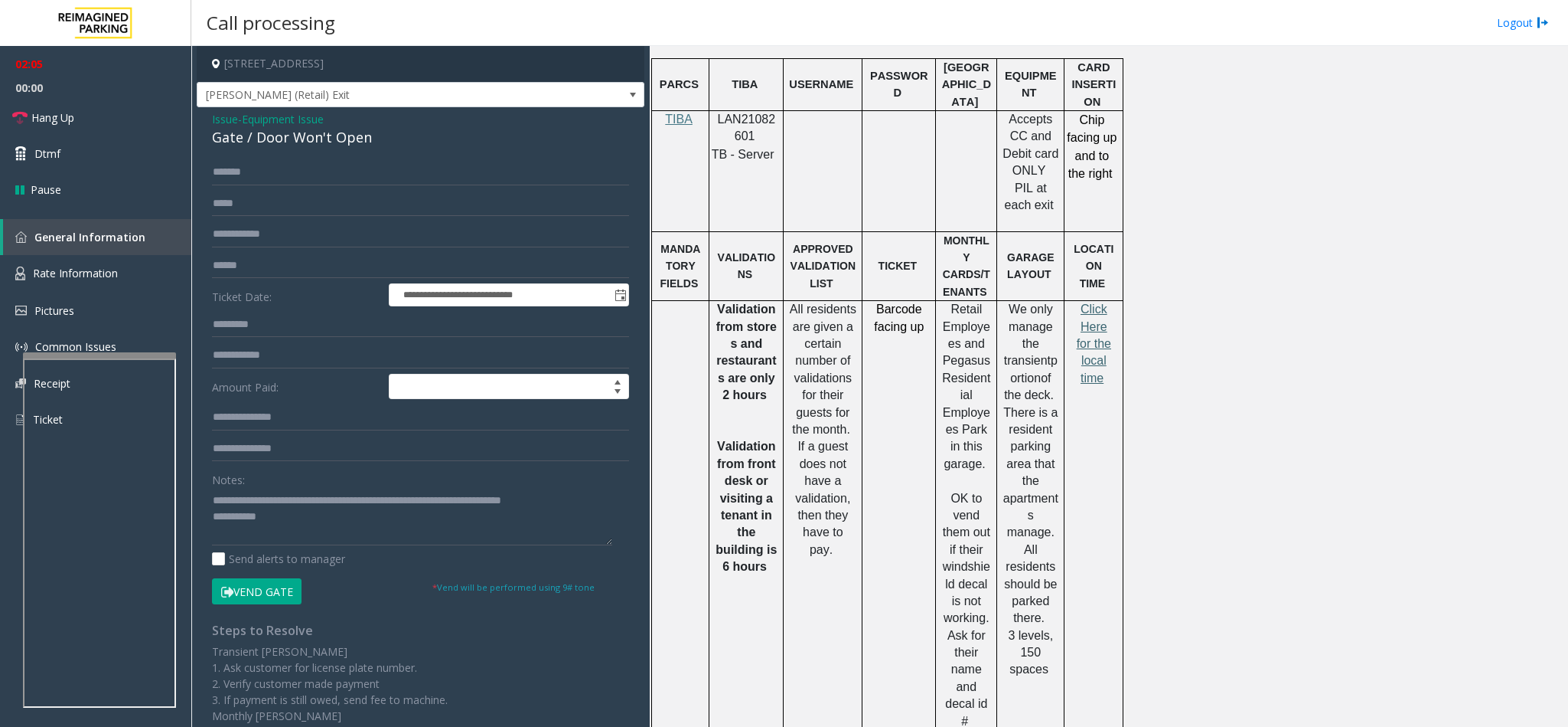
click at [1100, 361] on span "Click Here for the local time" at bounding box center [1094, 343] width 34 height 82
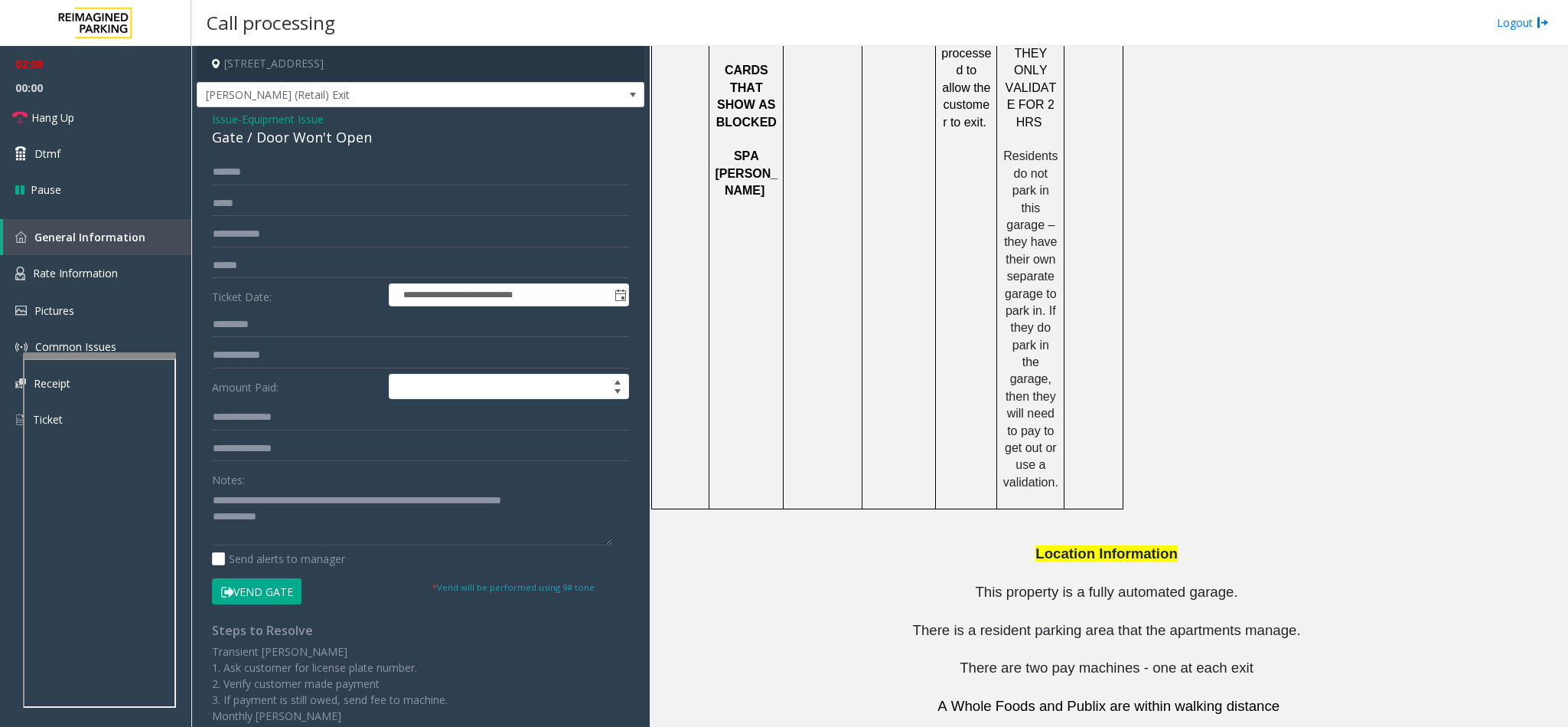
scroll to position [2008, 0]
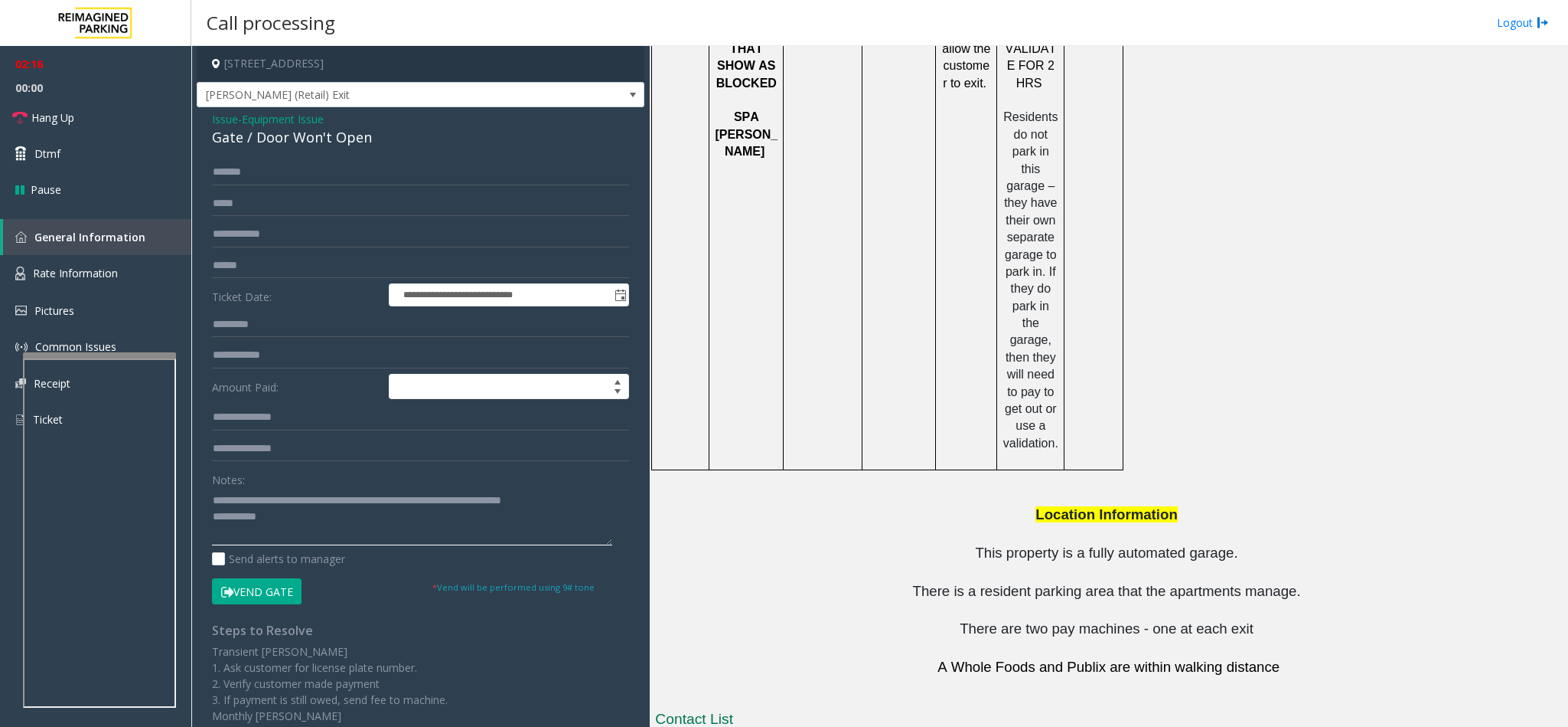
click at [359, 515] on textarea at bounding box center [412, 516] width 401 height 57
click at [274, 586] on button "Vend Gate" at bounding box center [256, 590] width 89 height 26
click at [389, 523] on textarea at bounding box center [412, 516] width 401 height 57
type textarea "**********"
click at [135, 134] on link "Hang Up" at bounding box center [95, 117] width 191 height 36
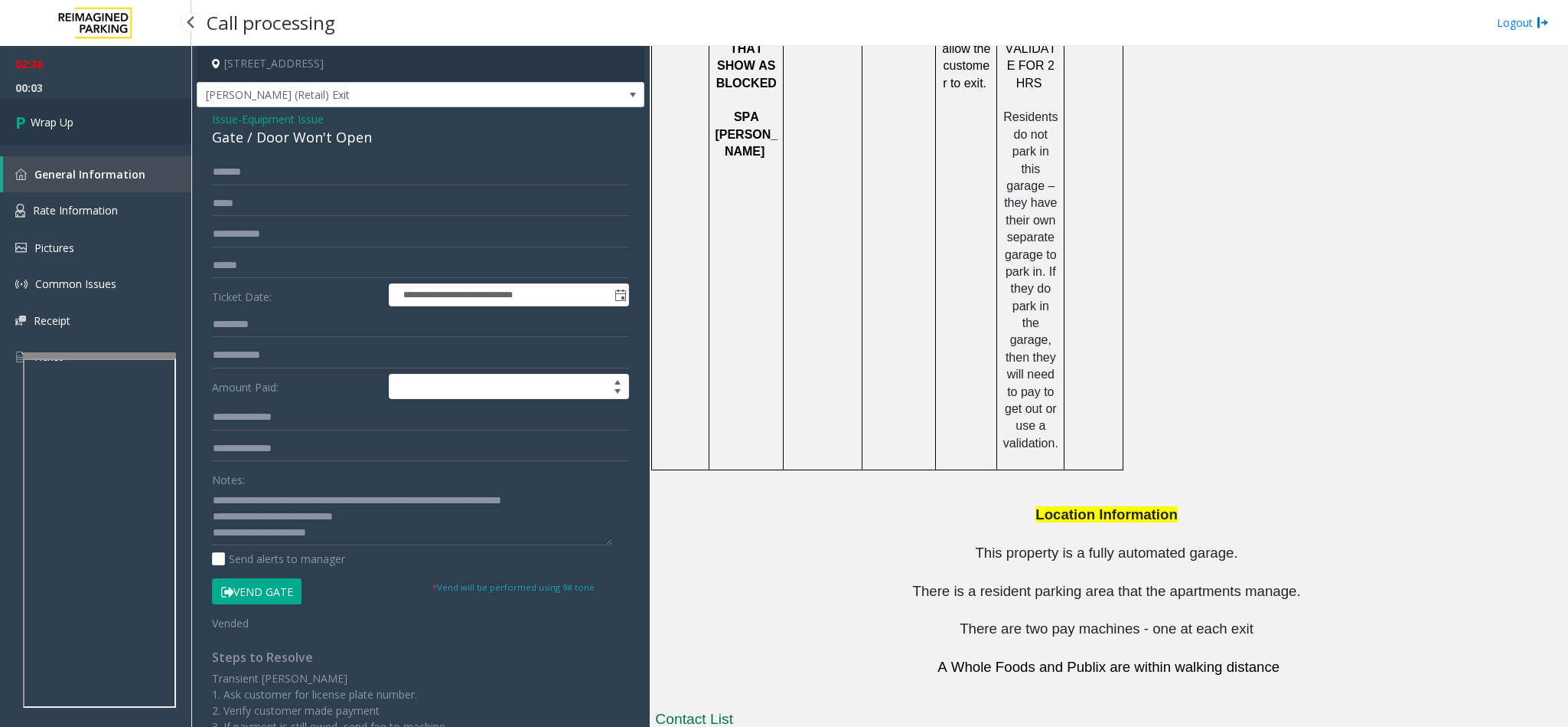
click at [85, 122] on link "Wrap Up" at bounding box center [95, 122] width 191 height 45
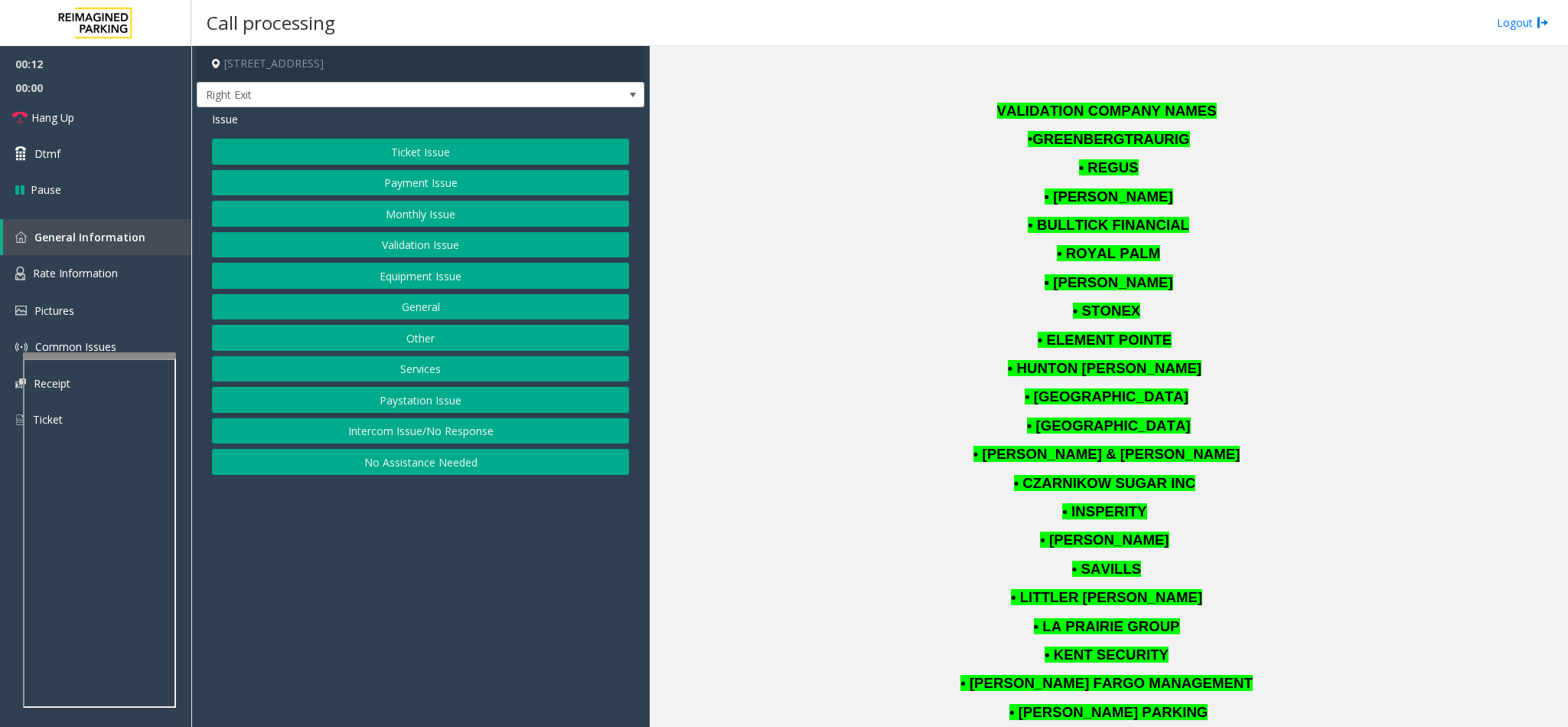
scroll to position [1723, 0]
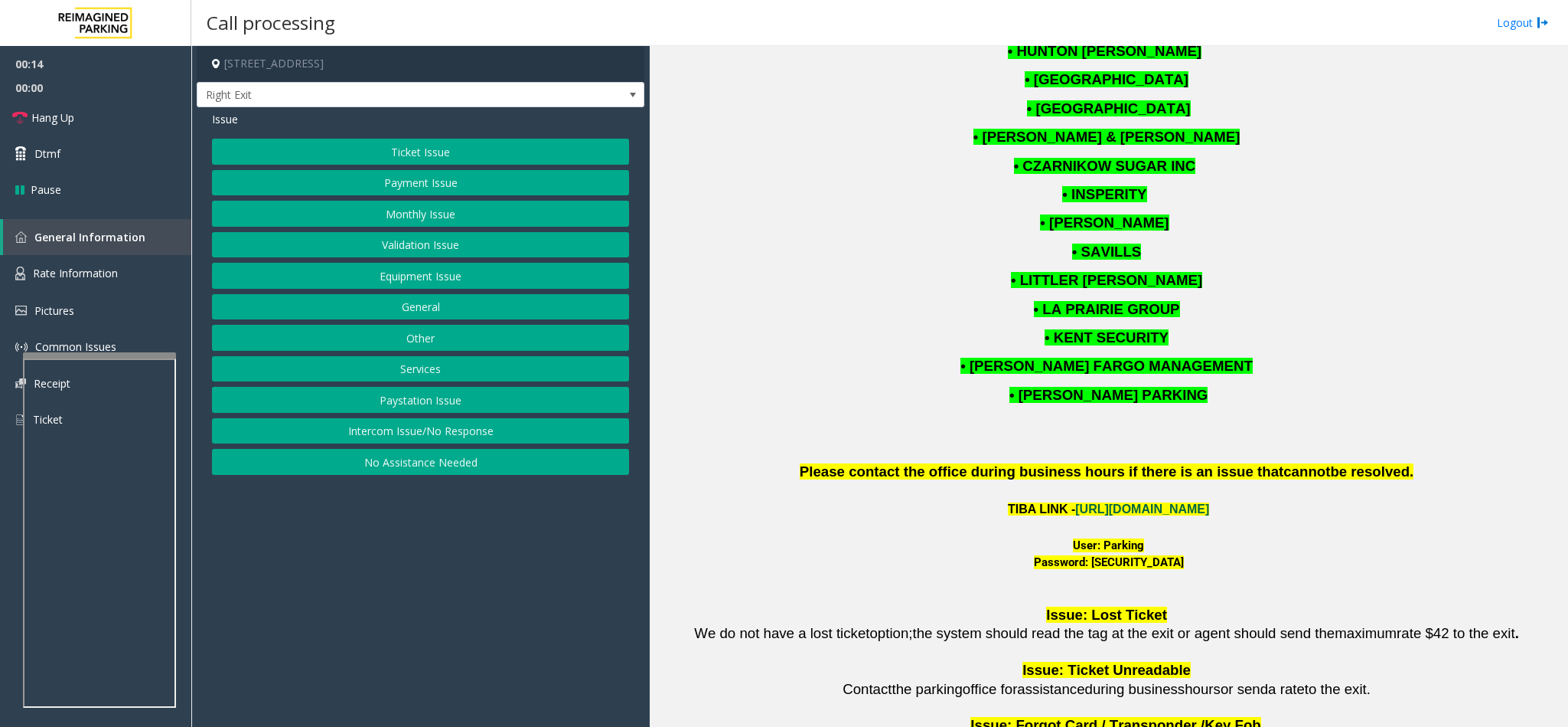
click at [1121, 515] on link "https://wellsfargoctr-web.sp.tibaparking.net/" at bounding box center [1142, 508] width 134 height 13
drag, startPoint x: 1096, startPoint y: 546, endPoint x: 1137, endPoint y: 549, distance: 41.1
click at [1137, 549] on div "User: Parking" at bounding box center [1108, 545] width 907 height 18
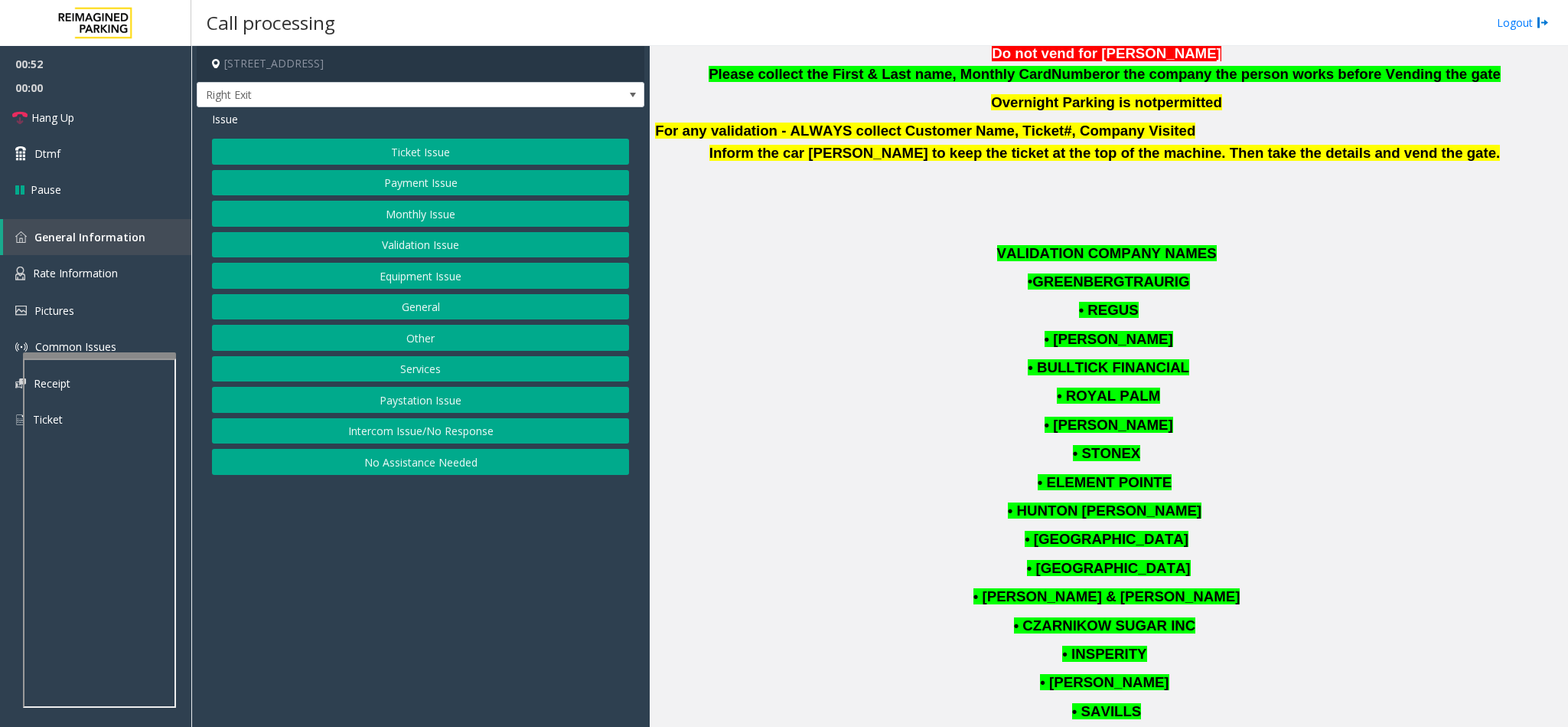
scroll to position [1148, 0]
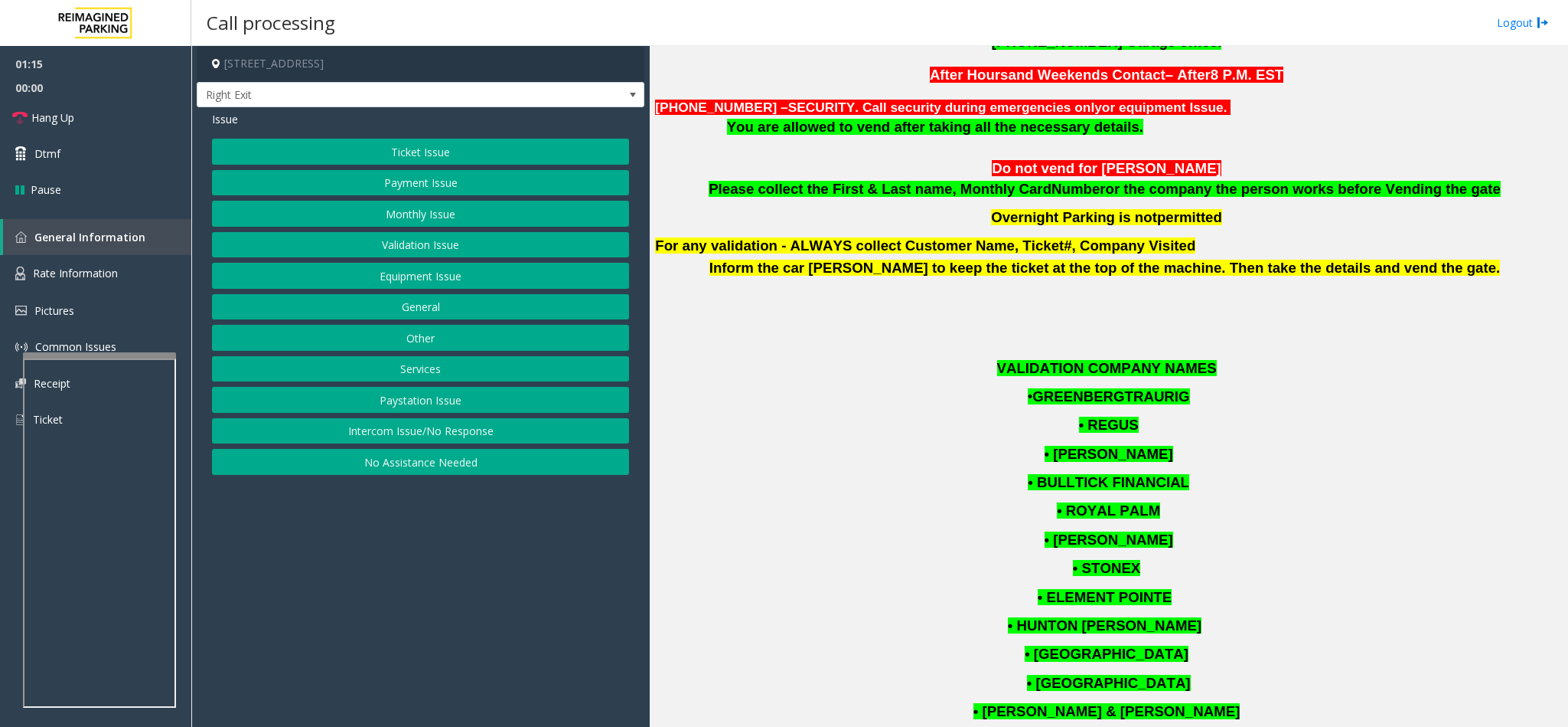
click at [441, 283] on button "Equipment Issue" at bounding box center [420, 275] width 417 height 26
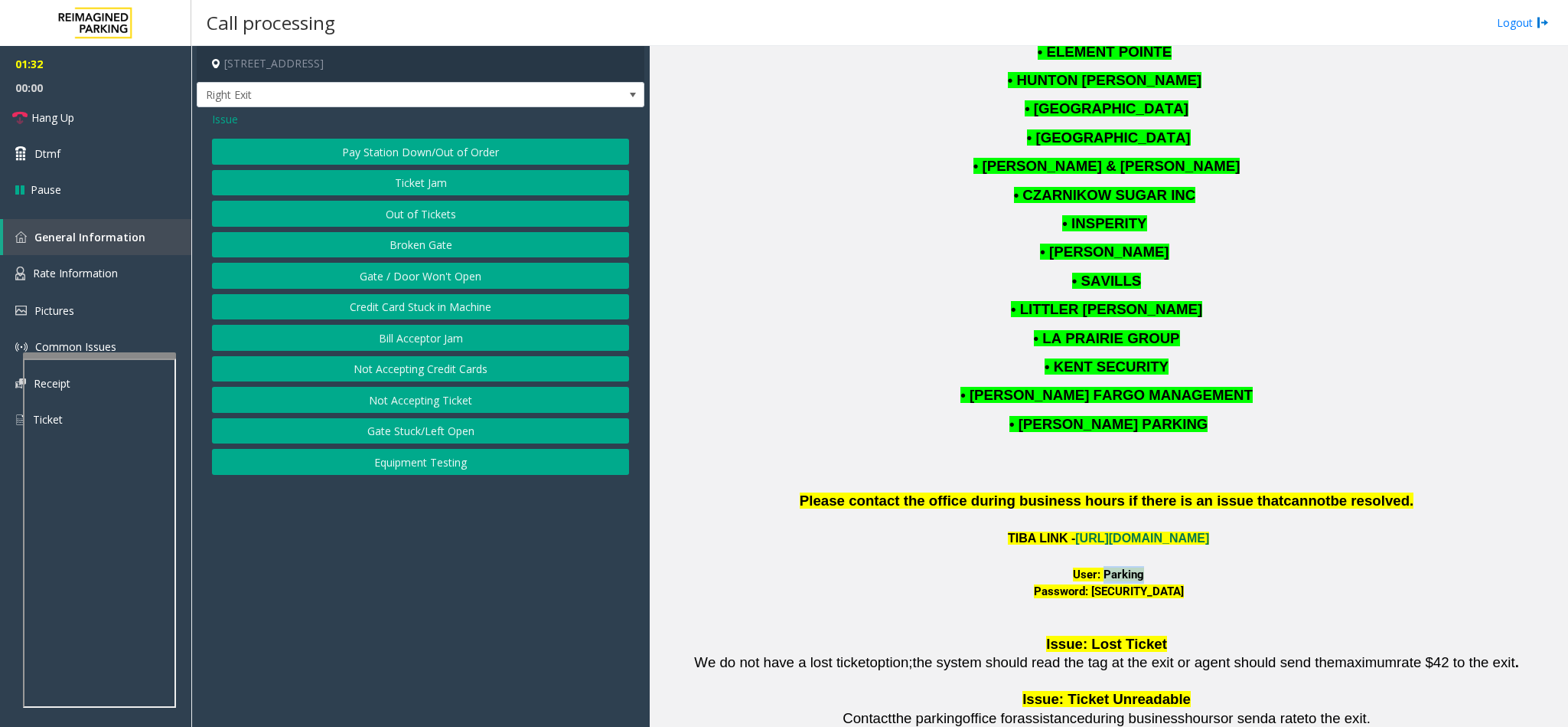
scroll to position [1837, 0]
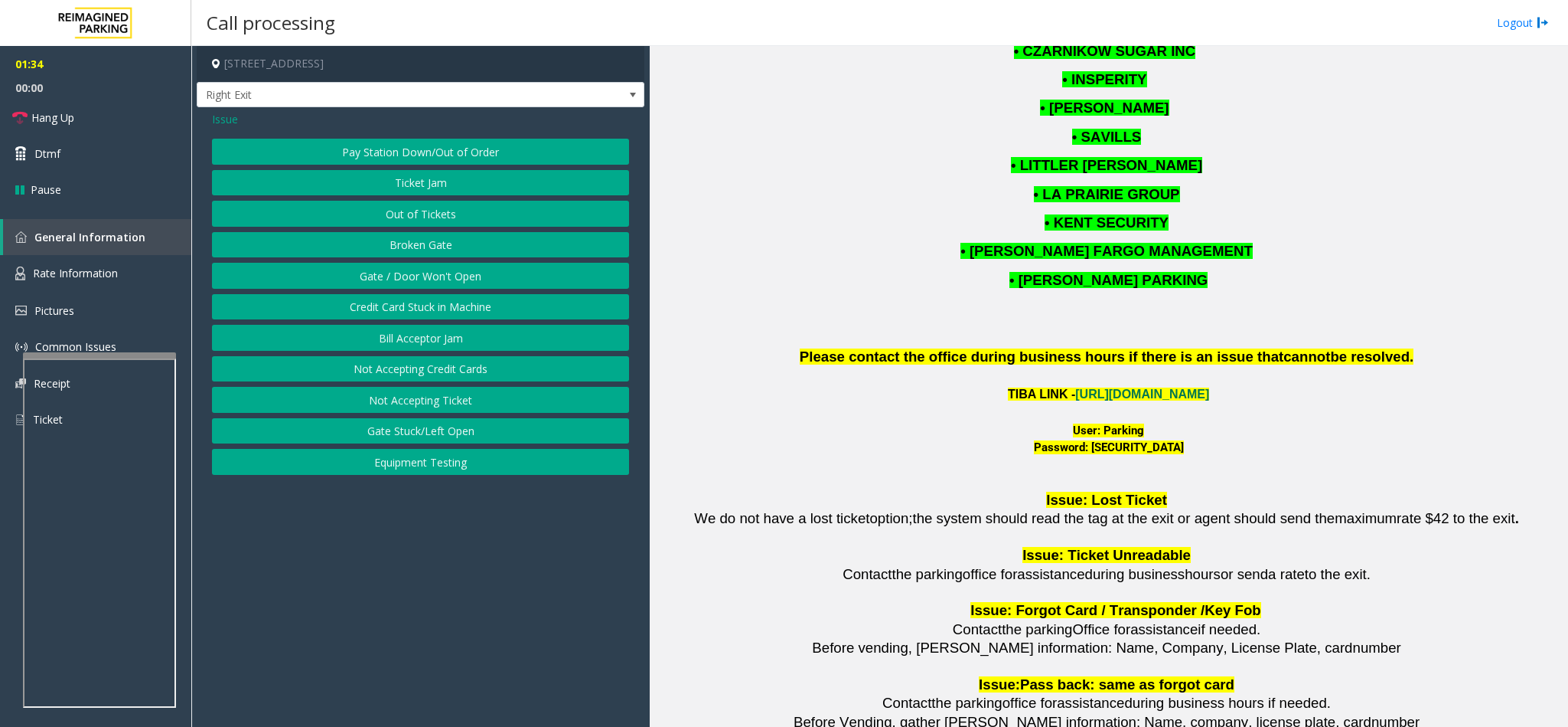
click at [1077, 448] on font "Password: P@rking@21093100" at bounding box center [1108, 447] width 150 height 14
drag, startPoint x: 1077, startPoint y: 449, endPoint x: 1176, endPoint y: 460, distance: 99.6
click at [1176, 460] on span "Password: P@rking@21093100" at bounding box center [1108, 456] width 907 height 34
click at [439, 271] on button "Gate / Door Won't Open" at bounding box center [420, 275] width 417 height 26
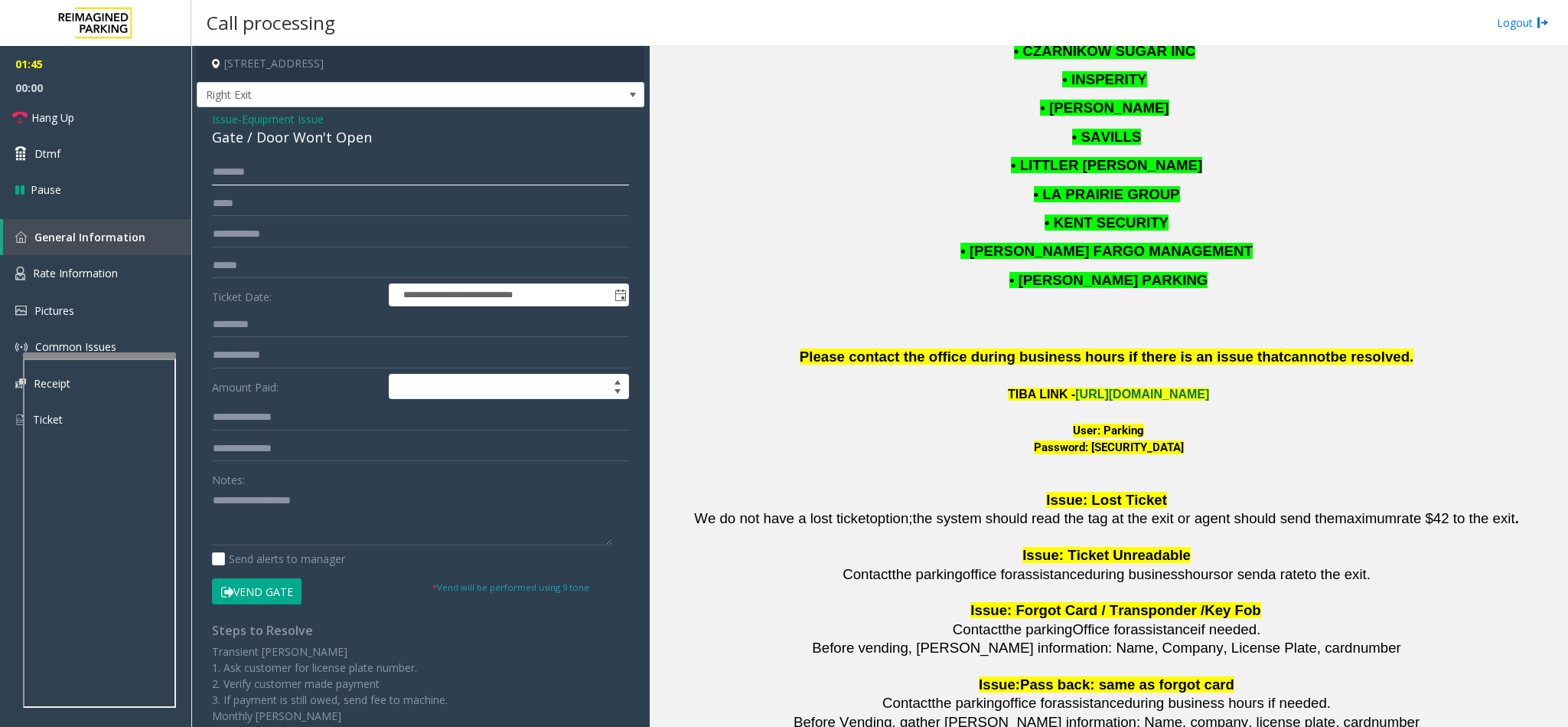
click at [338, 172] on input "text" at bounding box center [420, 172] width 417 height 26
type input "****"
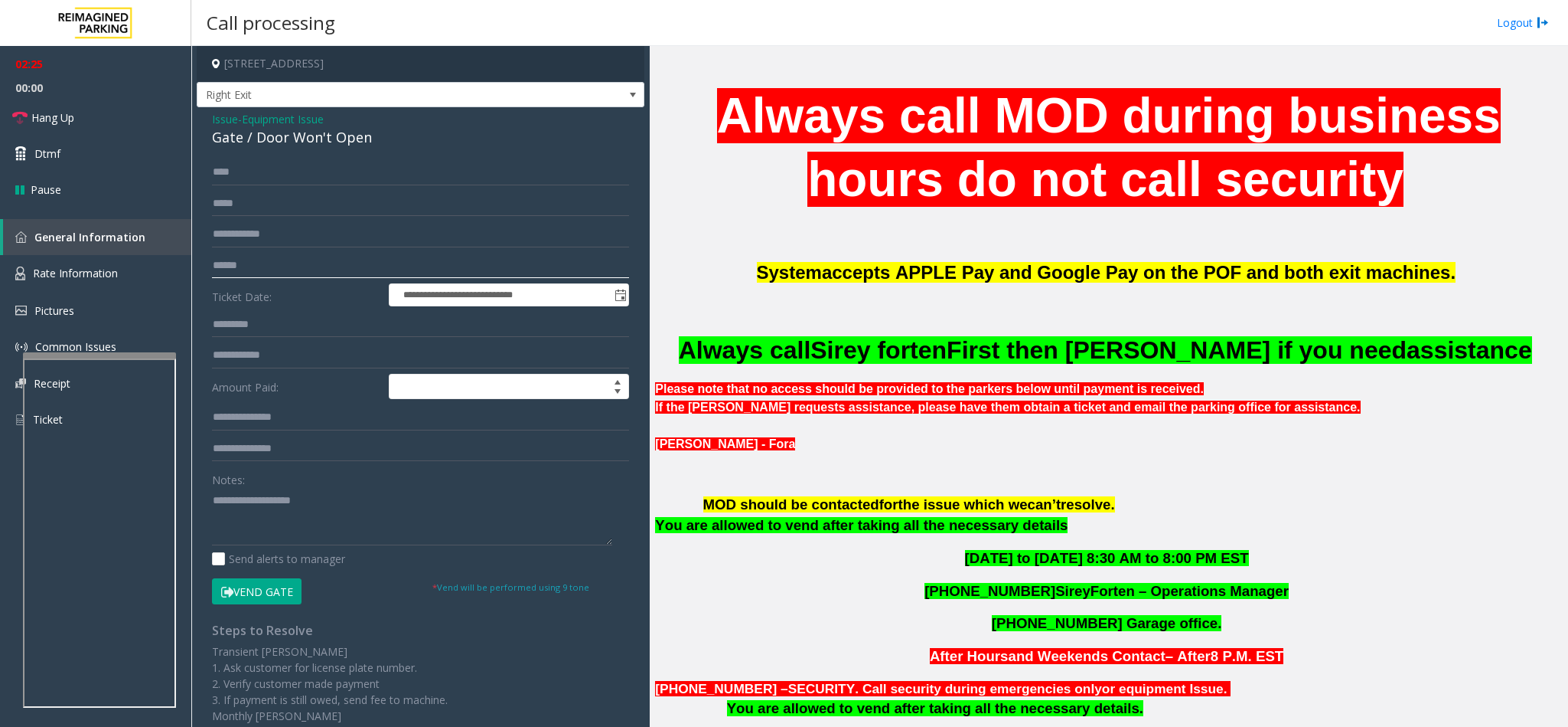
scroll to position [682, 0]
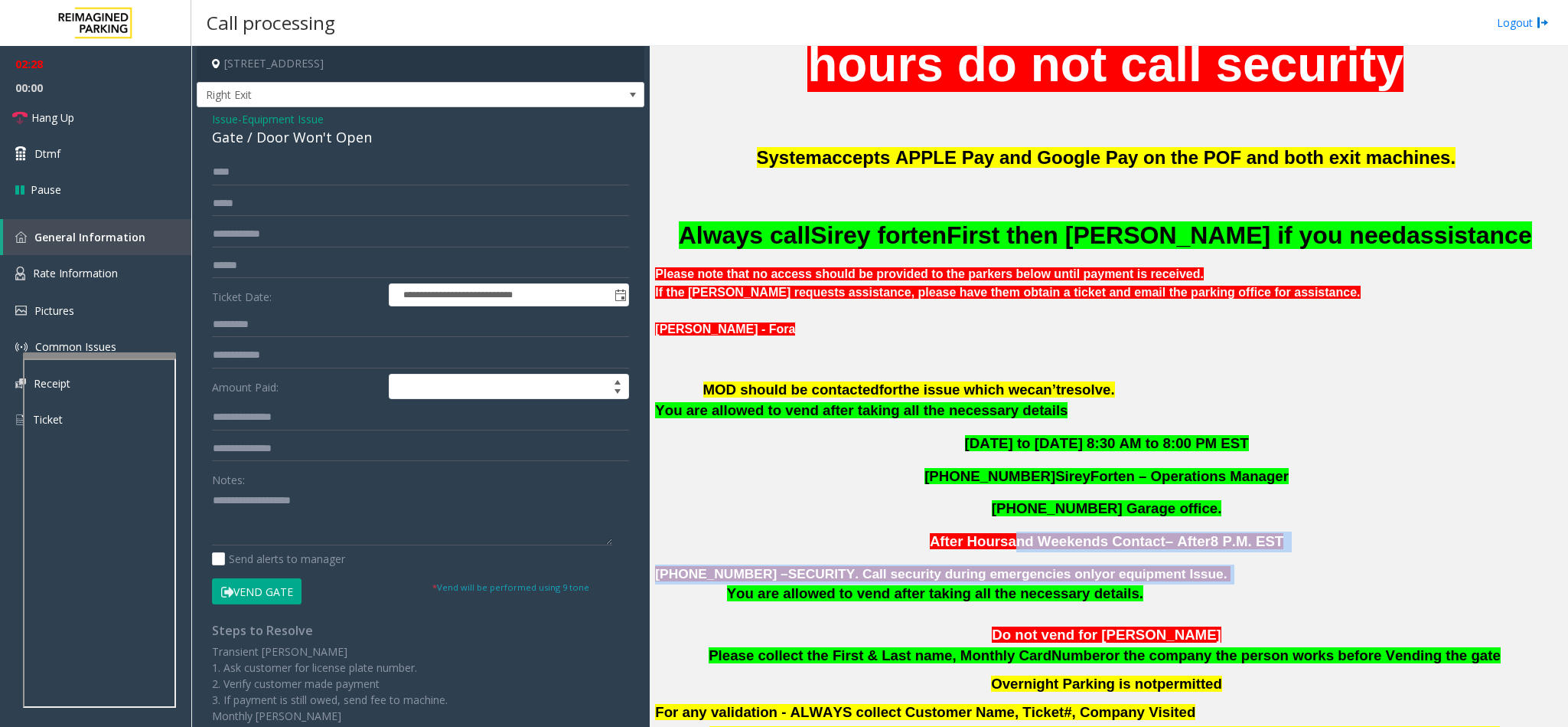
drag, startPoint x: 1011, startPoint y: 549, endPoint x: 1174, endPoint y: 557, distance: 163.2
click at [1169, 557] on div "Business Hours – 8 A.M. - 8 P.M. EST Always call MOD during business hours do n…" at bounding box center [1108, 323] width 907 height 845
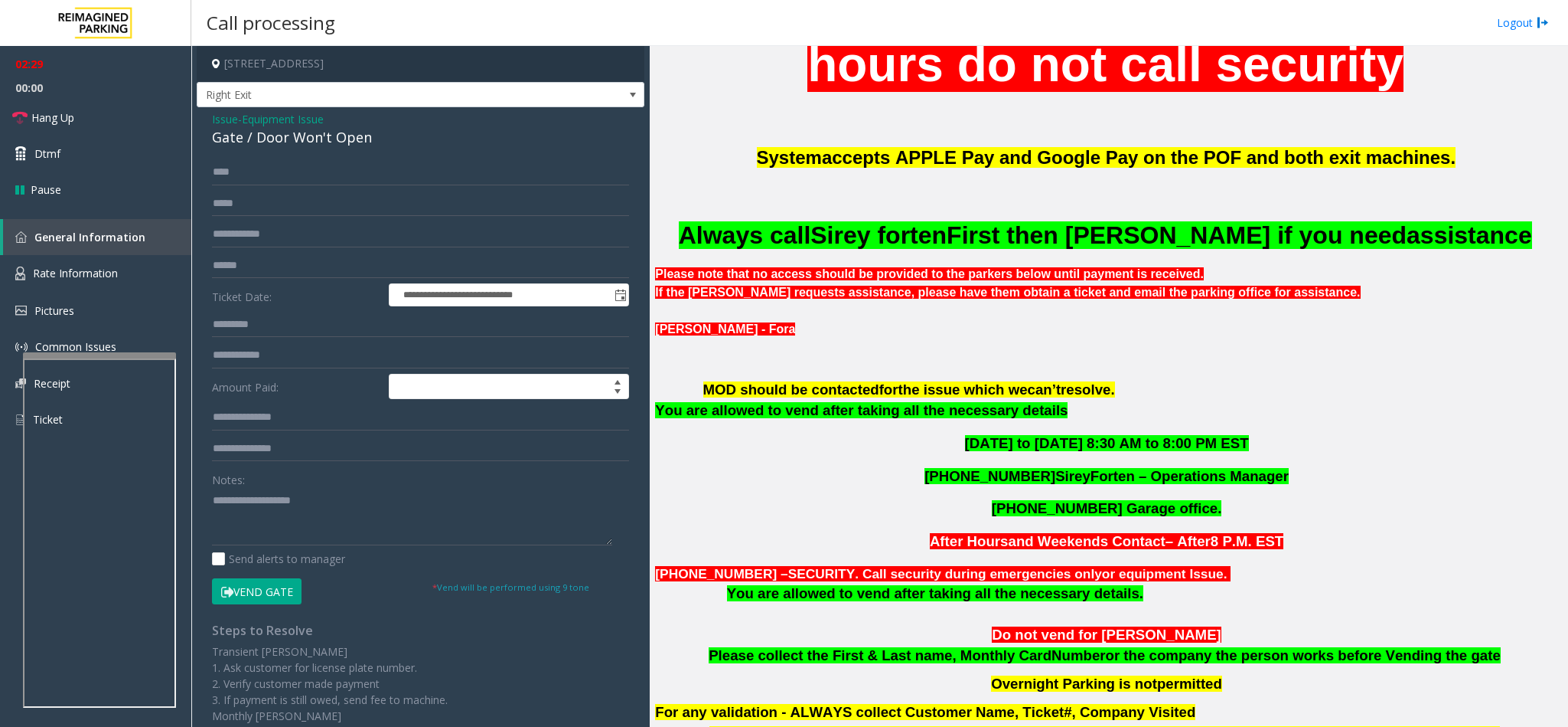
click at [1194, 515] on p "305-374-9802 Garage office." at bounding box center [1108, 508] width 907 height 21
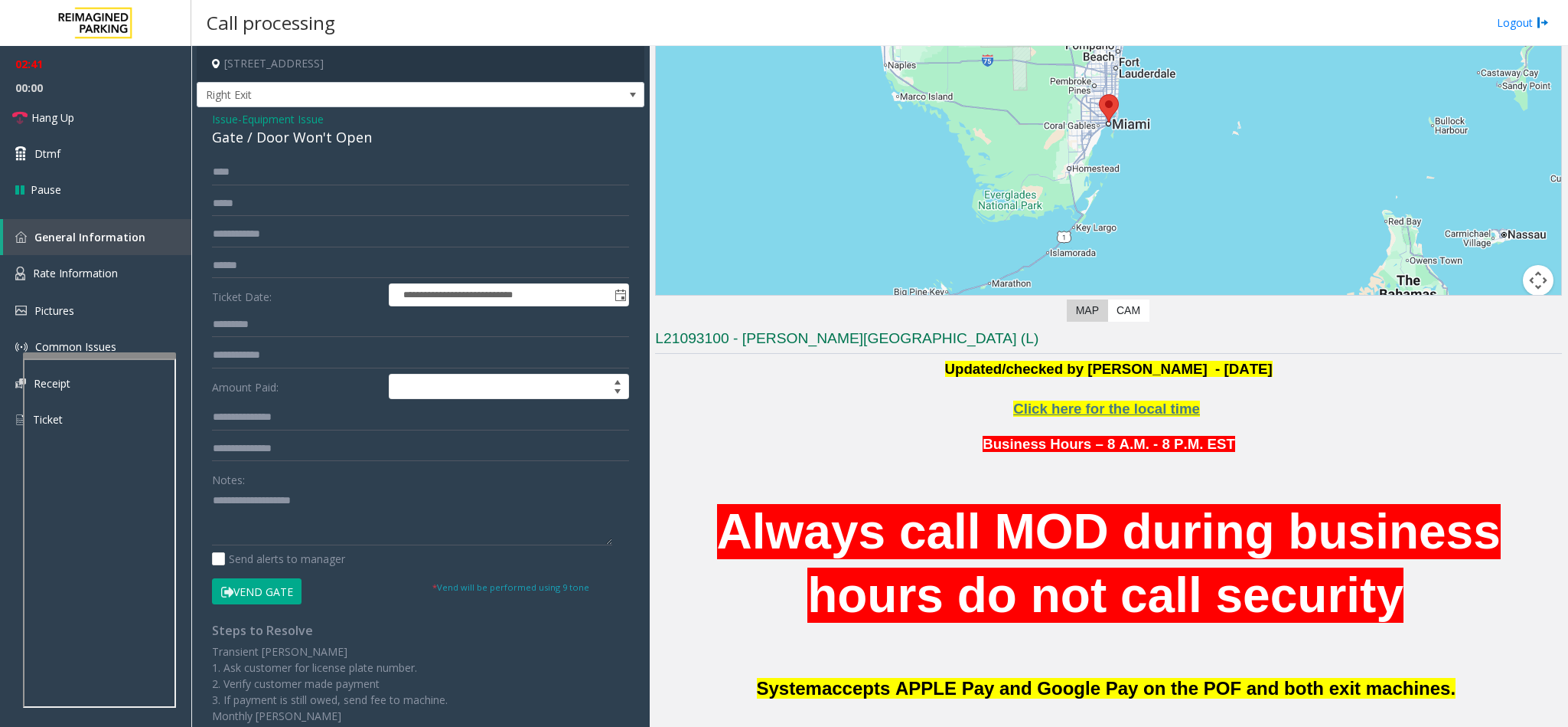
scroll to position [345, 0]
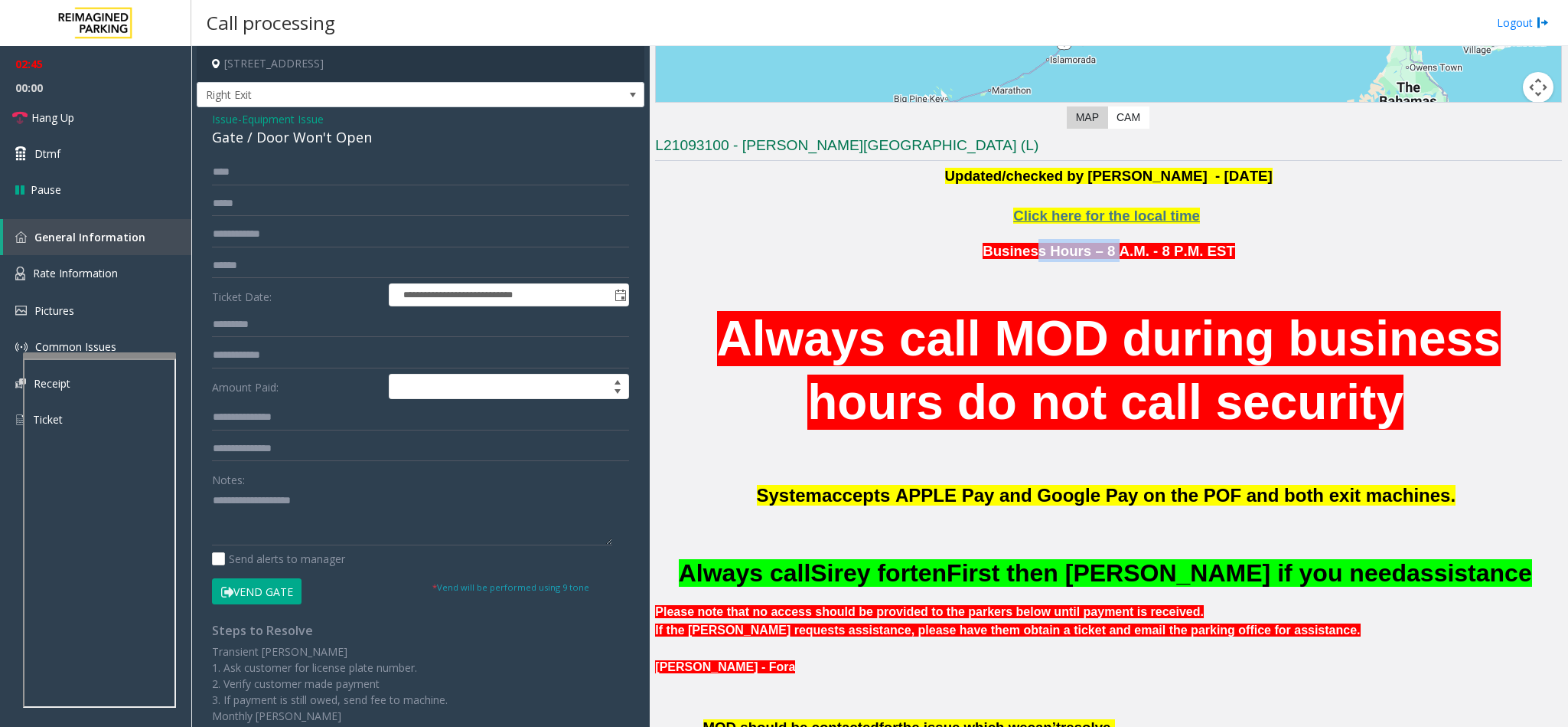
drag, startPoint x: 1036, startPoint y: 257, endPoint x: 1109, endPoint y: 253, distance: 73.1
click at [1109, 253] on span "Business Hours – 8 A.M. - 8 P.M. EST" at bounding box center [1108, 251] width 252 height 16
click at [1116, 224] on span "Click here for the local time" at bounding box center [1107, 215] width 187 height 16
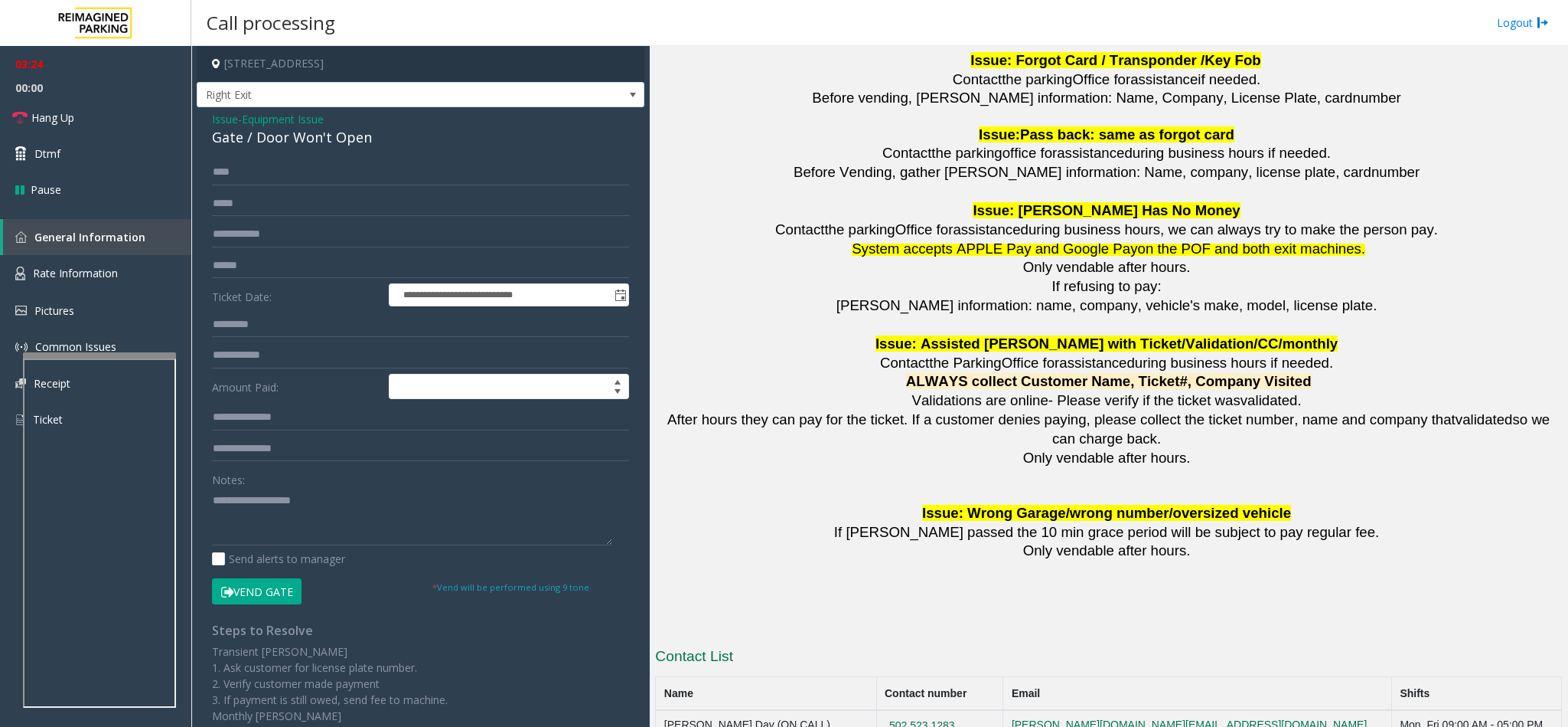
scroll to position [2750, 0]
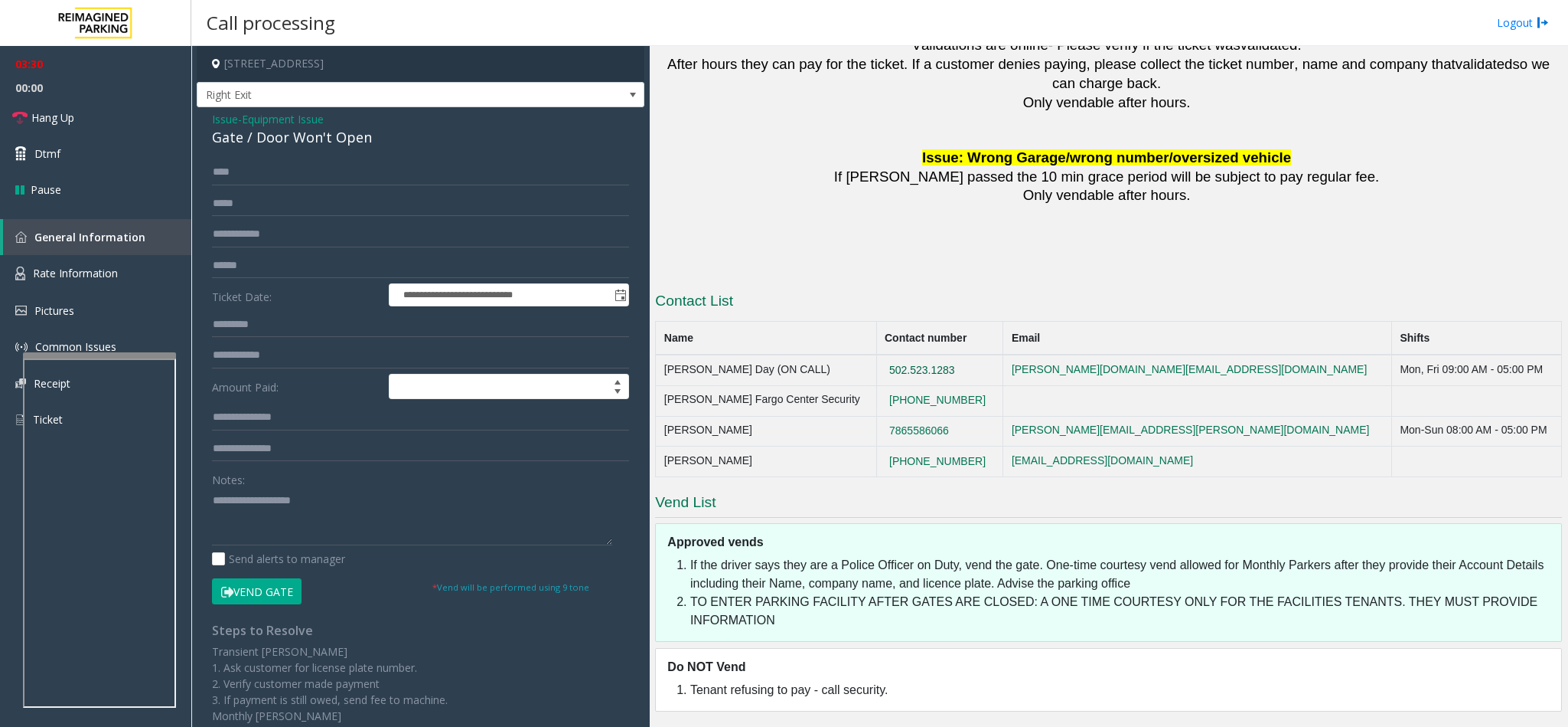
drag, startPoint x: 933, startPoint y: 357, endPoint x: 871, endPoint y: 361, distance: 62.1
click at [876, 361] on td "502.523.1283" at bounding box center [939, 369] width 127 height 30
drag, startPoint x: 957, startPoint y: 427, endPoint x: 850, endPoint y: 425, distance: 107.0
click at [850, 425] on tr "Alexandra Meneses 7865586066 alexandra.meneses@reimaginedparking.com Mon-Sun 08…" at bounding box center [1108, 430] width 906 height 30
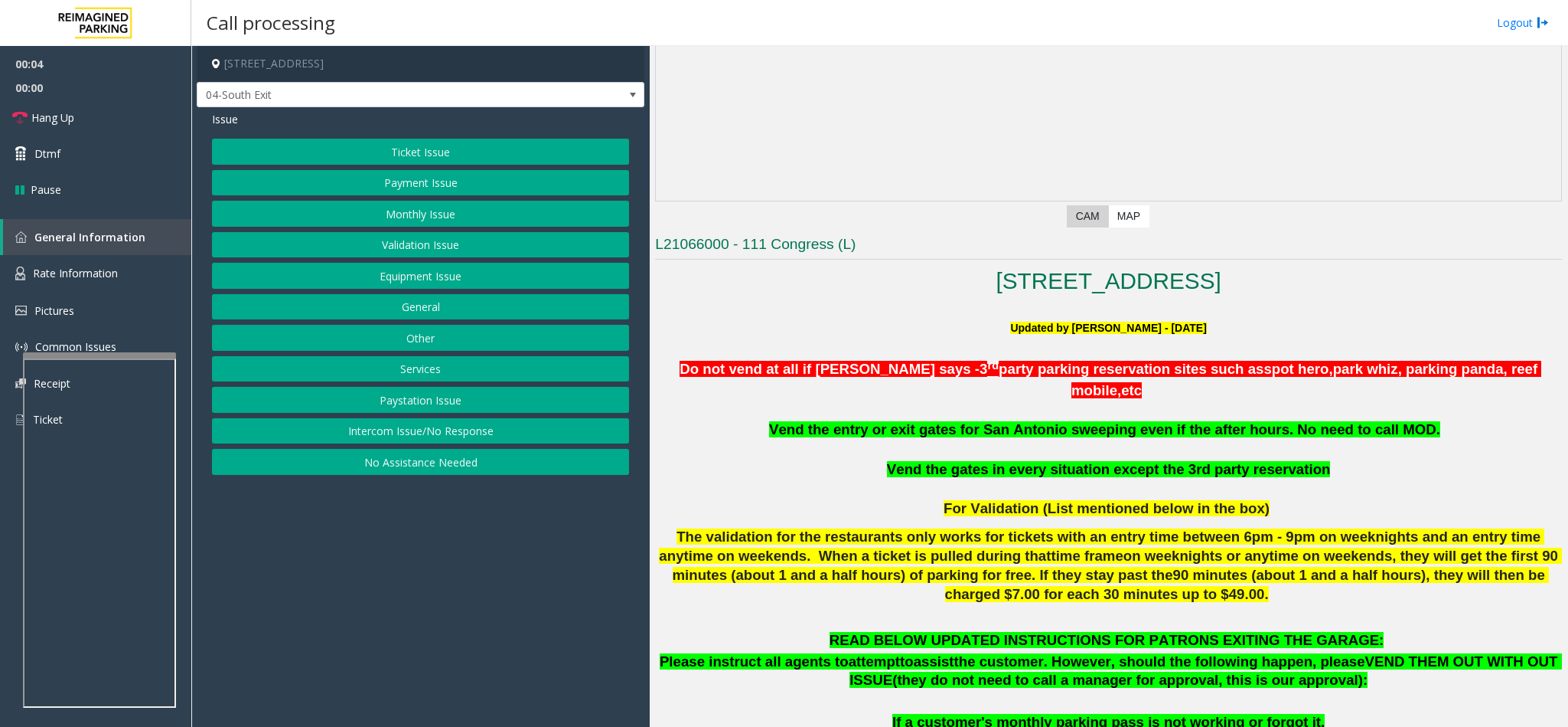
scroll to position [345, 0]
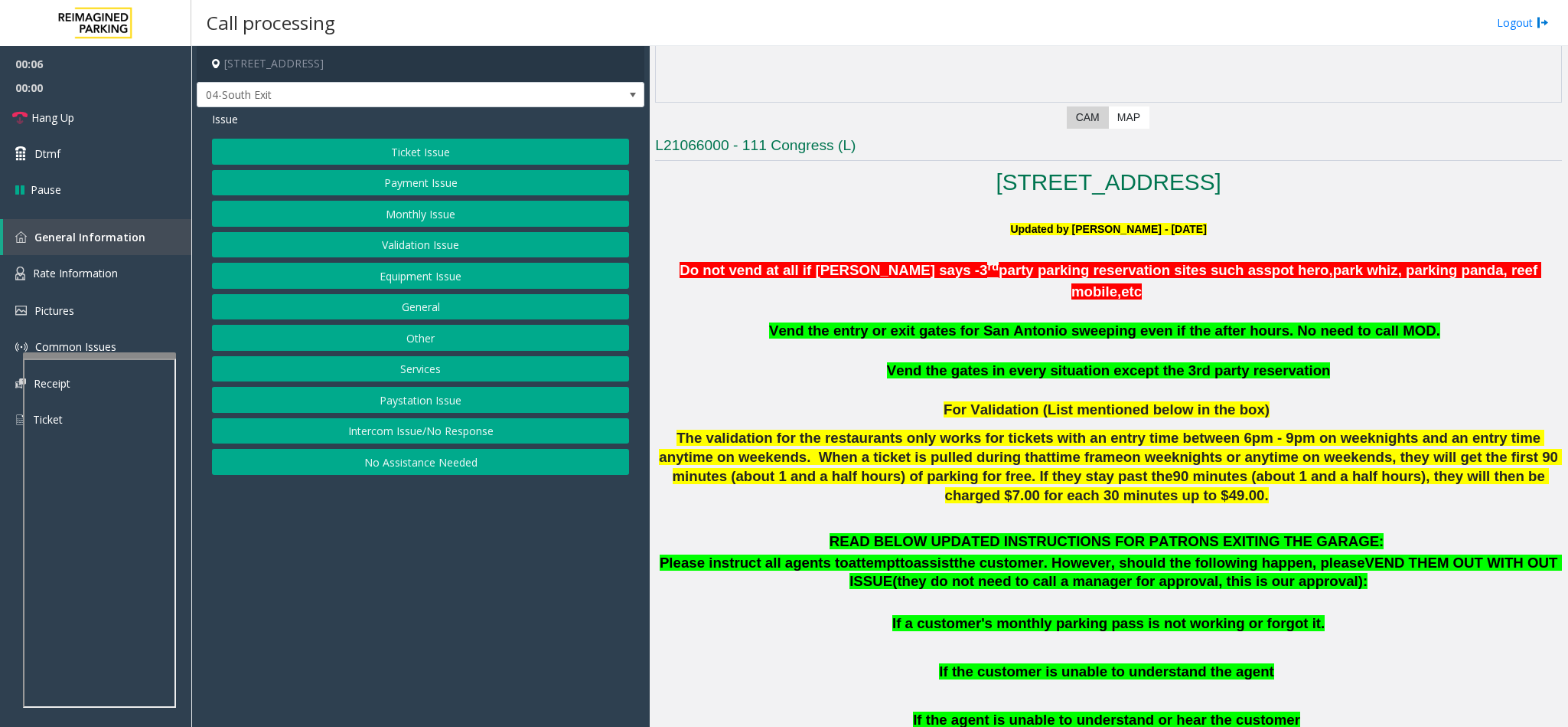
click at [418, 439] on button "Intercom Issue/No Response" at bounding box center [420, 431] width 417 height 26
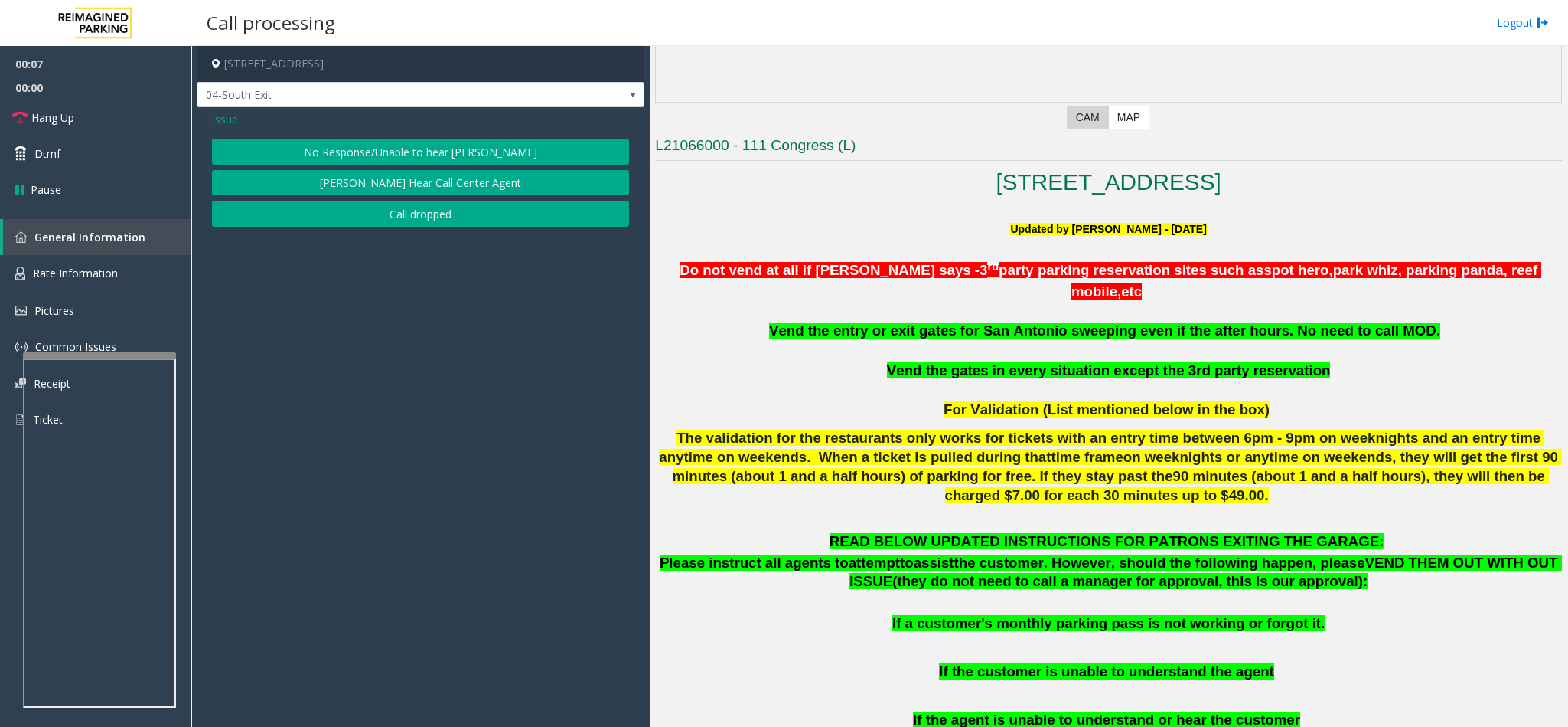
click at [373, 158] on button "No Response/Unable to hear [PERSON_NAME]" at bounding box center [420, 151] width 417 height 26
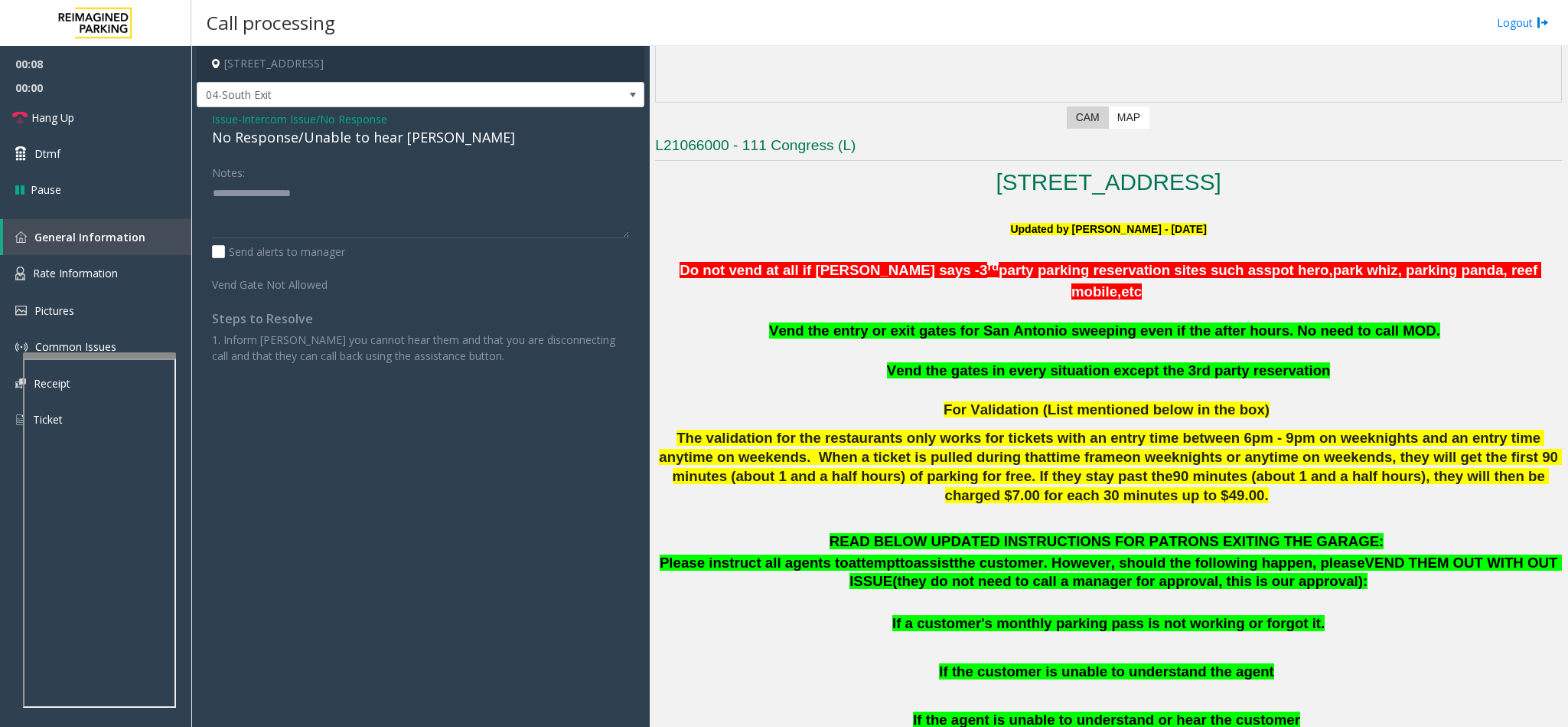
click at [312, 147] on div "No Response/Unable to hear [PERSON_NAME]" at bounding box center [420, 137] width 417 height 21
copy div "No Response/Unable to hear [PERSON_NAME]"
click at [287, 221] on textarea at bounding box center [420, 209] width 417 height 57
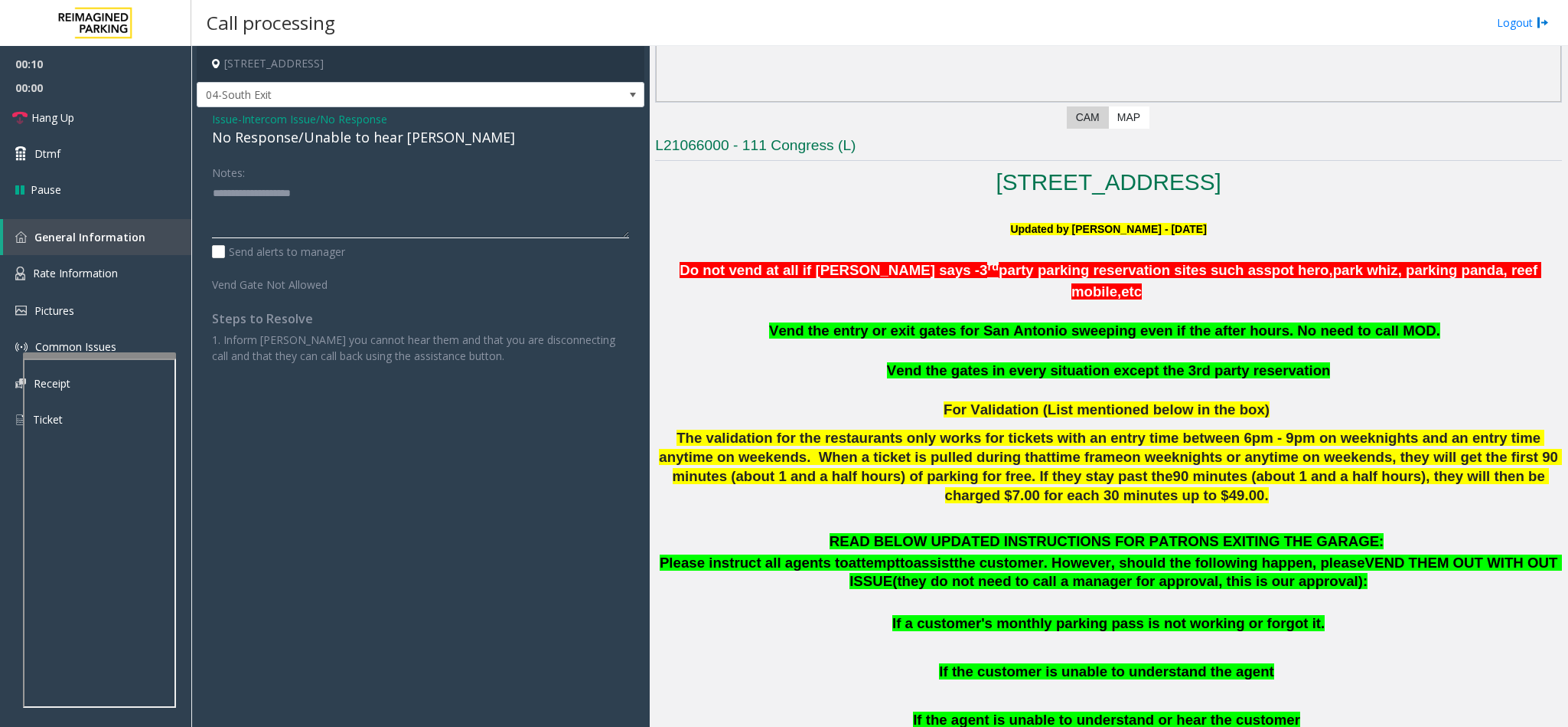
paste textarea "**********"
type textarea "**********"
click at [145, 127] on link "Hang Up" at bounding box center [95, 117] width 191 height 36
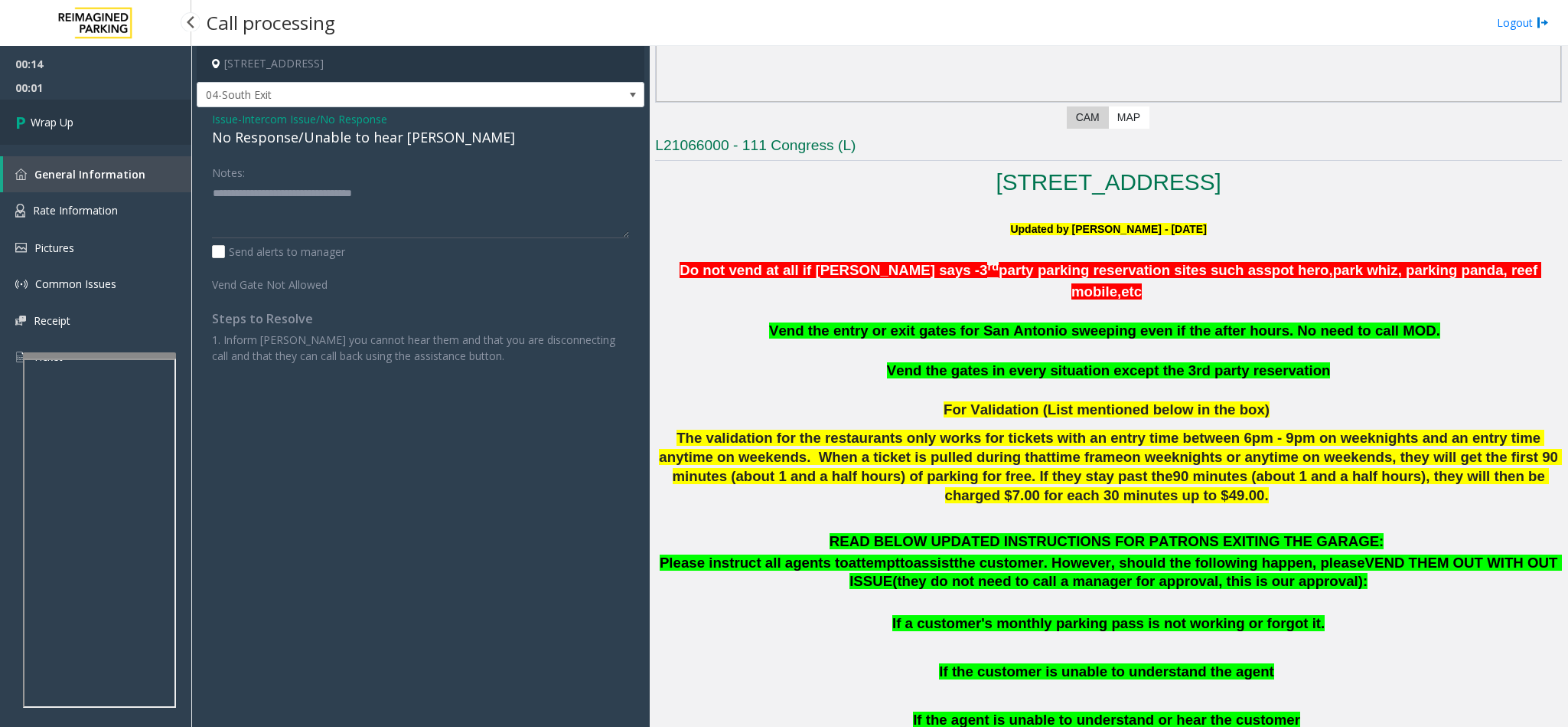
click at [145, 125] on link "Wrap Up" at bounding box center [95, 122] width 191 height 45
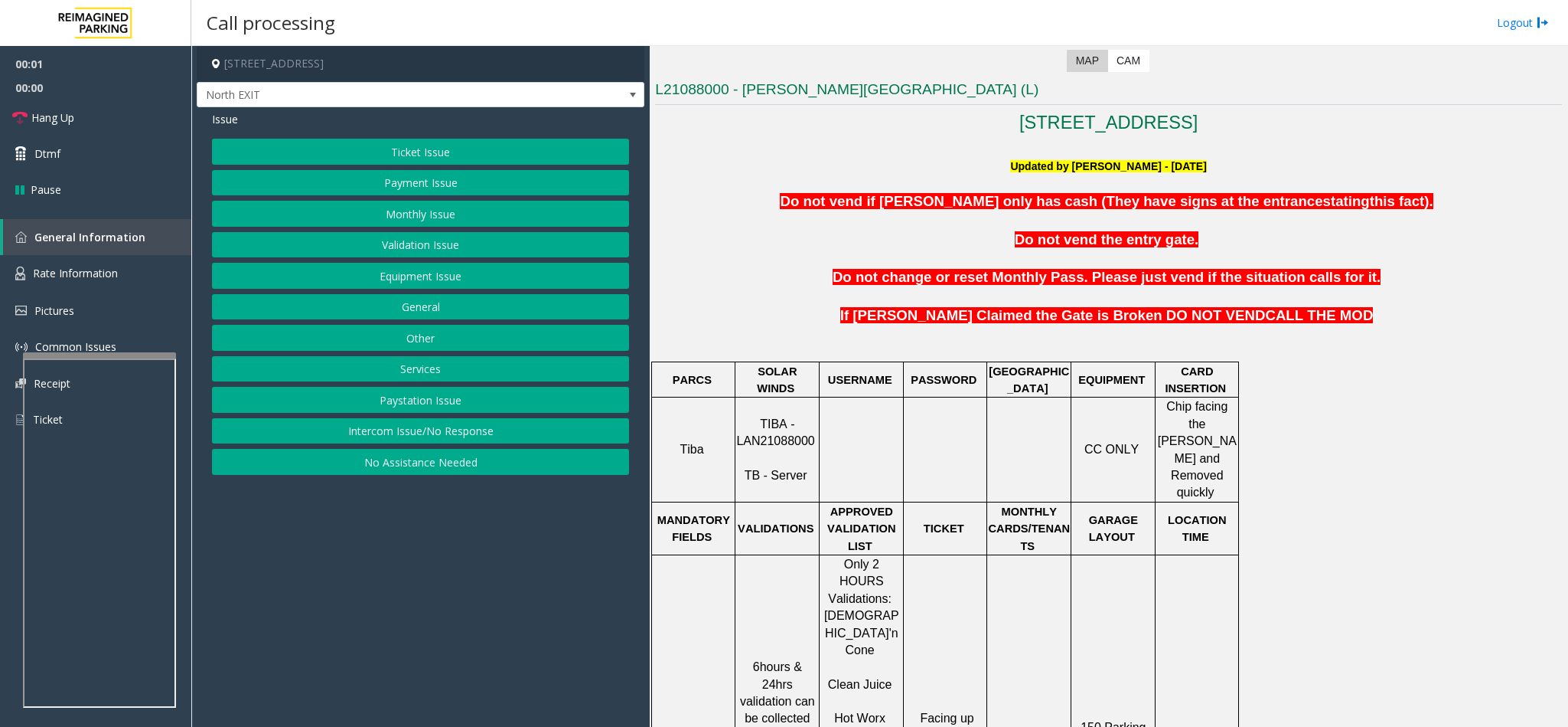
scroll to position [575, 0]
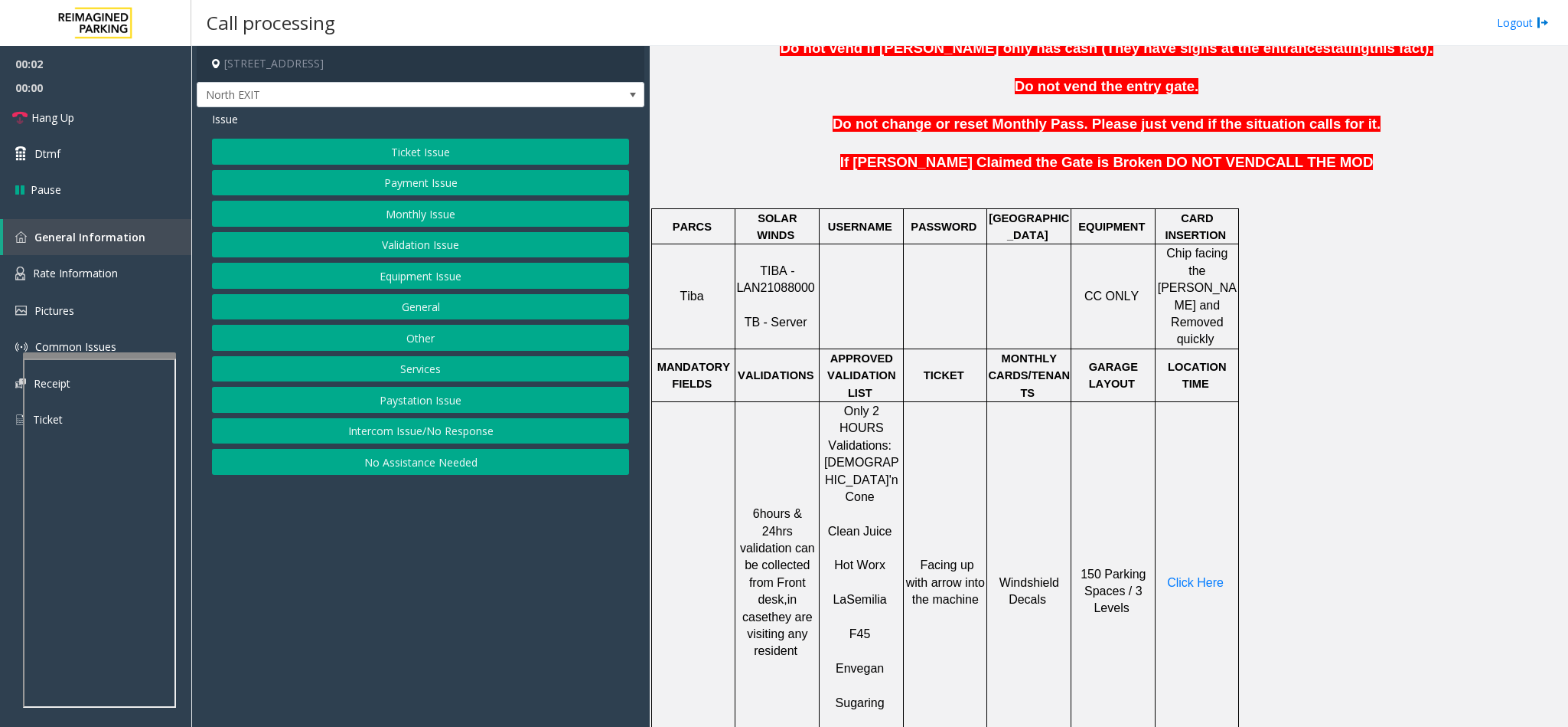
click at [762, 266] on p "TIBA - LAN21088000 TB - Server" at bounding box center [777, 297] width 81 height 69
click at [754, 283] on span "TIBA - LAN21088000" at bounding box center [775, 279] width 78 height 29
copy p "LAN21088000"
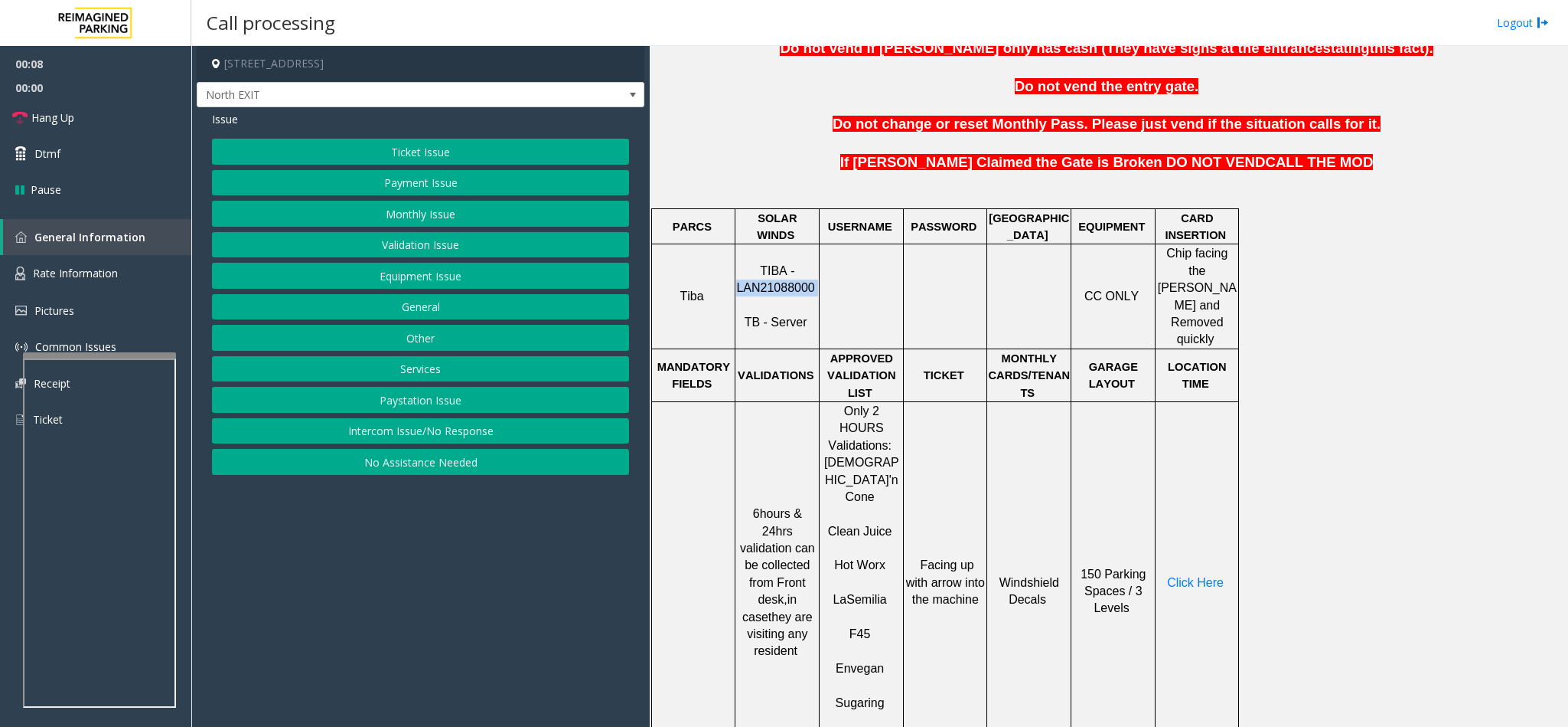
click at [473, 156] on button "Ticket Issue" at bounding box center [420, 151] width 417 height 26
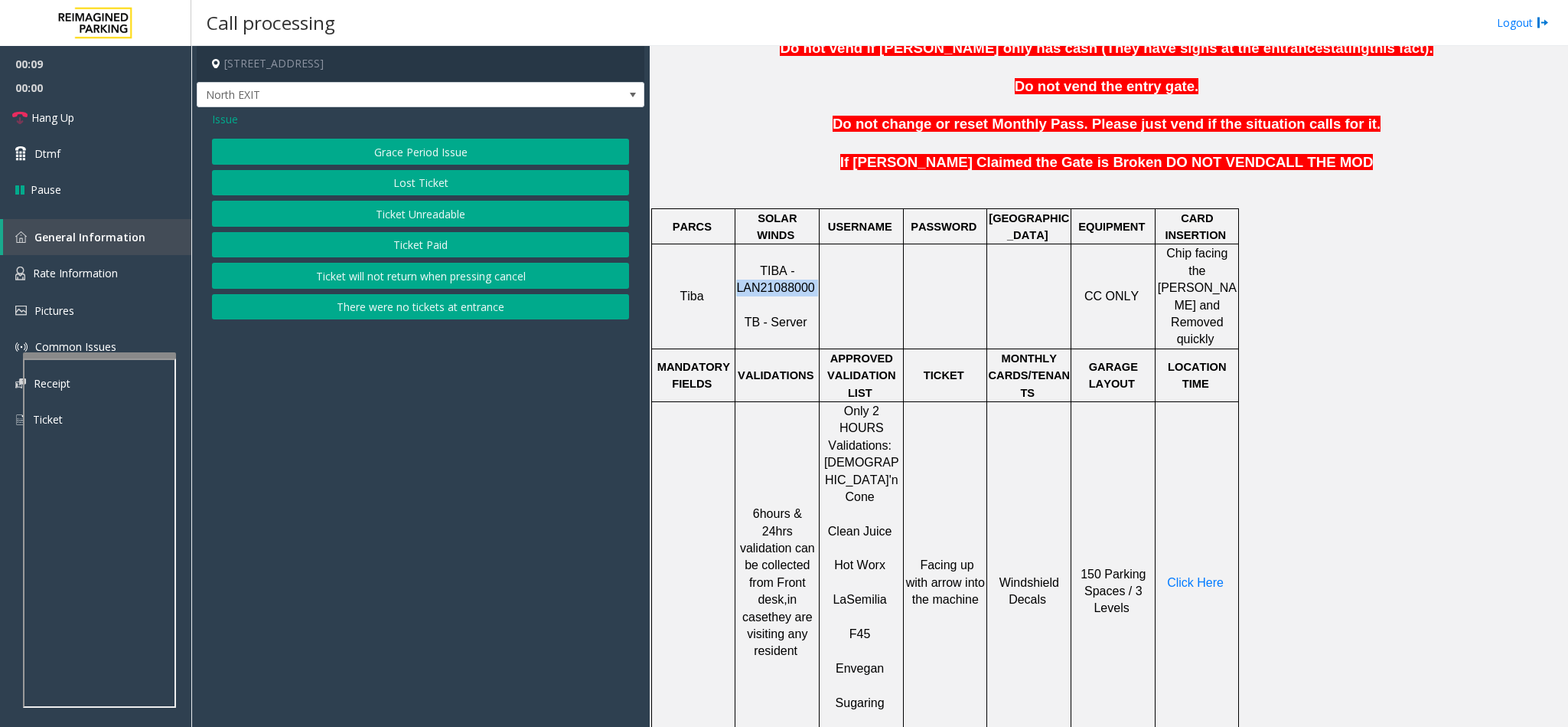
click at [453, 206] on button "Ticket Unreadable" at bounding box center [420, 213] width 417 height 26
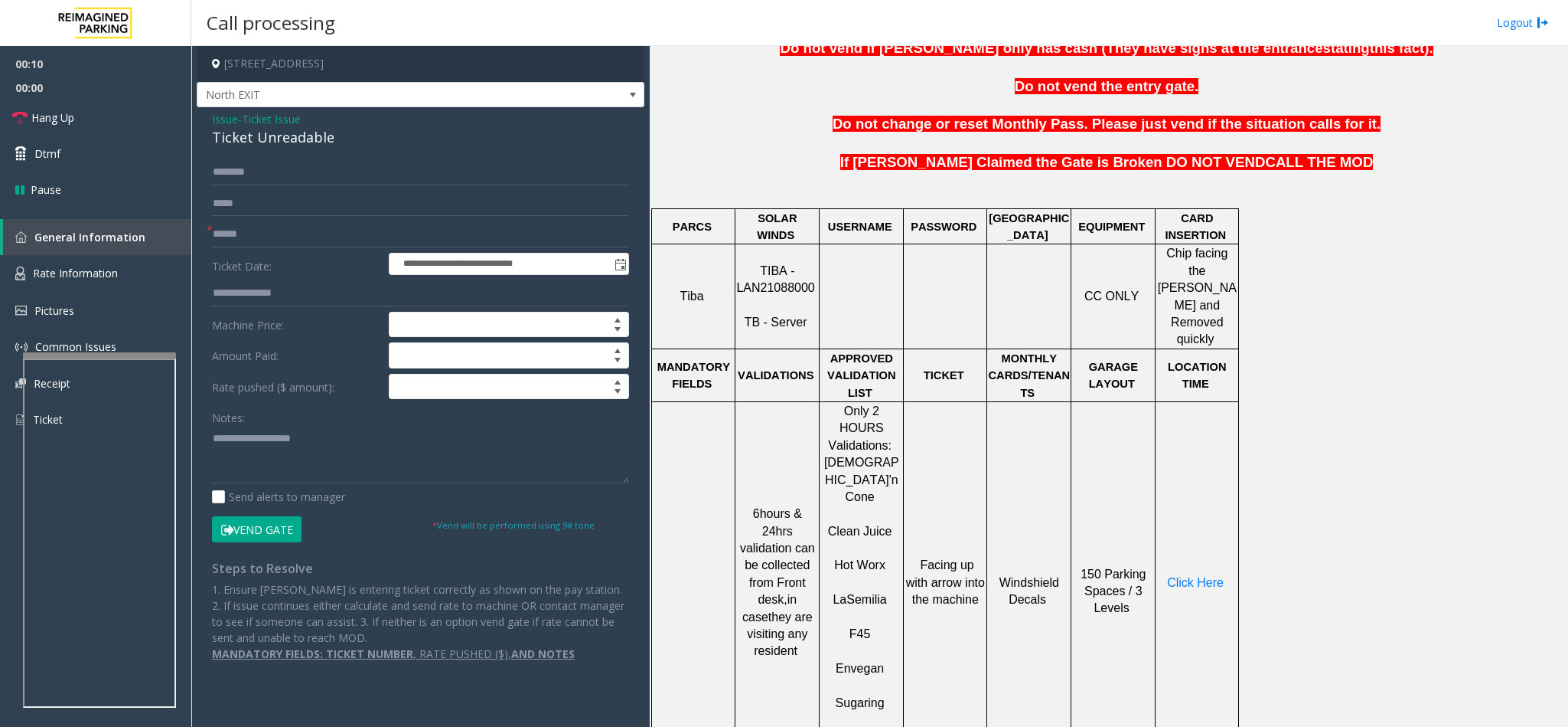
click at [297, 137] on div "Ticket Unreadable" at bounding box center [420, 137] width 417 height 21
click at [214, 238] on input "text" at bounding box center [420, 234] width 417 height 26
click at [212, 439] on textarea at bounding box center [420, 454] width 417 height 57
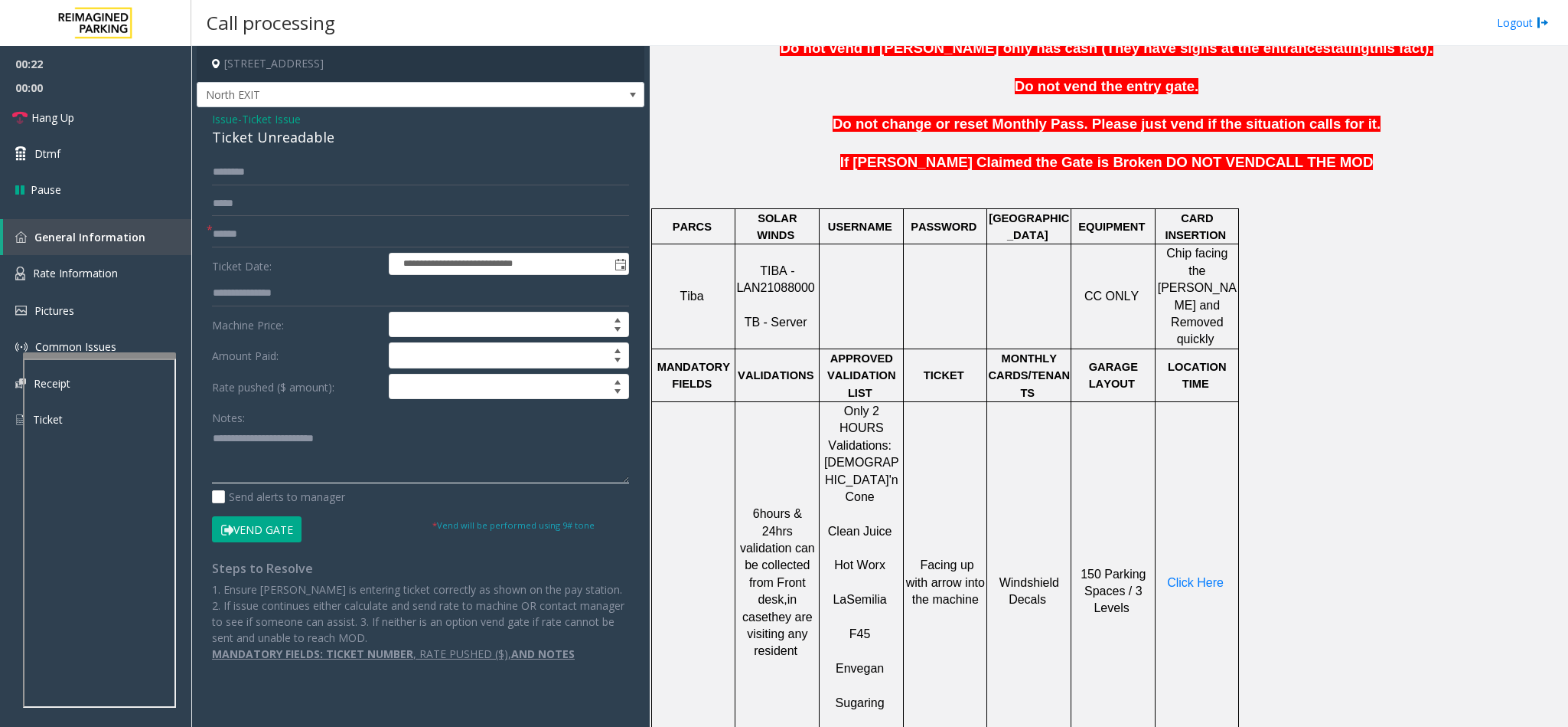
type textarea "**********"
click at [253, 219] on form "**********" at bounding box center [420, 351] width 417 height 383
click at [227, 230] on input "text" at bounding box center [420, 234] width 417 height 26
type input "*******"
click at [413, 453] on textarea at bounding box center [420, 454] width 417 height 57
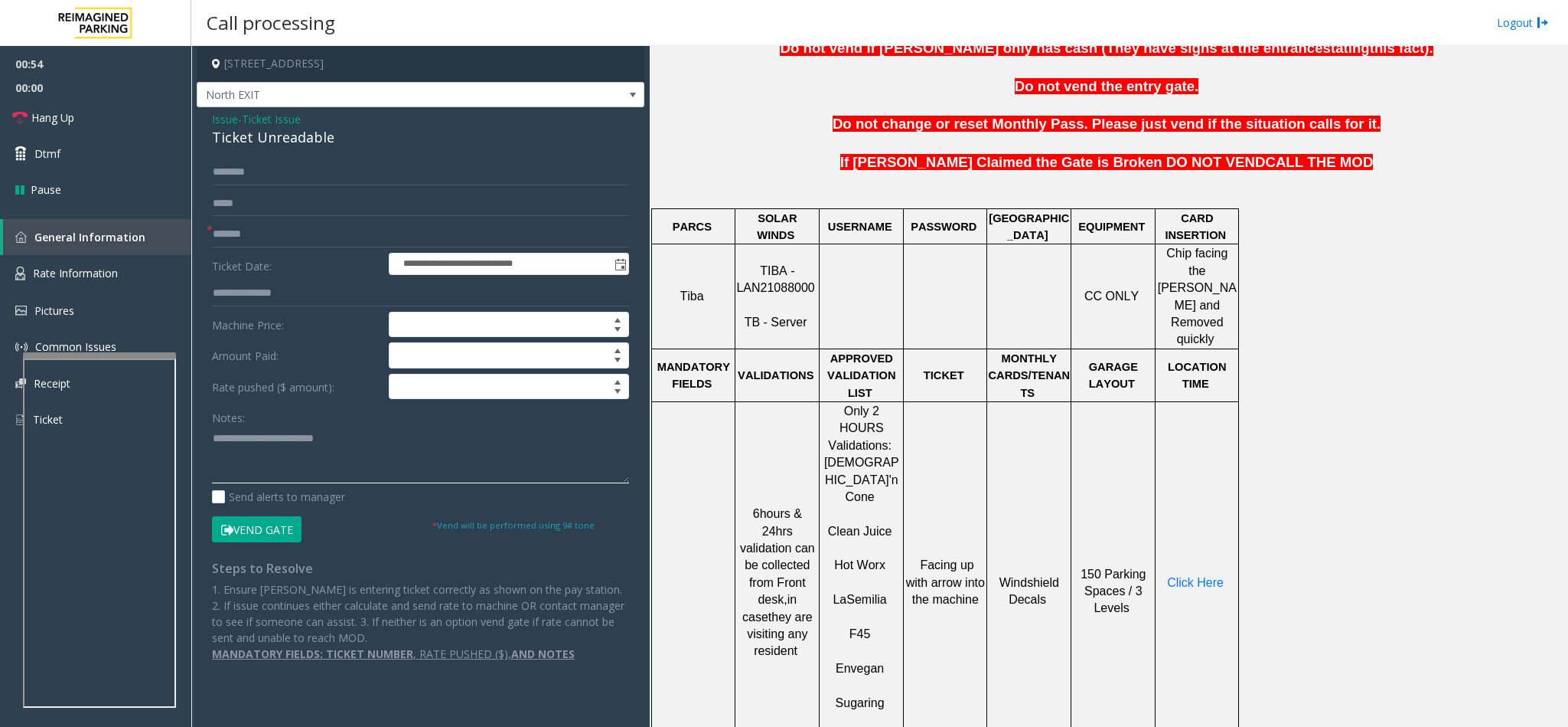
click at [468, 475] on textarea at bounding box center [420, 454] width 417 height 57
click at [1198, 576] on span "Click Here" at bounding box center [1195, 582] width 57 height 13
click at [248, 474] on textarea at bounding box center [420, 454] width 417 height 57
type textarea "**********"
drag, startPoint x: 264, startPoint y: 524, endPoint x: 400, endPoint y: 453, distance: 153.4
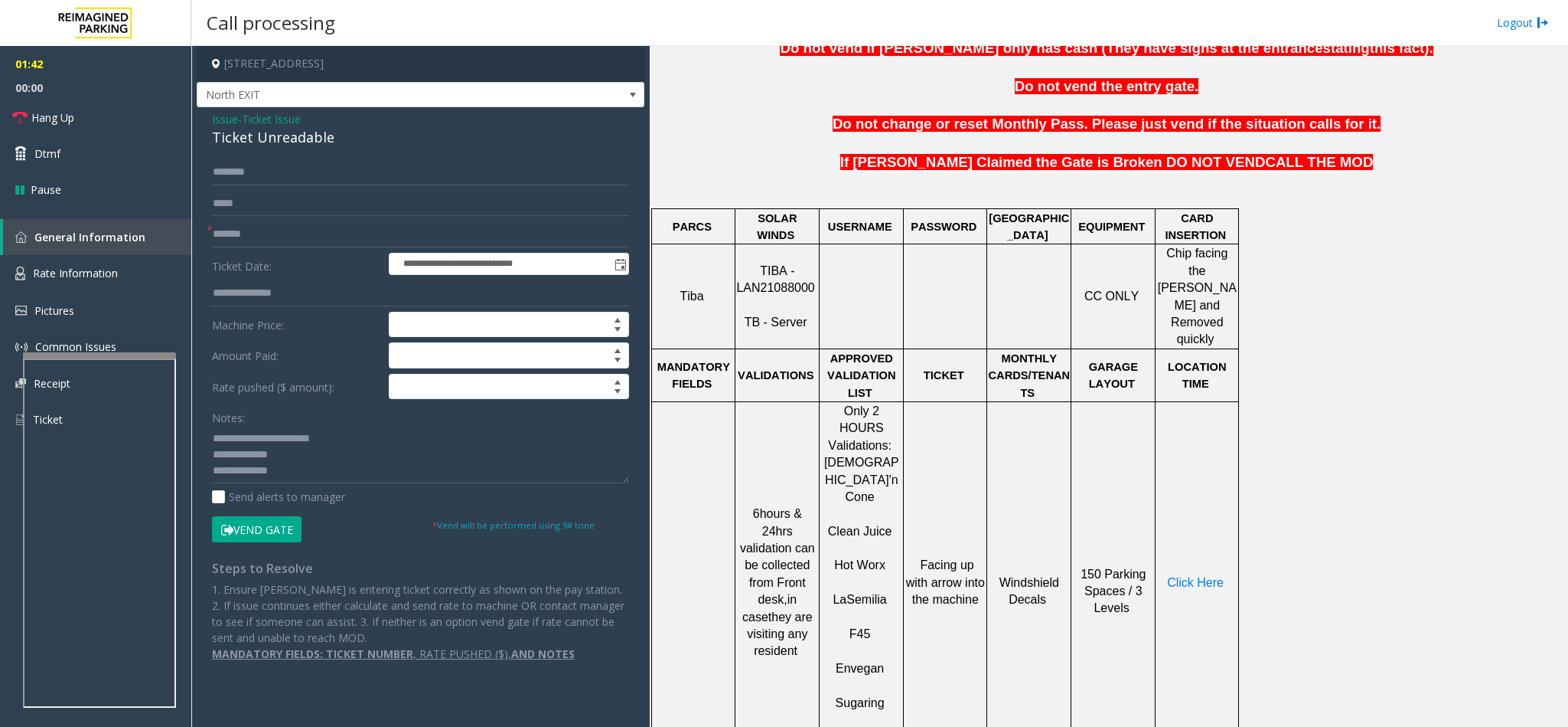
click at [400, 453] on form "**********" at bounding box center [420, 351] width 417 height 383
click at [240, 122] on span "- Ticket Issue" at bounding box center [269, 119] width 63 height 15
click at [230, 111] on span "Issue" at bounding box center [225, 119] width 26 height 16
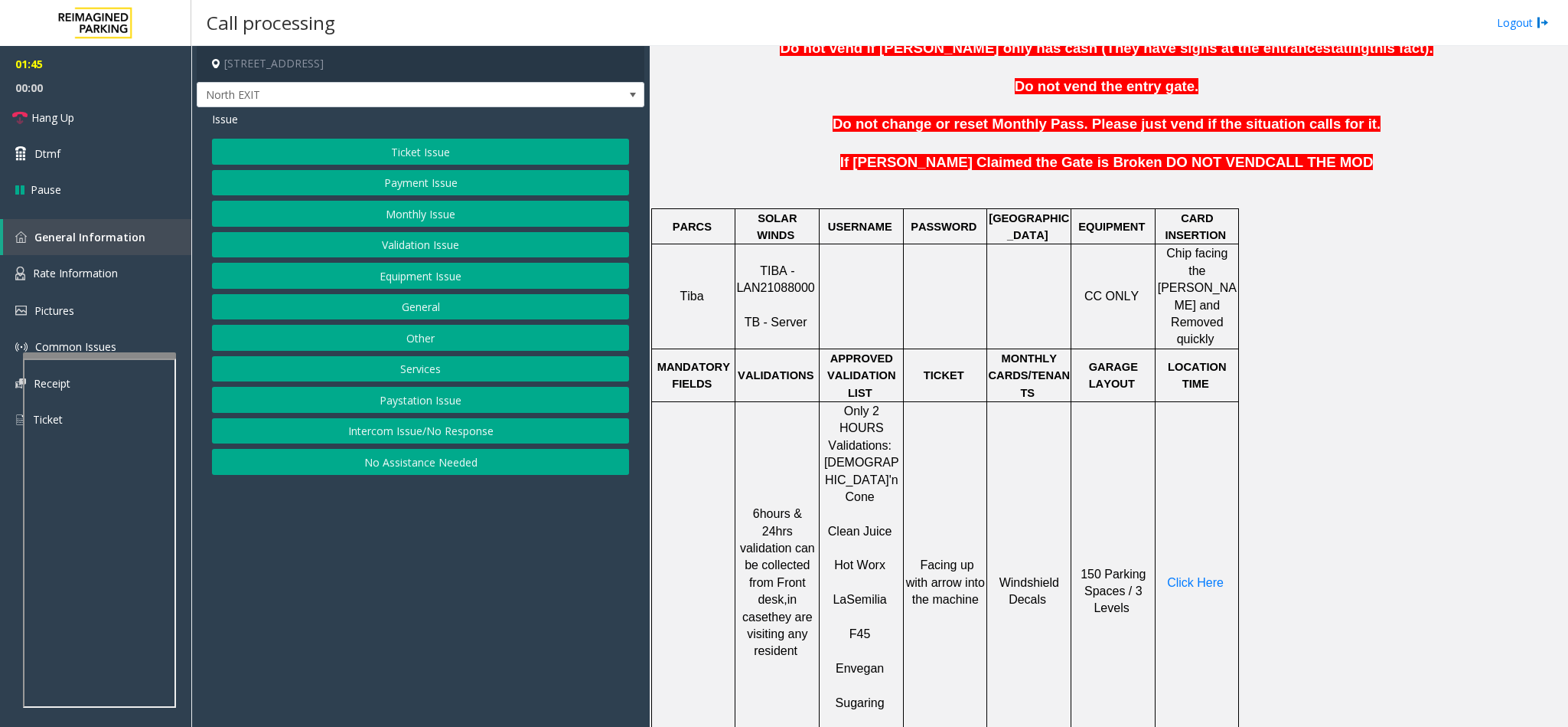
click at [422, 239] on button "Validation Issue" at bounding box center [420, 245] width 417 height 26
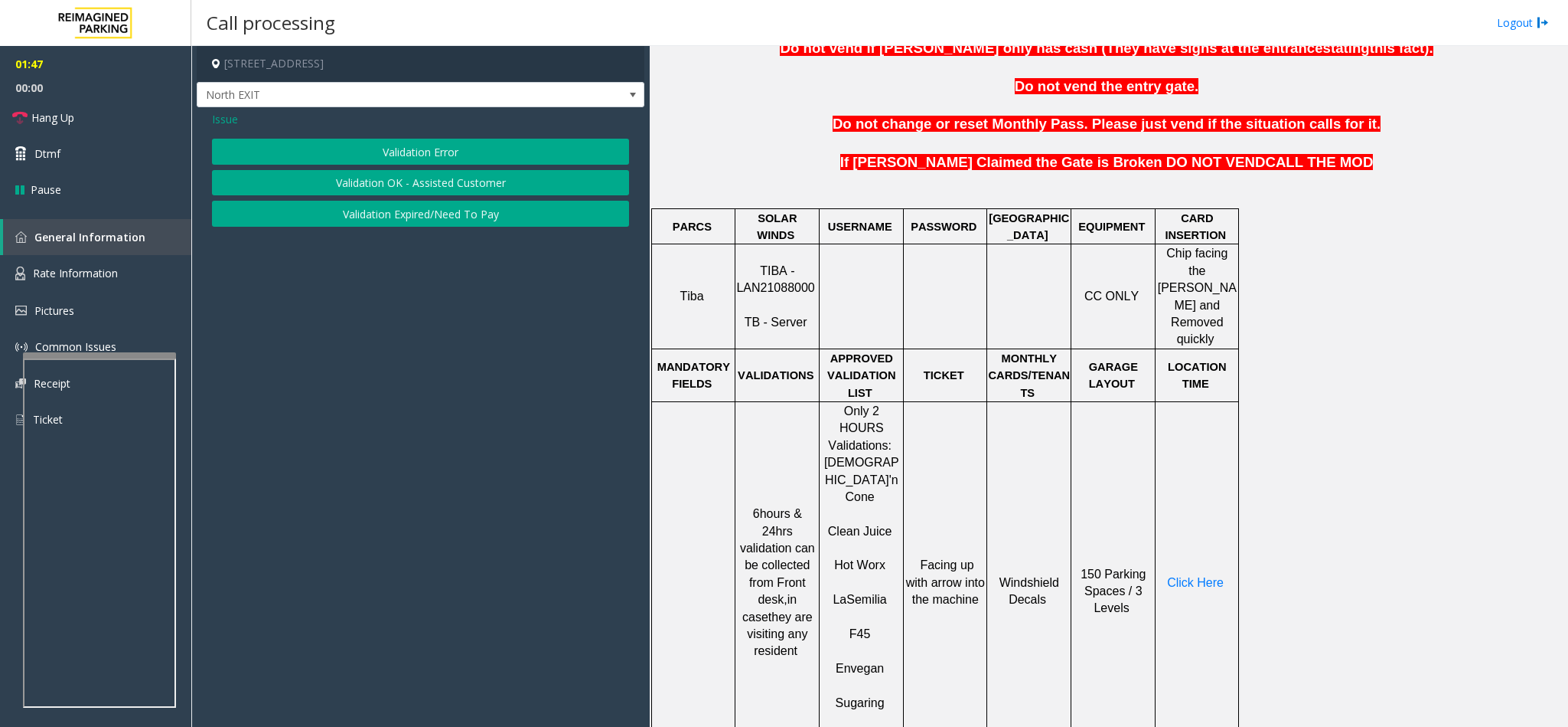
click at [411, 152] on button "Validation Error" at bounding box center [420, 151] width 417 height 26
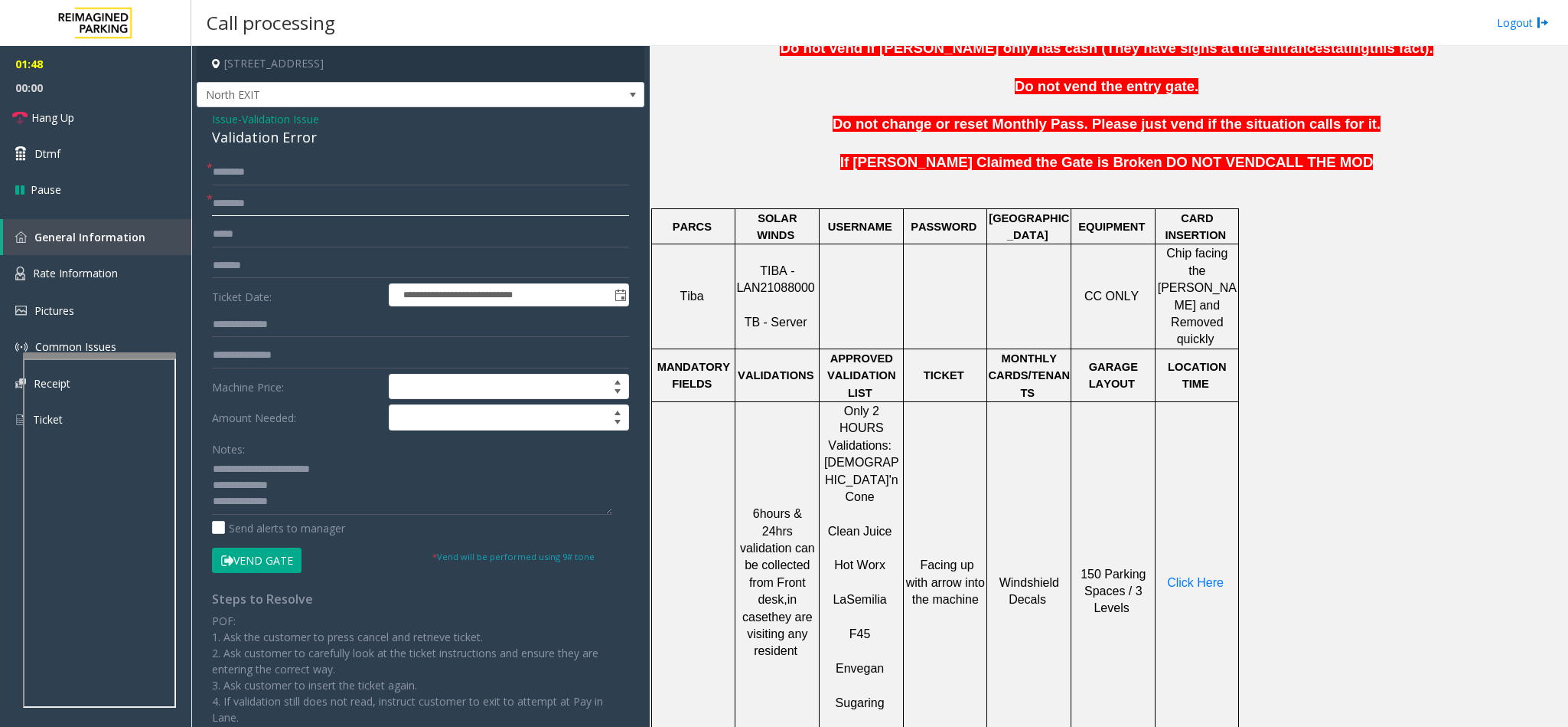
click at [271, 211] on input "text" at bounding box center [420, 203] width 417 height 26
drag, startPoint x: 248, startPoint y: 465, endPoint x: 396, endPoint y: 460, distance: 148.1
click at [396, 460] on textarea at bounding box center [412, 485] width 401 height 57
click at [248, 127] on div "Validation Error" at bounding box center [420, 137] width 417 height 21
click at [248, 134] on div "Validation Error" at bounding box center [420, 137] width 417 height 21
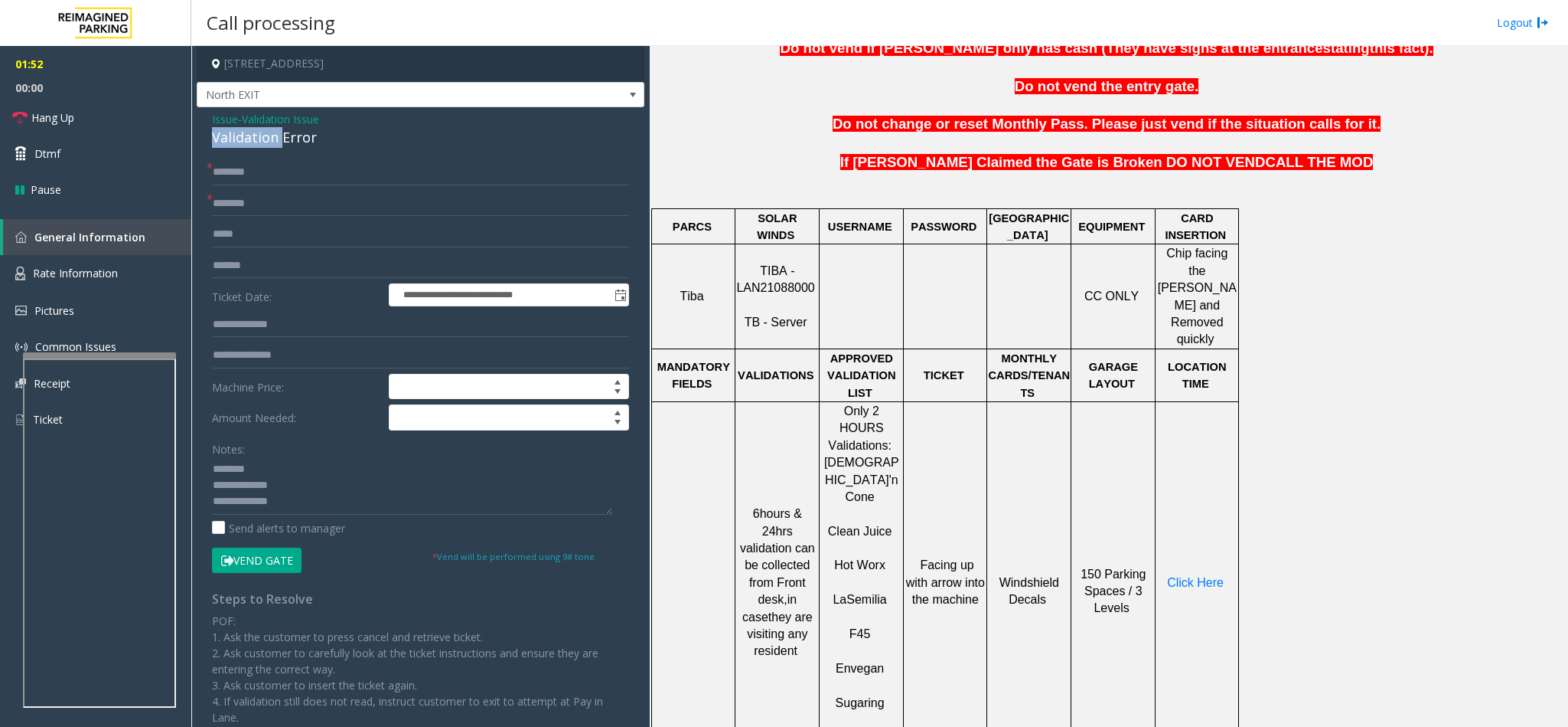
click at [248, 134] on div "Validation Error" at bounding box center [420, 137] width 417 height 21
click at [212, 498] on textarea at bounding box center [412, 485] width 401 height 57
click at [308, 504] on textarea at bounding box center [412, 485] width 401 height 57
type textarea "**********"
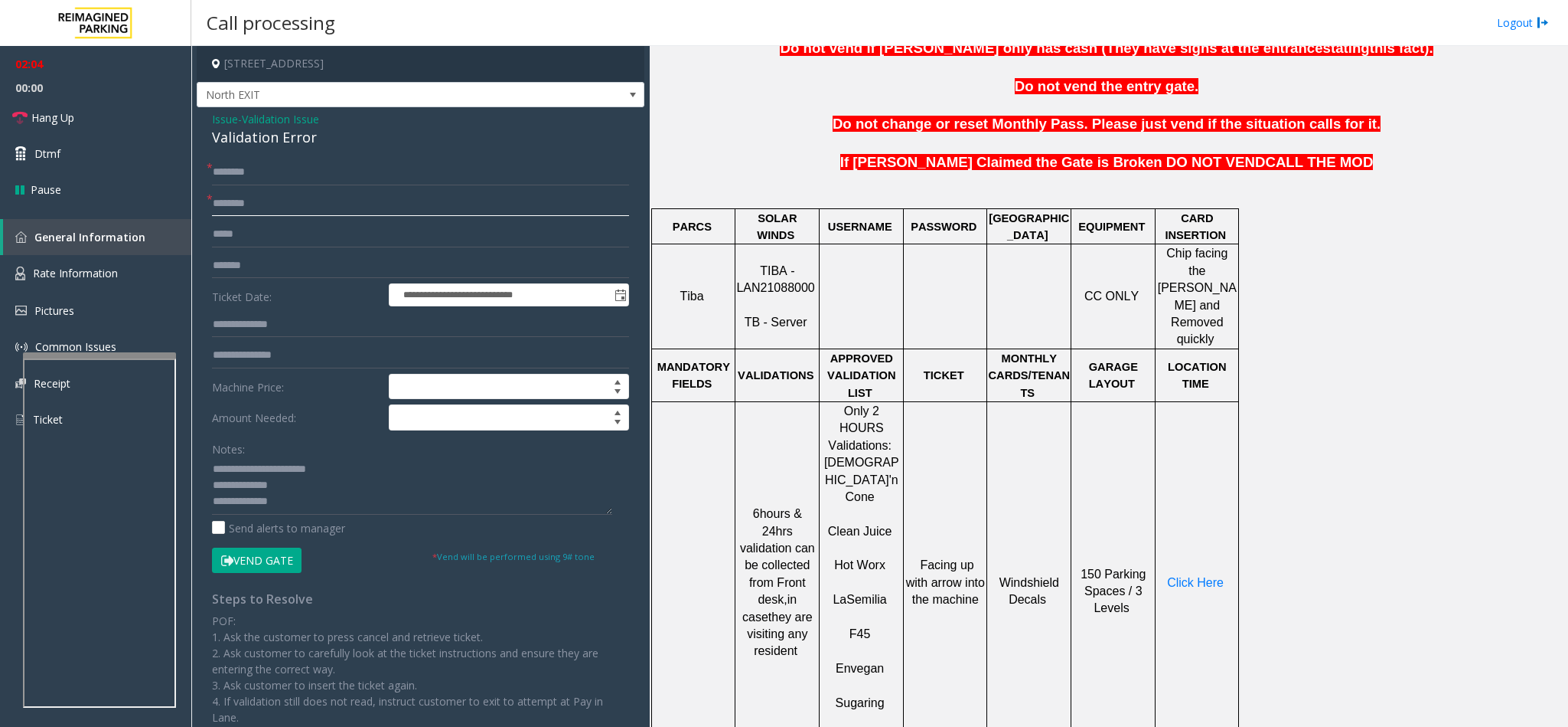
click at [252, 206] on input "text" at bounding box center [420, 203] width 417 height 26
type input "******"
drag, startPoint x: 230, startPoint y: 168, endPoint x: 218, endPoint y: 168, distance: 12.0
click at [230, 168] on input "text" at bounding box center [420, 172] width 417 height 26
click at [260, 175] on input "text" at bounding box center [420, 172] width 417 height 26
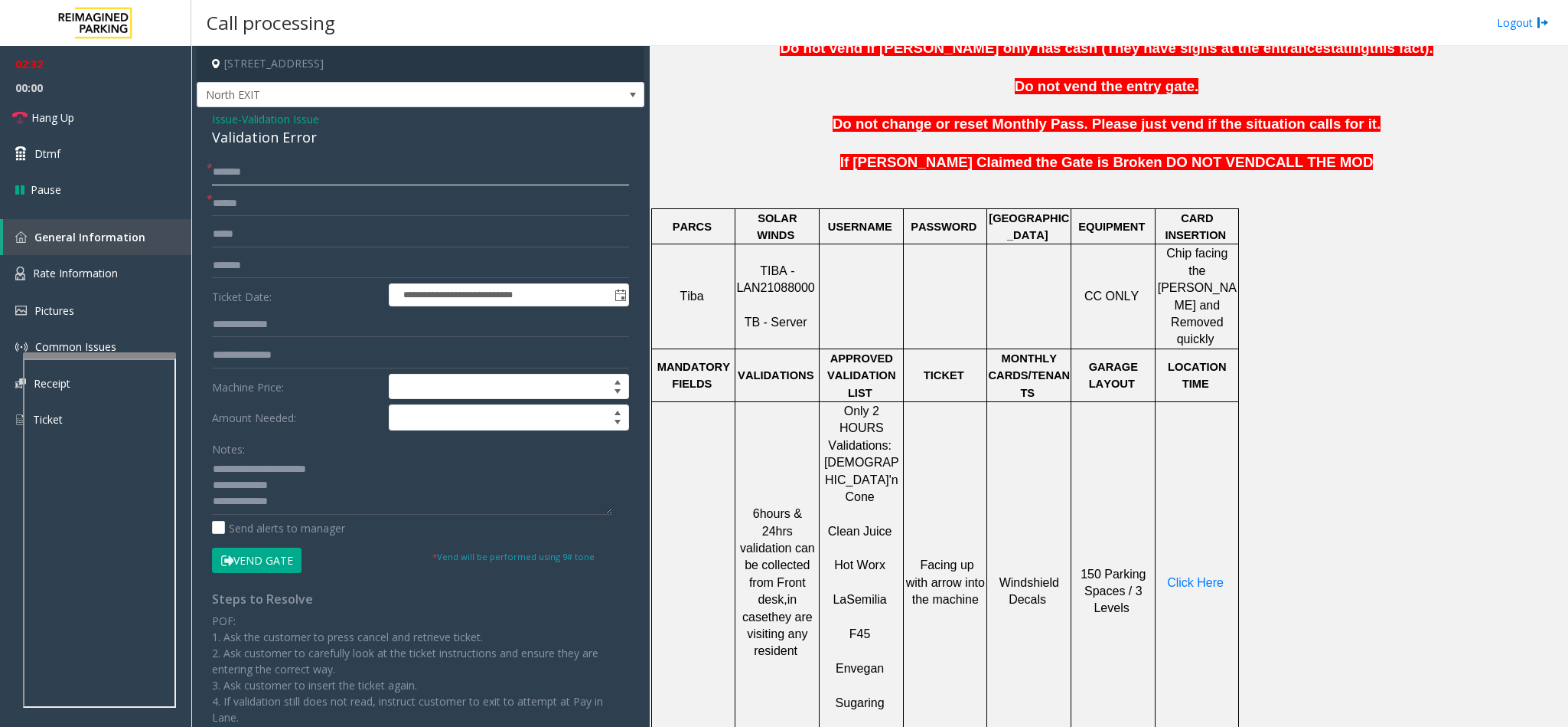
type input "******"
click at [269, 331] on input "text" at bounding box center [420, 324] width 417 height 26
type input "*****"
click at [255, 550] on button "Vend Gate" at bounding box center [256, 560] width 89 height 26
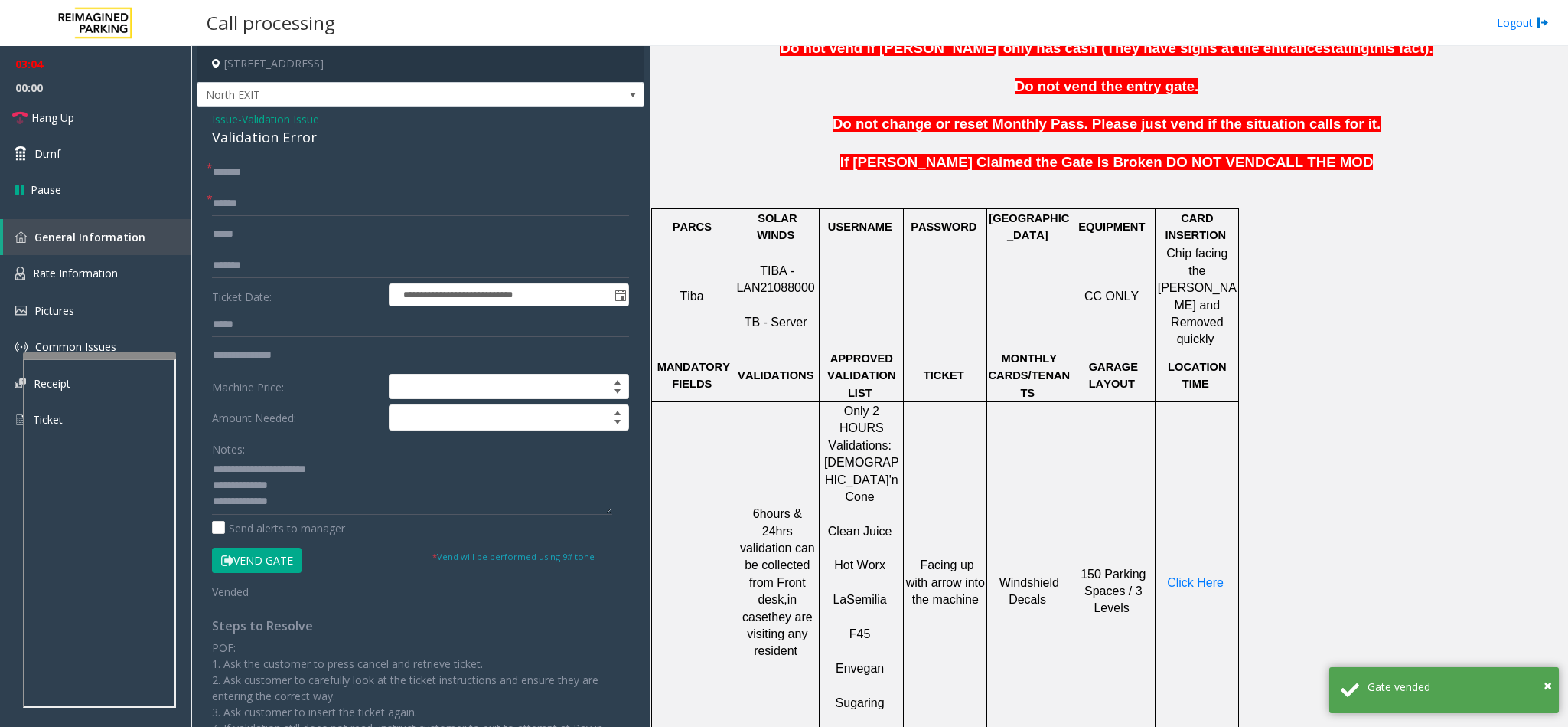
click at [294, 565] on button "Vend Gate" at bounding box center [256, 560] width 89 height 26
click at [315, 505] on textarea at bounding box center [412, 485] width 401 height 57
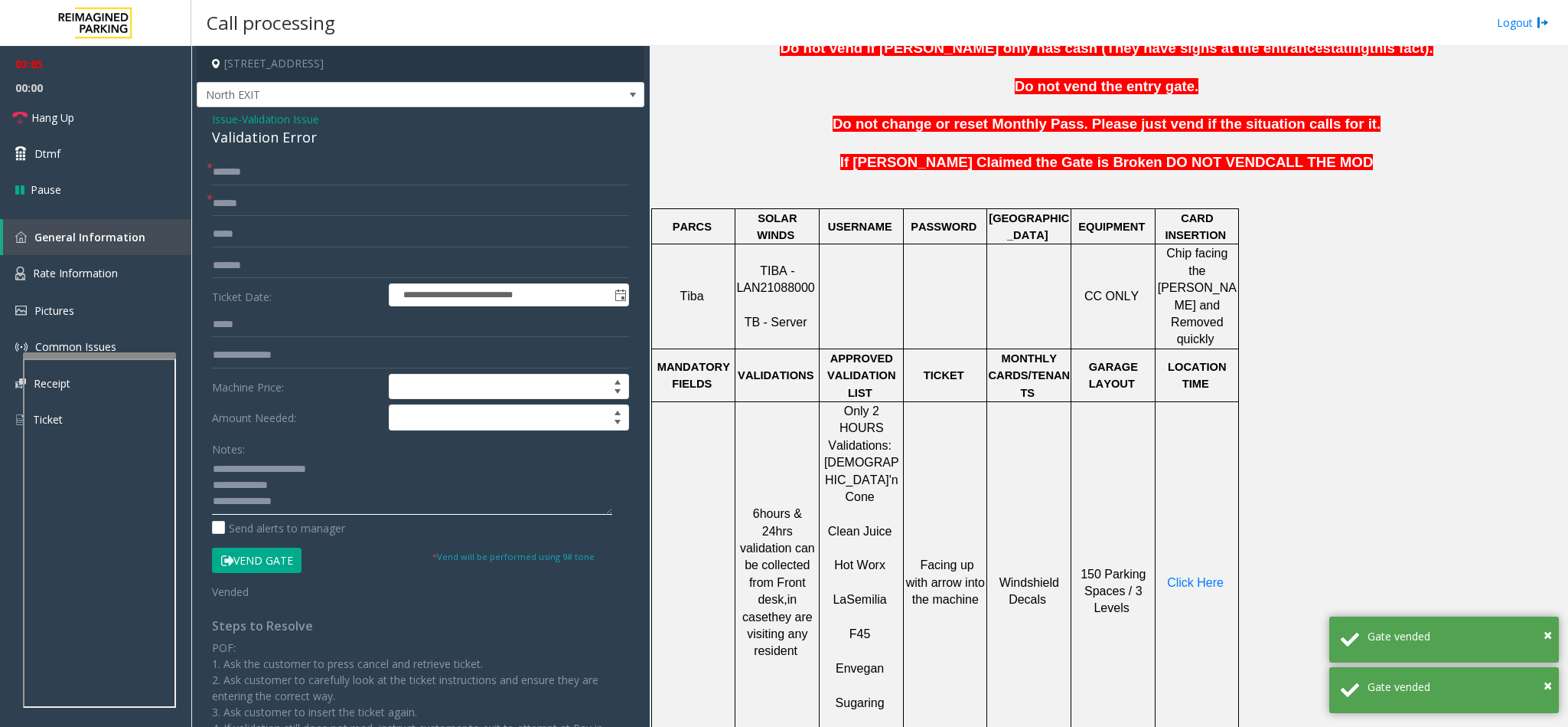
scroll to position [12, 0]
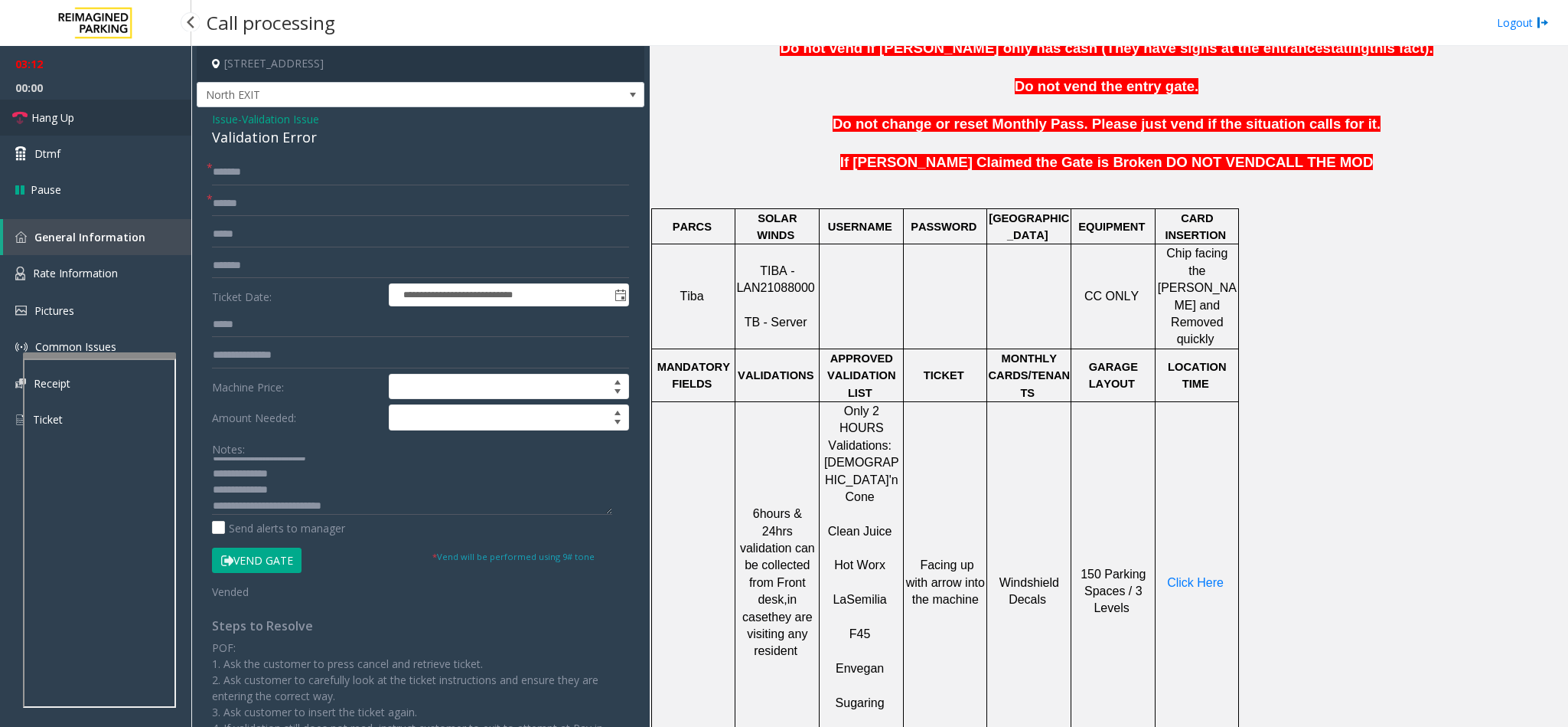
drag, startPoint x: 116, startPoint y: 132, endPoint x: 196, endPoint y: 204, distance: 107.6
click at [116, 132] on link "Hang Up" at bounding box center [95, 117] width 191 height 36
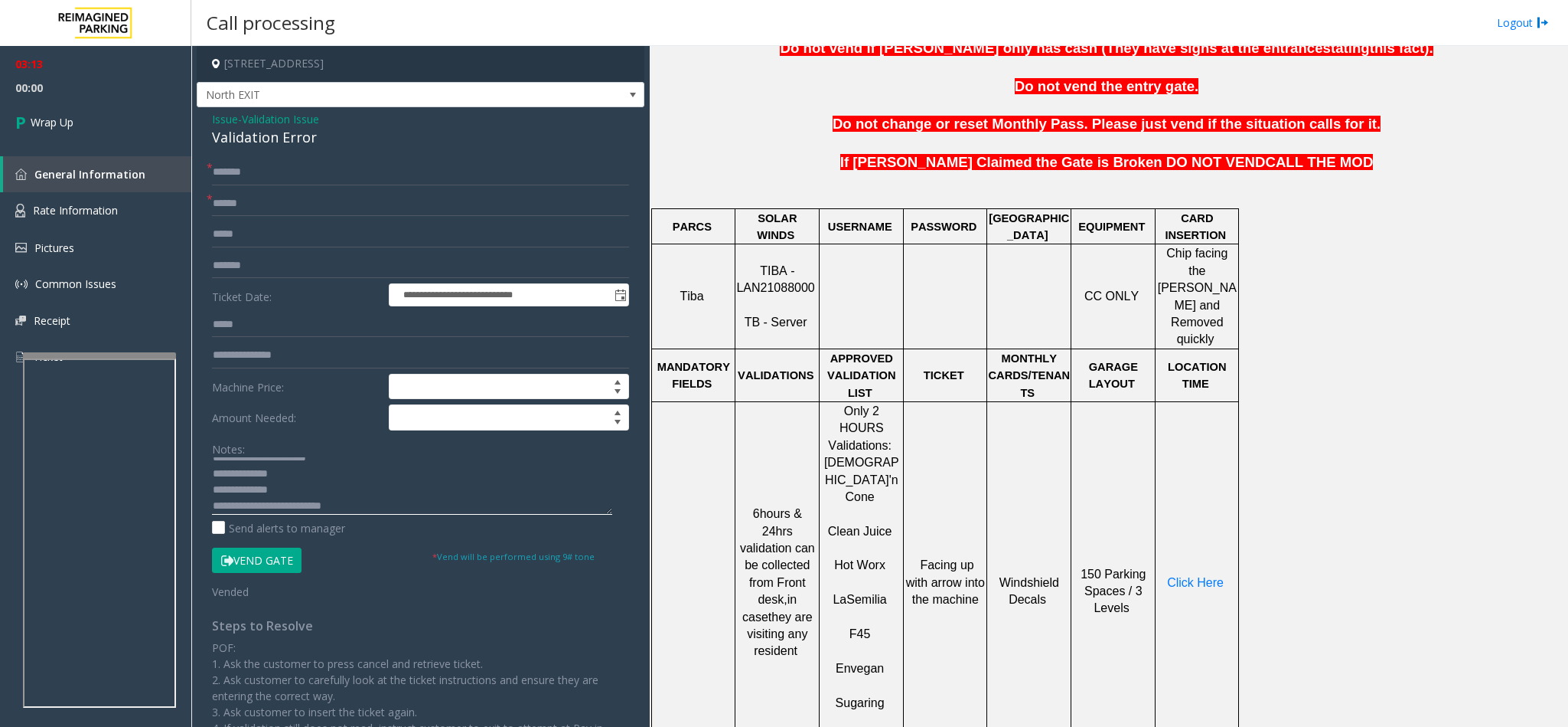
click at [377, 508] on textarea at bounding box center [412, 485] width 401 height 57
type textarea "**********"
click at [58, 127] on span "Wrap Up" at bounding box center [52, 122] width 43 height 16
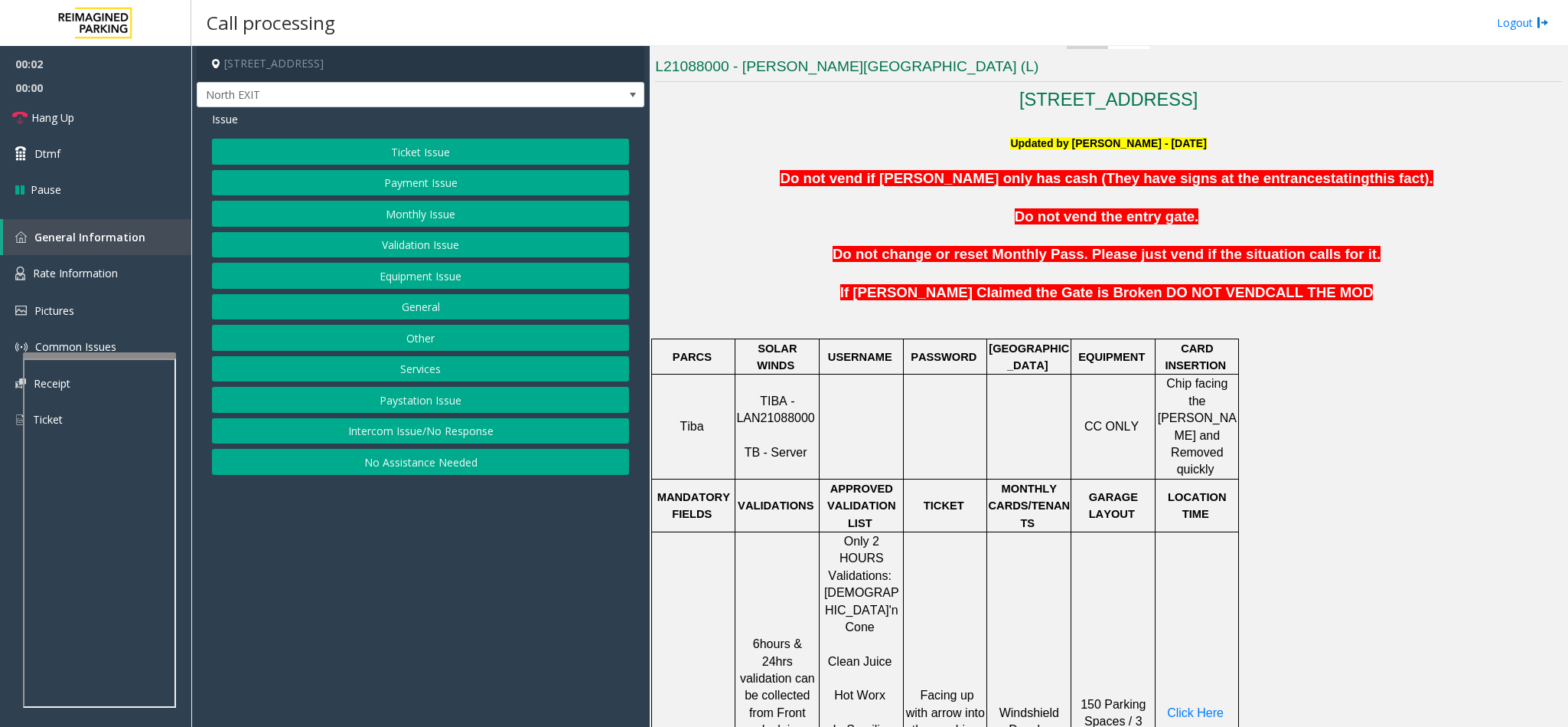
scroll to position [460, 0]
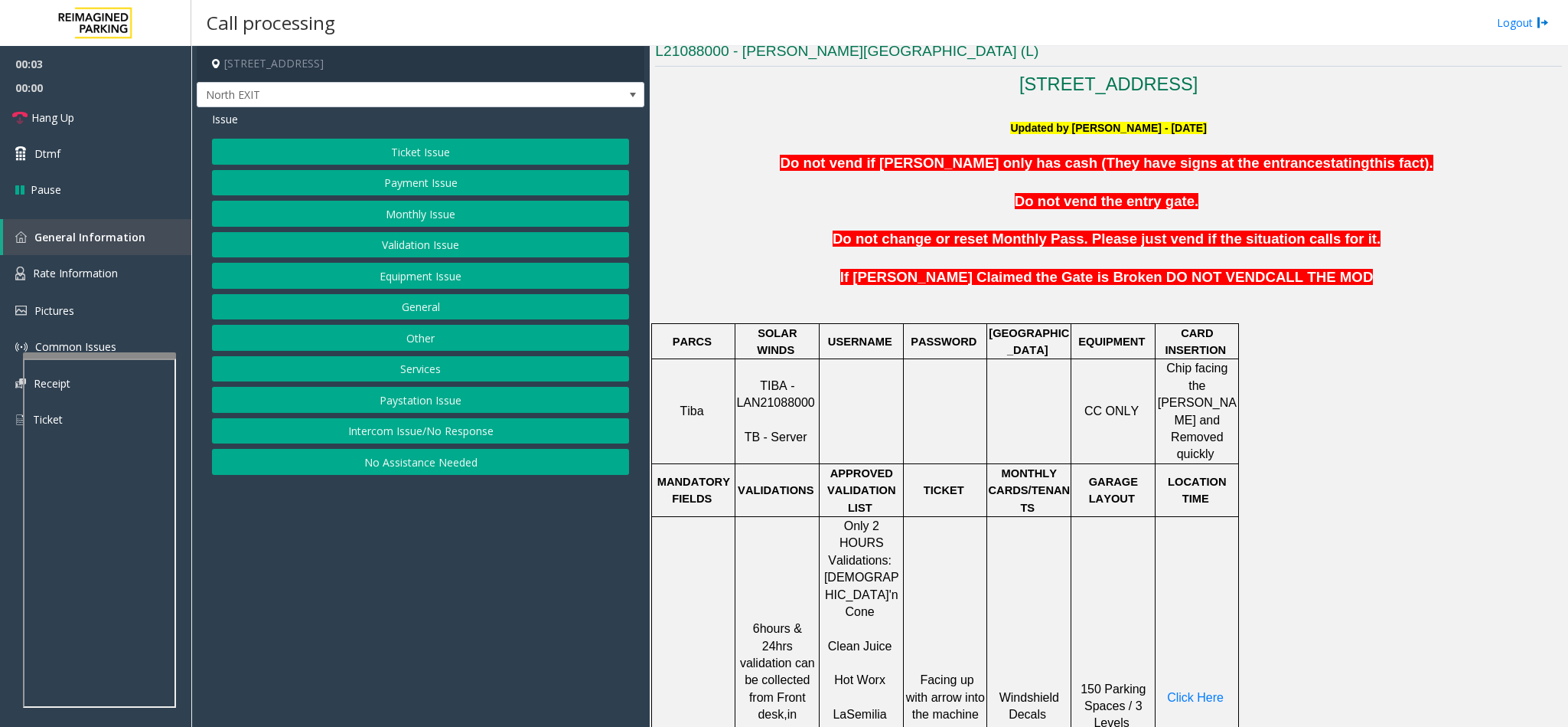
click at [768, 397] on span "TIBA - LAN21088000" at bounding box center [775, 394] width 78 height 29
click at [377, 242] on button "Validation Issue" at bounding box center [420, 245] width 417 height 26
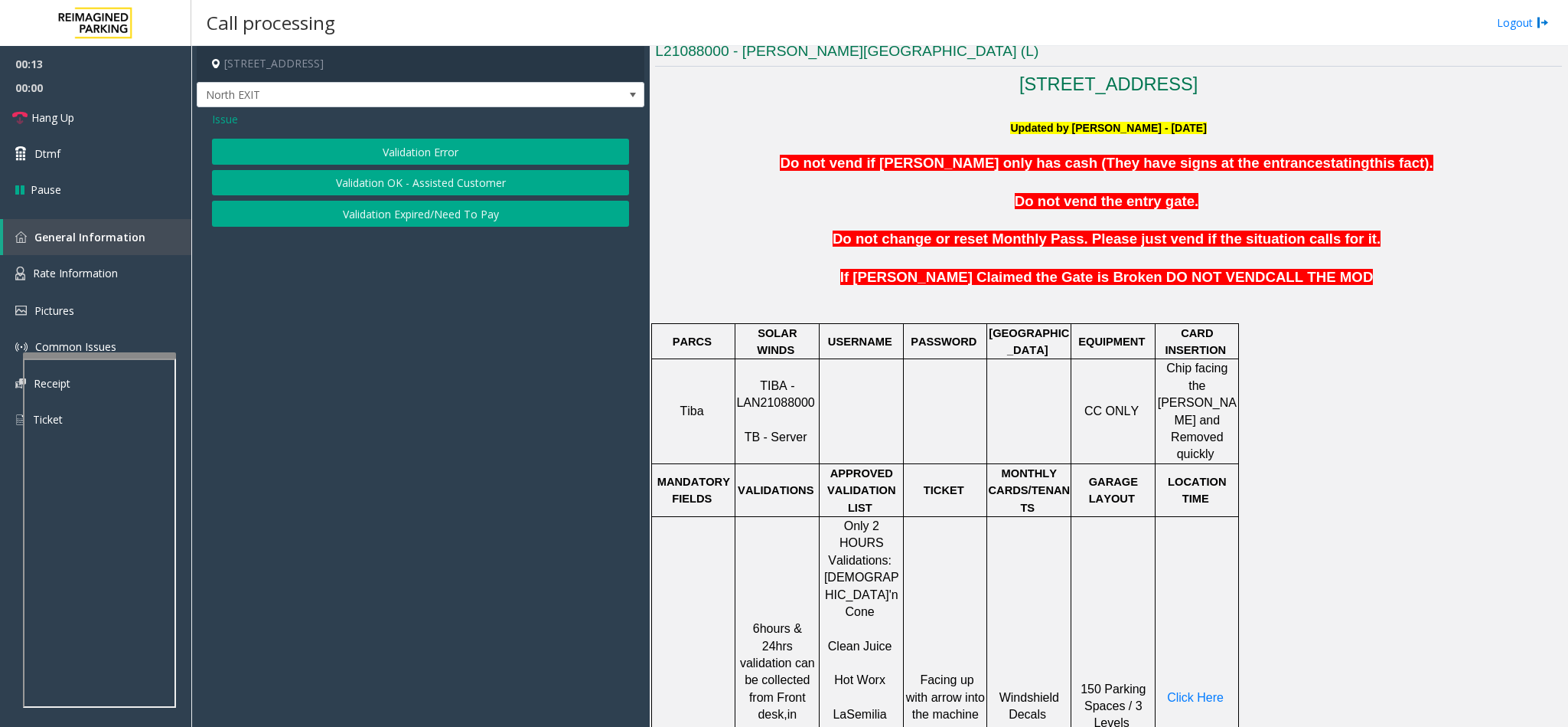
click at [369, 158] on button "Validation Error" at bounding box center [420, 151] width 417 height 26
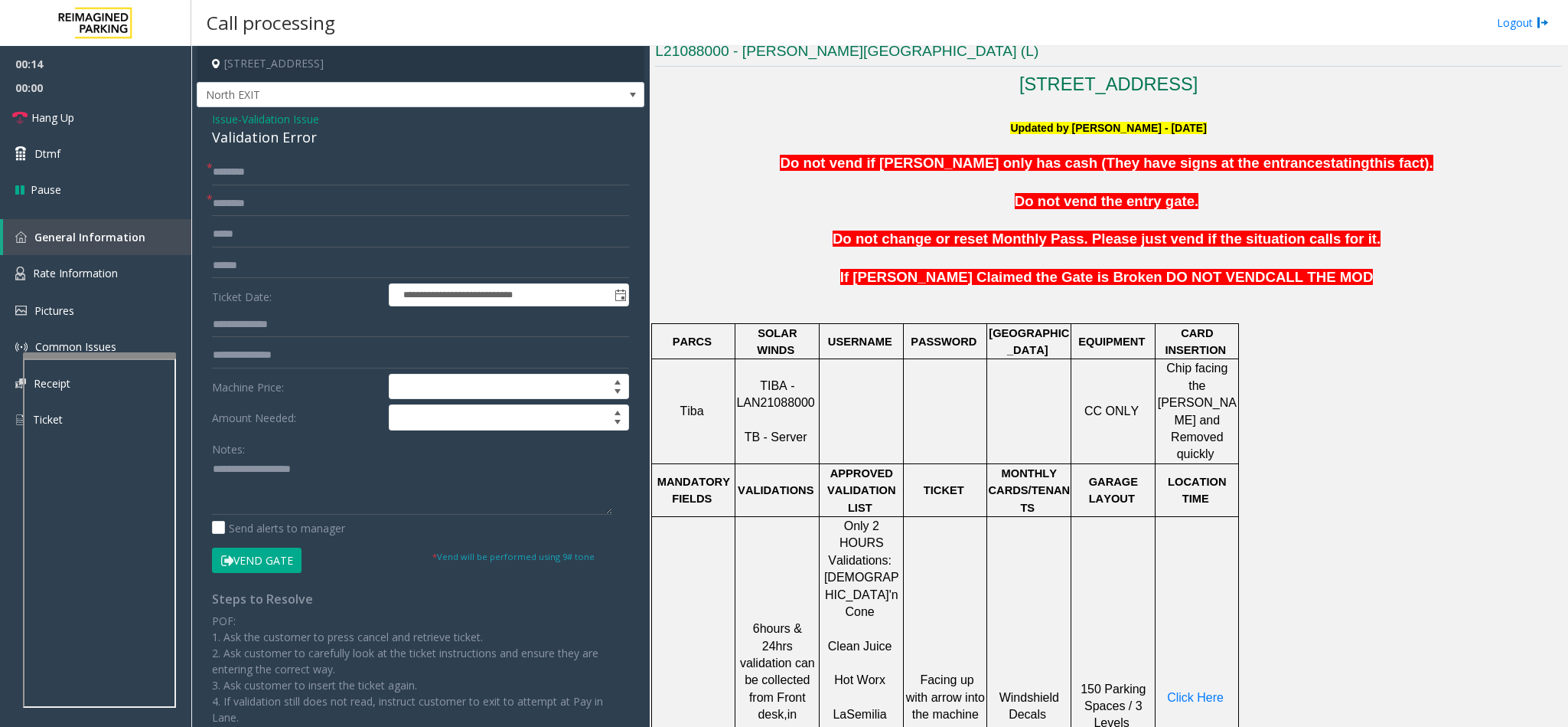
click at [255, 140] on div "Validation Error" at bounding box center [420, 137] width 417 height 21
click at [213, 467] on textarea at bounding box center [412, 485] width 401 height 57
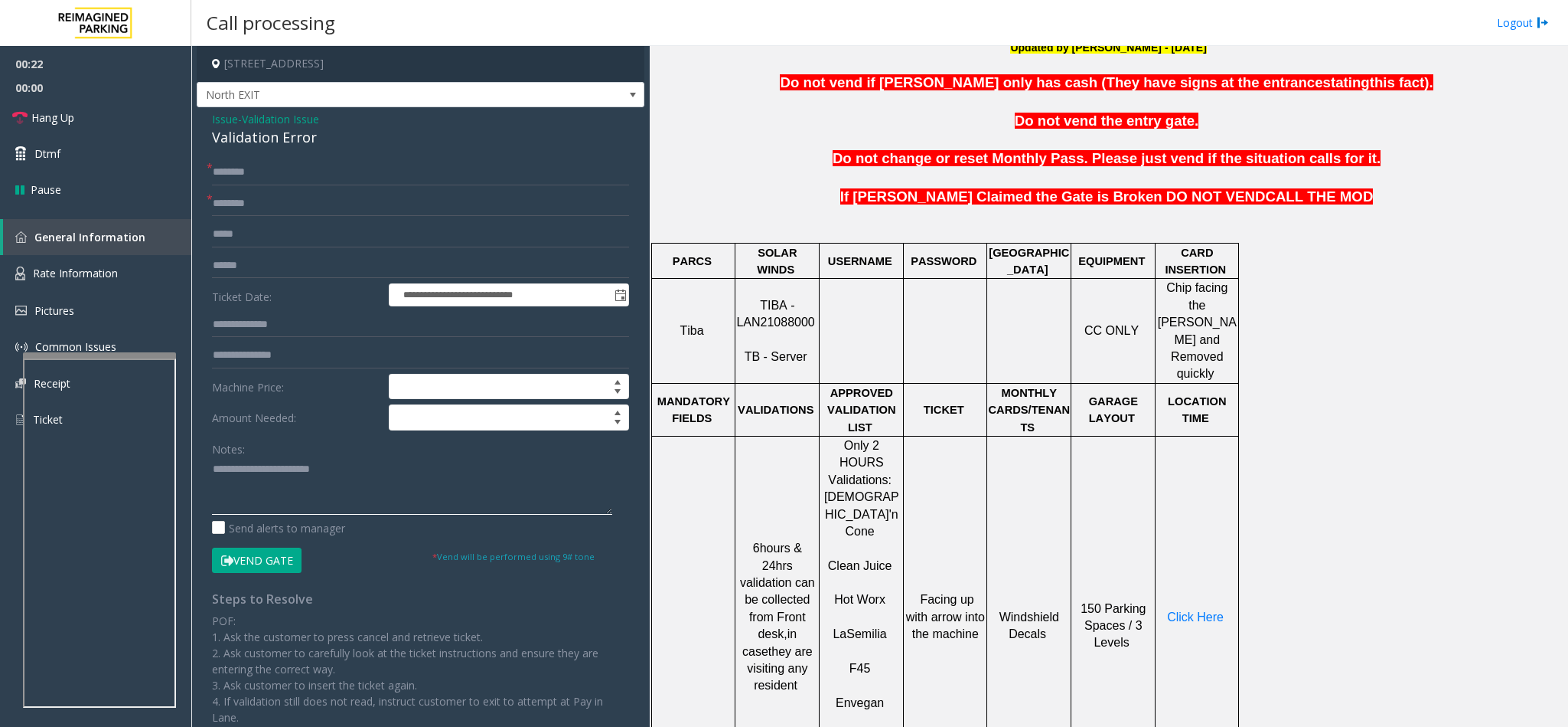
scroll to position [689, 0]
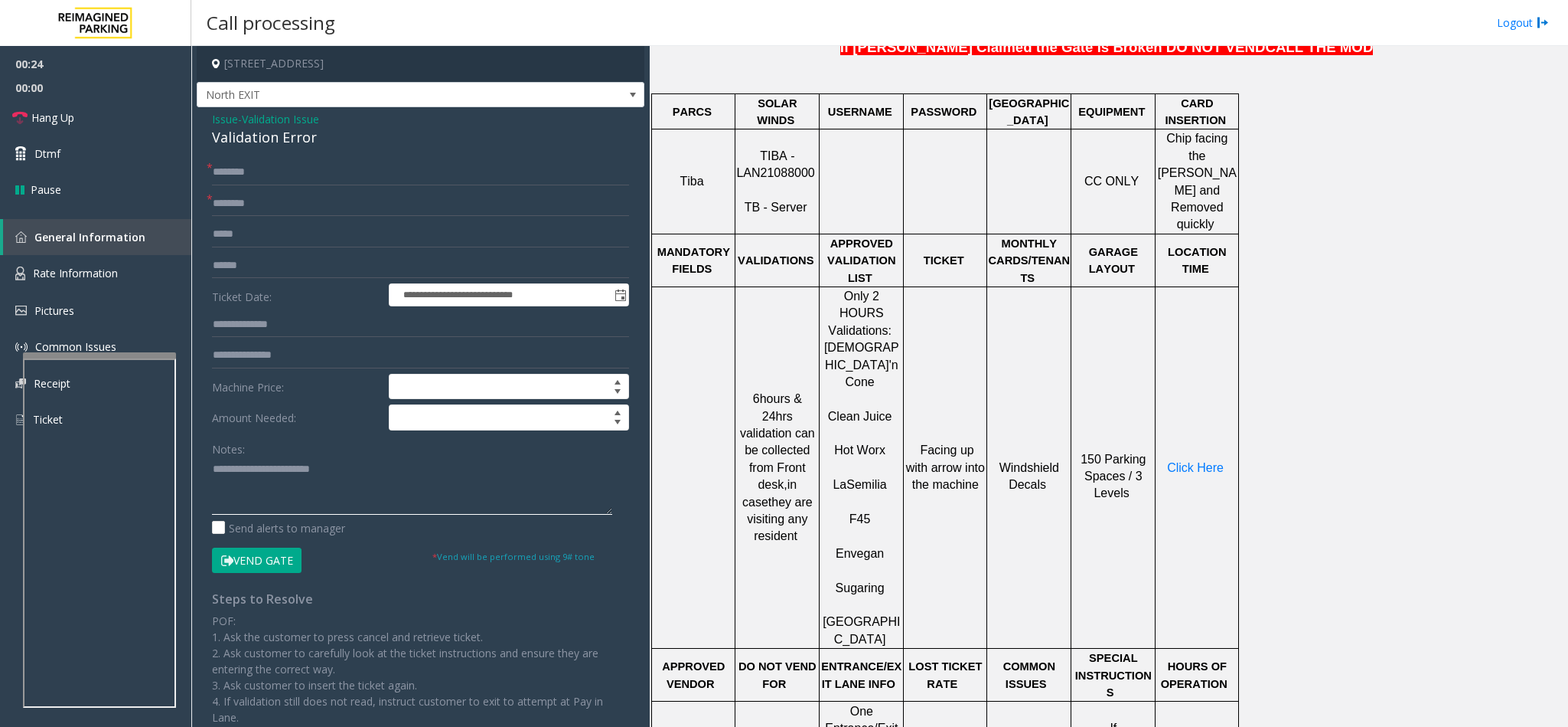
type textarea "**********"
drag, startPoint x: 838, startPoint y: 376, endPoint x: 884, endPoint y: 380, distance: 46.2
click at [884, 425] on p "Hot Worx" at bounding box center [860, 442] width 81 height 34
copy span "Hot Worx"
paste input "********"
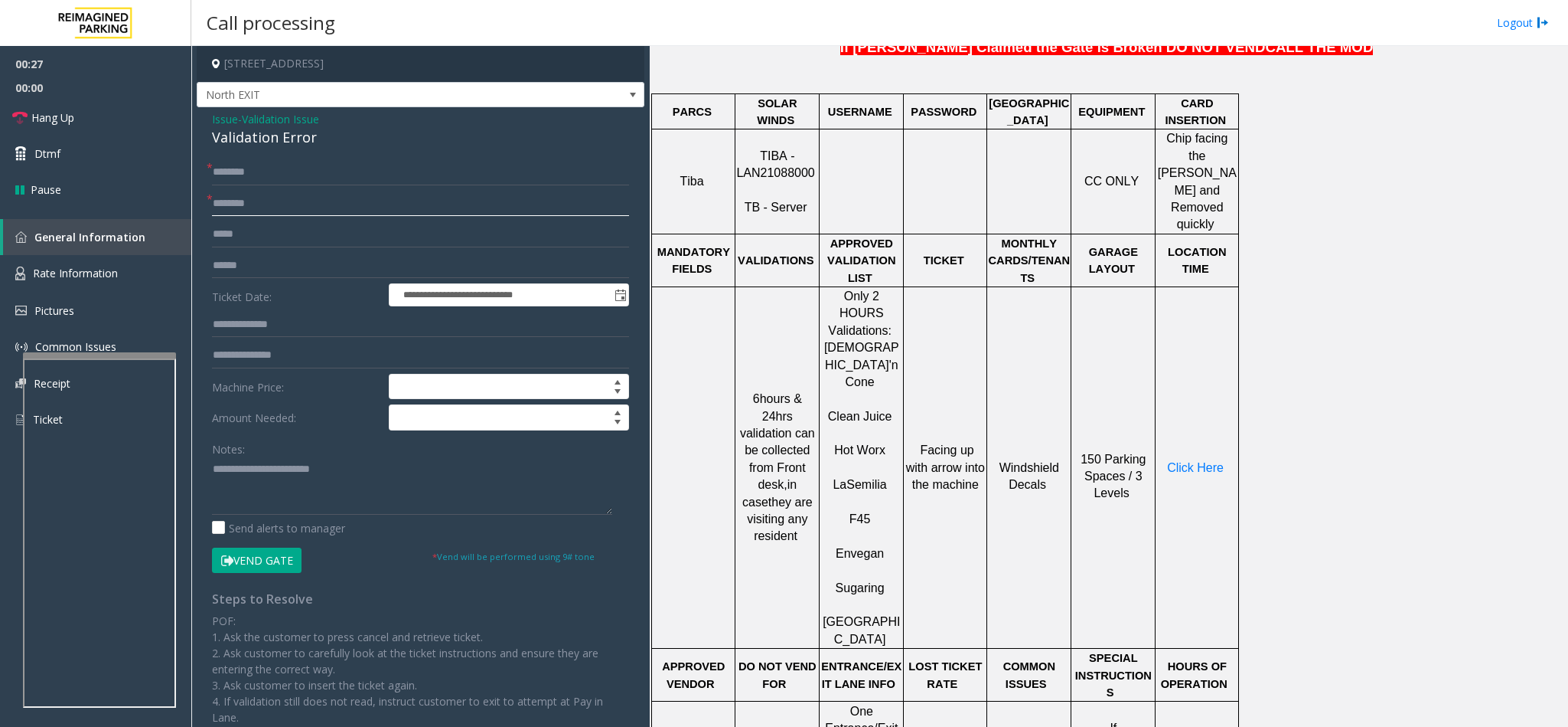
click at [266, 204] on input "text" at bounding box center [420, 203] width 417 height 26
type input "********"
click at [248, 164] on input "text" at bounding box center [420, 172] width 417 height 26
click at [248, 171] on input "**********" at bounding box center [420, 172] width 417 height 26
click at [251, 177] on input "**********" at bounding box center [420, 172] width 417 height 26
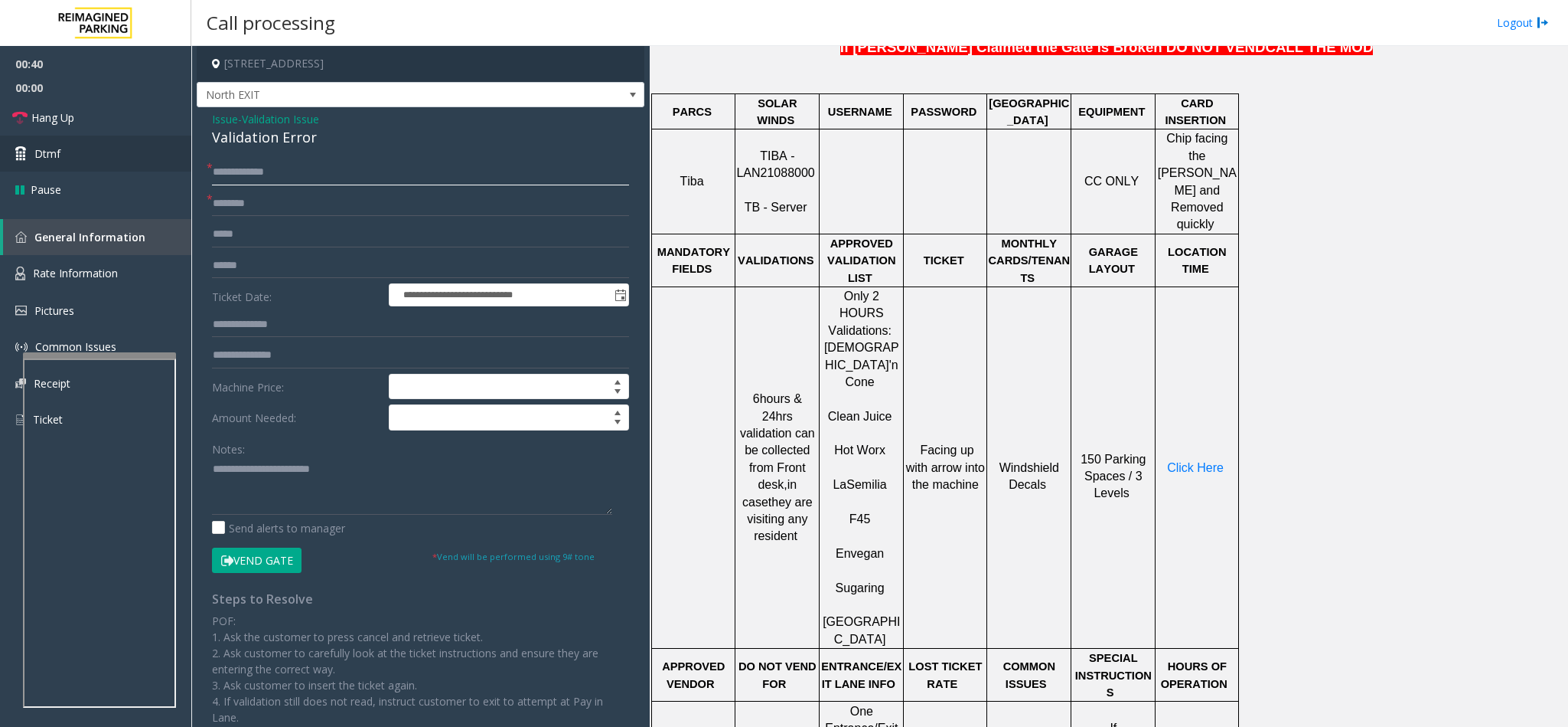
type input "**********"
click at [262, 272] on input "text" at bounding box center [420, 265] width 417 height 26
click at [333, 262] on input "text" at bounding box center [420, 265] width 417 height 26
type input "*******"
type input "******"
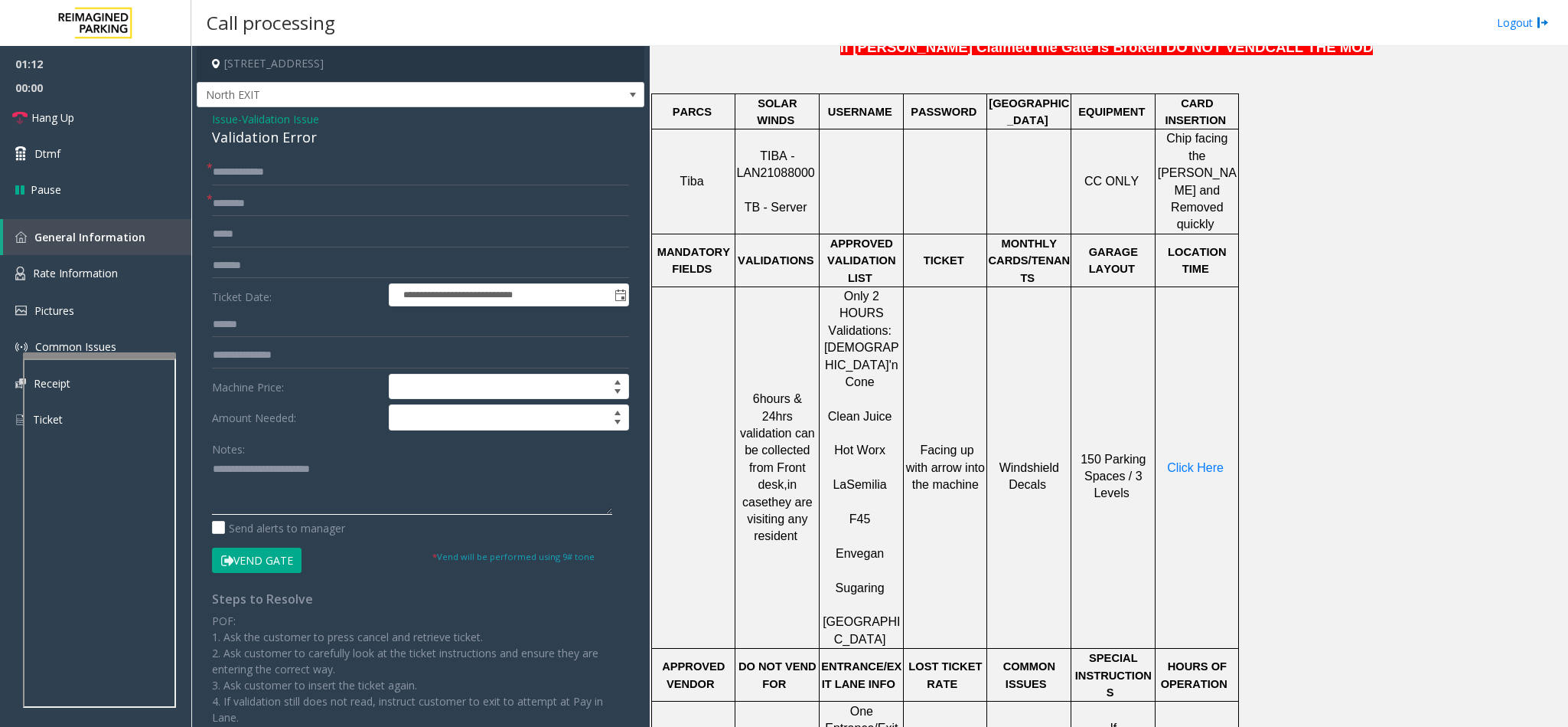
click at [328, 501] on textarea at bounding box center [412, 485] width 401 height 57
click at [317, 484] on textarea at bounding box center [412, 485] width 401 height 57
click at [1194, 461] on span "Click Here" at bounding box center [1195, 467] width 57 height 13
click at [258, 498] on textarea at bounding box center [412, 485] width 401 height 57
click at [252, 560] on button "Vend Gate" at bounding box center [256, 560] width 89 height 26
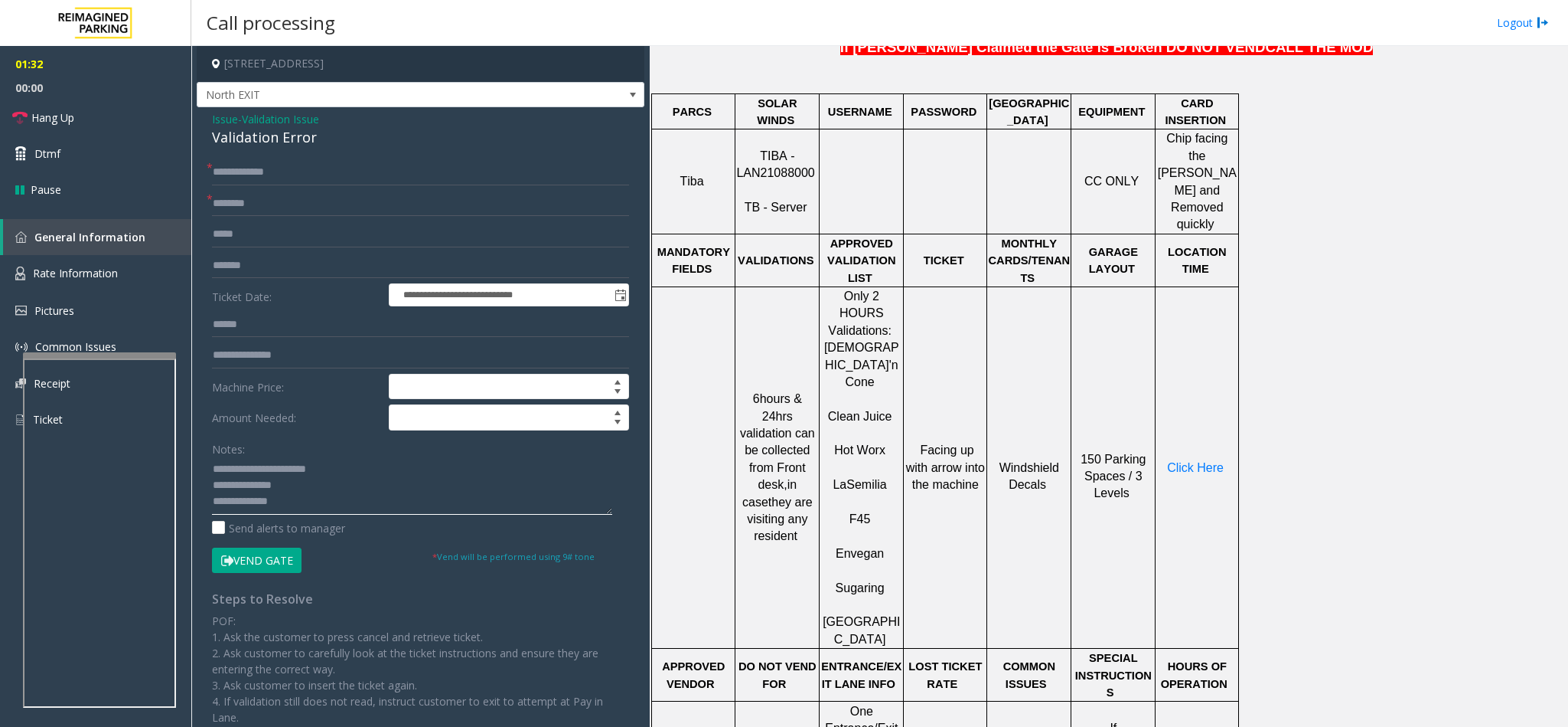
click at [314, 501] on textarea at bounding box center [412, 485] width 401 height 57
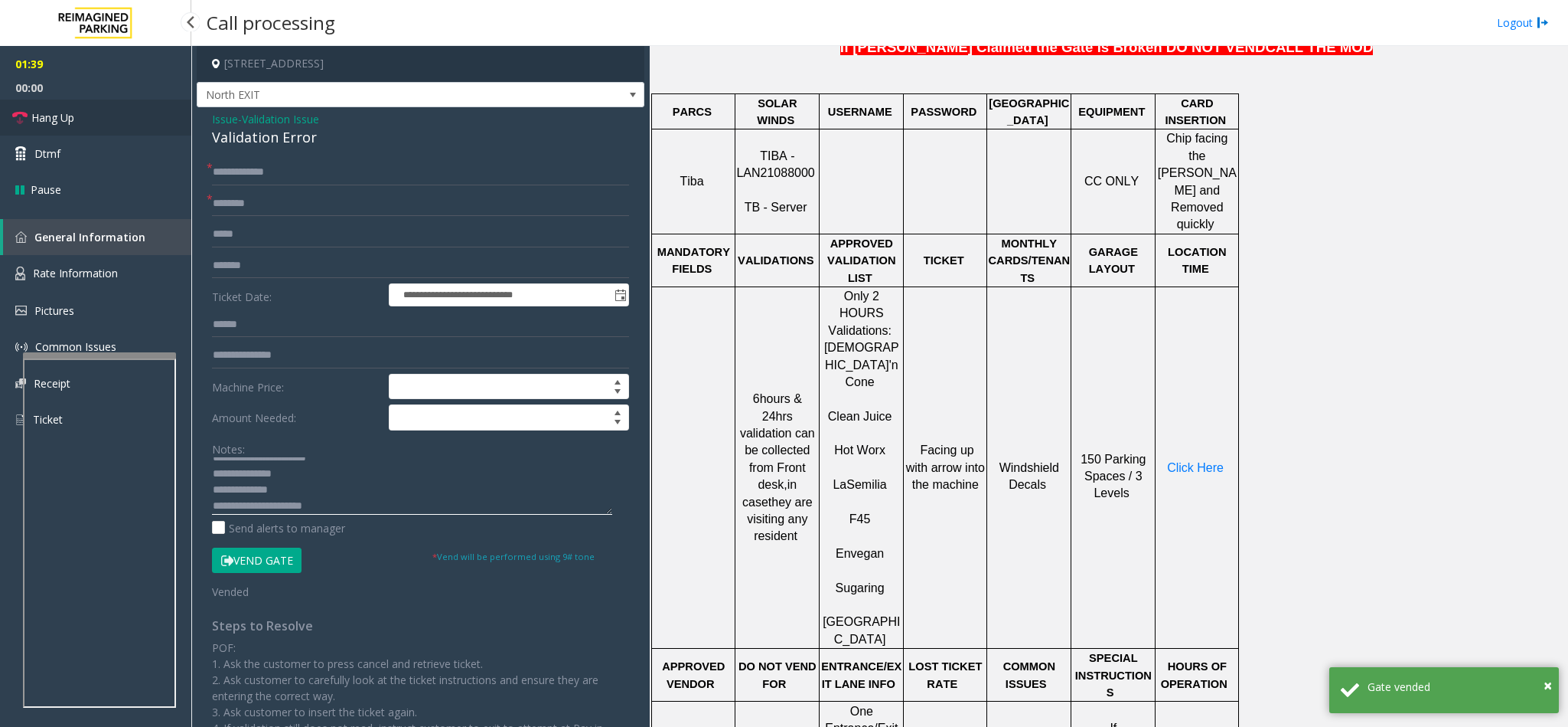
type textarea "**********"
click at [71, 125] on span "Hang Up" at bounding box center [53, 117] width 43 height 16
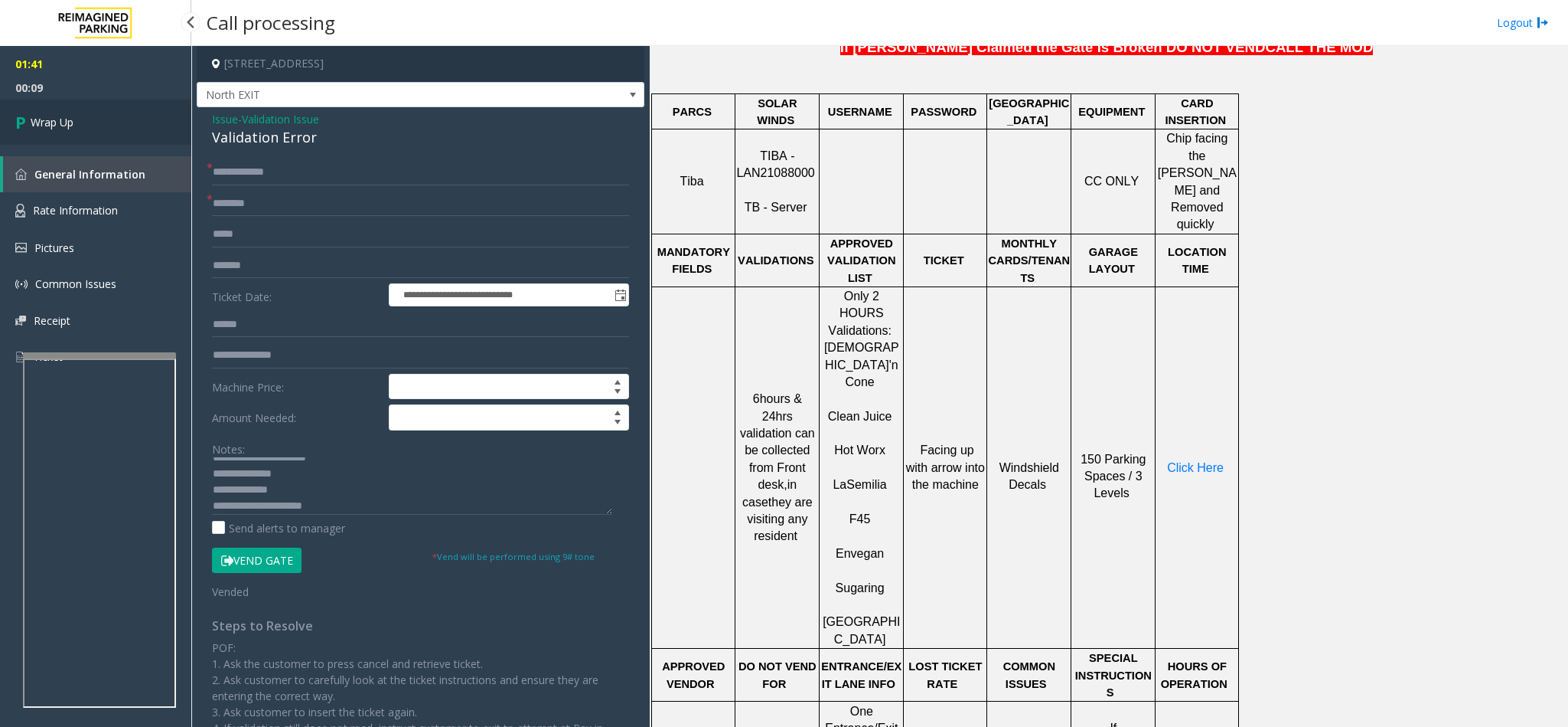
click at [154, 113] on link "Wrap Up" at bounding box center [95, 122] width 191 height 45
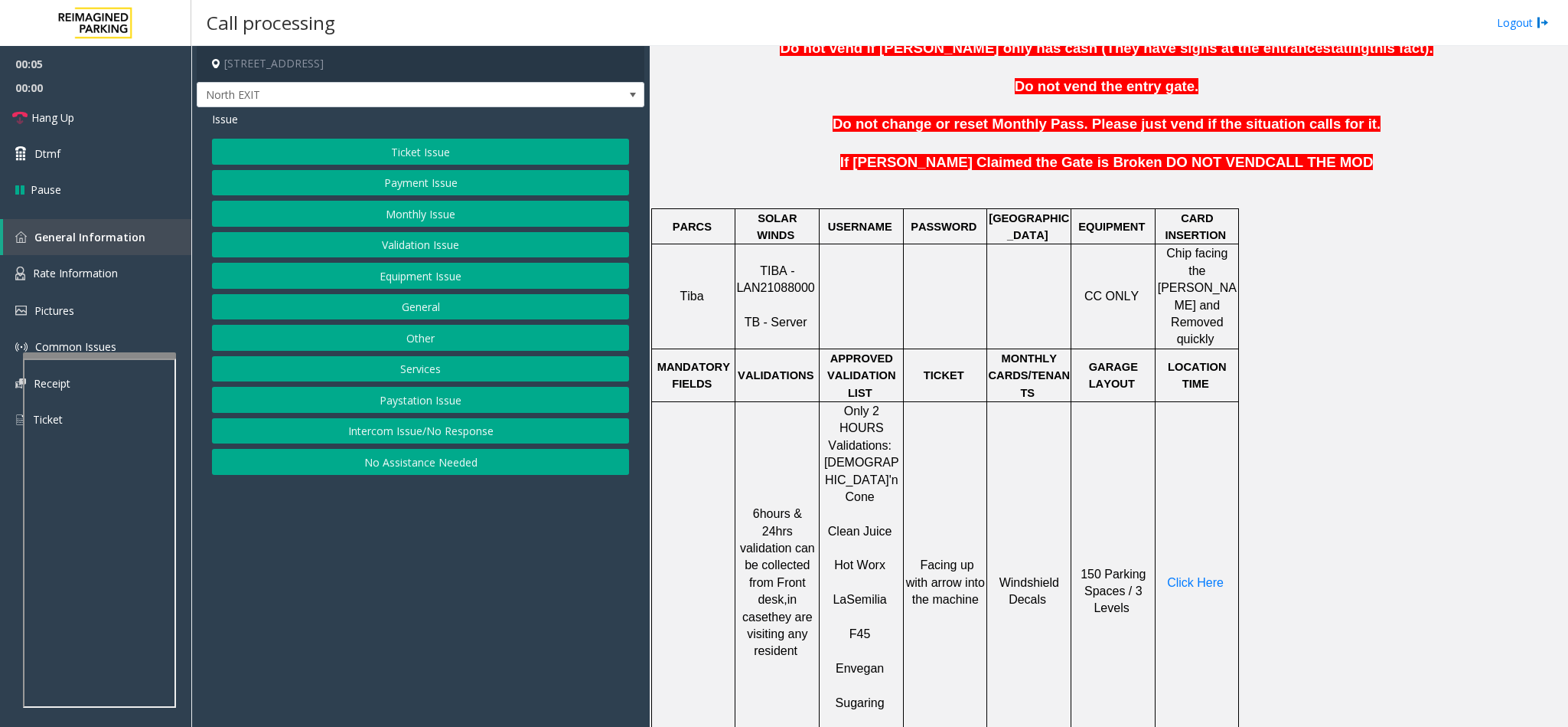
scroll to position [689, 0]
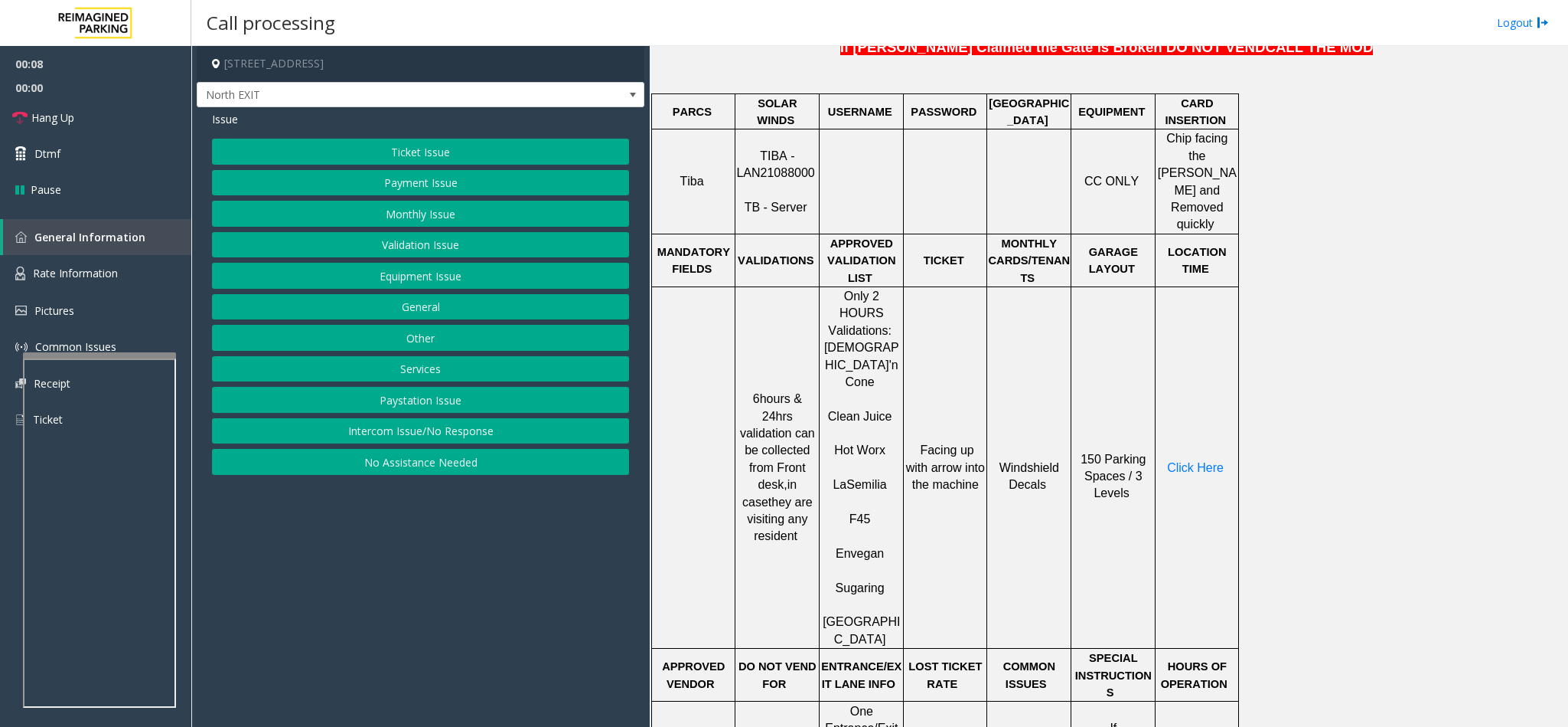
click at [429, 249] on button "Validation Issue" at bounding box center [420, 245] width 417 height 26
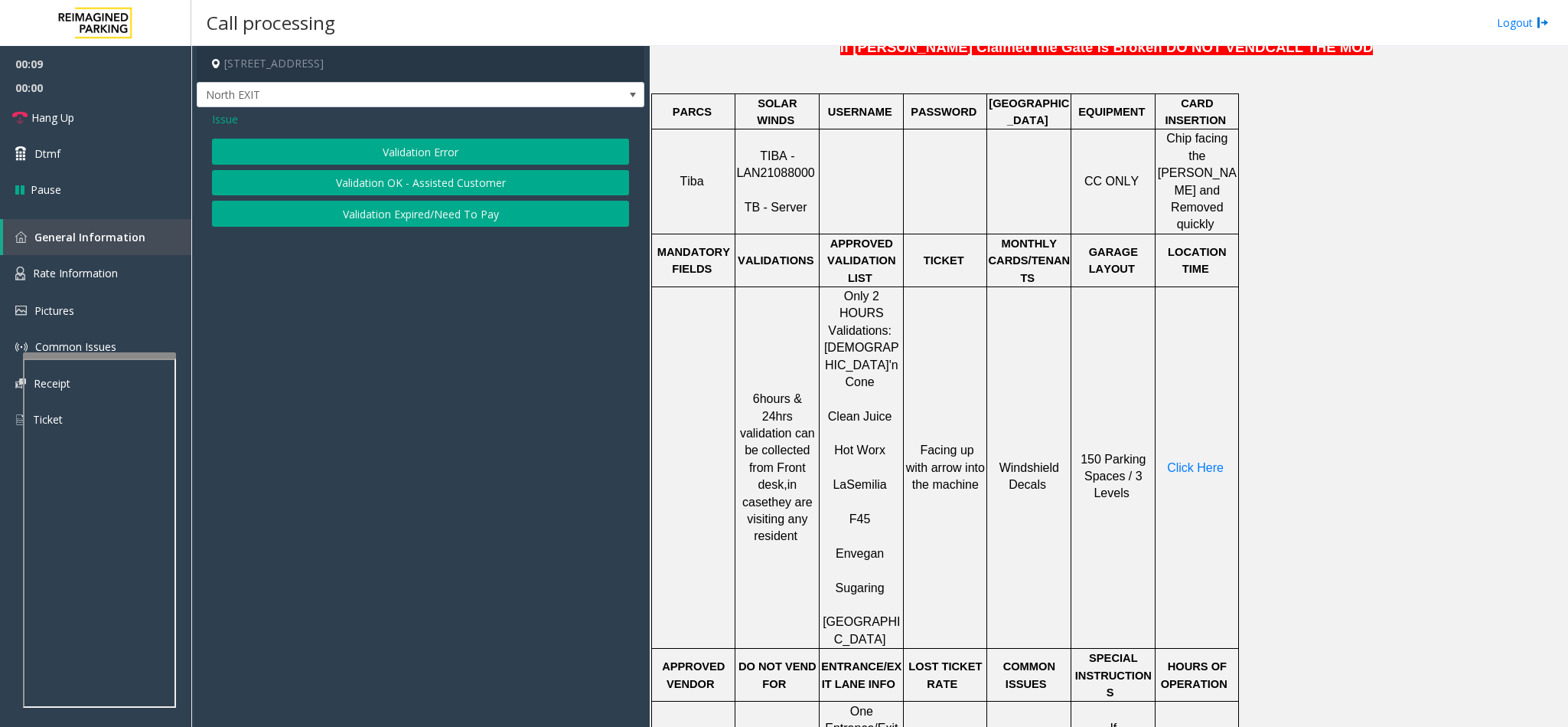
click at [380, 161] on button "Validation Error" at bounding box center [420, 151] width 417 height 26
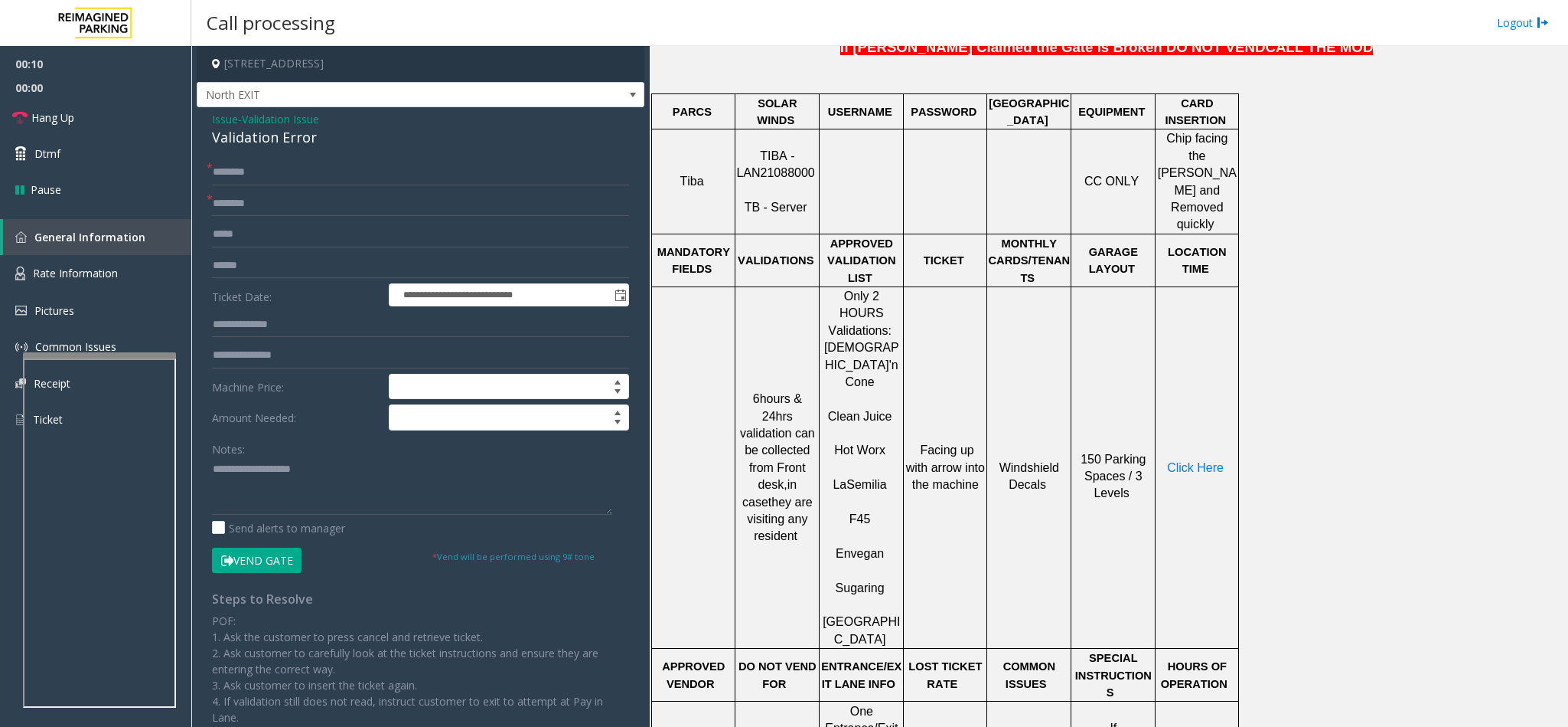
click at [223, 131] on div "Validation Error" at bounding box center [420, 137] width 417 height 21
click at [213, 474] on textarea at bounding box center [412, 485] width 401 height 57
click at [354, 457] on div "Notes:" at bounding box center [420, 475] width 417 height 79
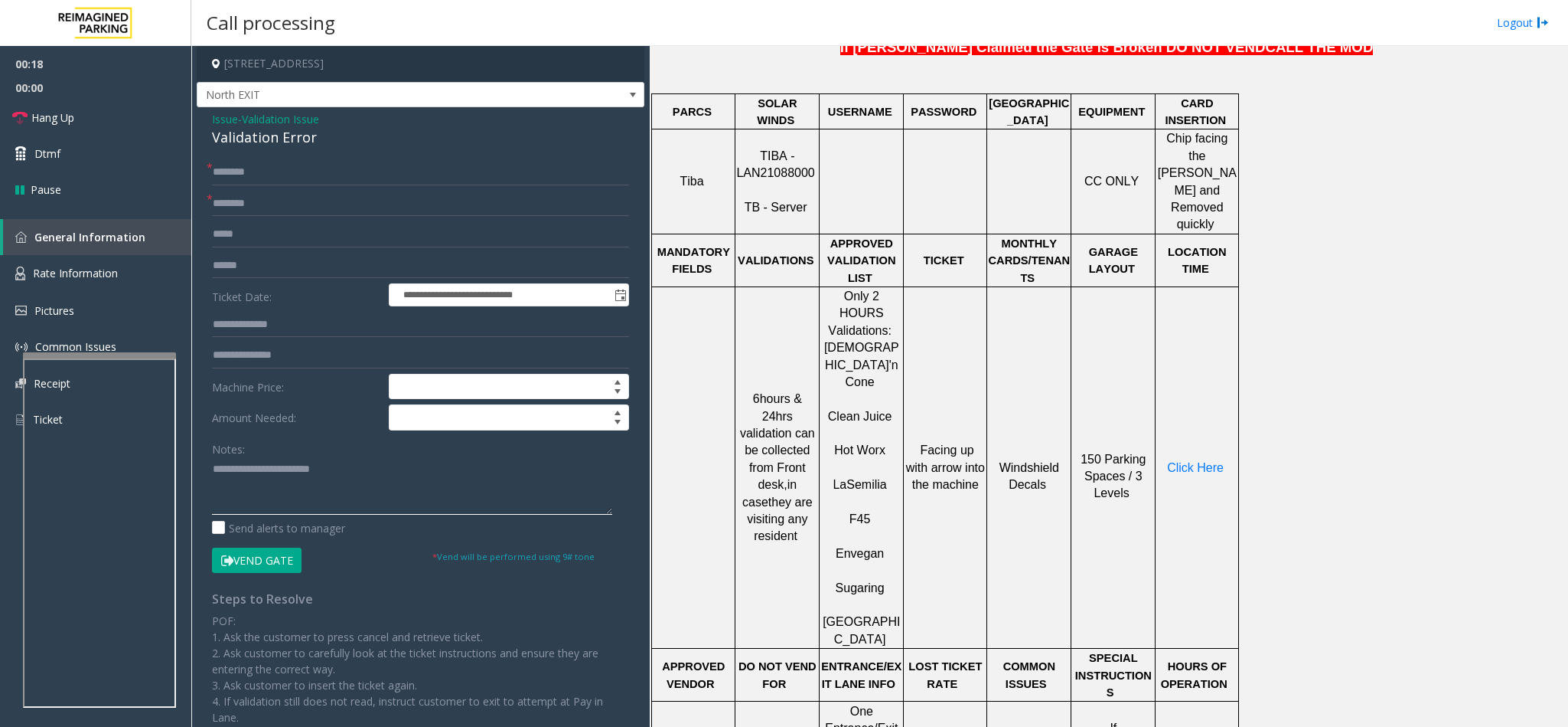
click at [347, 483] on textarea at bounding box center [412, 485] width 401 height 57
click at [290, 474] on textarea at bounding box center [412, 485] width 401 height 57
type textarea "**********"
click at [251, 210] on input "text" at bounding box center [420, 203] width 417 height 26
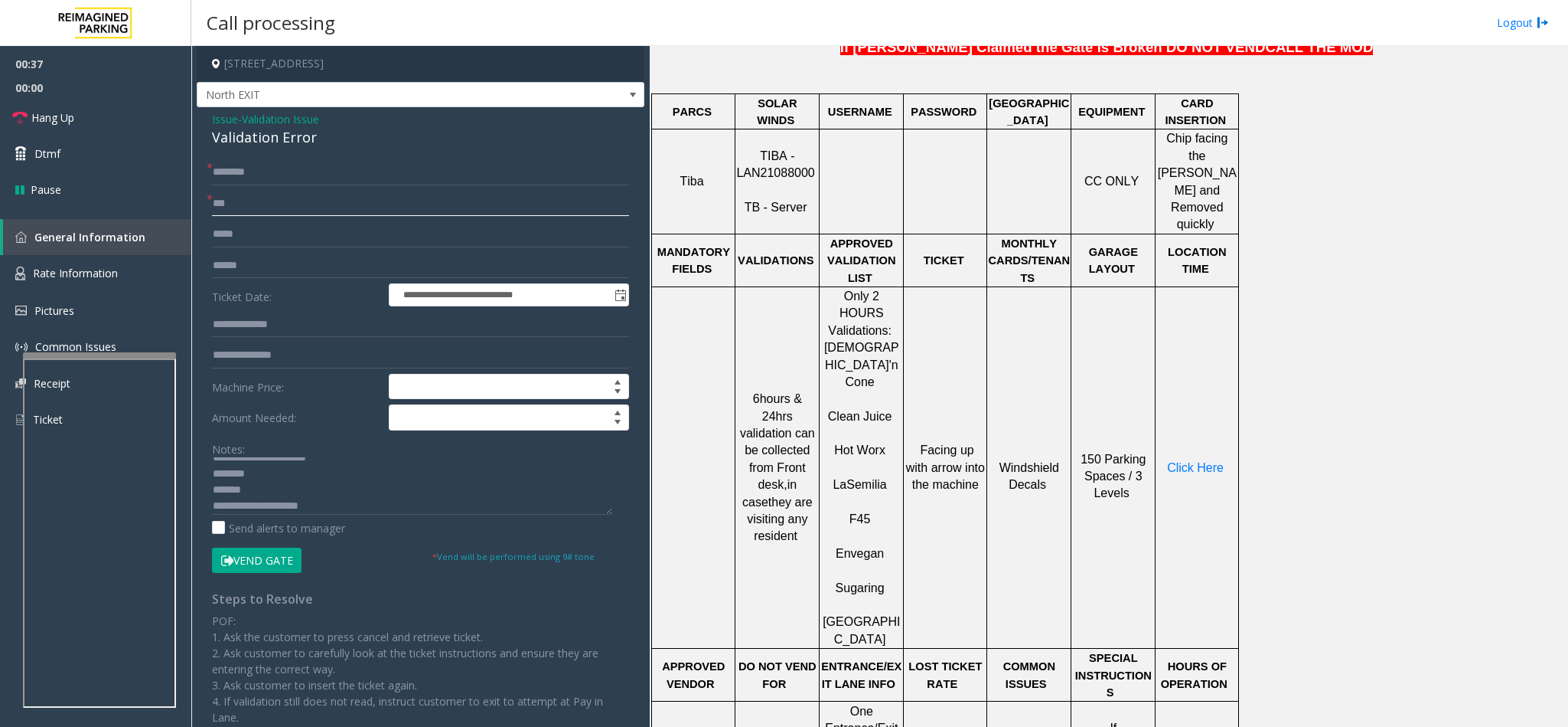
type input "***"
click at [245, 308] on form "**********" at bounding box center [420, 365] width 417 height 414
click at [245, 328] on input "text" at bounding box center [420, 324] width 417 height 26
type input "******"
click at [213, 266] on input "text" at bounding box center [420, 265] width 417 height 26
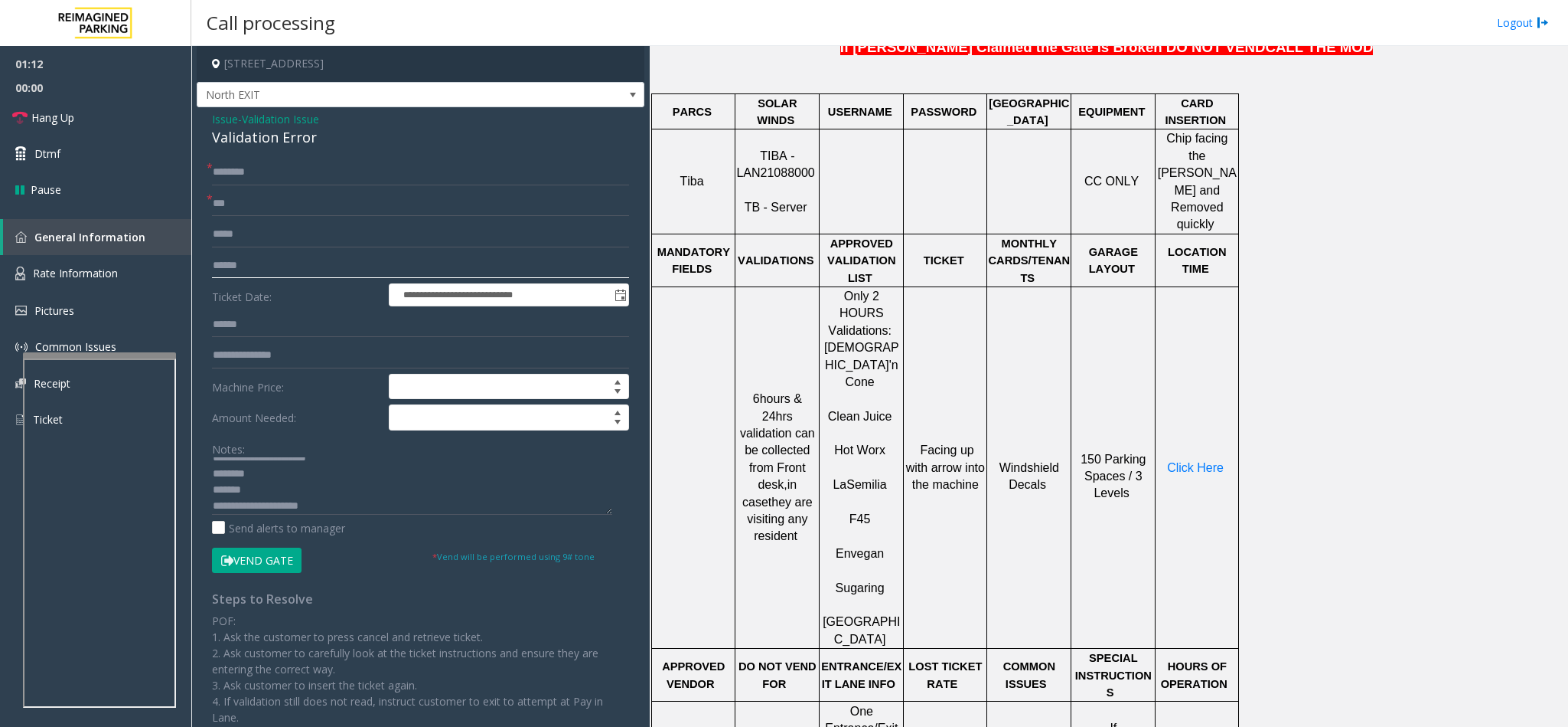
click at [276, 262] on input "text" at bounding box center [420, 265] width 417 height 26
type input "*******"
click at [1185, 461] on span "Click Here" at bounding box center [1195, 467] width 57 height 13
click at [271, 475] on textarea at bounding box center [412, 485] width 401 height 57
click at [269, 501] on textarea at bounding box center [412, 485] width 401 height 57
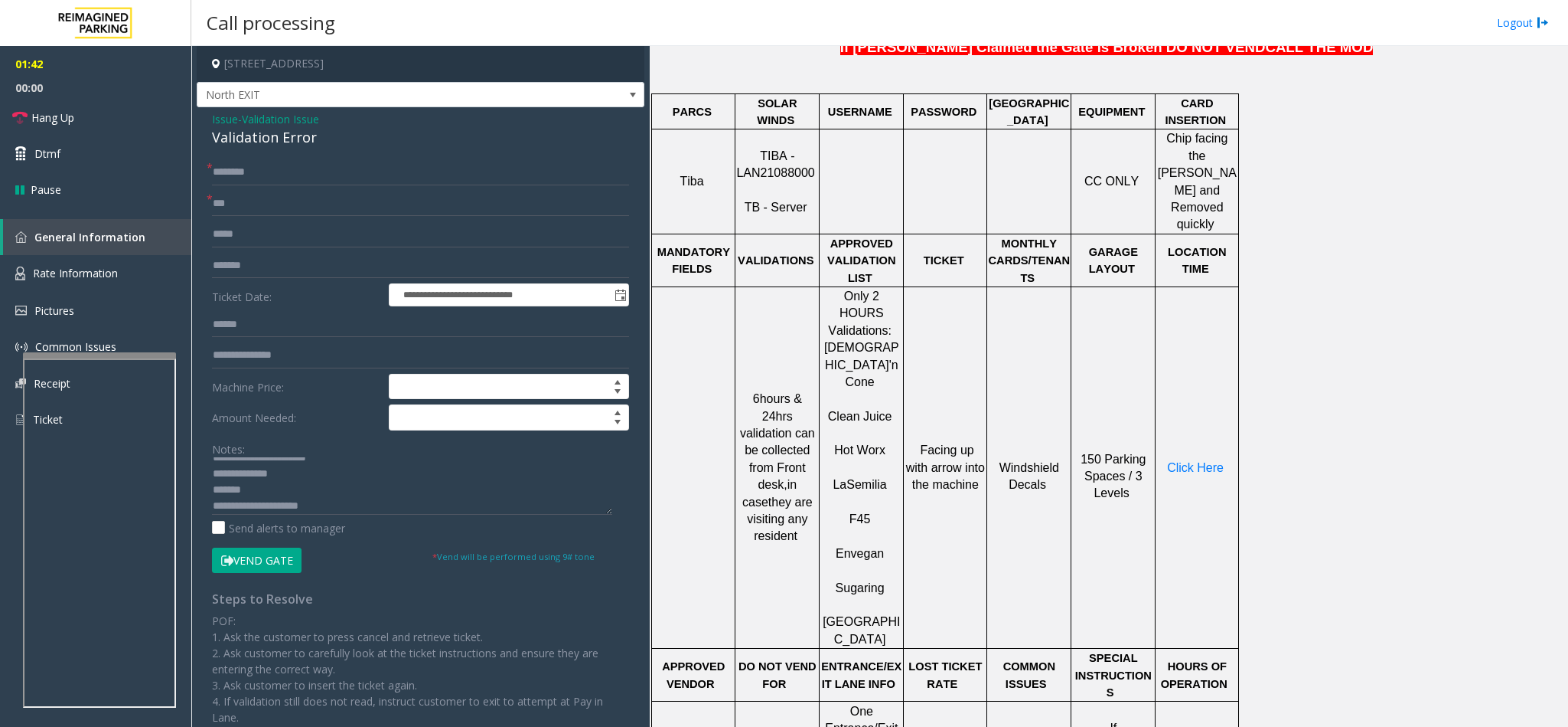
click at [257, 554] on button "Vend Gate" at bounding box center [256, 560] width 89 height 26
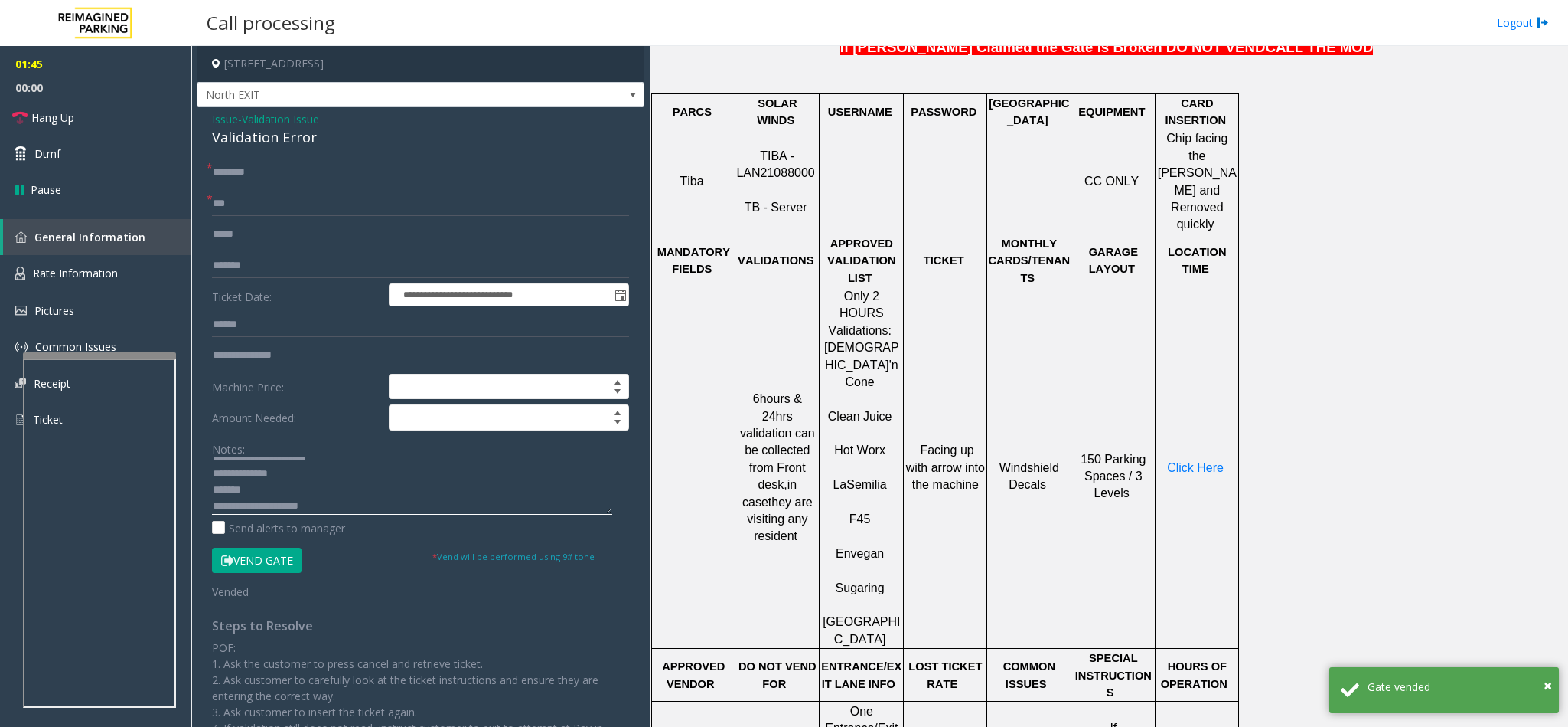
click at [252, 497] on textarea at bounding box center [412, 485] width 401 height 57
type textarea "**********"
click at [230, 161] on input "text" at bounding box center [420, 172] width 417 height 26
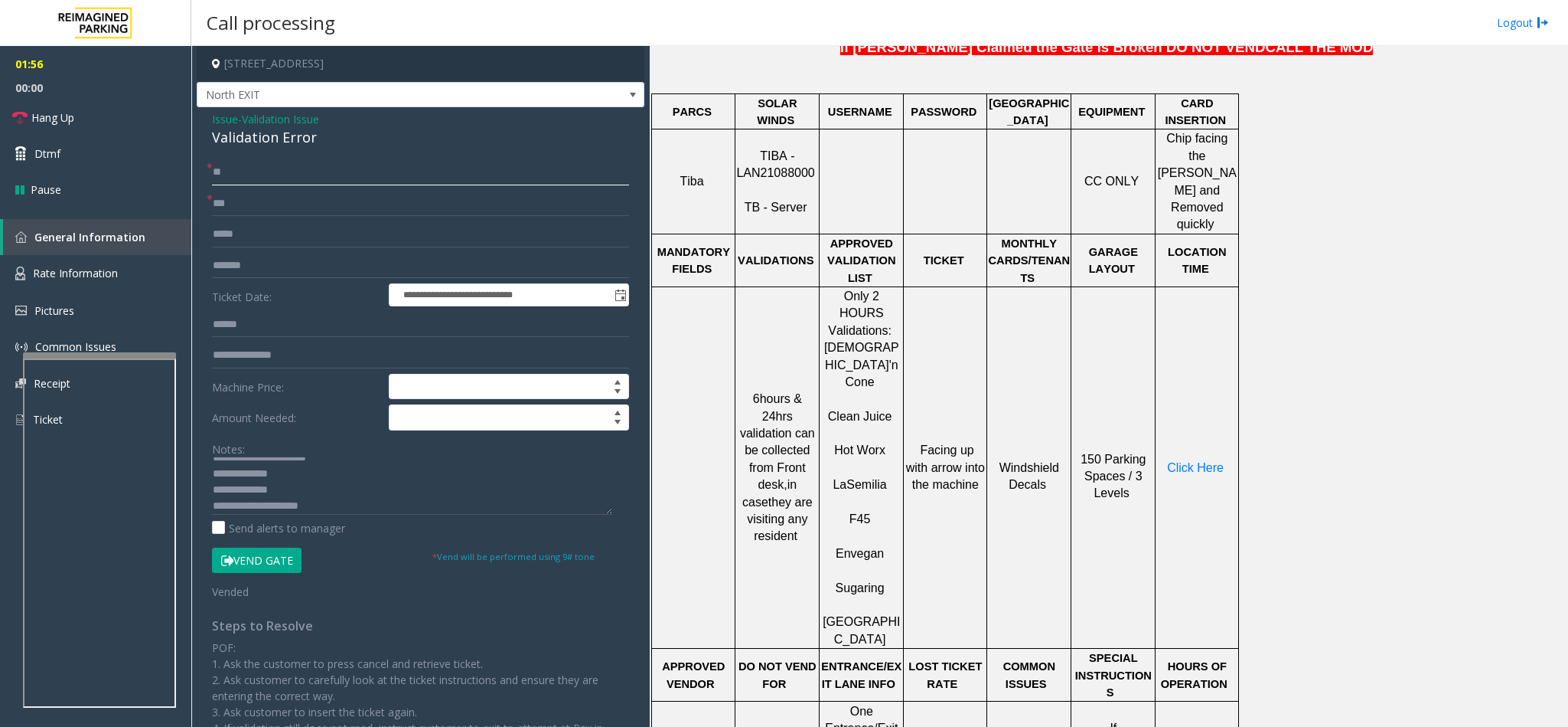
type input "**"
click at [314, 490] on textarea at bounding box center [412, 485] width 401 height 57
click at [96, 120] on link "Hang Up" at bounding box center [95, 117] width 191 height 36
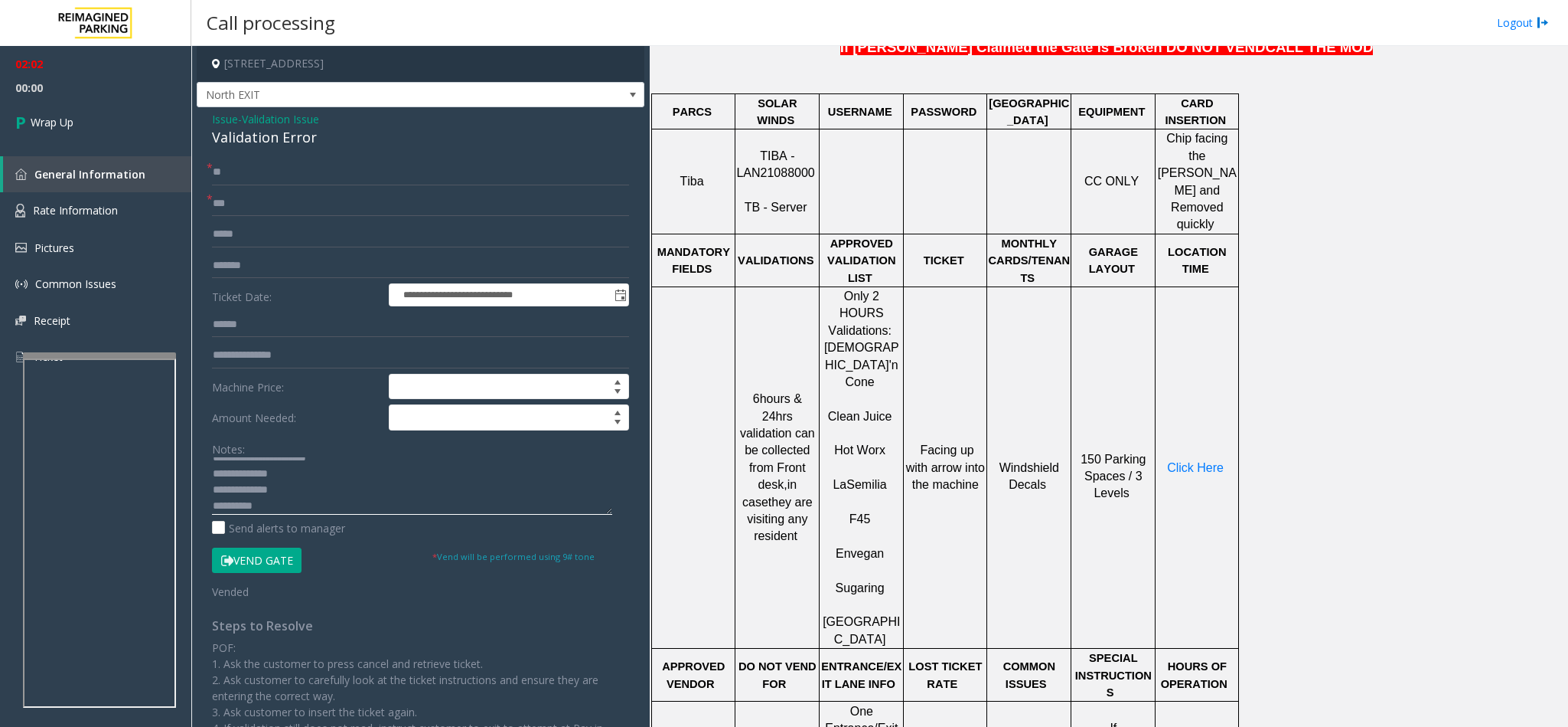
click at [271, 508] on textarea at bounding box center [412, 485] width 401 height 57
type textarea "**********"
click at [111, 106] on link "Wrap Up" at bounding box center [95, 122] width 191 height 45
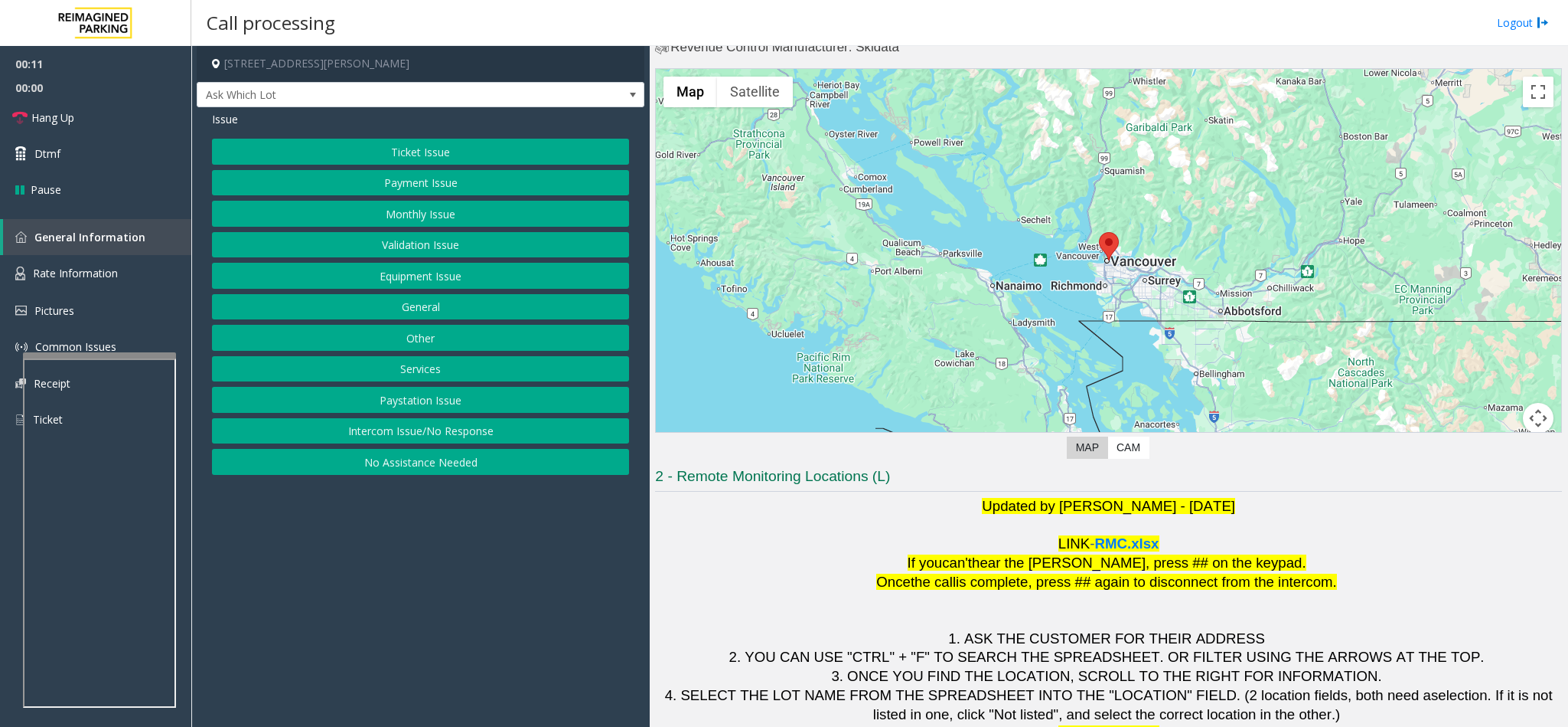
scroll to position [68, 0]
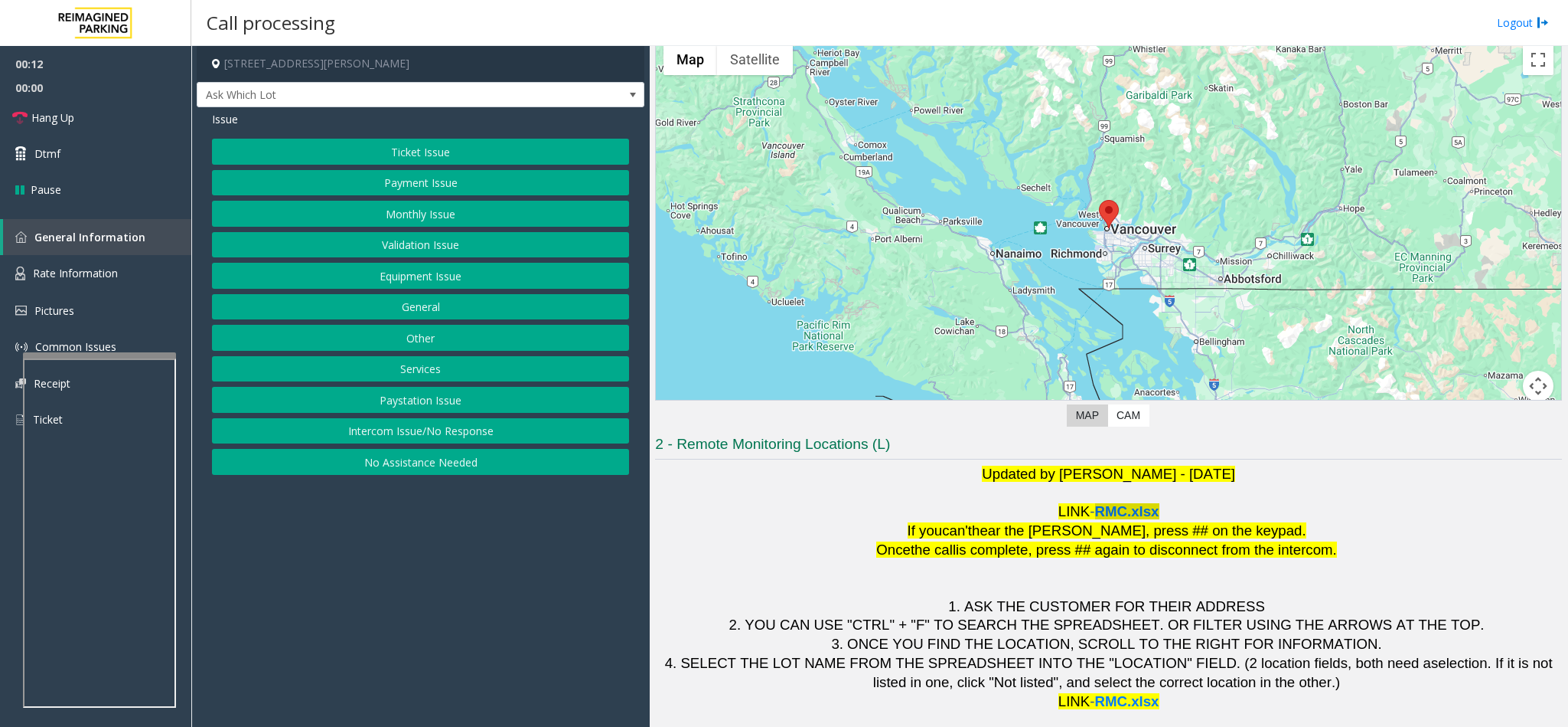
click at [1111, 517] on span "RMC.xlsx" at bounding box center [1126, 511] width 64 height 16
click at [427, 210] on button "Monthly Issue" at bounding box center [420, 213] width 417 height 26
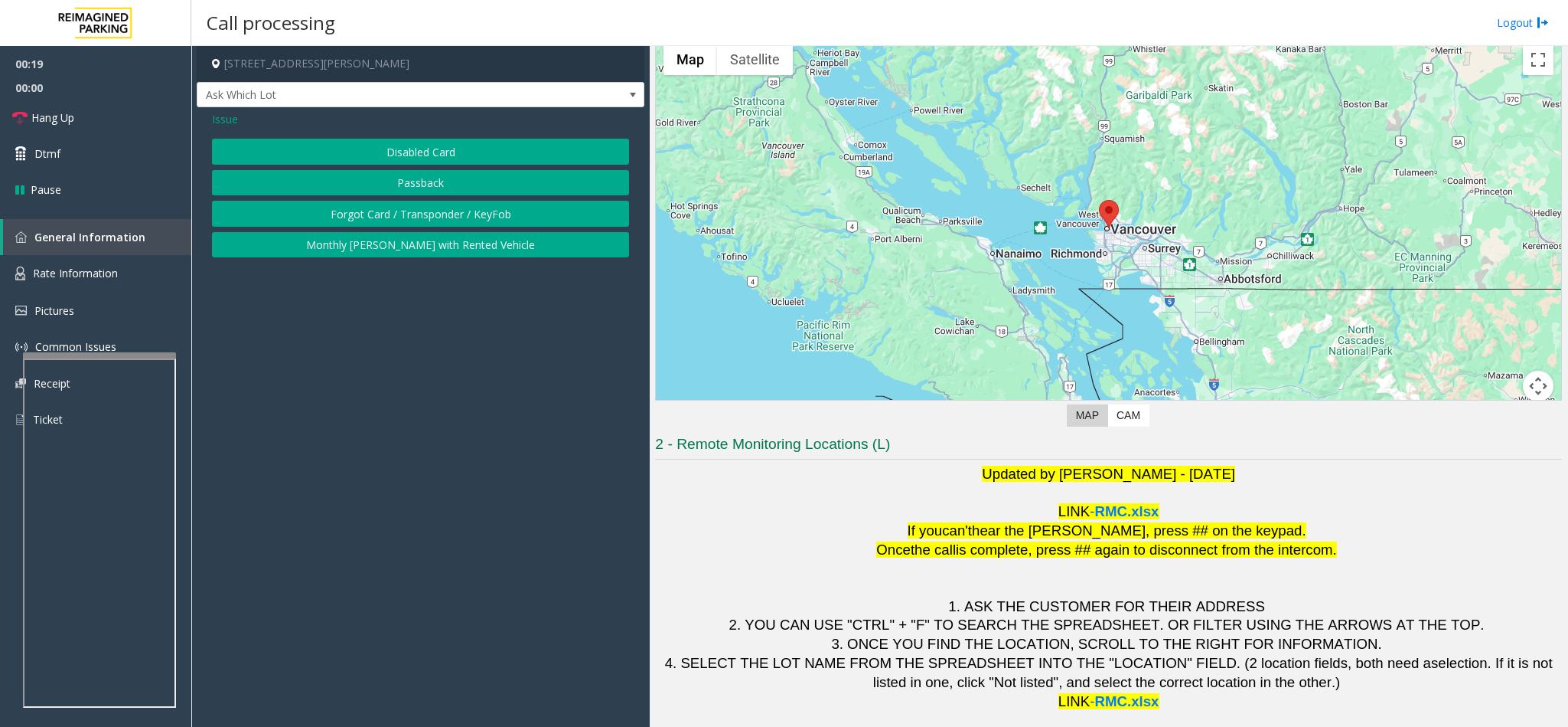
click at [406, 154] on button "Disabled Card" at bounding box center [420, 151] width 417 height 26
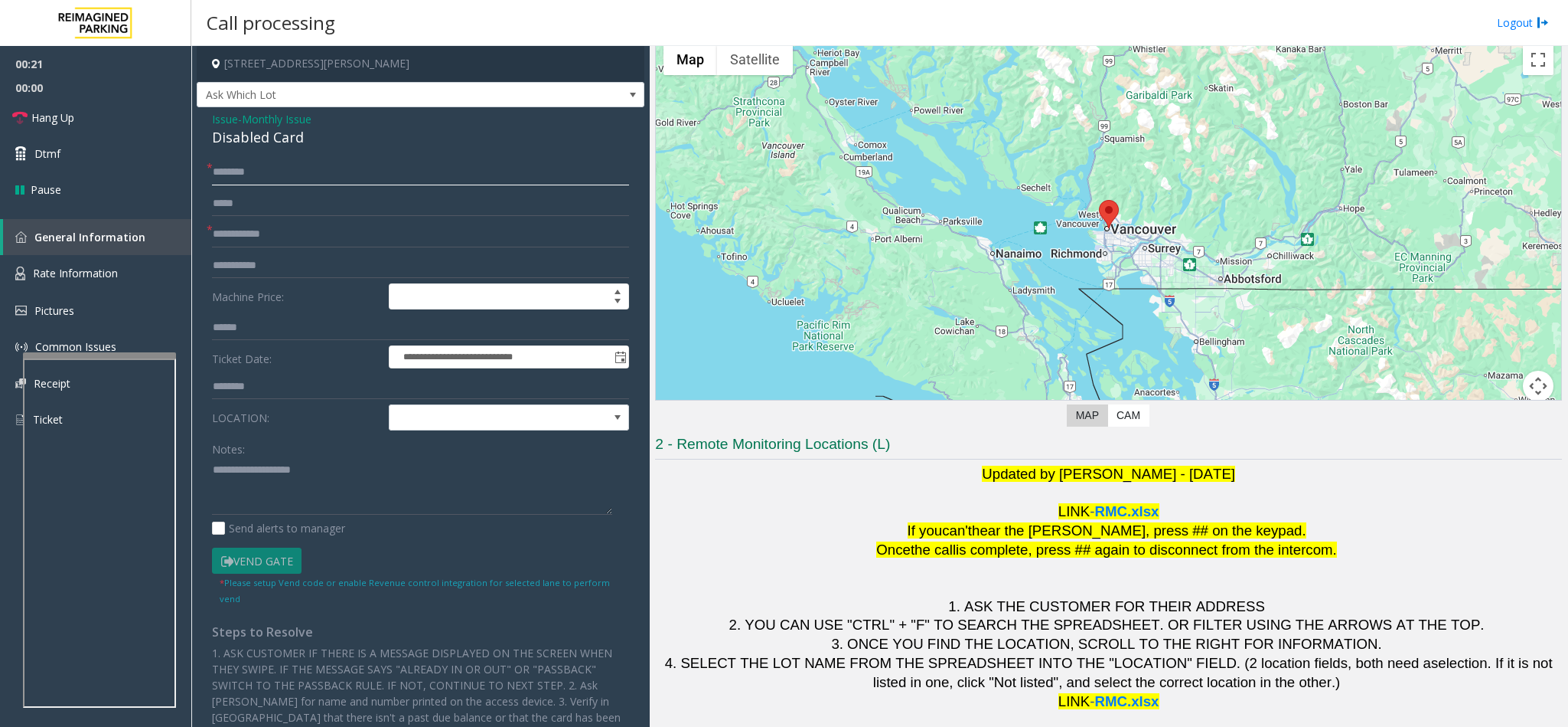
click at [240, 161] on input "text" at bounding box center [420, 172] width 417 height 26
click at [217, 173] on input "****" at bounding box center [420, 172] width 417 height 26
type input "**********"
click at [265, 227] on input "text" at bounding box center [420, 234] width 417 height 26
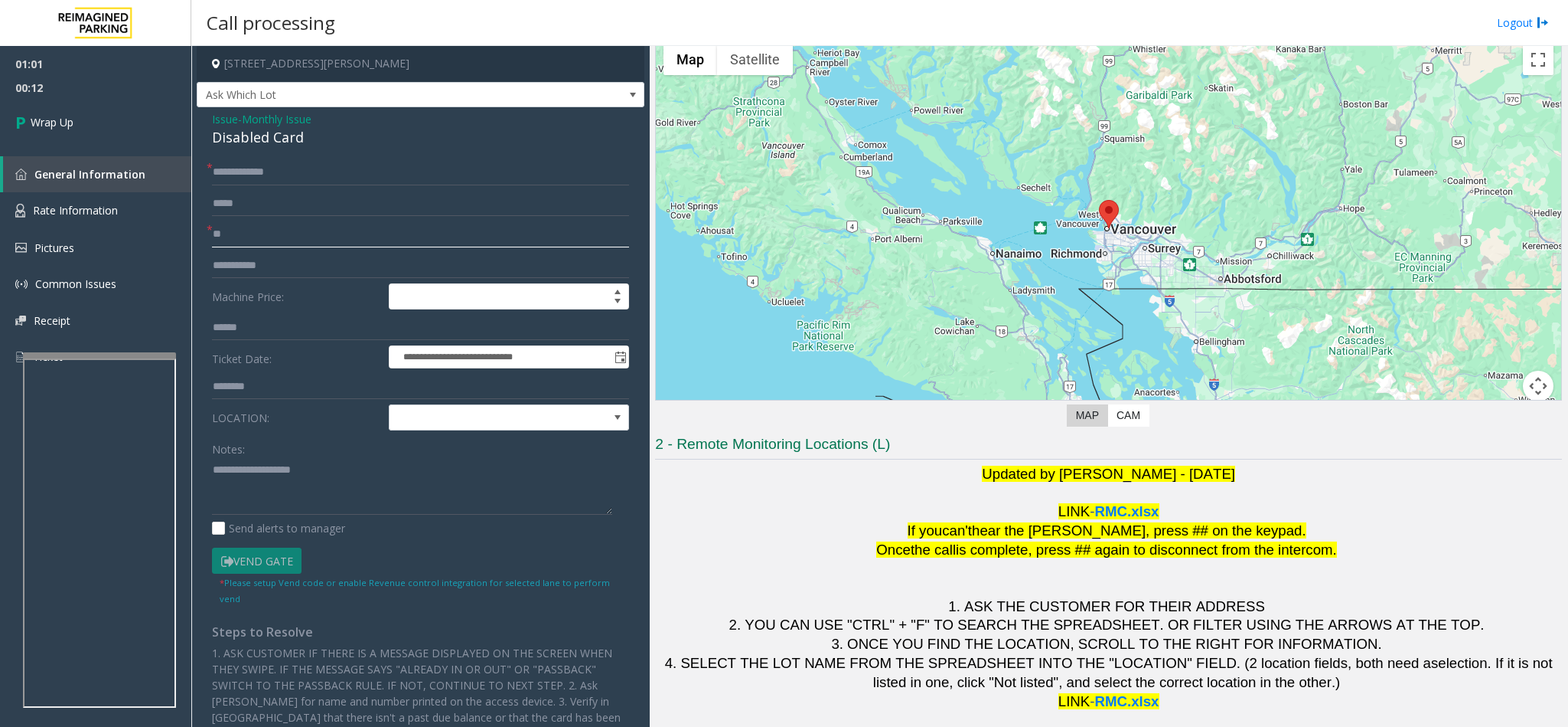
type input "**"
click at [223, 139] on div "Disabled Card" at bounding box center [420, 137] width 417 height 21
click at [210, 467] on div "**********" at bounding box center [420, 498] width 440 height 678
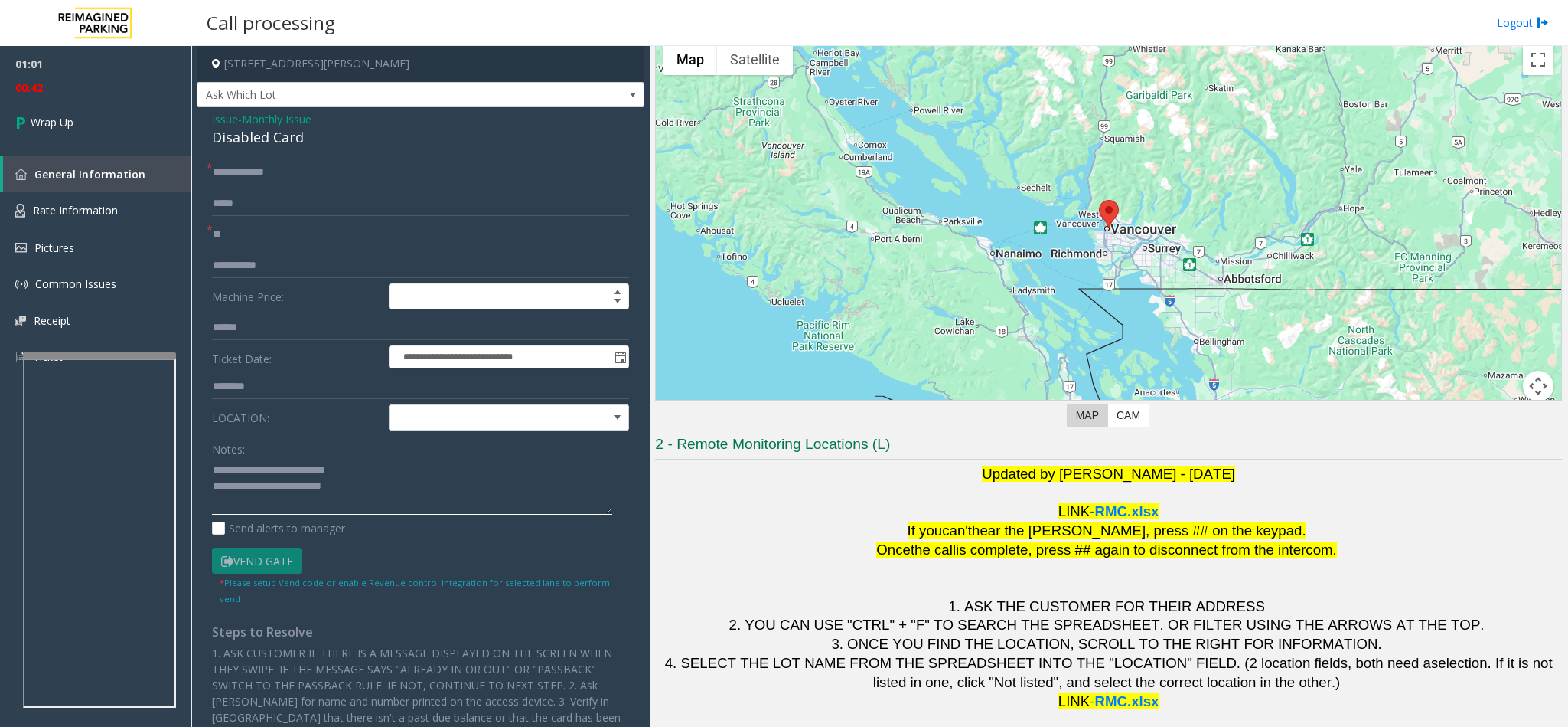
click at [278, 476] on textarea at bounding box center [412, 485] width 401 height 57
type textarea "**********"
click at [106, 134] on link "Wrap Up" at bounding box center [95, 122] width 191 height 45
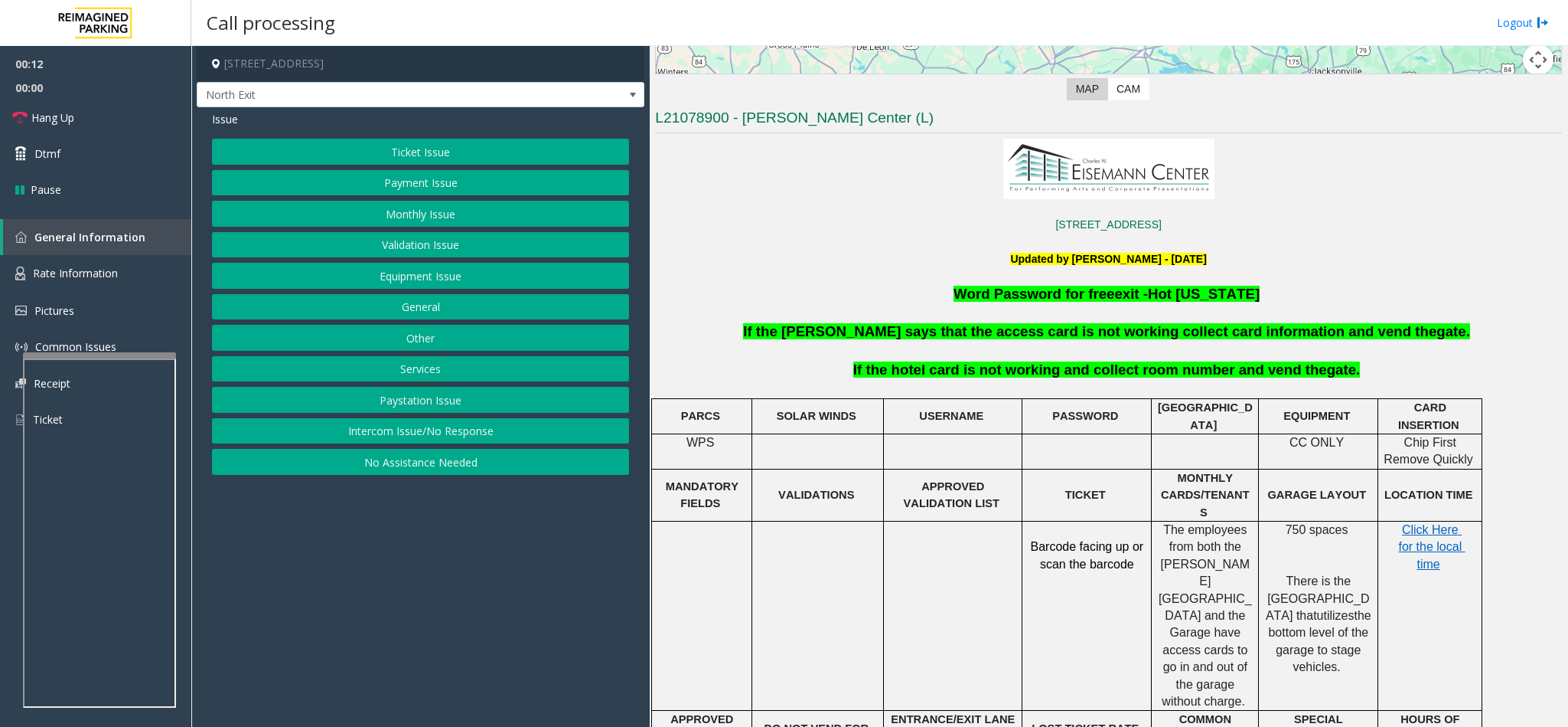
scroll to position [460, 0]
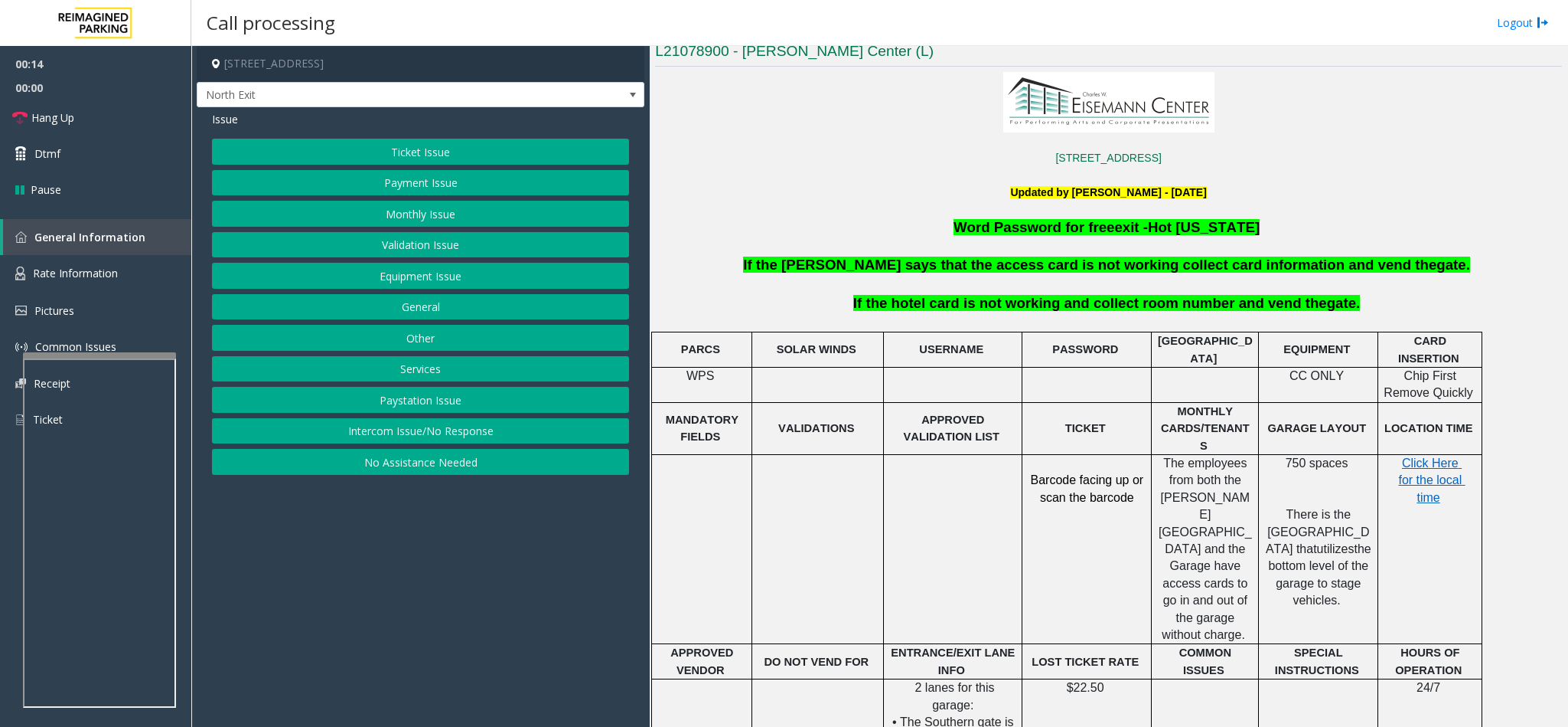
click at [413, 340] on button "Other" at bounding box center [420, 337] width 417 height 26
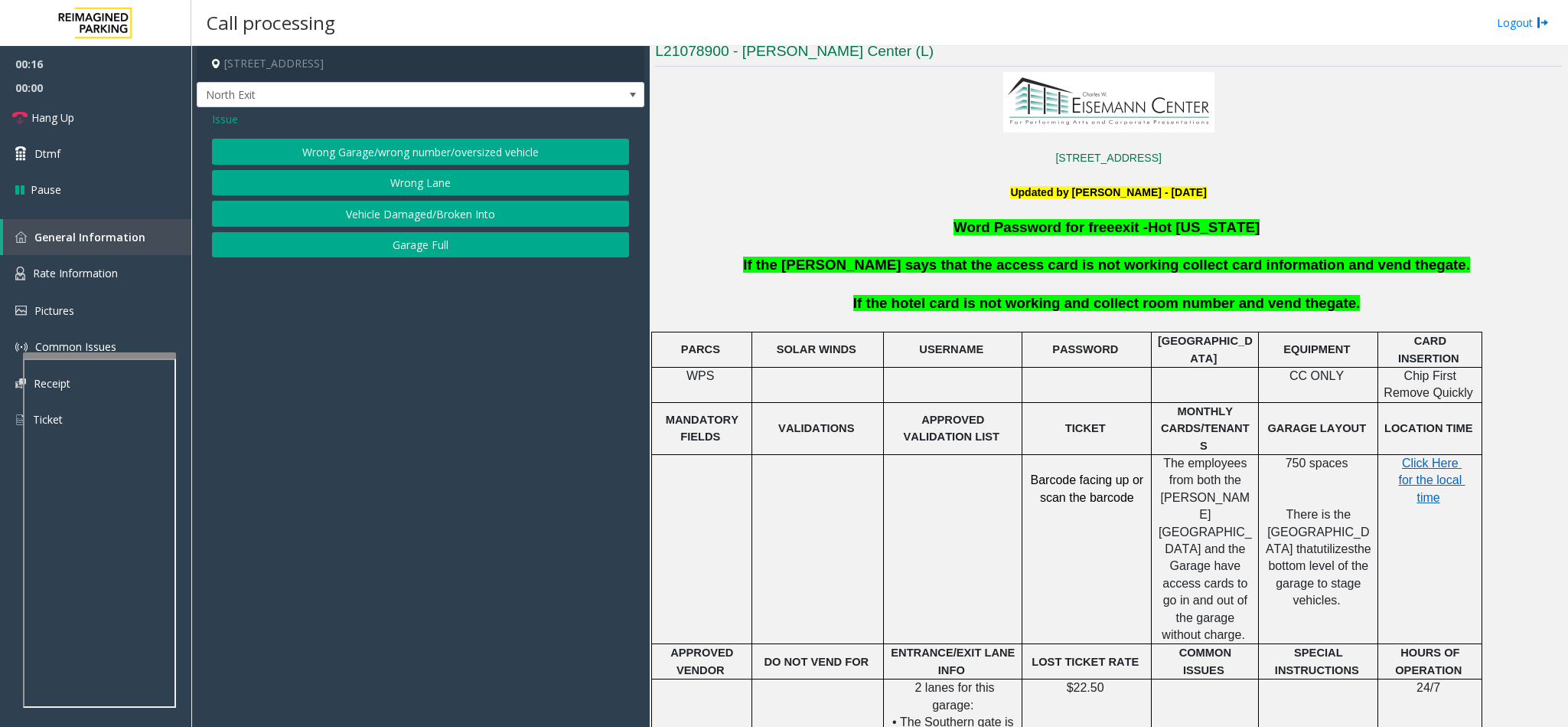
click at [226, 123] on span "Issue" at bounding box center [225, 119] width 26 height 16
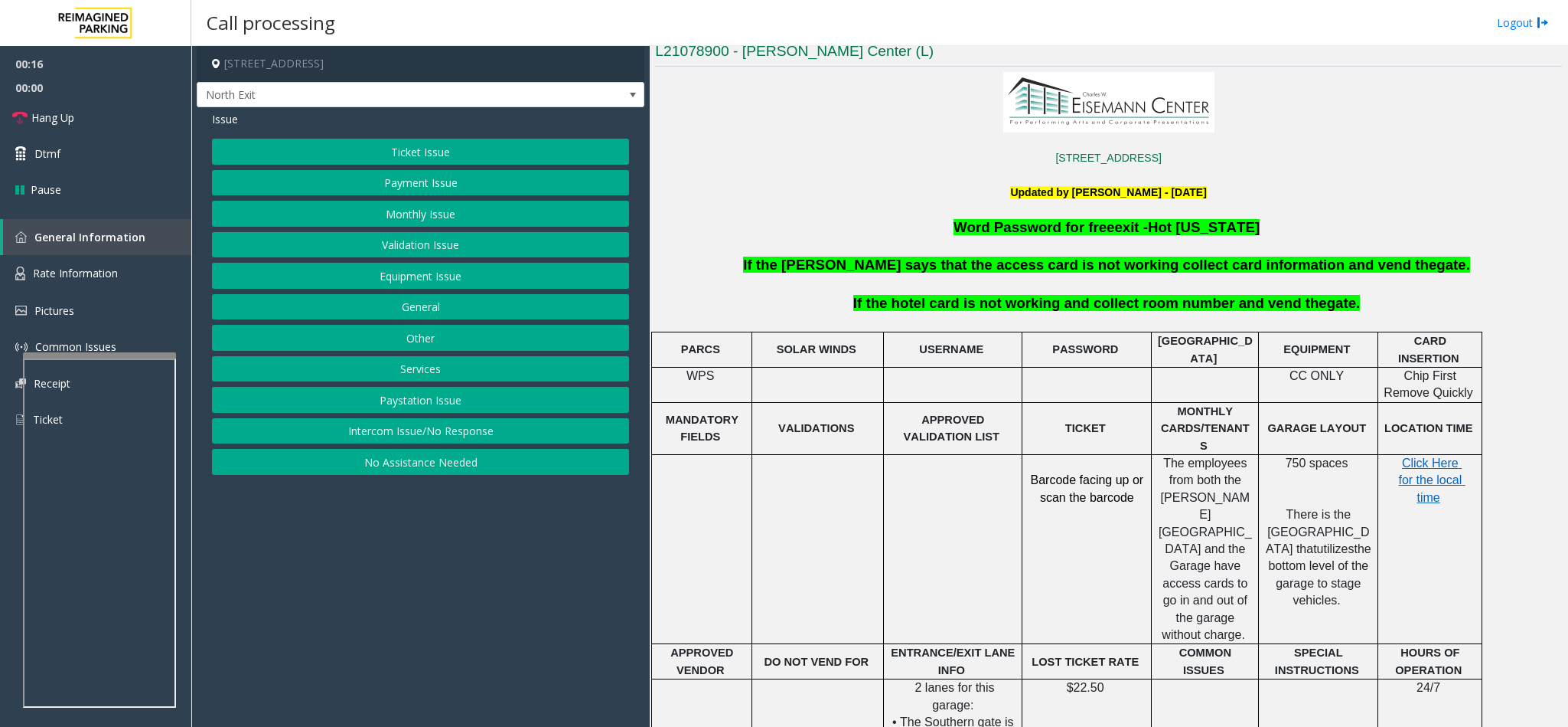
click at [369, 376] on button "Services" at bounding box center [420, 368] width 417 height 26
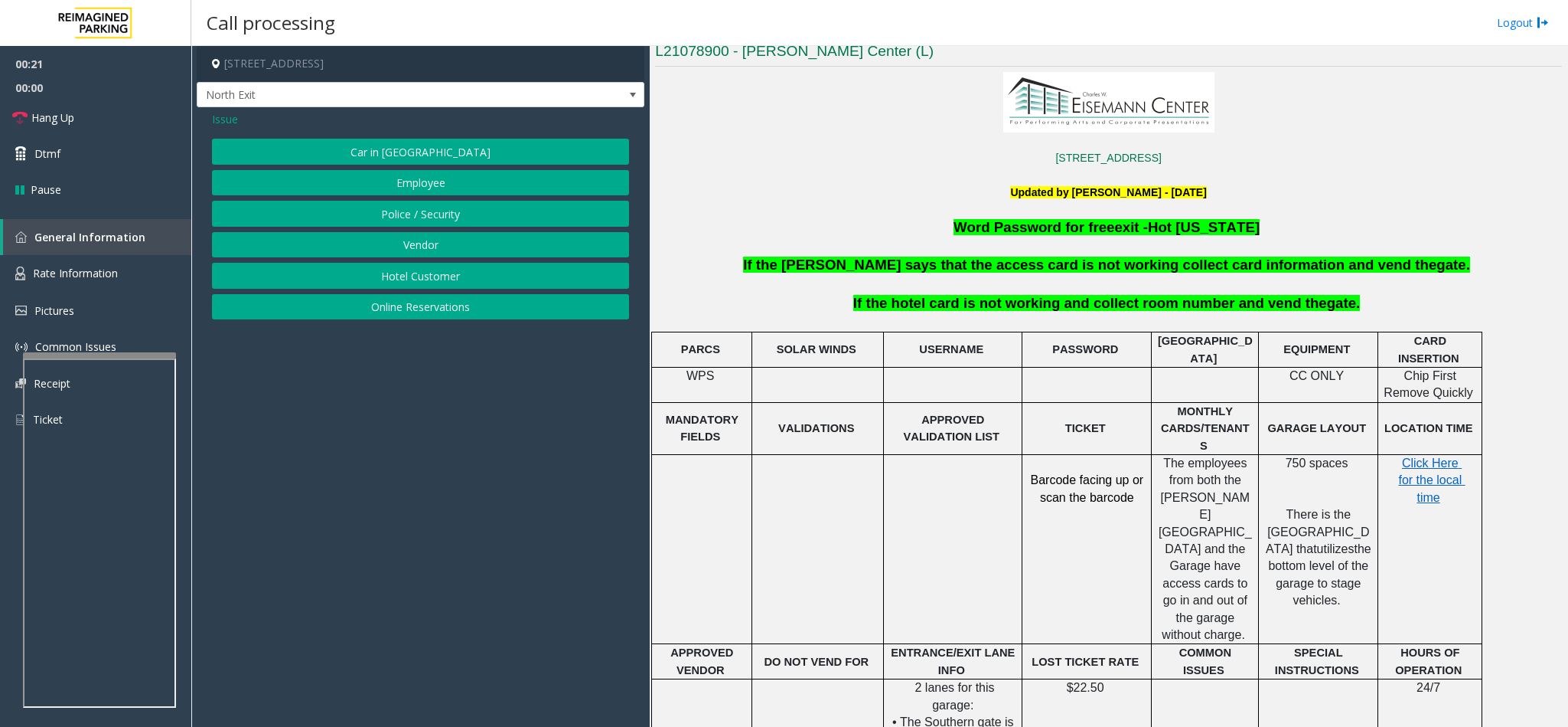
click at [406, 280] on button "Hotel Customer" at bounding box center [420, 275] width 417 height 26
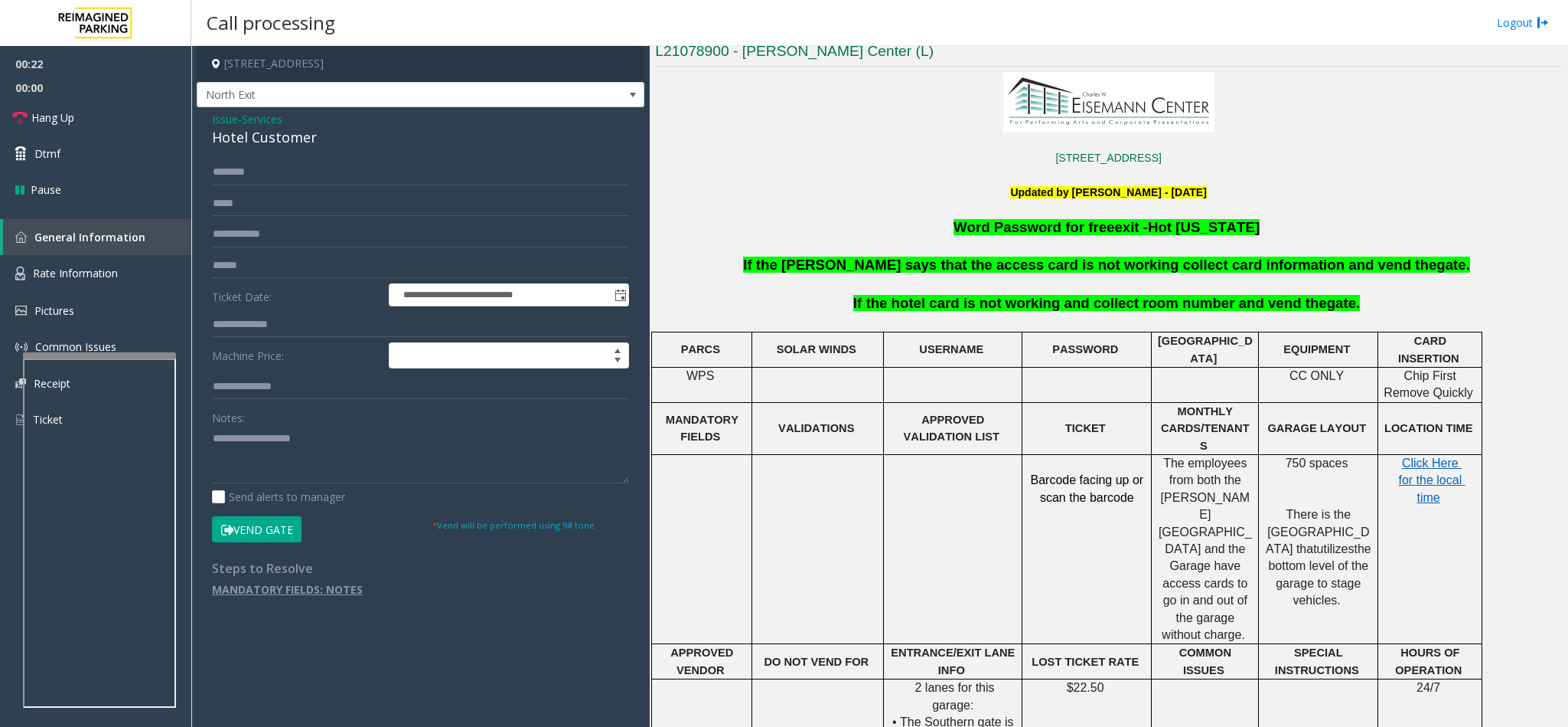
click at [234, 140] on div "Hotel Customer" at bounding box center [420, 137] width 417 height 21
click at [213, 436] on textarea at bounding box center [420, 454] width 417 height 57
type textarea "**********"
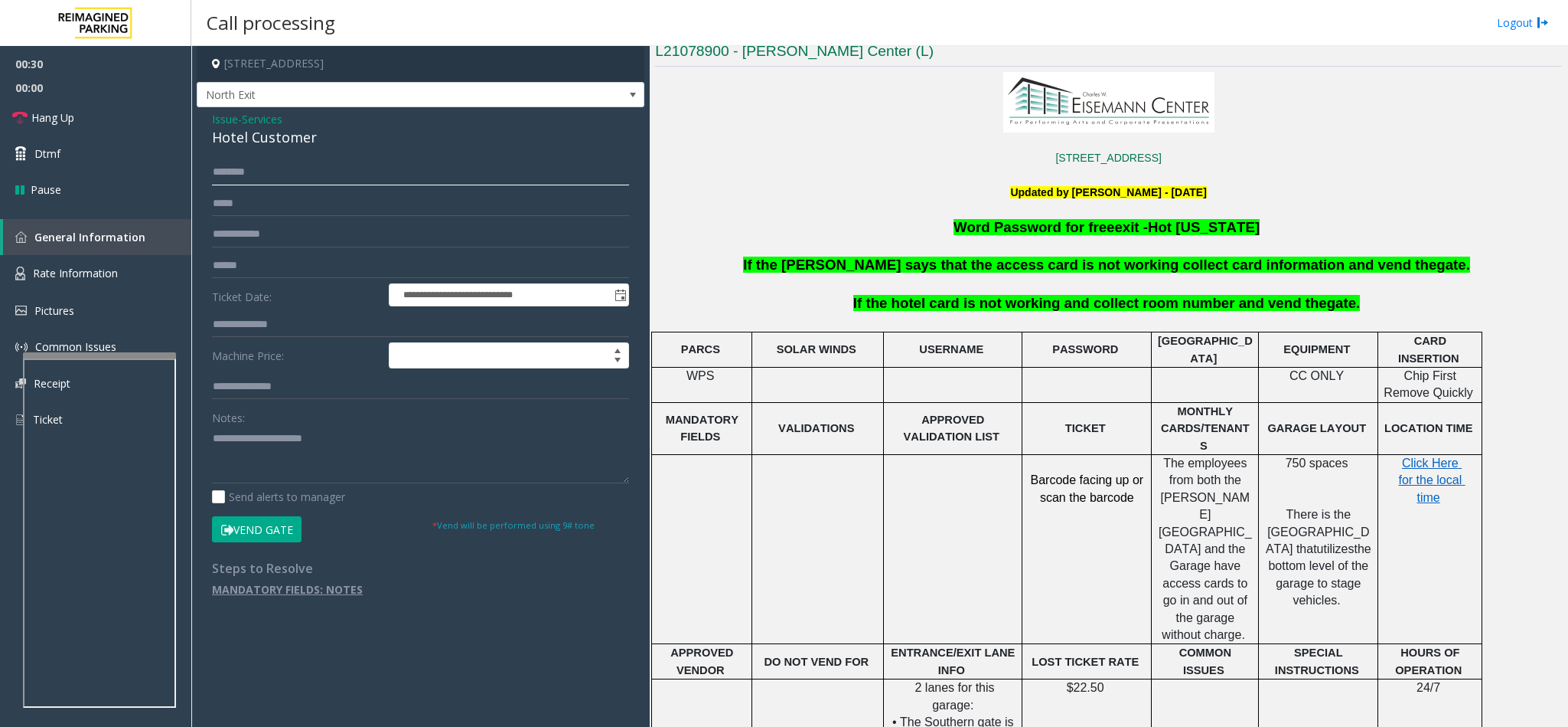
click at [273, 171] on input "text" at bounding box center [420, 172] width 417 height 26
type input "*"
drag, startPoint x: 273, startPoint y: 171, endPoint x: 97, endPoint y: 182, distance: 176.3
click at [97, 182] on app-root "**********" at bounding box center [784, 364] width 1568 height 727
type input "********"
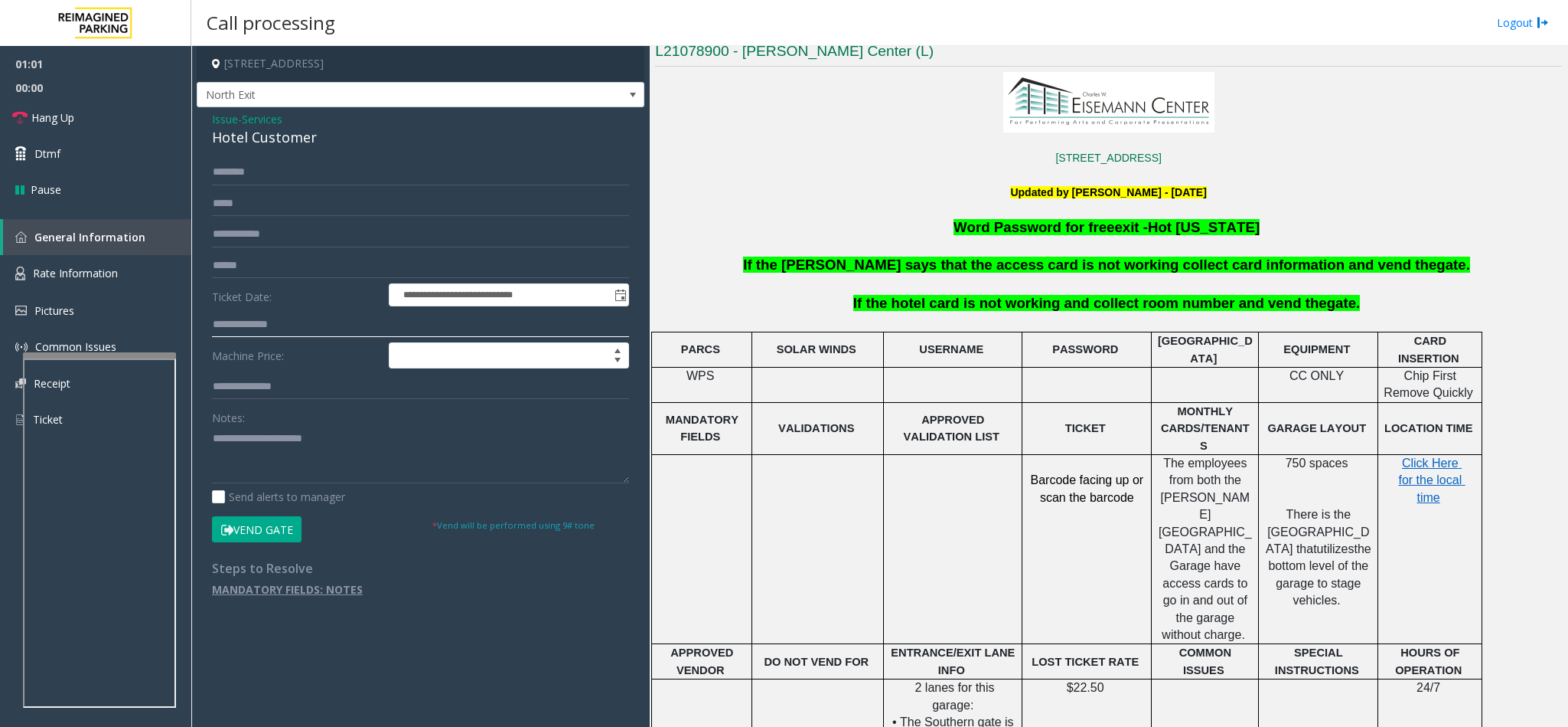
click at [255, 326] on input "text" at bounding box center [420, 324] width 417 height 26
type input "****"
click at [281, 526] on button "Vend Gate" at bounding box center [256, 529] width 89 height 26
click at [360, 448] on textarea at bounding box center [420, 454] width 417 height 57
drag, startPoint x: 95, startPoint y: 129, endPoint x: 246, endPoint y: 255, distance: 196.7
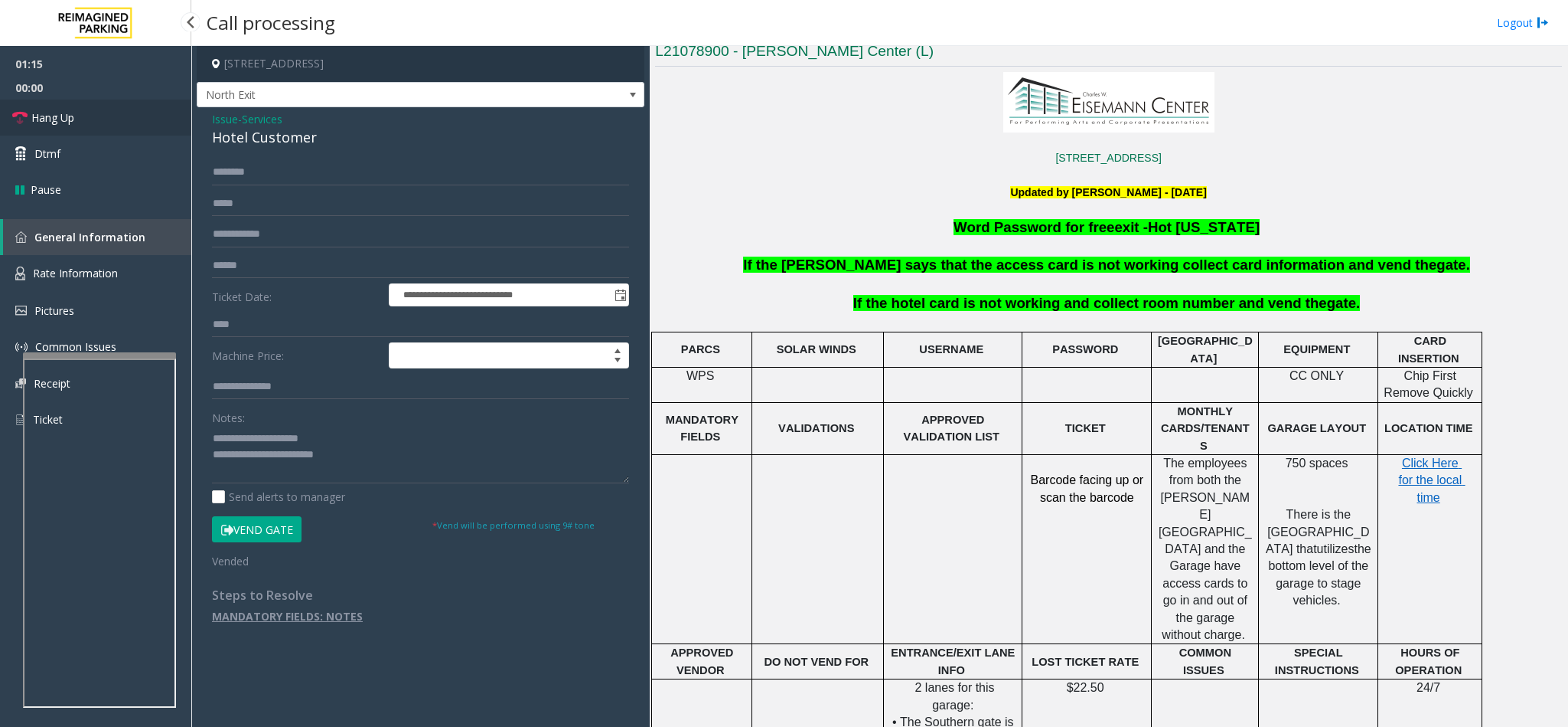
click at [95, 129] on link "Hang Up" at bounding box center [95, 117] width 191 height 36
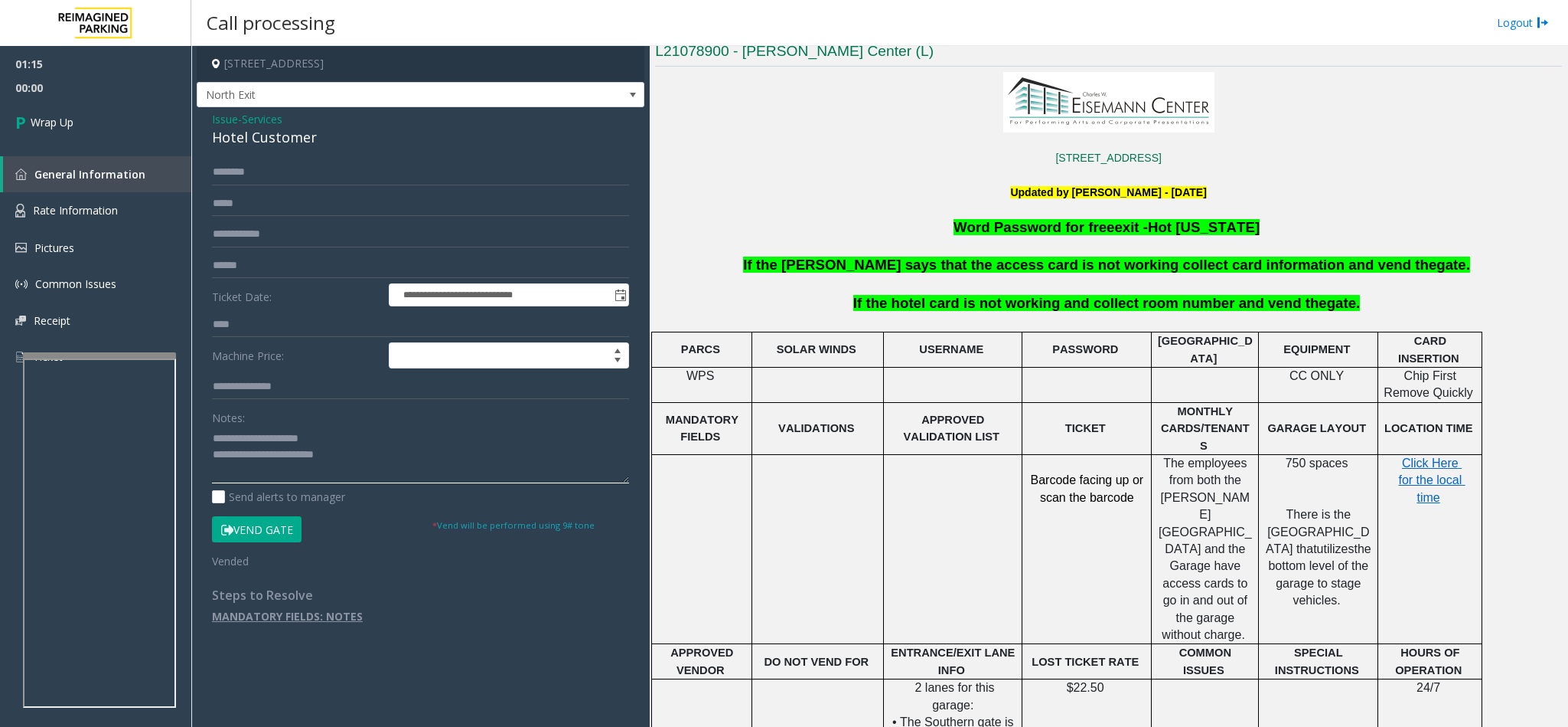
click at [303, 456] on textarea at bounding box center [420, 454] width 417 height 57
click at [380, 457] on textarea at bounding box center [420, 454] width 417 height 57
click at [1063, 304] on span "If the hotel card is not working and collect room number and vend the" at bounding box center [1090, 303] width 473 height 16
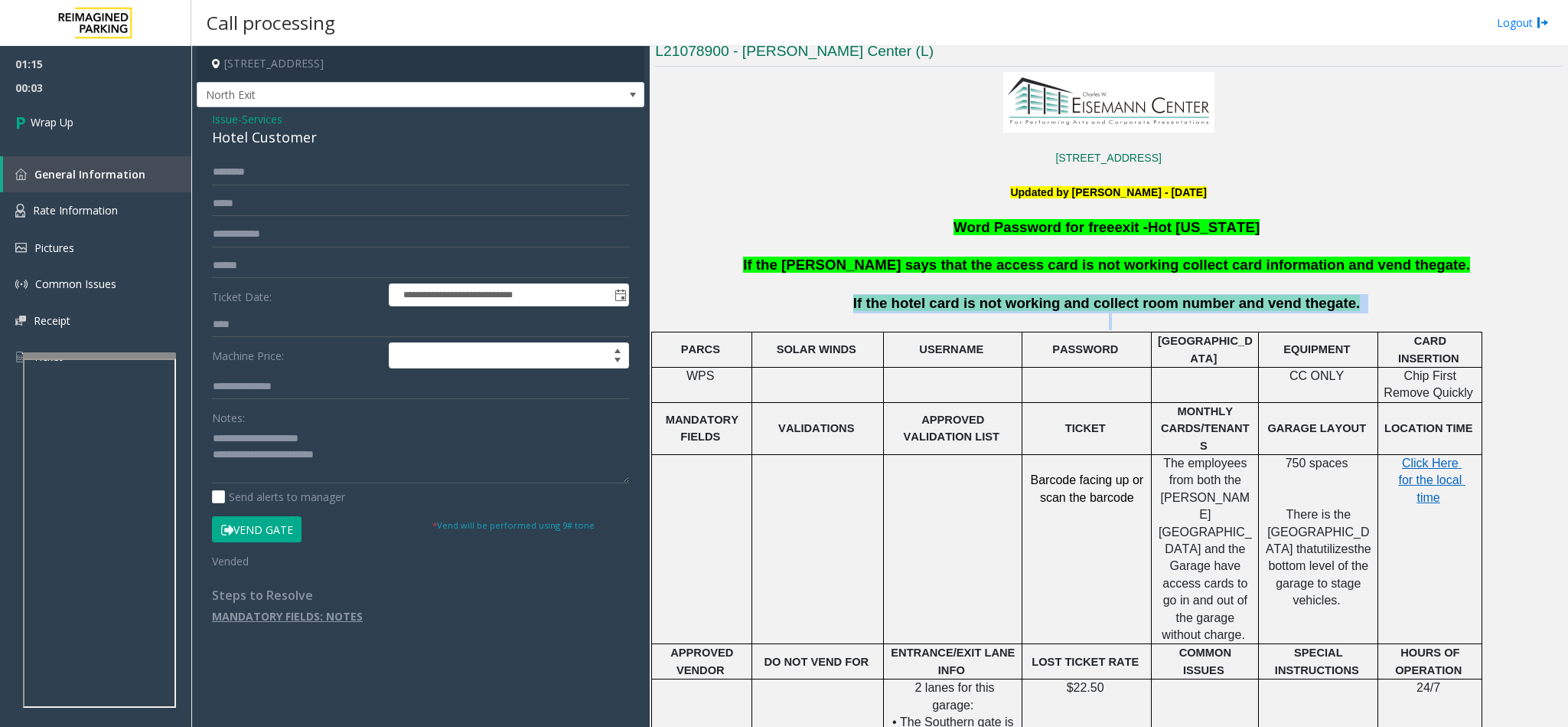
click at [1063, 304] on span "If the hotel card is not working and collect room number and vend the" at bounding box center [1090, 303] width 473 height 16
copy p "If the hotel card is not working and collect room number and vend the gate."
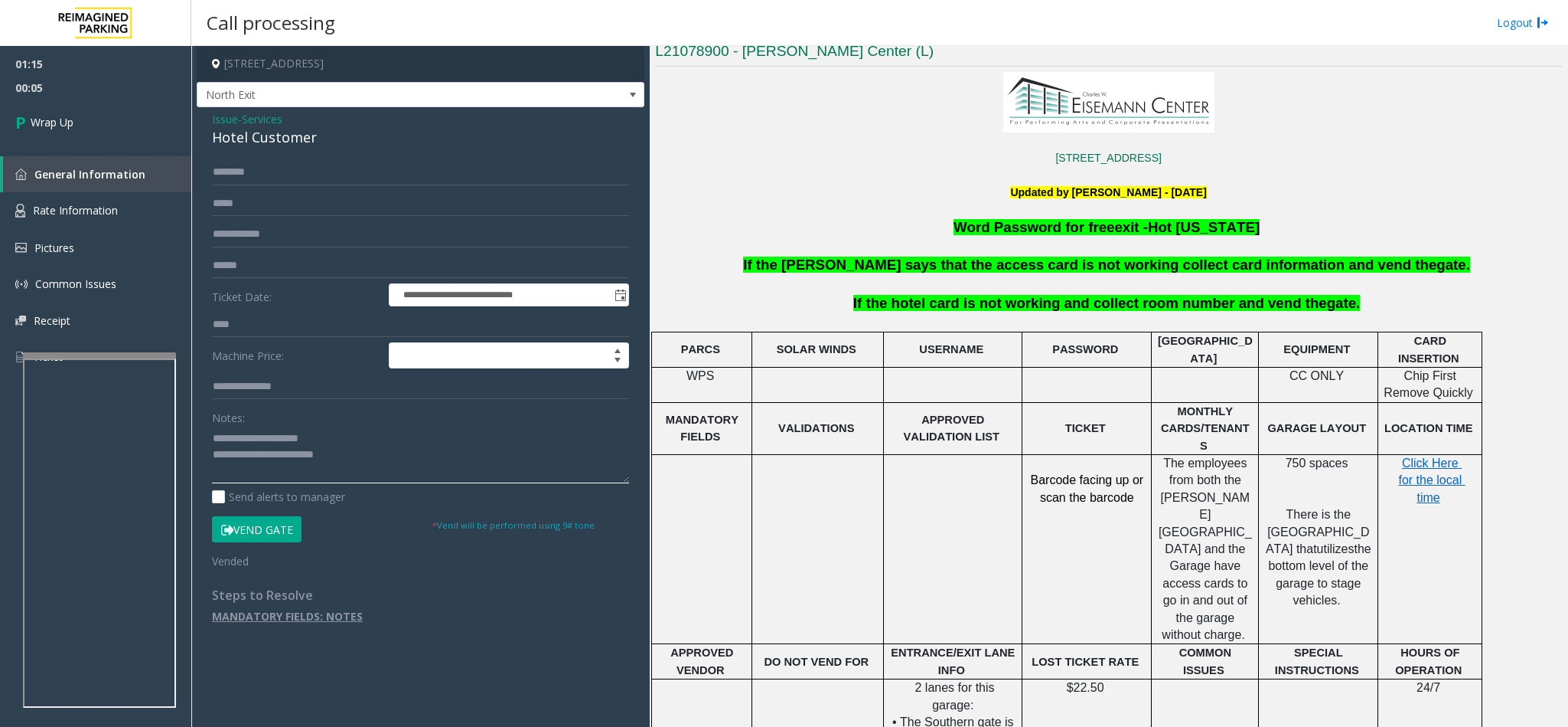
paste textarea "**********"
click at [383, 455] on textarea at bounding box center [420, 454] width 417 height 57
type textarea "**********"
click at [104, 109] on link "Wrap Up" at bounding box center [95, 122] width 191 height 45
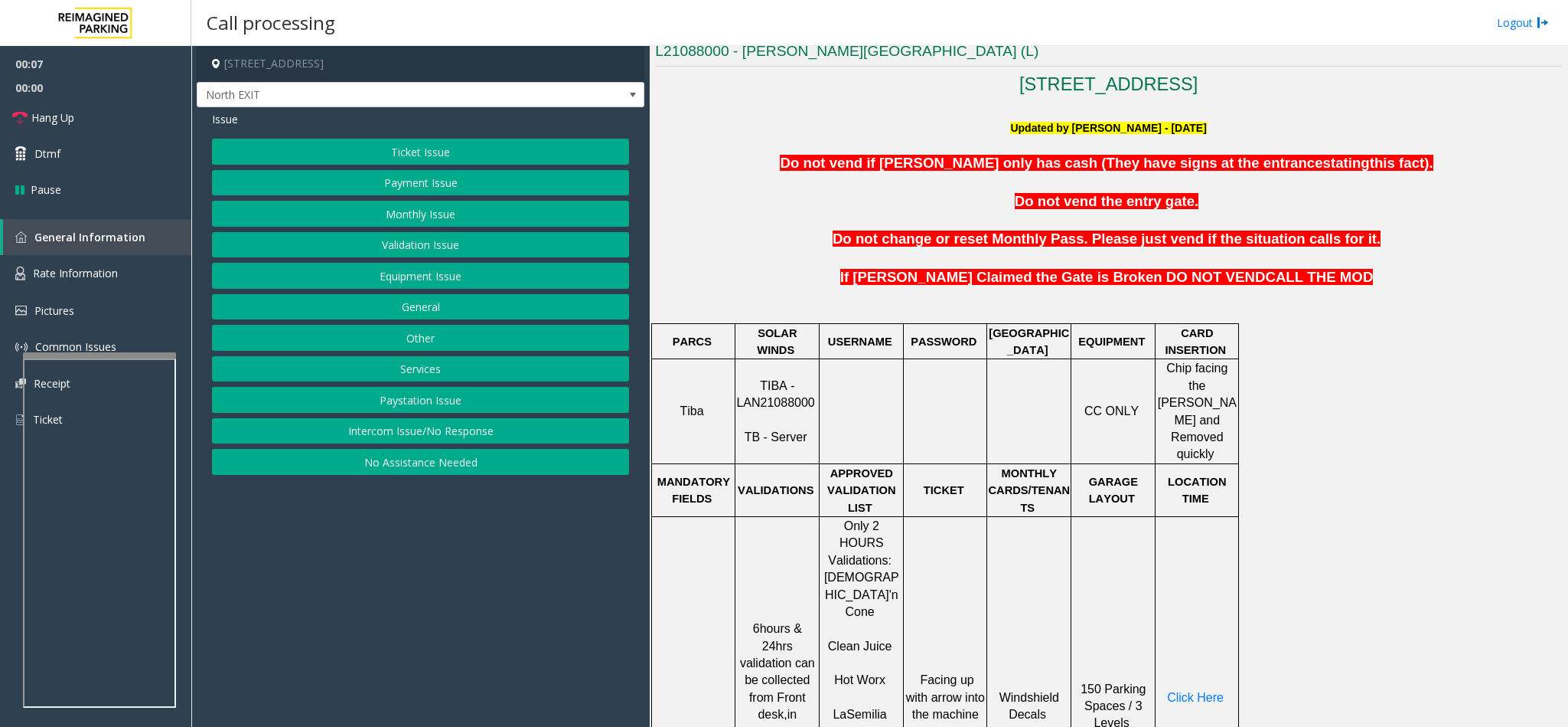
scroll to position [575, 0]
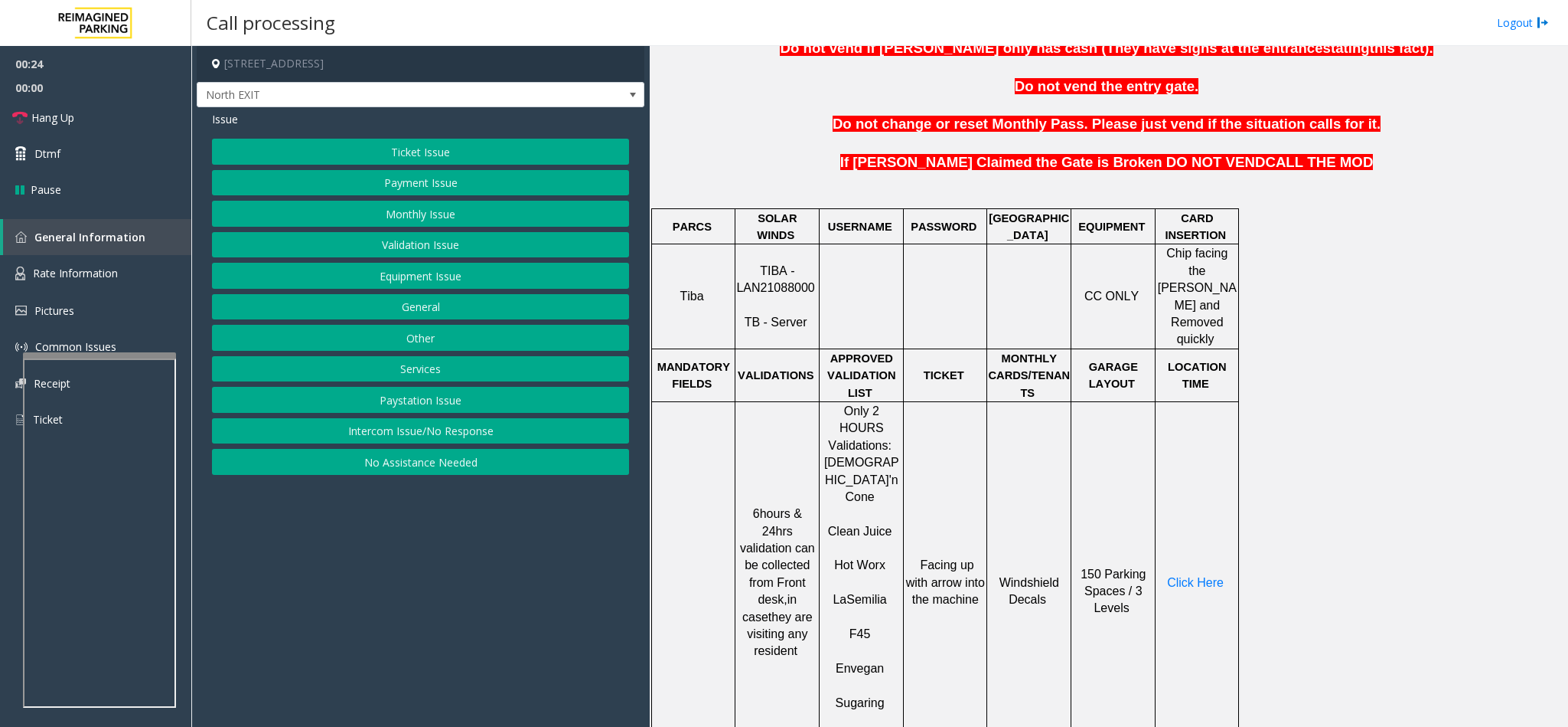
click at [394, 152] on button "Ticket Issue" at bounding box center [420, 151] width 417 height 26
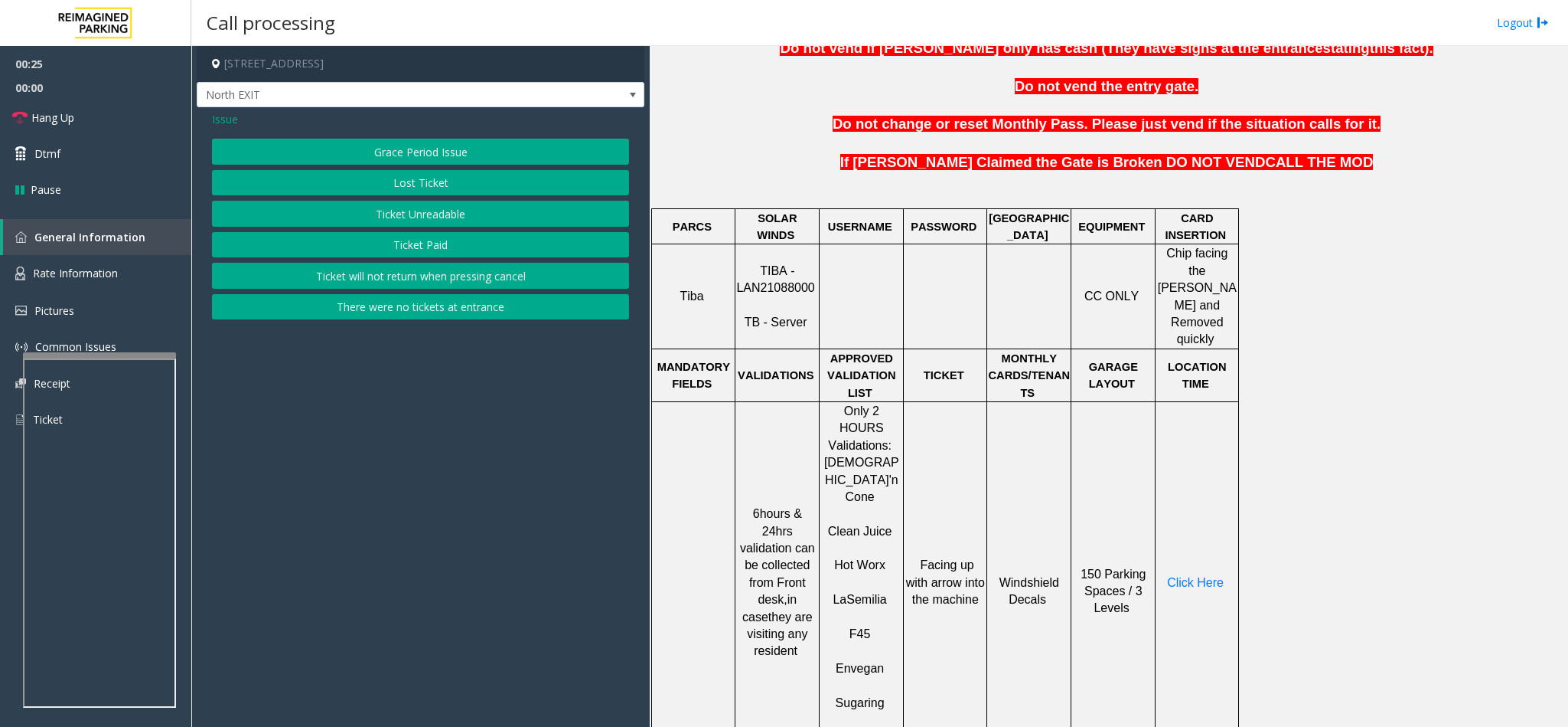
click at [407, 203] on button "Ticket Unreadable" at bounding box center [420, 213] width 417 height 26
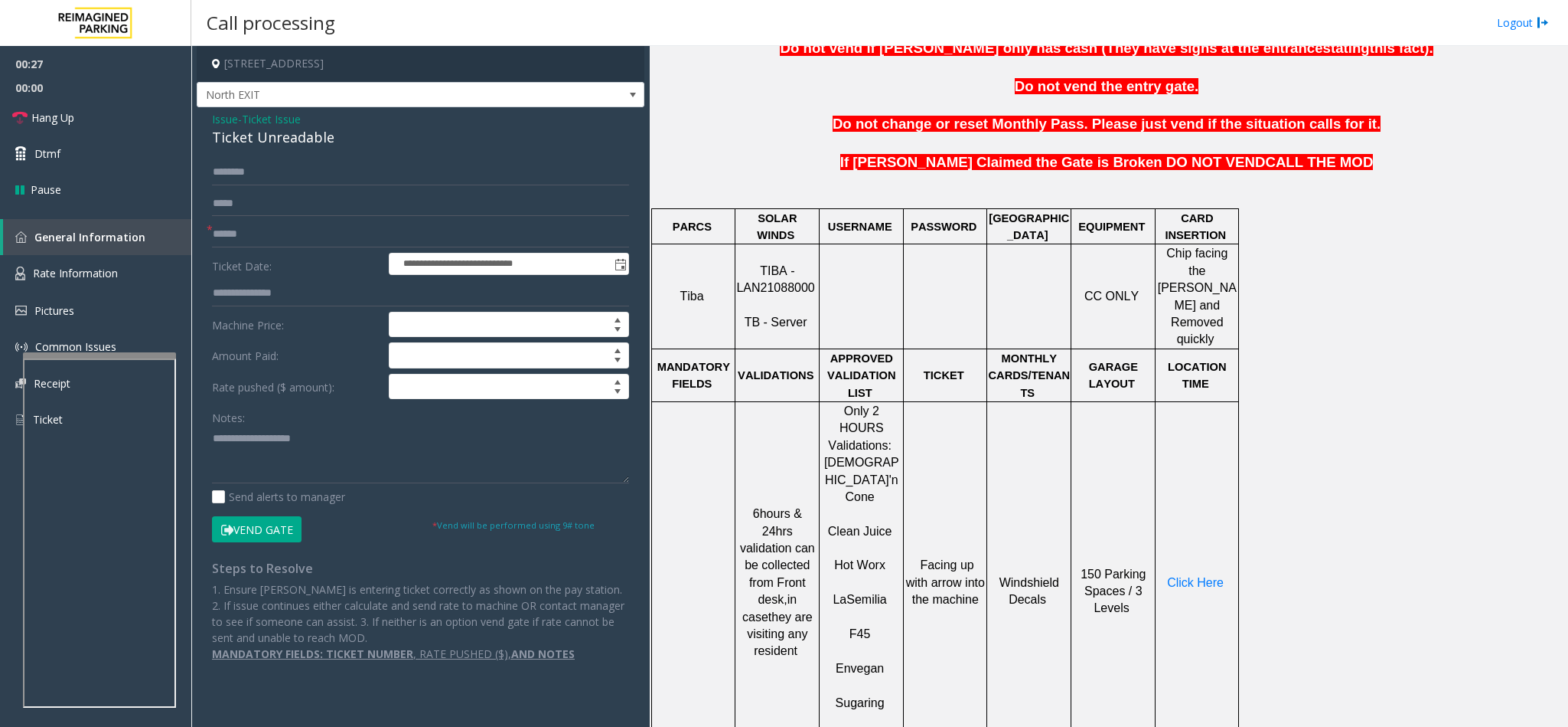
click at [259, 132] on div "Ticket Unreadable" at bounding box center [420, 137] width 417 height 21
type textarea "**********"
click at [248, 231] on input "text" at bounding box center [420, 234] width 417 height 26
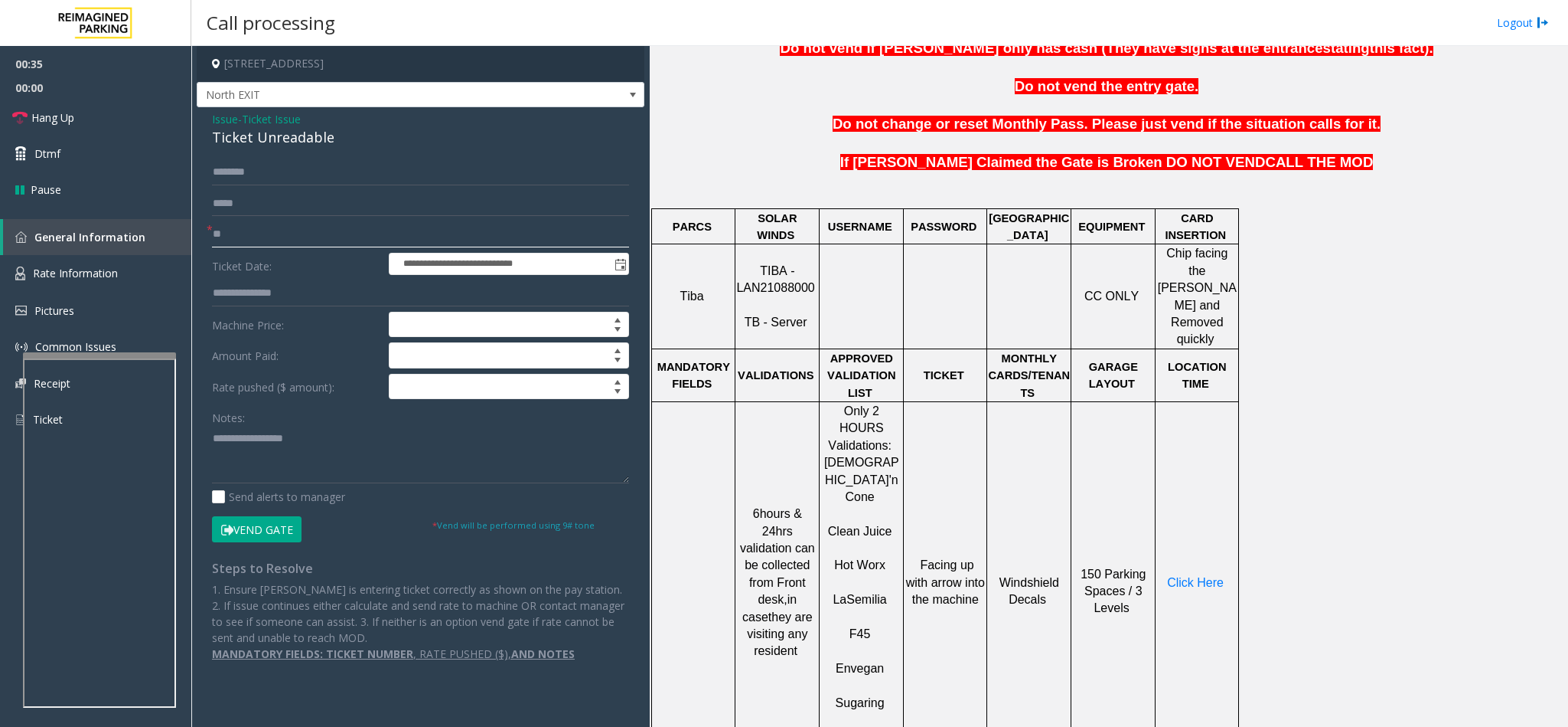
type input "**"
click at [212, 439] on textarea at bounding box center [420, 454] width 417 height 57
type textarea "**********"
click at [238, 232] on input "**" at bounding box center [420, 234] width 417 height 26
type input "*******"
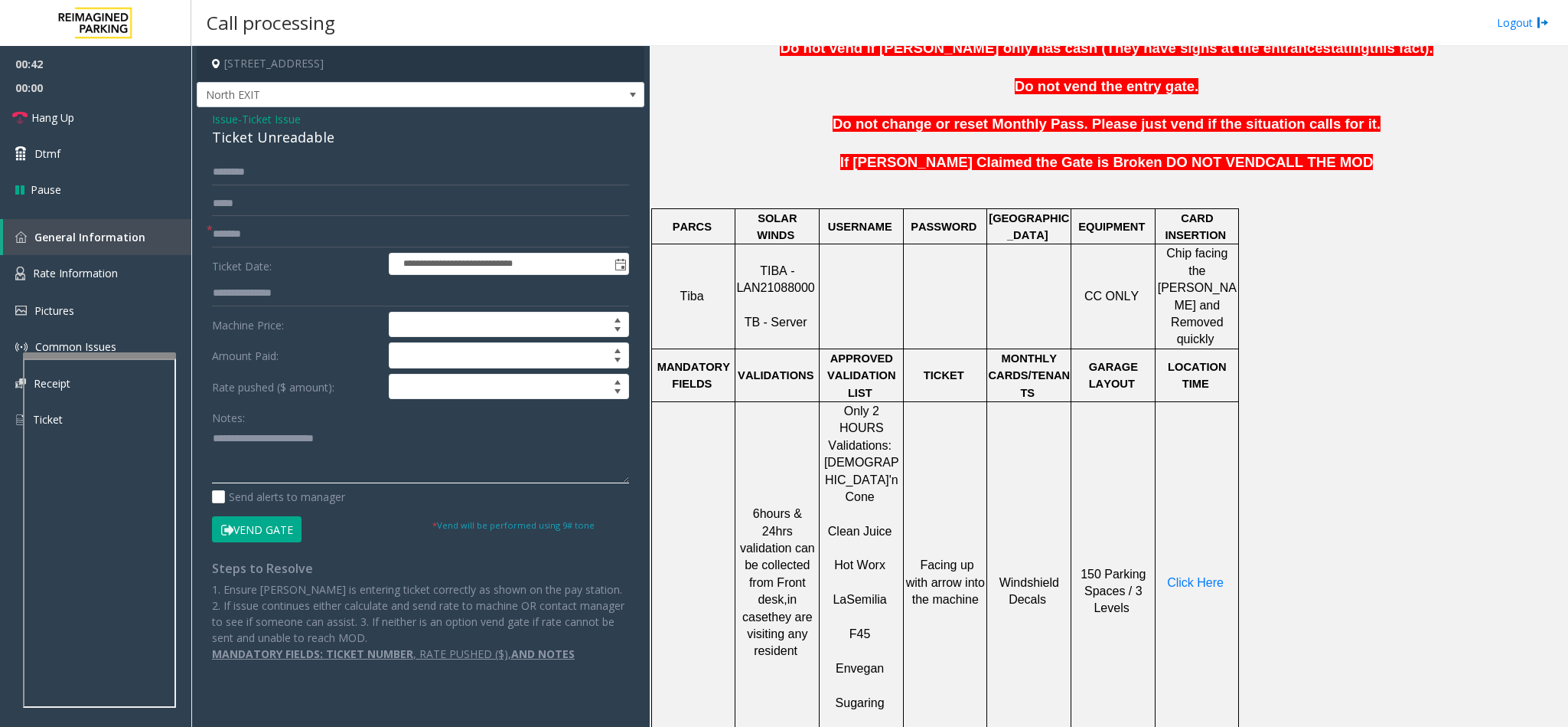
click at [390, 453] on textarea at bounding box center [420, 454] width 417 height 57
click at [351, 446] on textarea at bounding box center [420, 454] width 417 height 57
click at [331, 465] on textarea at bounding box center [420, 454] width 417 height 57
click at [1196, 576] on span "Click Here" at bounding box center [1195, 582] width 57 height 13
click at [231, 475] on textarea at bounding box center [420, 454] width 417 height 57
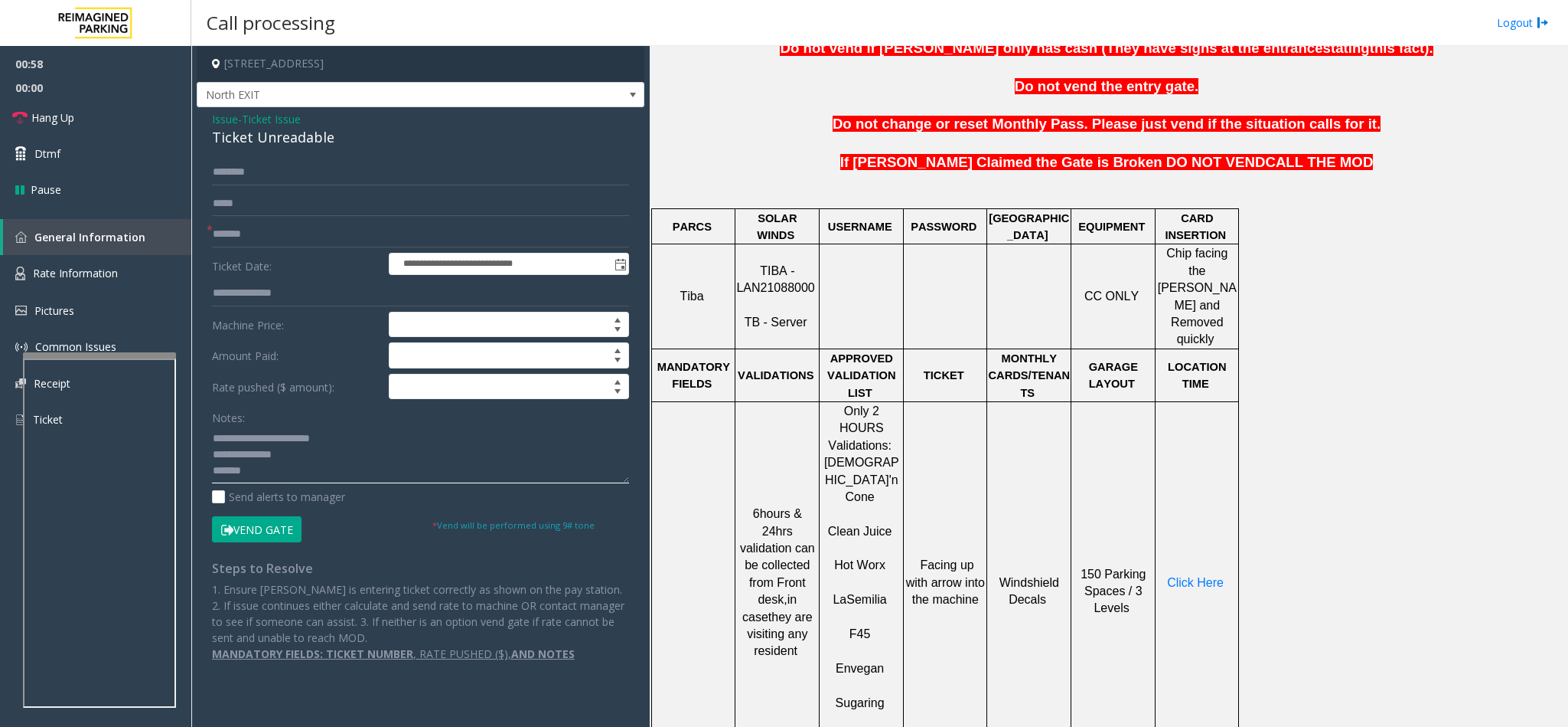
click at [264, 475] on textarea at bounding box center [420, 454] width 417 height 57
type textarea "**********"
click at [425, 386] on input at bounding box center [509, 386] width 239 height 25
type input "****"
click at [306, 472] on textarea at bounding box center [420, 454] width 417 height 57
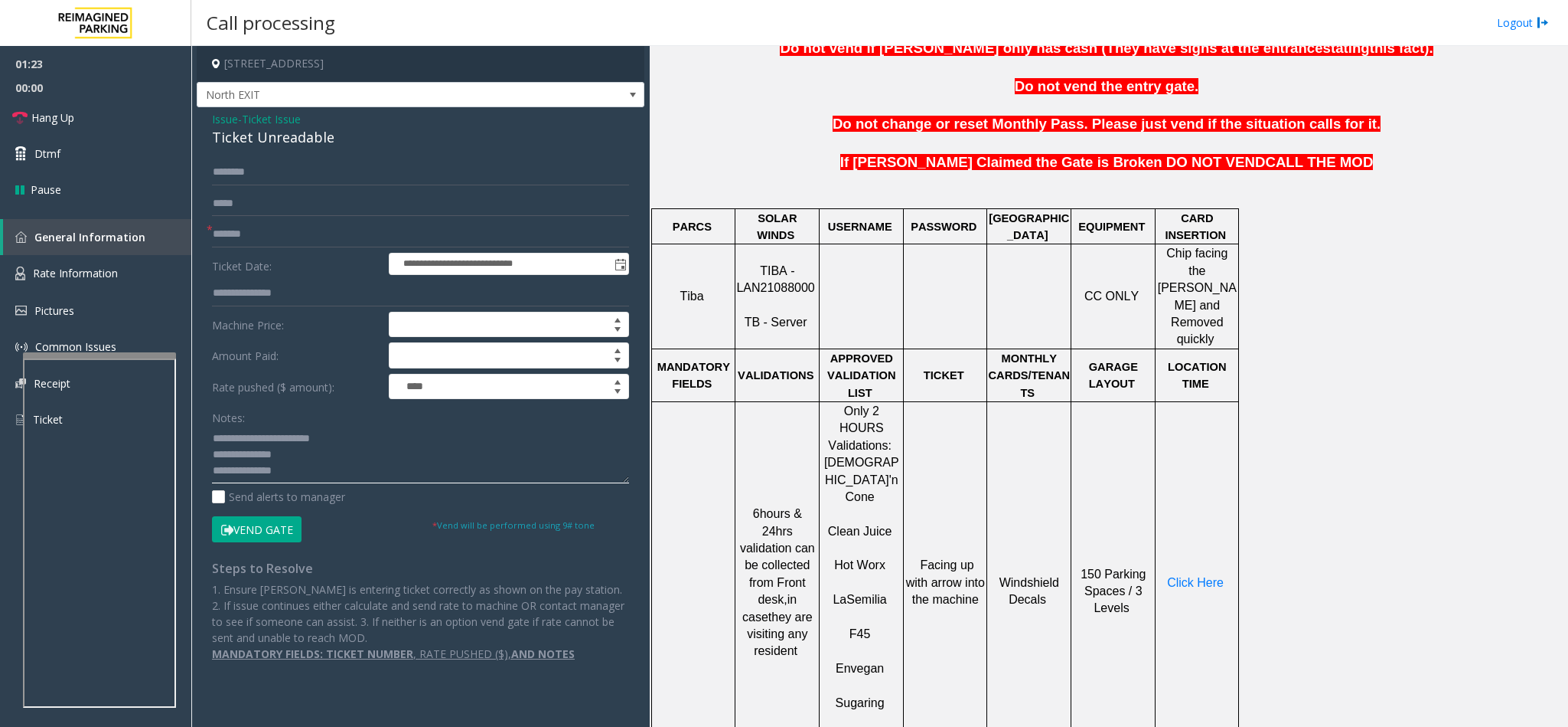
scroll to position [12, 0]
click at [276, 522] on button "Vend Gate" at bounding box center [256, 529] width 89 height 26
click at [324, 483] on textarea at bounding box center [420, 454] width 417 height 57
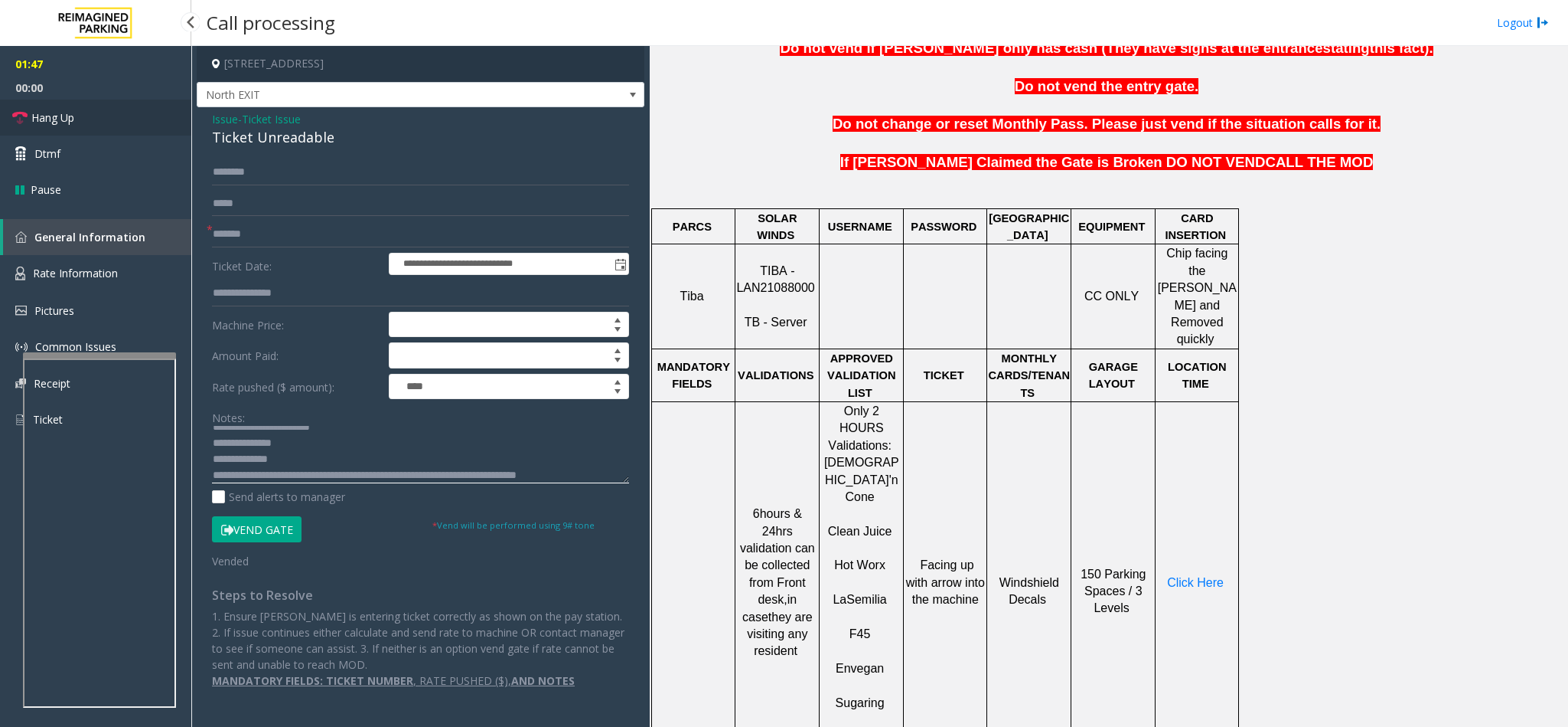
type textarea "**********"
click at [147, 113] on link "Hang Up" at bounding box center [95, 117] width 191 height 36
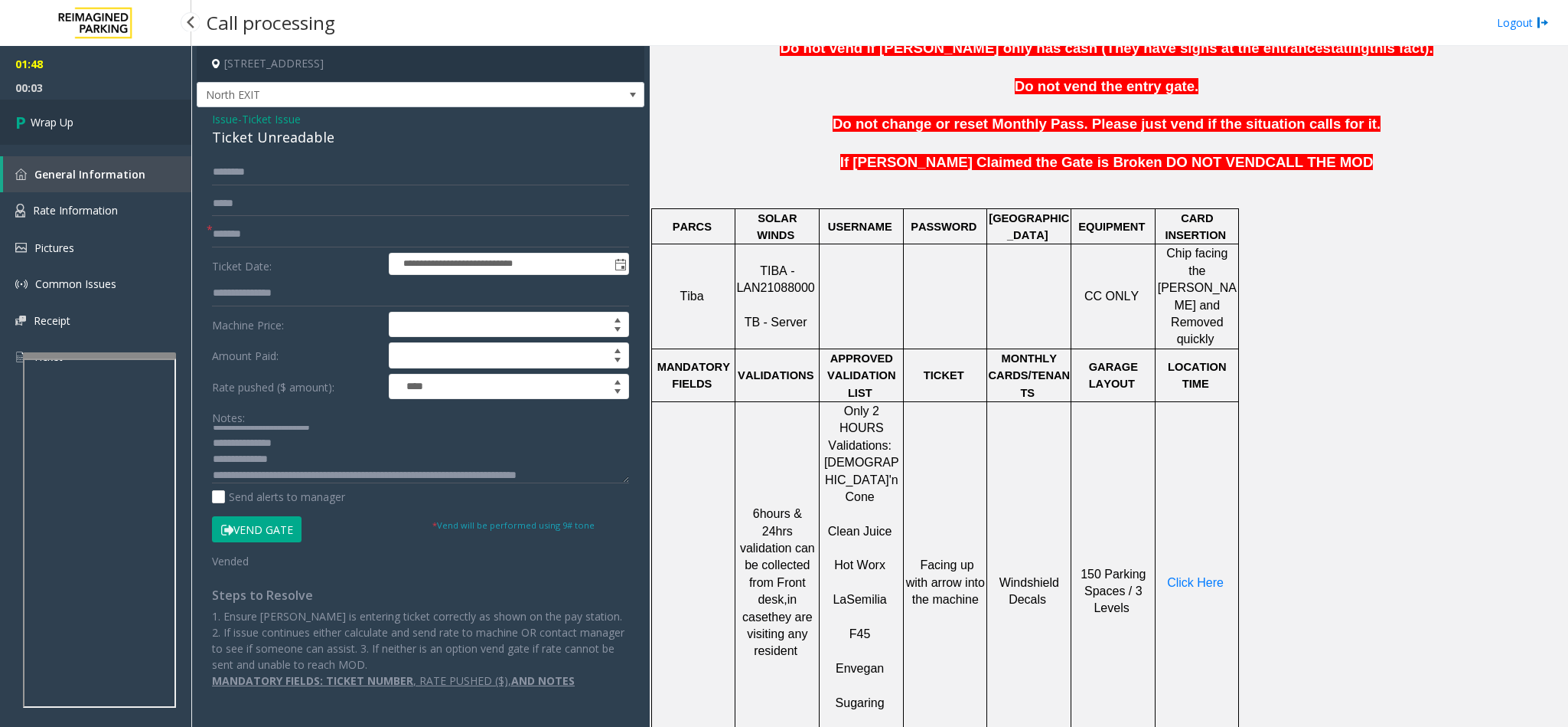
click at [116, 113] on link "Wrap Up" at bounding box center [95, 122] width 191 height 45
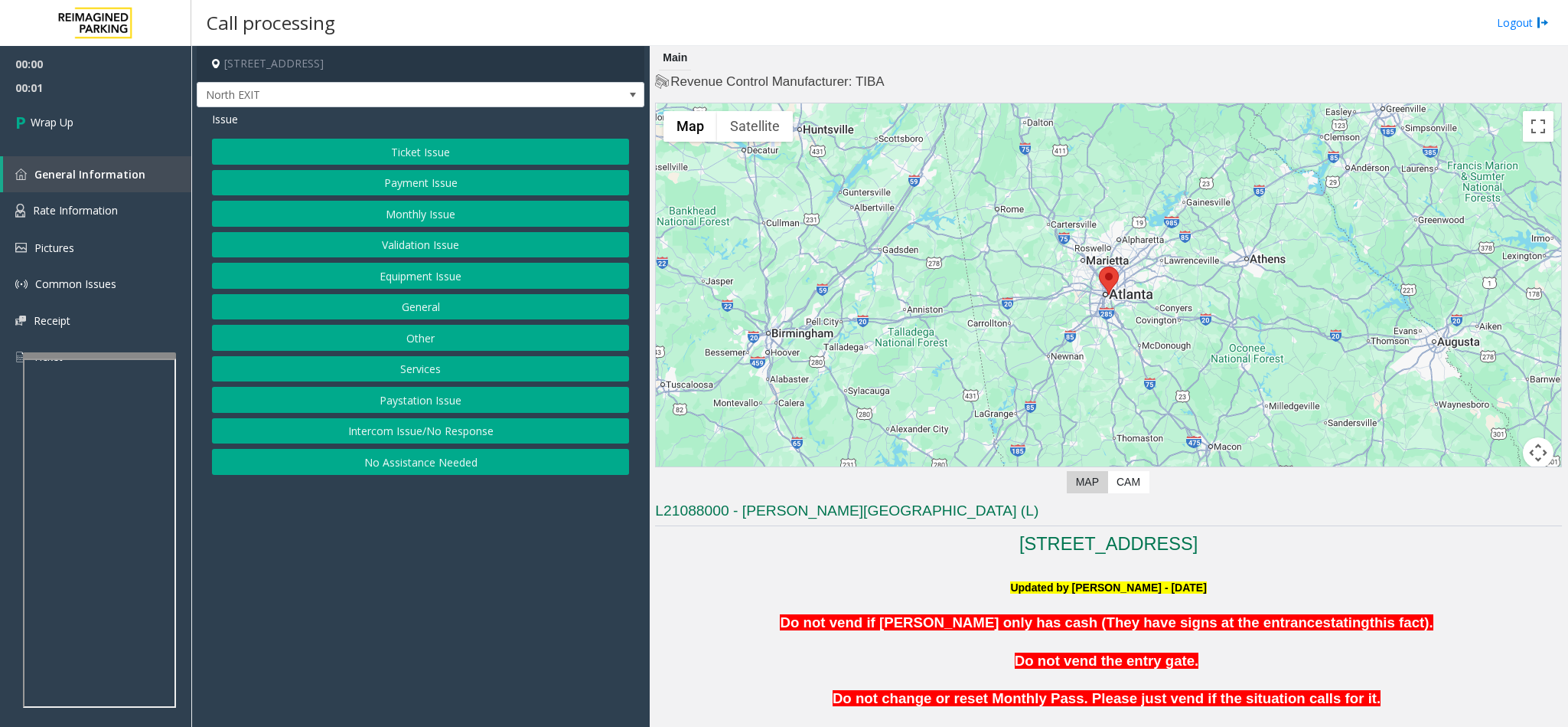
click at [413, 432] on button "Intercom Issue/No Response" at bounding box center [420, 431] width 417 height 26
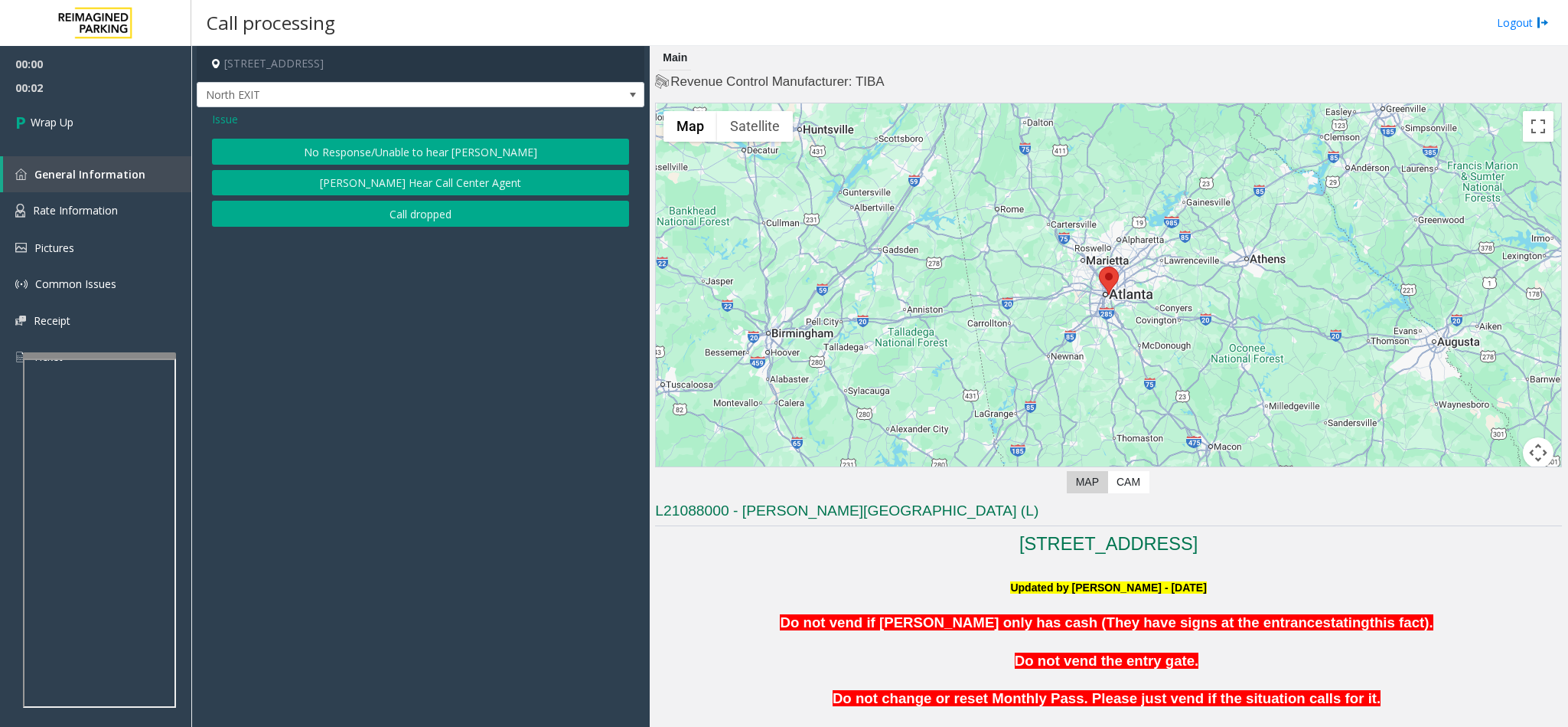
click at [345, 206] on button "Call dropped" at bounding box center [420, 213] width 417 height 26
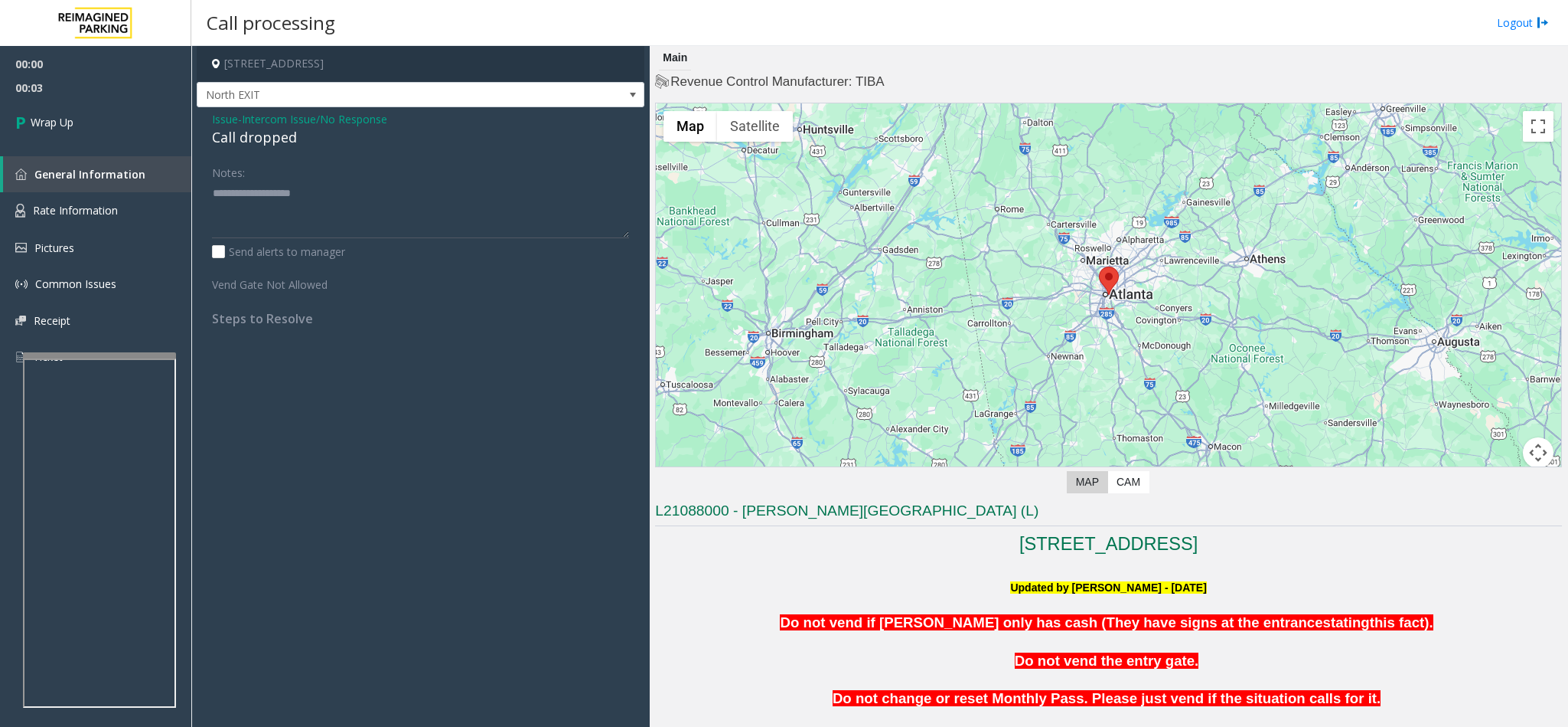
click at [258, 142] on div "Call dropped" at bounding box center [420, 137] width 417 height 21
type textarea "**********"
click at [166, 127] on link "Wrap Up" at bounding box center [95, 122] width 191 height 45
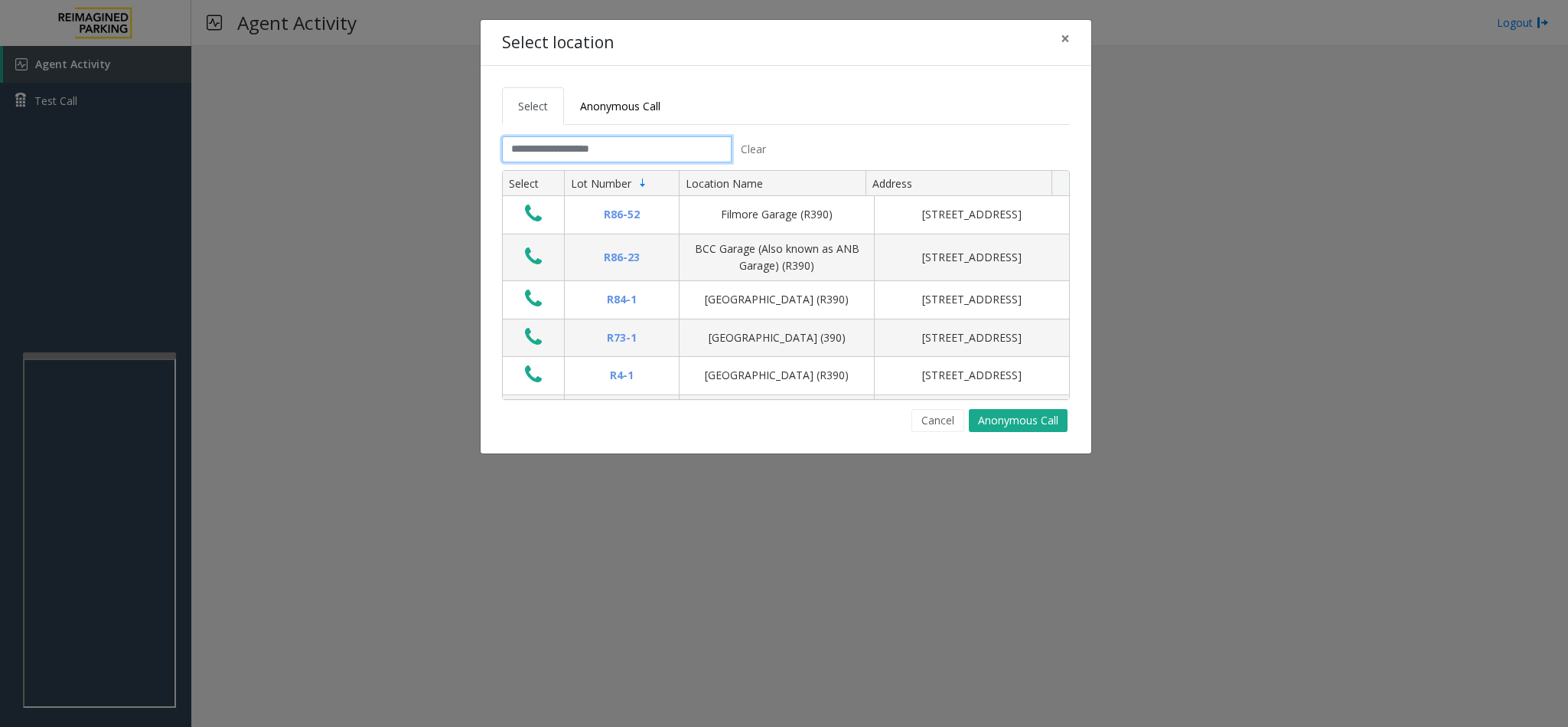
click at [550, 150] on input "text" at bounding box center [617, 149] width 230 height 26
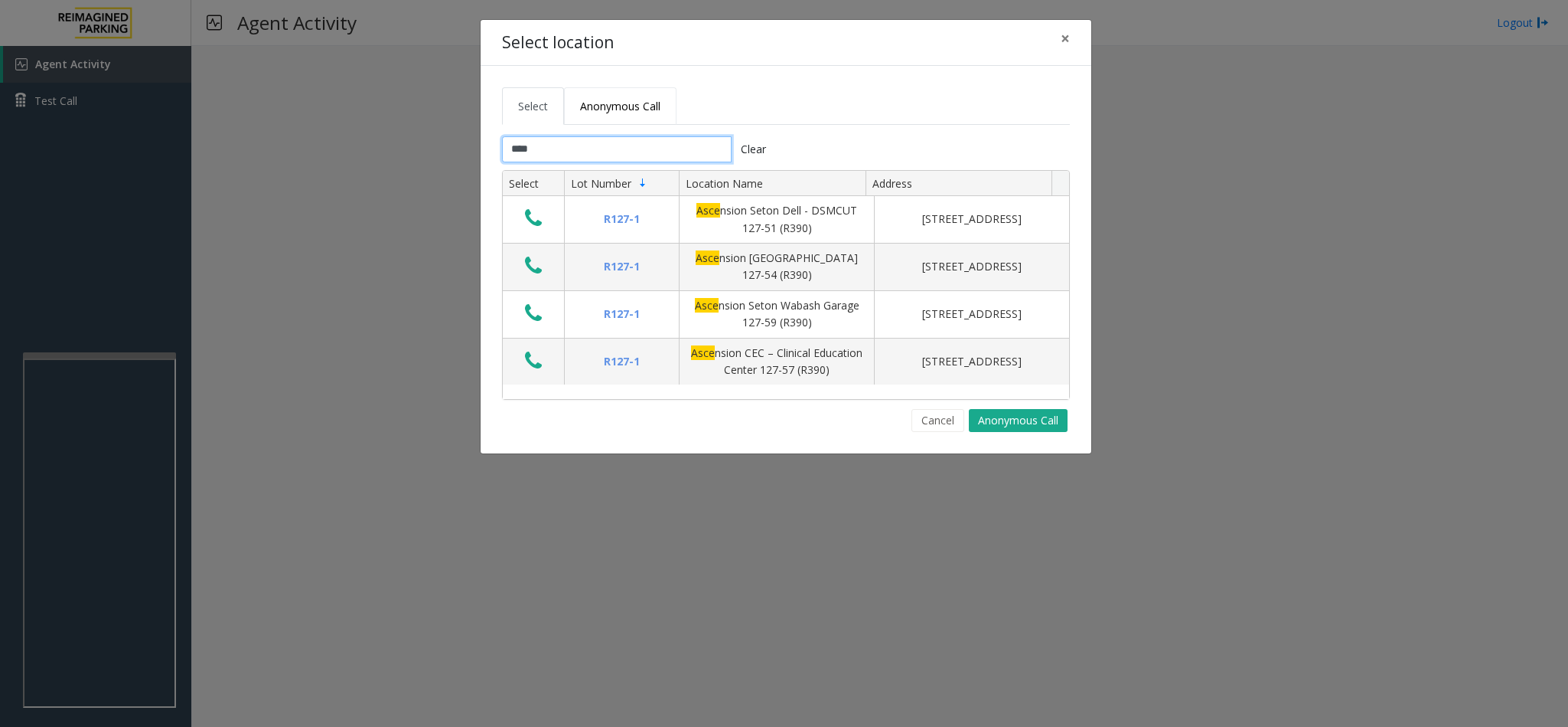
type input "****"
click at [591, 110] on span "Anonymous Call" at bounding box center [621, 106] width 81 height 15
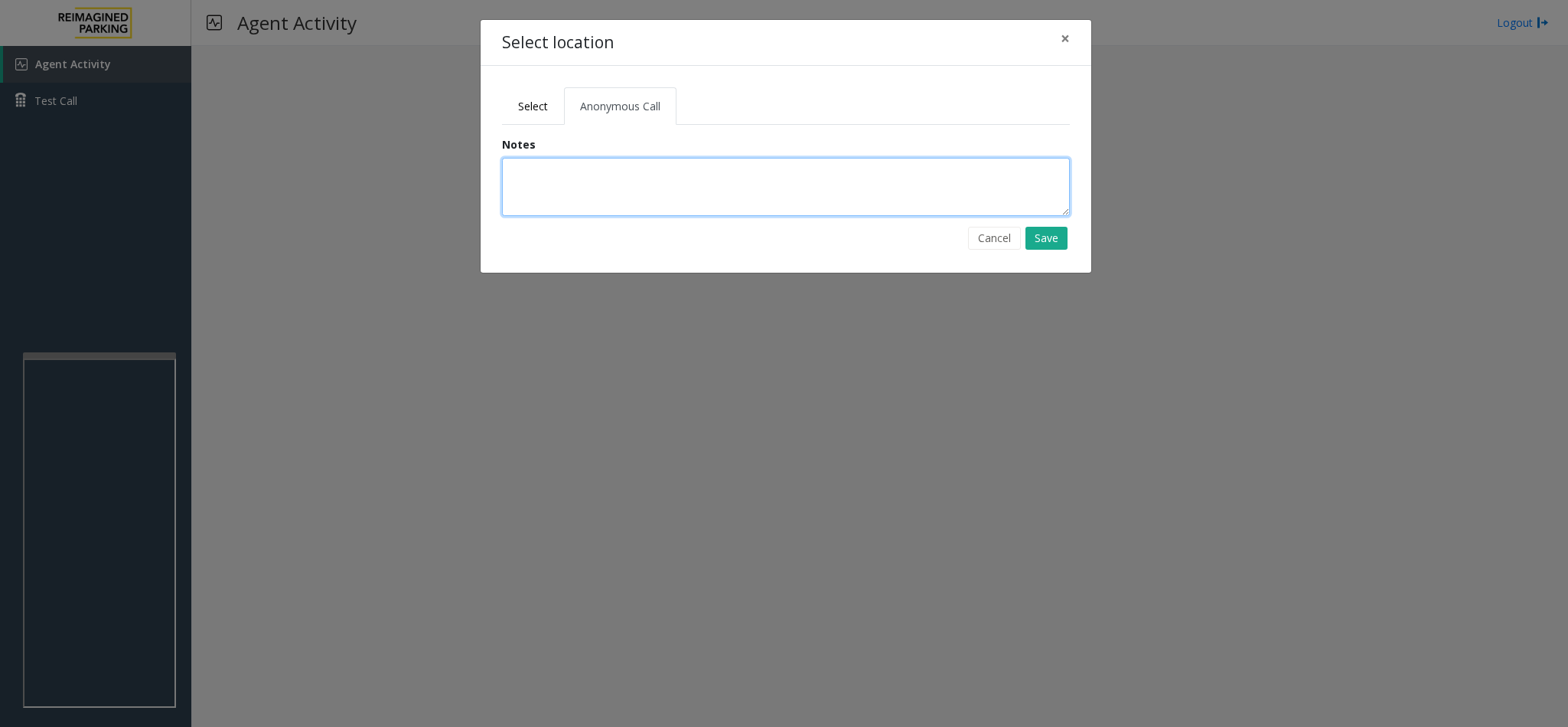
click at [514, 192] on textarea at bounding box center [785, 187] width 568 height 58
type textarea "**********"
click at [1041, 241] on button "Save" at bounding box center [1046, 238] width 42 height 23
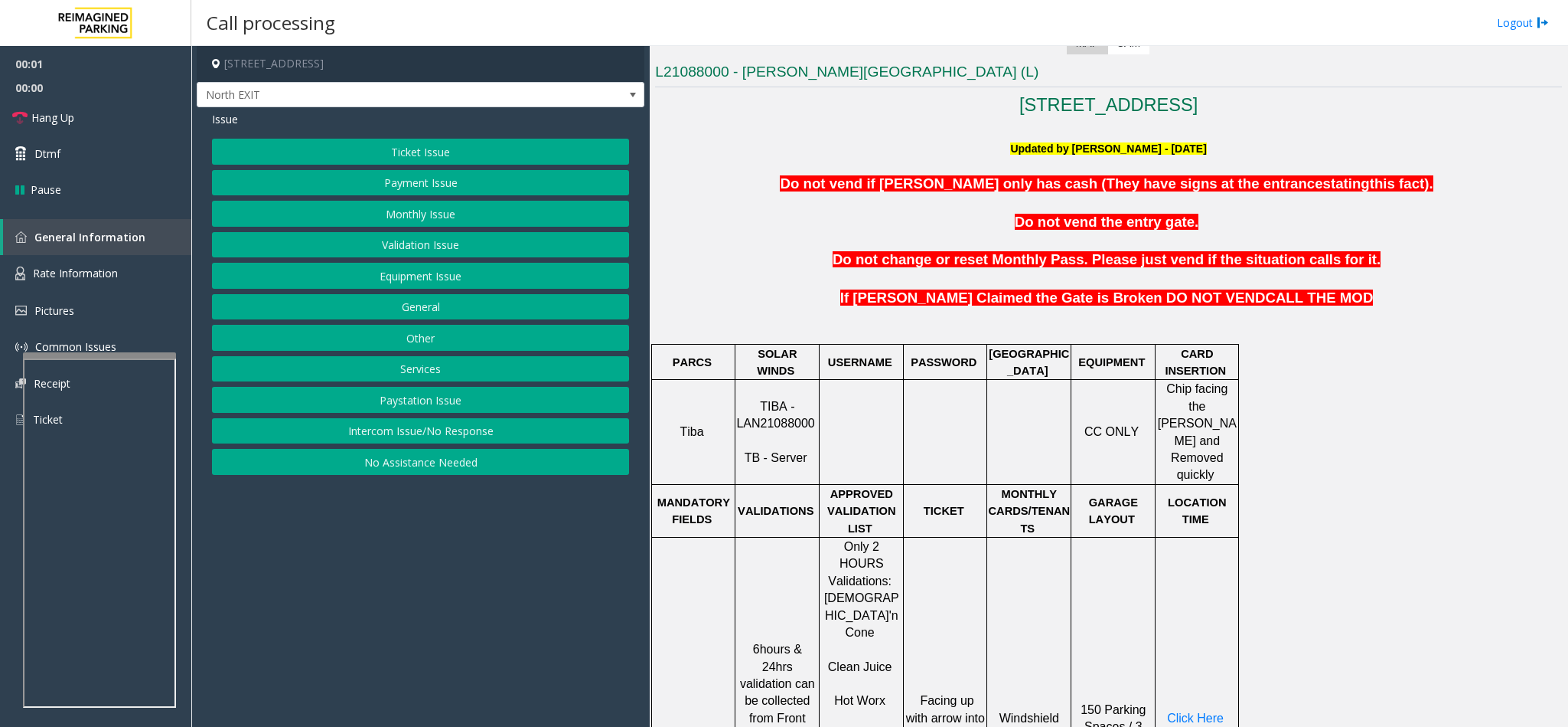
scroll to position [460, 0]
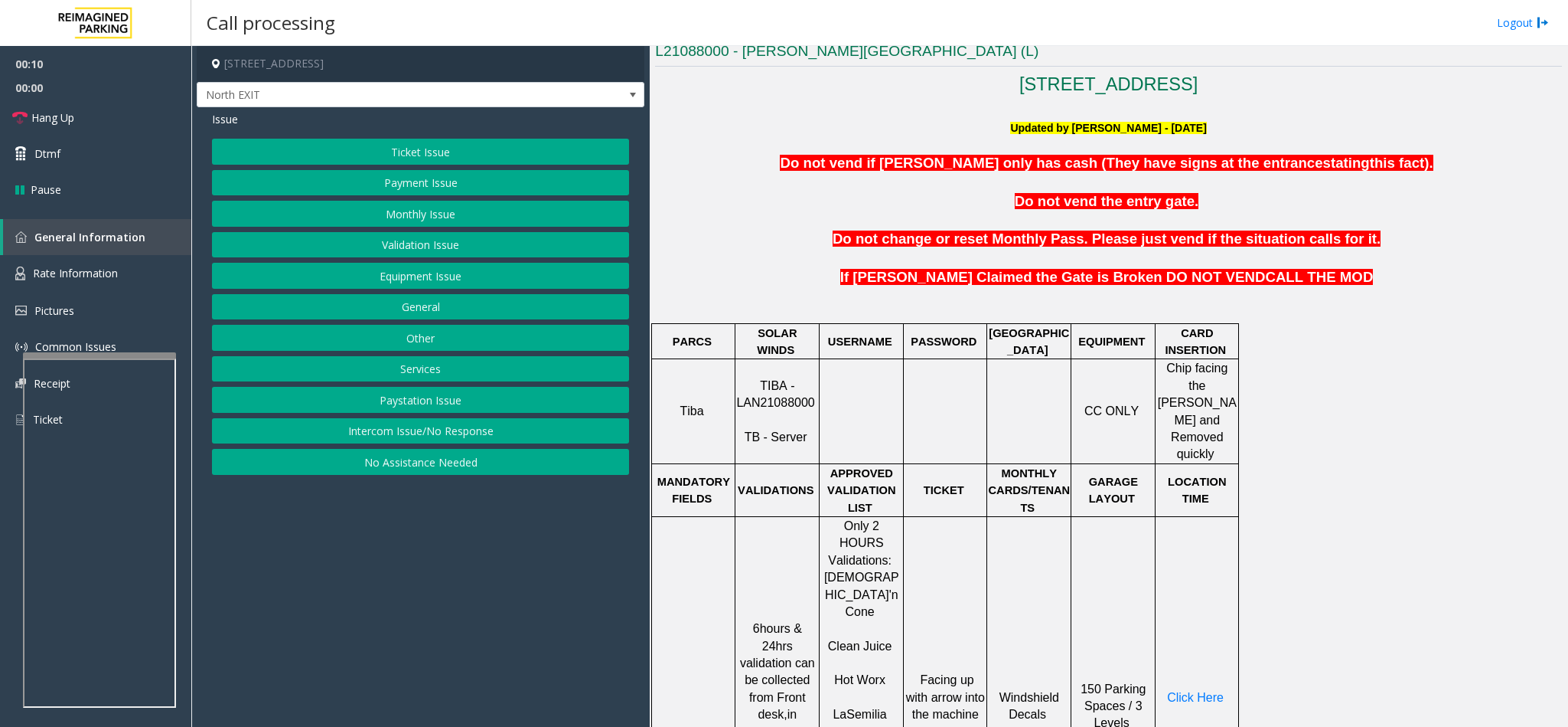
click at [408, 252] on button "Validation Issue" at bounding box center [420, 245] width 417 height 26
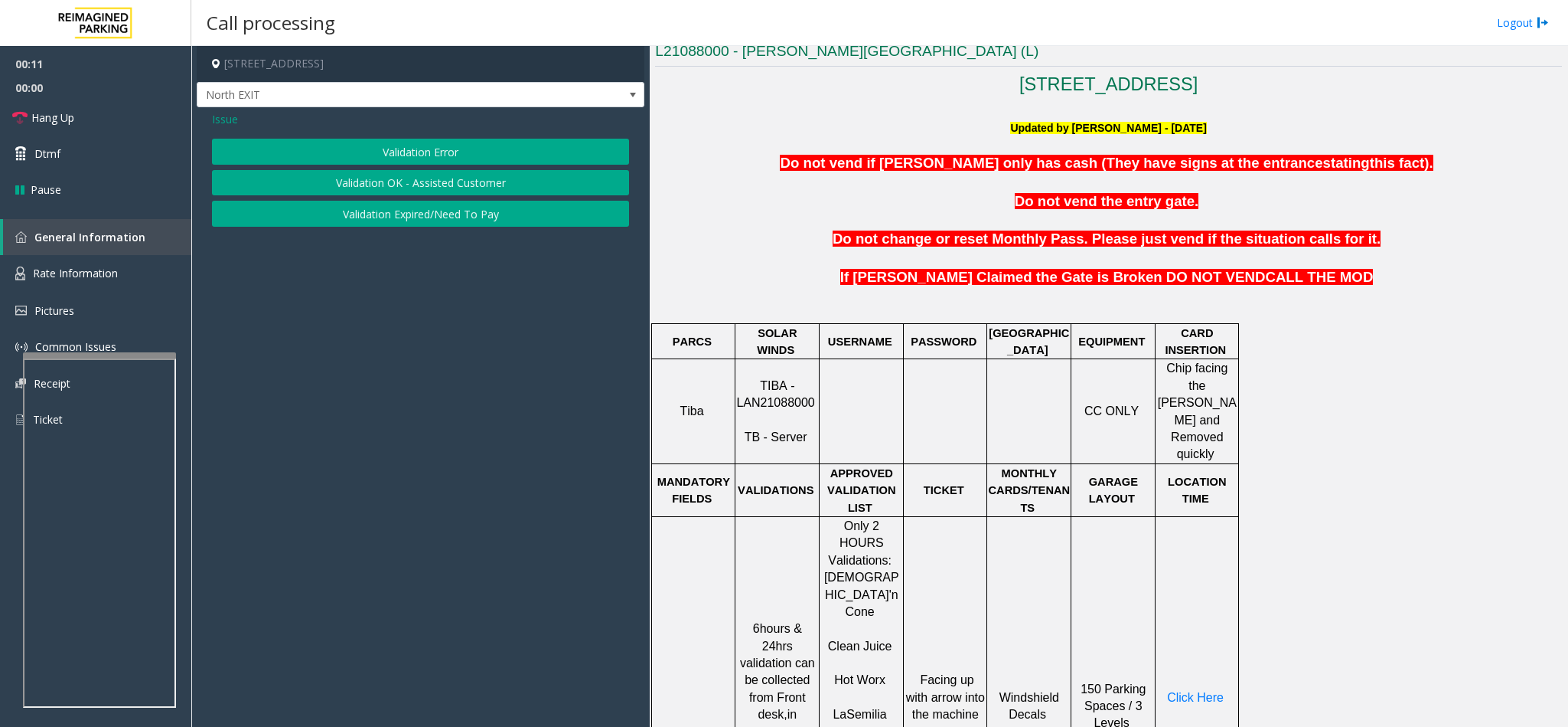
click at [382, 139] on button "Validation Error" at bounding box center [420, 151] width 417 height 26
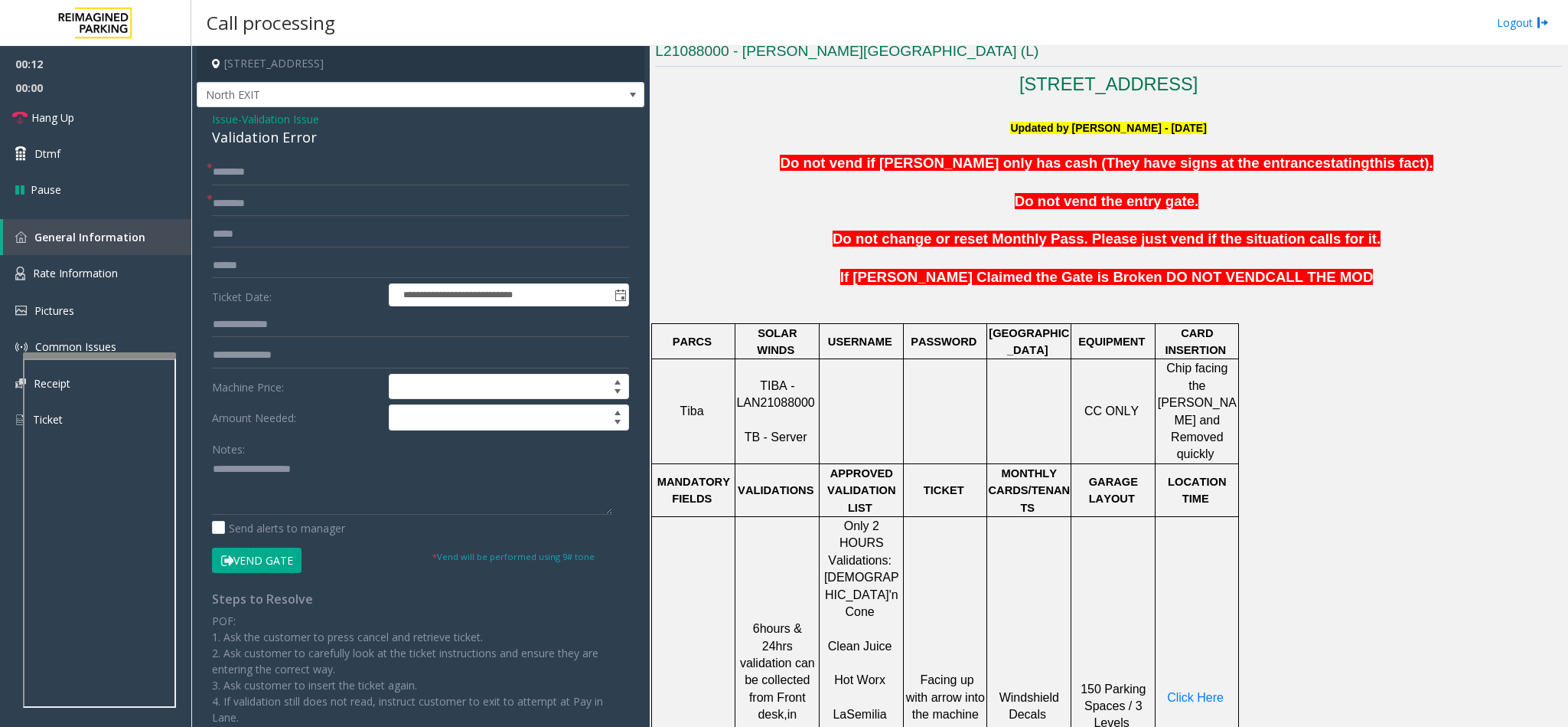
click at [279, 138] on div "Validation Error" at bounding box center [420, 137] width 417 height 21
click at [212, 467] on textarea at bounding box center [412, 485] width 401 height 57
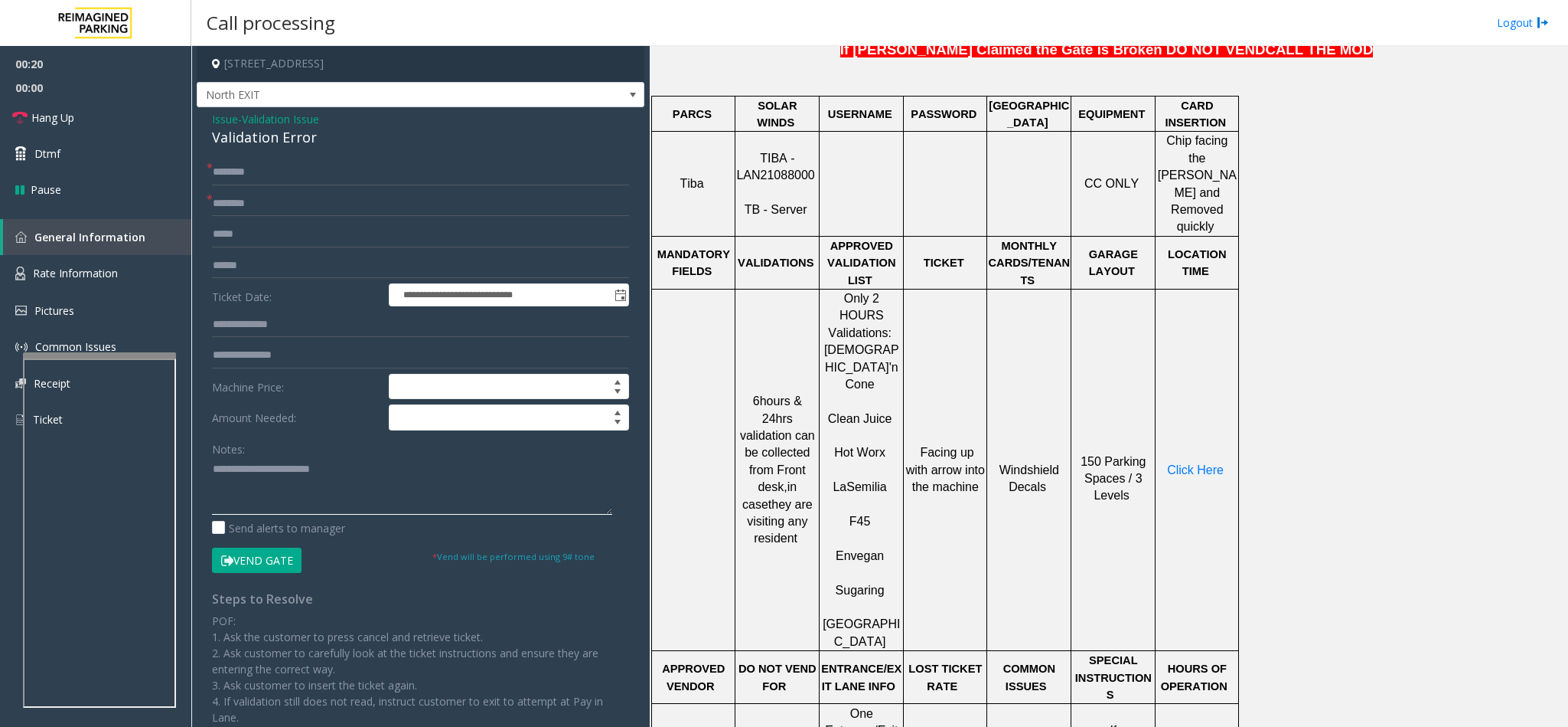
scroll to position [689, 0]
click at [351, 467] on textarea at bounding box center [412, 485] width 401 height 57
type textarea "**********"
click at [211, 198] on span "*" at bounding box center [209, 198] width 6 height 16
click at [262, 205] on input "text" at bounding box center [420, 203] width 417 height 26
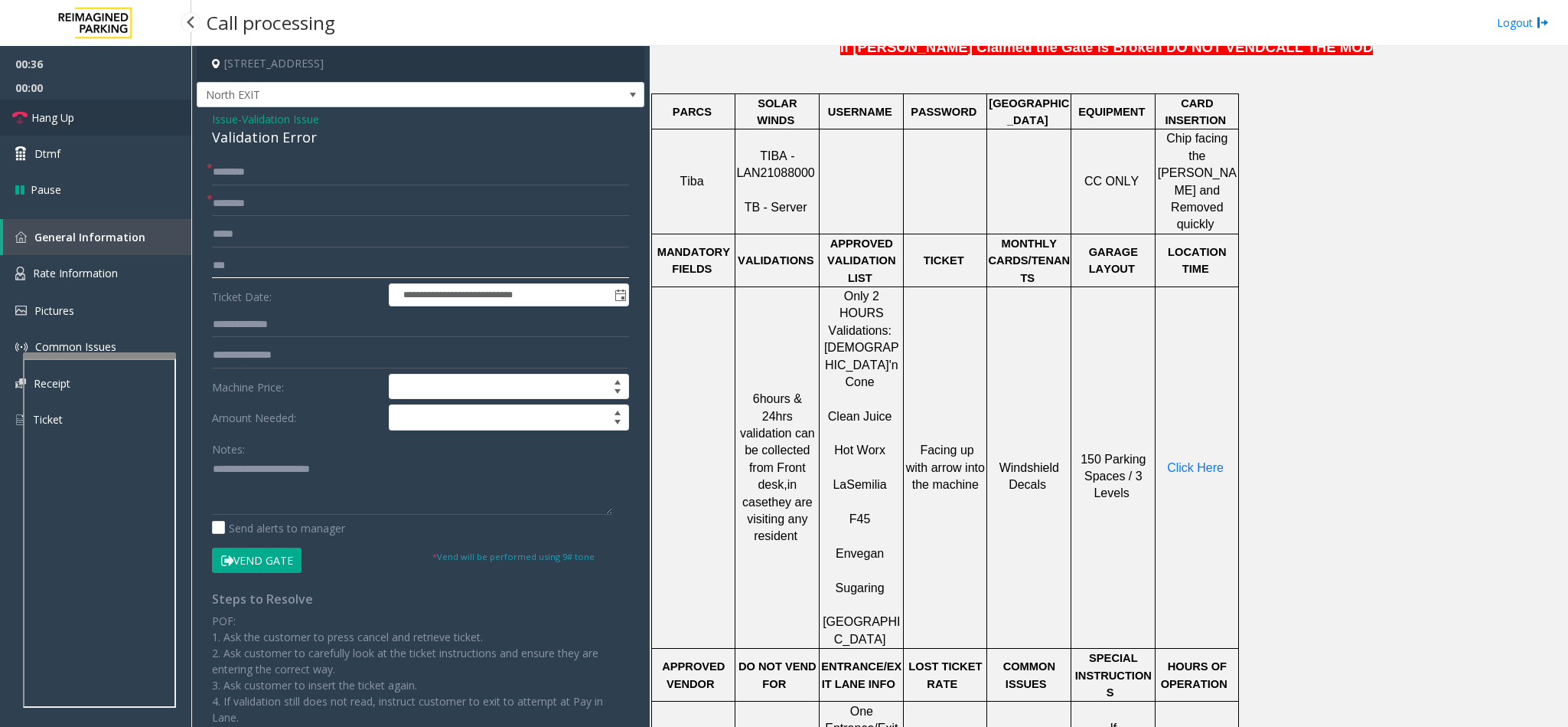
type input "***"
drag, startPoint x: 95, startPoint y: 113, endPoint x: 110, endPoint y: 120, distance: 16.6
click at [95, 113] on link "Hang Up" at bounding box center [95, 117] width 191 height 36
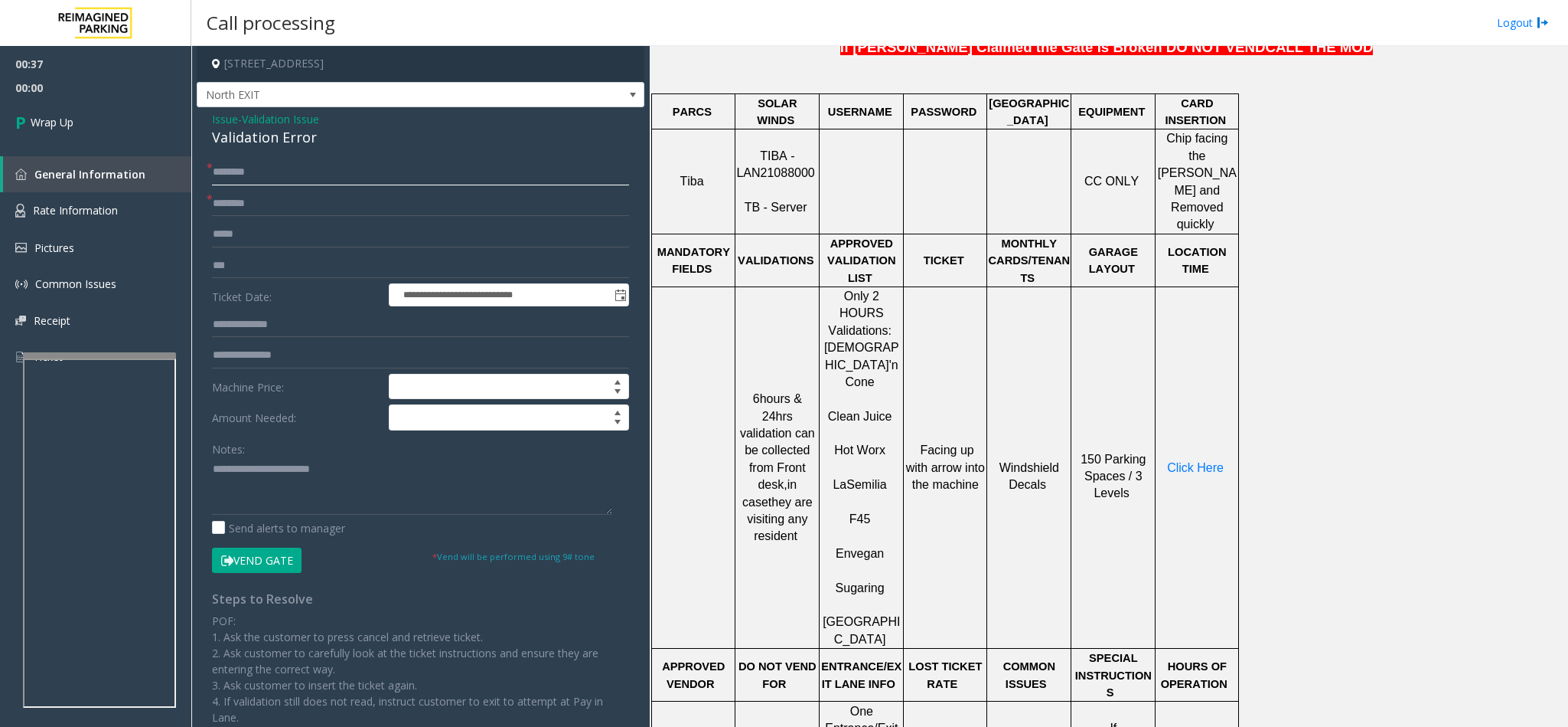
click at [246, 166] on input "text" at bounding box center [420, 172] width 417 height 26
type input "**"
type input "***"
drag, startPoint x: 269, startPoint y: 262, endPoint x: 161, endPoint y: 255, distance: 108.2
click at [161, 255] on app-root "**********" at bounding box center [784, 364] width 1568 height 727
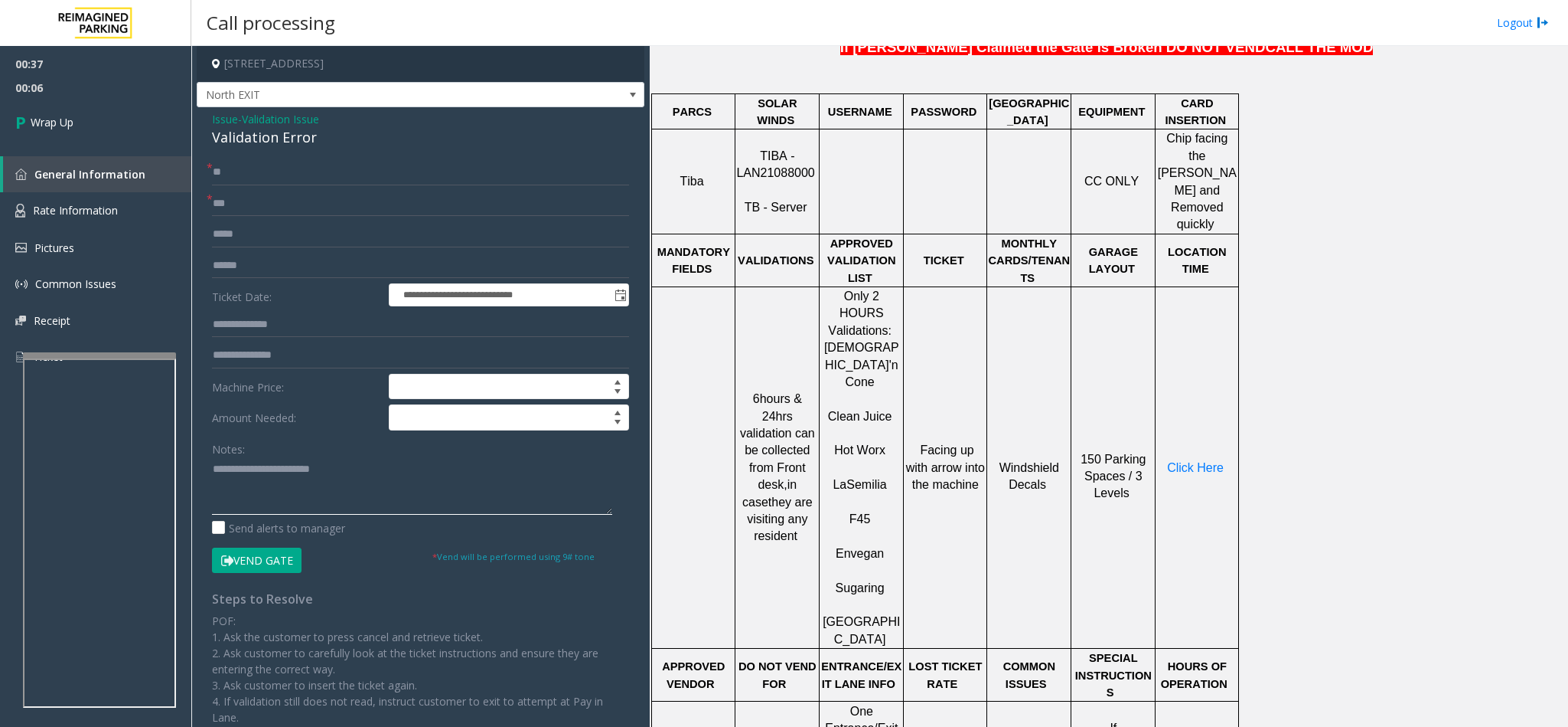
click at [338, 474] on textarea at bounding box center [412, 485] width 401 height 57
type textarea "**********"
click at [87, 131] on link "Wrap Up" at bounding box center [95, 122] width 191 height 45
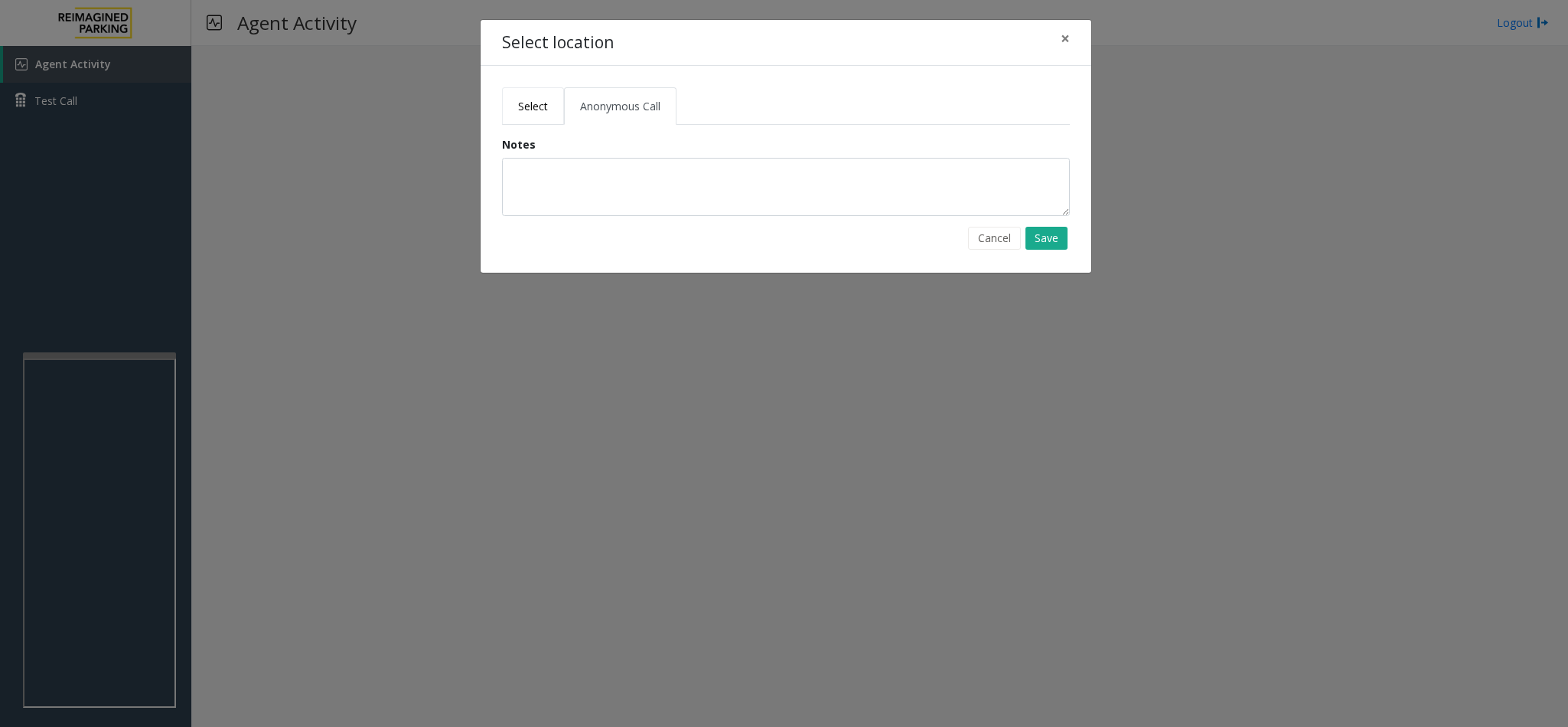
click at [523, 115] on link "Select" at bounding box center [532, 106] width 62 height 37
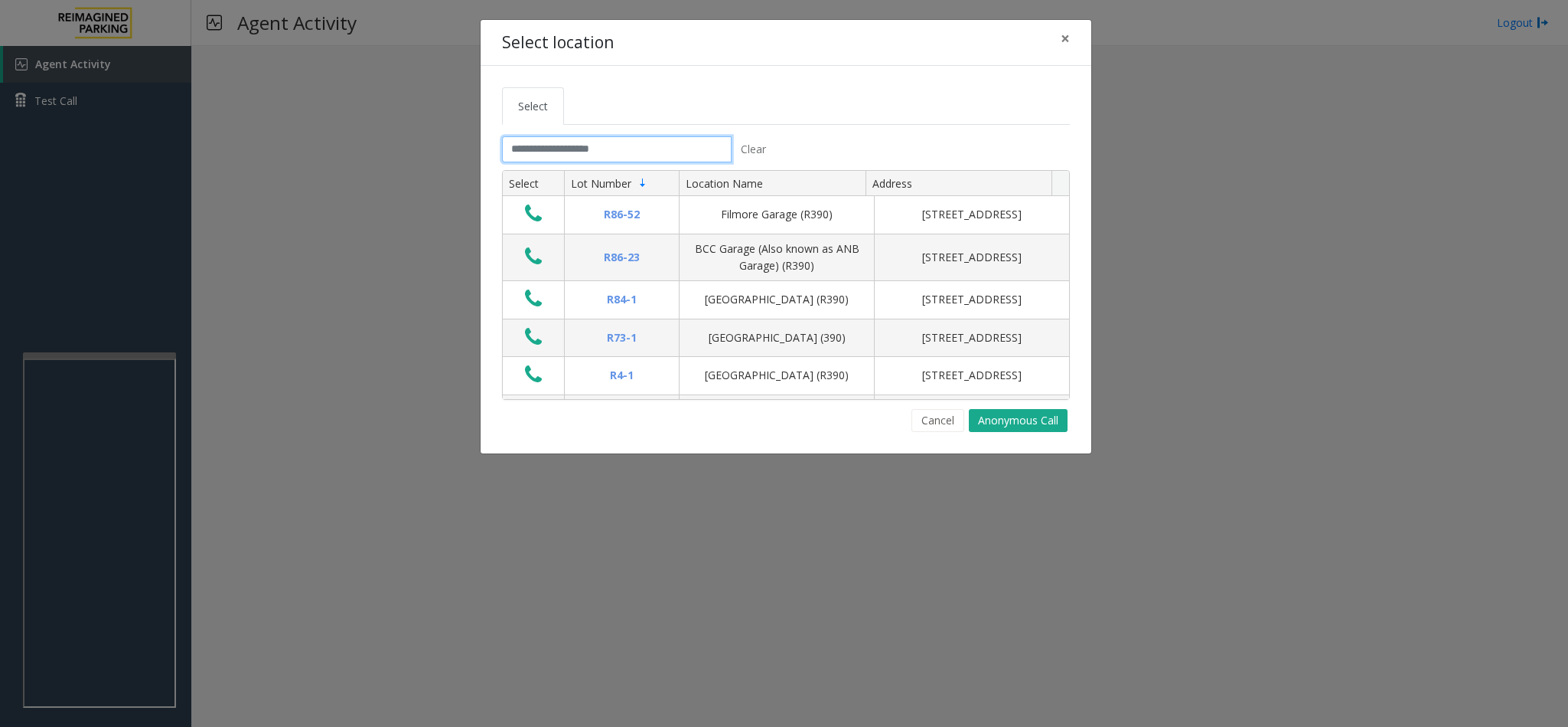
click at [526, 149] on input "text" at bounding box center [617, 149] width 230 height 26
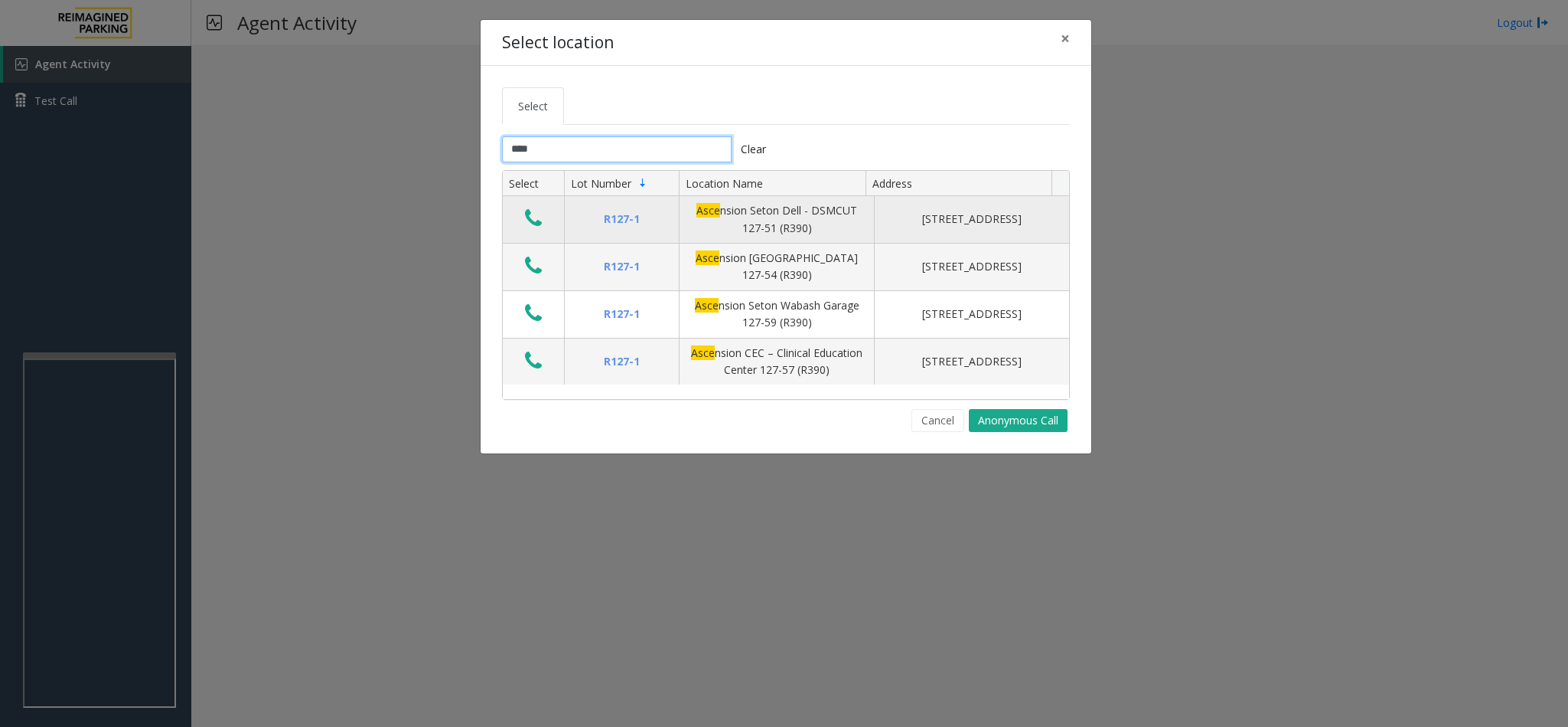
type input "****"
click at [542, 227] on icon "Data table" at bounding box center [533, 218] width 17 height 22
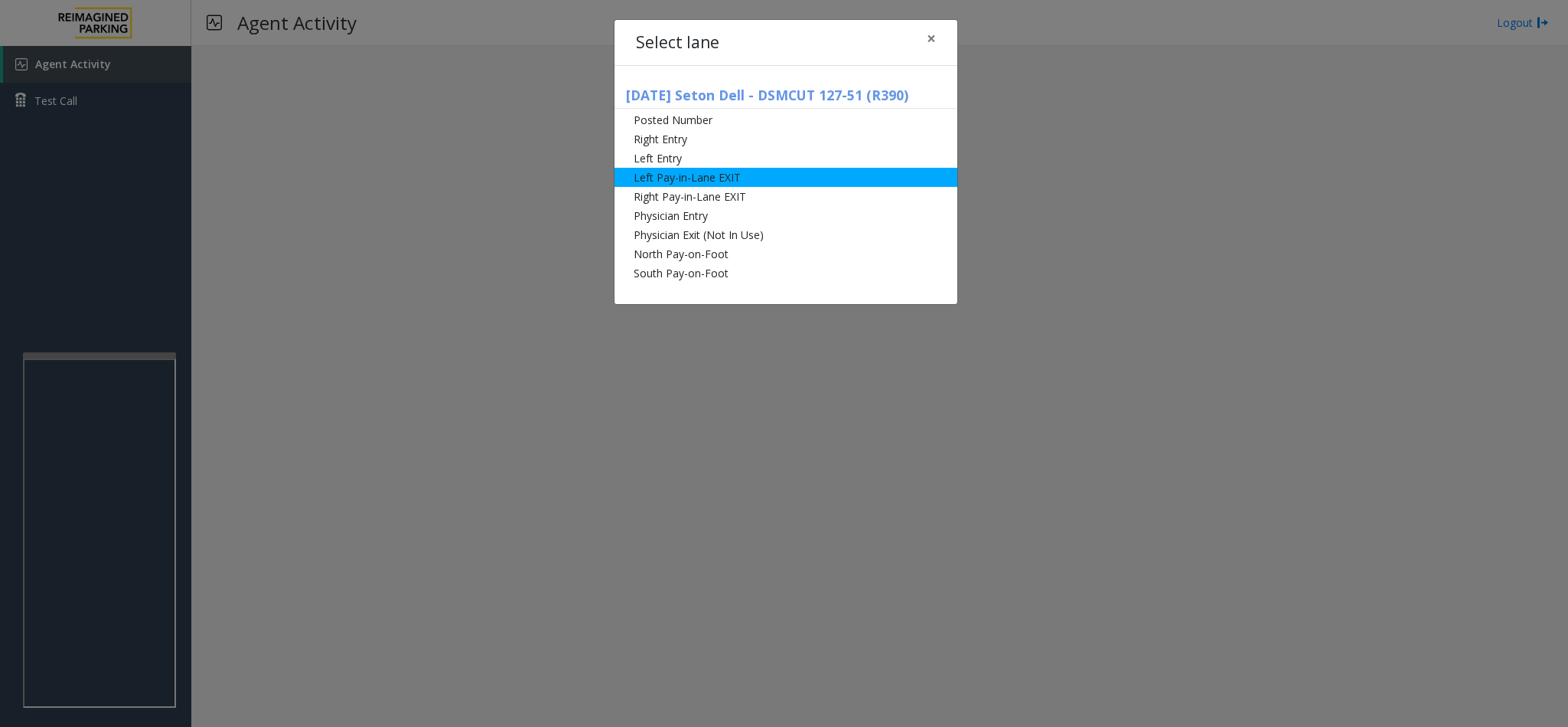
click at [688, 184] on li "Left Pay-in-Lane EXIT" at bounding box center [785, 177] width 343 height 19
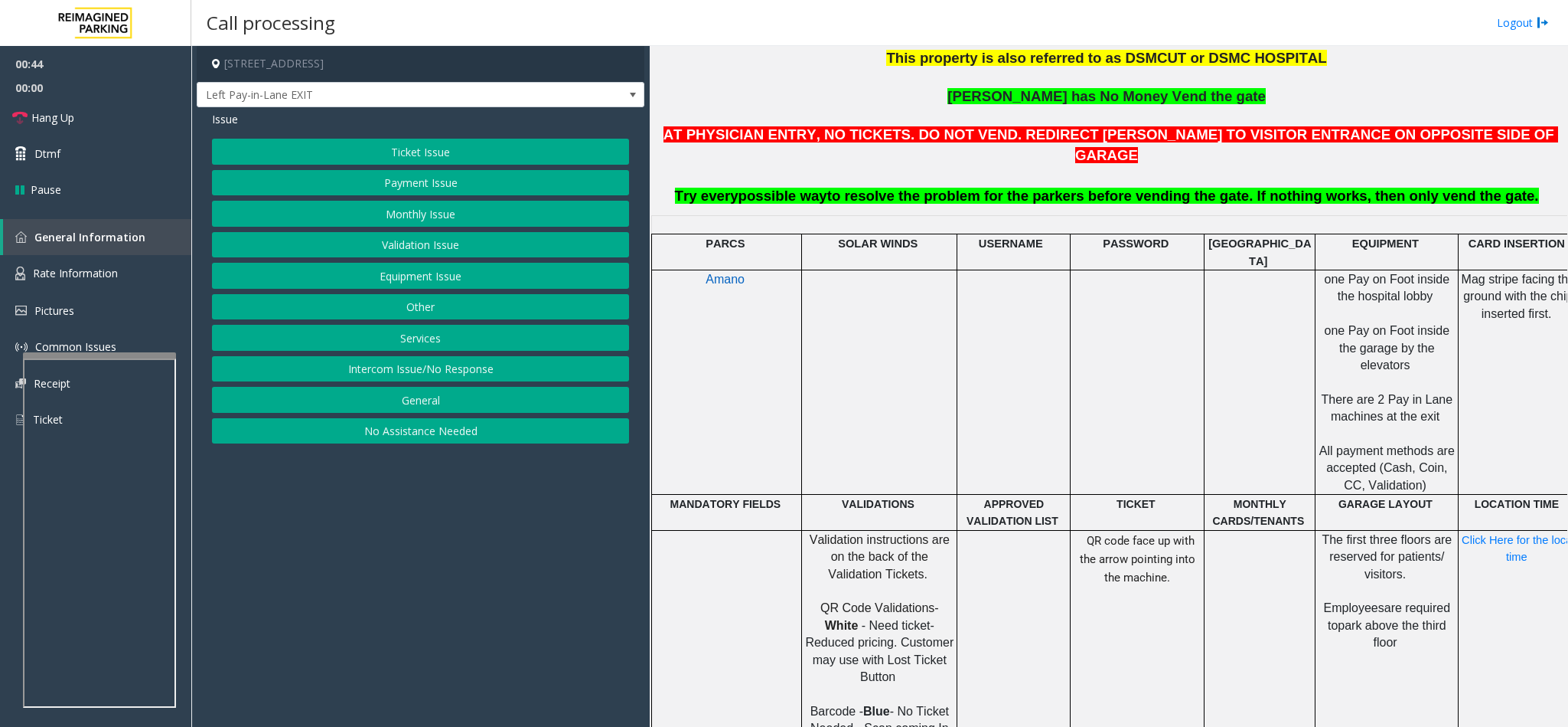
scroll to position [575, 0]
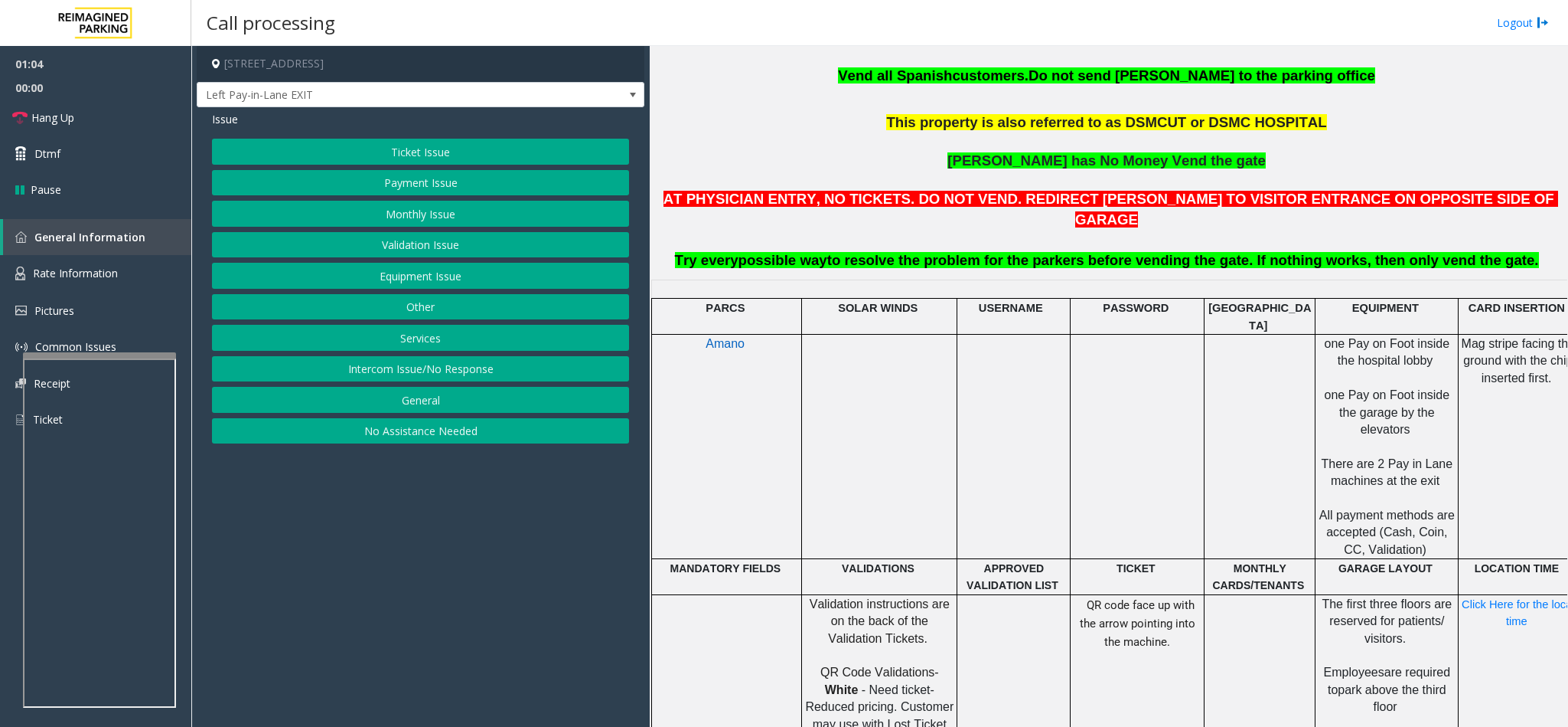
click at [441, 380] on button "Intercom Issue/No Response" at bounding box center [420, 368] width 417 height 26
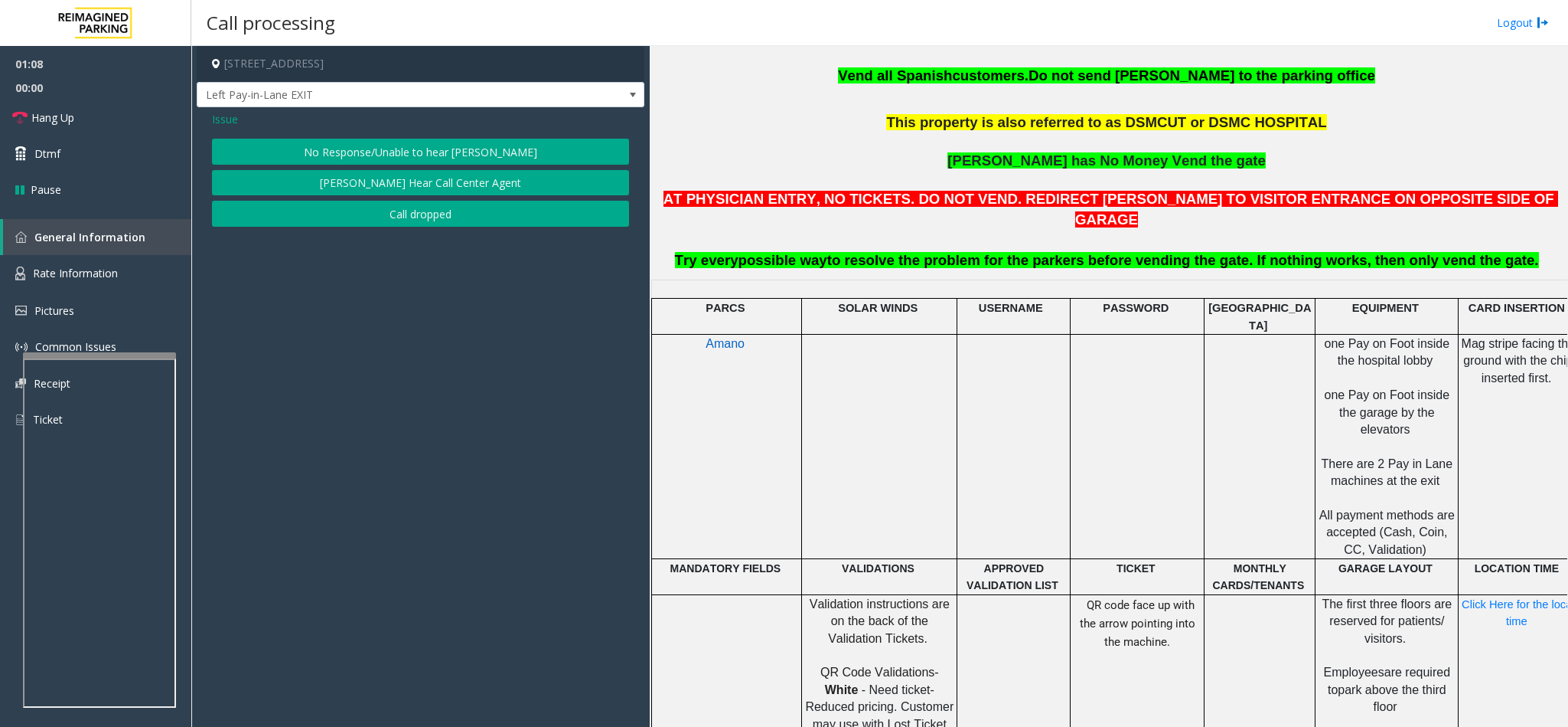
click at [212, 120] on span "Issue" at bounding box center [225, 119] width 26 height 16
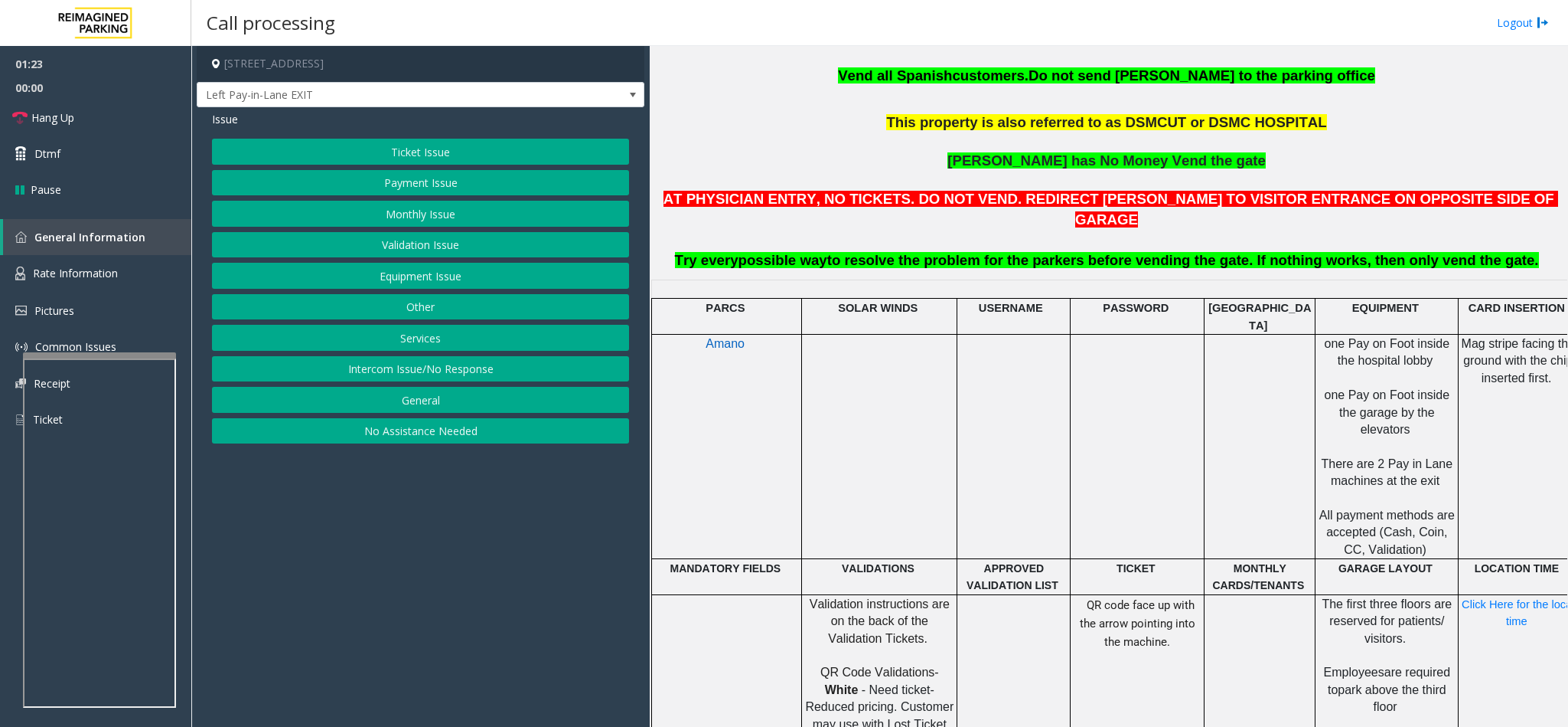
click at [418, 179] on button "Payment Issue" at bounding box center [420, 183] width 417 height 26
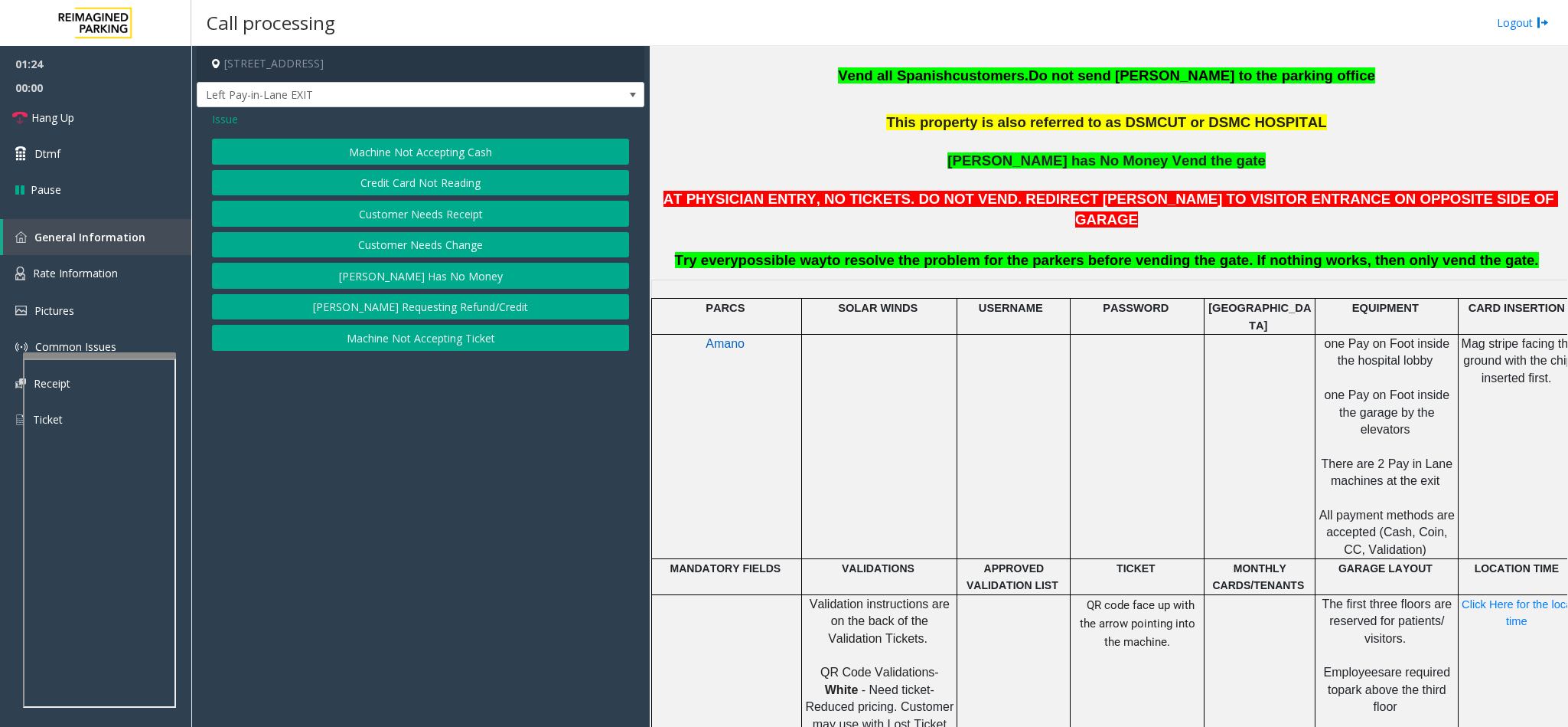
click at [409, 187] on button "Credit Card Not Reading" at bounding box center [420, 183] width 417 height 26
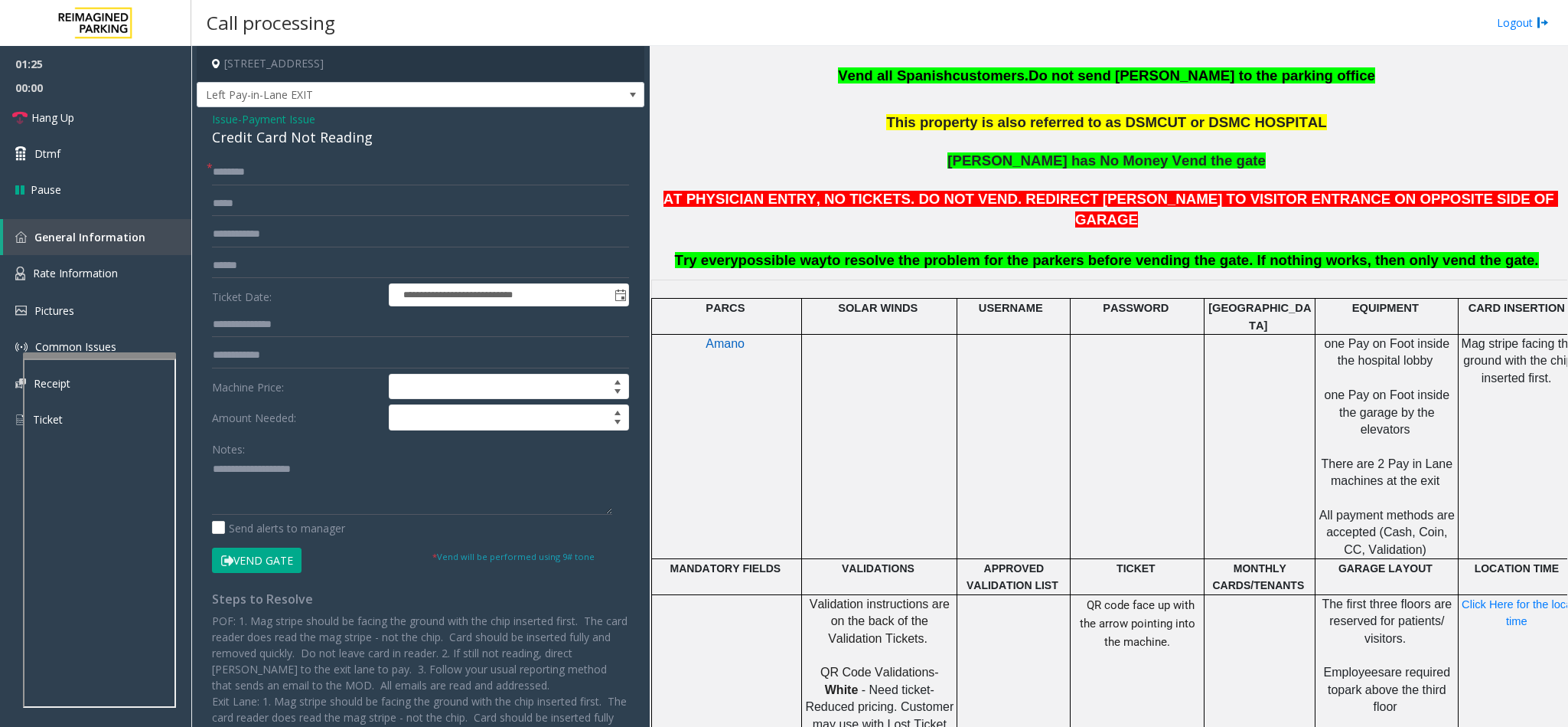
scroll to position [575, 35]
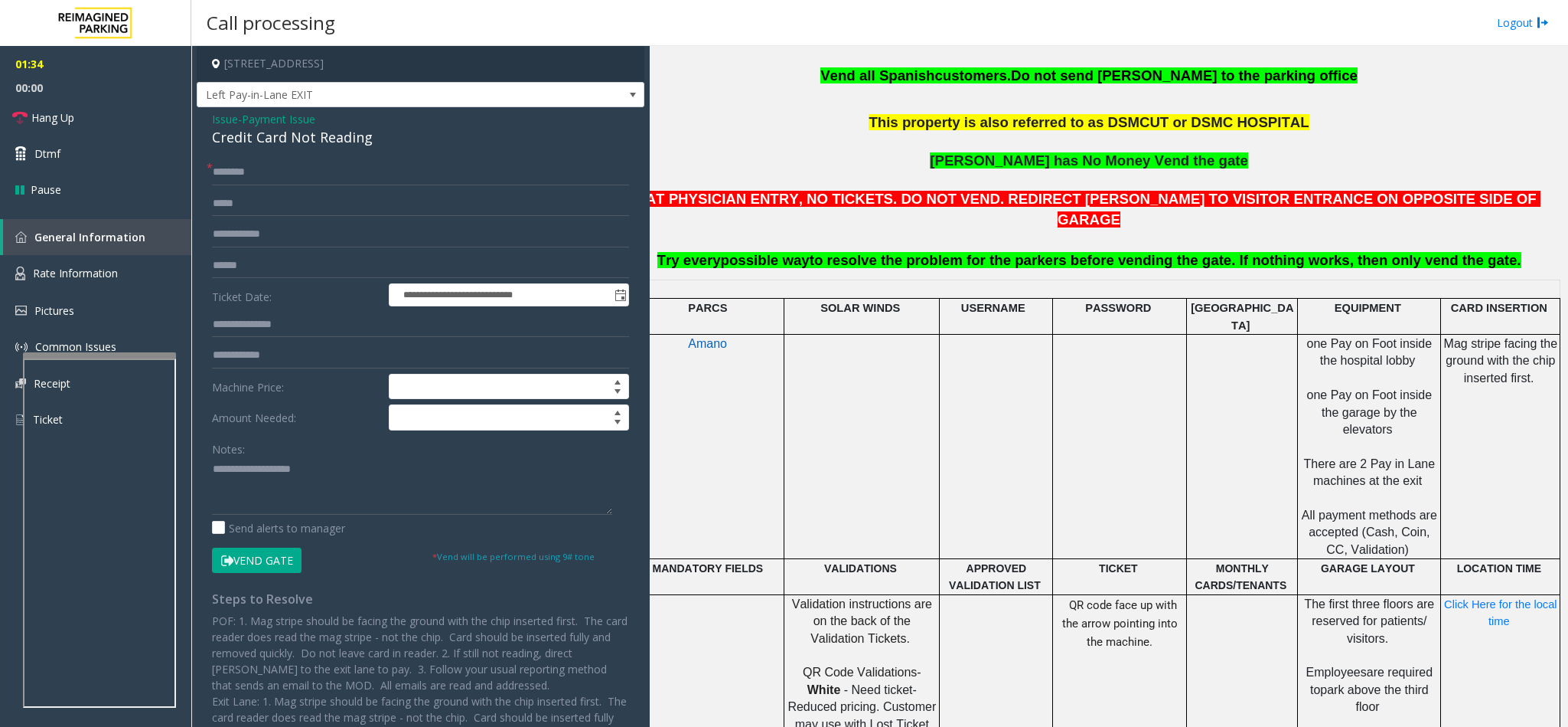
click at [260, 143] on div "Credit Card Not Reading" at bounding box center [420, 137] width 417 height 21
click at [212, 465] on textarea at bounding box center [412, 485] width 401 height 57
type textarea "**********"
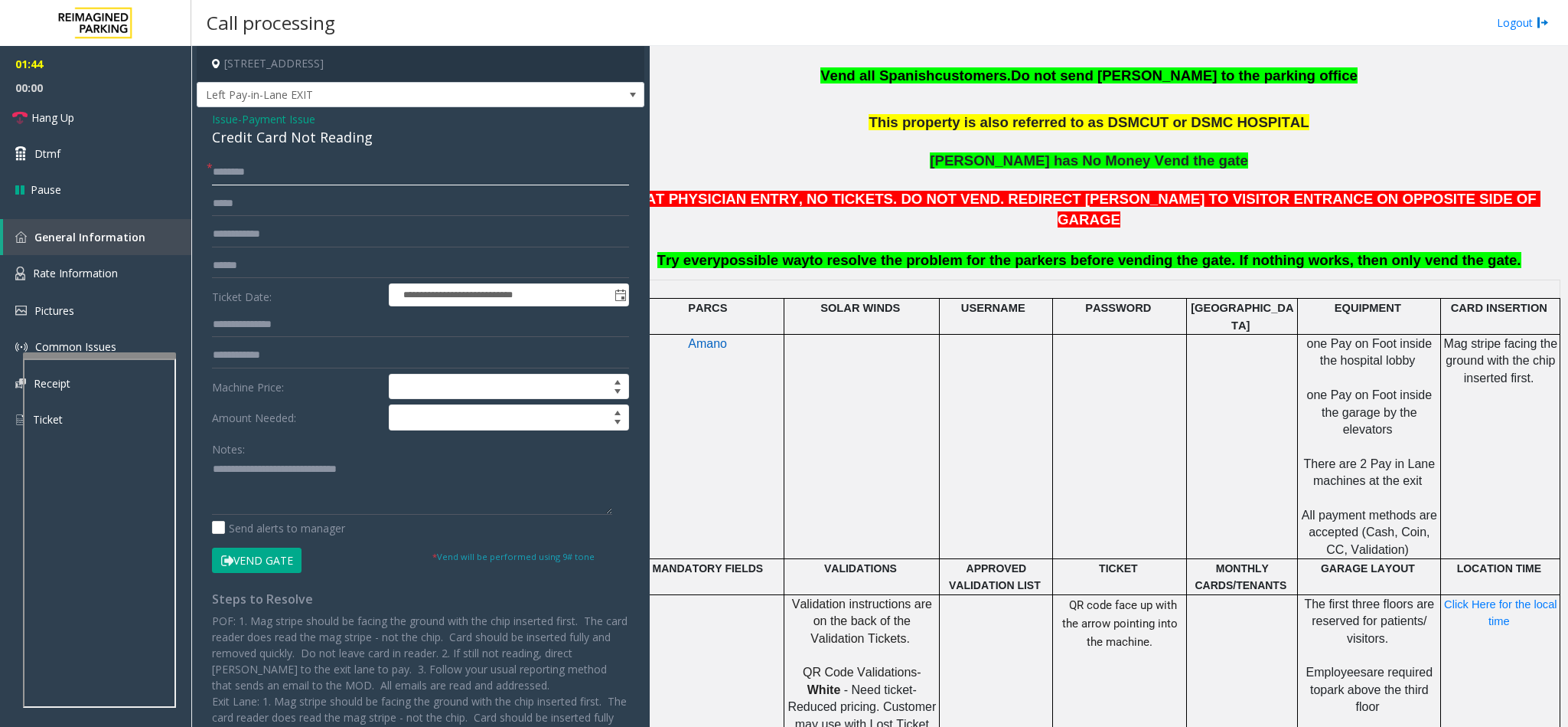
click at [290, 182] on input "text" at bounding box center [420, 172] width 417 height 26
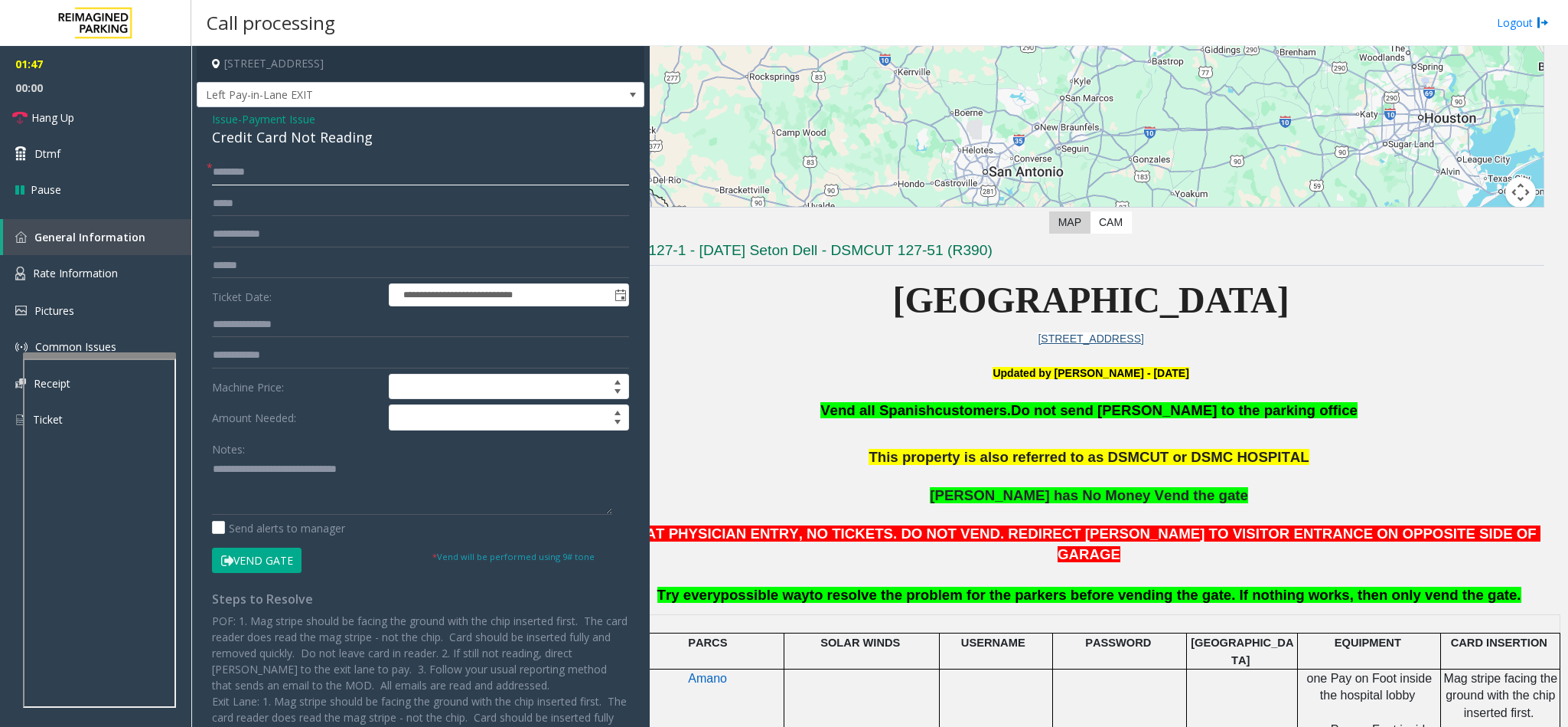
scroll to position [230, 35]
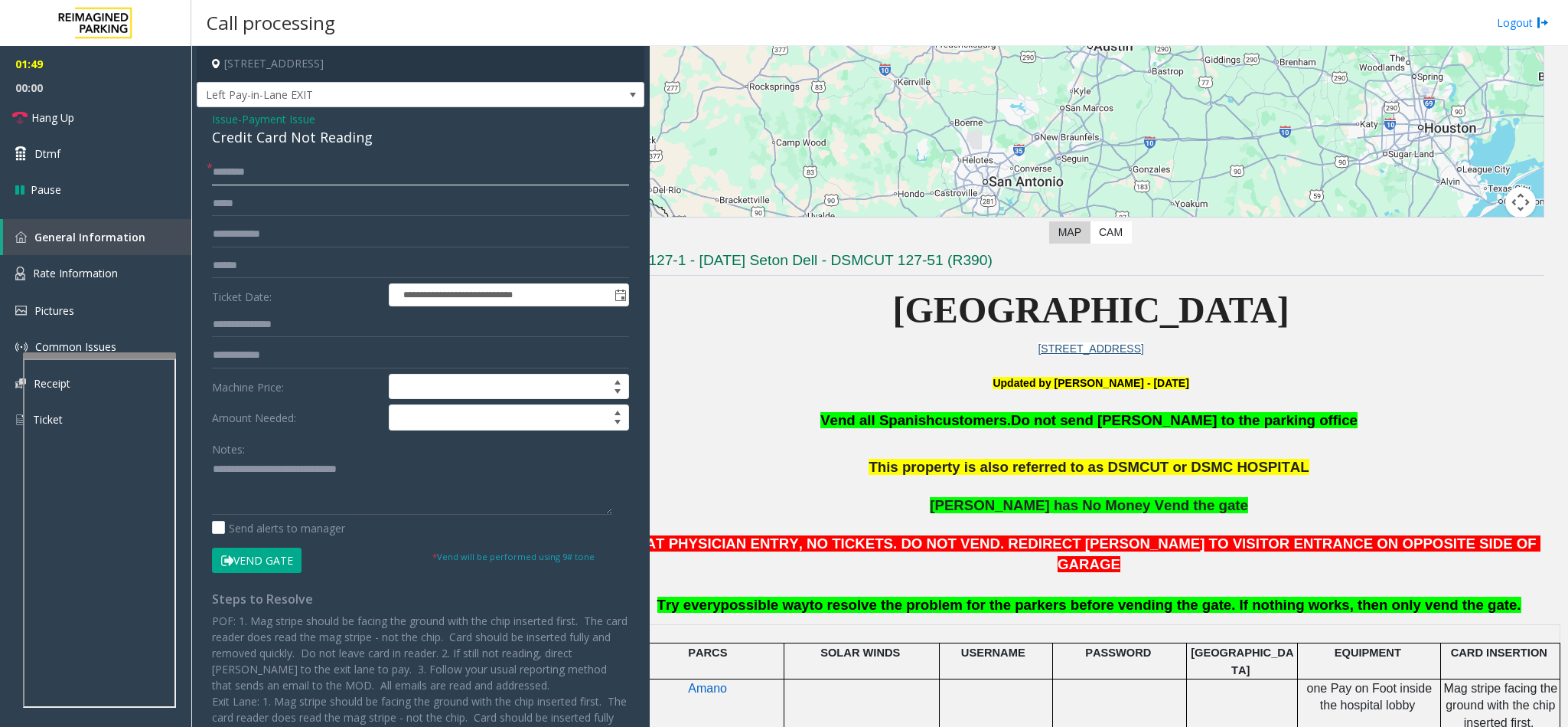
click at [227, 178] on input "text" at bounding box center [420, 172] width 417 height 26
type input "*****"
click at [237, 273] on input "text" at bounding box center [420, 265] width 417 height 26
click at [266, 568] on button "Vend Gate" at bounding box center [256, 560] width 89 height 26
click at [391, 474] on textarea at bounding box center [412, 485] width 401 height 57
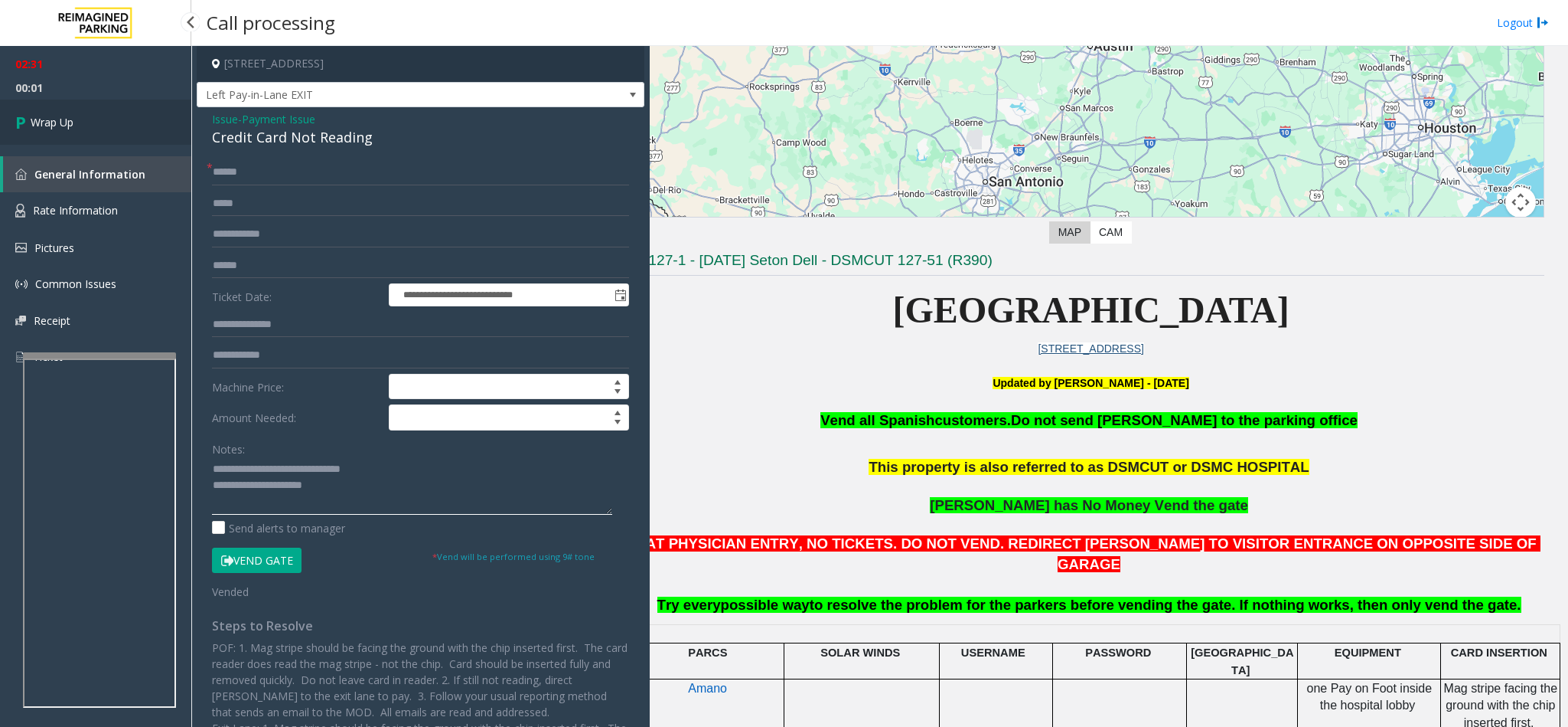
type textarea "**********"
click at [76, 132] on link "Wrap Up" at bounding box center [95, 122] width 191 height 45
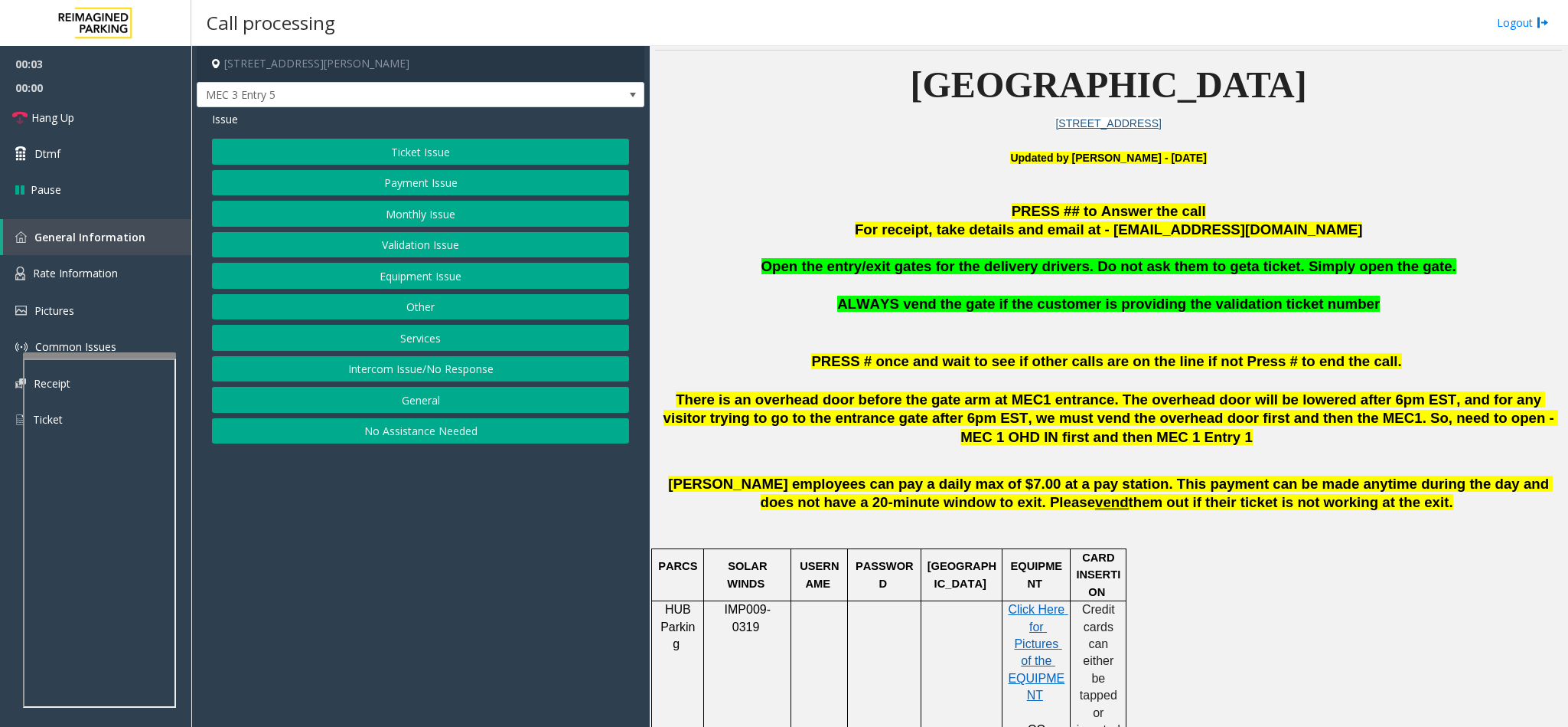
scroll to position [460, 0]
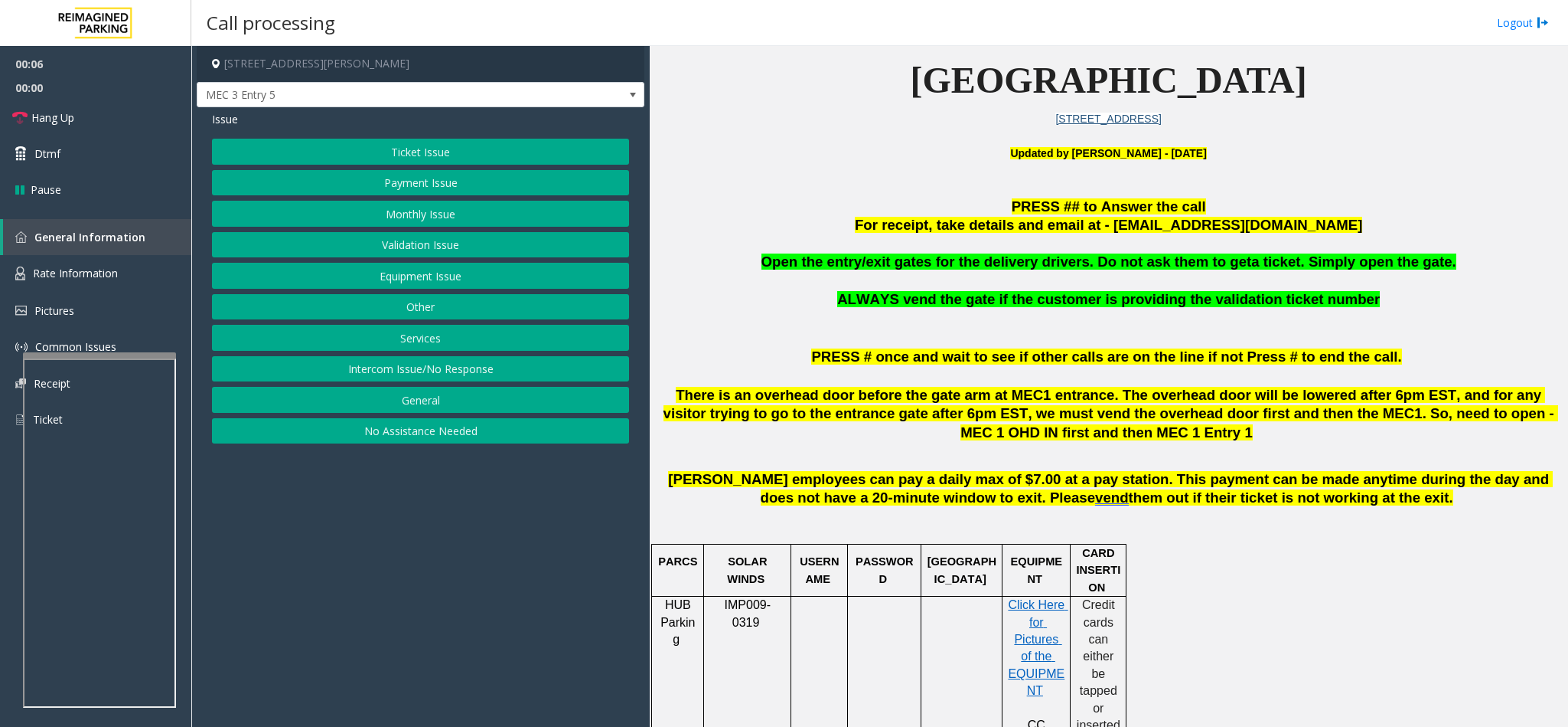
click at [430, 338] on button "Services" at bounding box center [420, 337] width 417 height 26
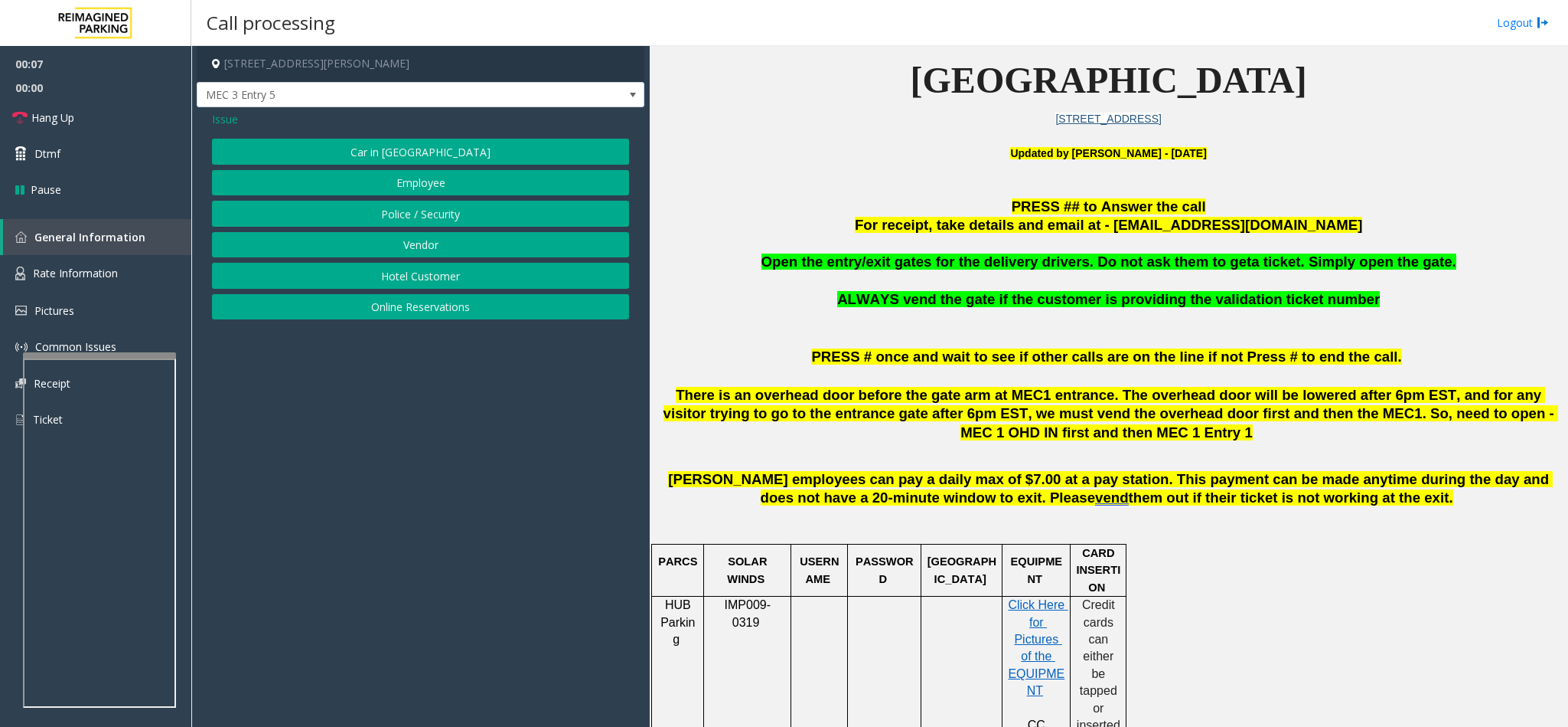
click at [420, 247] on button "Vendor" at bounding box center [420, 245] width 417 height 26
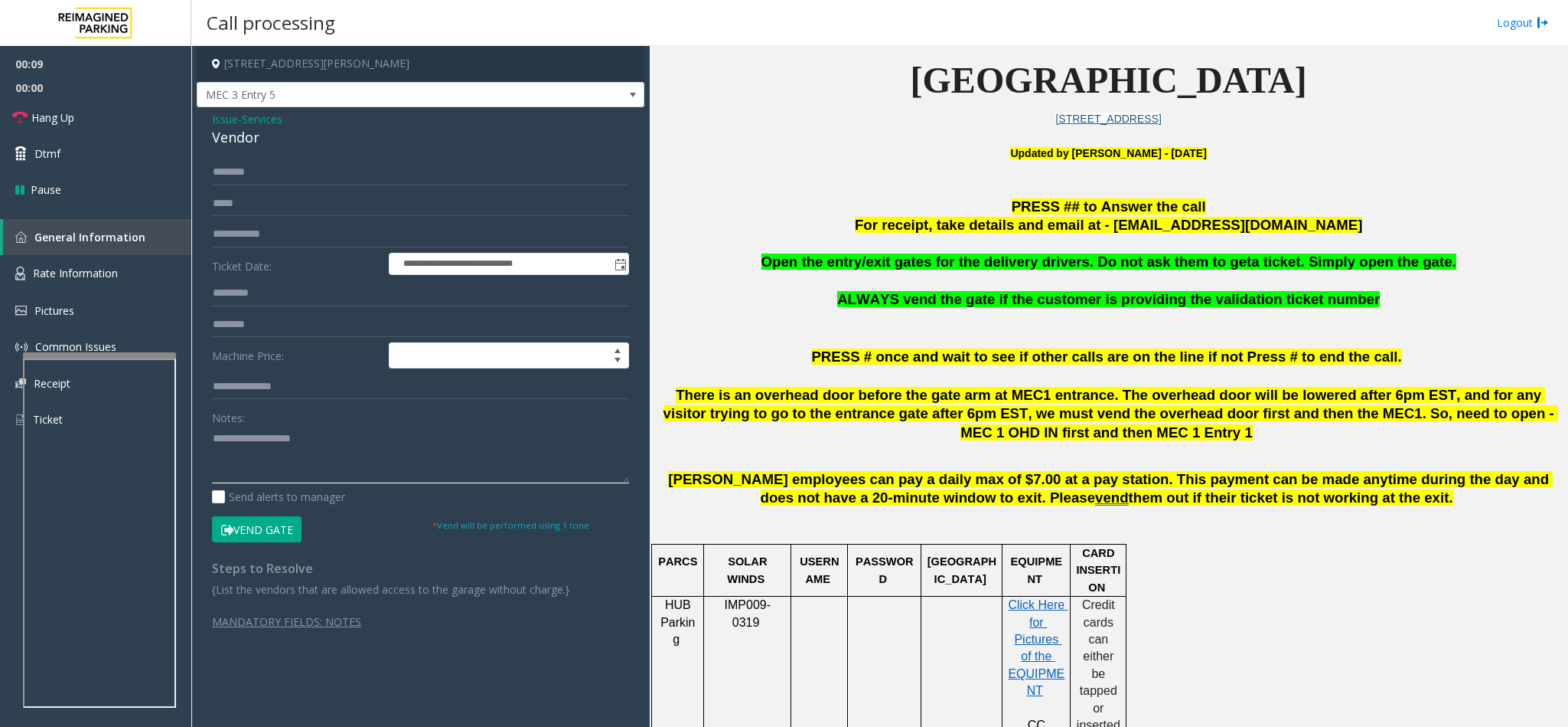
click at [242, 444] on textarea at bounding box center [420, 454] width 417 height 57
click at [258, 530] on button "Vend Gate" at bounding box center [256, 529] width 89 height 26
click at [225, 448] on textarea at bounding box center [420, 454] width 417 height 57
click at [58, 103] on link "Hang Up" at bounding box center [95, 117] width 191 height 36
click at [297, 446] on textarea at bounding box center [420, 454] width 417 height 57
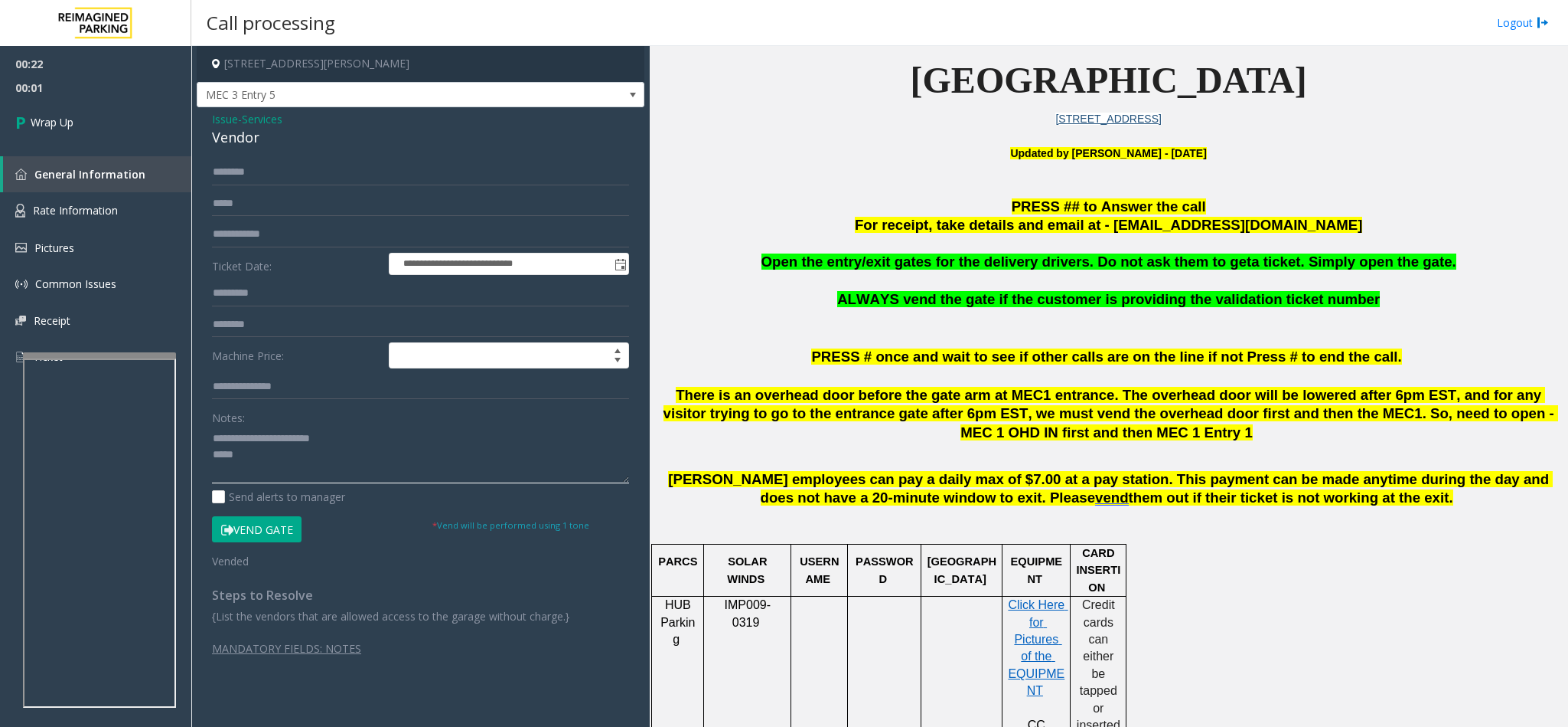
click at [283, 463] on textarea at bounding box center [420, 454] width 417 height 57
type textarea "**********"
click at [81, 109] on link "Wrap Up" at bounding box center [95, 122] width 191 height 45
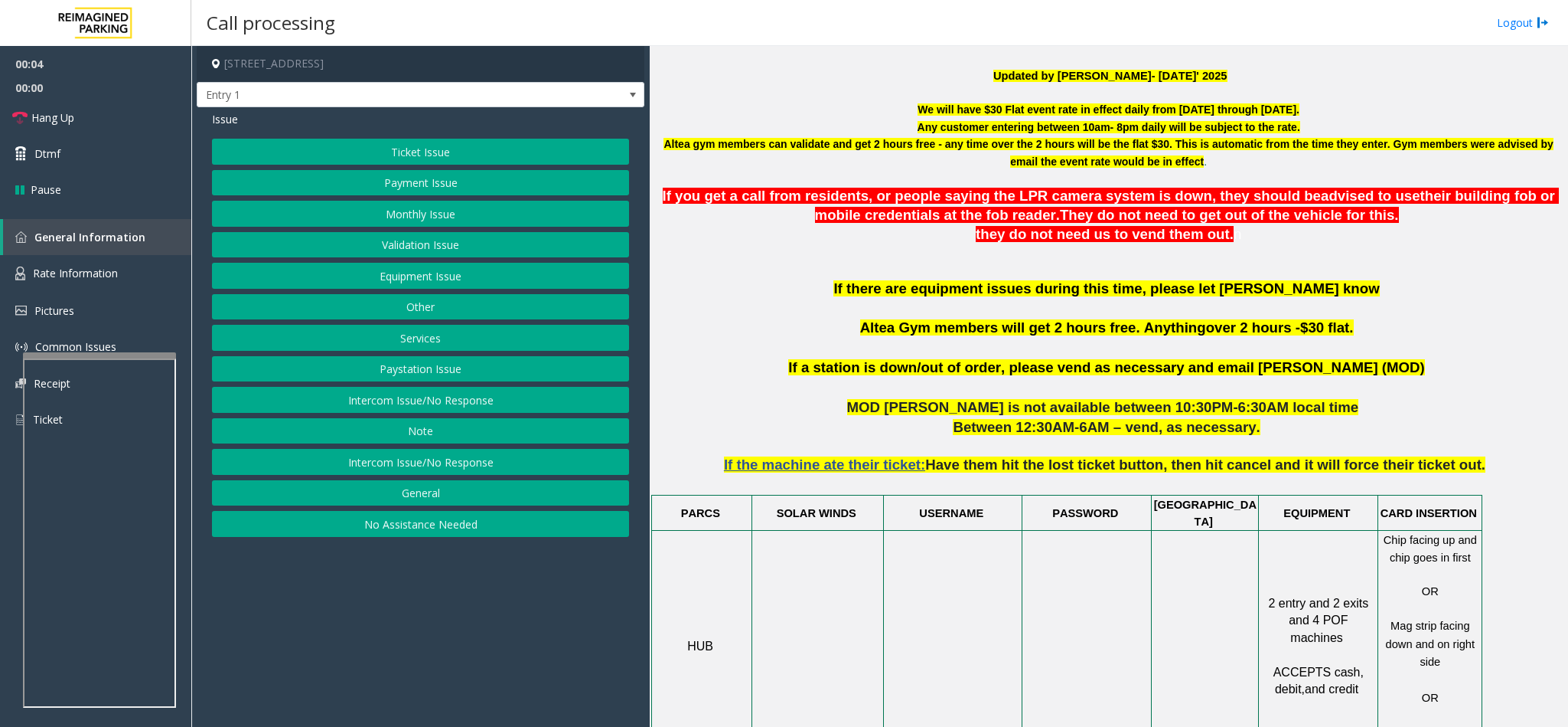
scroll to position [575, 0]
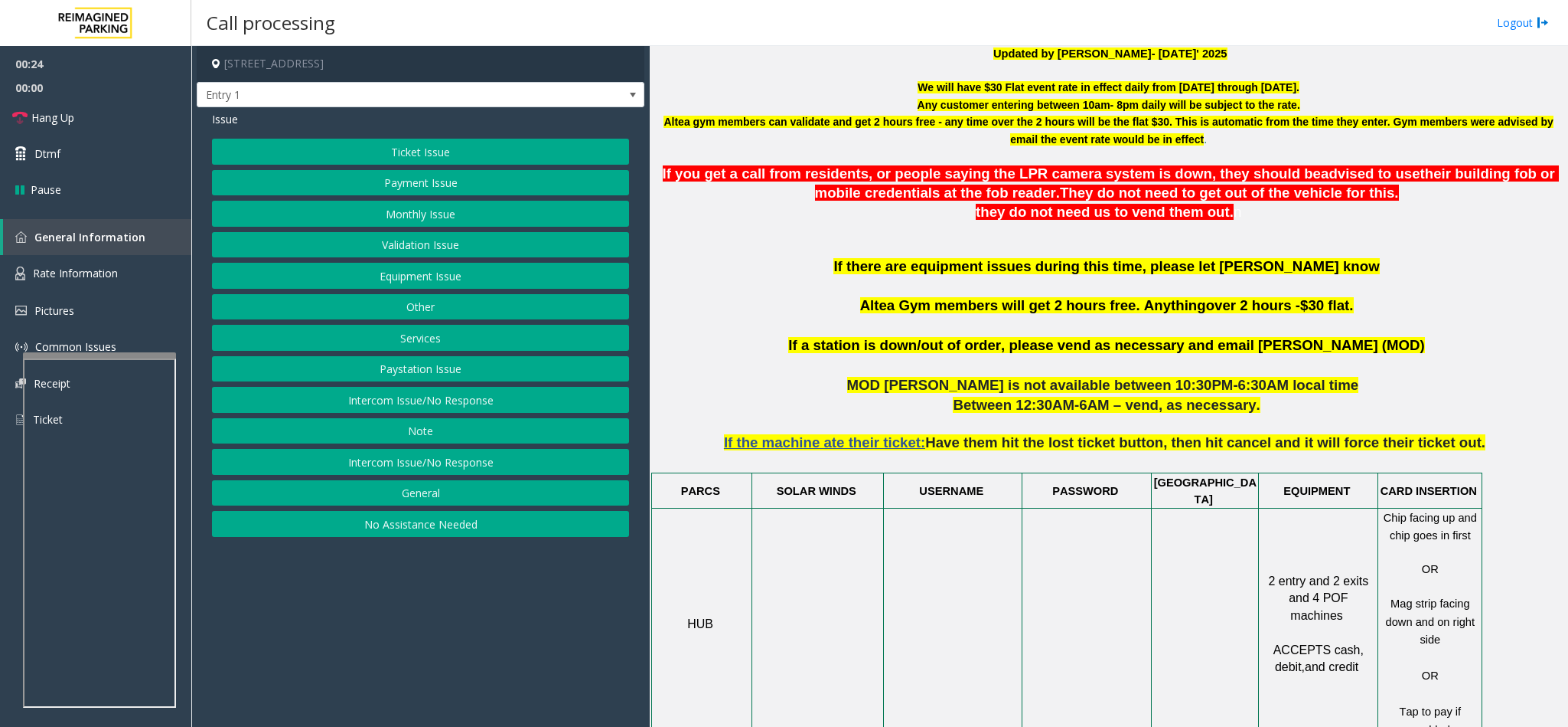
click at [407, 317] on button "Other" at bounding box center [420, 307] width 417 height 26
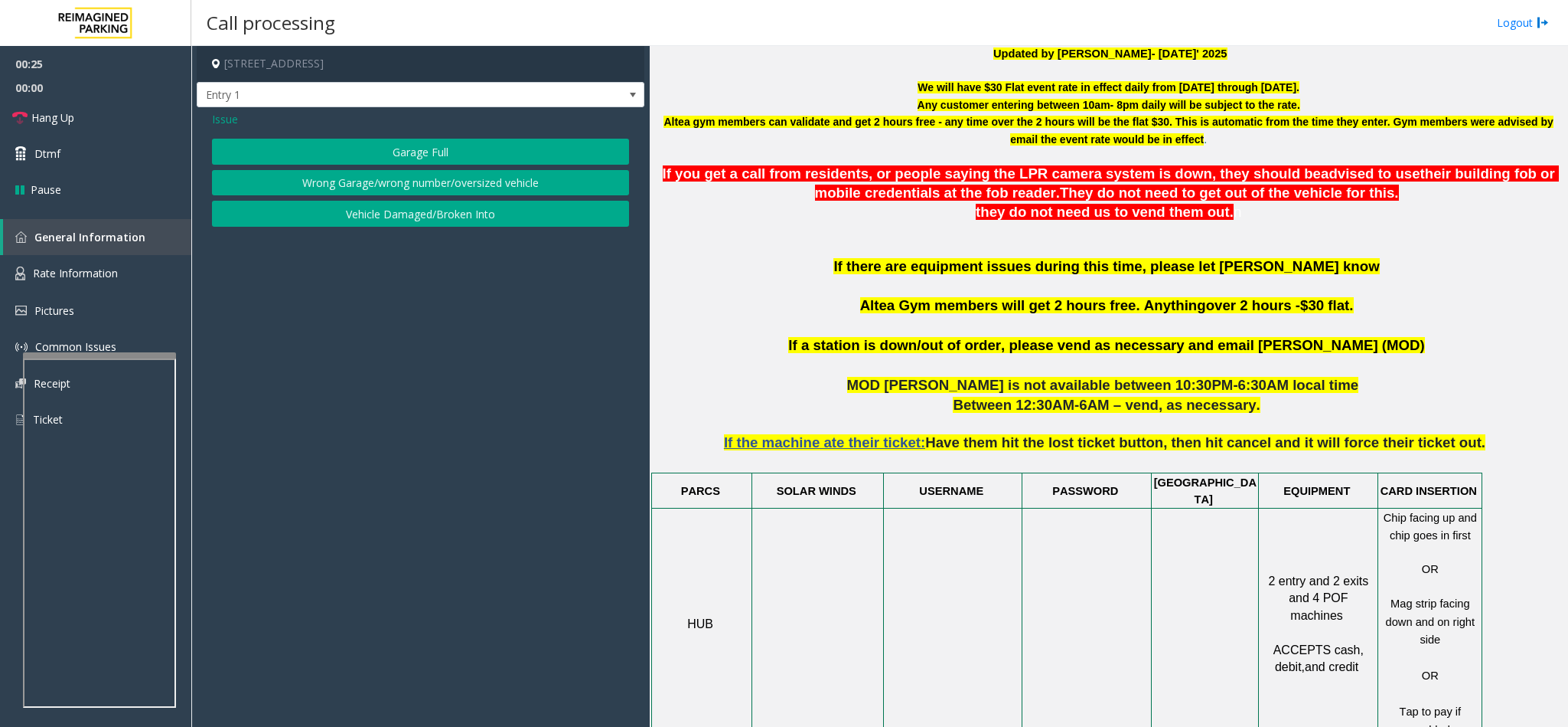
click at [214, 120] on span "Issue" at bounding box center [225, 119] width 26 height 16
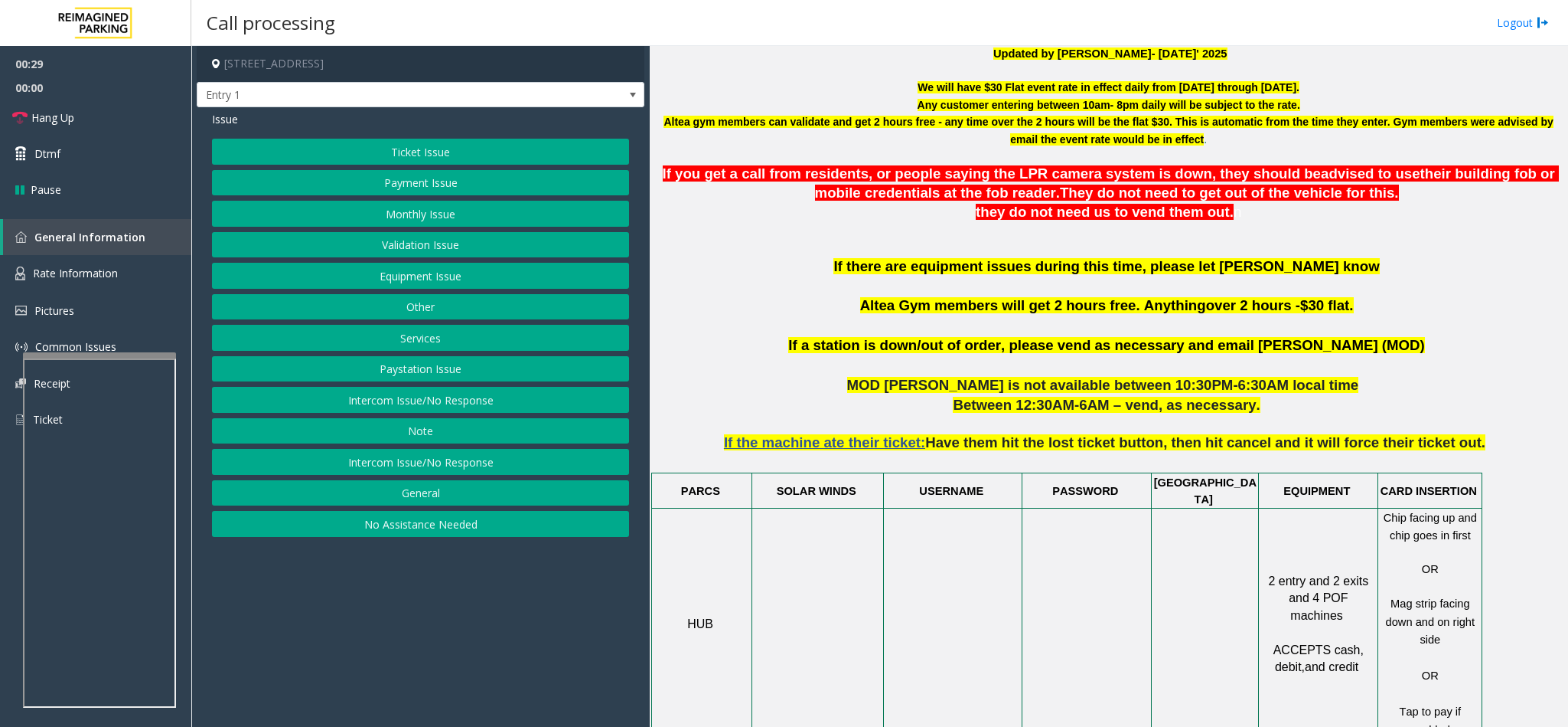
click at [423, 338] on button "Services" at bounding box center [420, 337] width 417 height 26
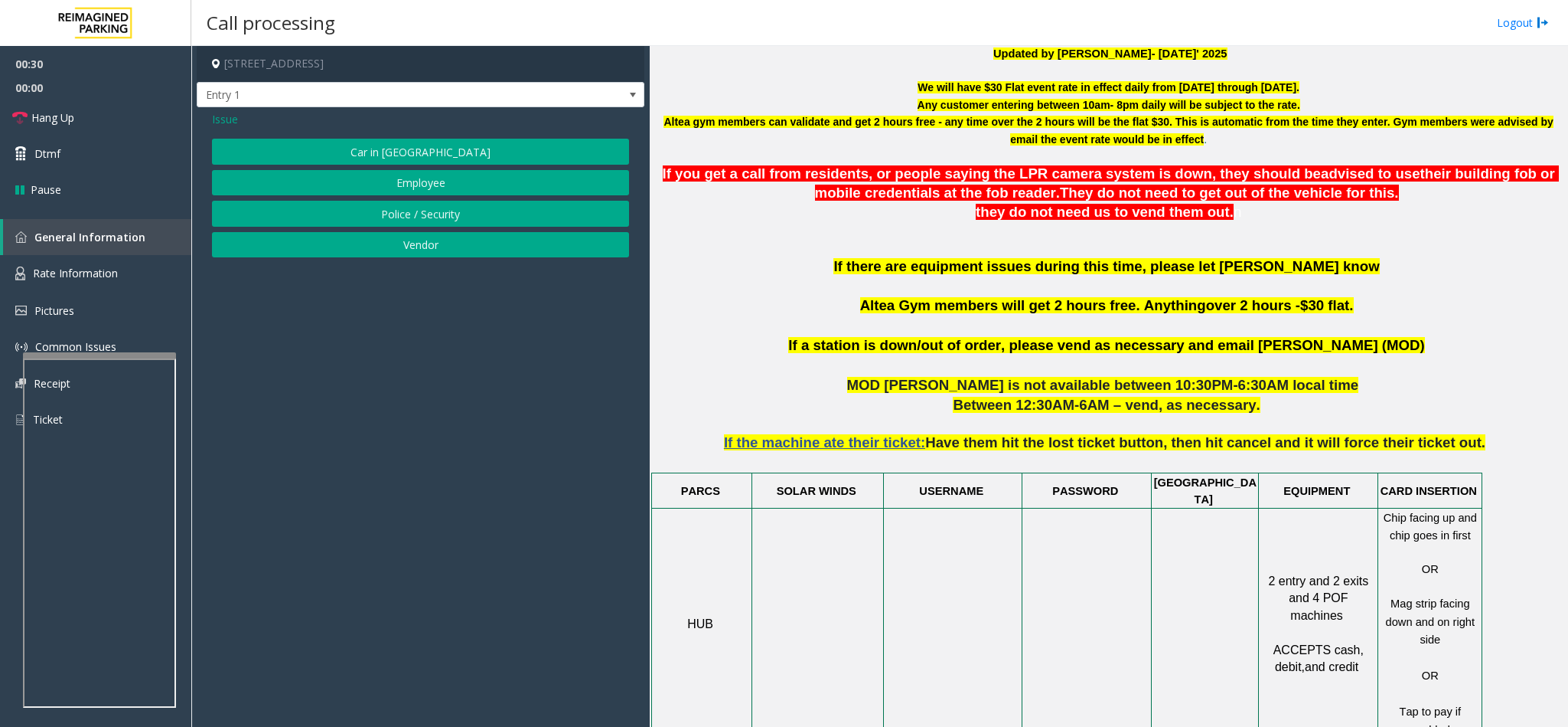
click at [225, 123] on span "Issue" at bounding box center [225, 119] width 26 height 16
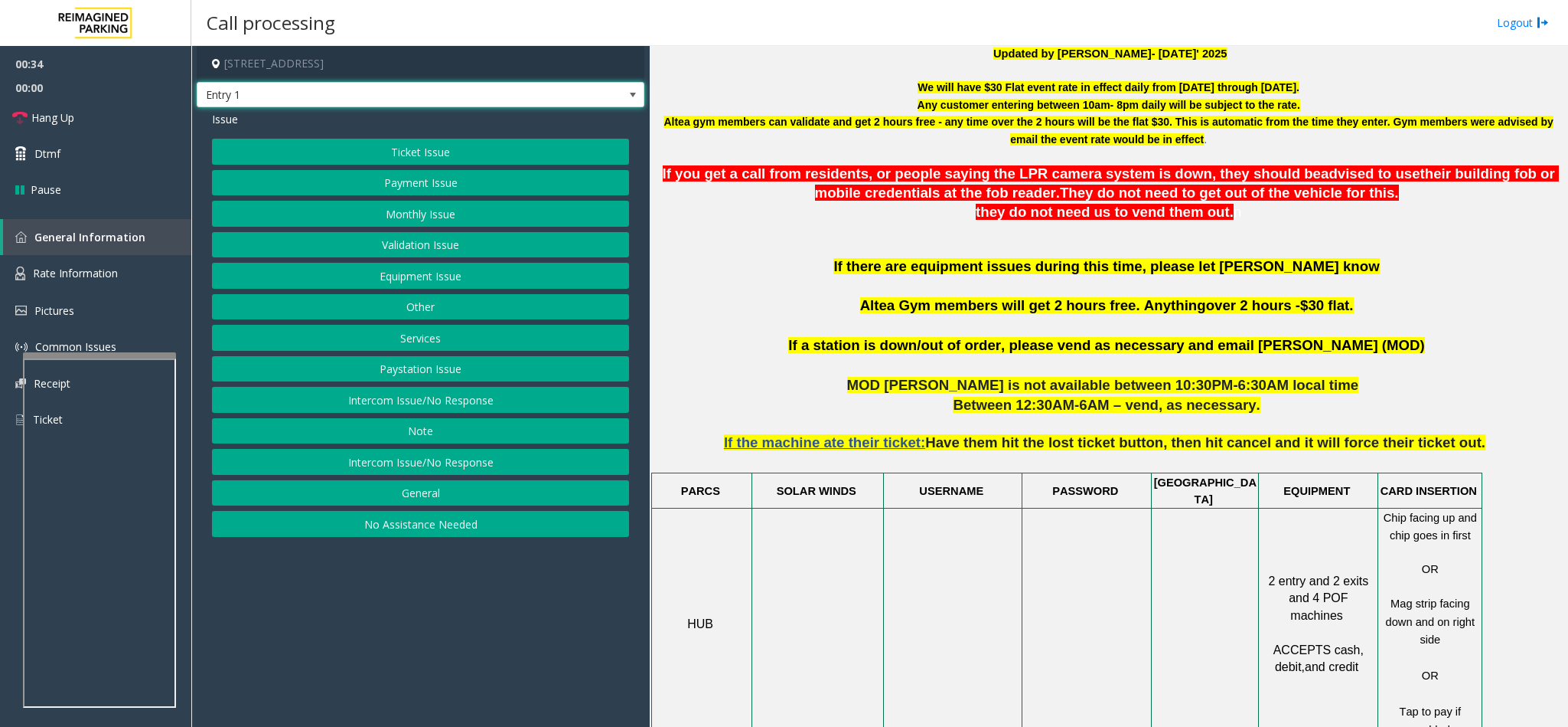
click at [494, 97] on span "Entry 1" at bounding box center [376, 94] width 357 height 25
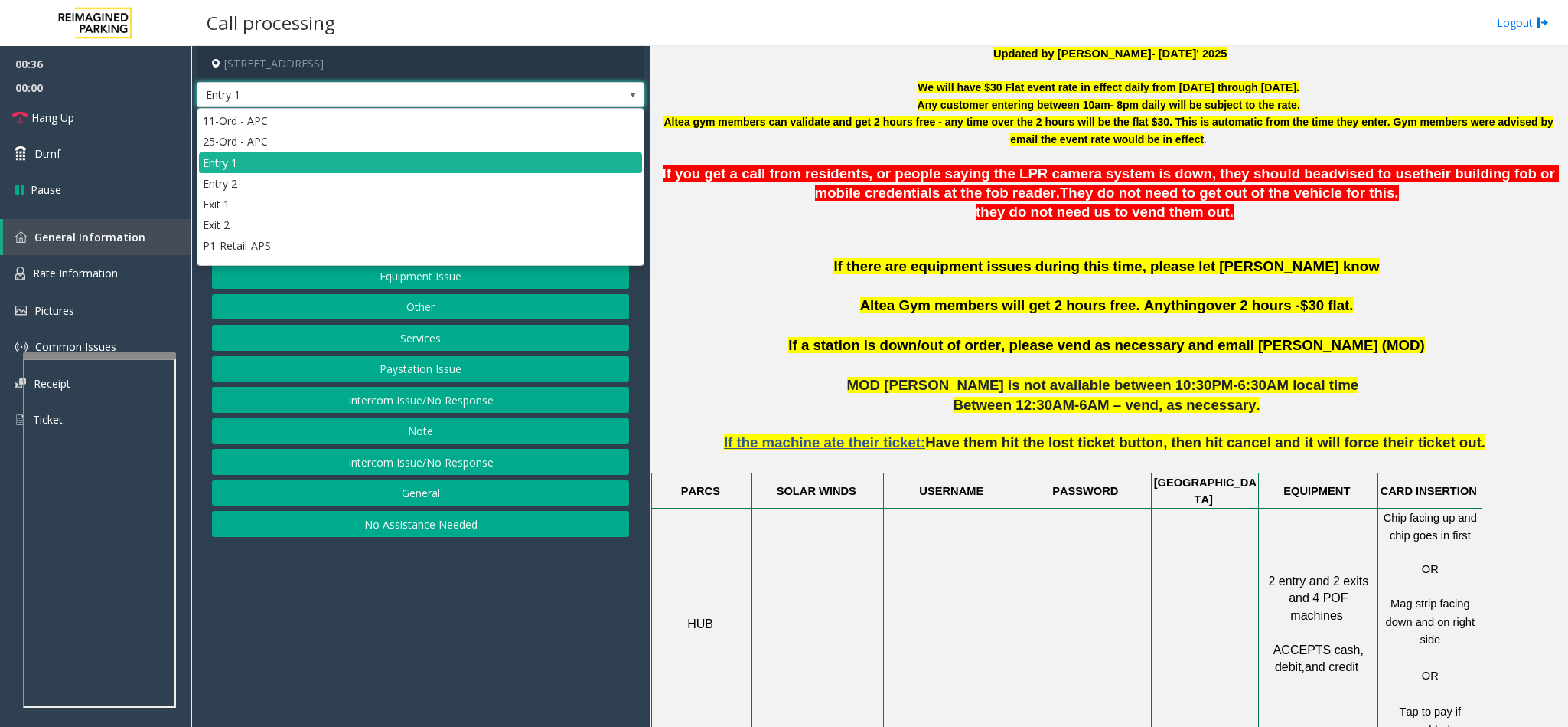
click at [762, 290] on p "If there are equipment issues during this time, please let [PERSON_NAME] know A…" at bounding box center [1108, 296] width 907 height 80
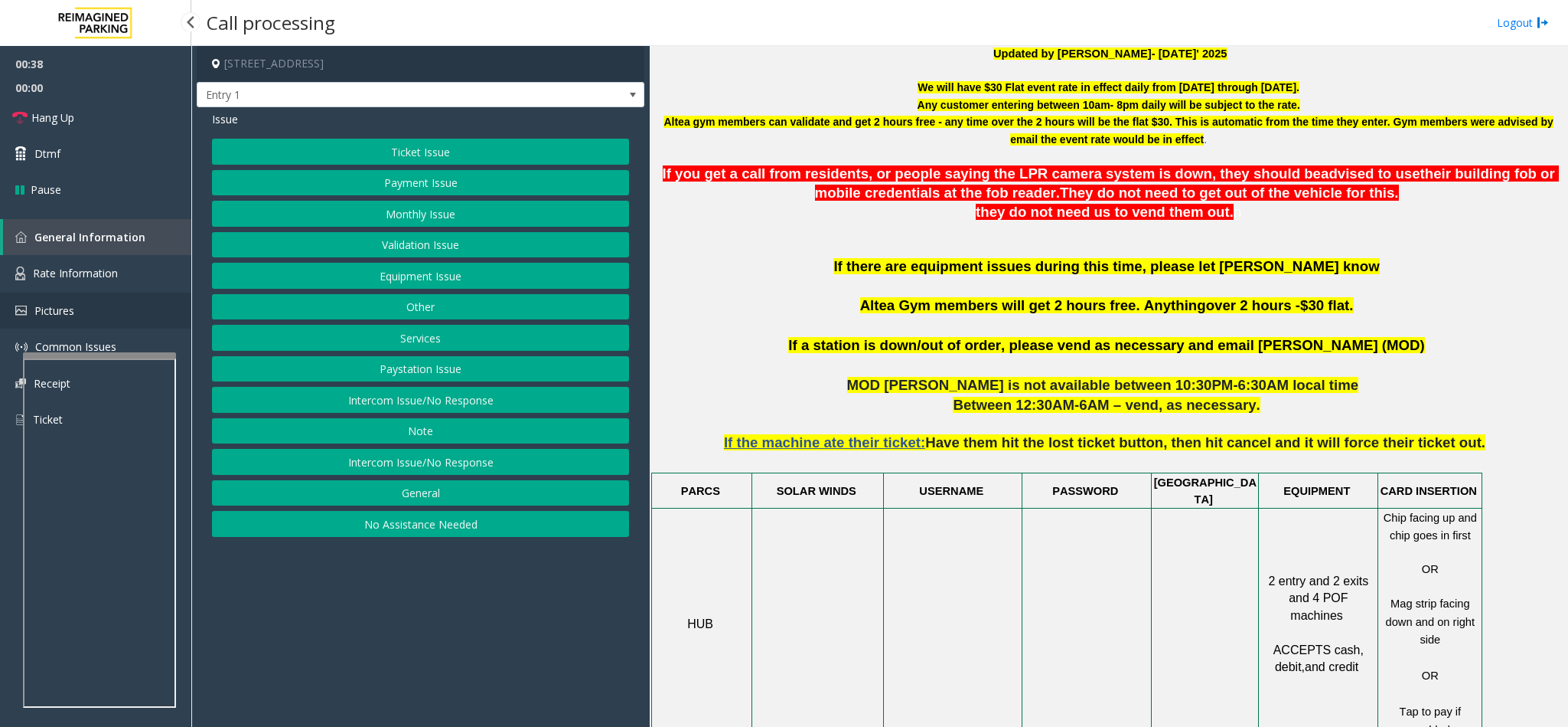
click at [77, 293] on link "Pictures" at bounding box center [95, 310] width 191 height 36
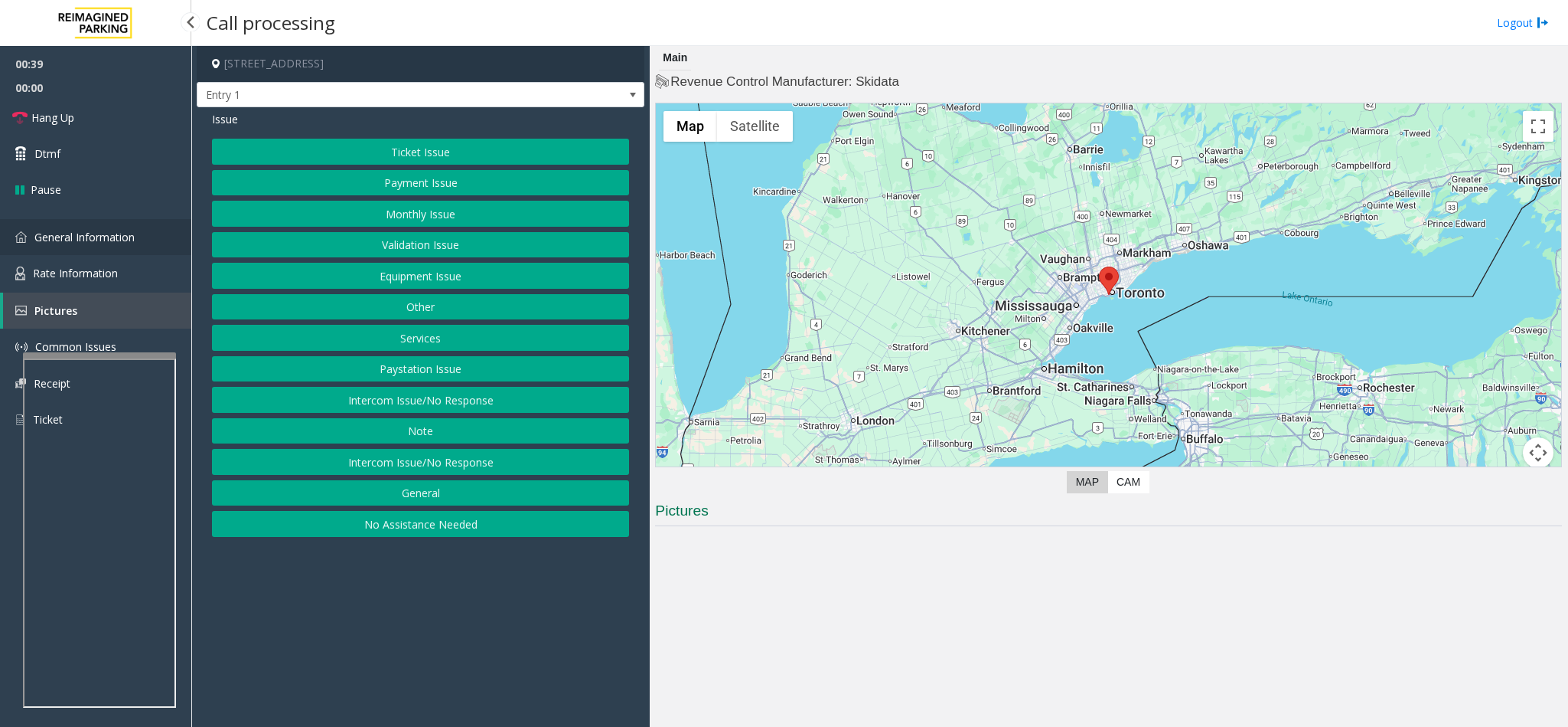
click at [65, 245] on link "General Information" at bounding box center [95, 237] width 191 height 36
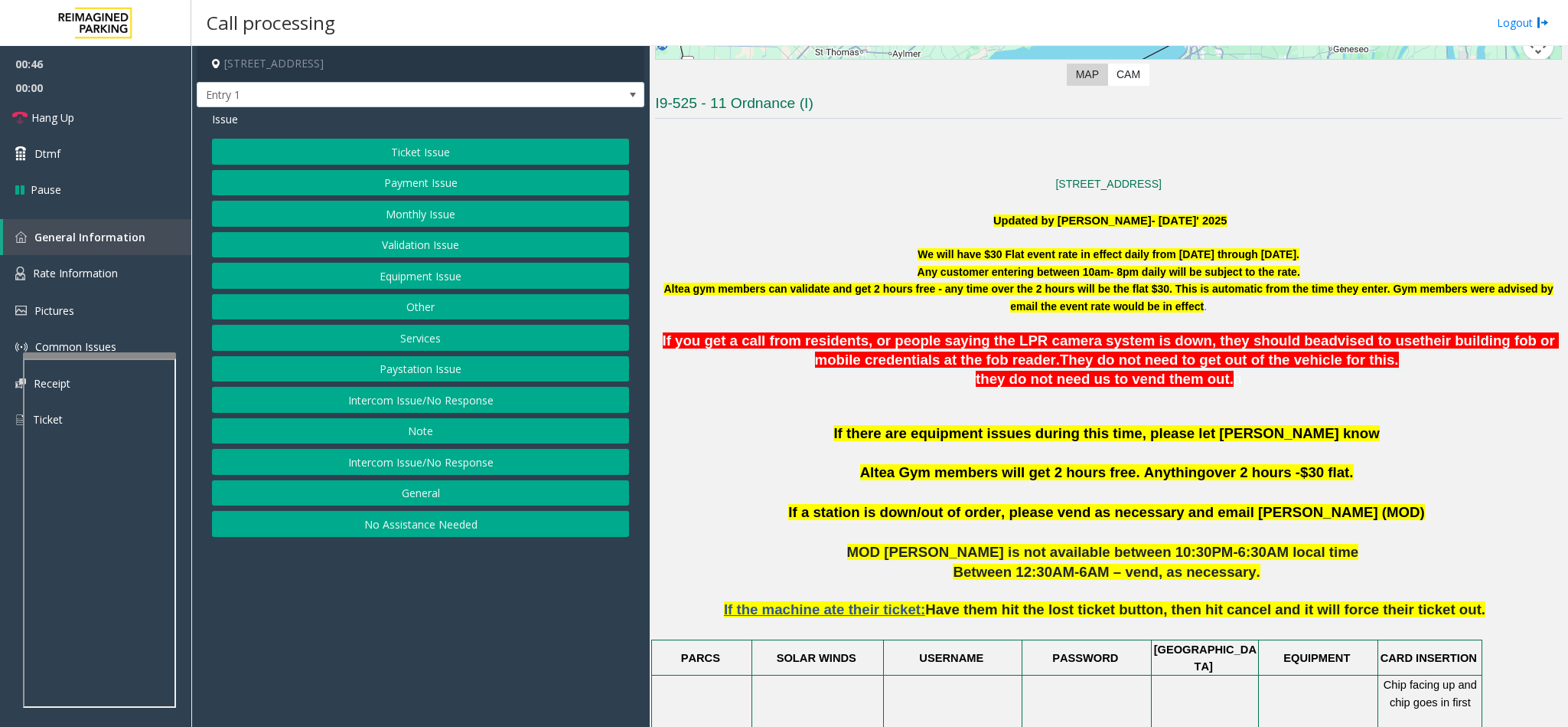
scroll to position [460, 0]
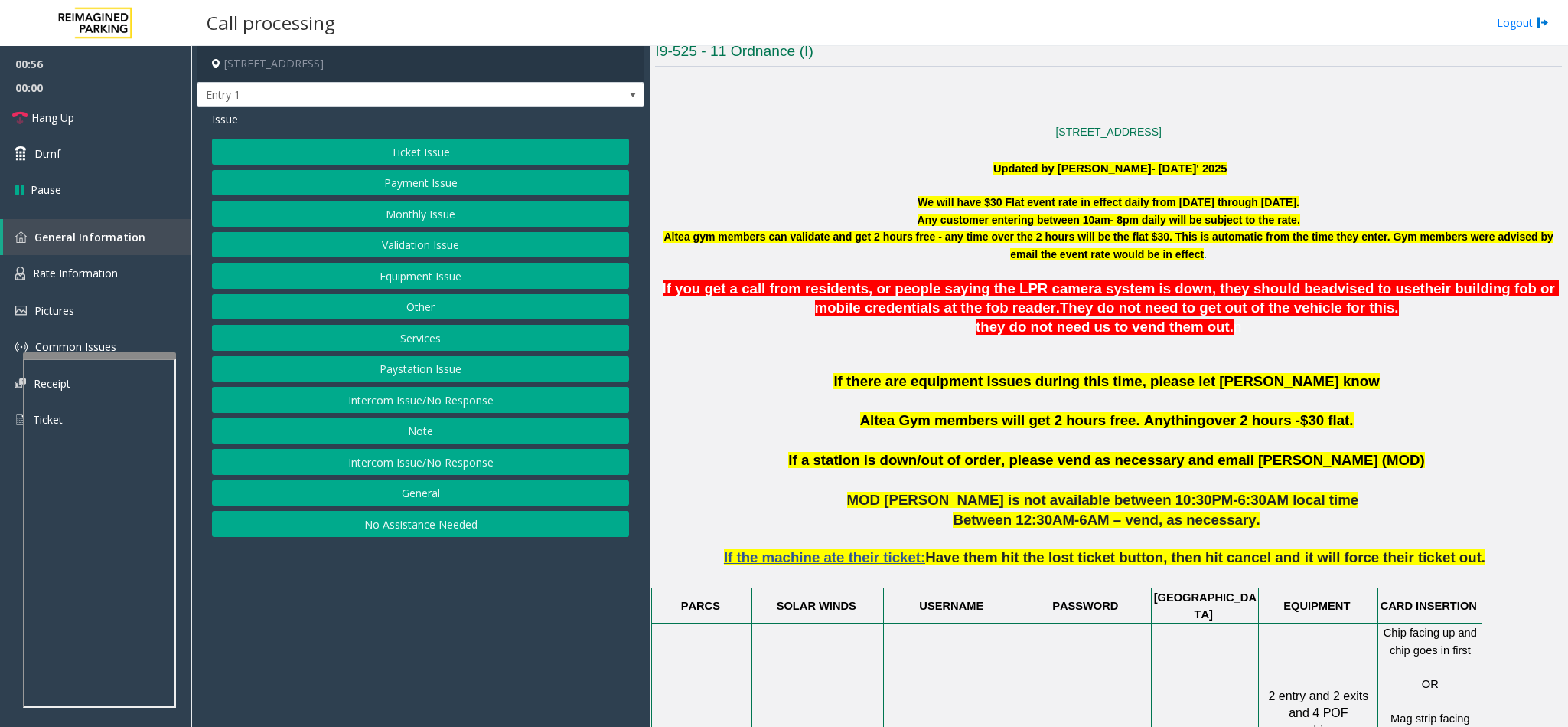
click at [376, 286] on button "Equipment Issue" at bounding box center [420, 275] width 417 height 26
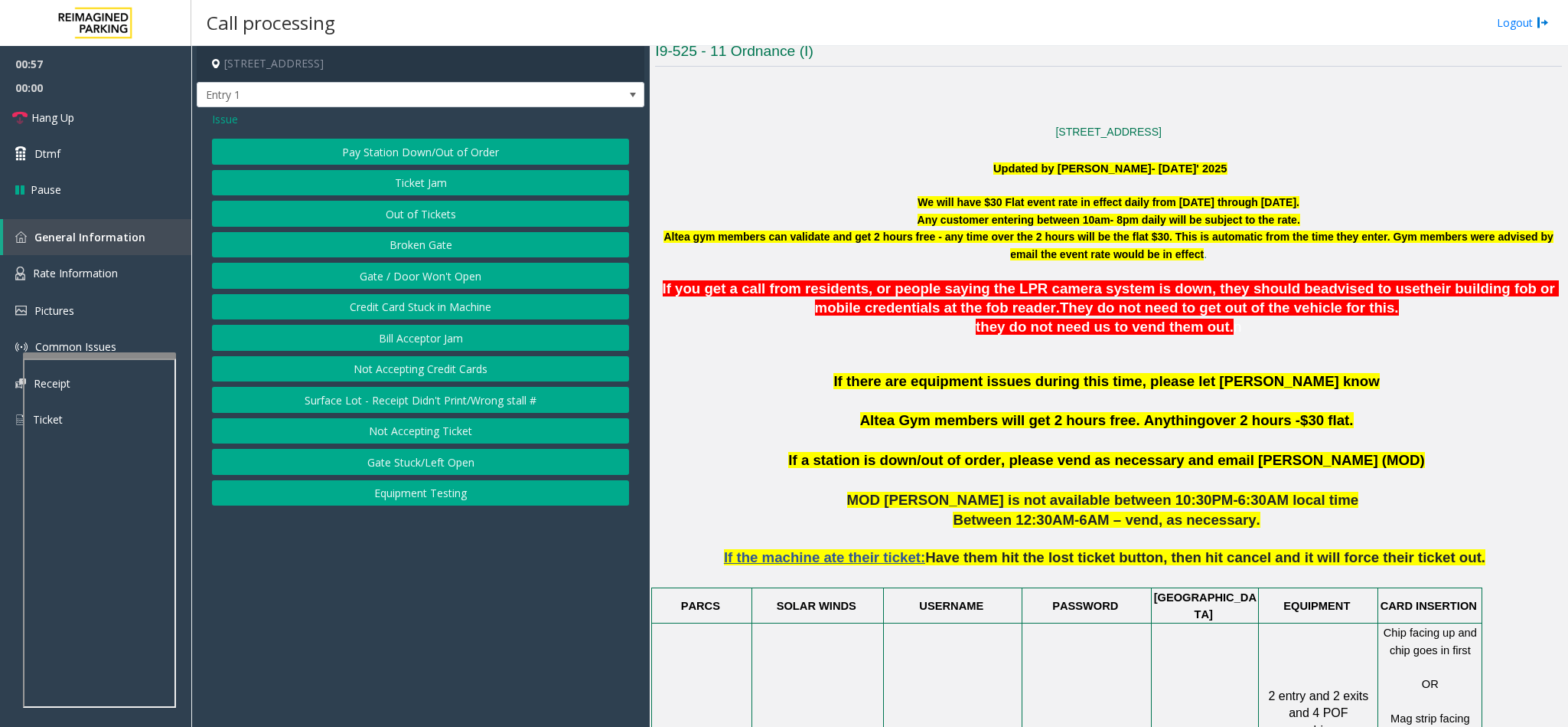
click at [373, 285] on button "Gate / Door Won't Open" at bounding box center [420, 275] width 417 height 26
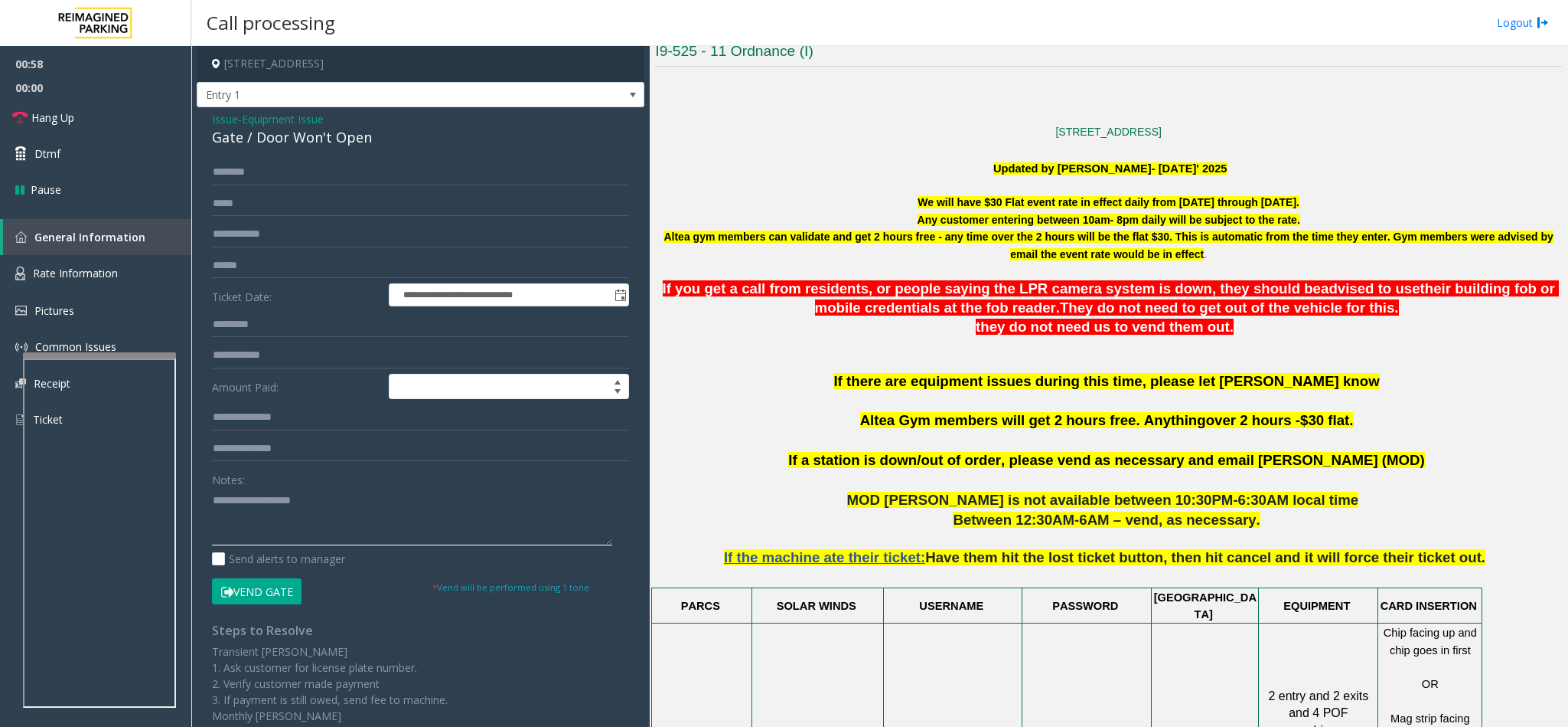
click at [237, 515] on textarea at bounding box center [412, 516] width 401 height 57
click at [382, 497] on textarea at bounding box center [412, 516] width 401 height 57
click at [131, 122] on link "Hang Up" at bounding box center [95, 117] width 191 height 36
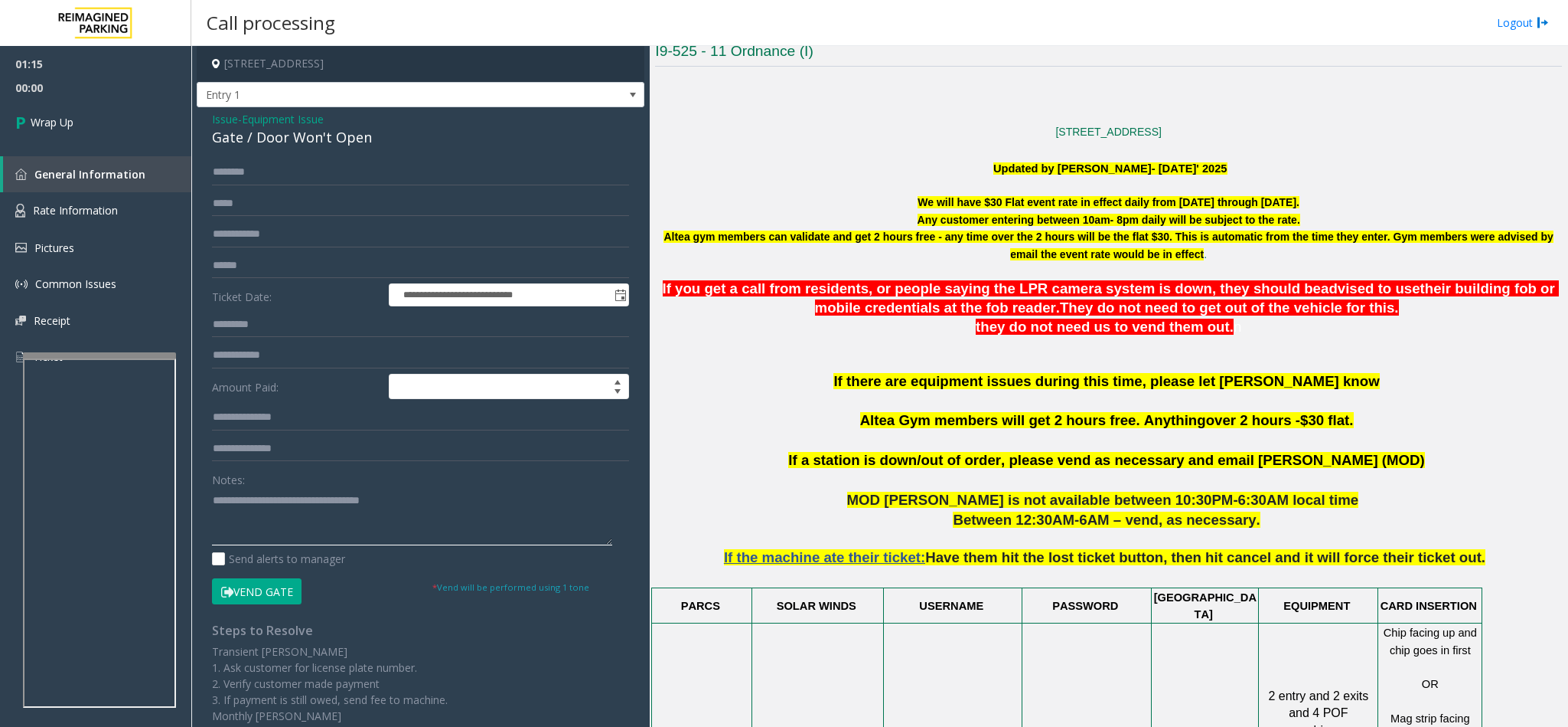
click at [418, 506] on textarea at bounding box center [412, 516] width 401 height 57
type textarea "**********"
click at [63, 131] on link "Wrap Up" at bounding box center [95, 122] width 191 height 45
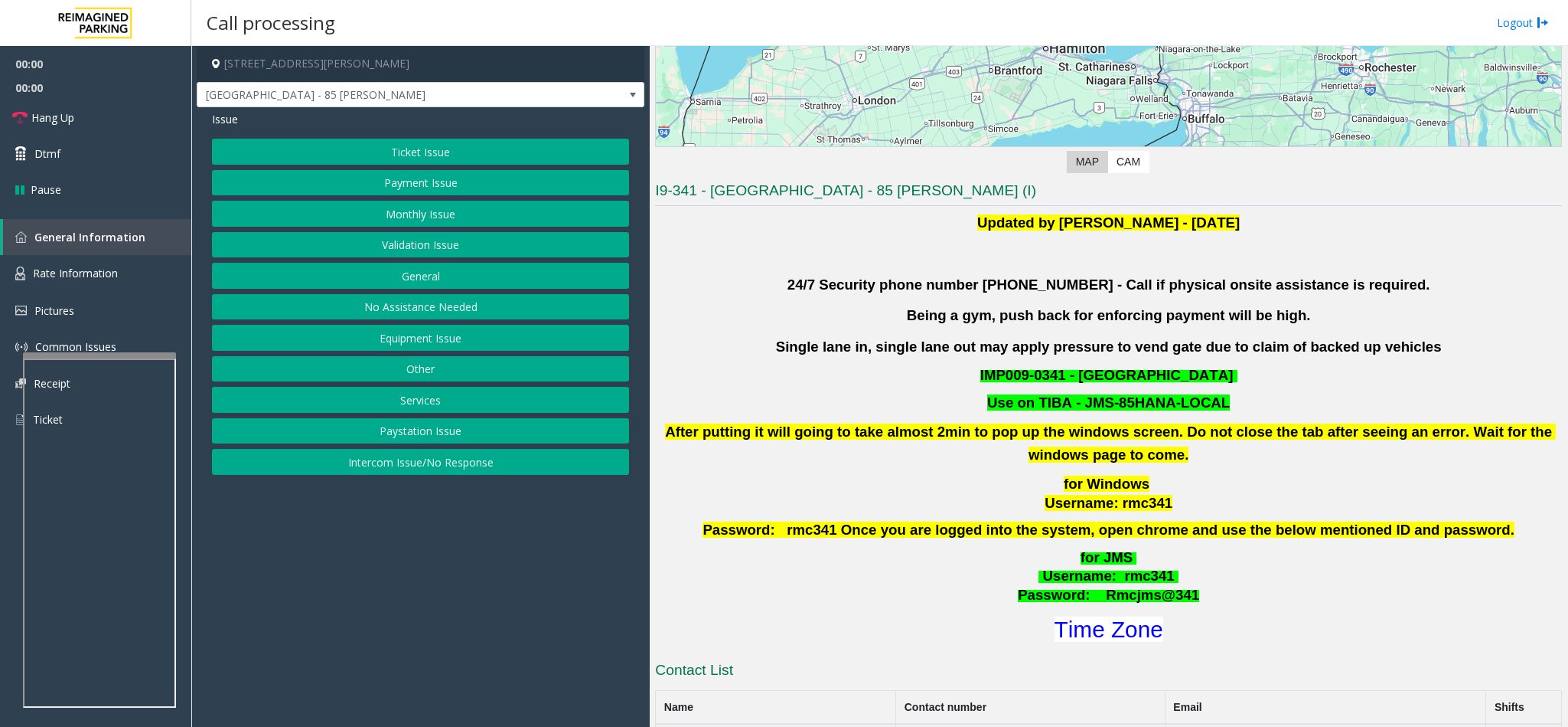
scroll to position [345, 0]
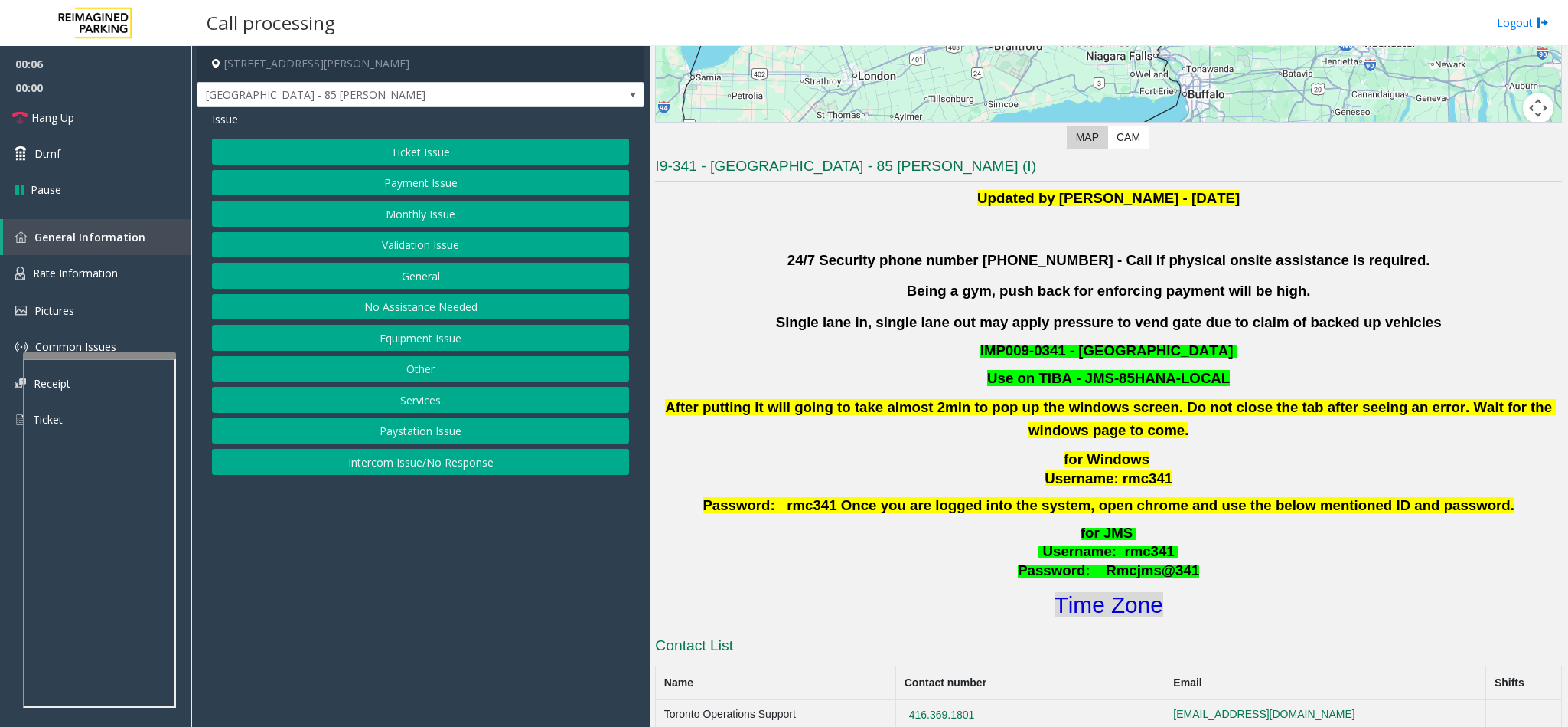
click at [1089, 616] on font "Time Zone" at bounding box center [1108, 604] width 109 height 26
click at [439, 343] on button "Equipment Issue" at bounding box center [420, 337] width 417 height 26
click at [411, 286] on button "Gate / Door Won't Open" at bounding box center [420, 275] width 417 height 26
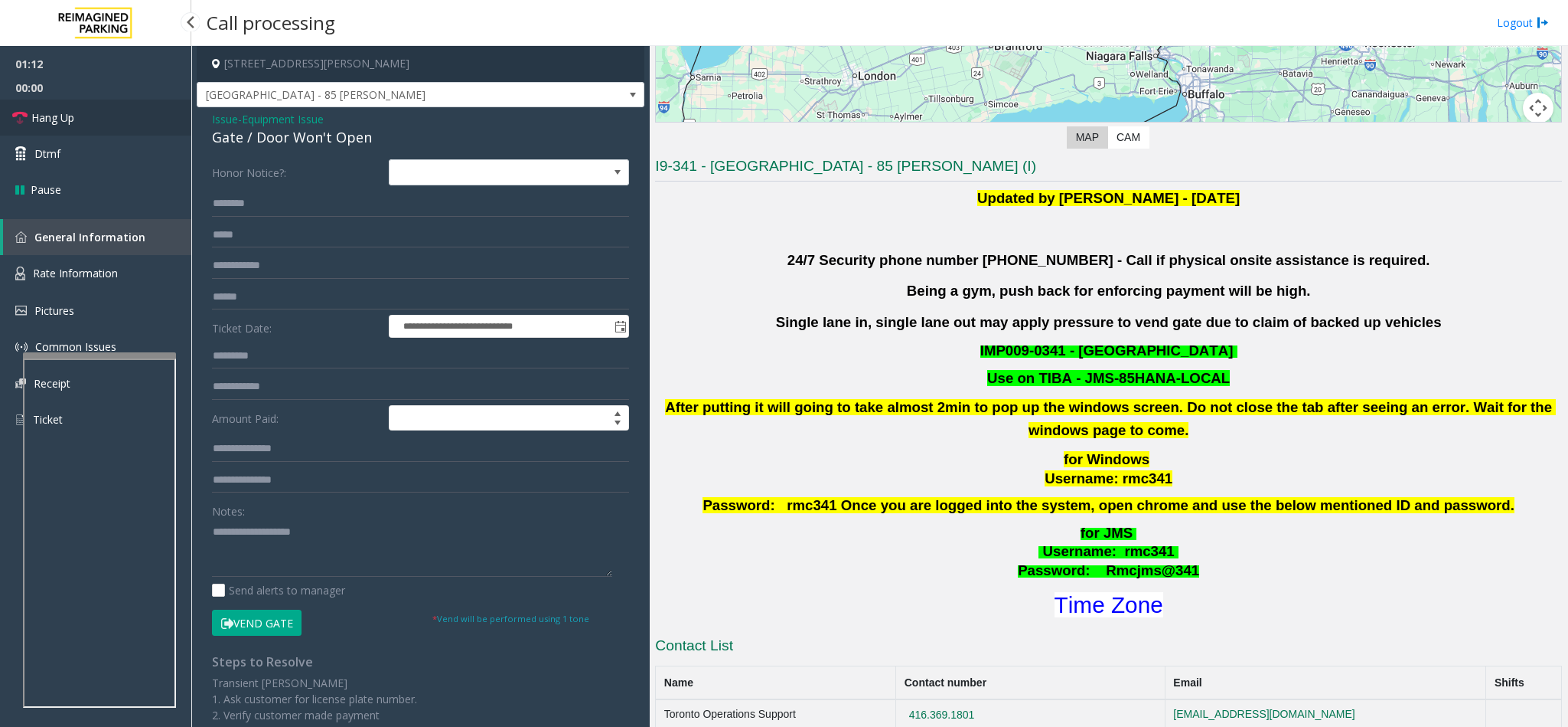
click at [137, 123] on link "Hang Up" at bounding box center [95, 117] width 191 height 36
click at [290, 567] on textarea at bounding box center [412, 547] width 401 height 57
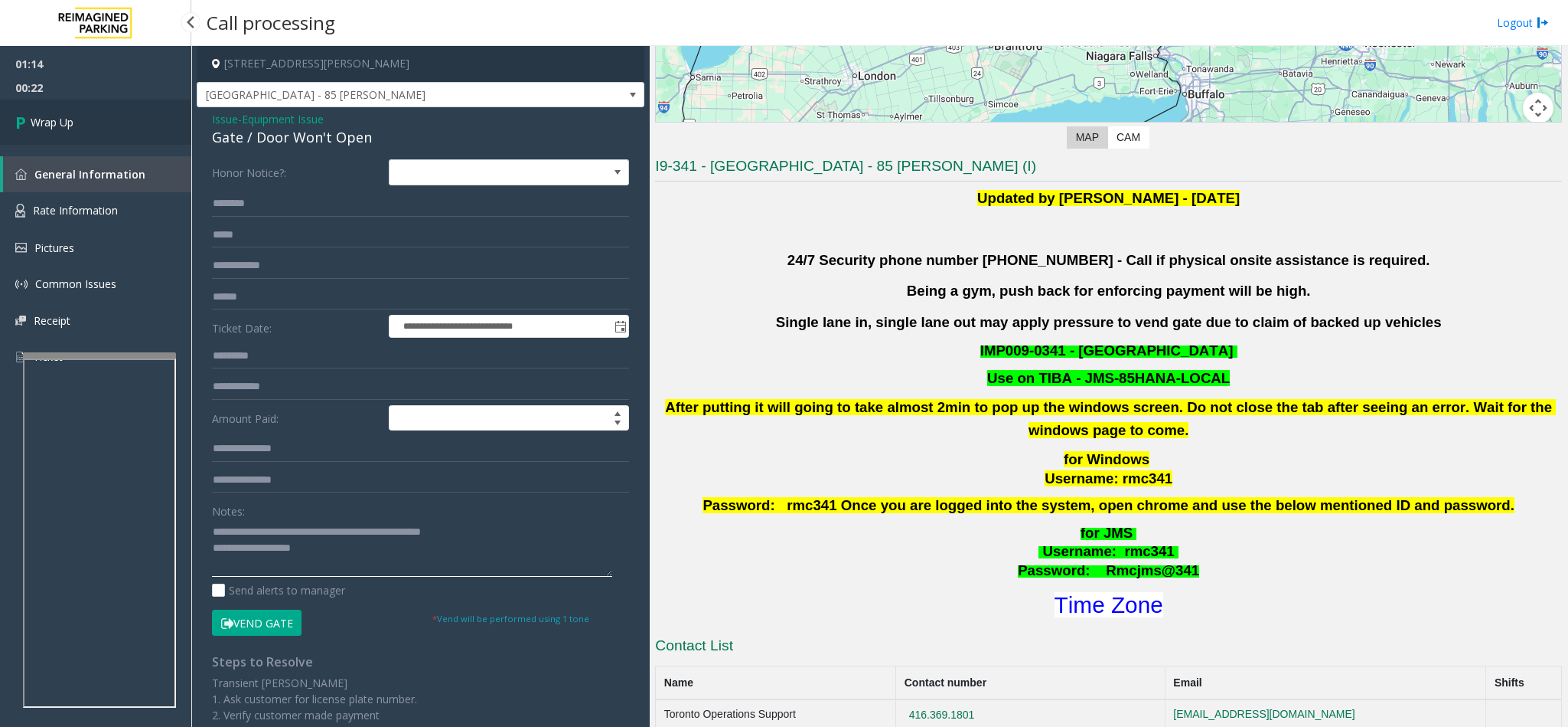
type textarea "**********"
click at [65, 138] on link "Wrap Up" at bounding box center [95, 122] width 191 height 45
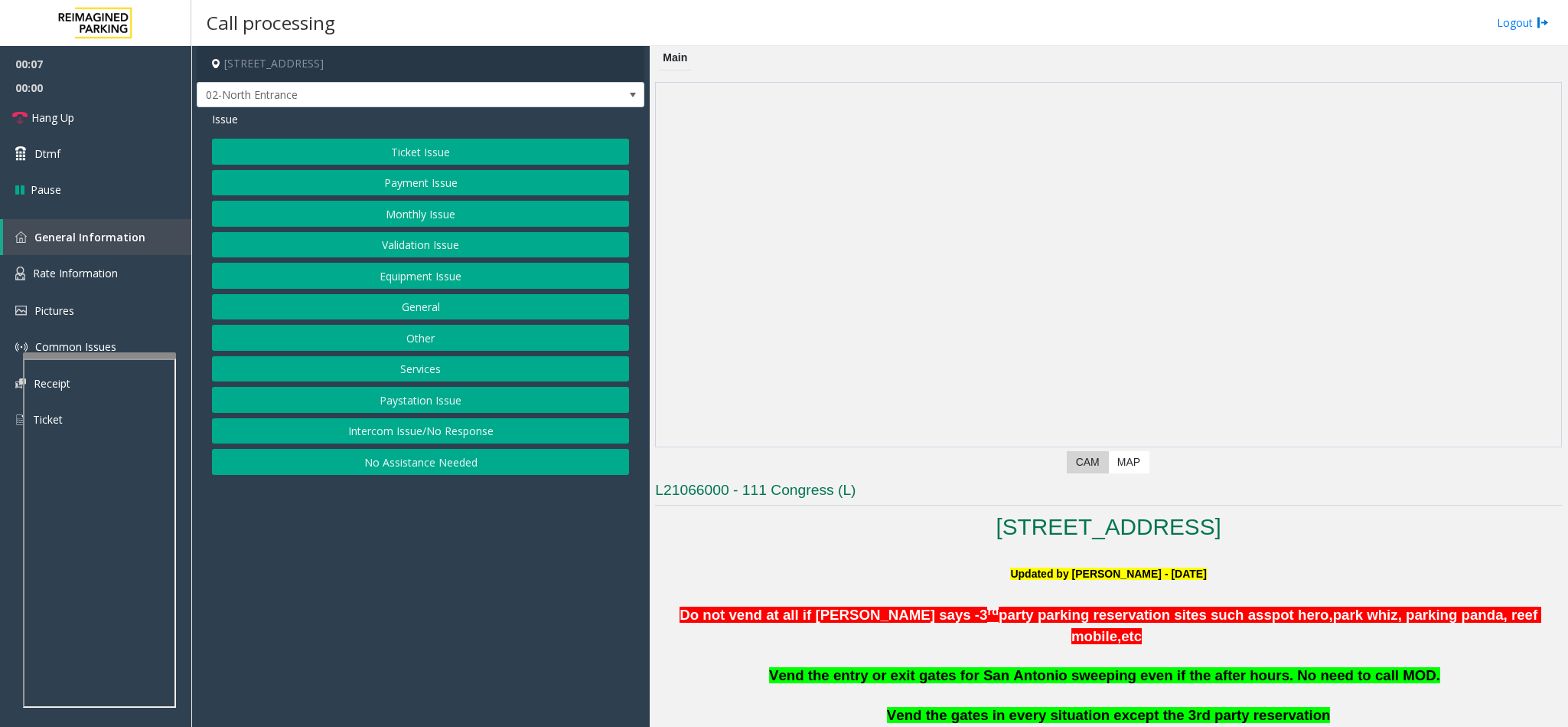
click at [429, 460] on button "No Assistance Needed" at bounding box center [420, 462] width 417 height 26
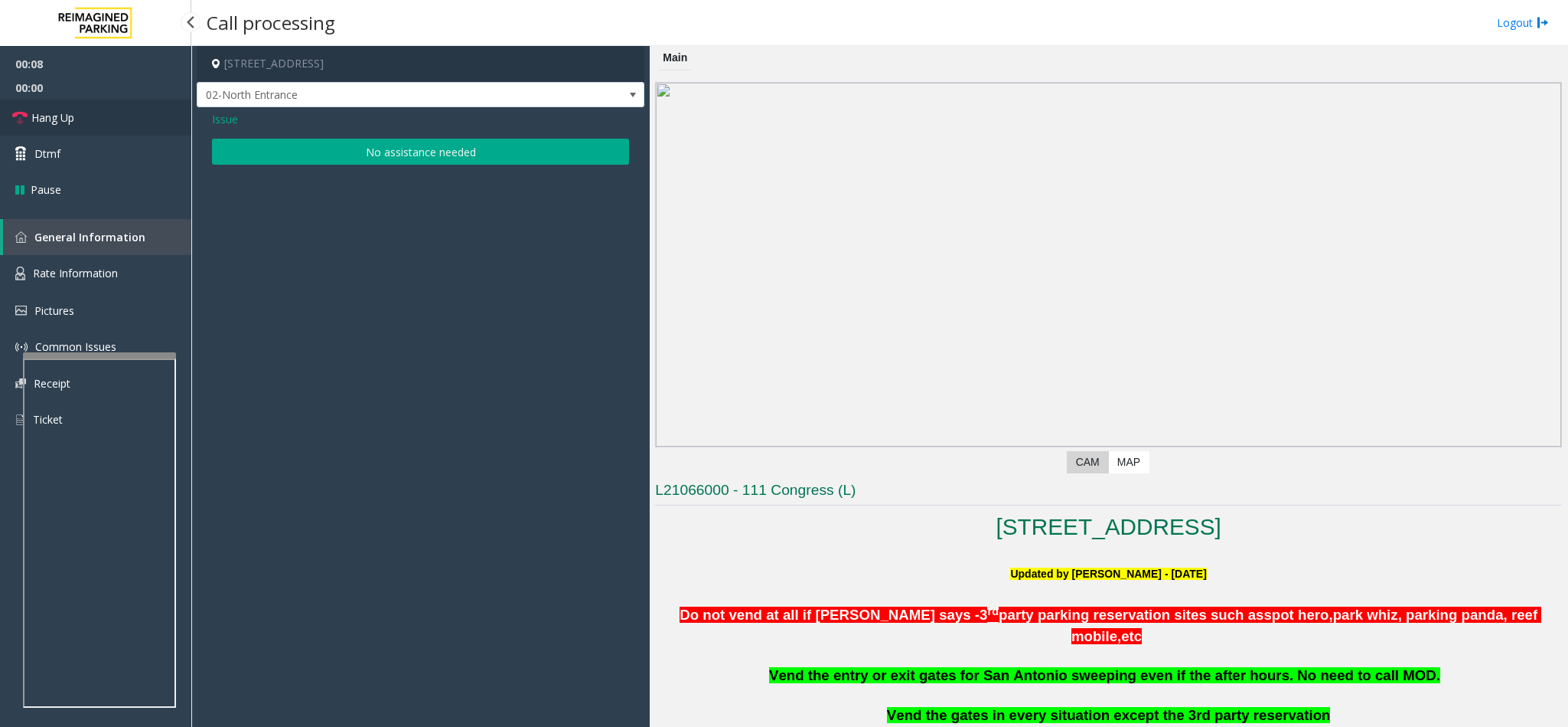
click at [111, 106] on link "Hang Up" at bounding box center [95, 117] width 191 height 36
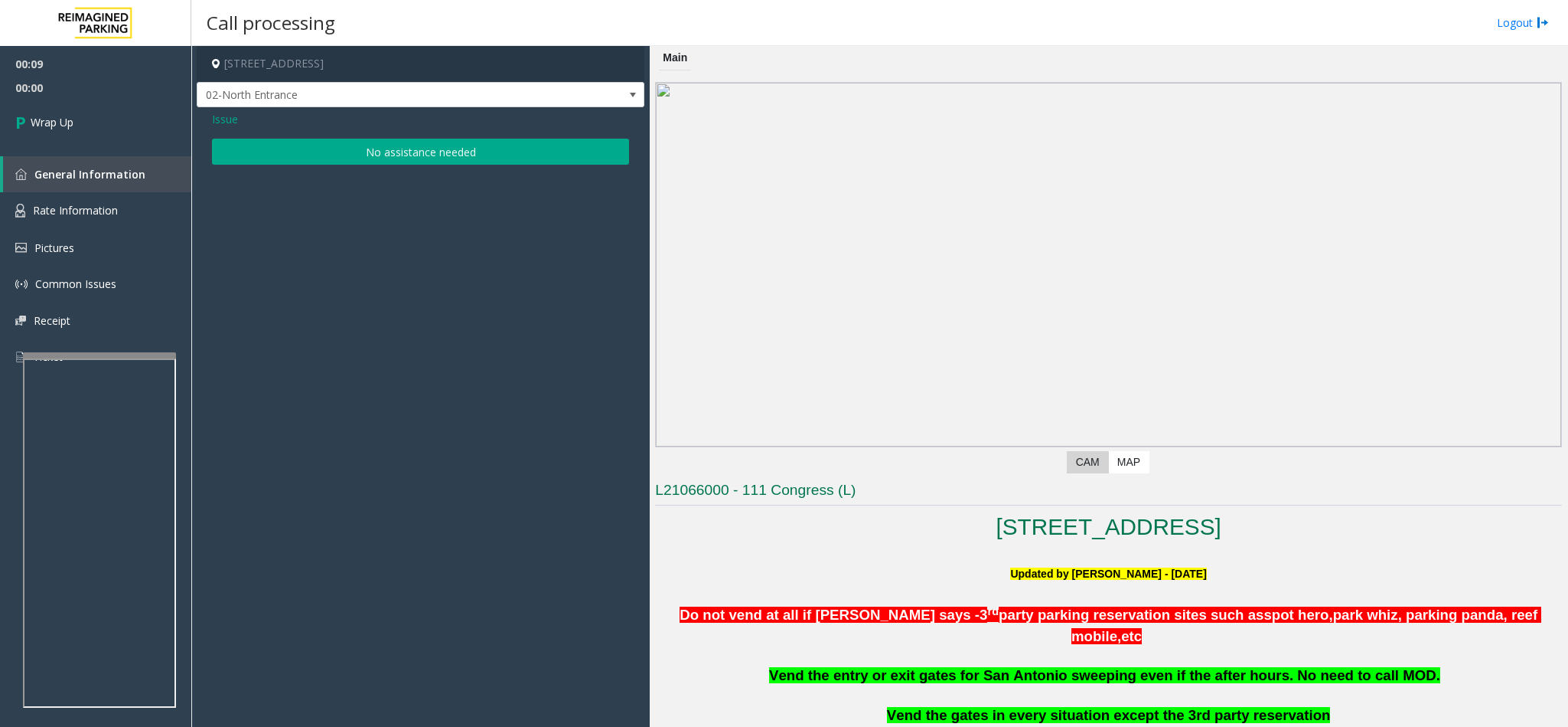
click at [310, 139] on button "No assistance needed" at bounding box center [420, 151] width 417 height 26
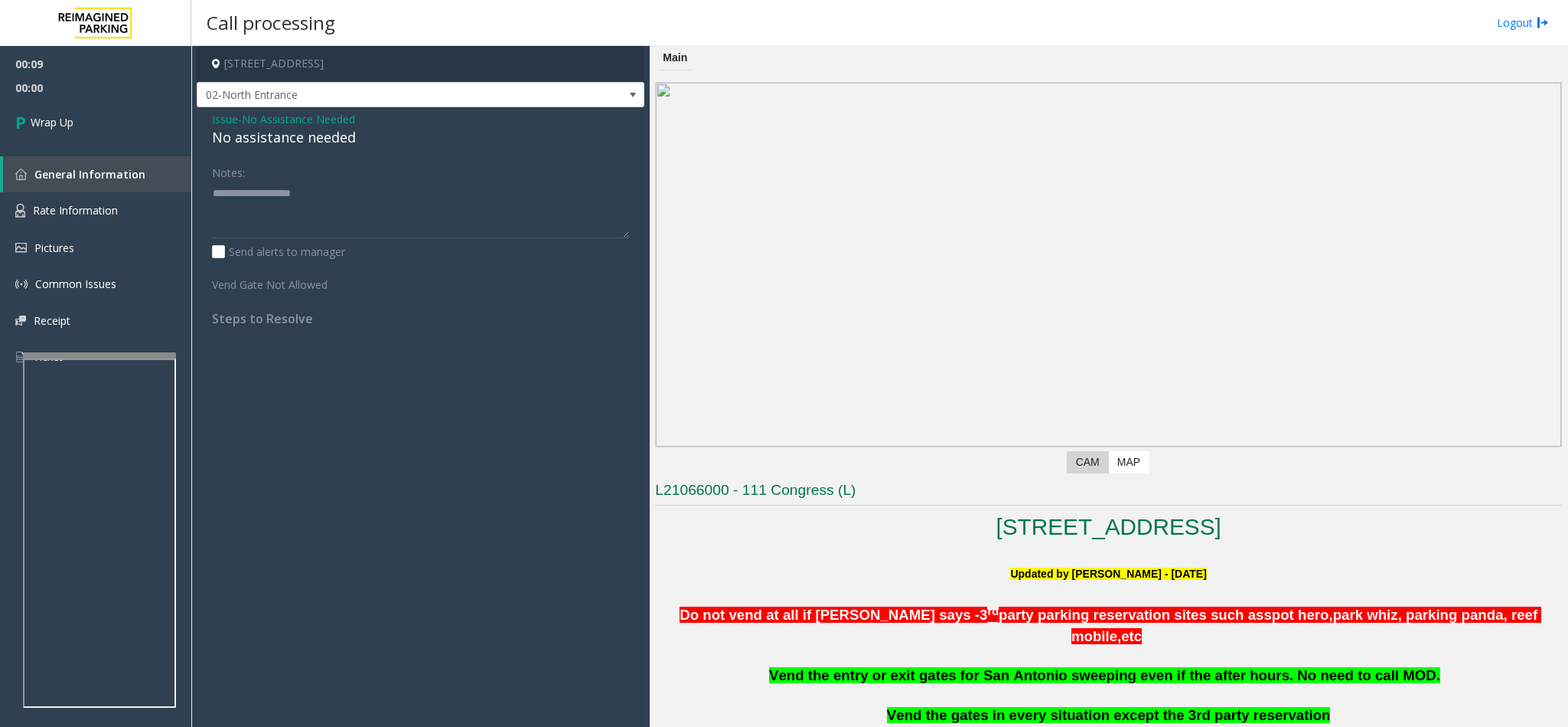
click at [292, 137] on div "No assistance needed" at bounding box center [420, 137] width 417 height 21
type textarea "**********"
click at [64, 132] on link "Wrap Up" at bounding box center [95, 122] width 191 height 45
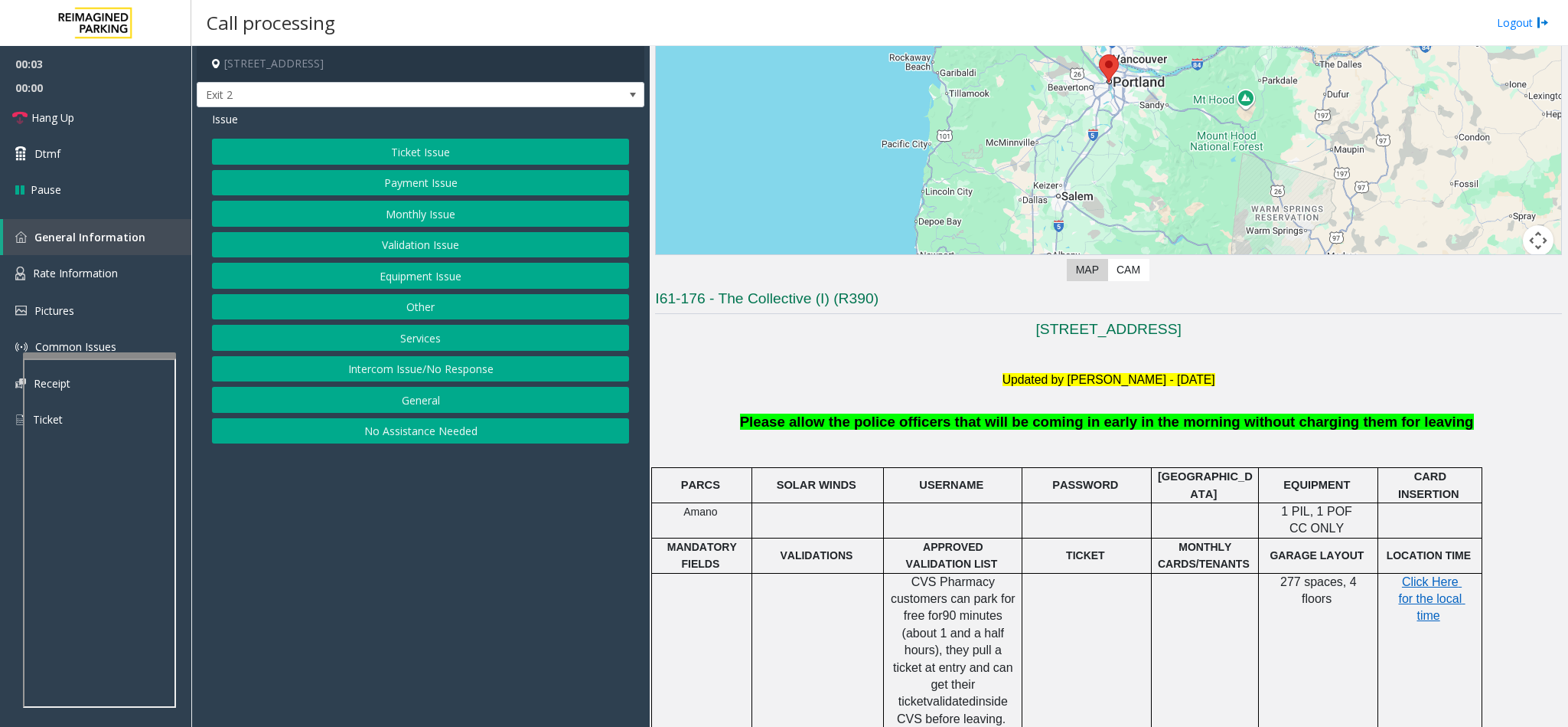
scroll to position [230, 0]
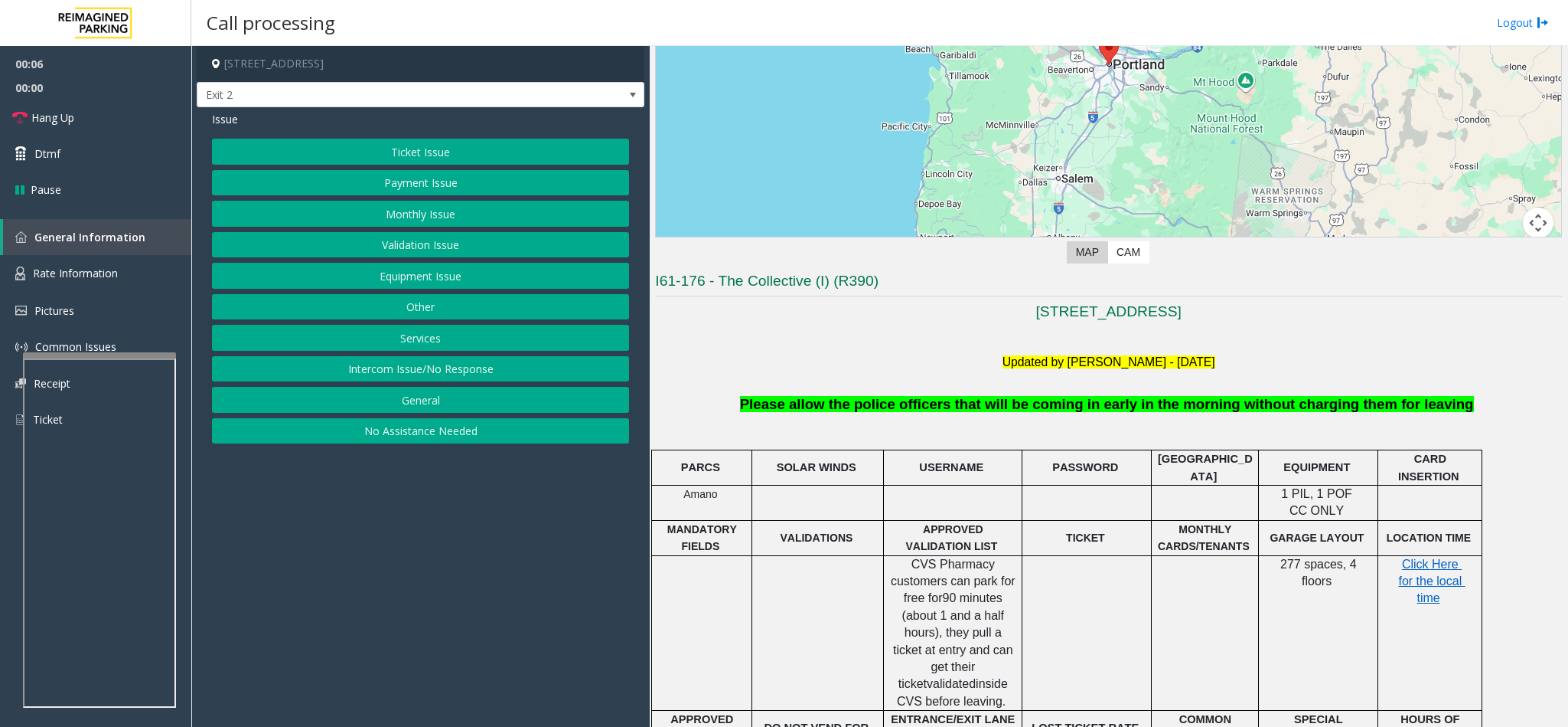
click at [473, 372] on button "Intercom Issue/No Response" at bounding box center [420, 368] width 417 height 26
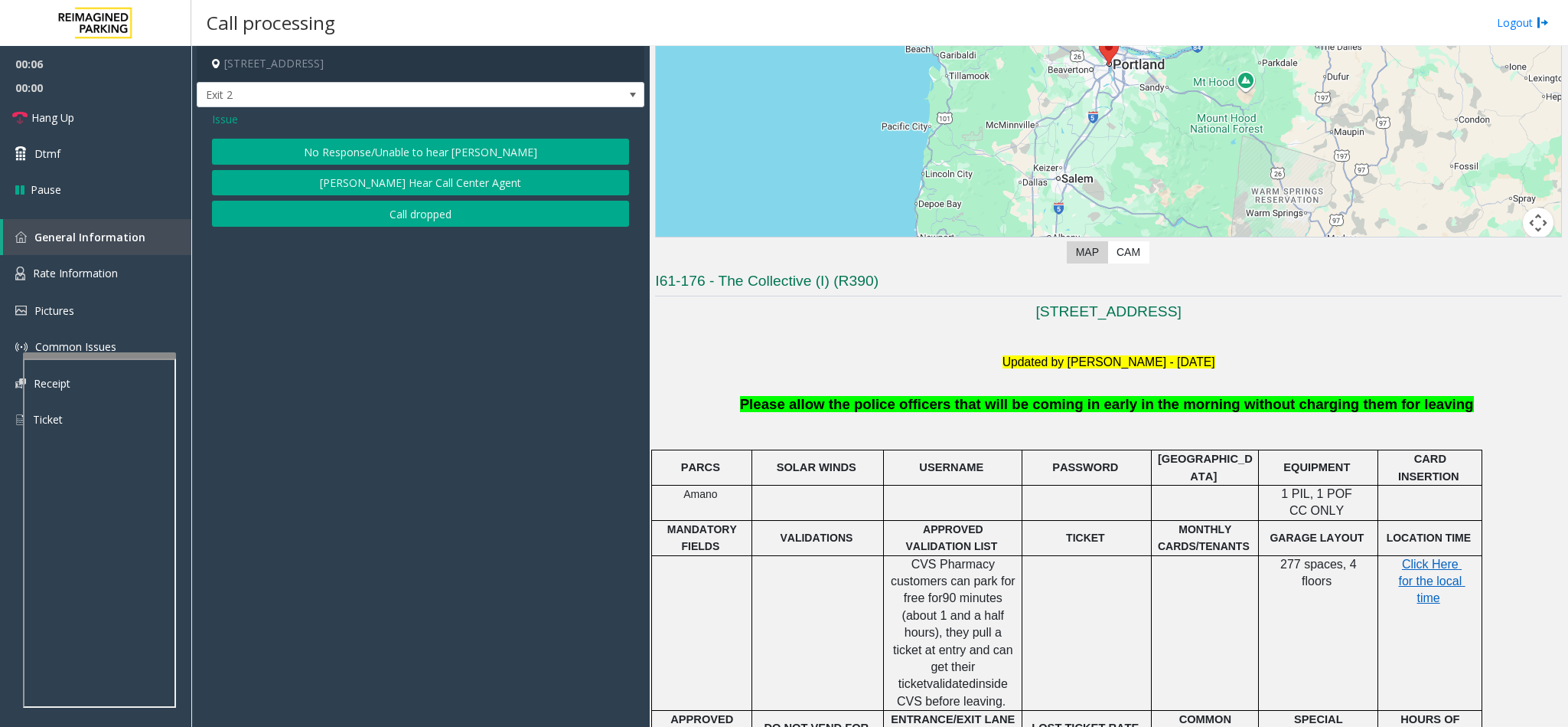
click at [418, 139] on button "No Response/Unable to hear [PERSON_NAME]" at bounding box center [420, 151] width 417 height 26
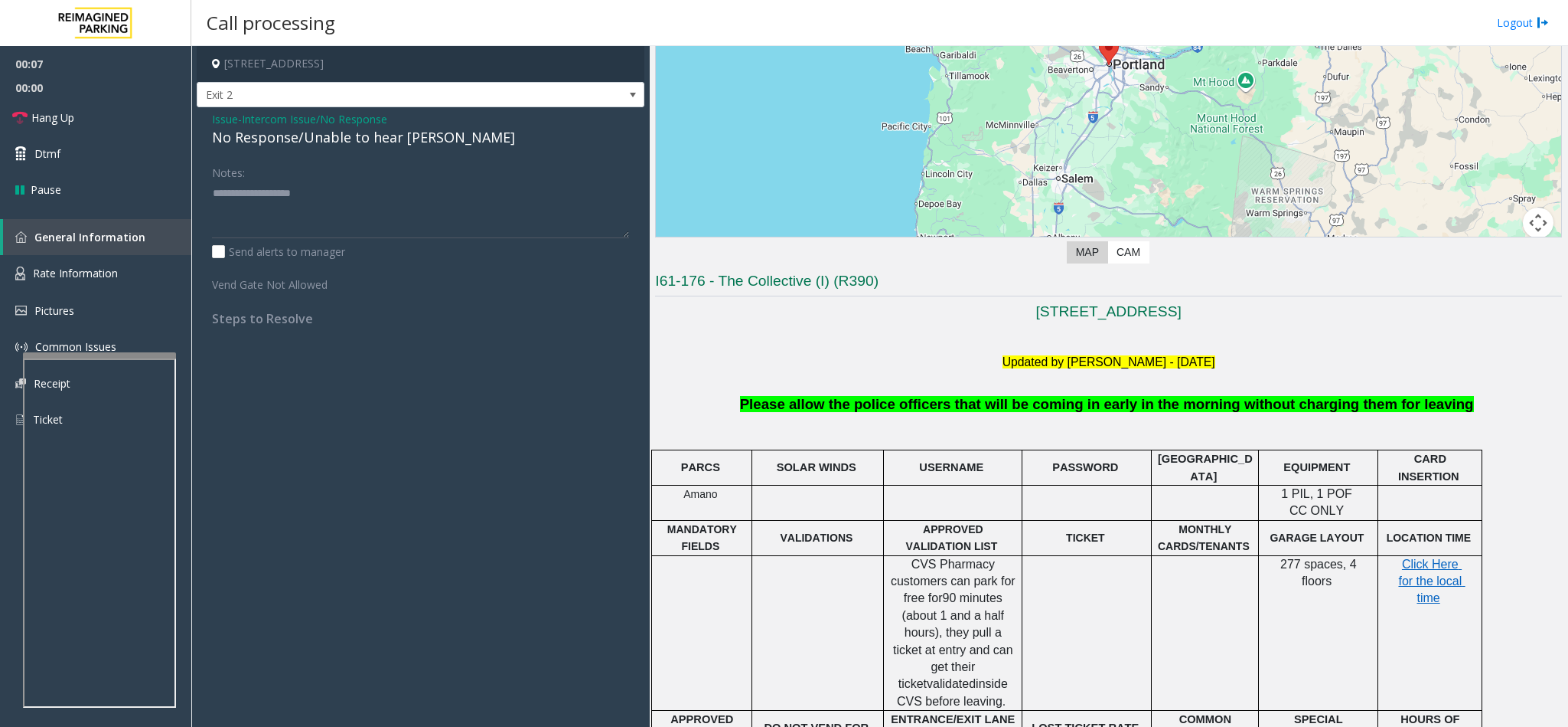
click at [320, 137] on div "No Response/Unable to hear [PERSON_NAME]" at bounding box center [420, 137] width 417 height 21
click at [420, 193] on textarea at bounding box center [420, 209] width 417 height 57
type textarea "**********"
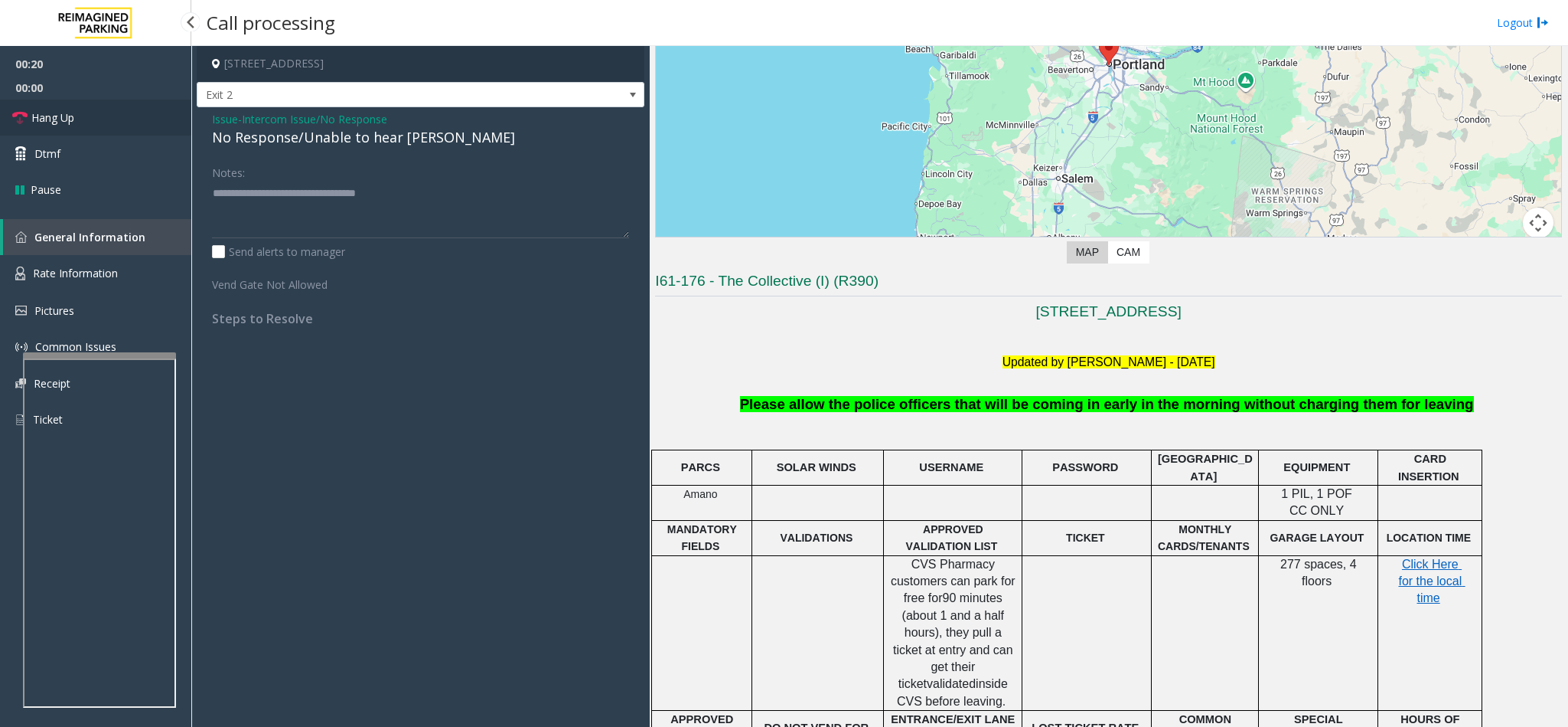
click at [120, 109] on link "Hang Up" at bounding box center [95, 117] width 191 height 36
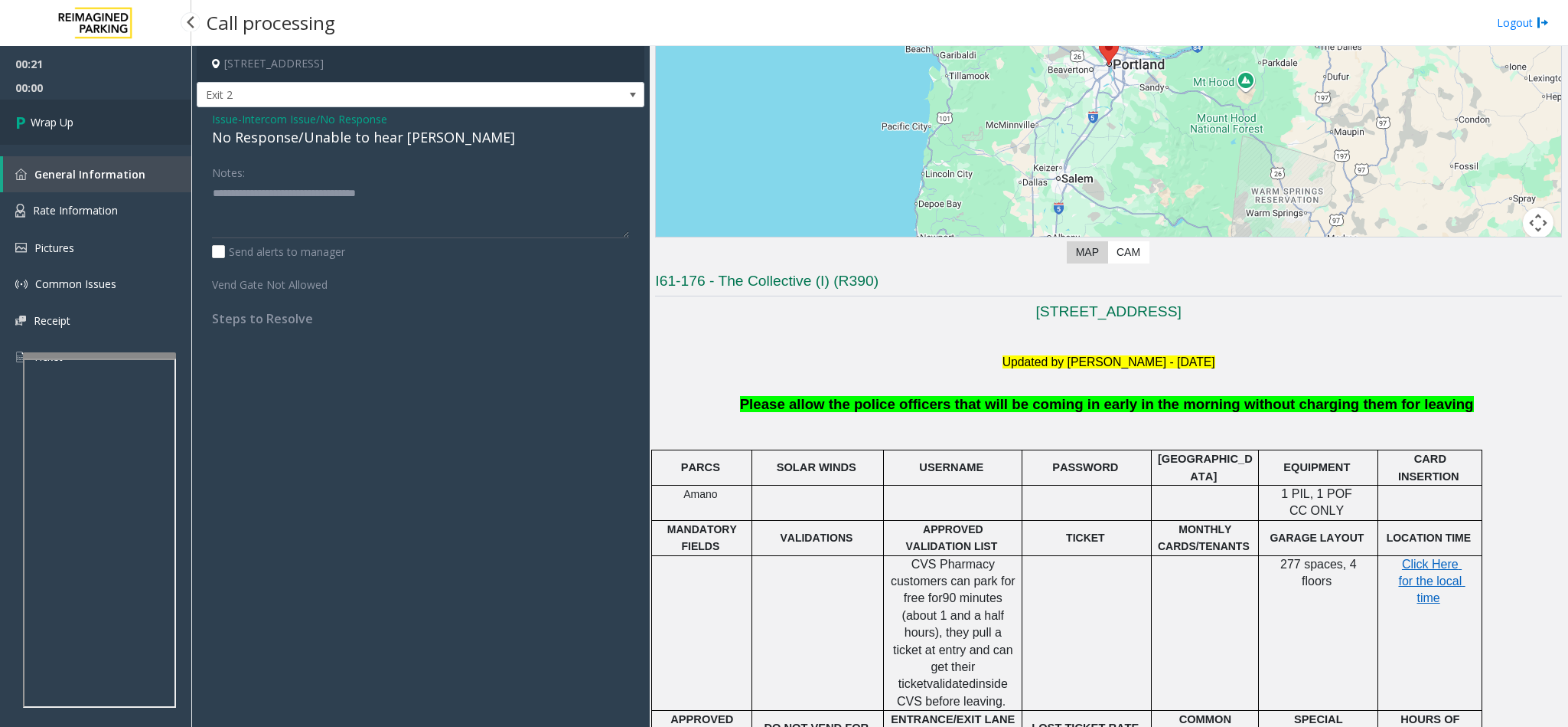
click at [120, 109] on link "Wrap Up" at bounding box center [95, 122] width 191 height 45
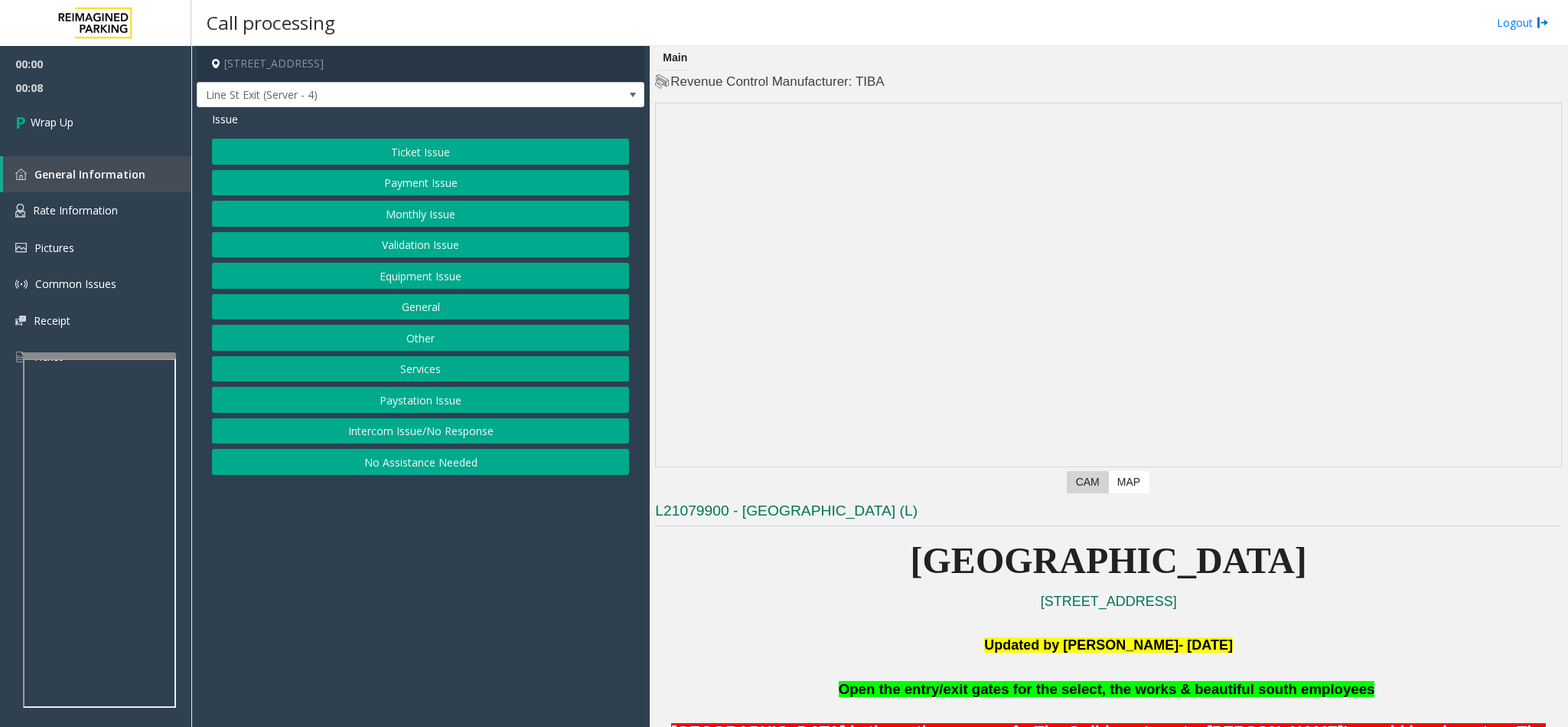
click at [464, 439] on button "Intercom Issue/No Response" at bounding box center [420, 431] width 417 height 26
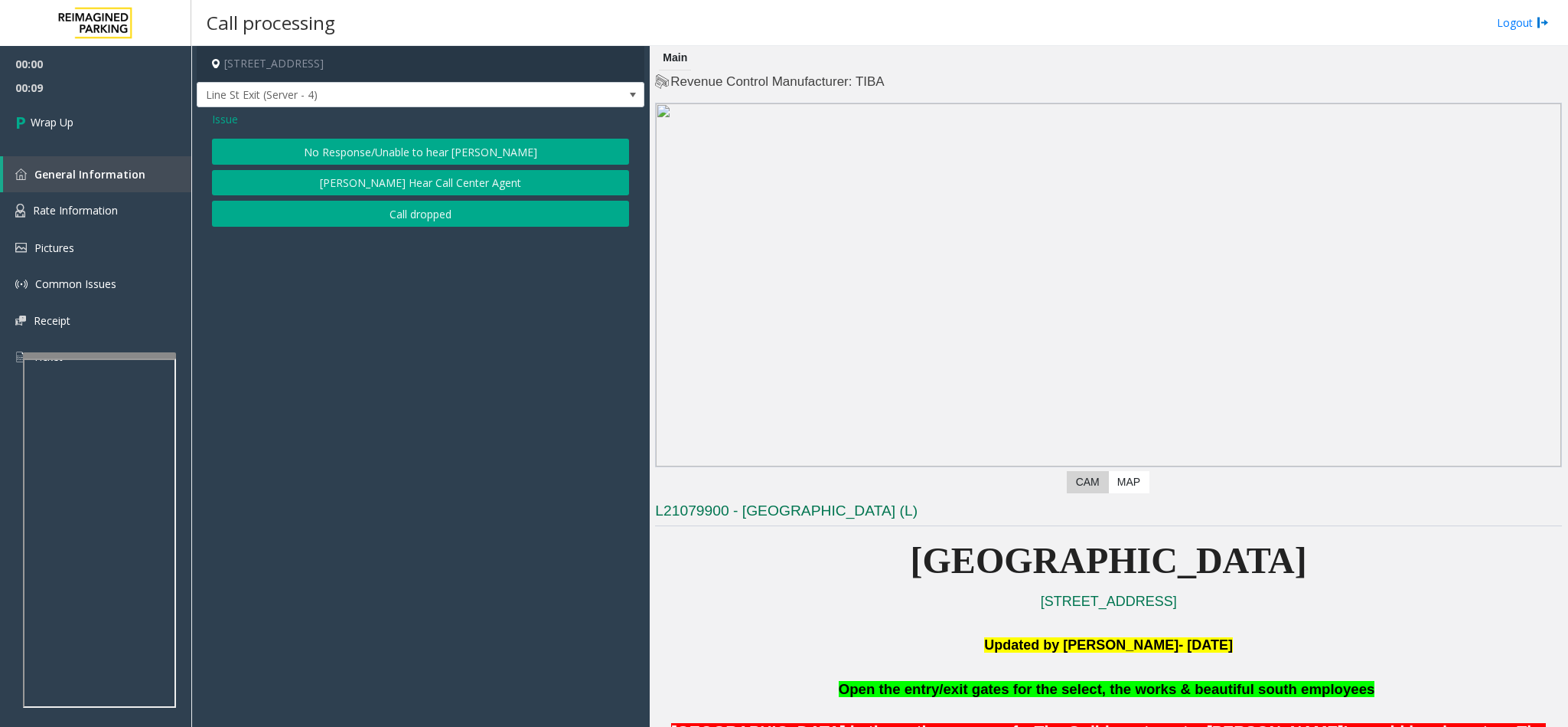
click at [377, 219] on button "Call dropped" at bounding box center [420, 213] width 417 height 26
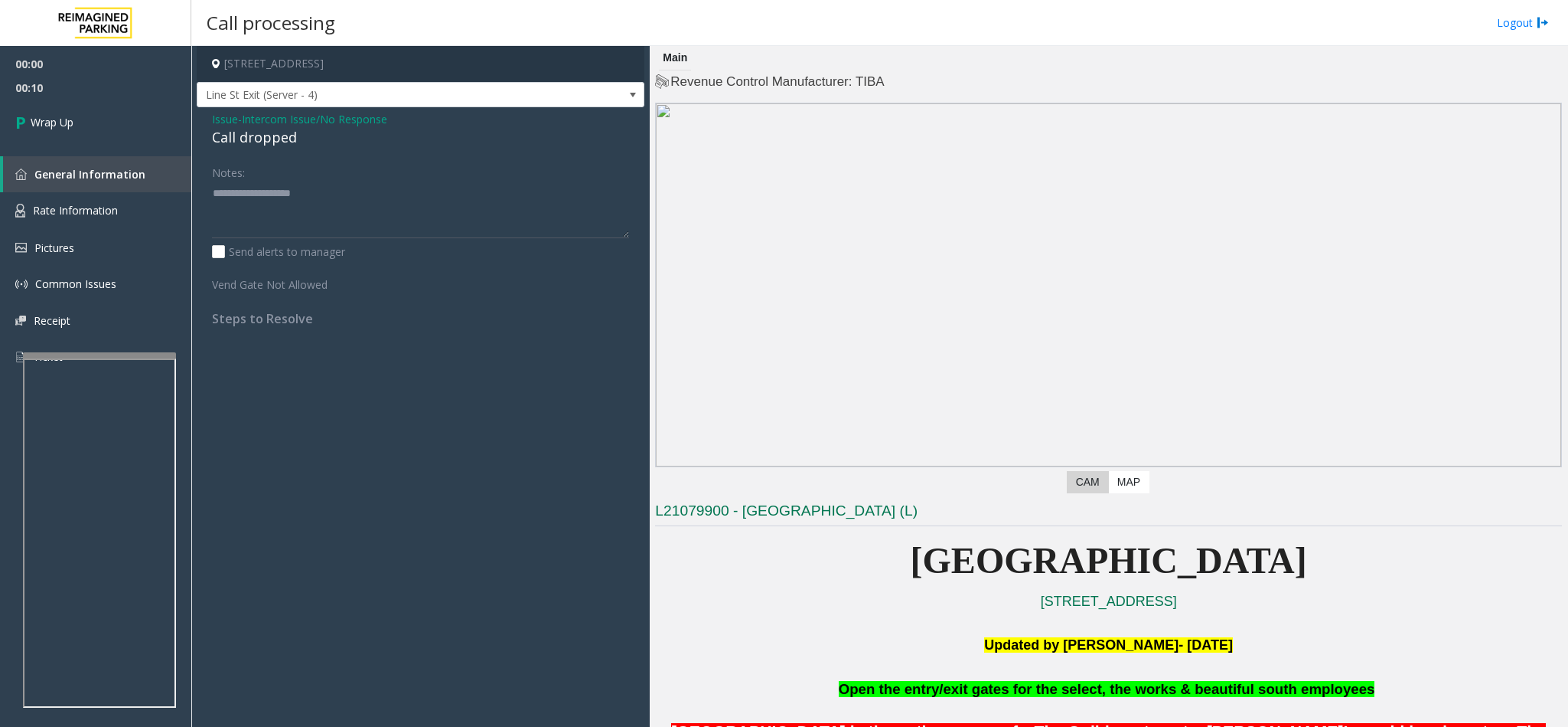
click at [253, 136] on div "Call dropped" at bounding box center [420, 137] width 417 height 21
type textarea "**********"
click at [74, 117] on span "Wrap Up" at bounding box center [52, 122] width 43 height 16
